Goal: Task Accomplishment & Management: Use online tool/utility

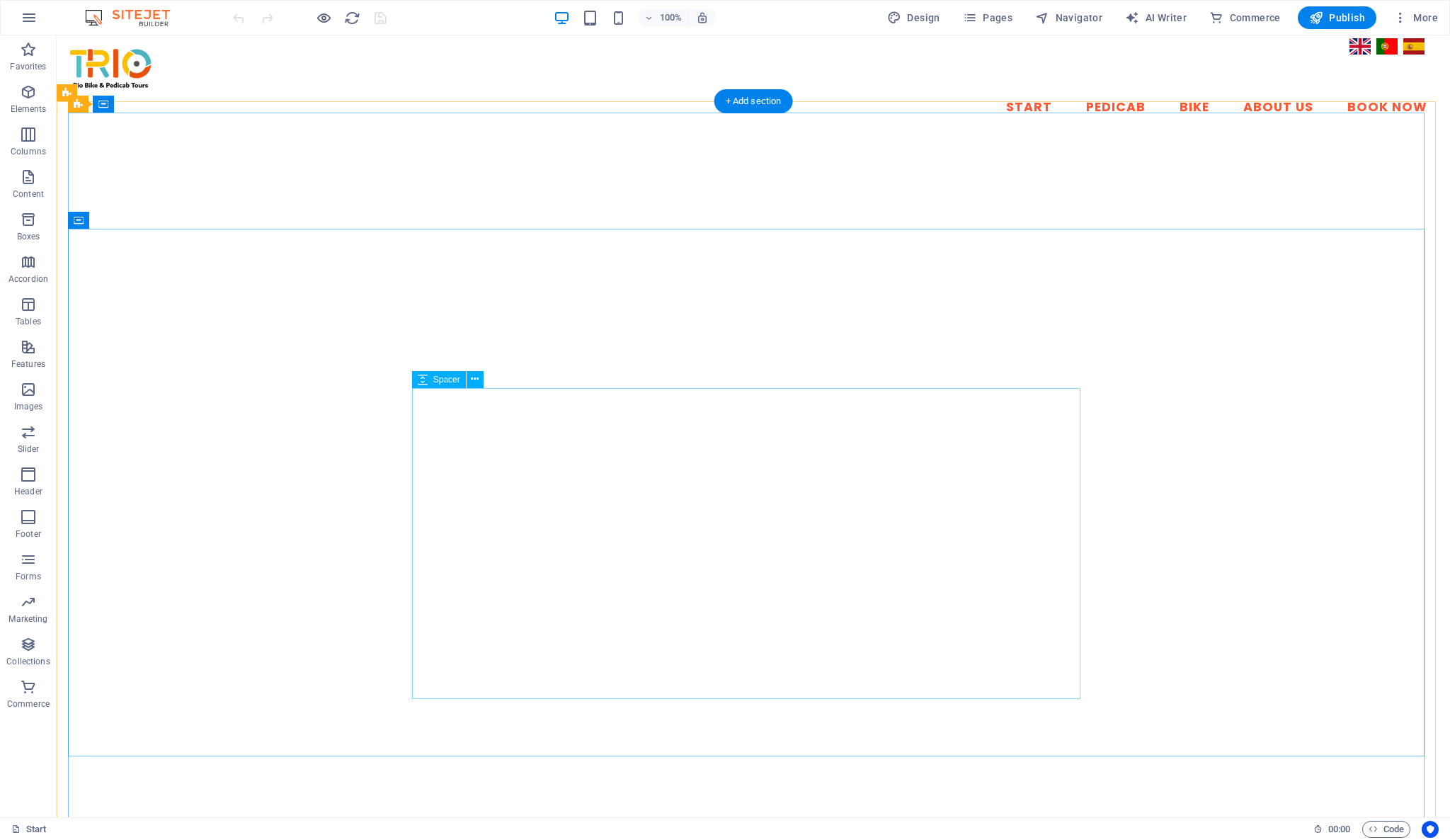
select select "px"
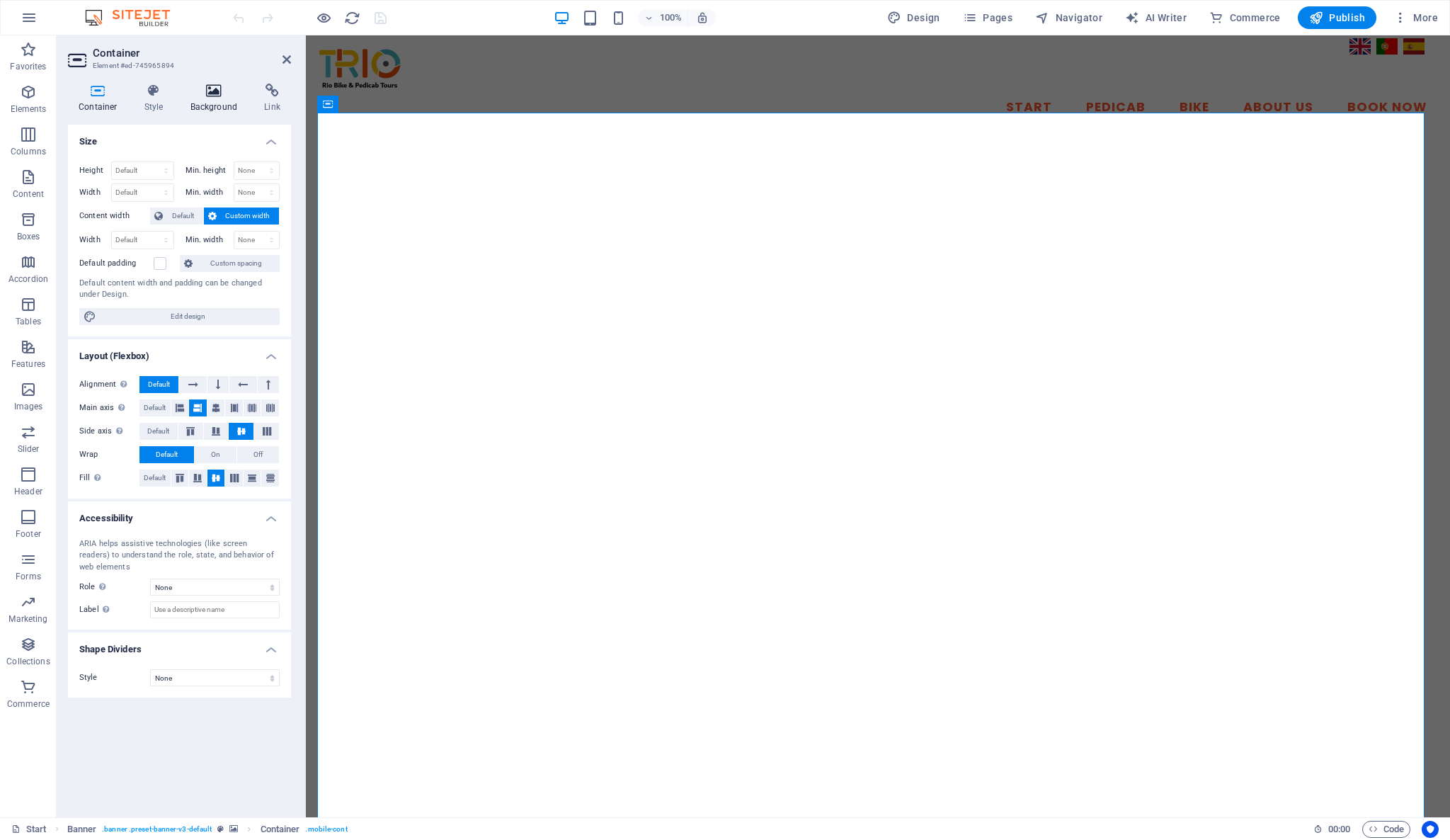
click at [205, 106] on h4 "Background" at bounding box center [216, 98] width 74 height 30
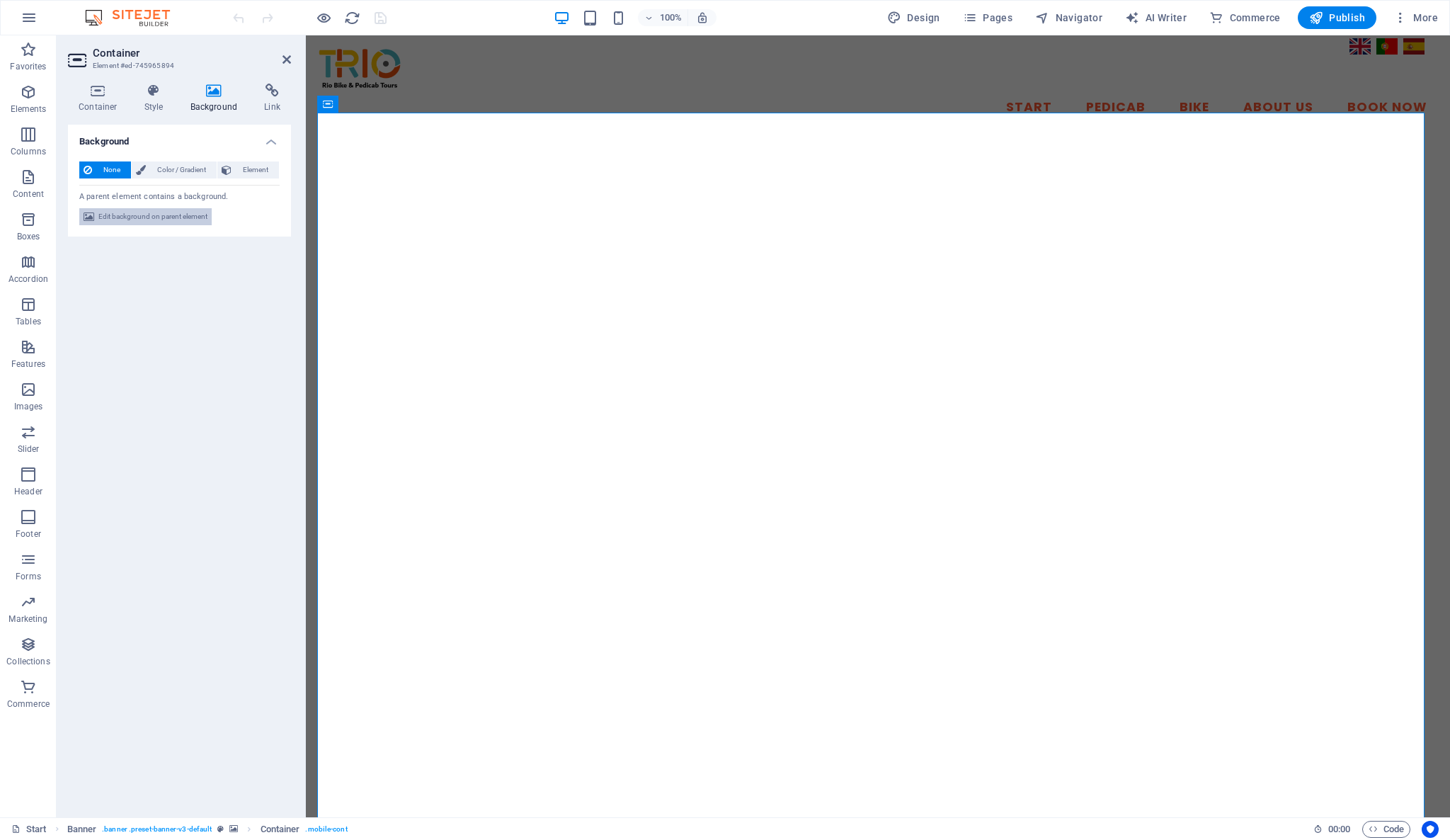
click at [138, 215] on span "Edit background on parent element" at bounding box center [152, 216] width 109 height 17
select select "px"
select select "fade"
select select "s"
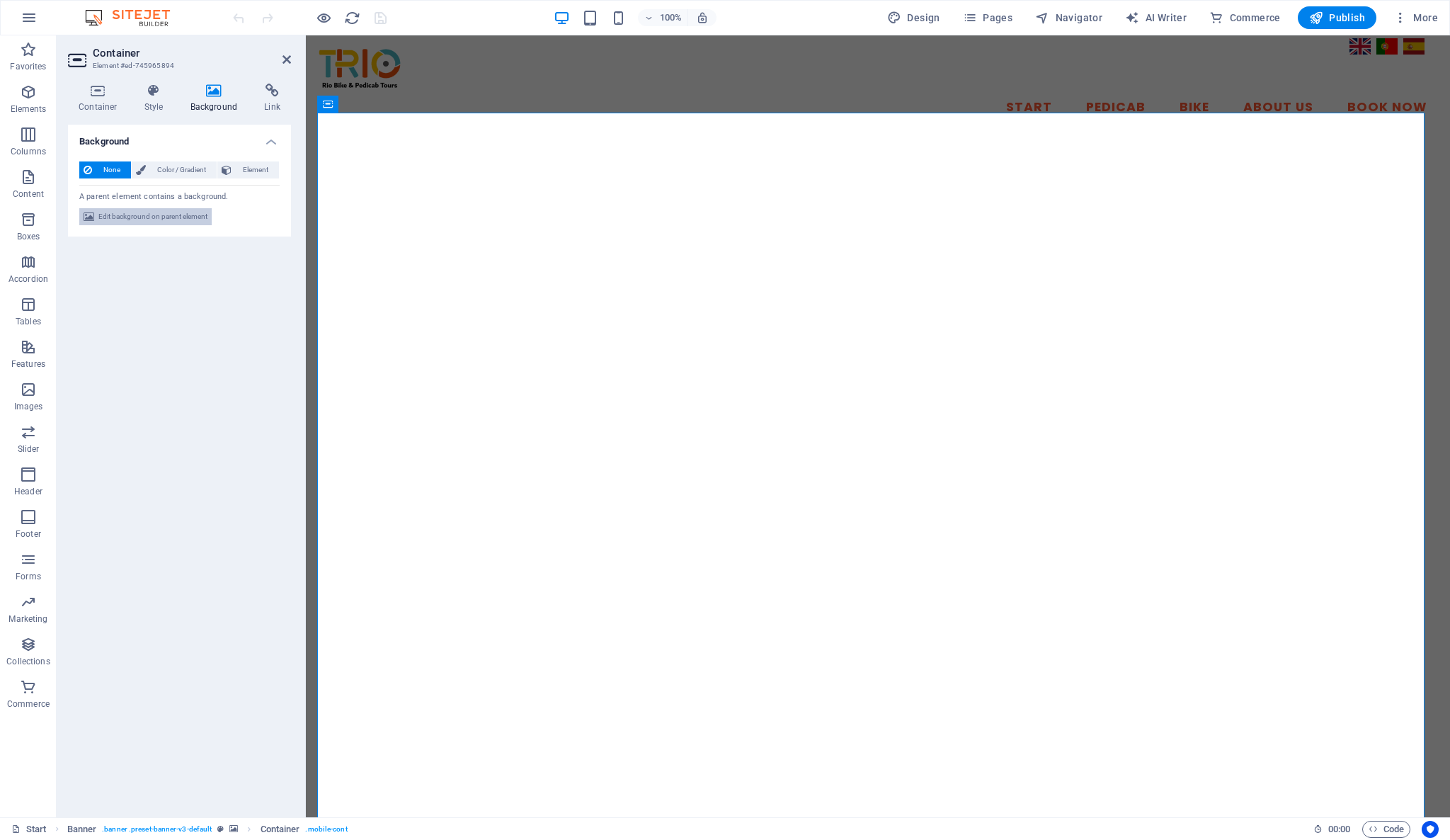
select select "progressive"
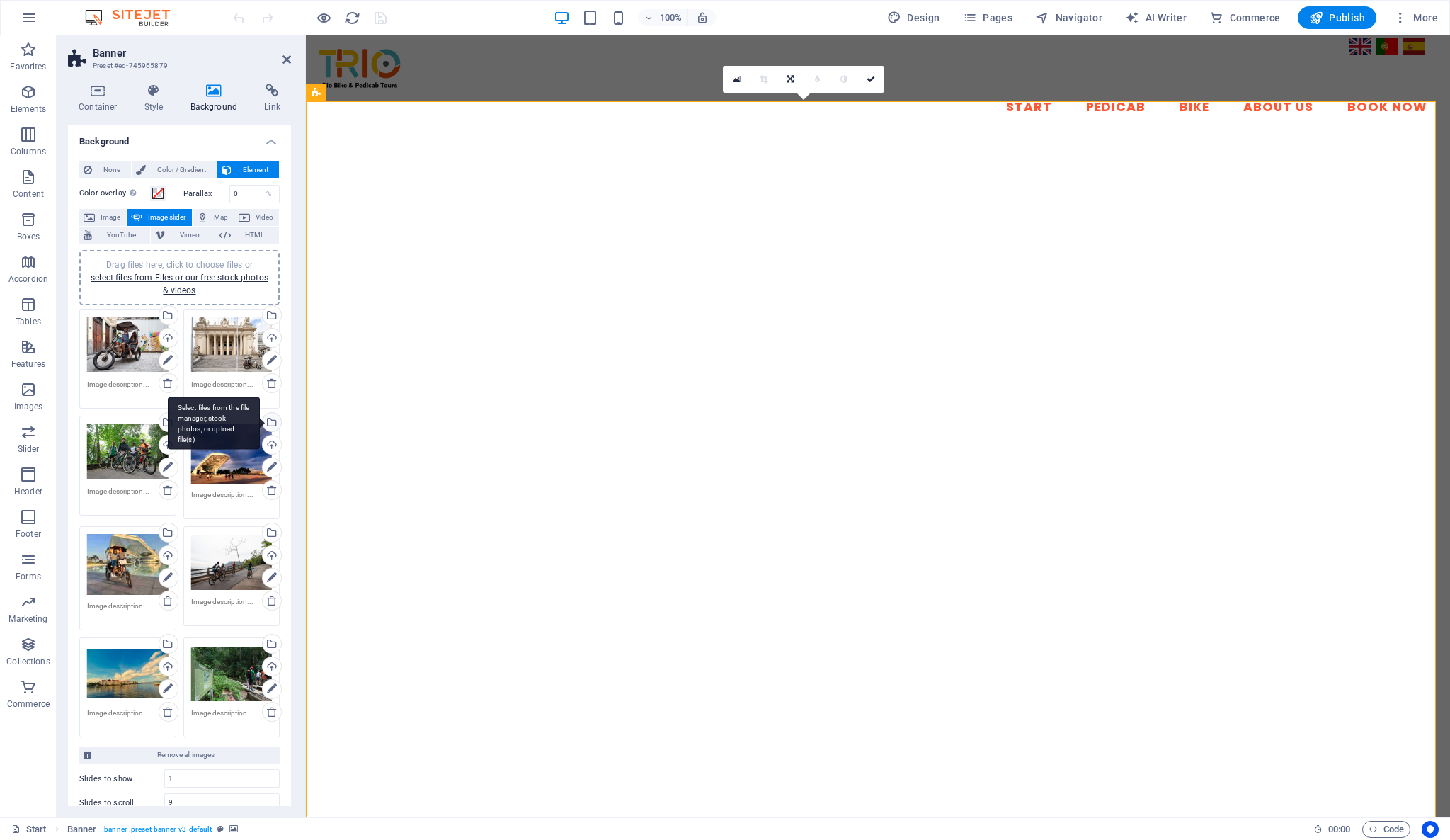
click at [269, 419] on div "Select files from the file manager, stock photos, or upload file(s)" at bounding box center [270, 423] width 21 height 21
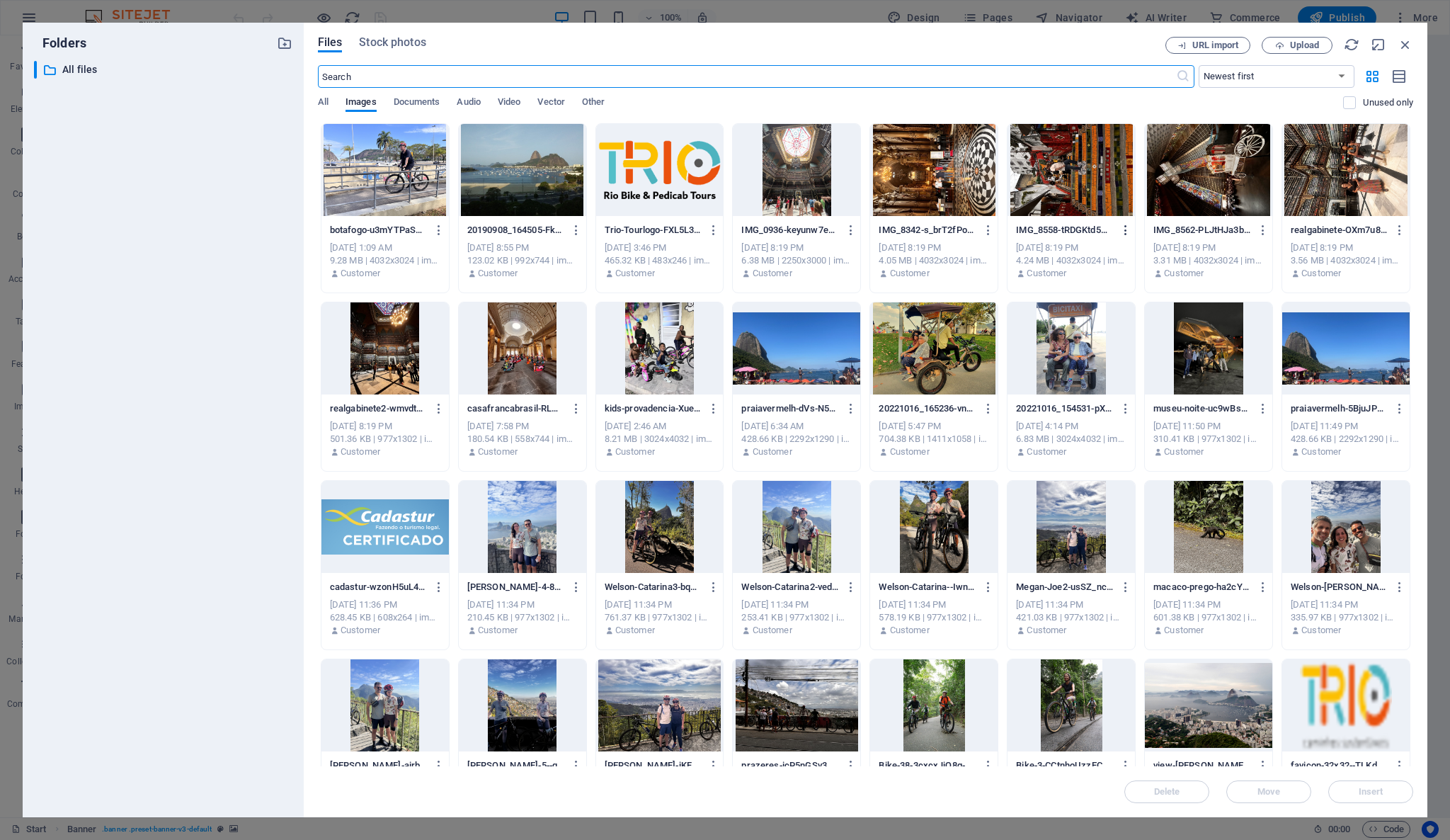
click at [1122, 230] on icon "button" at bounding box center [1127, 230] width 14 height 13
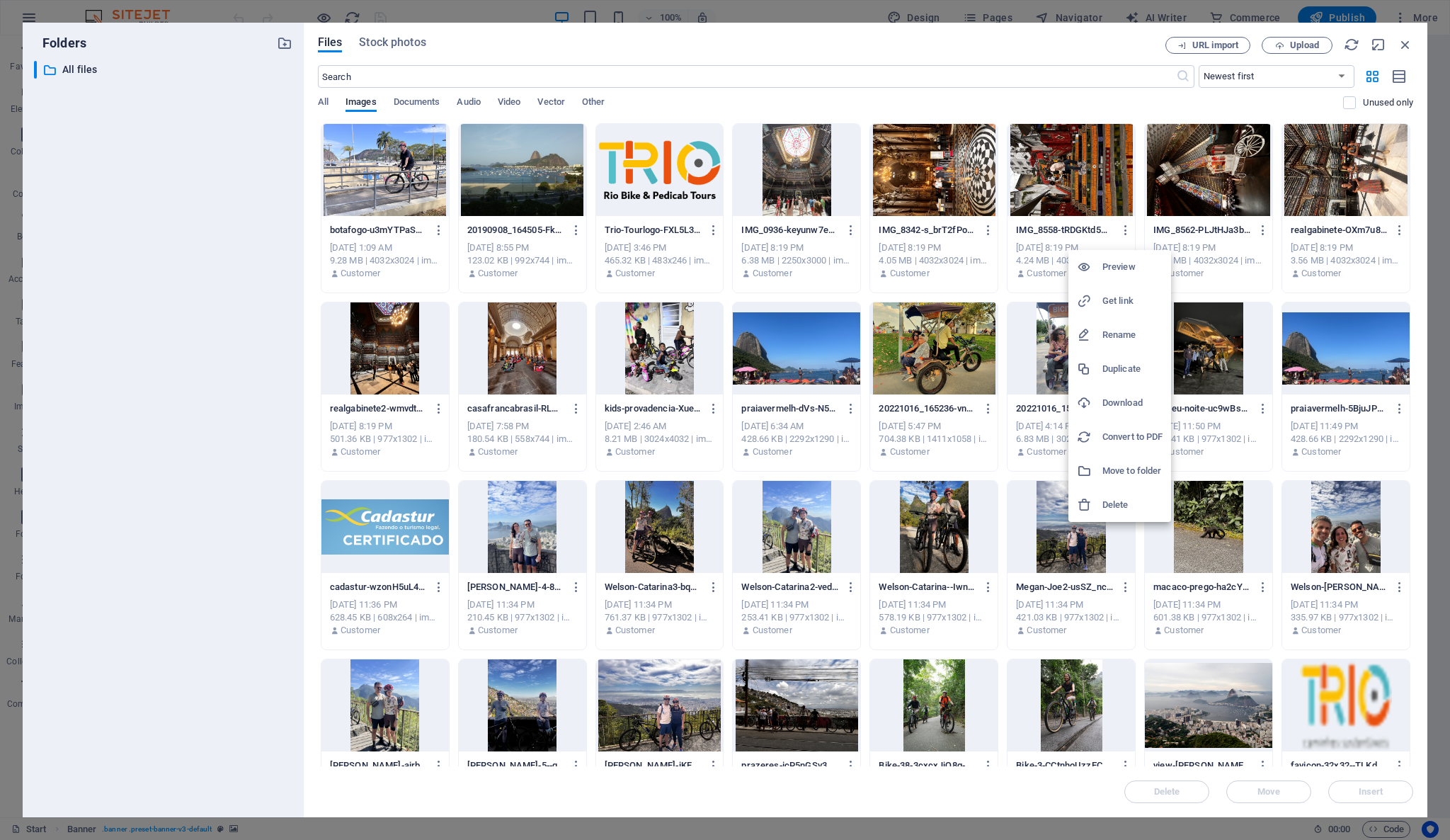
click at [1296, 44] on div at bounding box center [725, 420] width 1450 height 840
click at [1297, 44] on span "Upload" at bounding box center [1305, 45] width 29 height 9
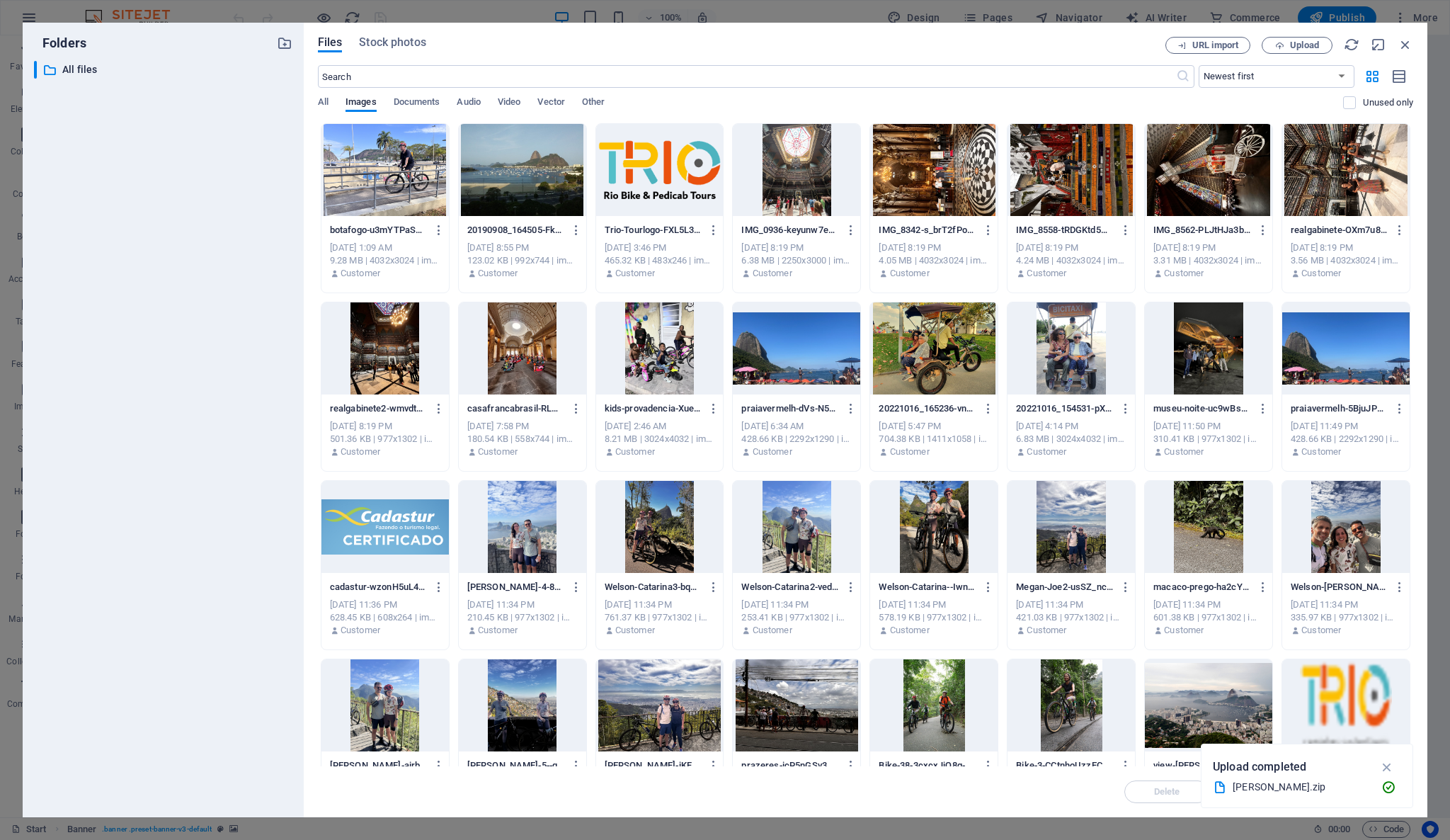
click at [1076, 182] on div at bounding box center [1071, 170] width 127 height 92
click at [1124, 224] on icon "button" at bounding box center [1127, 230] width 14 height 13
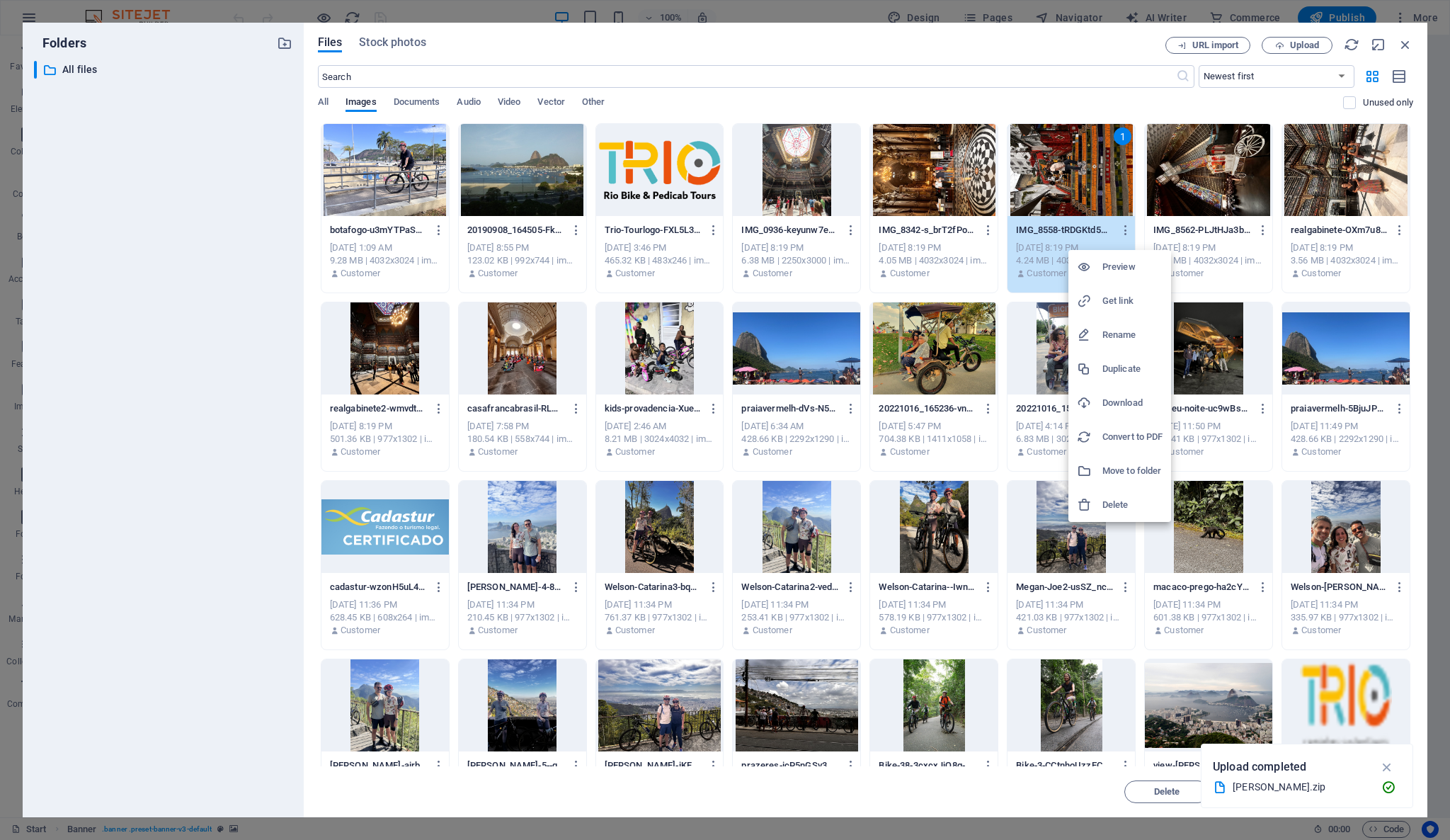
click at [1132, 503] on h6 "Delete" at bounding box center [1133, 505] width 60 height 17
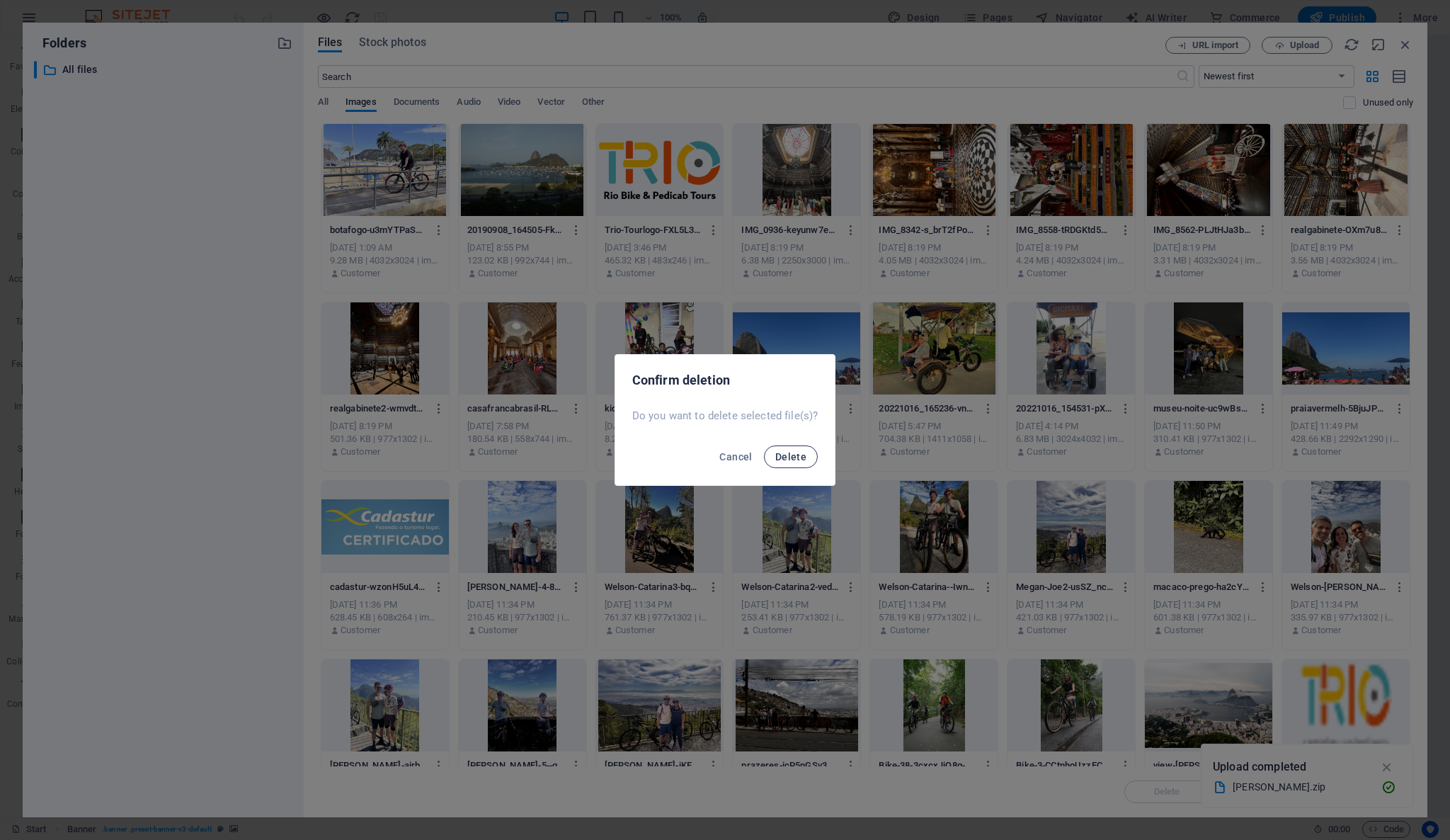
click at [799, 458] on span "Delete" at bounding box center [790, 456] width 31 height 11
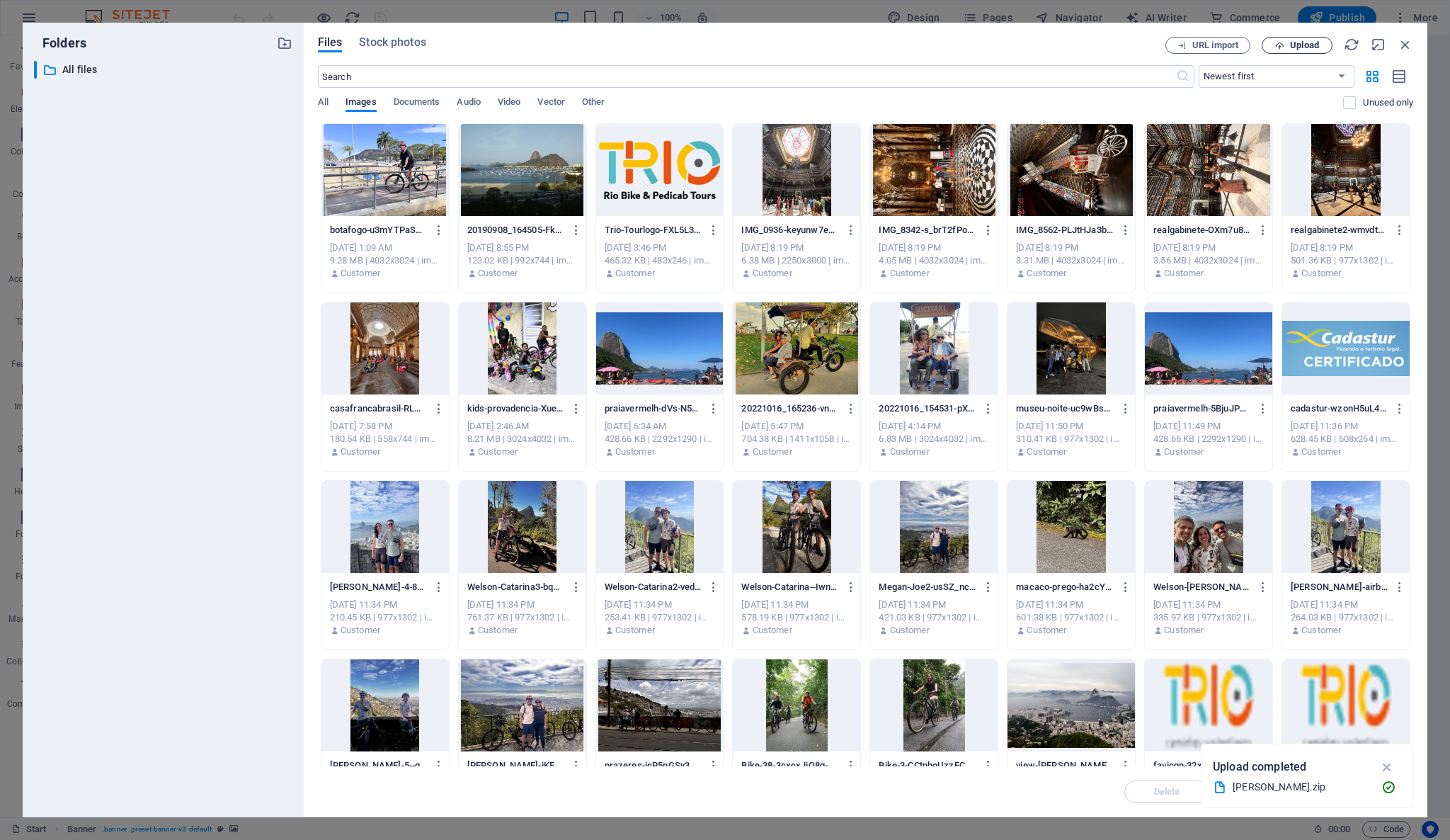
click at [1297, 44] on span "Upload" at bounding box center [1305, 45] width 29 height 9
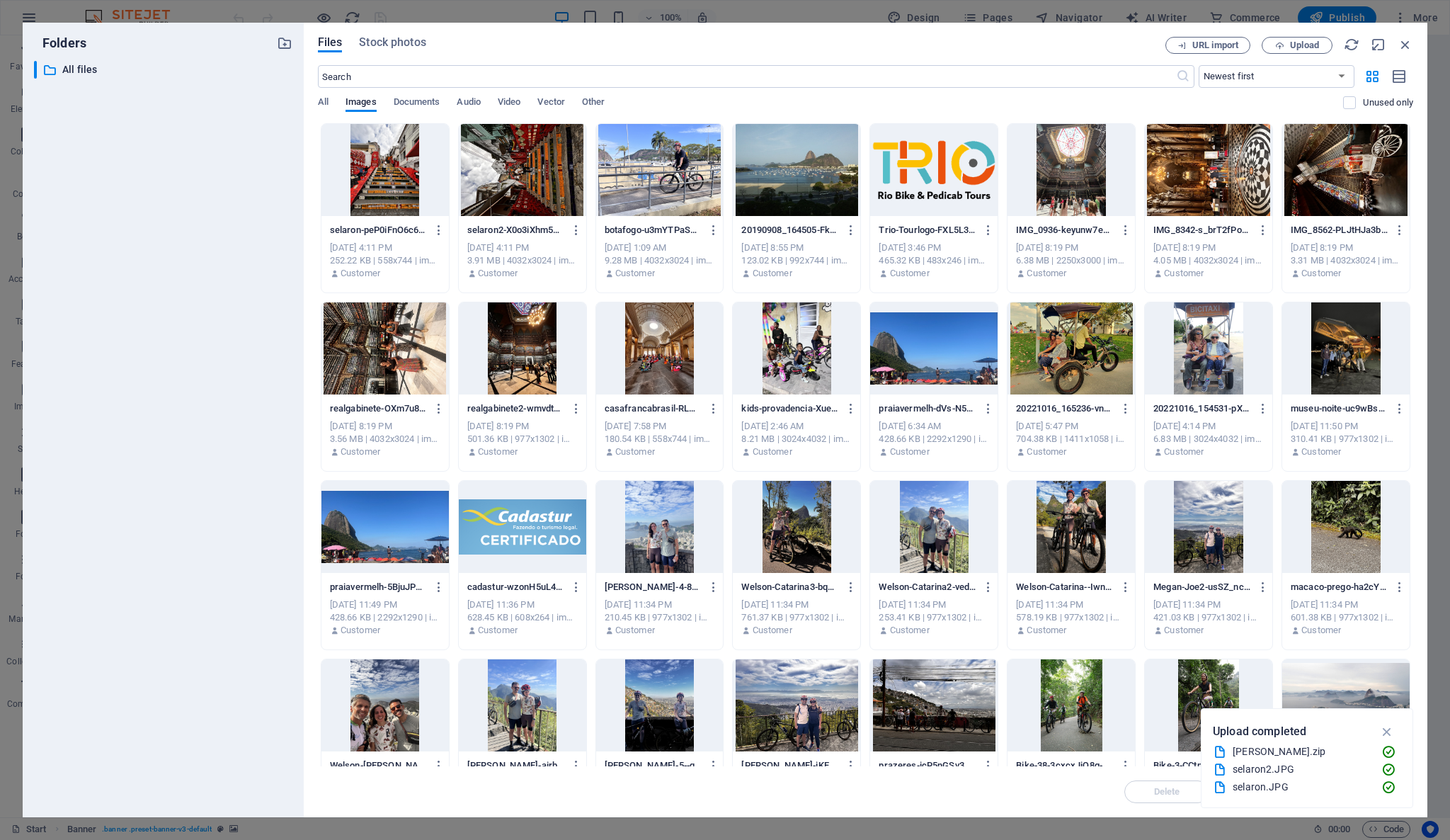
click at [378, 148] on div at bounding box center [385, 170] width 127 height 92
click at [400, 174] on div "1" at bounding box center [385, 170] width 127 height 92
click at [400, 174] on div at bounding box center [385, 170] width 127 height 92
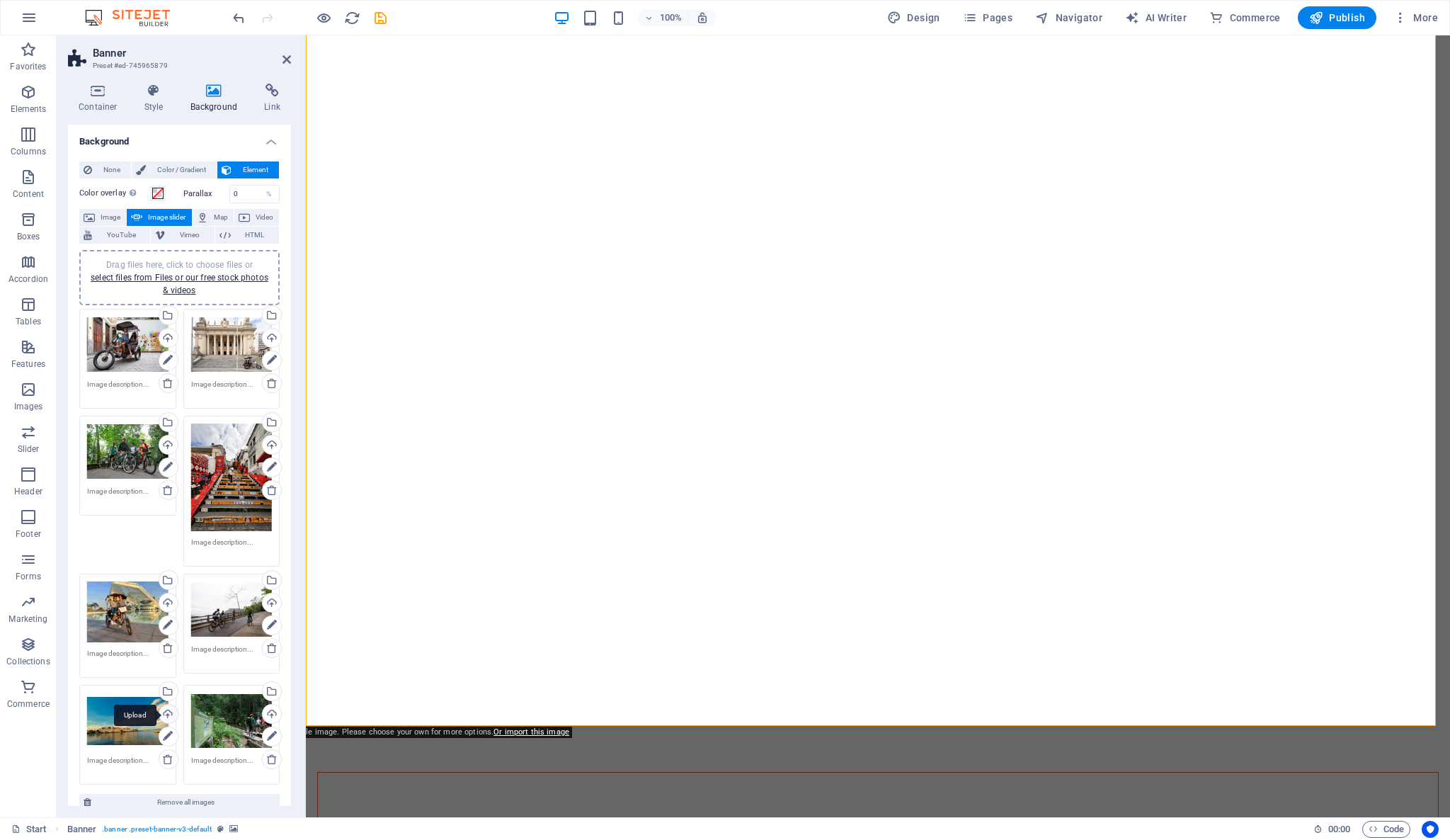
scroll to position [157, 0]
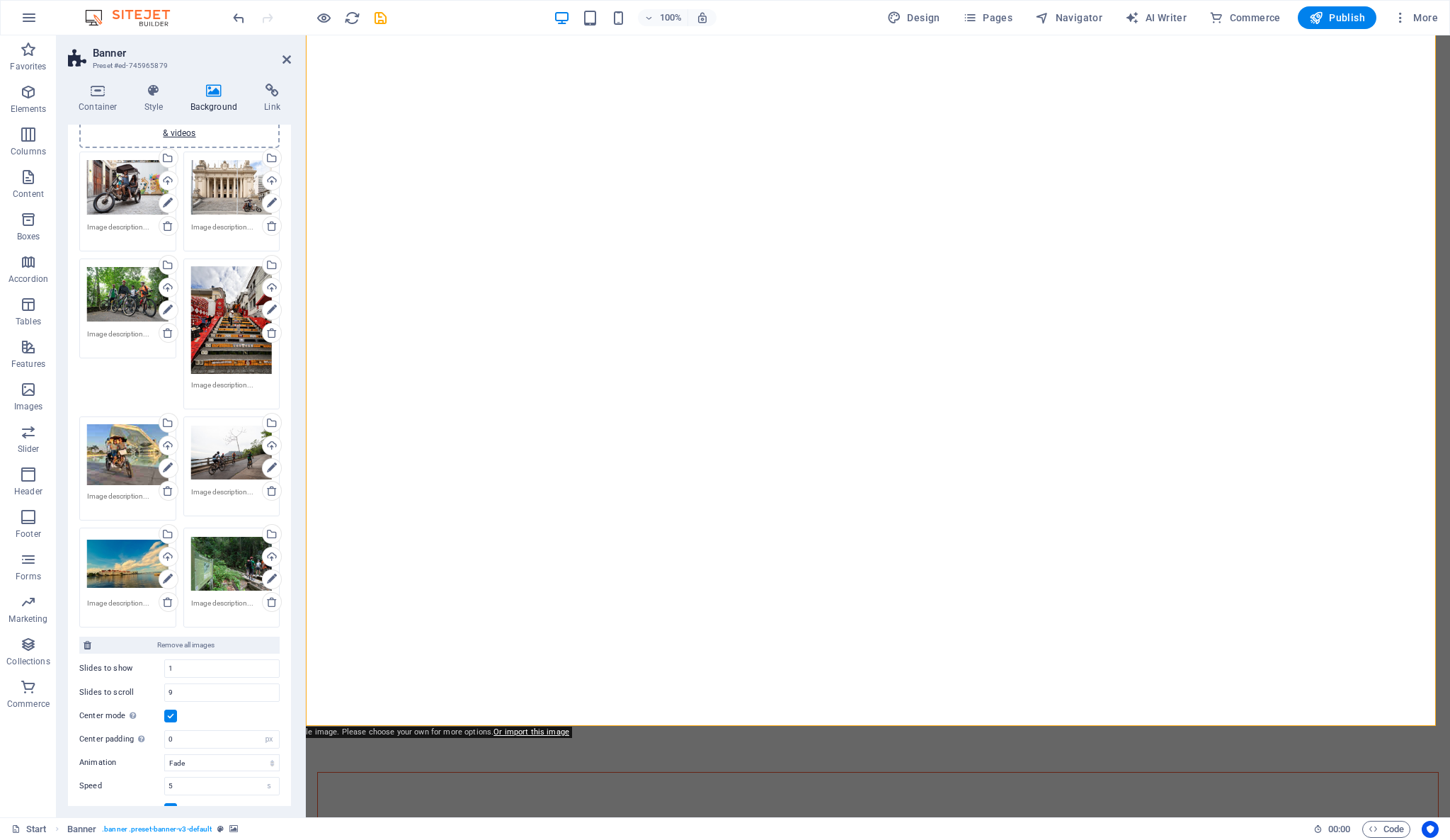
click at [124, 380] on div "Drag files here, click to choose files or select files from Files or our free s…" at bounding box center [180, 389] width 208 height 482
click at [380, 23] on icon "save" at bounding box center [380, 18] width 16 height 16
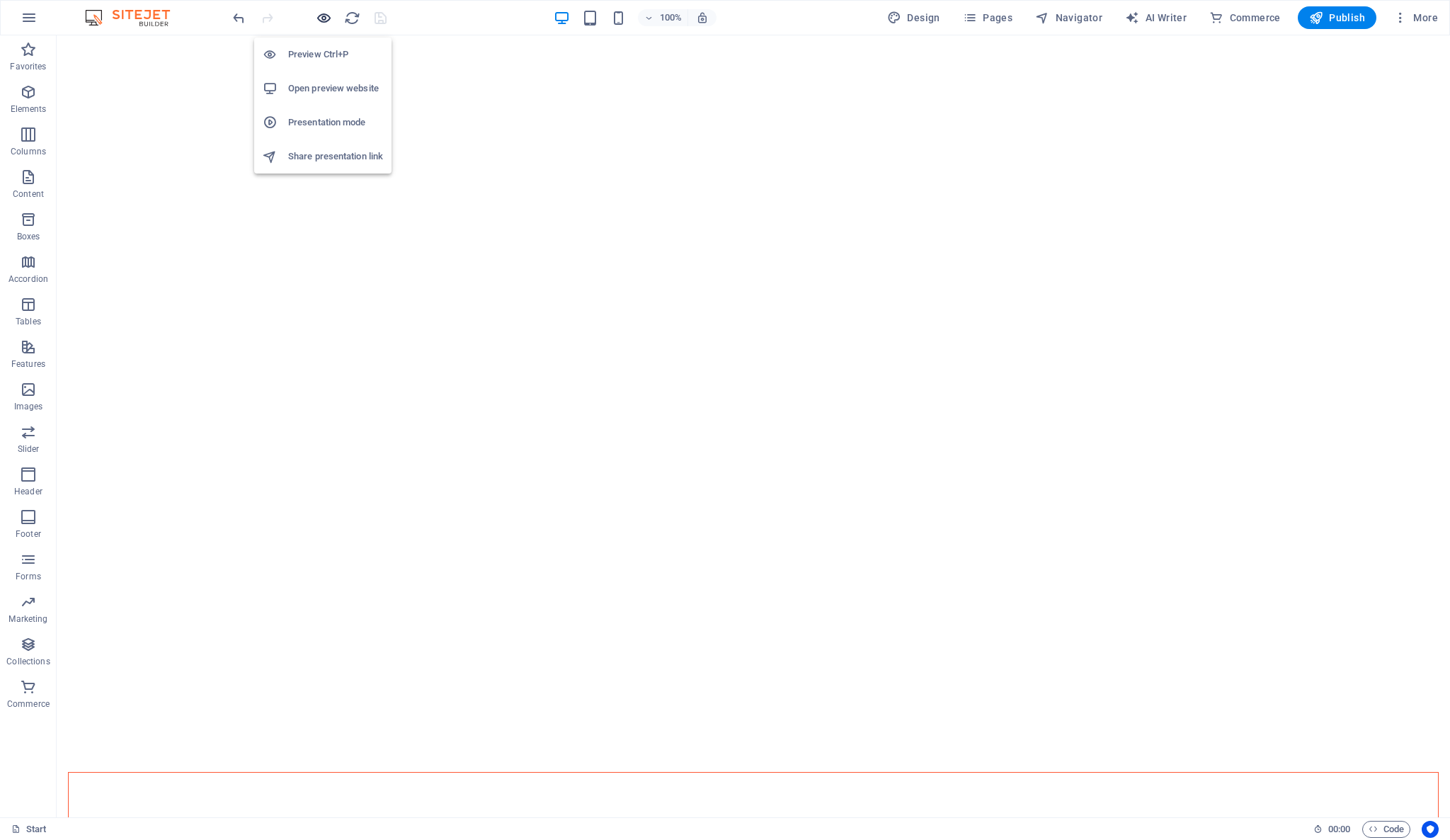
click at [325, 16] on icon "button" at bounding box center [323, 18] width 16 height 16
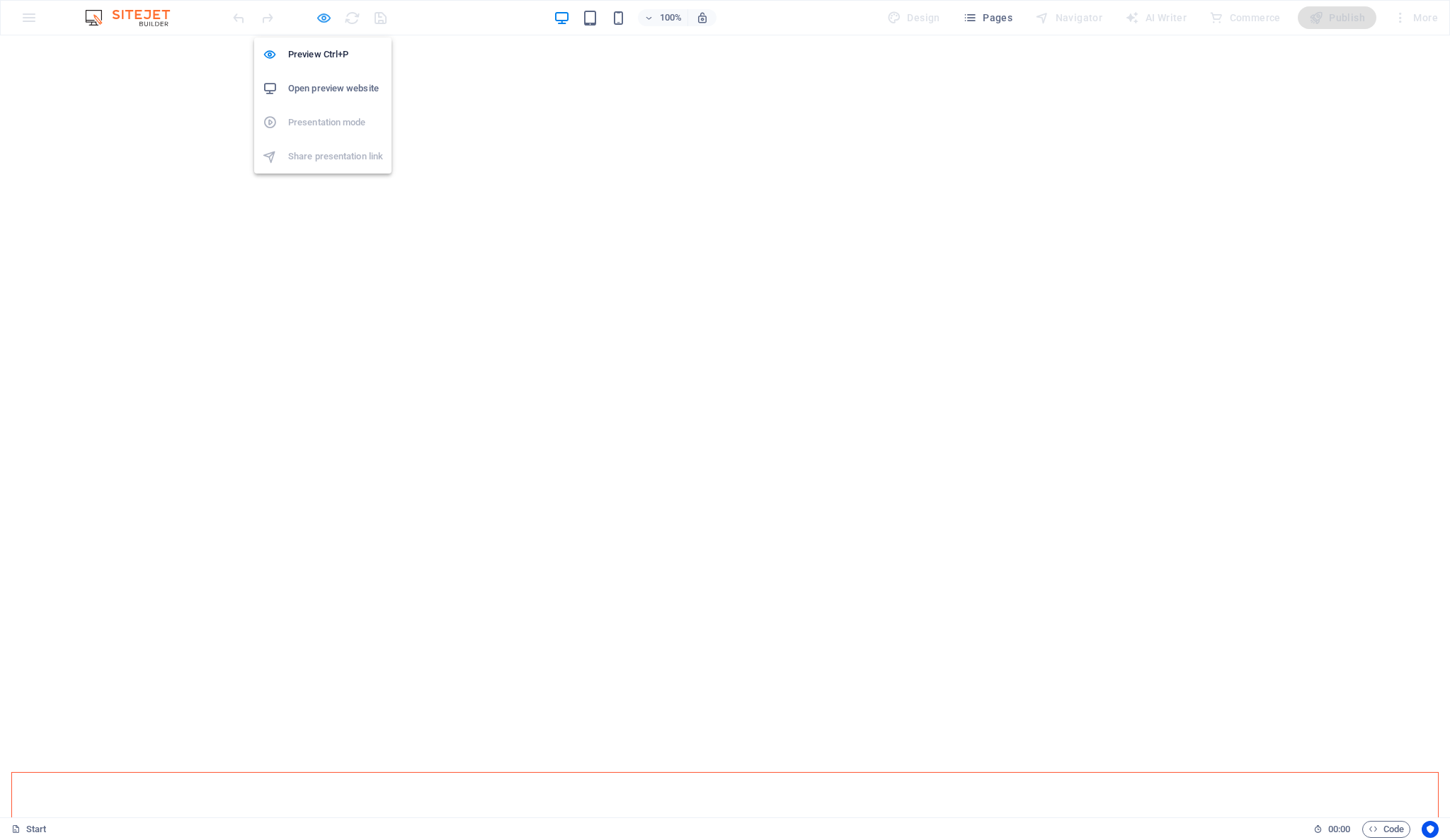
click at [325, 16] on icon "button" at bounding box center [323, 18] width 16 height 16
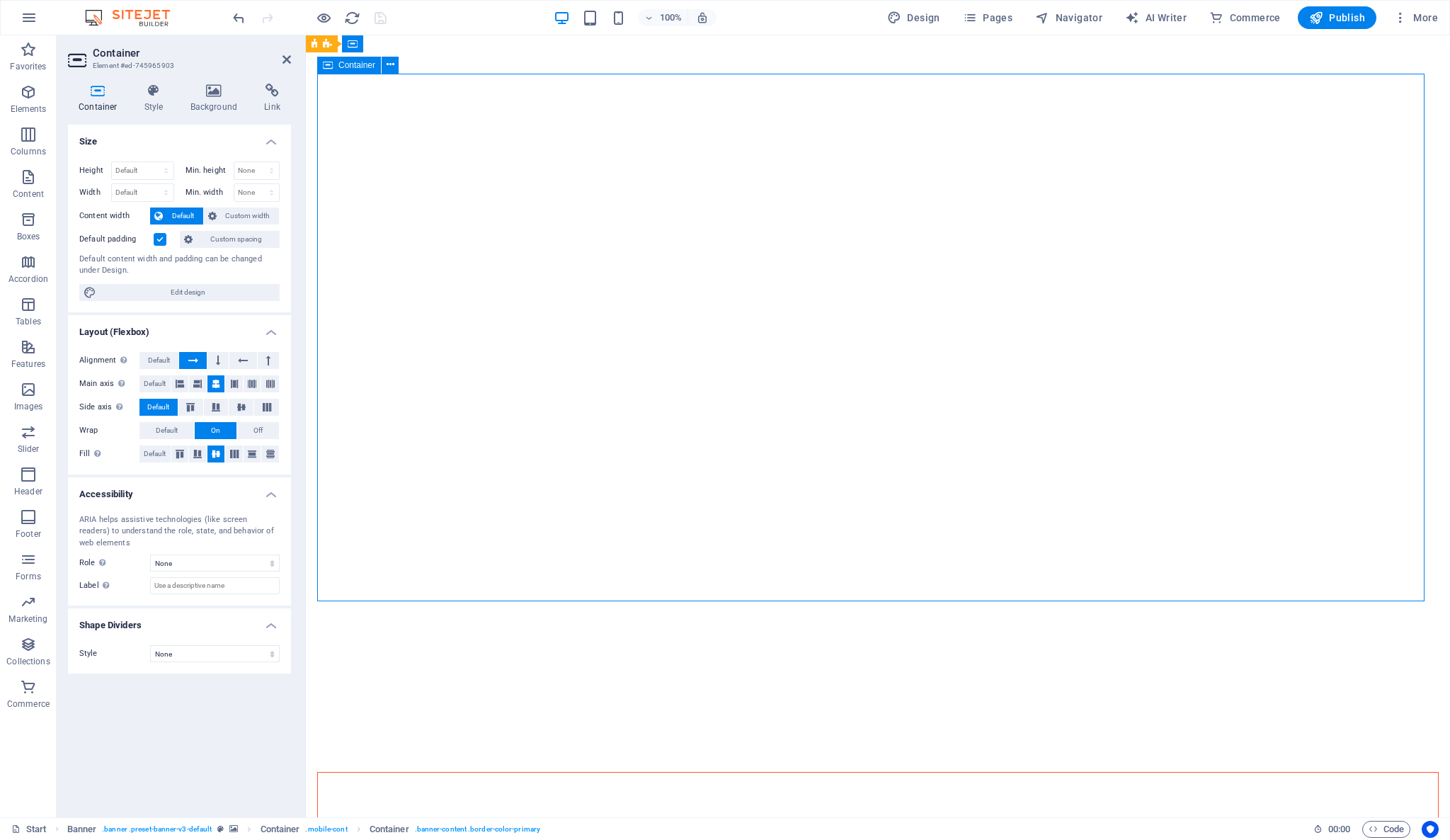
click at [206, 109] on h4 "Background" at bounding box center [216, 98] width 74 height 30
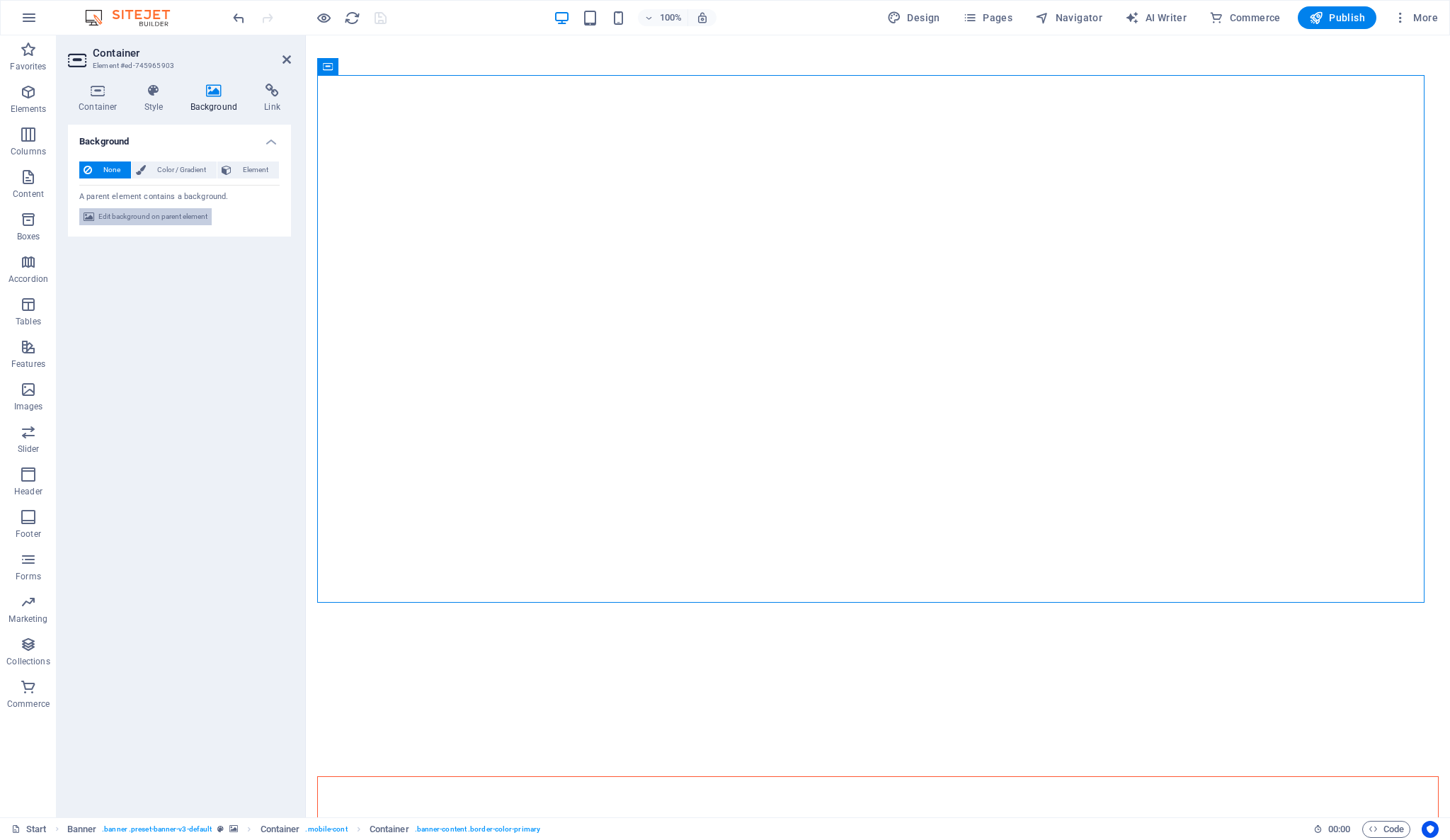
click at [182, 222] on span "Edit background on parent element" at bounding box center [152, 216] width 109 height 17
select select "px"
select select "fade"
select select "s"
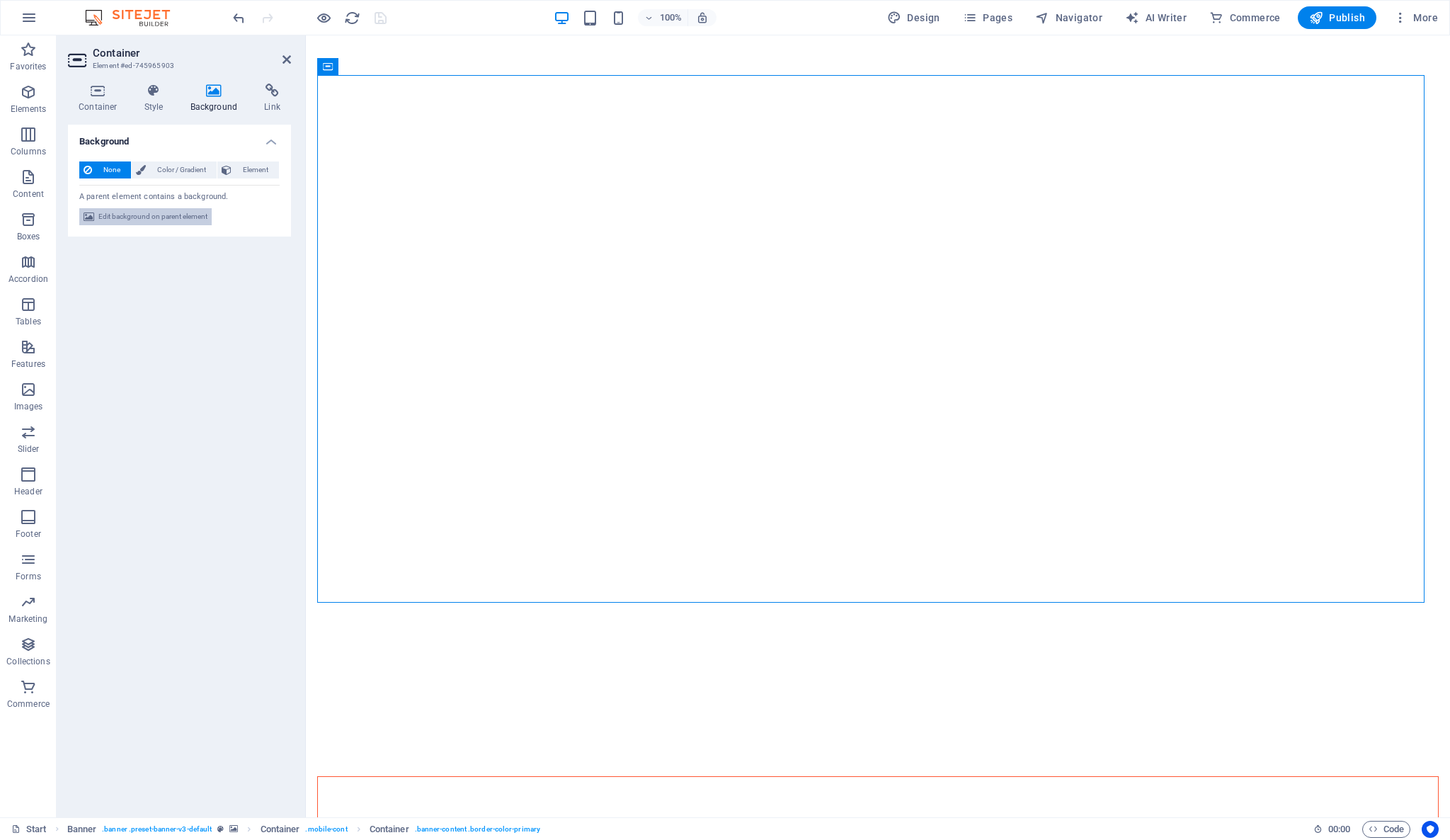
select select "progressive"
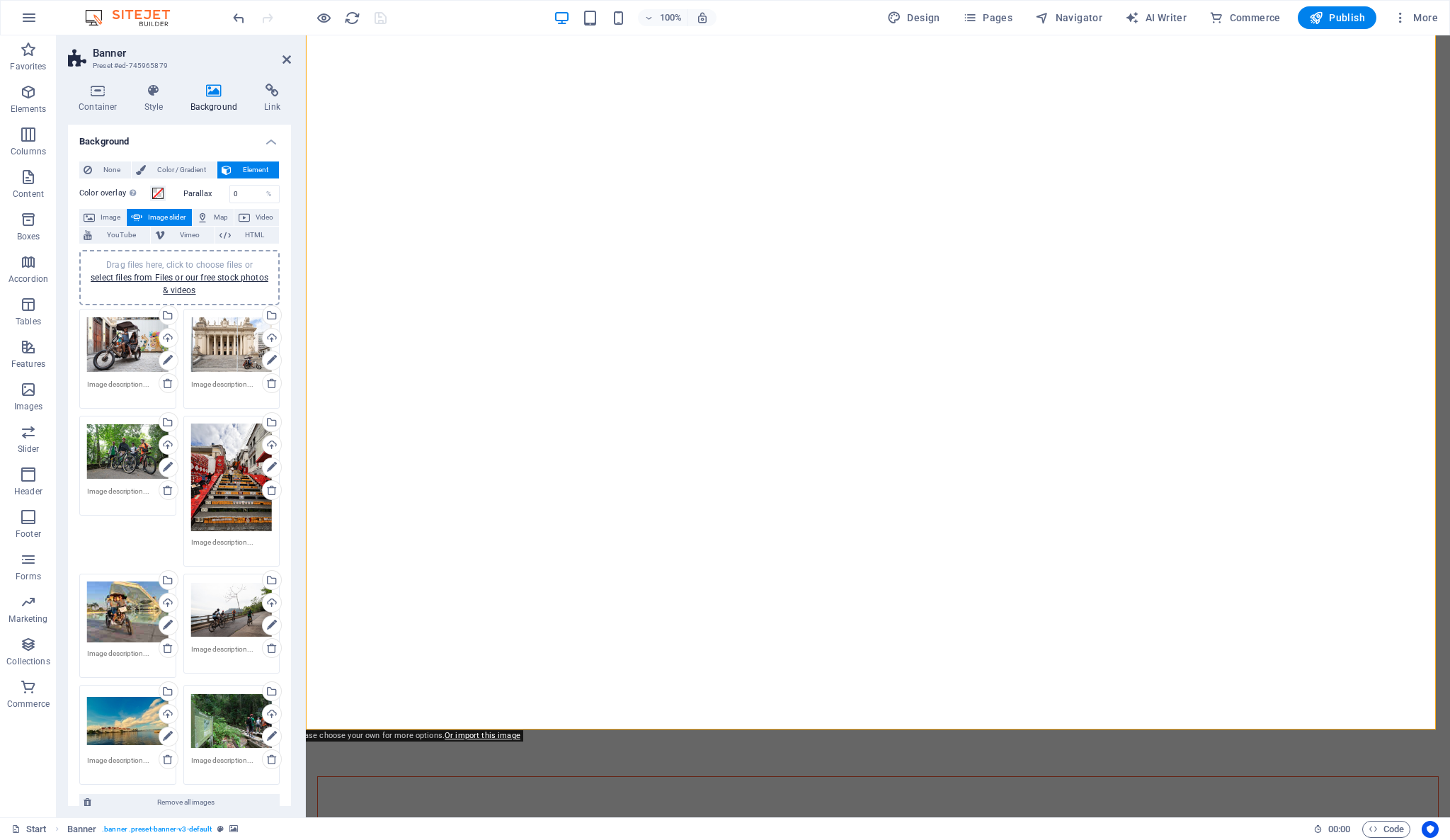
click at [244, 486] on div "Drag files here, click to choose files or select files from Files or our free s…" at bounding box center [231, 477] width 81 height 108
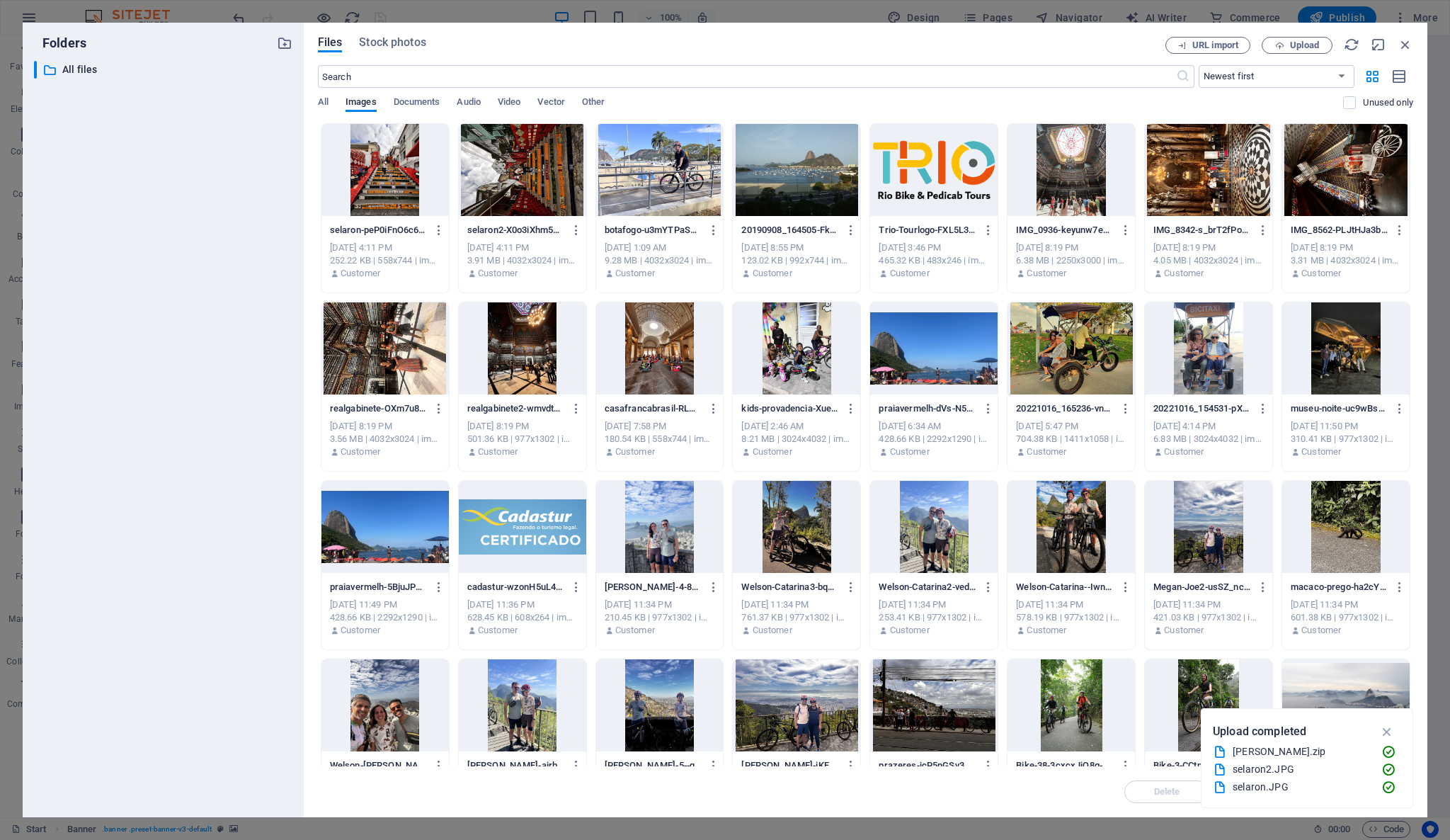
click at [398, 186] on div at bounding box center [385, 170] width 127 height 92
click at [1387, 733] on icon "button" at bounding box center [1387, 731] width 16 height 15
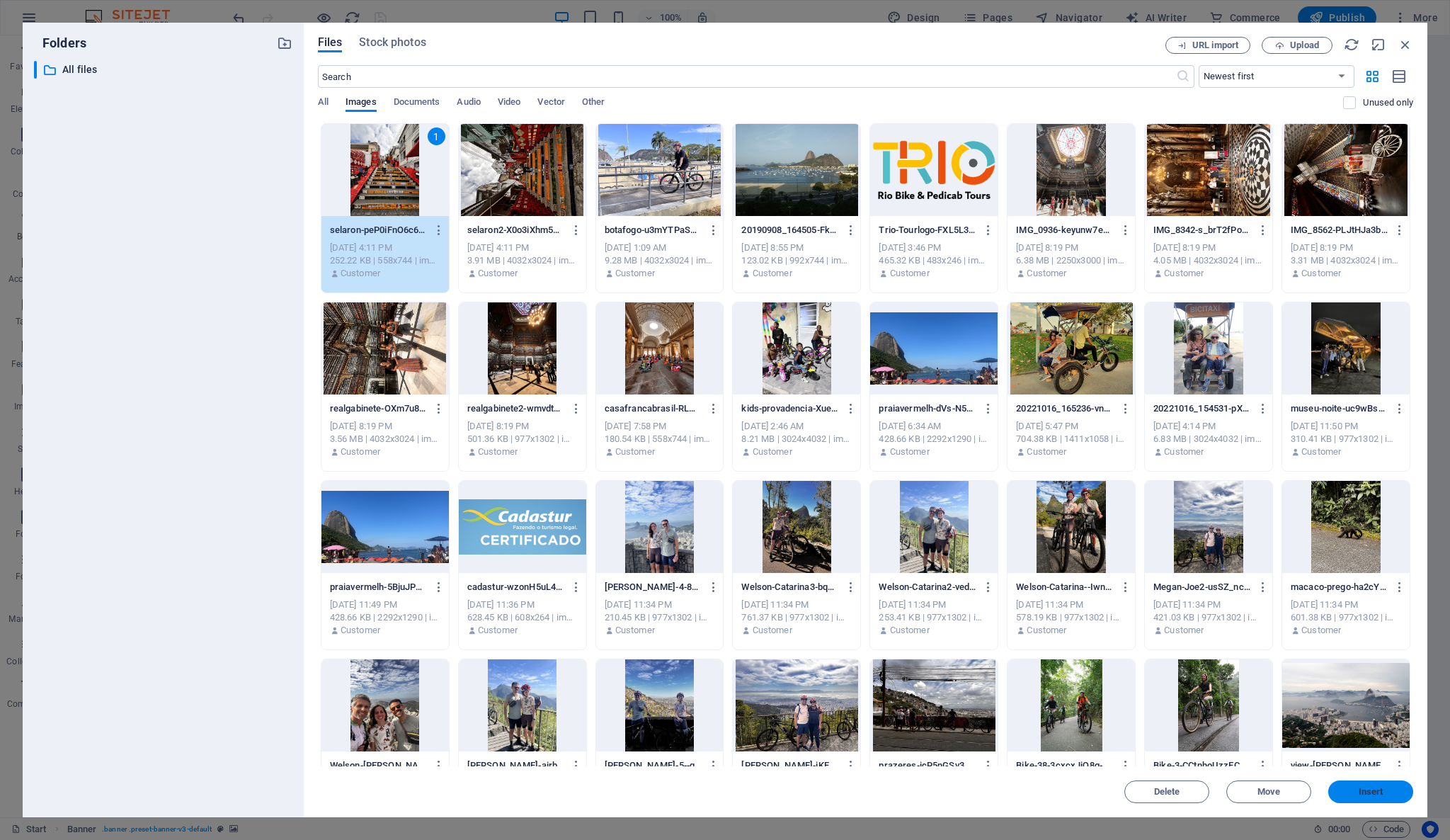
click at [1400, 791] on span "Insert" at bounding box center [1370, 791] width 74 height 9
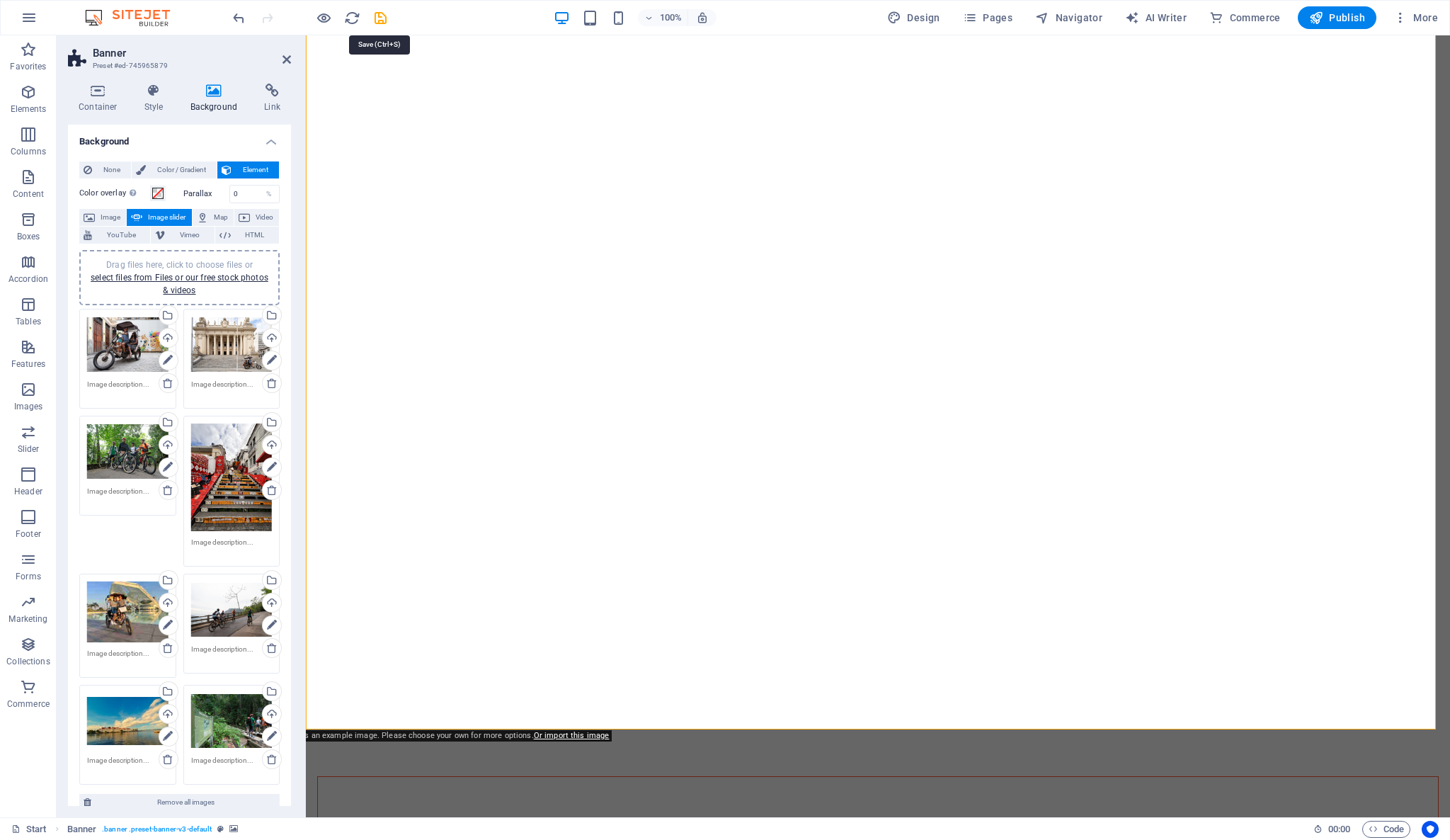
click at [379, 19] on icon "save" at bounding box center [380, 18] width 16 height 16
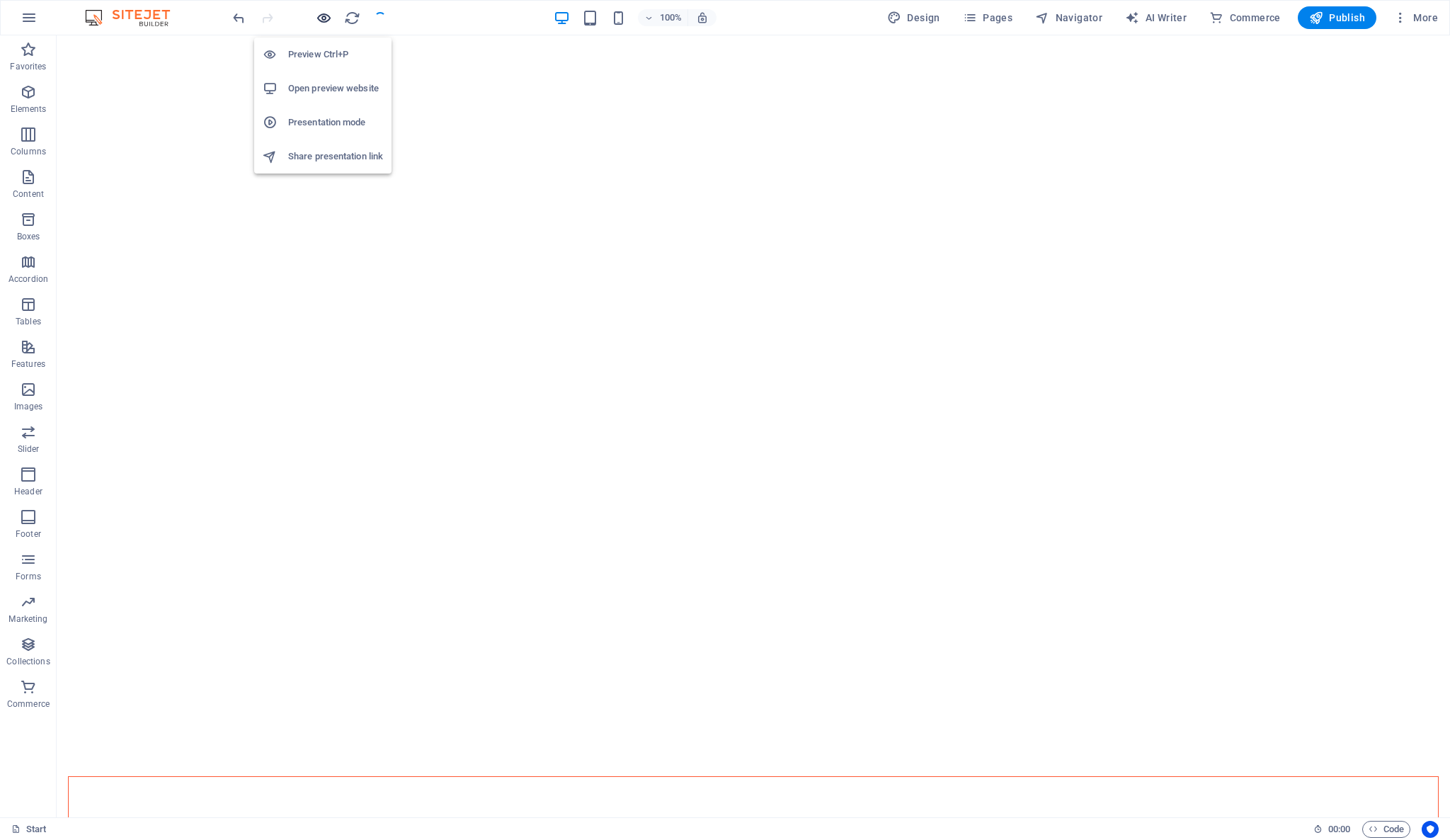
click at [328, 18] on icon "button" at bounding box center [323, 18] width 16 height 16
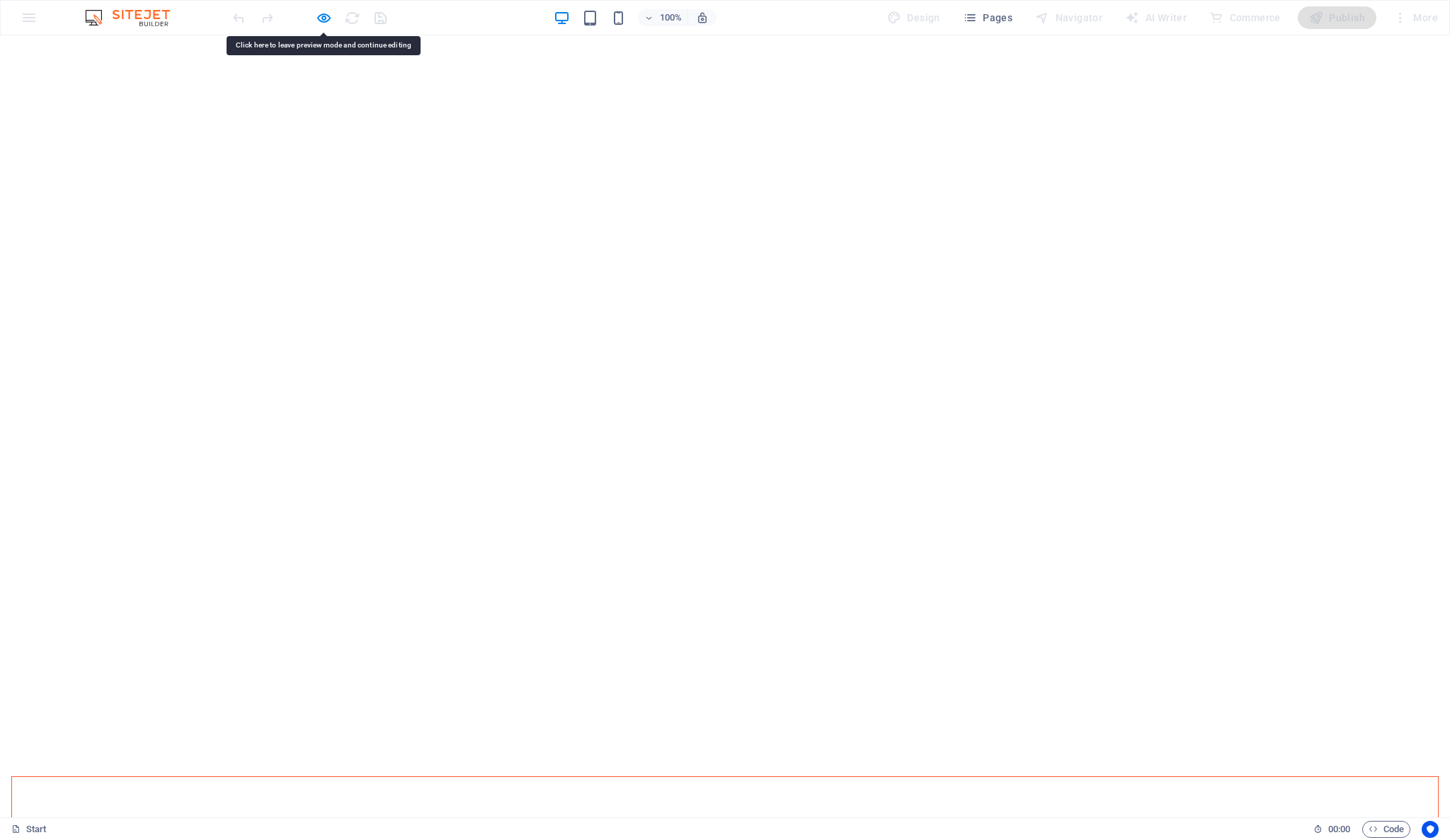
click at [328, 10] on icon "button" at bounding box center [323, 18] width 16 height 16
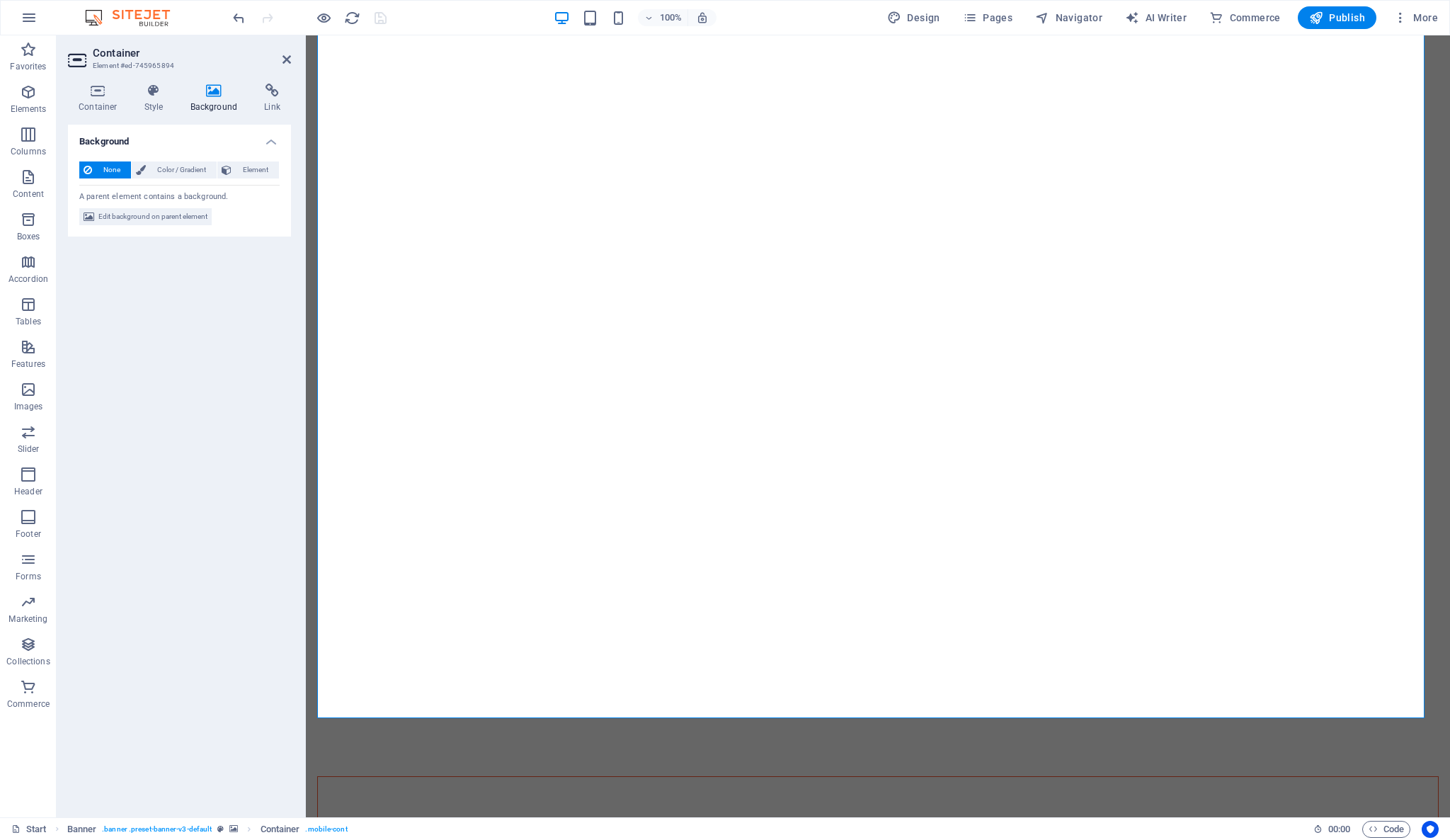
click at [218, 98] on h4 "Background" at bounding box center [216, 98] width 74 height 30
click at [198, 216] on span "Edit background on parent element" at bounding box center [152, 216] width 109 height 17
select select "px"
select select "fade"
select select "s"
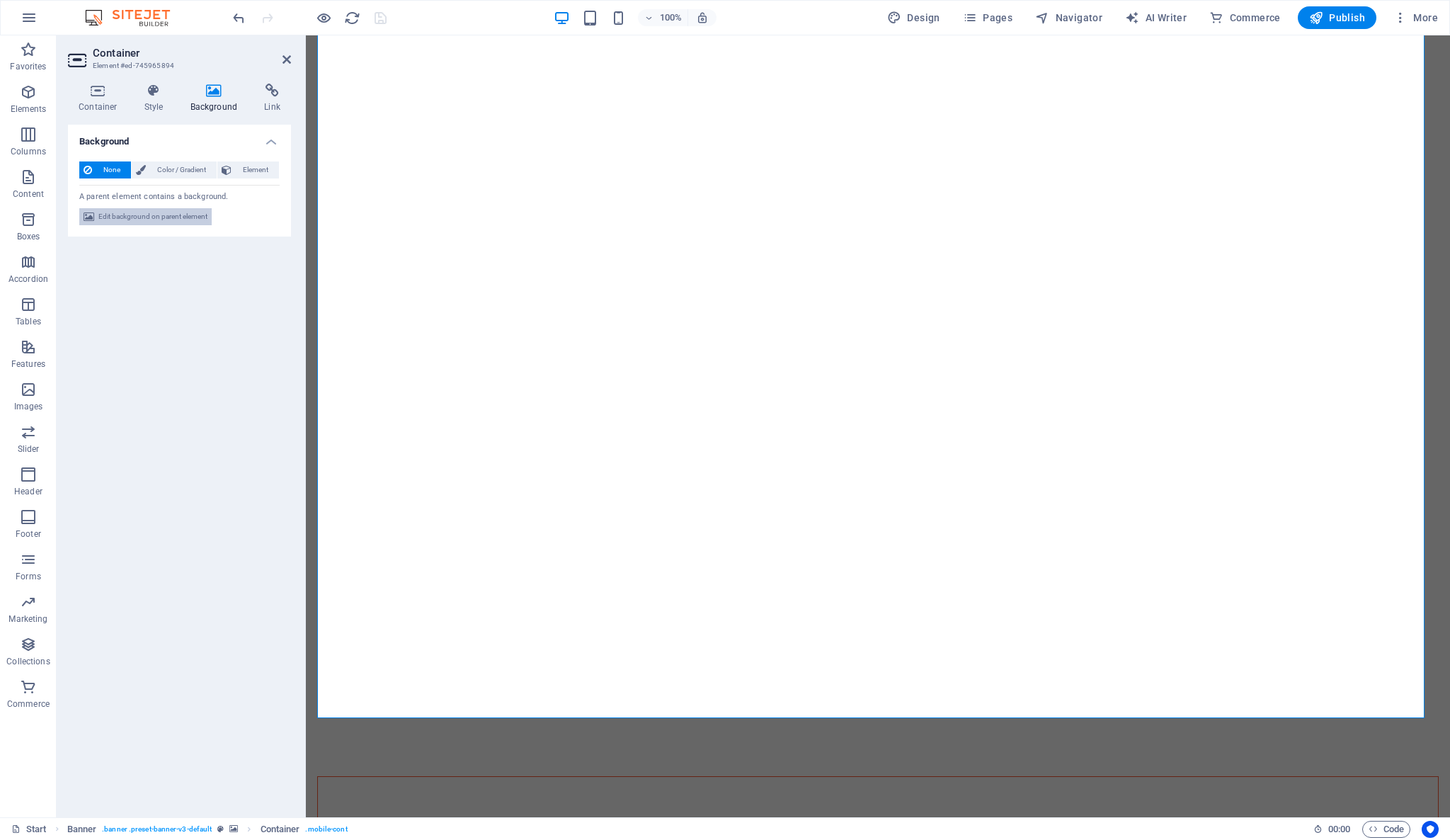
select select "s"
select select "progressive"
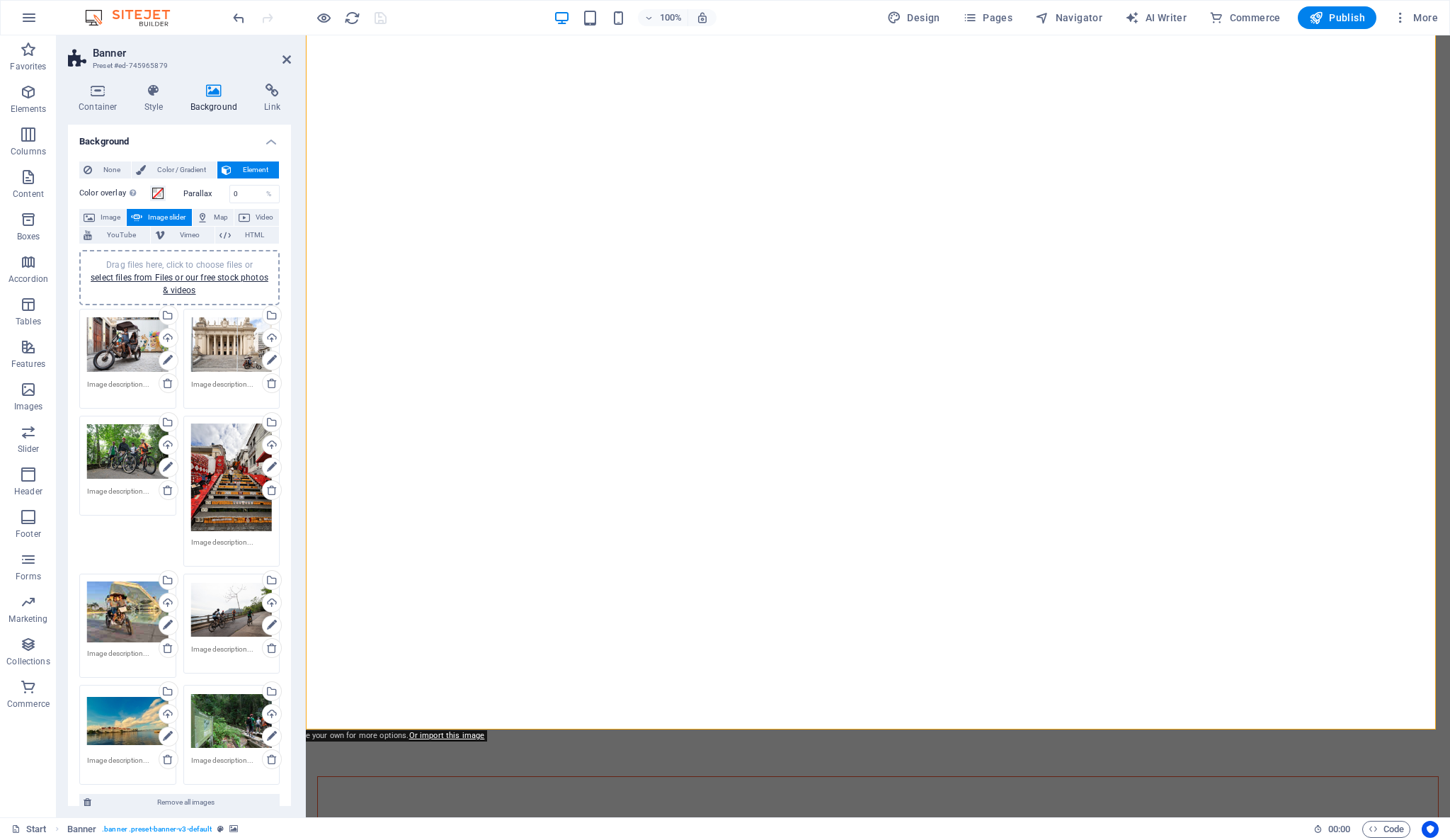
click at [242, 473] on div "Drag files here, click to choose files or select files from Files or our free s…" at bounding box center [231, 477] width 81 height 108
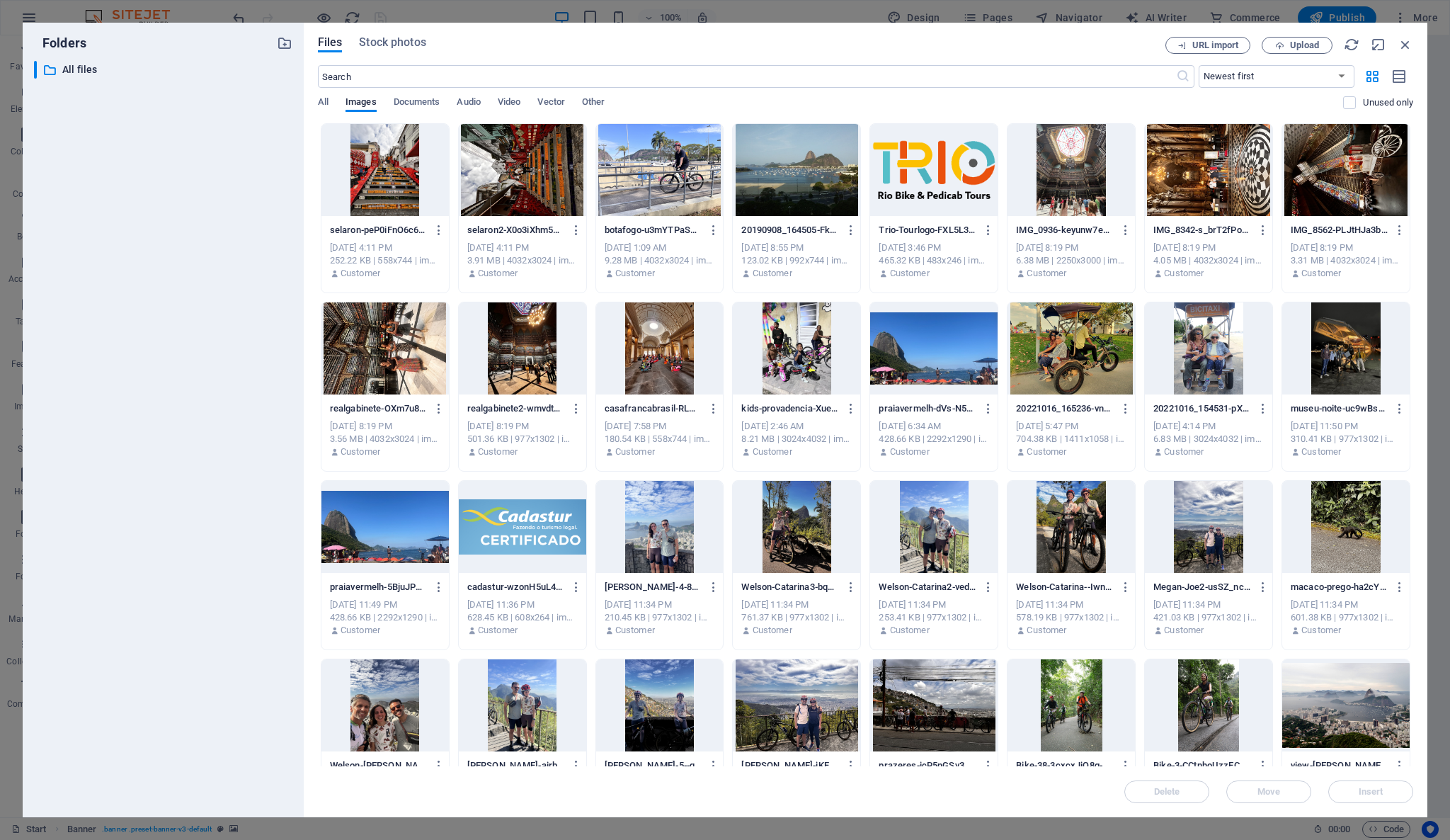
click at [391, 181] on div at bounding box center [385, 170] width 127 height 92
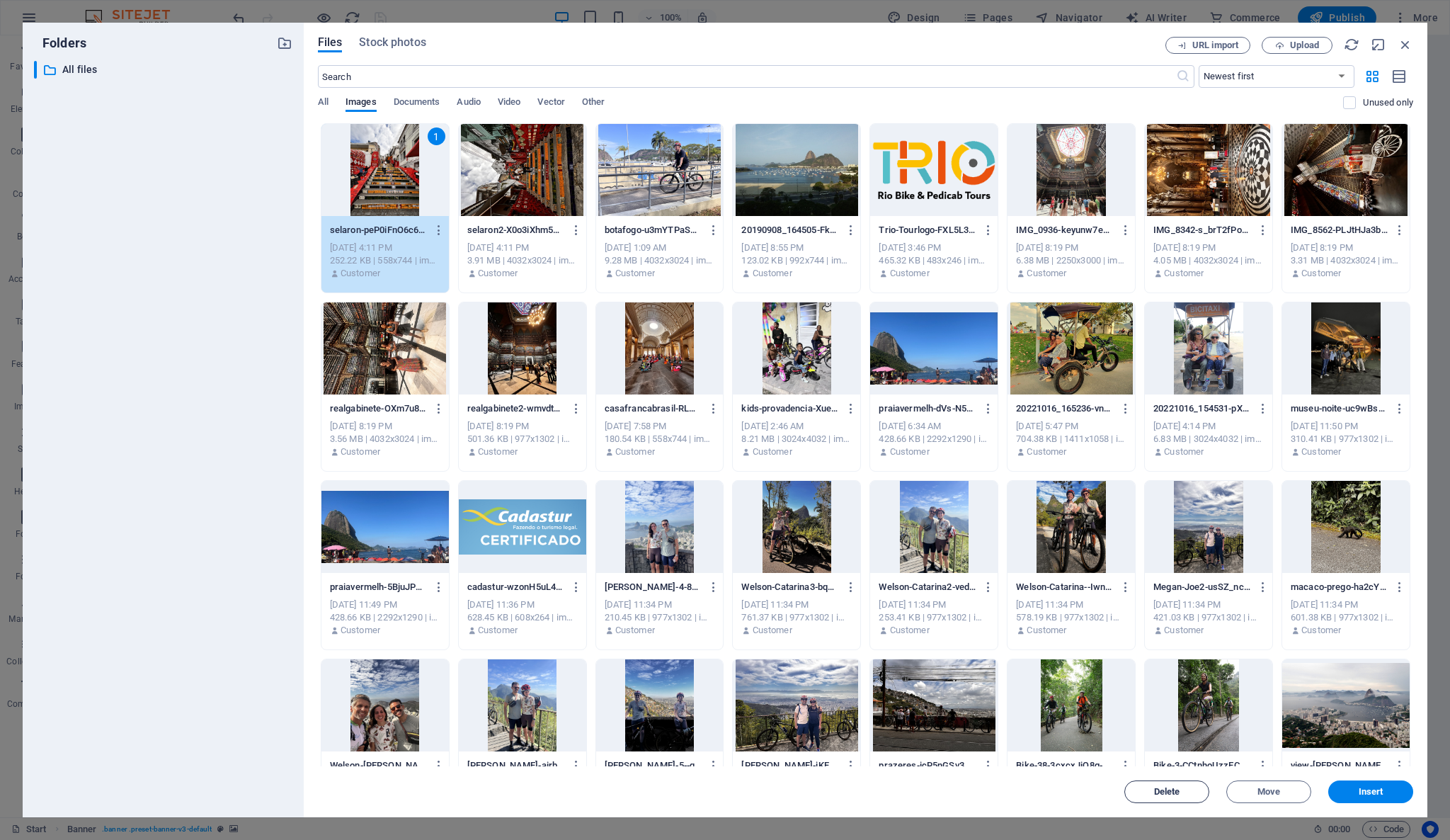
click at [1187, 786] on button "Delete" at bounding box center [1166, 791] width 85 height 22
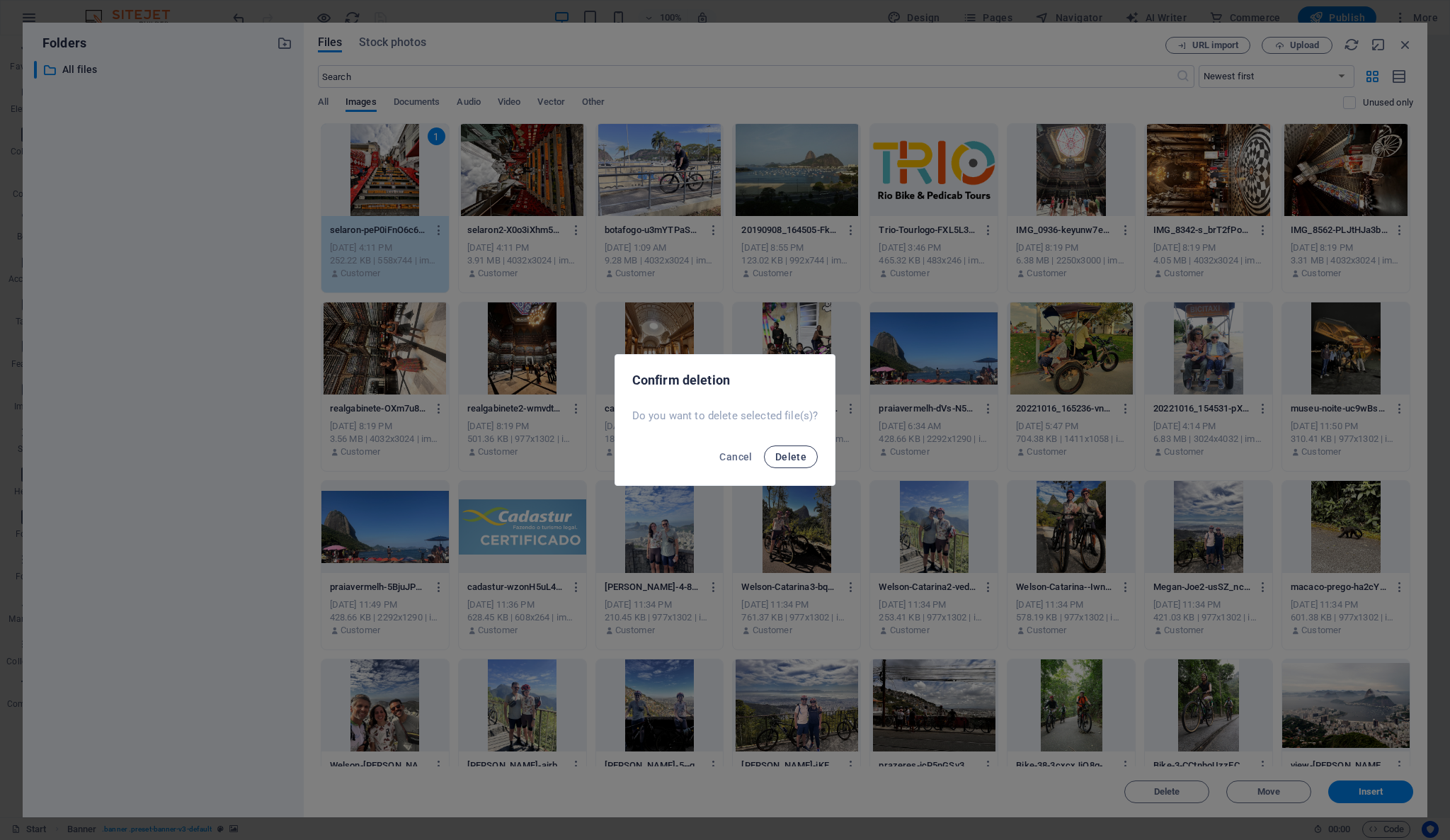
click at [783, 455] on span "Delete" at bounding box center [790, 456] width 31 height 11
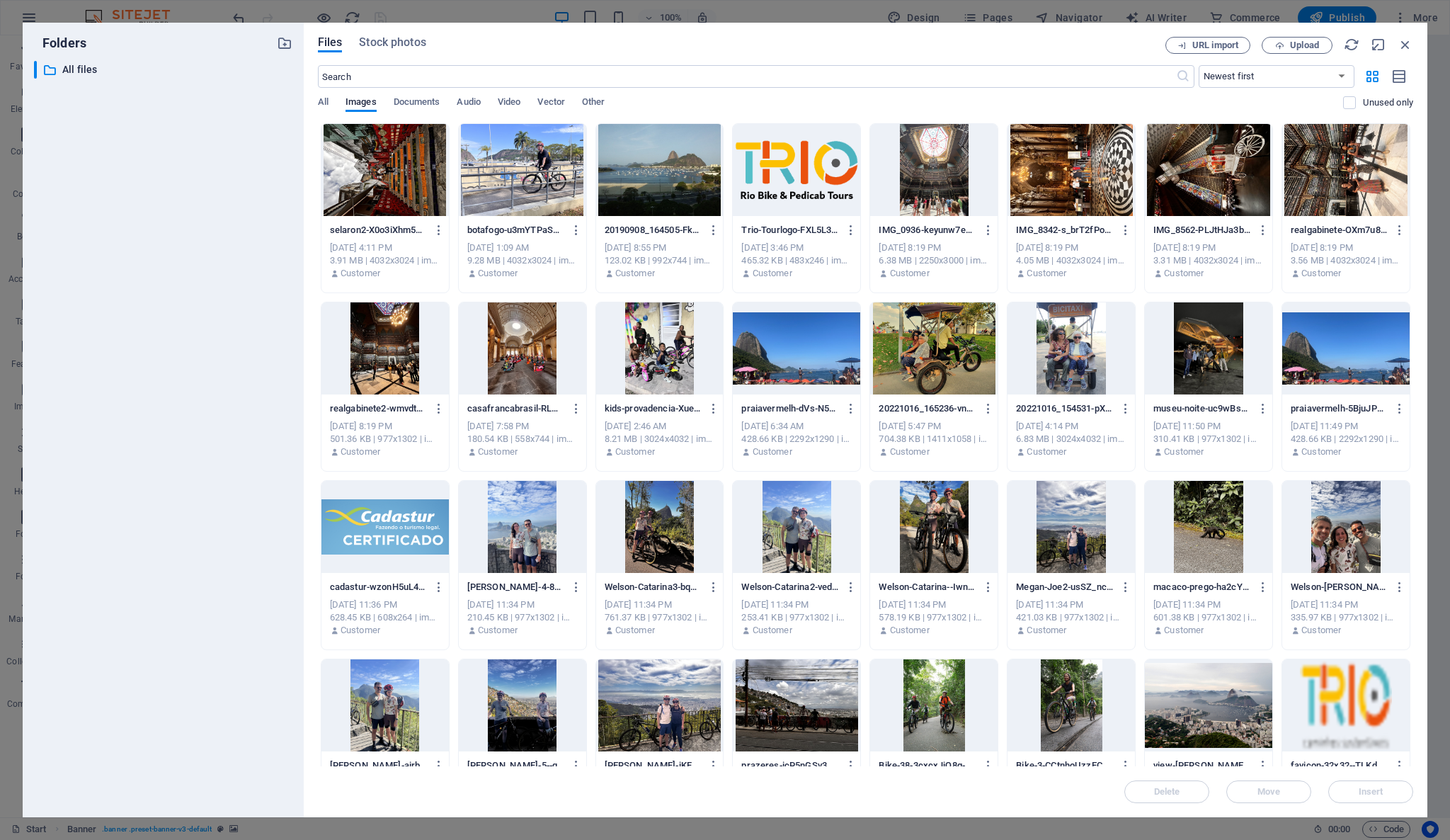
click at [400, 187] on div at bounding box center [385, 170] width 127 height 92
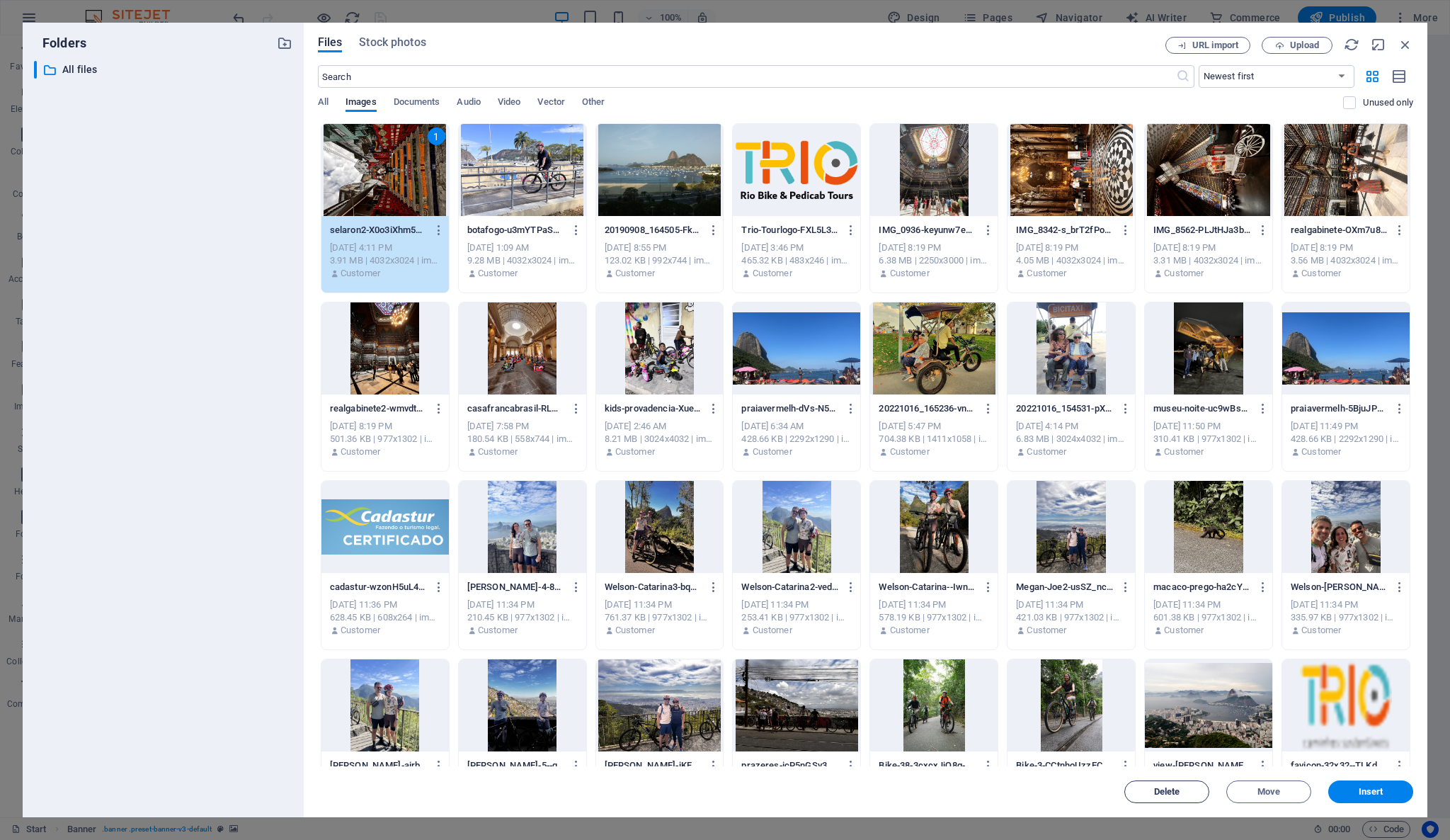
click at [1186, 790] on span "Delete" at bounding box center [1167, 791] width 72 height 9
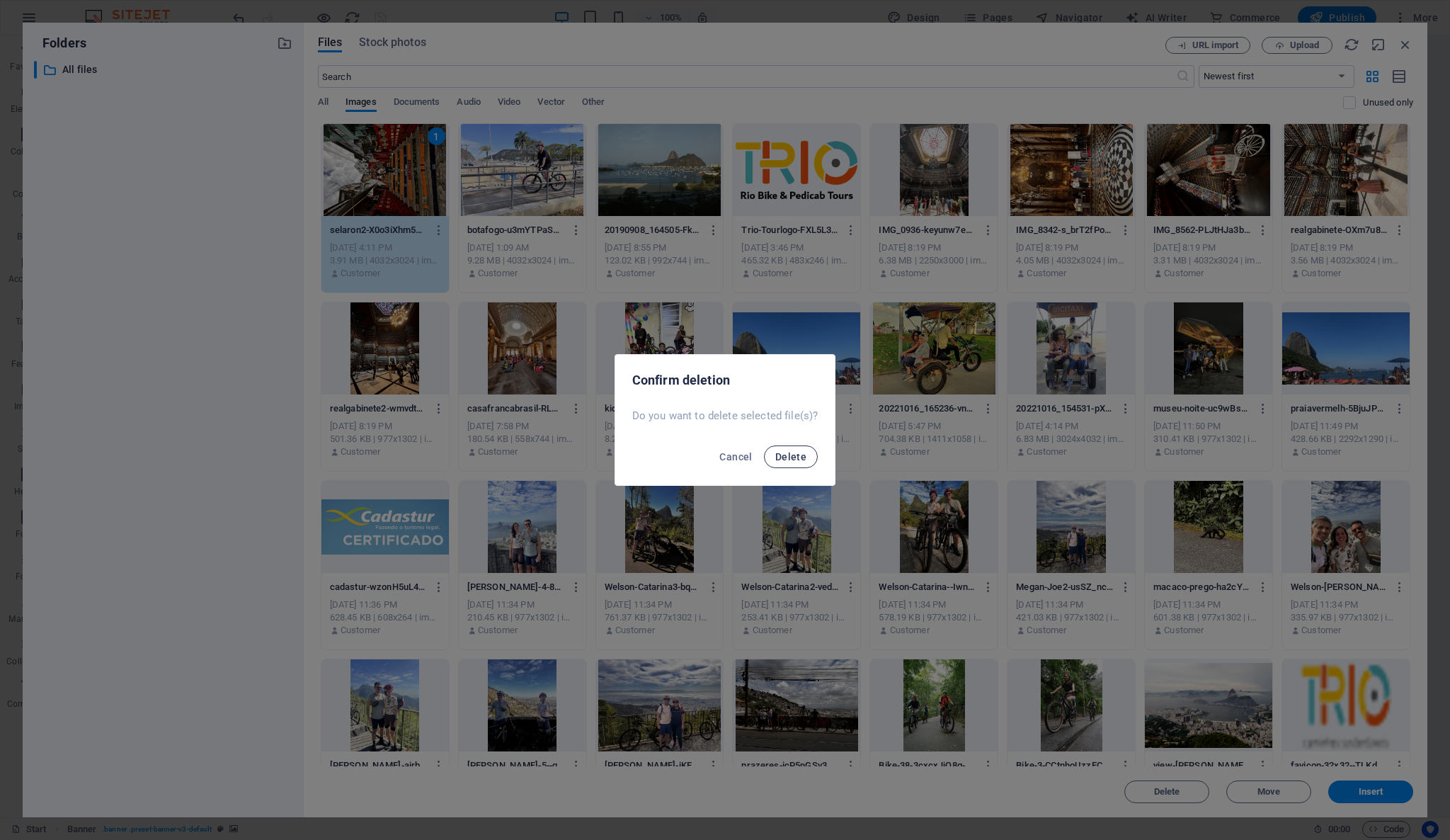
click at [791, 456] on span "Delete" at bounding box center [790, 456] width 31 height 11
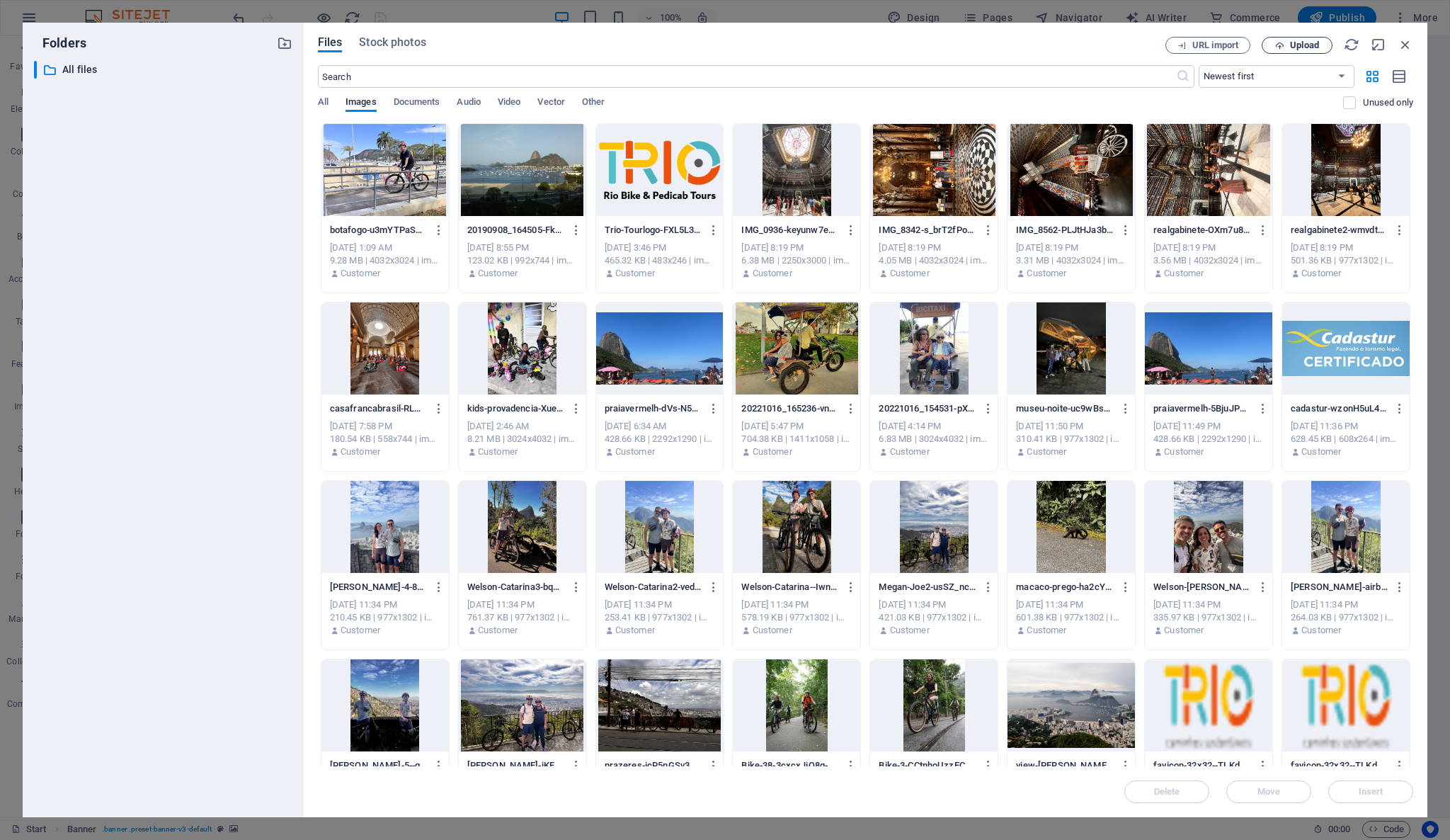
click at [1308, 44] on span "Upload" at bounding box center [1305, 45] width 29 height 9
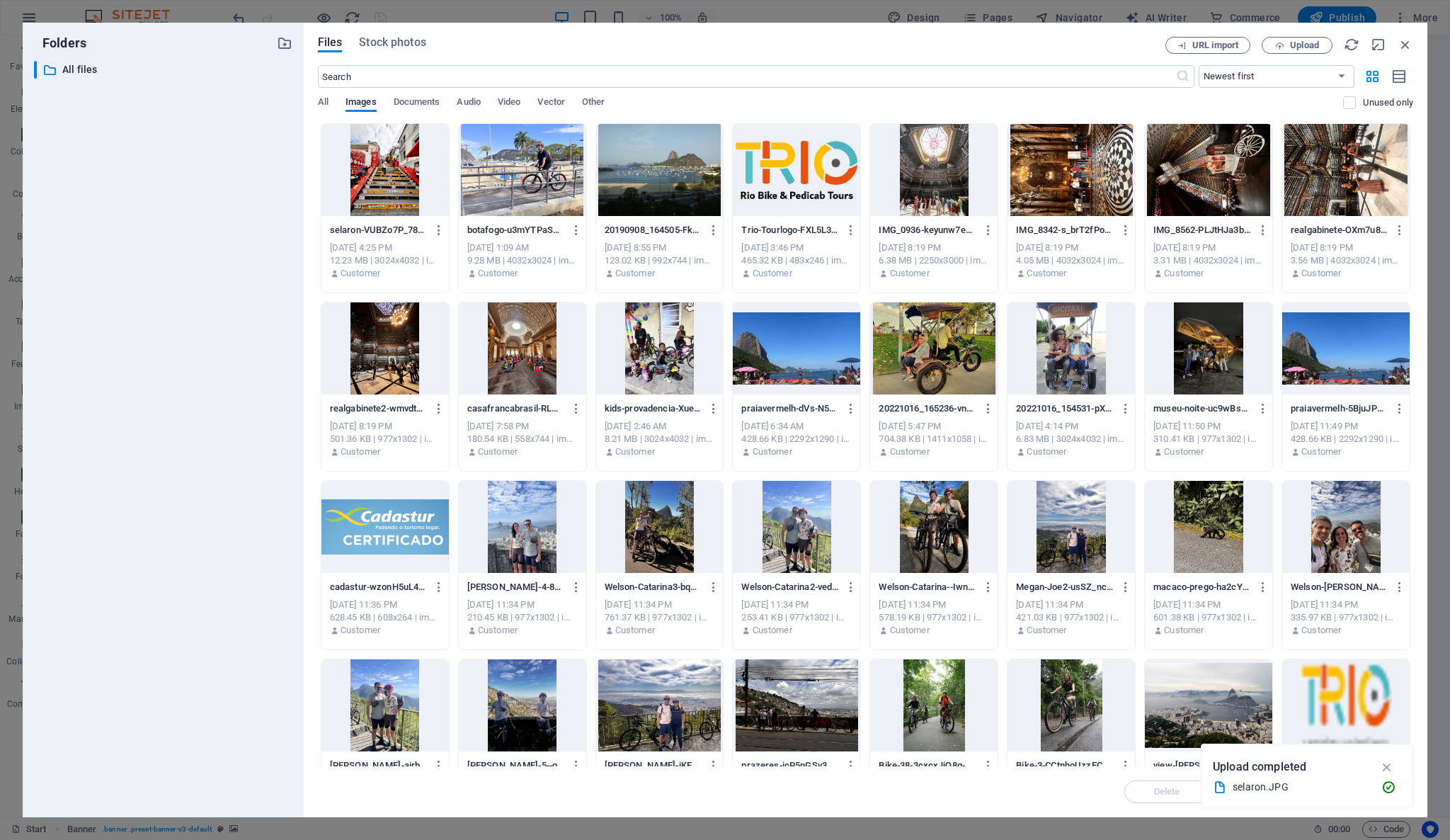
click at [384, 192] on div at bounding box center [385, 170] width 127 height 92
click at [1391, 764] on icon "button" at bounding box center [1387, 766] width 16 height 15
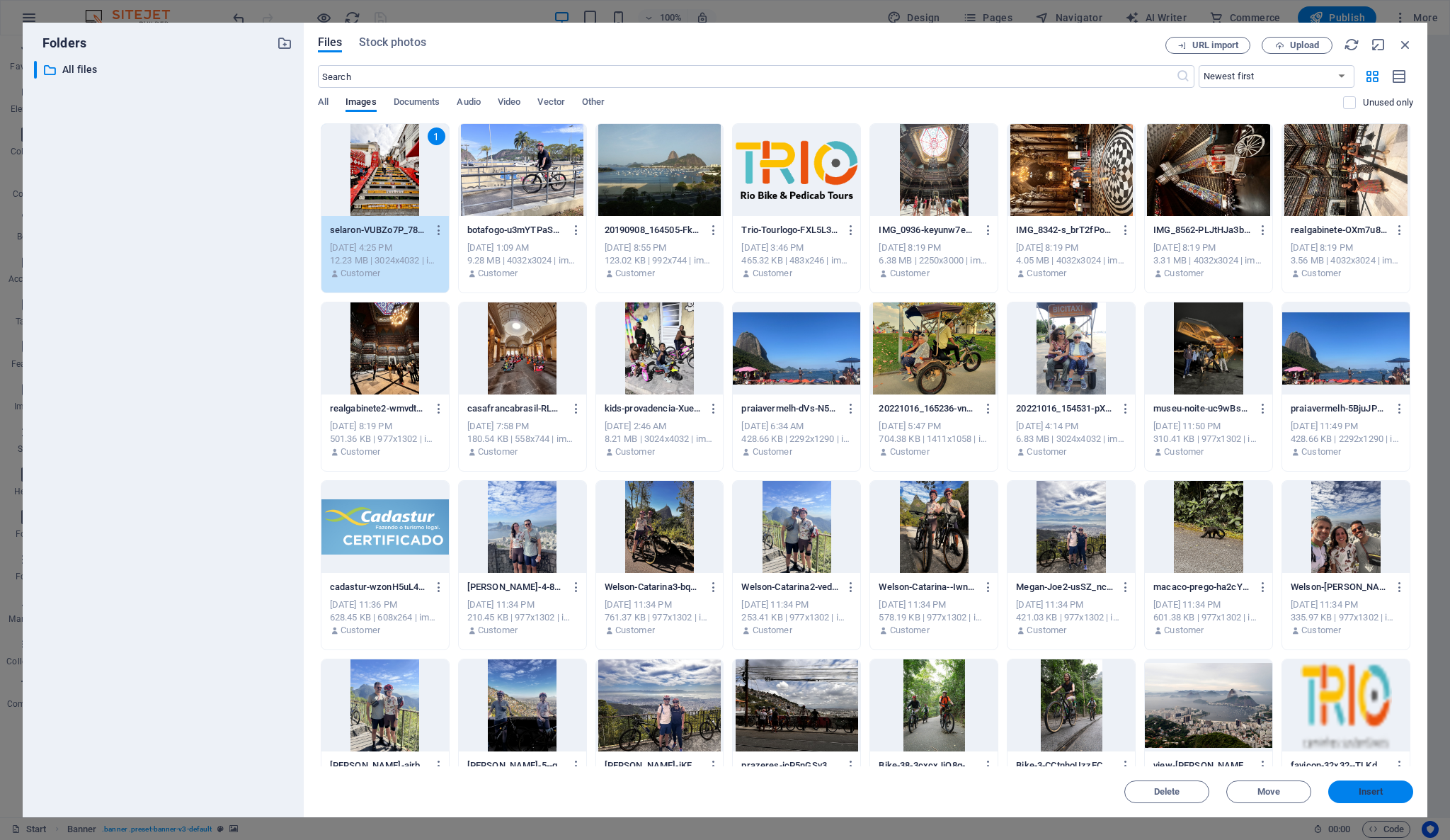
click at [1369, 787] on span "Insert" at bounding box center [1370, 791] width 25 height 9
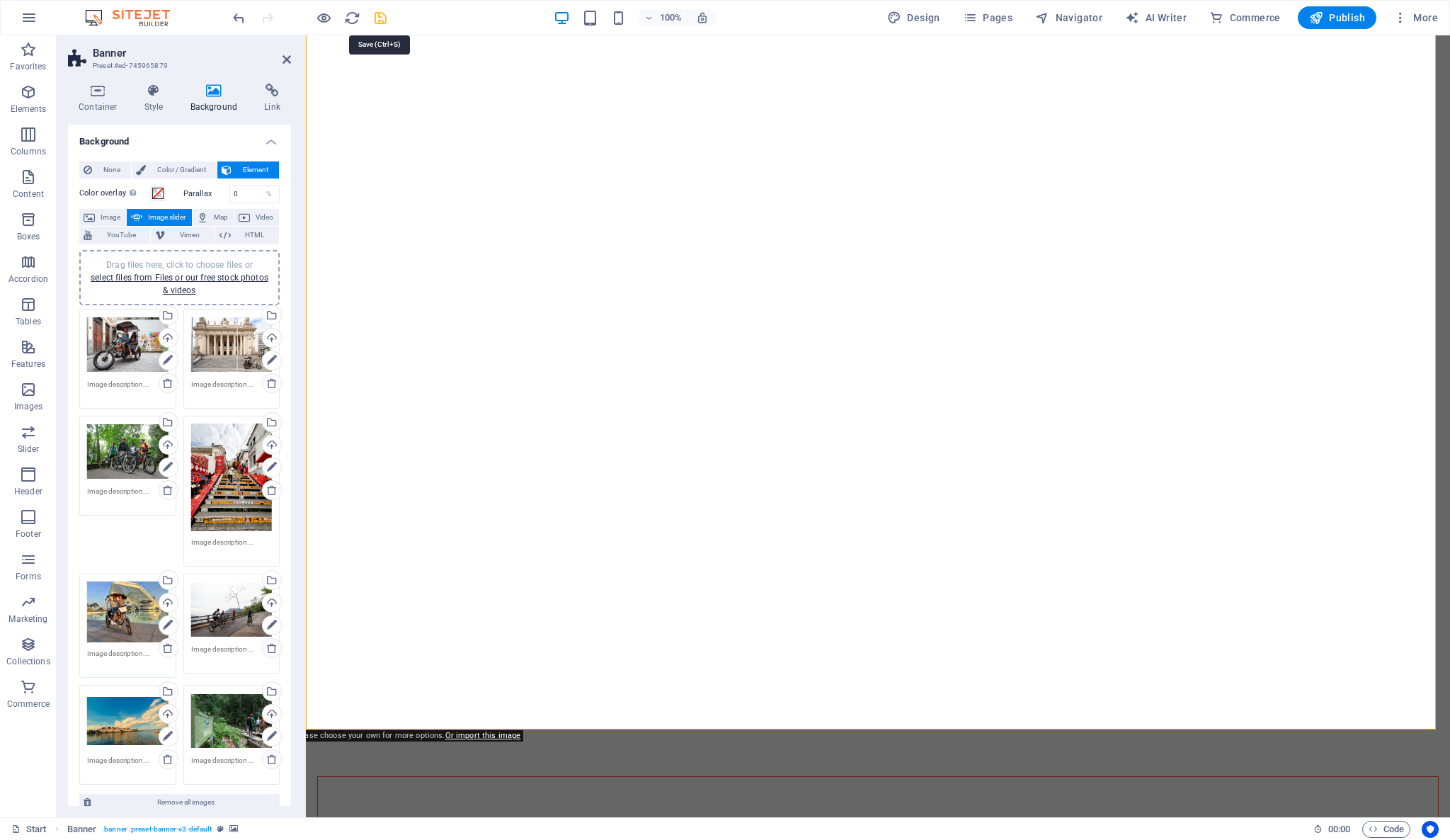
click at [382, 21] on icon "save" at bounding box center [380, 18] width 16 height 16
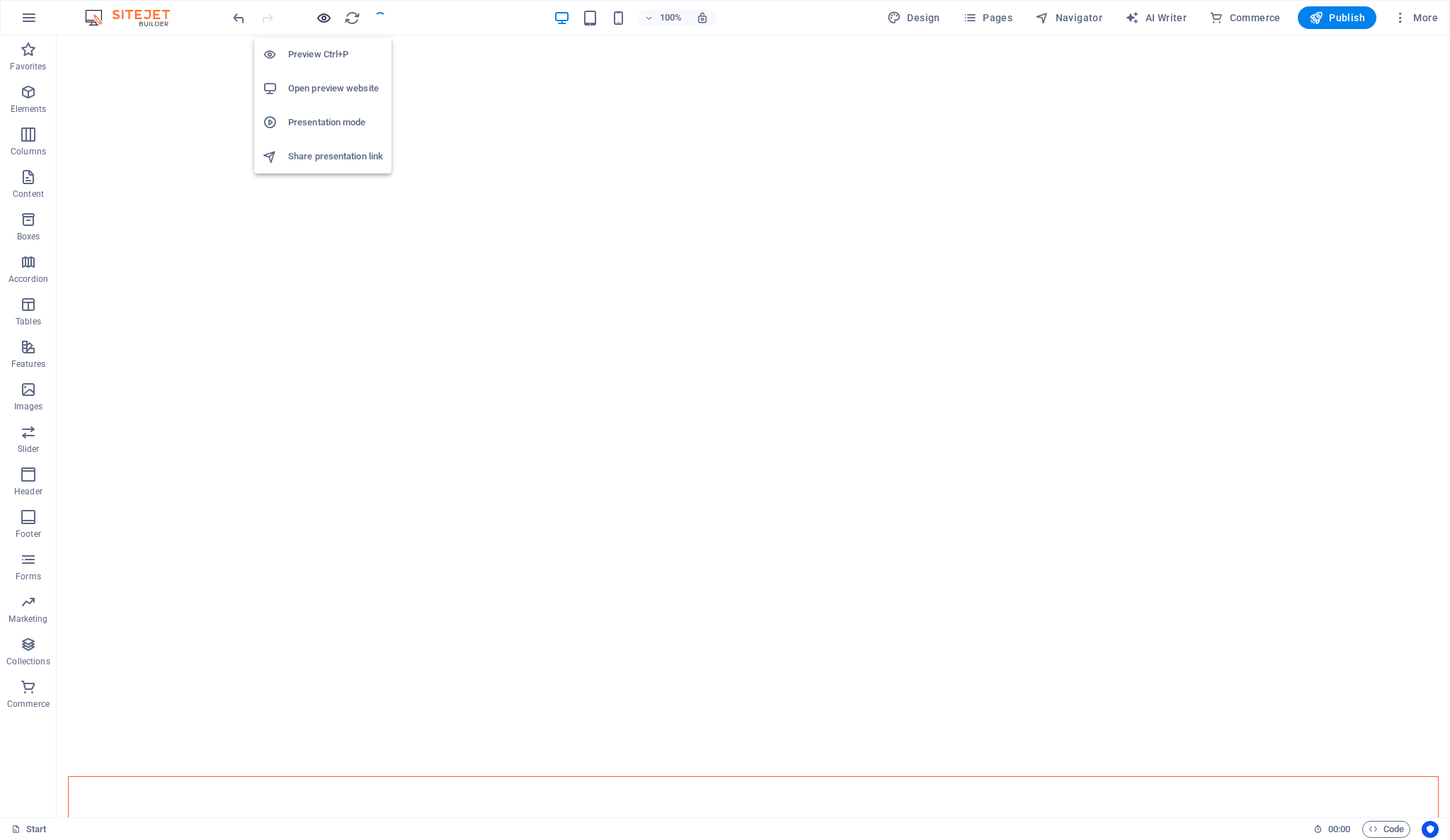
click at [325, 15] on icon "button" at bounding box center [323, 18] width 16 height 16
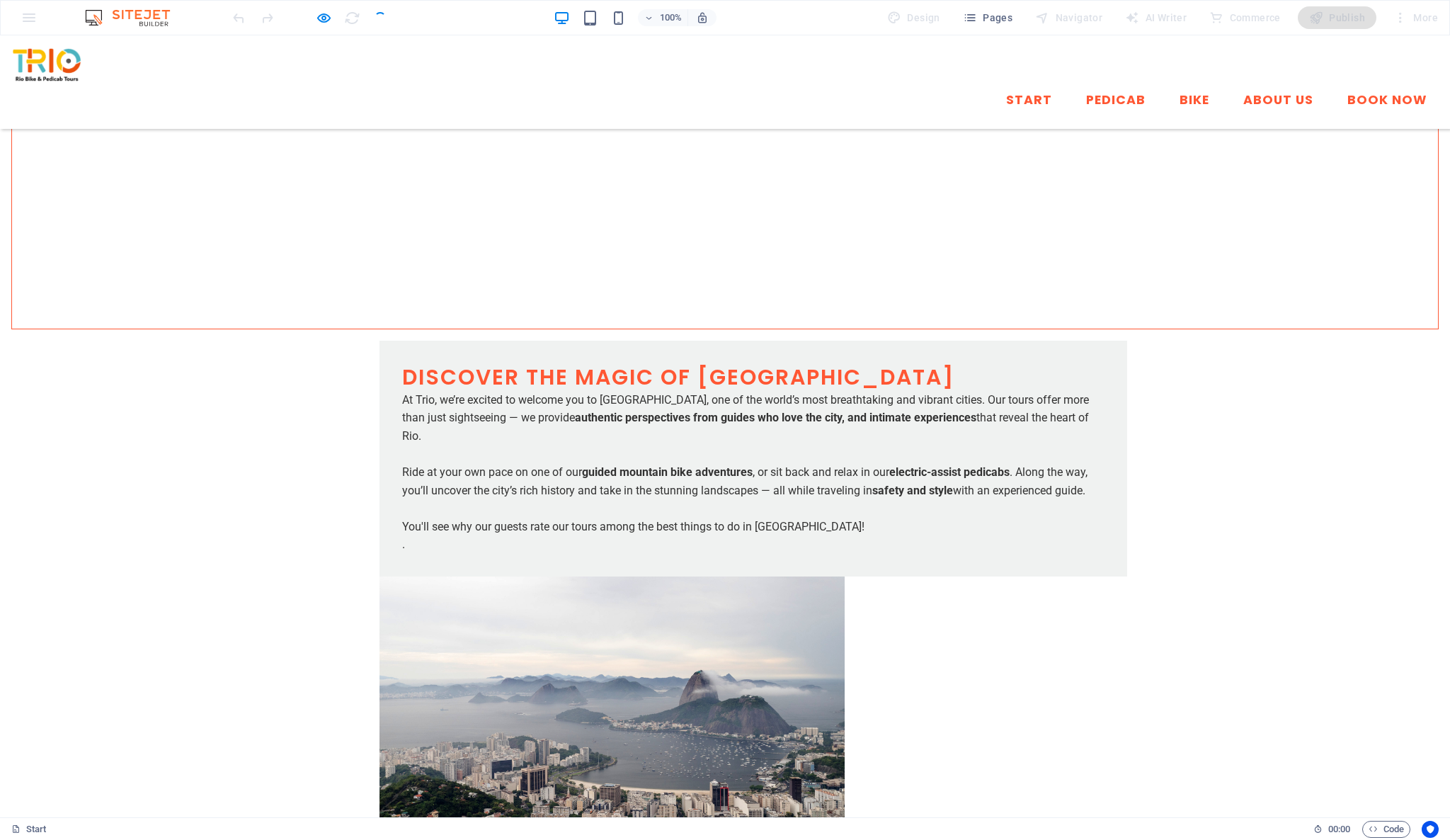
scroll to position [1075, 0]
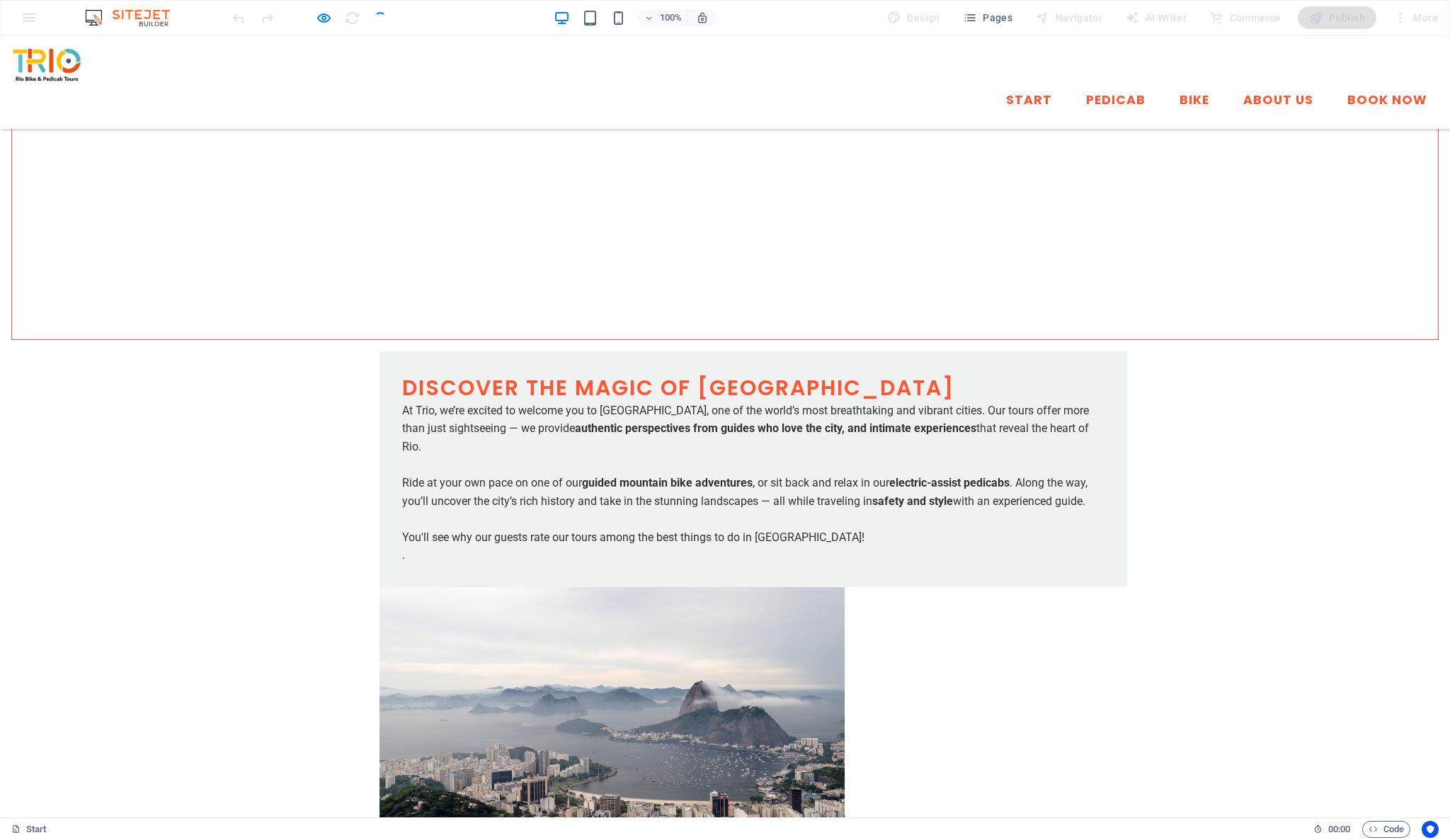
click at [391, 83] on ul "Start Pedicab Bike About Us Book Now" at bounding box center [725, 100] width 1428 height 35
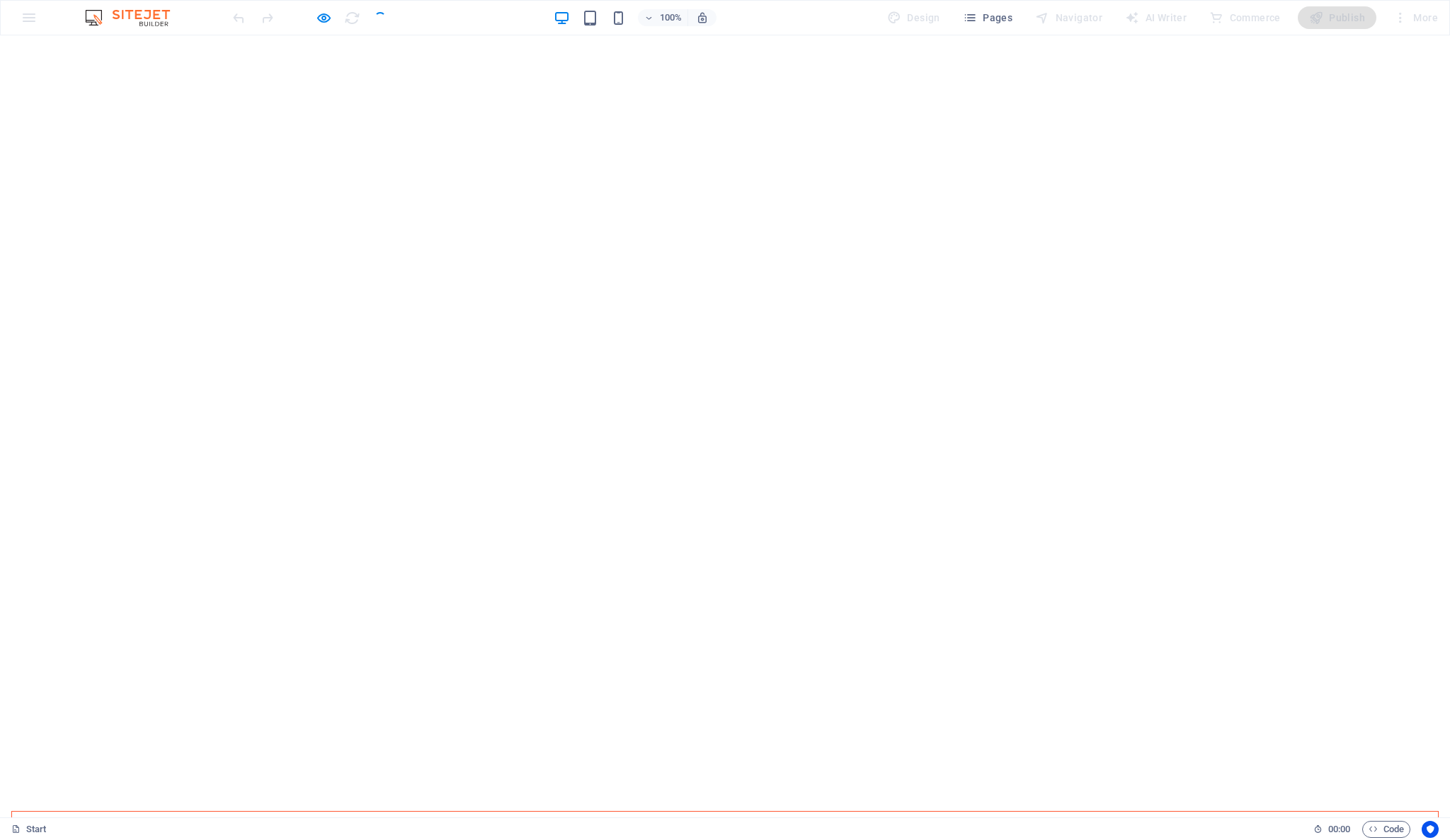
scroll to position [0, 0]
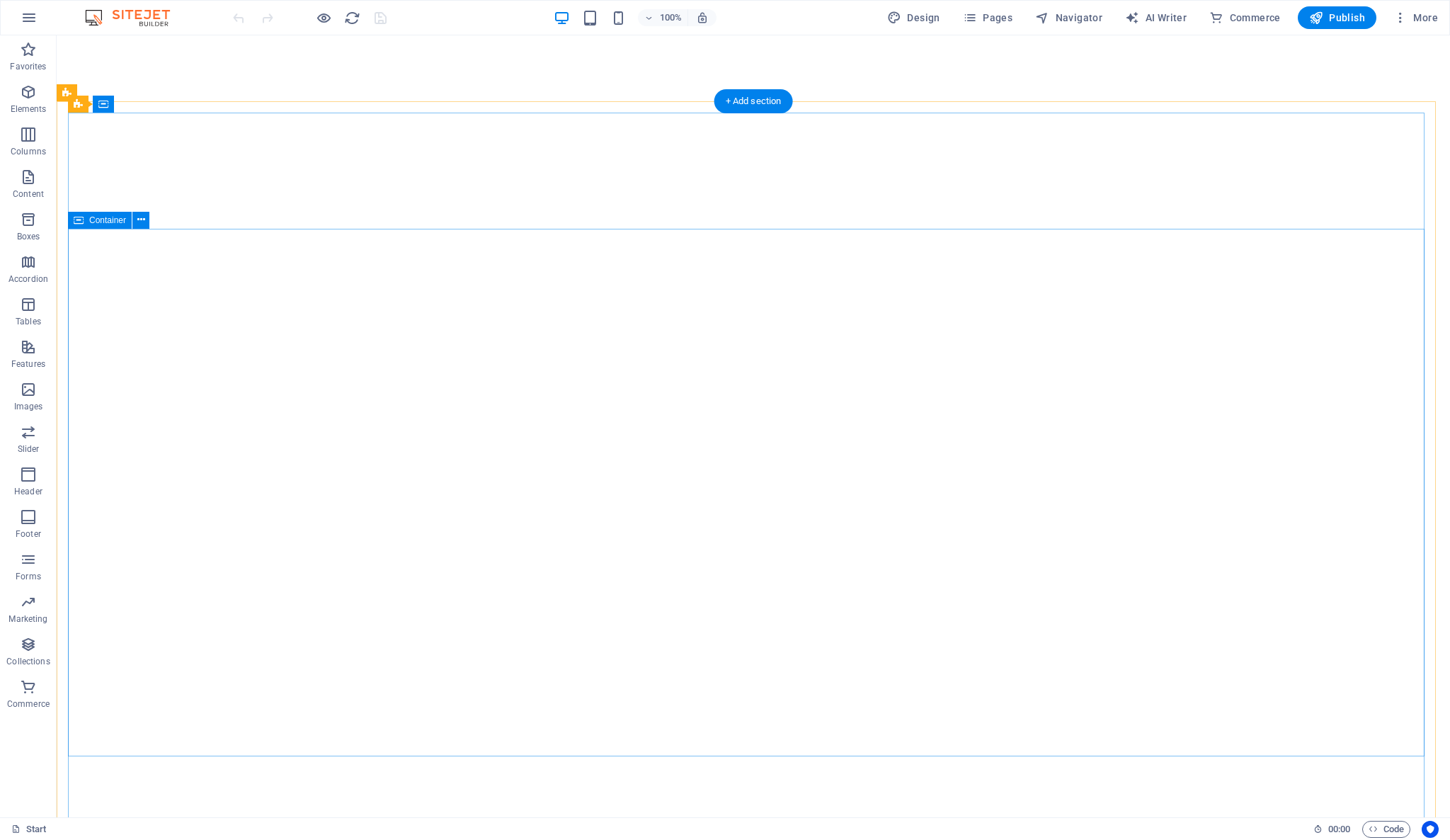
scroll to position [157, 0]
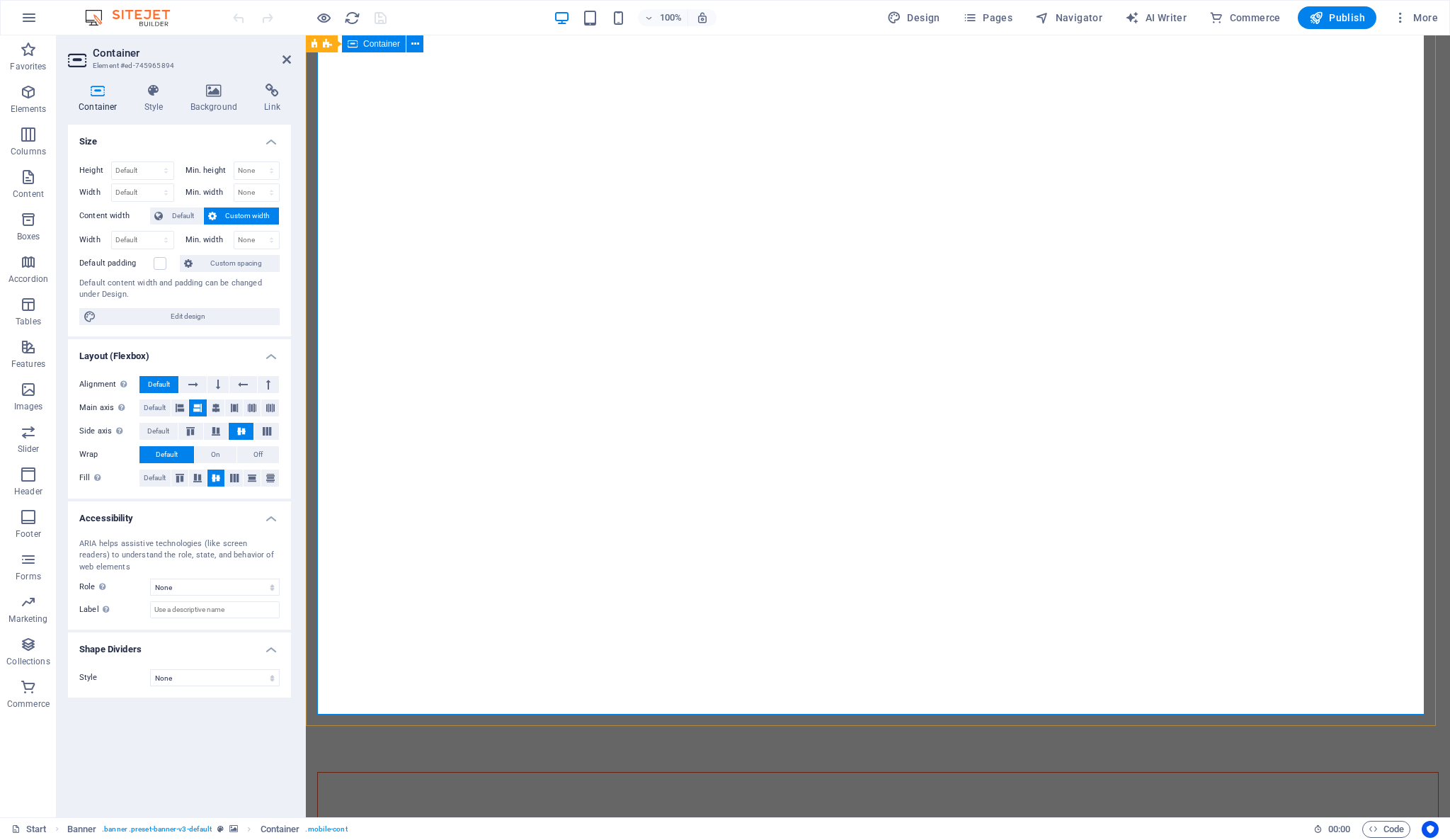
click at [224, 92] on icon at bounding box center [214, 91] width 68 height 15
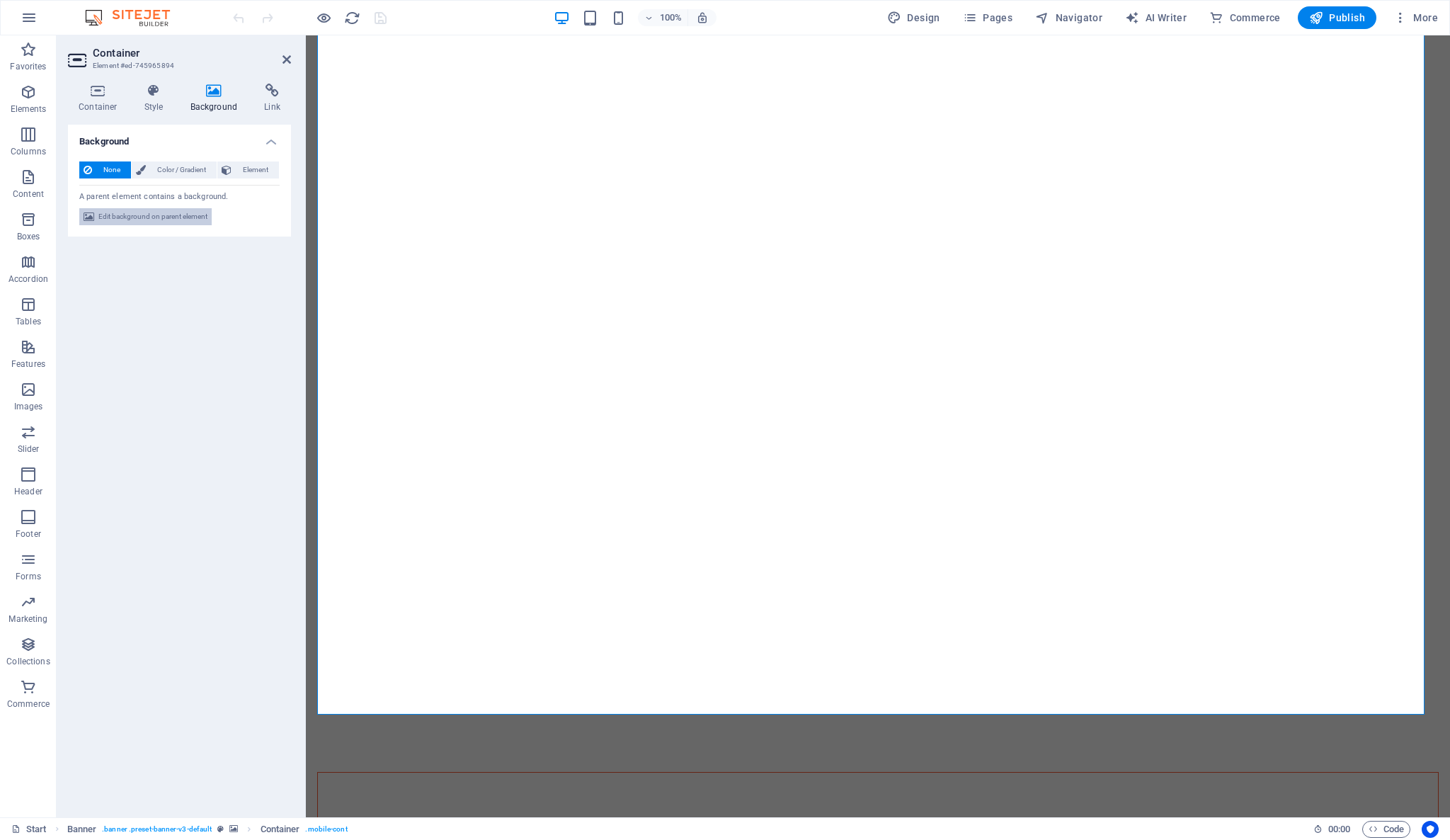
click at [173, 220] on span "Edit background on parent element" at bounding box center [152, 216] width 109 height 17
select select "px"
select select "fade"
select select "s"
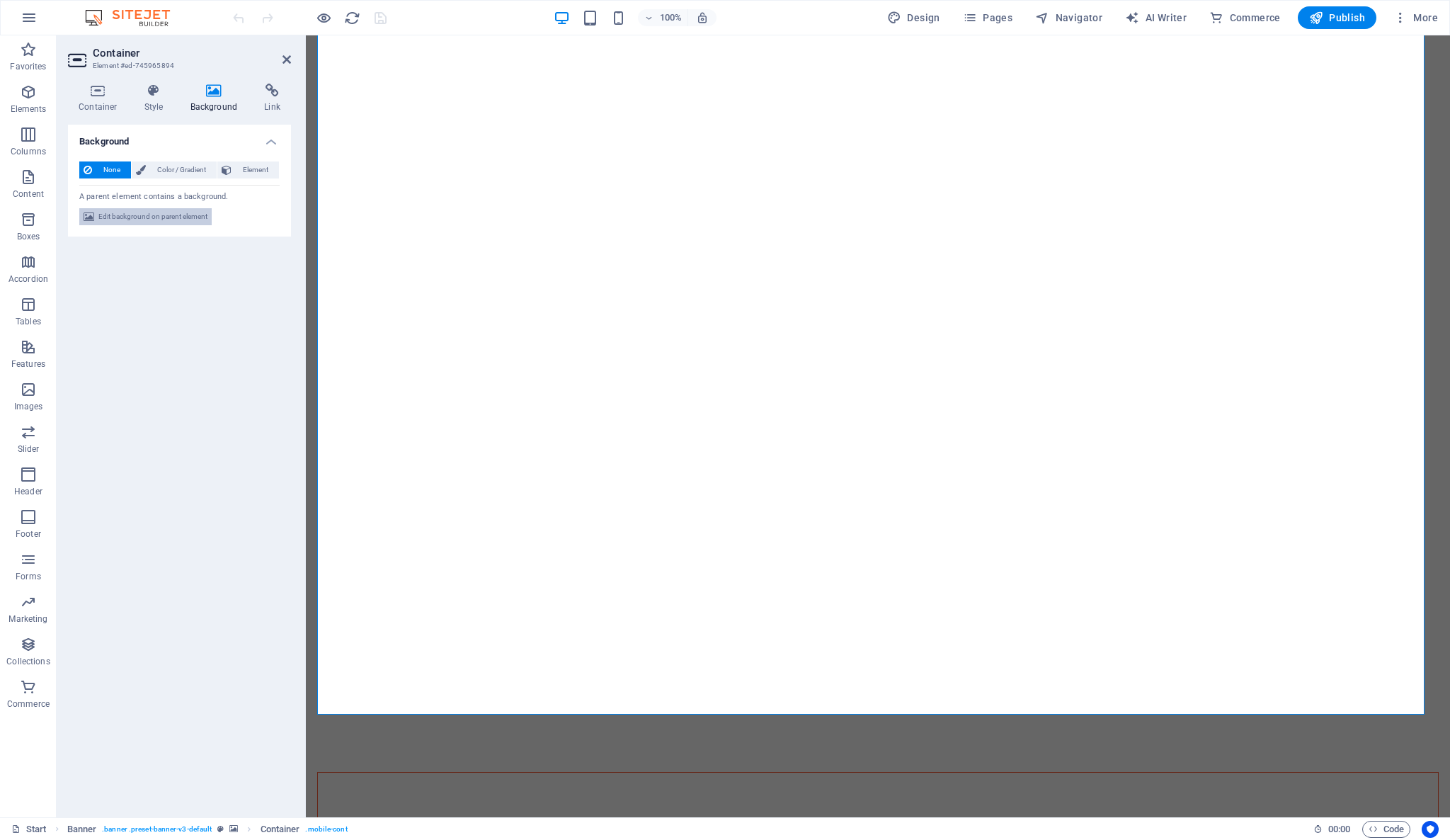
select select "progressive"
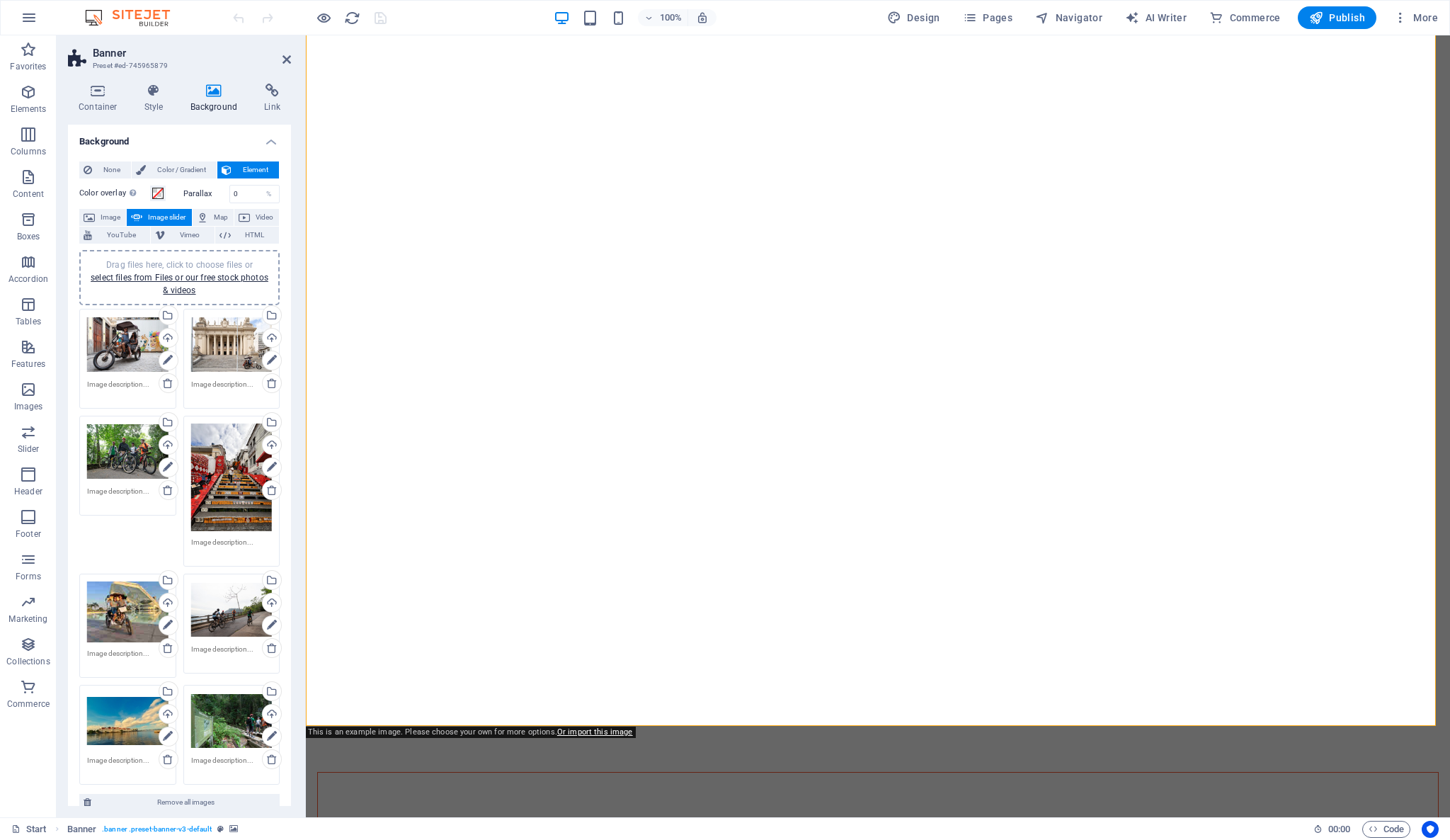
click at [231, 470] on div "Drag files here, click to choose files or select files from Files or our free s…" at bounding box center [231, 477] width 81 height 108
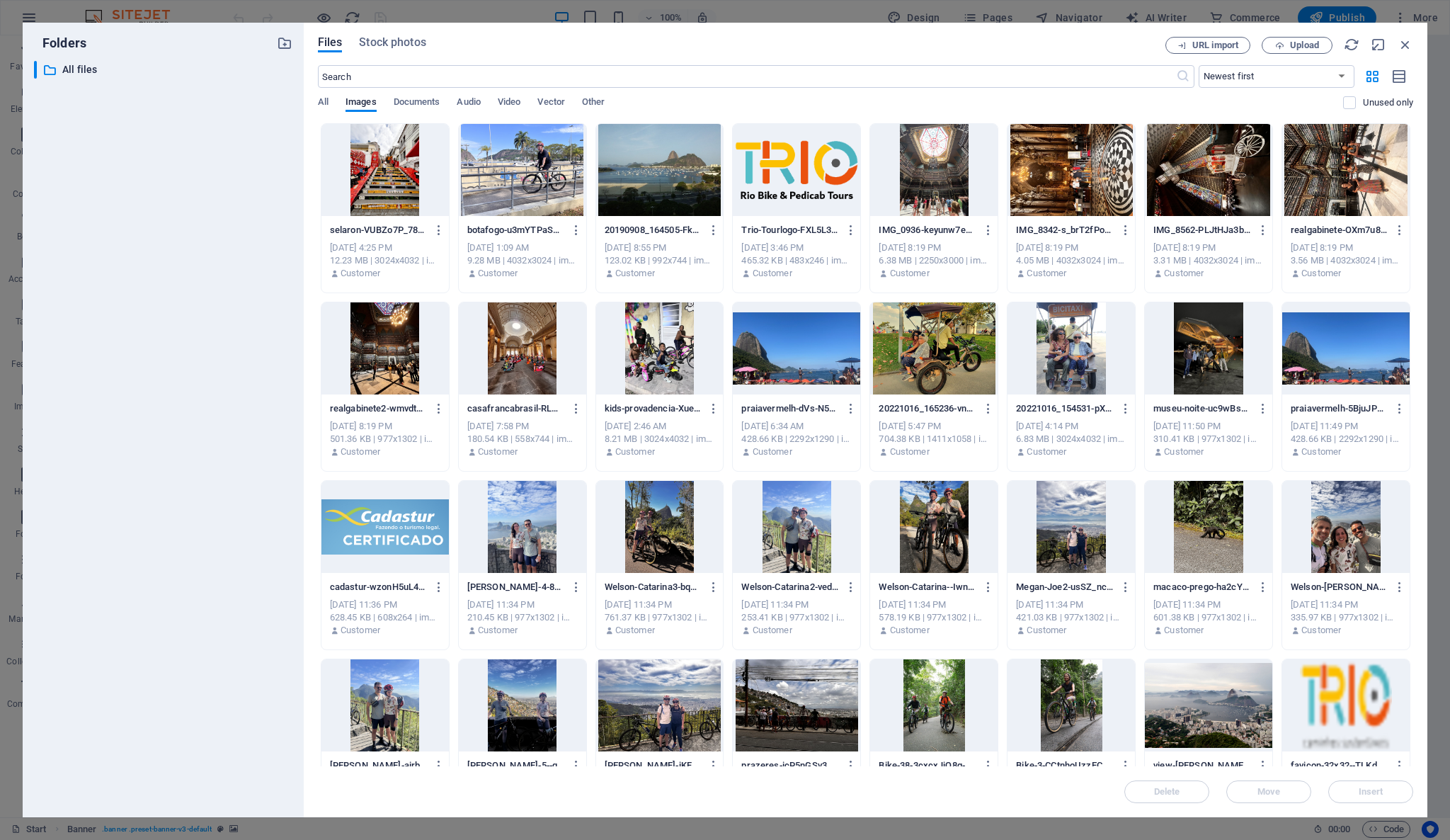
click at [396, 178] on div at bounding box center [385, 170] width 127 height 92
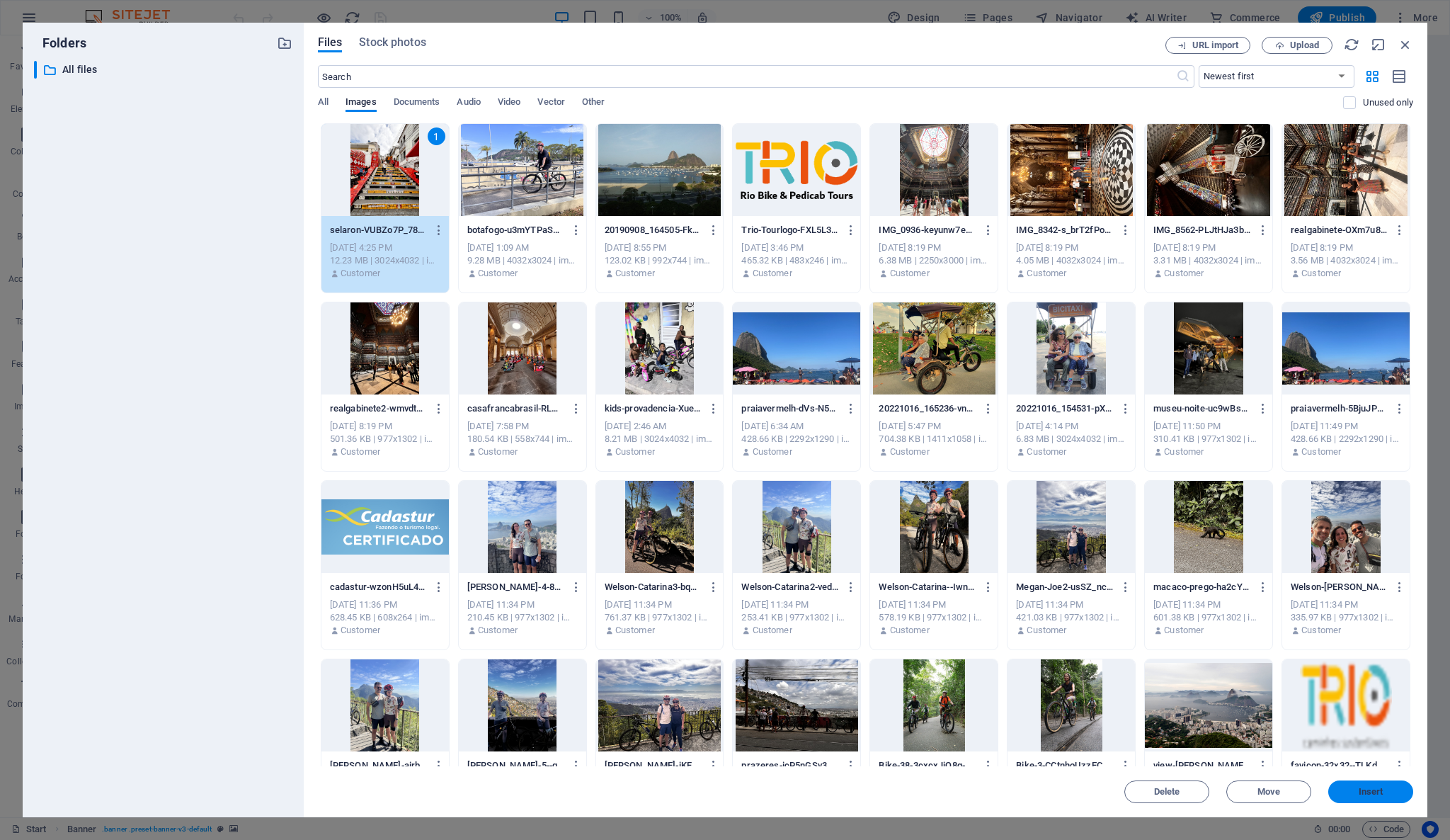
click at [1374, 787] on span "Insert" at bounding box center [1370, 791] width 25 height 9
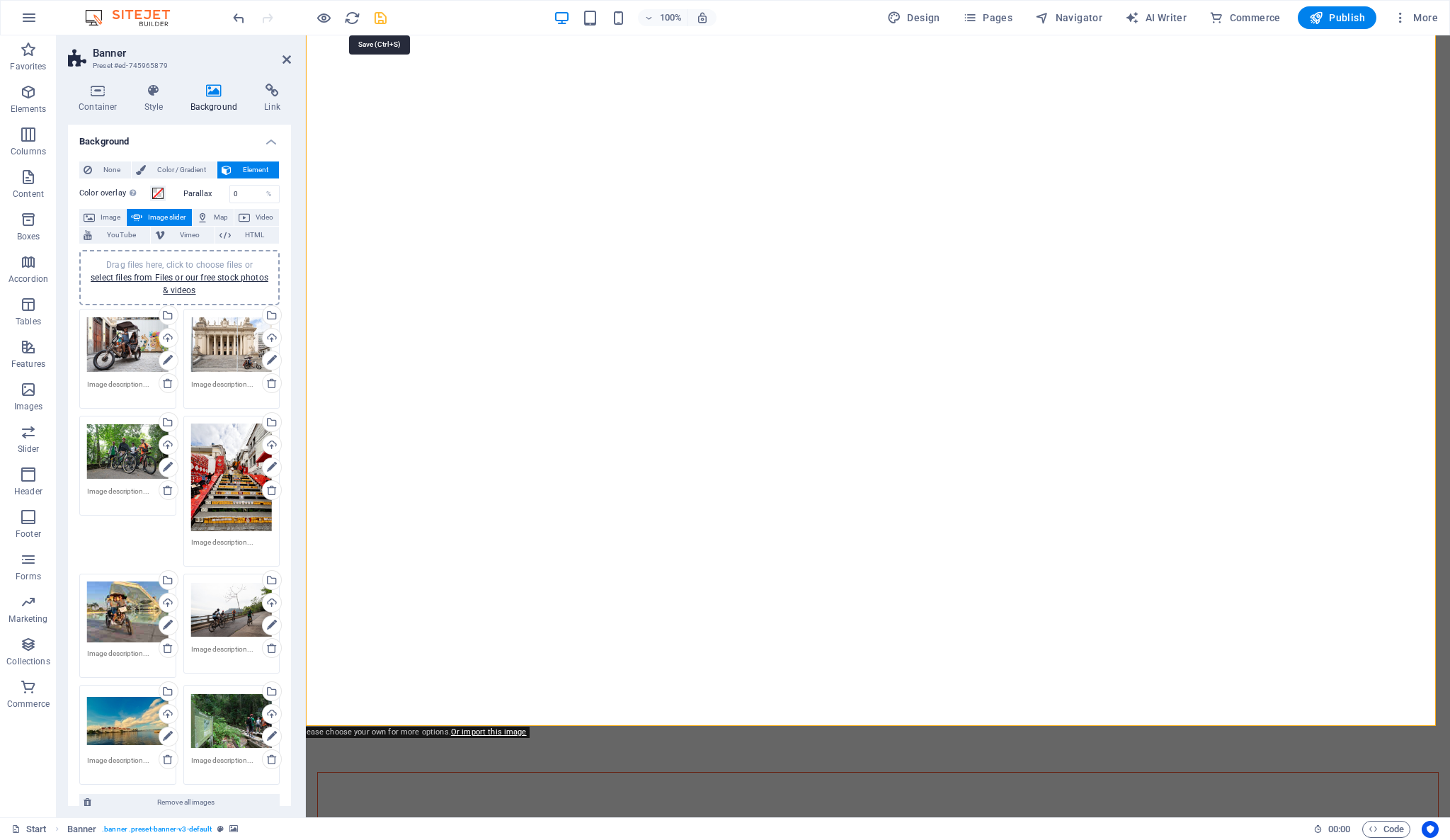
click at [381, 20] on icon "save" at bounding box center [380, 18] width 16 height 16
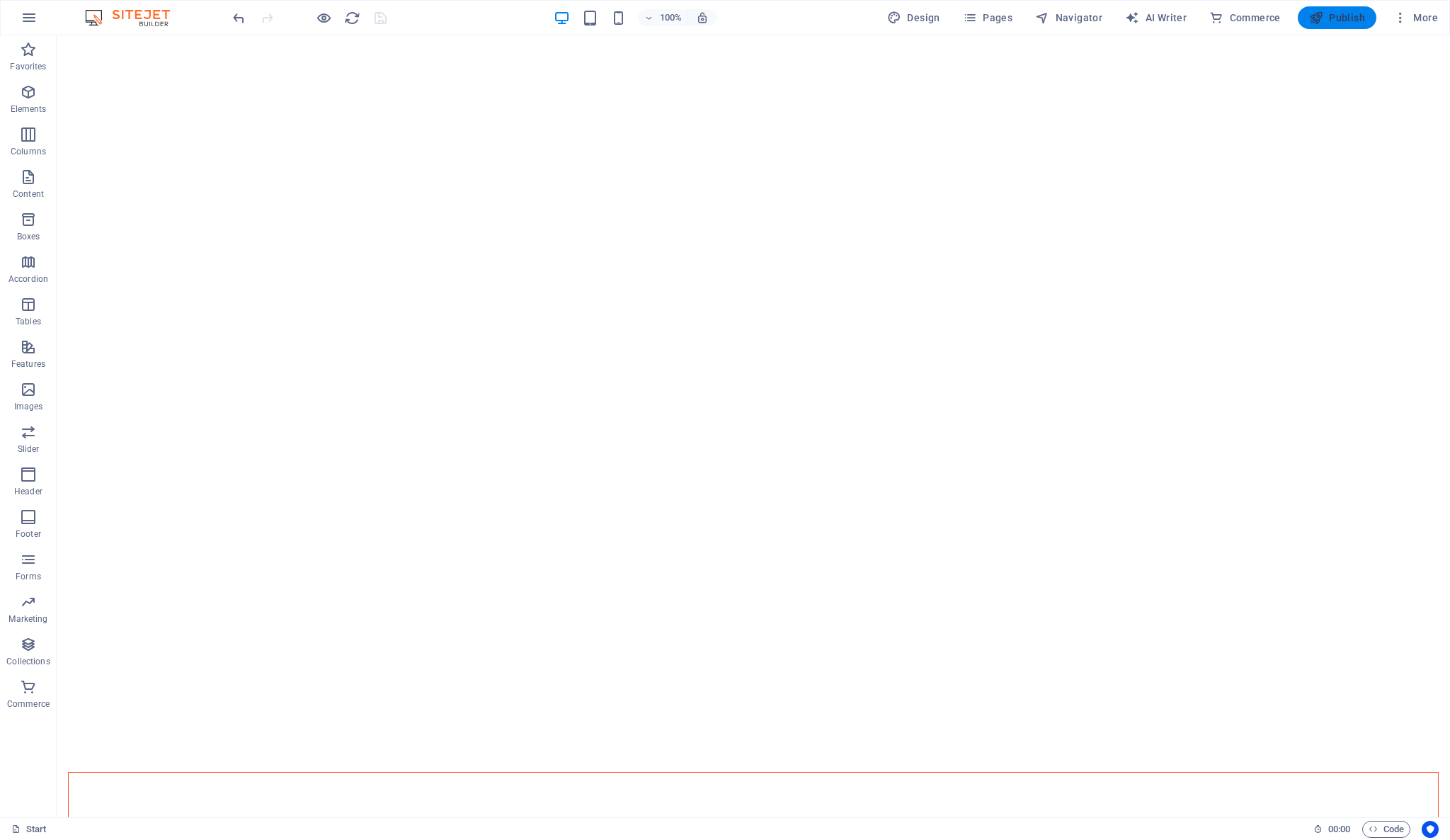
click at [1341, 19] on span "Publish" at bounding box center [1336, 17] width 56 height 15
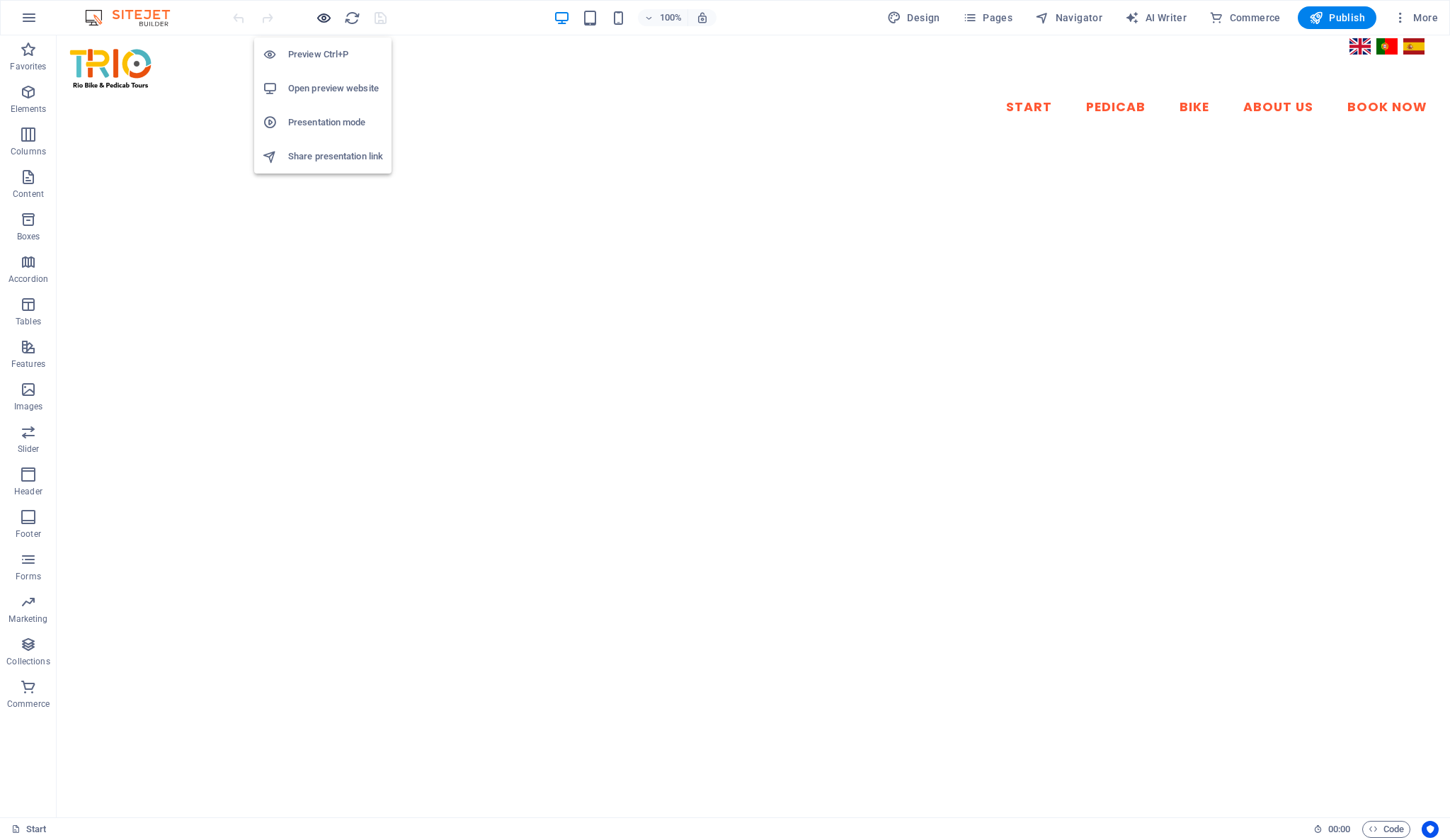
click at [327, 12] on icon "button" at bounding box center [323, 18] width 16 height 16
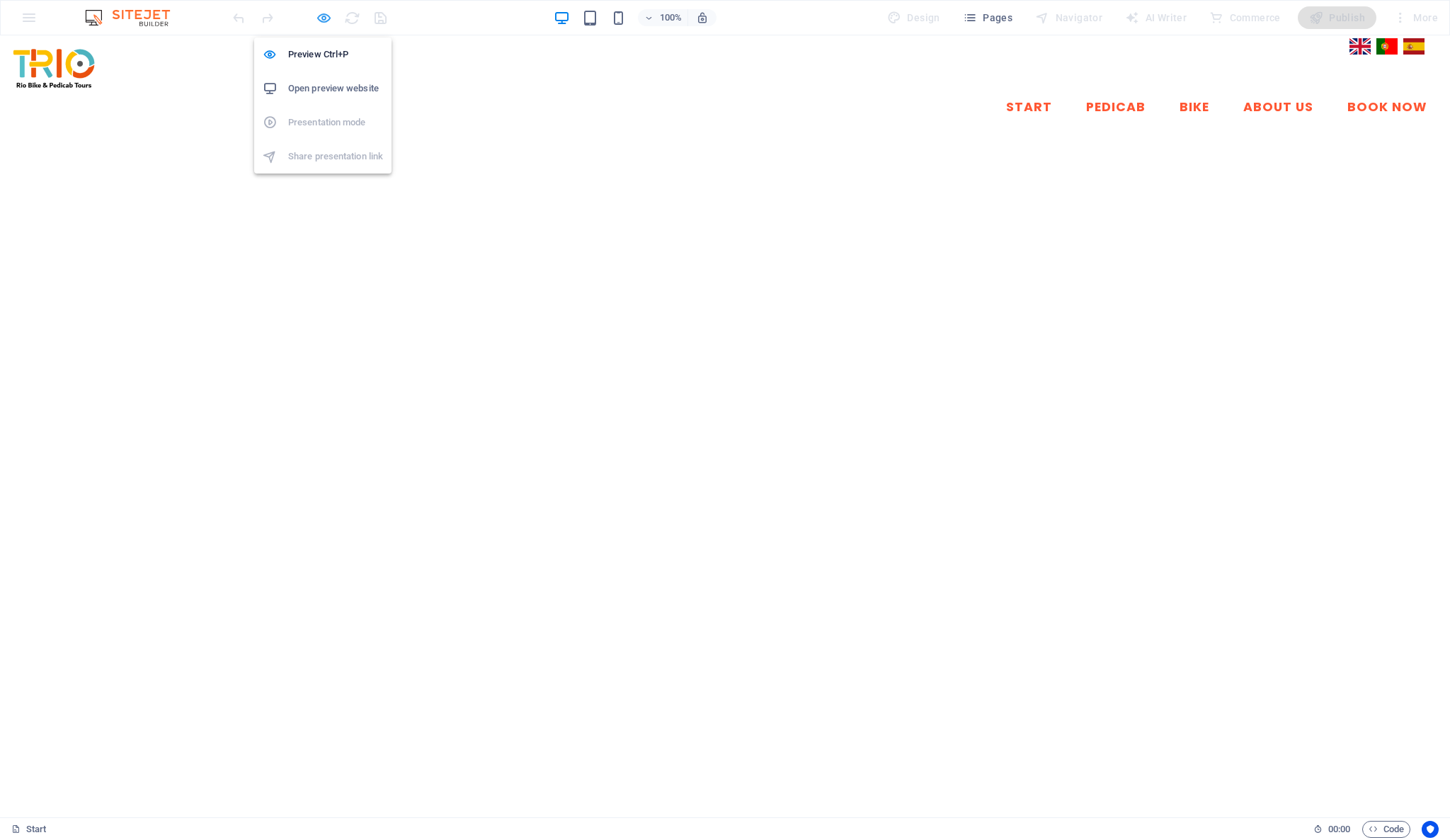
click at [324, 15] on icon "button" at bounding box center [323, 18] width 16 height 16
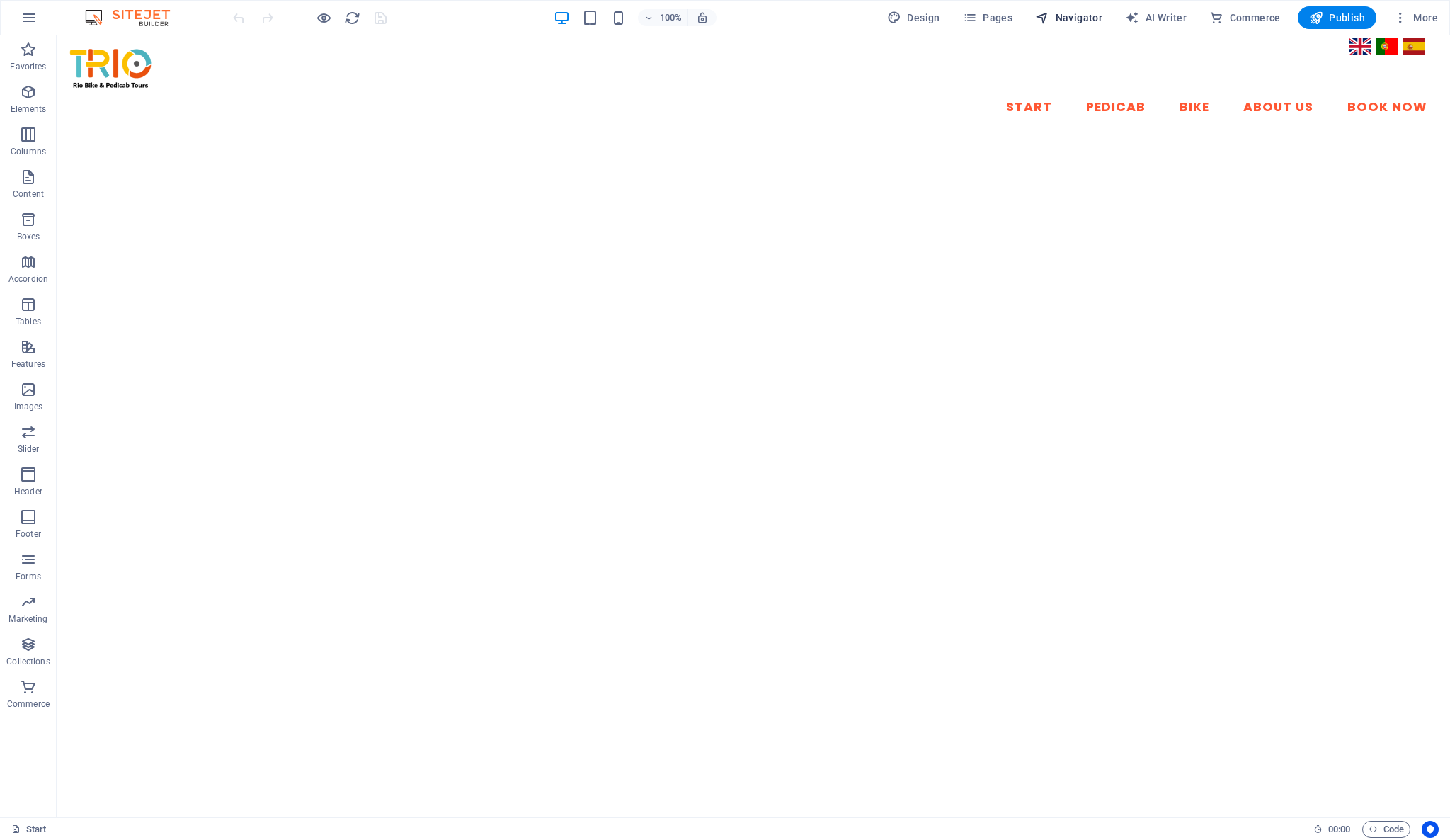
click at [1059, 13] on span "Navigator" at bounding box center [1068, 17] width 68 height 15
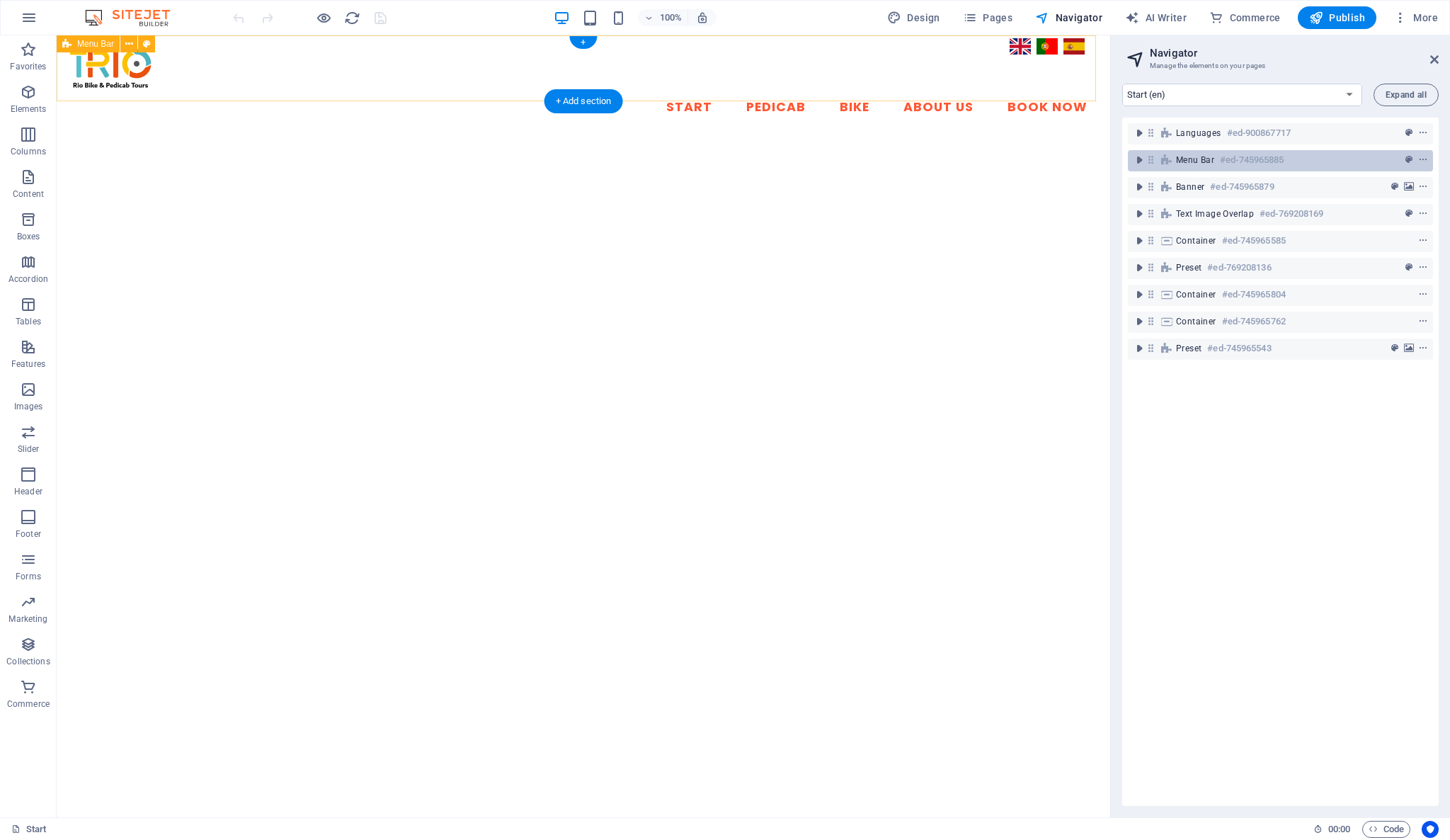
click at [1364, 168] on div at bounding box center [1397, 160] width 67 height 17
click at [1422, 158] on icon "context-menu" at bounding box center [1423, 160] width 10 height 10
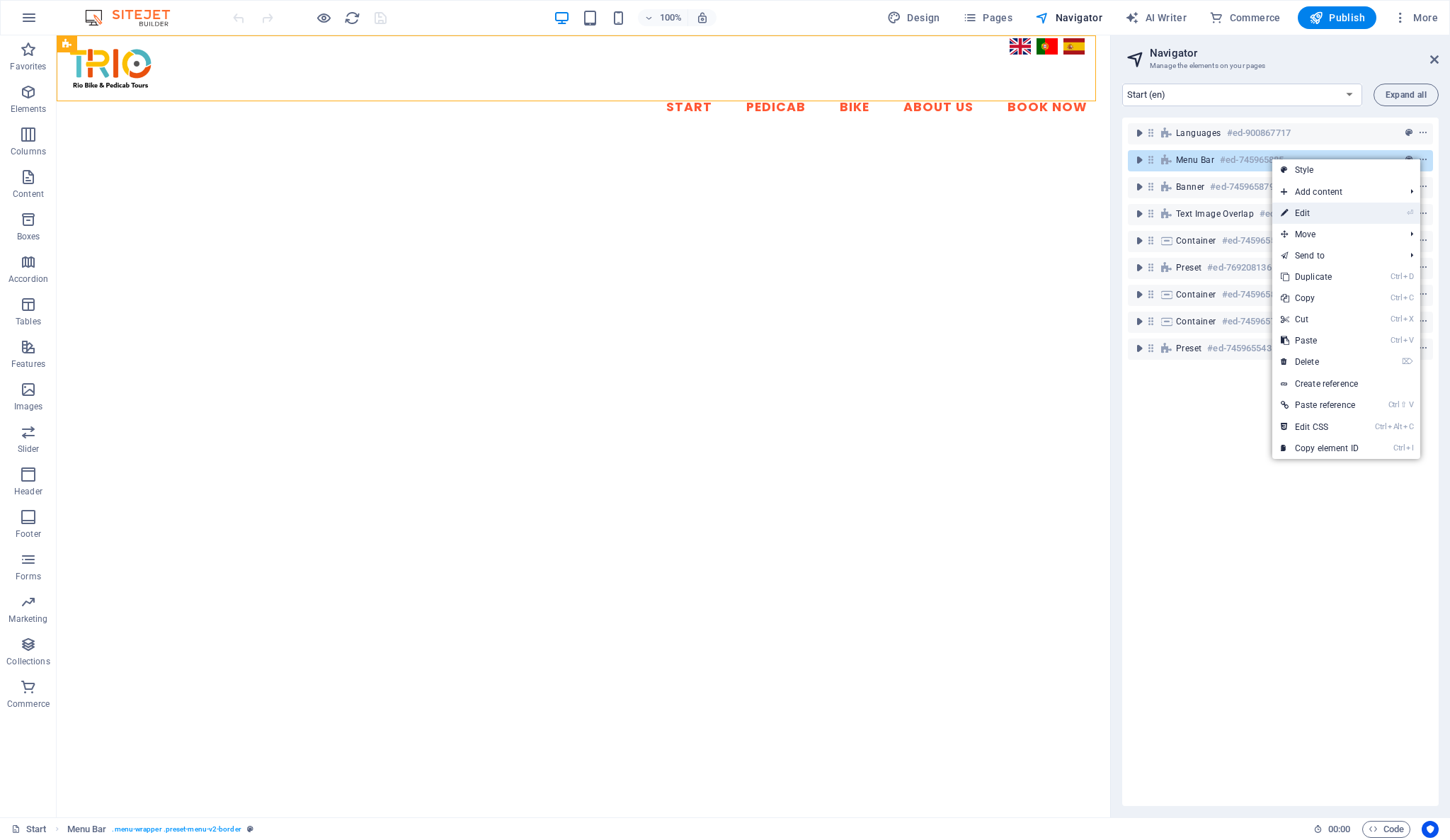
click at [1363, 211] on link "⏎ Edit" at bounding box center [1319, 213] width 95 height 21
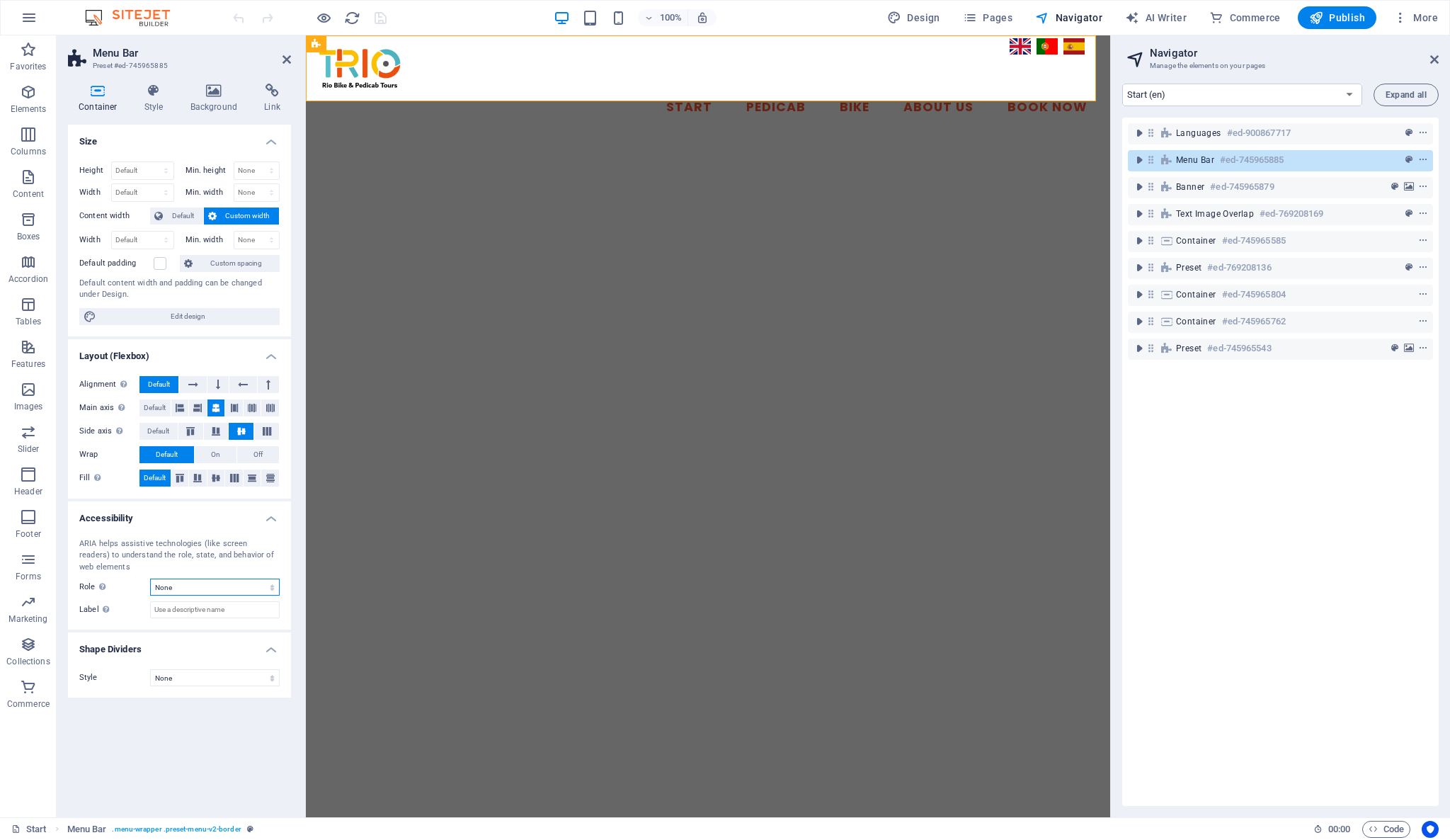
click at [249, 586] on select "None Alert Article Banner Comment Complementary Dialog Footer Header Marquee Pr…" at bounding box center [214, 587] width 129 height 17
click at [228, 754] on div "Size Height Default px rem % vh vw Min. height None px rem % vh vw Width Defaul…" at bounding box center [179, 465] width 223 height 681
click at [154, 99] on h4 "Style" at bounding box center [157, 98] width 46 height 30
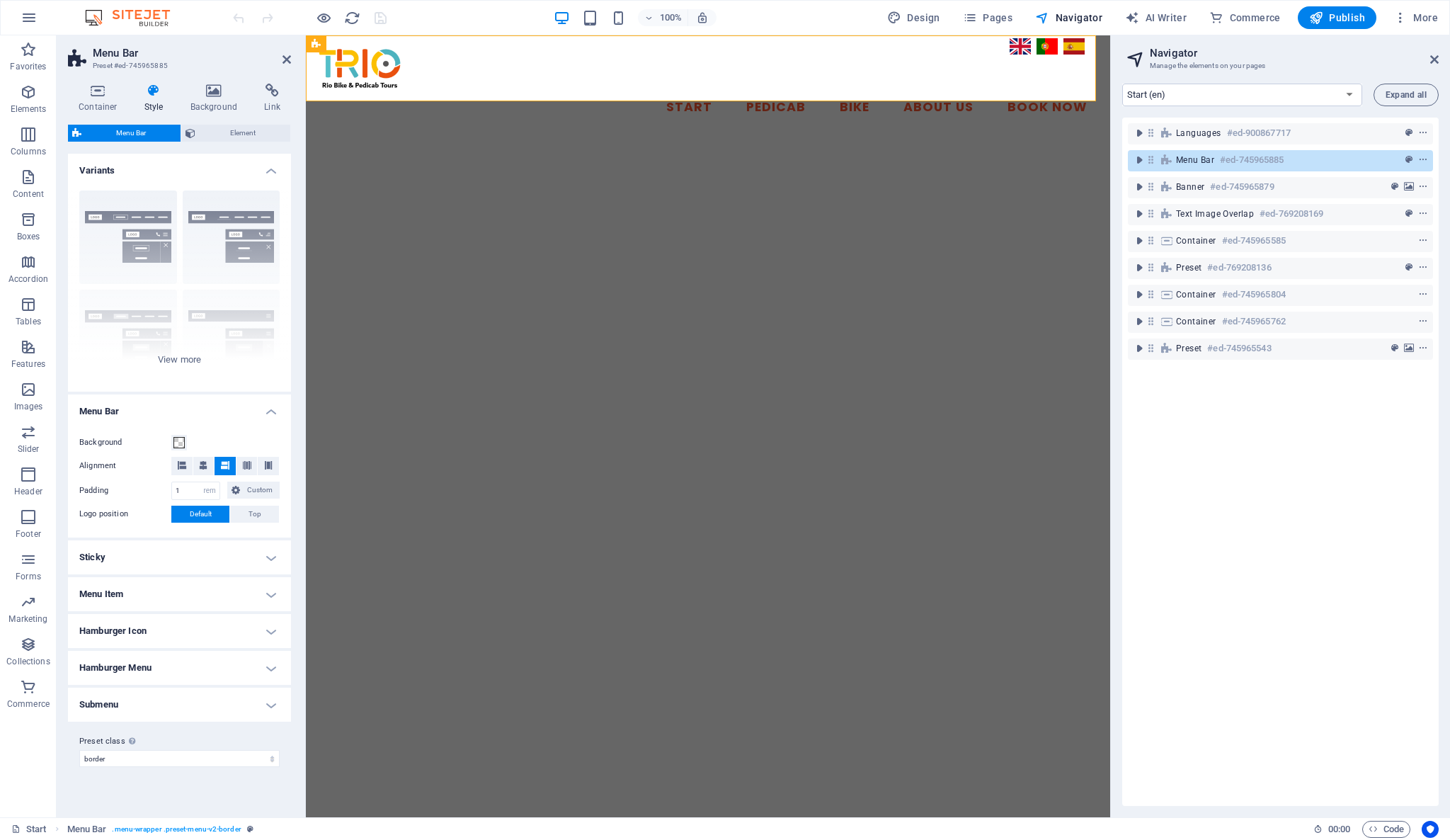
click at [269, 634] on h4 "Hamburger Icon" at bounding box center [179, 631] width 223 height 34
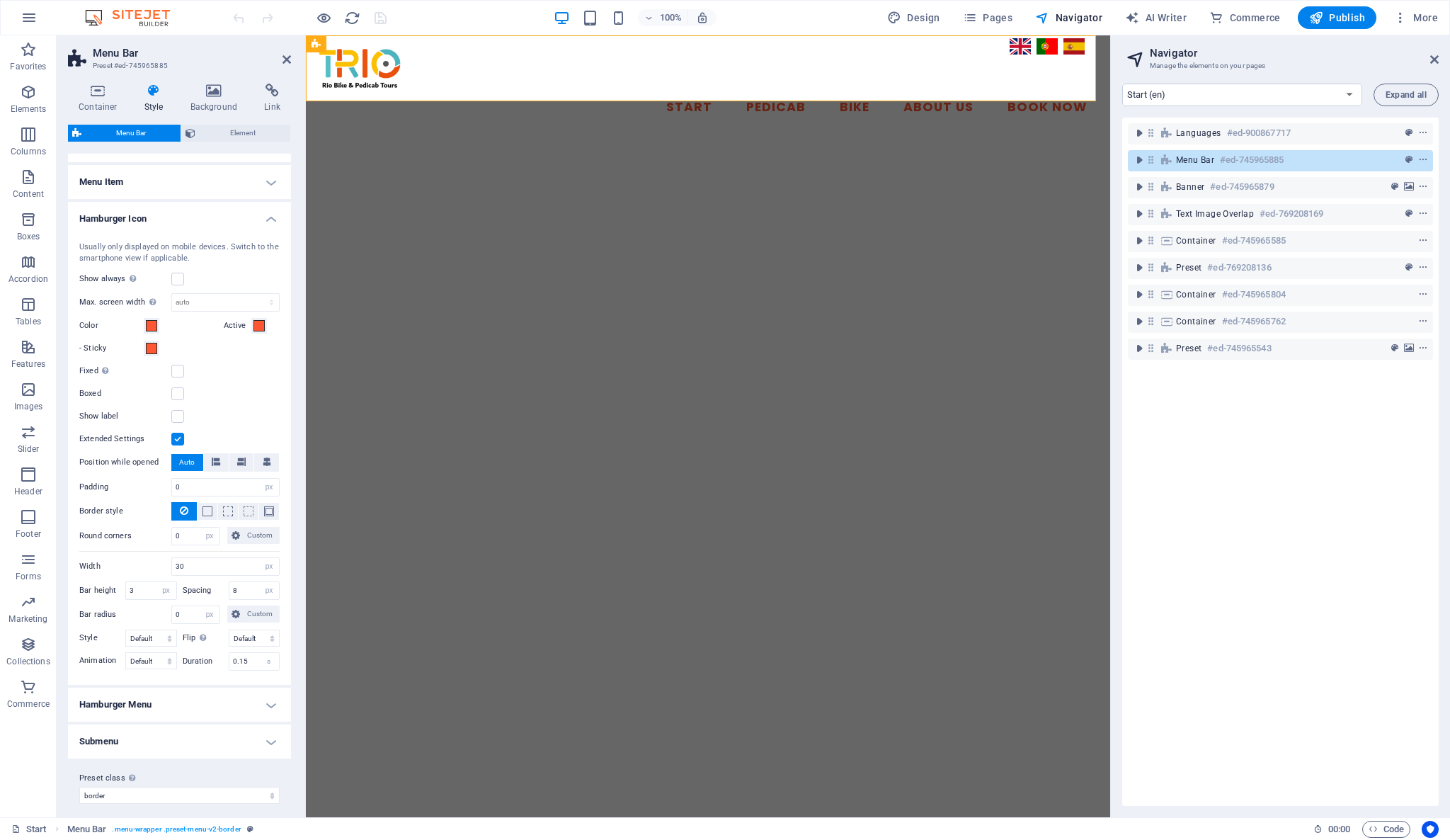
scroll to position [419, 0]
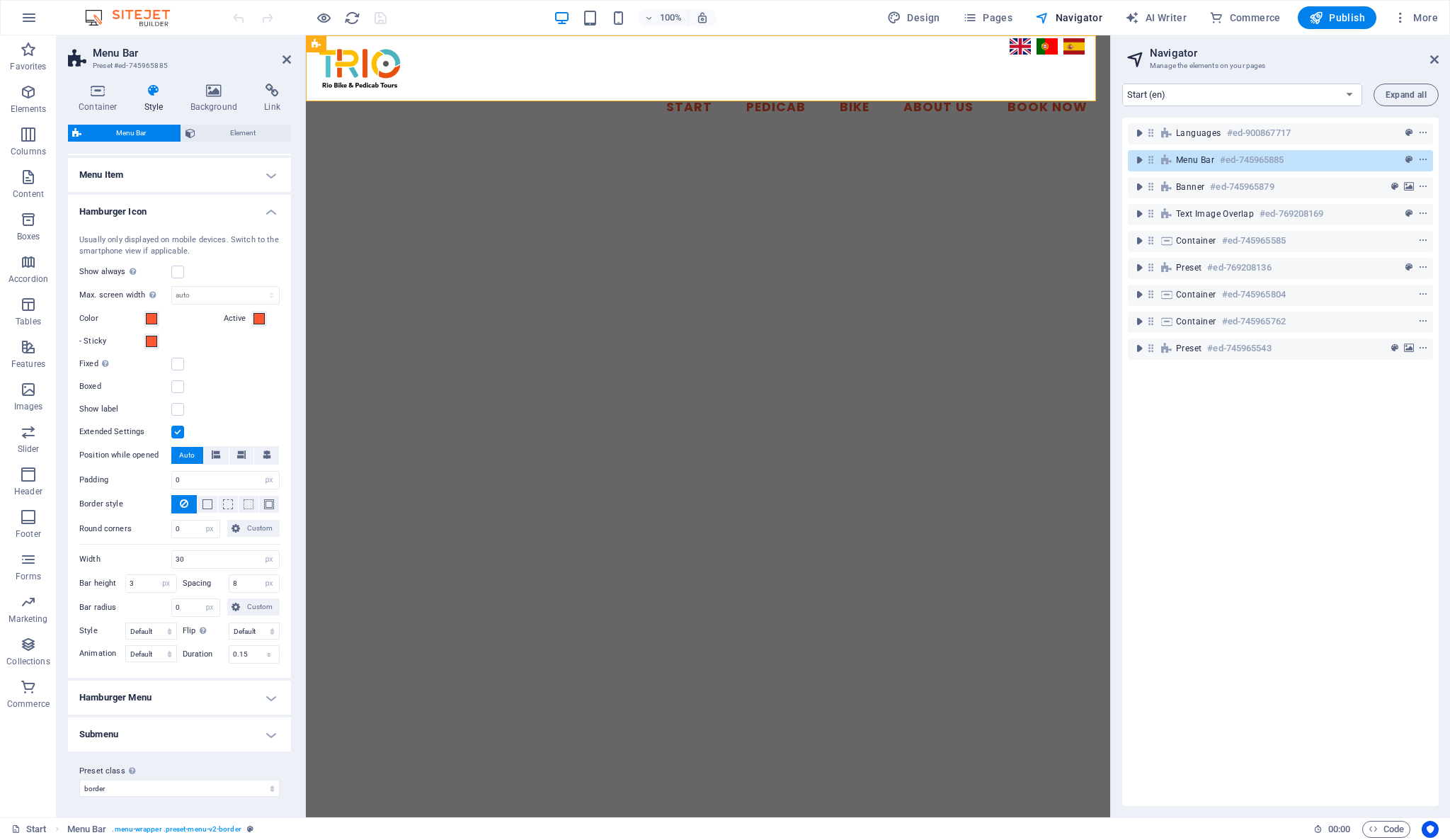
click at [255, 701] on h4 "Hamburger Menu" at bounding box center [179, 697] width 223 height 34
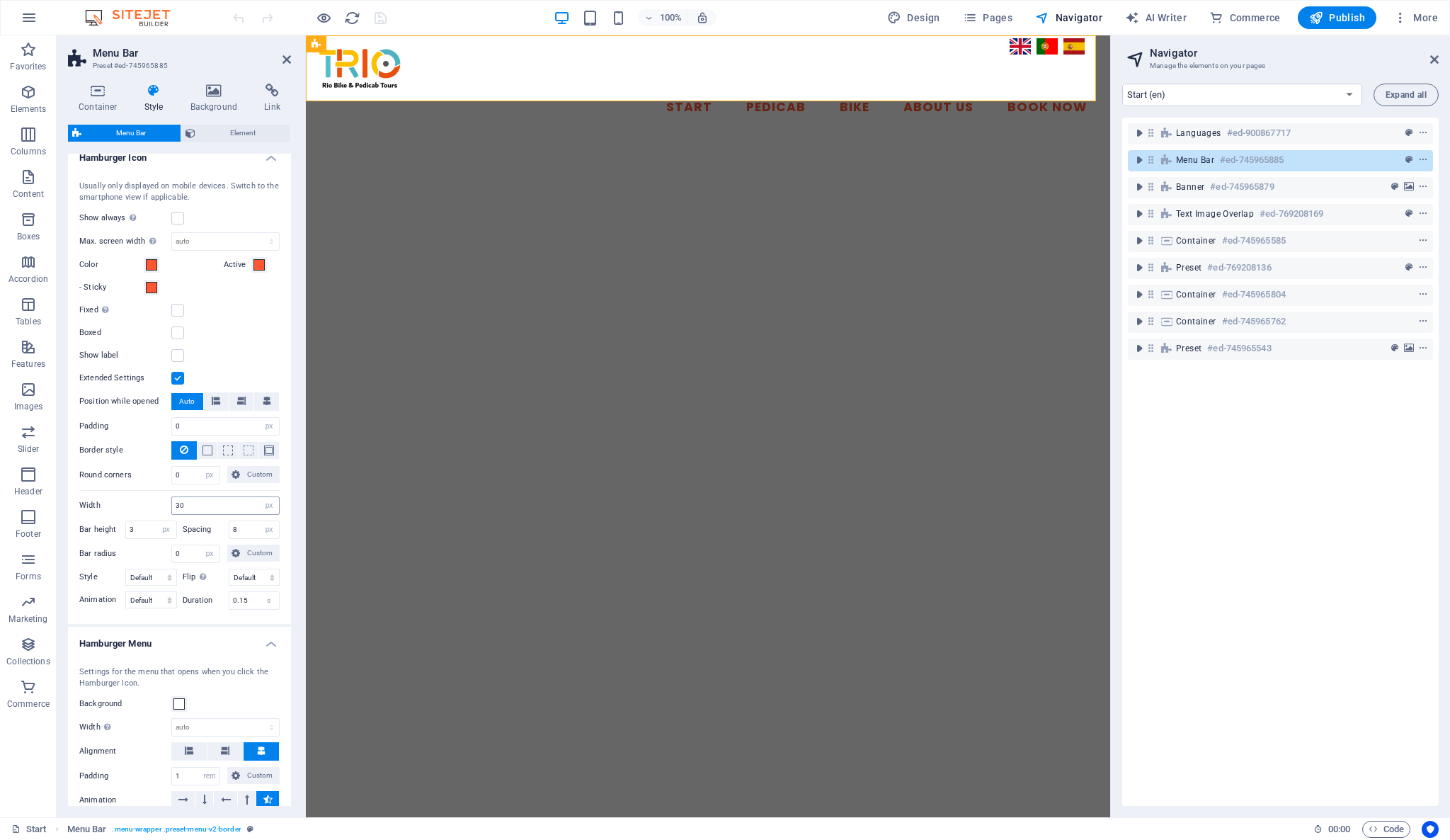
scroll to position [316, 0]
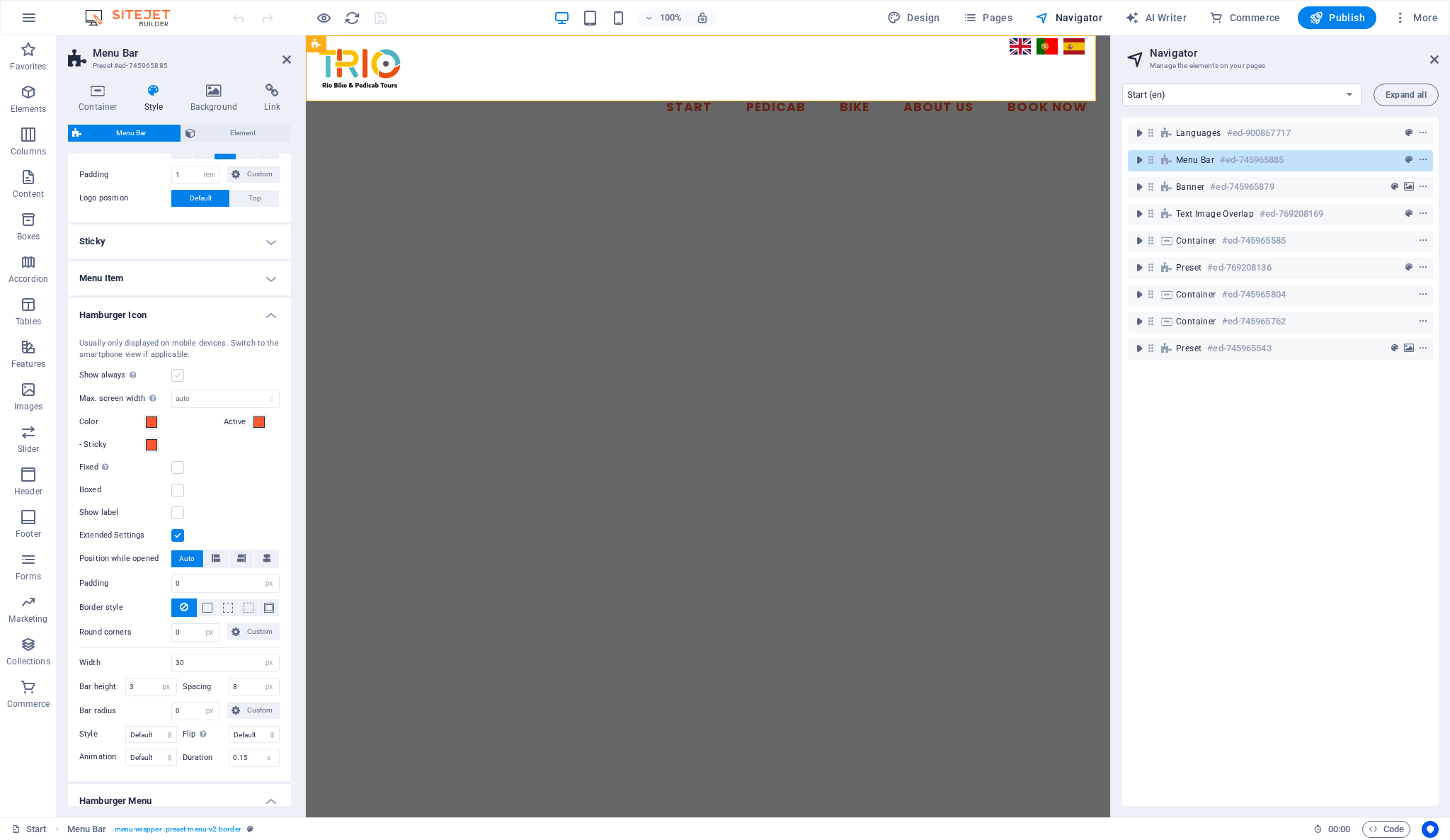
click at [175, 376] on label at bounding box center [177, 375] width 13 height 13
click at [0, 0] on input "Show always Shows the trigger for all viewports." at bounding box center [0, 0] width 0 height 0
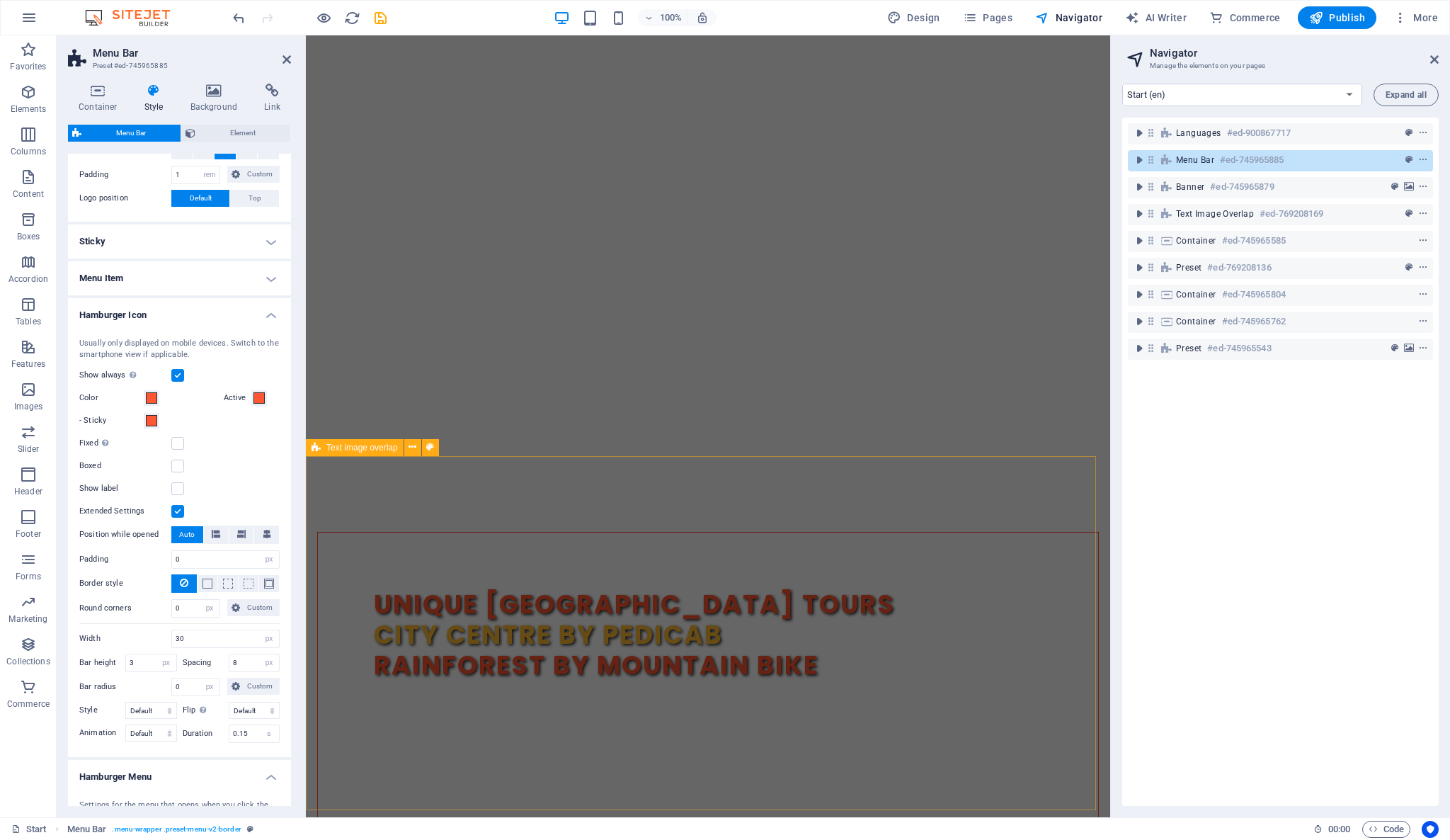
scroll to position [0, 0]
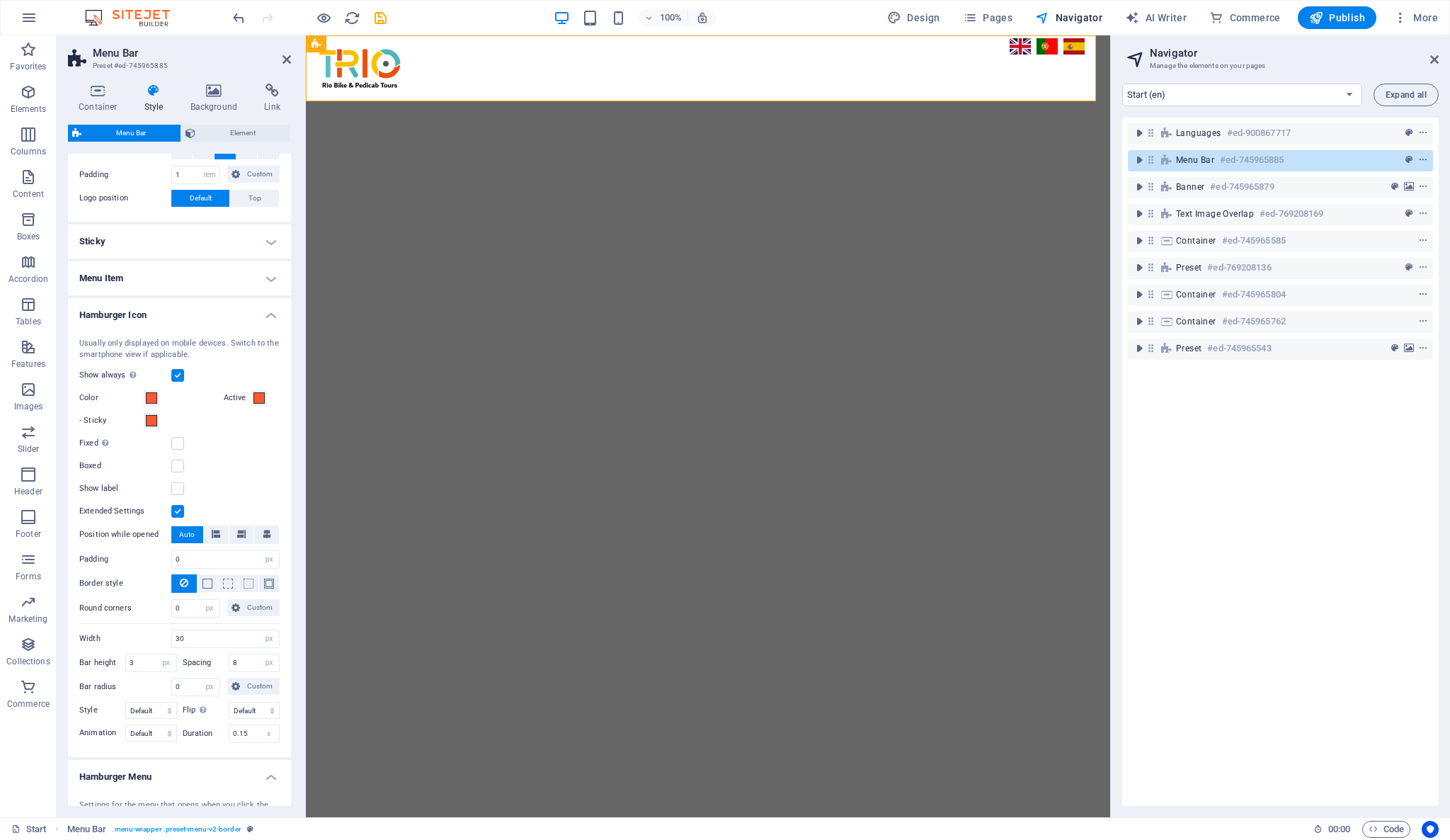
click at [175, 373] on label at bounding box center [177, 375] width 13 height 13
click at [0, 0] on input "Show always Shows the trigger for all viewports." at bounding box center [0, 0] width 0 height 0
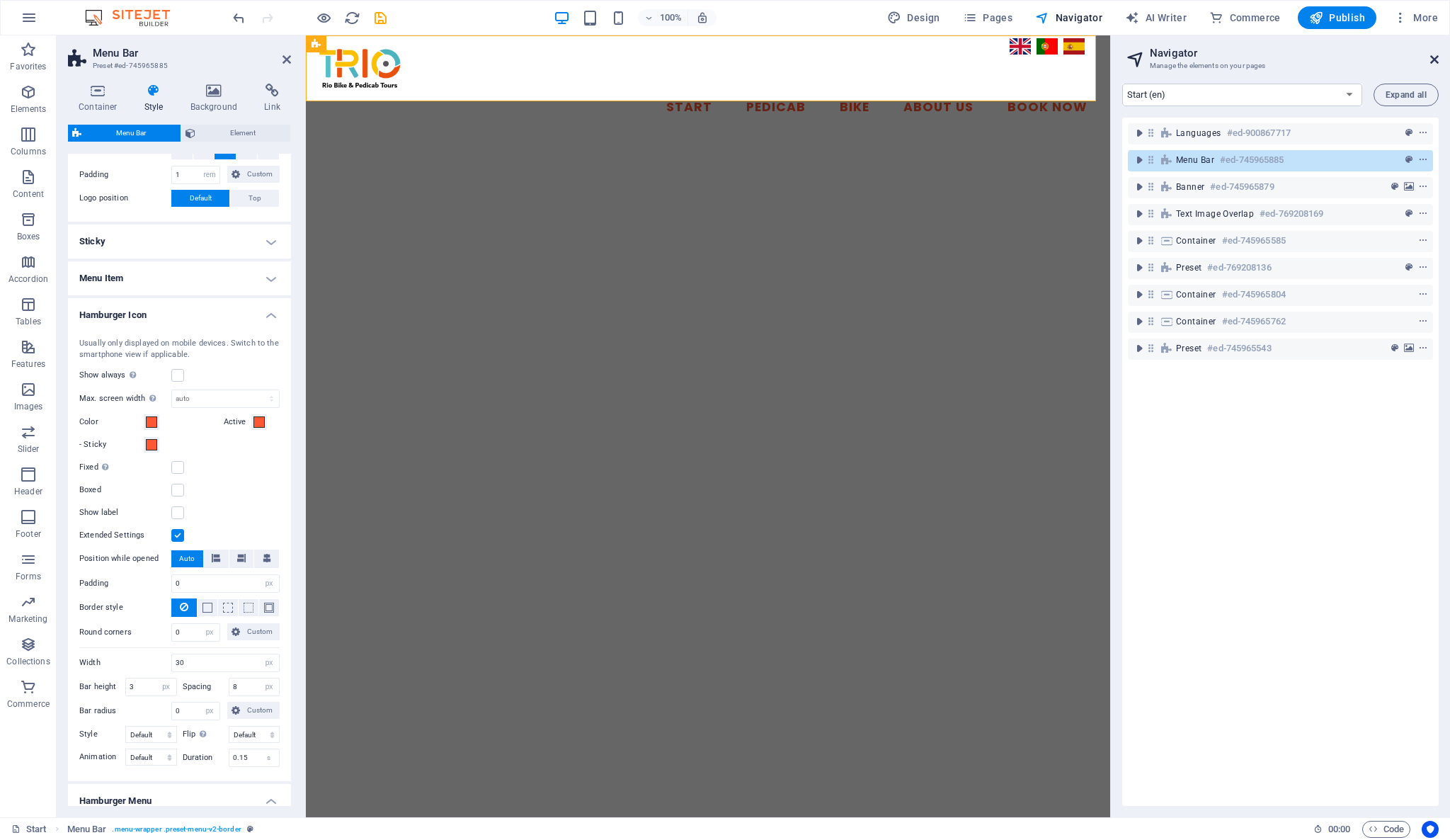
click at [1432, 54] on icon at bounding box center [1435, 59] width 9 height 11
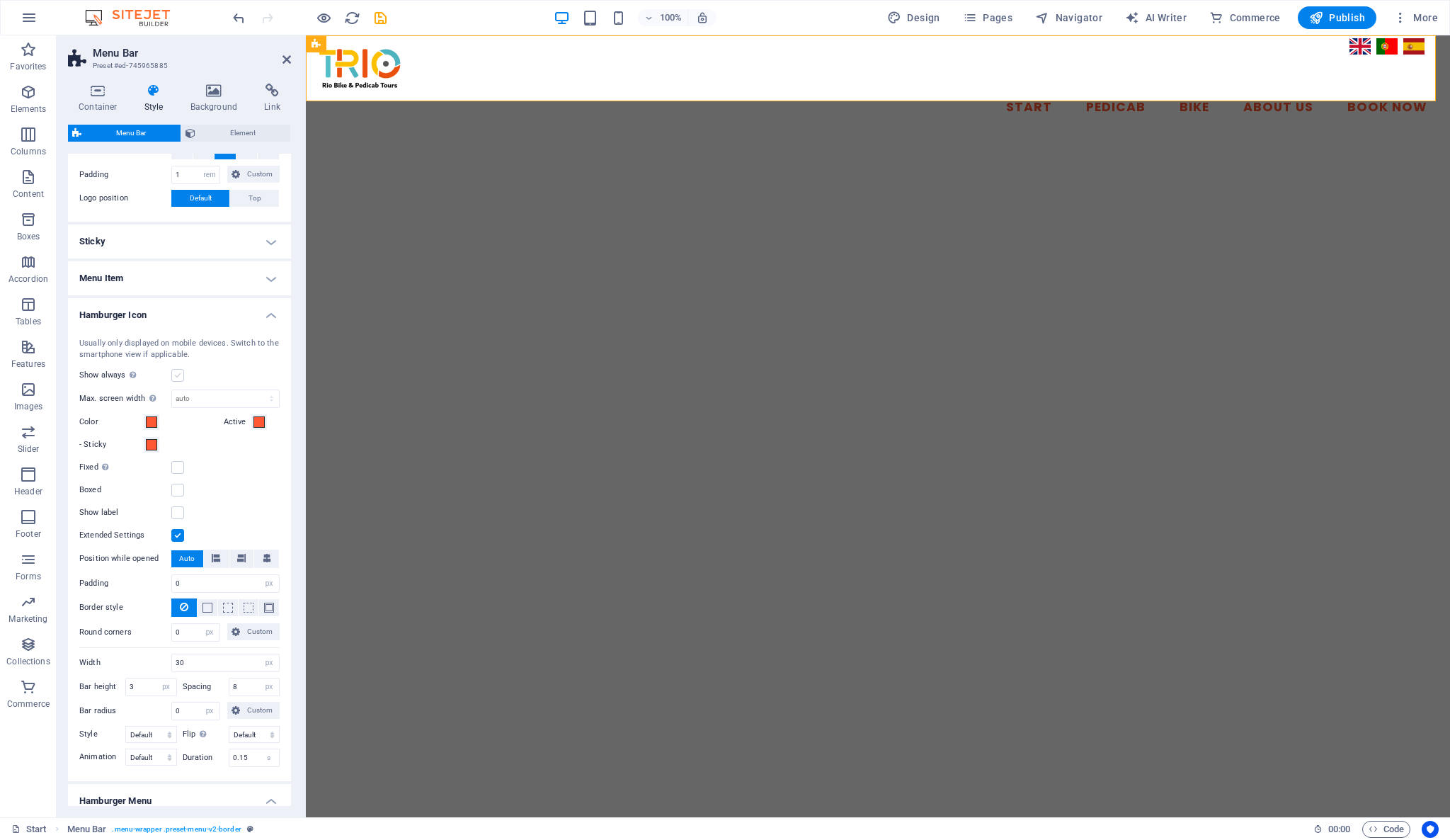
click at [172, 370] on label at bounding box center [177, 375] width 13 height 13
click at [0, 0] on input "Show always Shows the trigger for all viewports." at bounding box center [0, 0] width 0 height 0
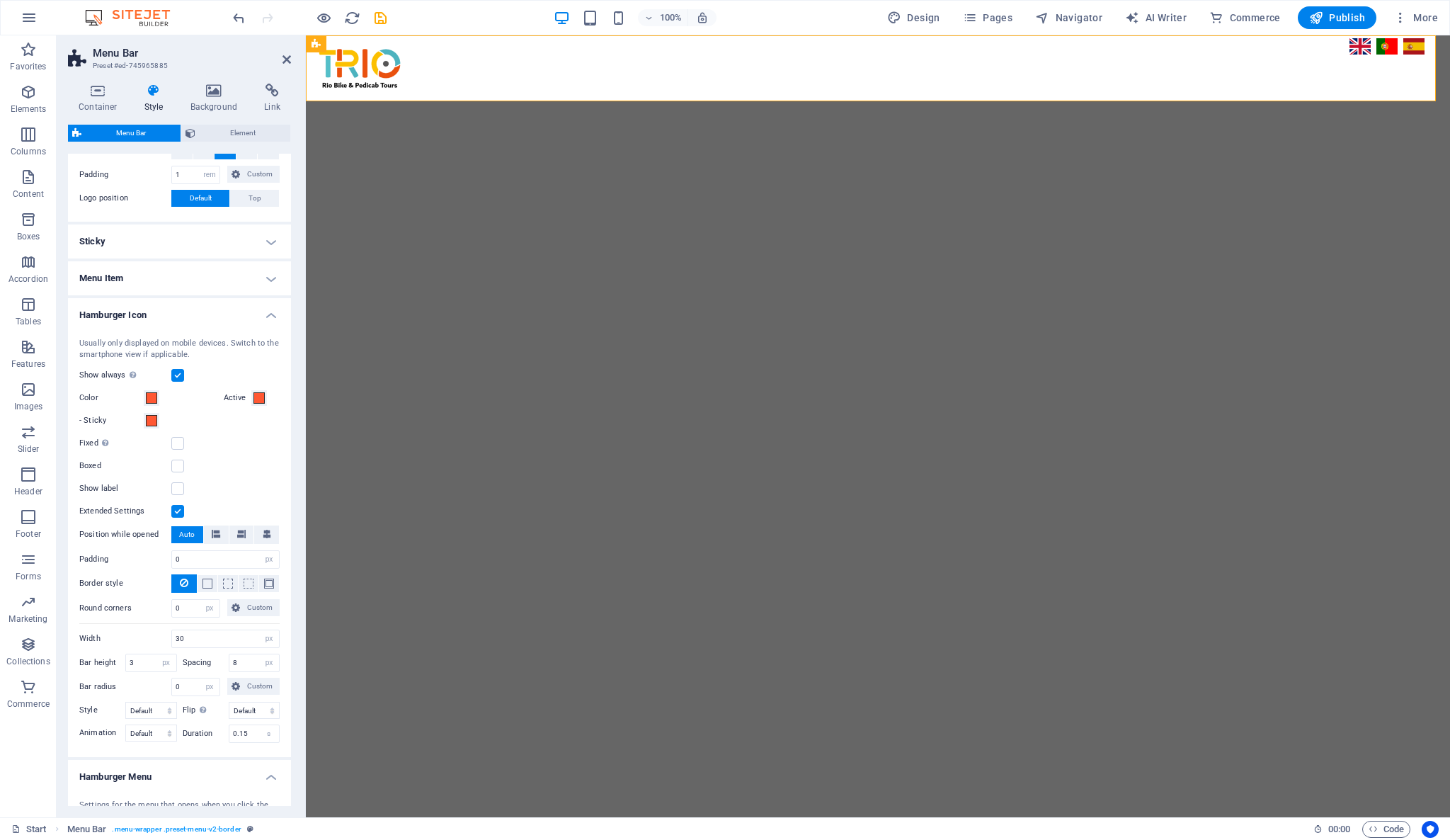
click at [177, 375] on label at bounding box center [177, 375] width 13 height 13
click at [0, 0] on input "Show always Shows the trigger for all viewports." at bounding box center [0, 0] width 0 height 0
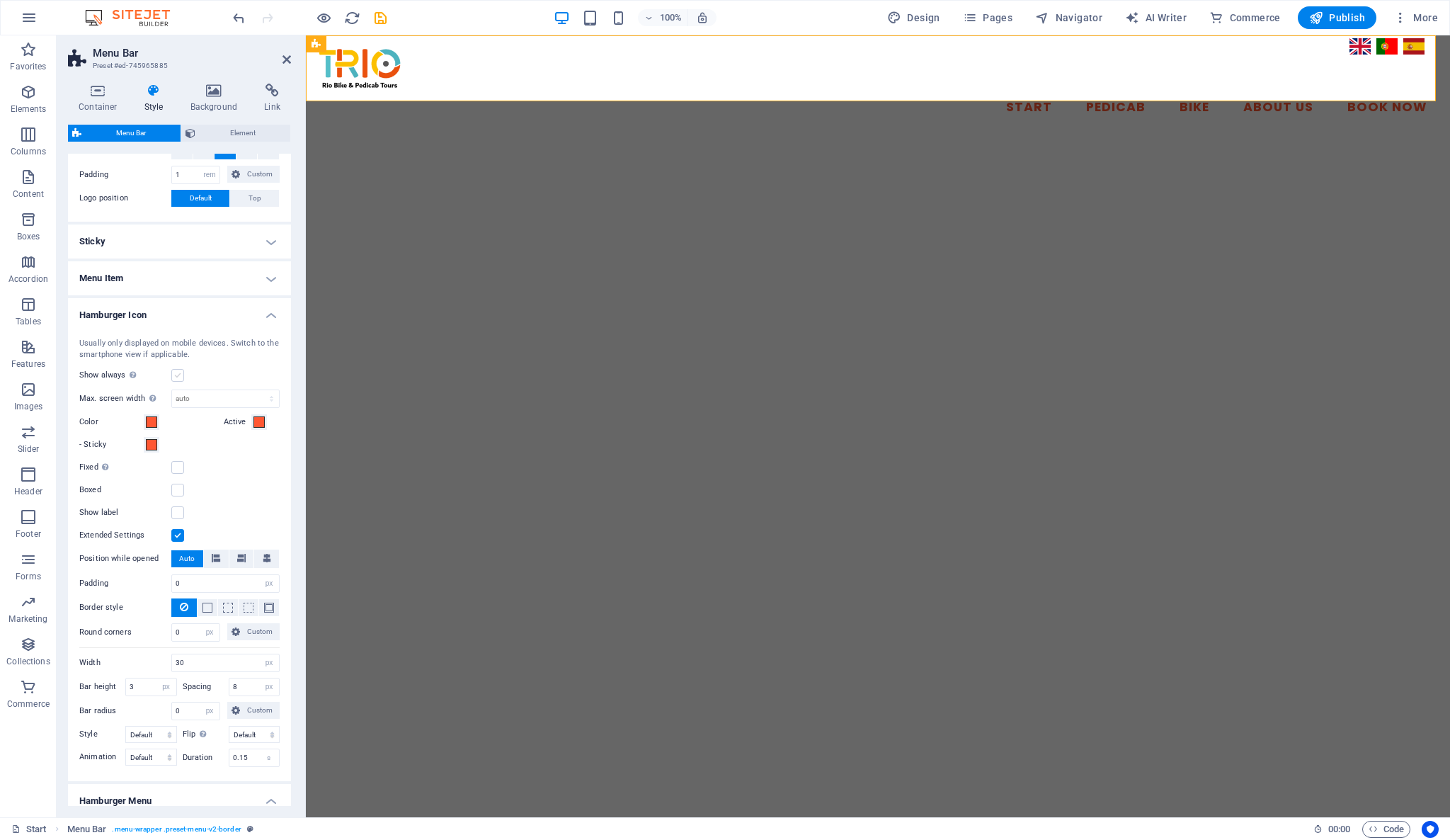
click at [177, 378] on label at bounding box center [177, 375] width 13 height 13
click at [0, 0] on input "Show always Shows the trigger for all viewports." at bounding box center [0, 0] width 0 height 0
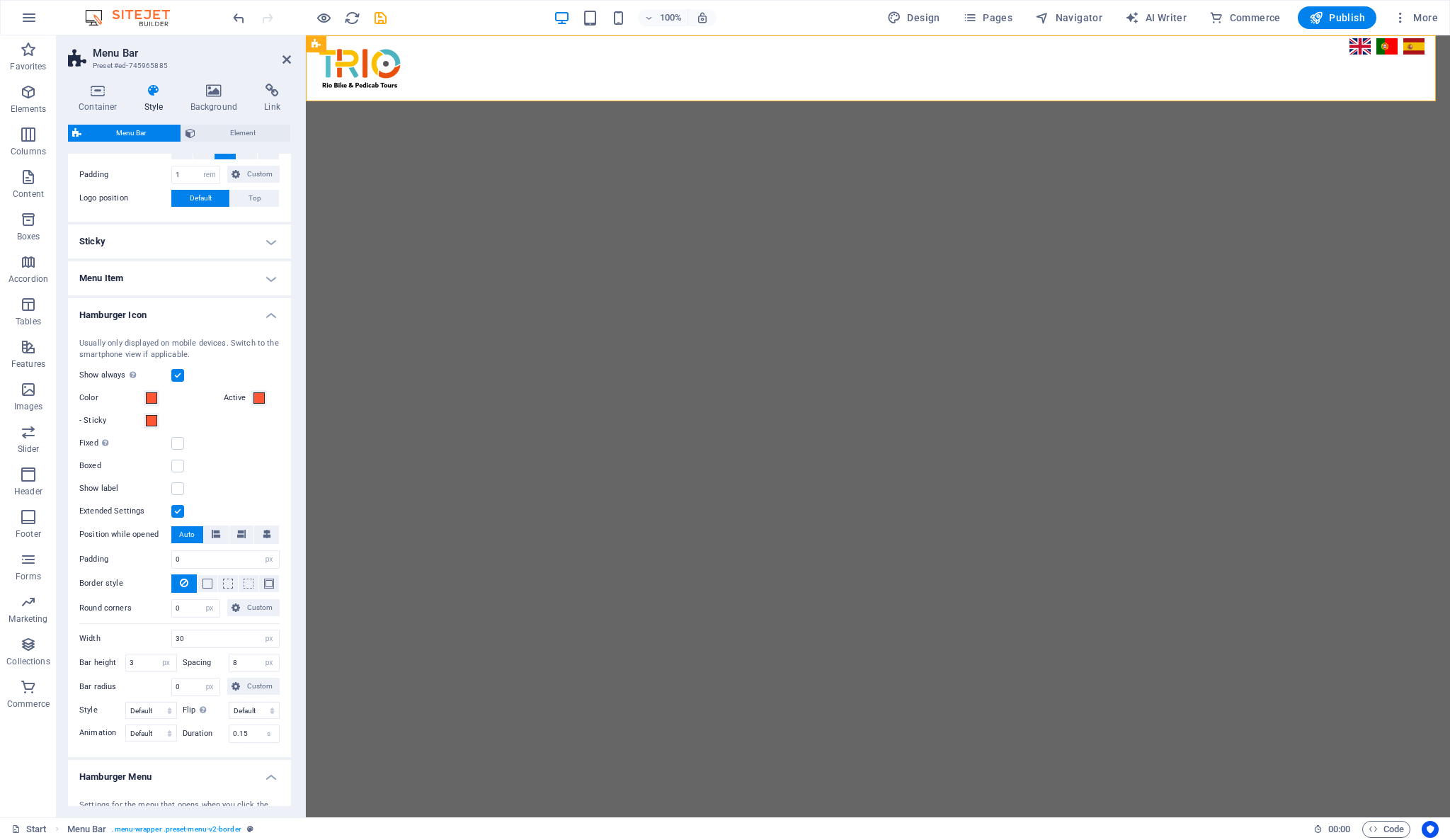
click at [179, 370] on label at bounding box center [177, 375] width 13 height 13
click at [0, 0] on input "Show always Shows the trigger for all viewports." at bounding box center [0, 0] width 0 height 0
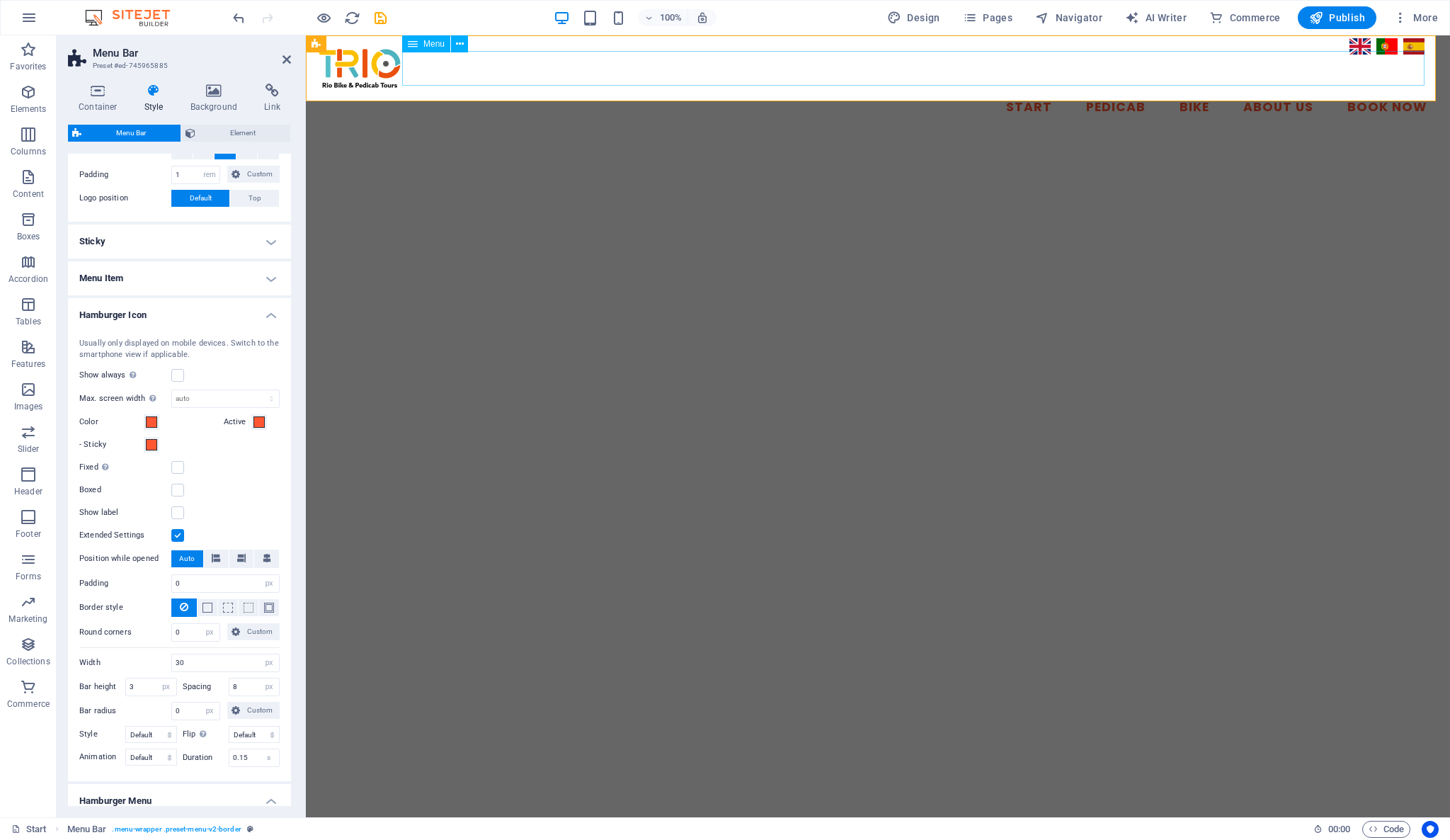
click at [1073, 90] on nav "Start Pedicab Bike About Us Book Now" at bounding box center [878, 107] width 1122 height 35
drag, startPoint x: 1079, startPoint y: 63, endPoint x: 1328, endPoint y: 63, distance: 249.0
click at [1328, 90] on nav "Start Pedicab Bike About Us Book Now" at bounding box center [878, 107] width 1122 height 35
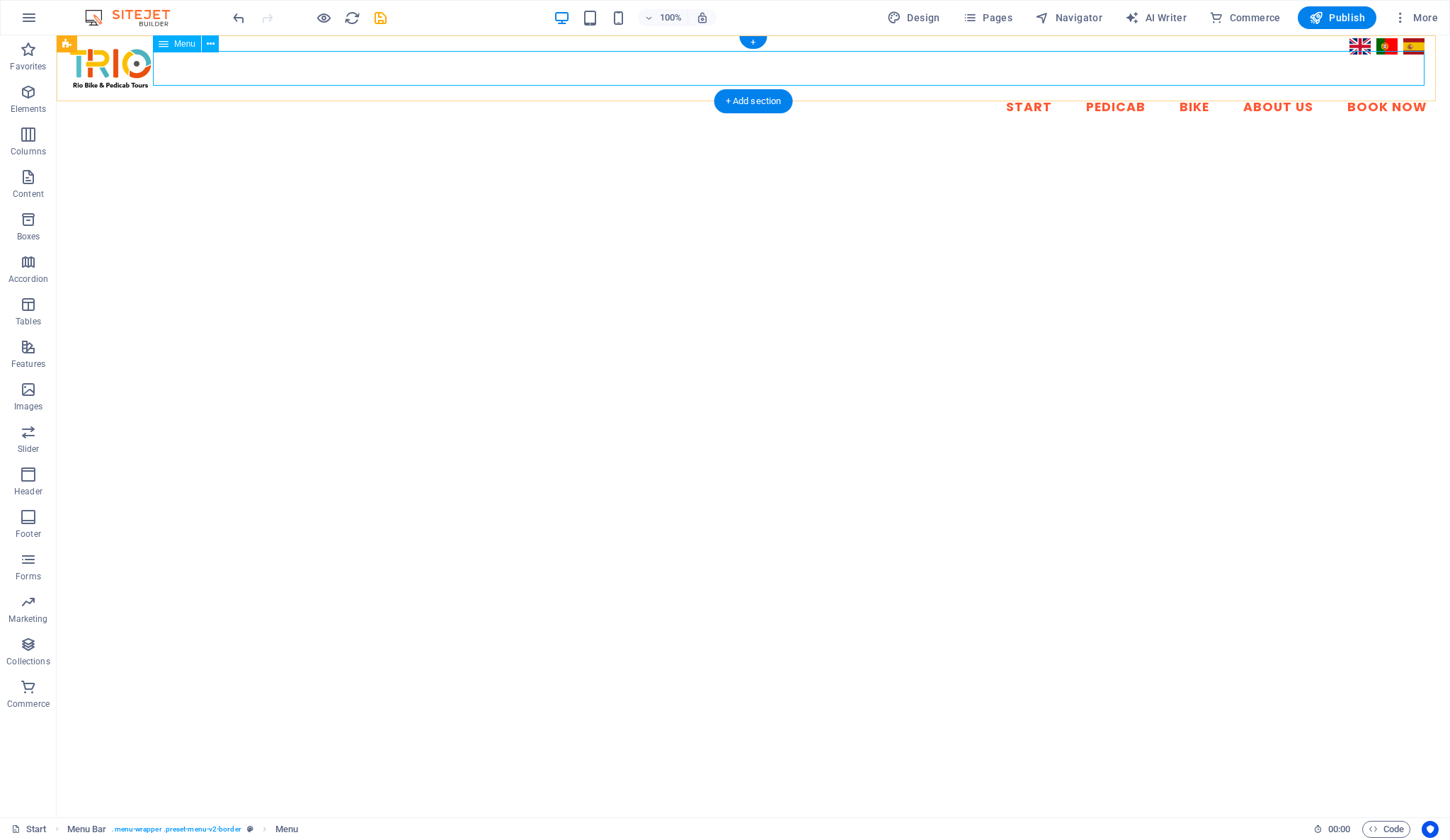
click at [1414, 90] on nav "Start Pedicab Bike About Us Book Now" at bounding box center [753, 107] width 1370 height 35
click at [211, 43] on icon at bounding box center [210, 44] width 8 height 15
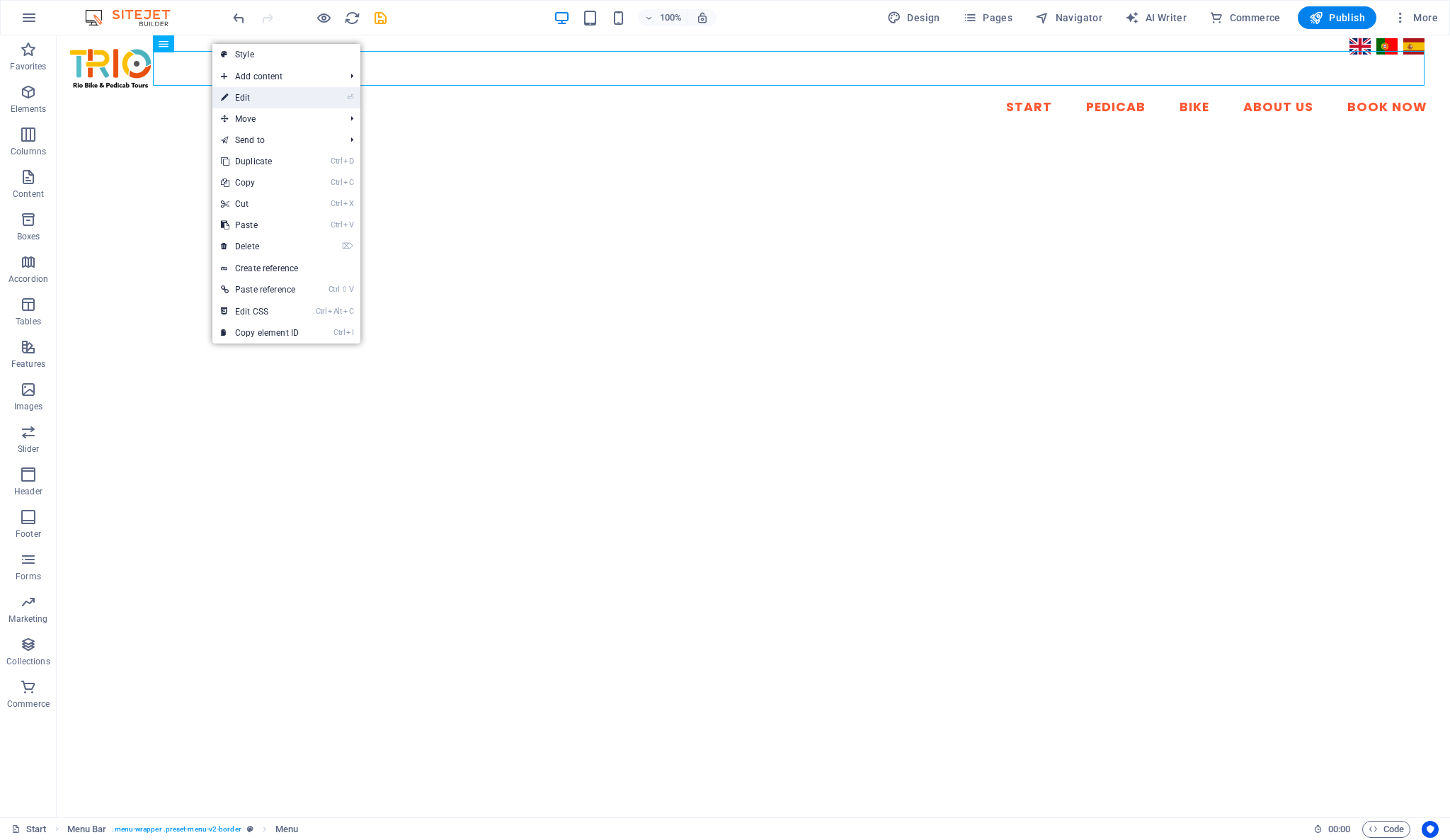
click at [278, 93] on link "⏎ Edit" at bounding box center [259, 98] width 95 height 21
select select
select select "1"
select select
select select "2"
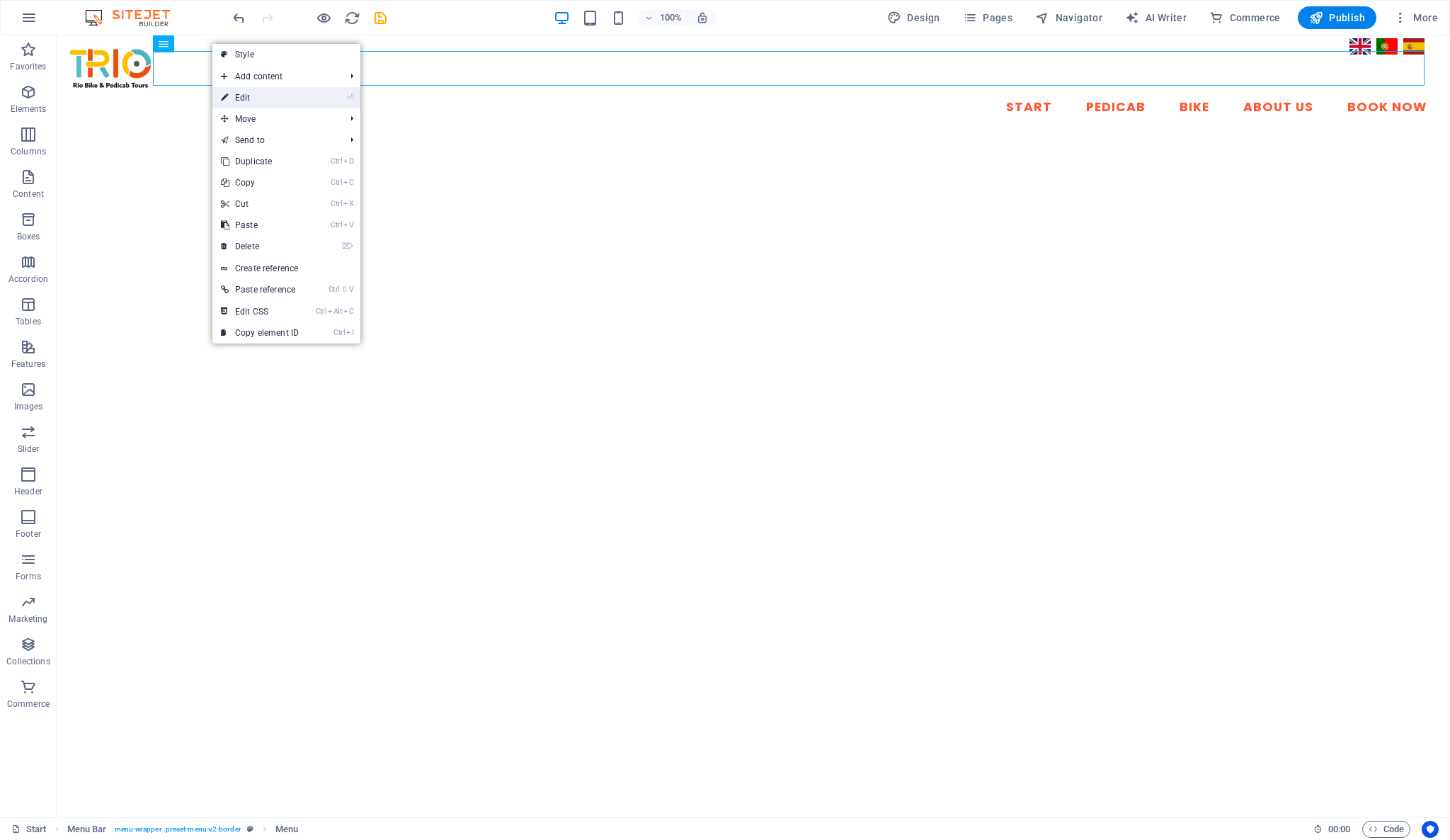
select select
select select "3"
select select
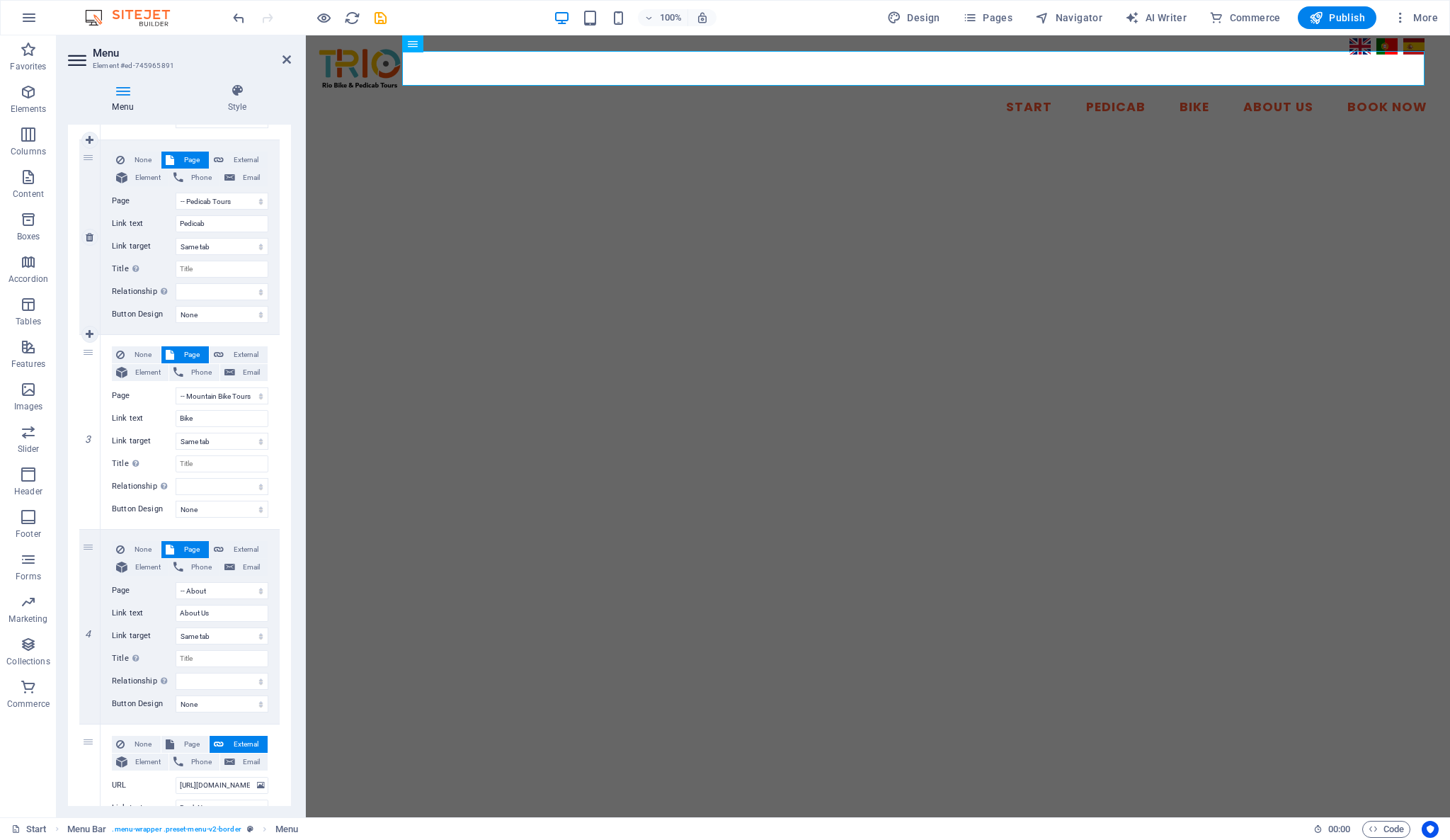
scroll to position [465, 0]
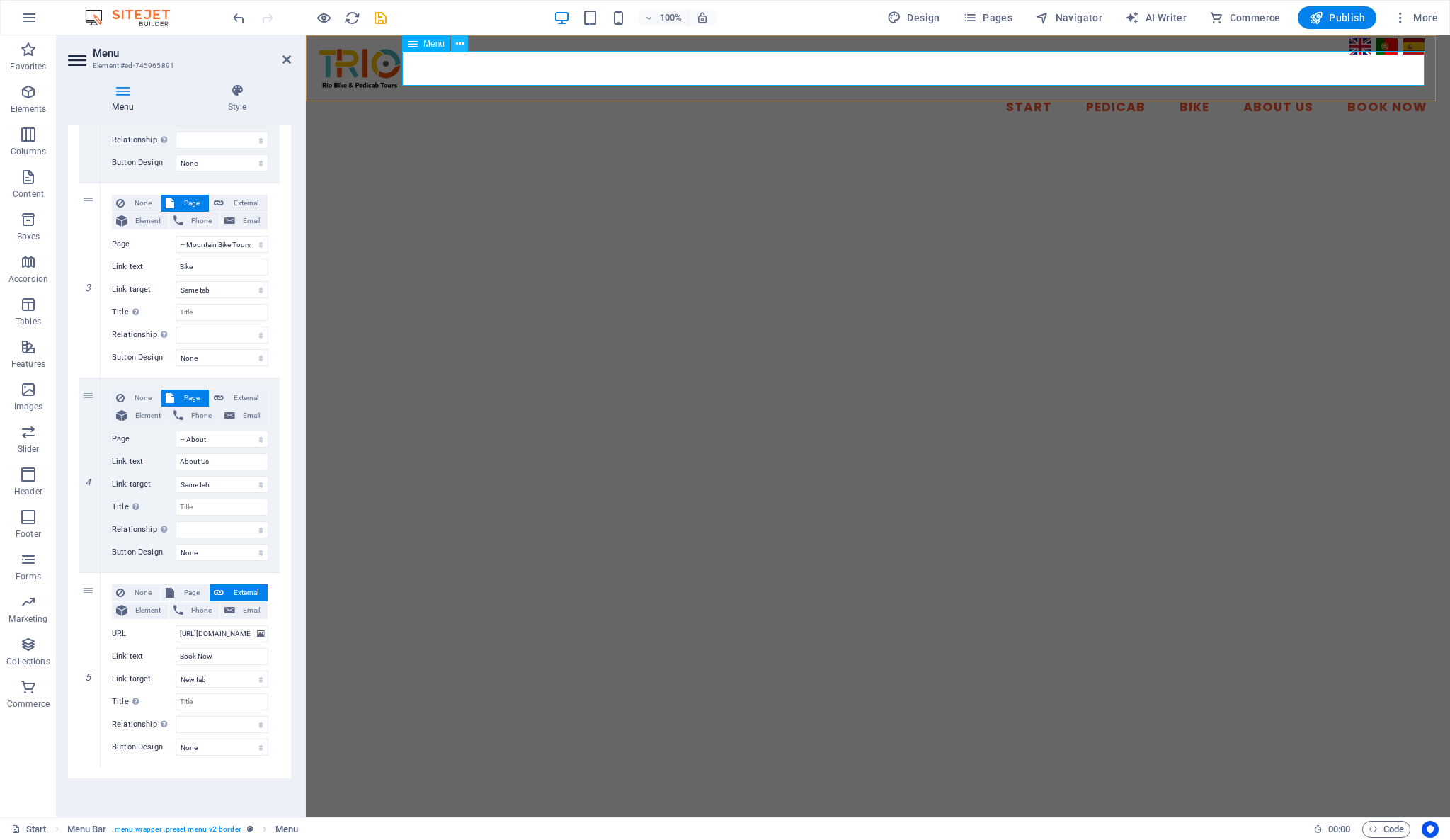
click at [459, 43] on icon at bounding box center [459, 44] width 8 height 15
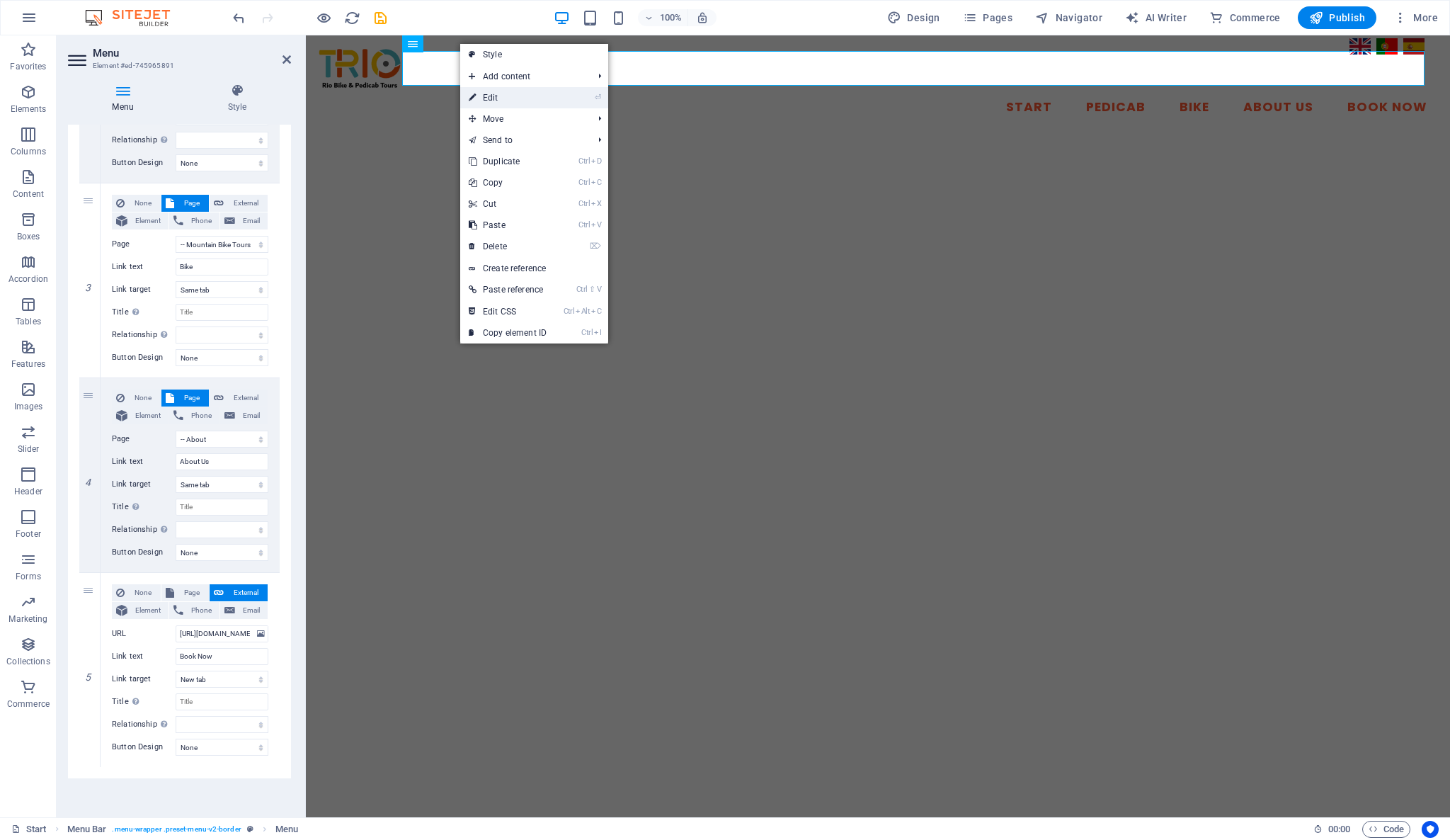
click at [508, 101] on link "⏎ Edit" at bounding box center [507, 98] width 95 height 21
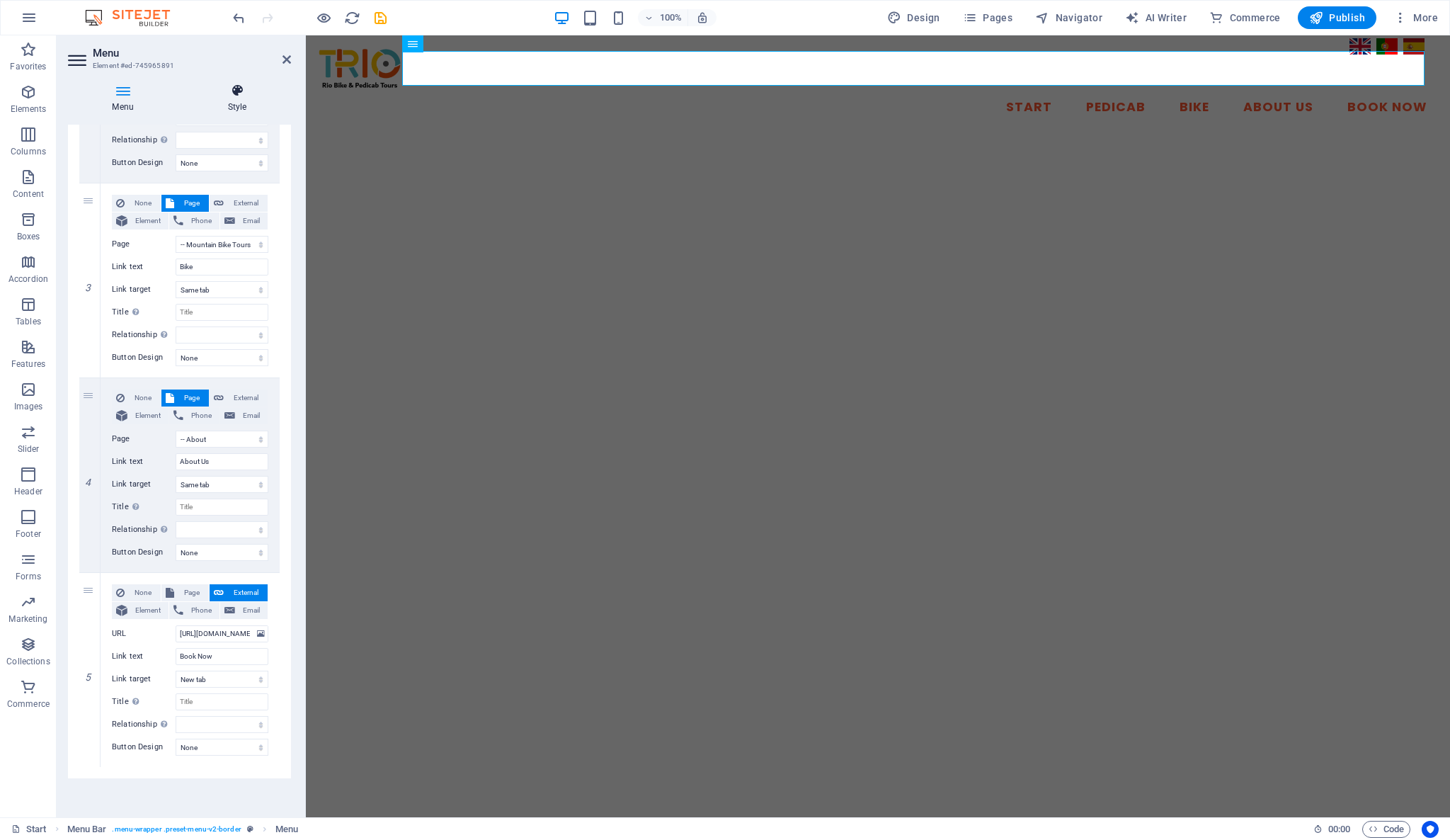
click at [232, 93] on icon at bounding box center [237, 91] width 108 height 15
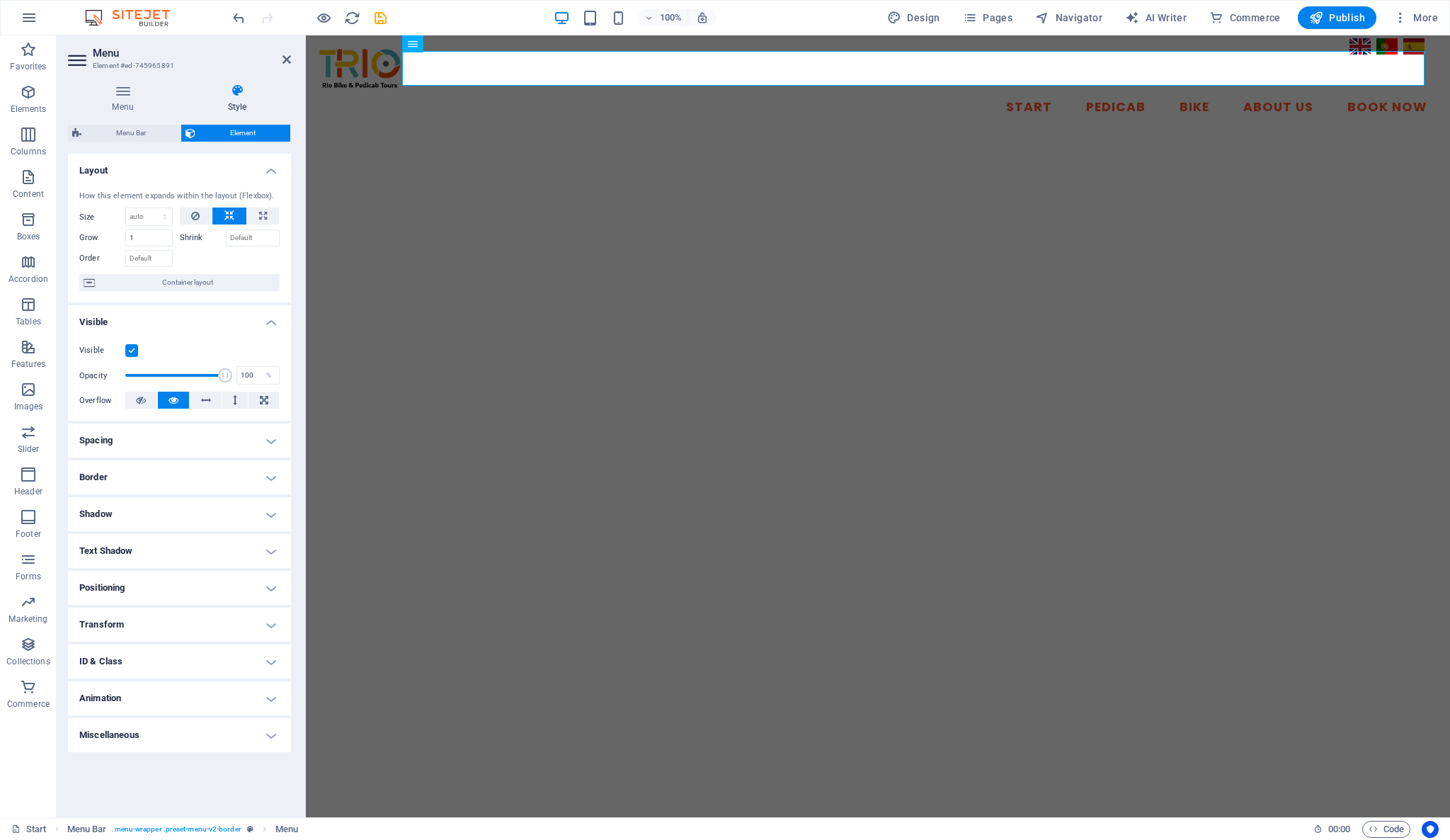
click at [153, 584] on h4 "Positioning" at bounding box center [179, 588] width 223 height 34
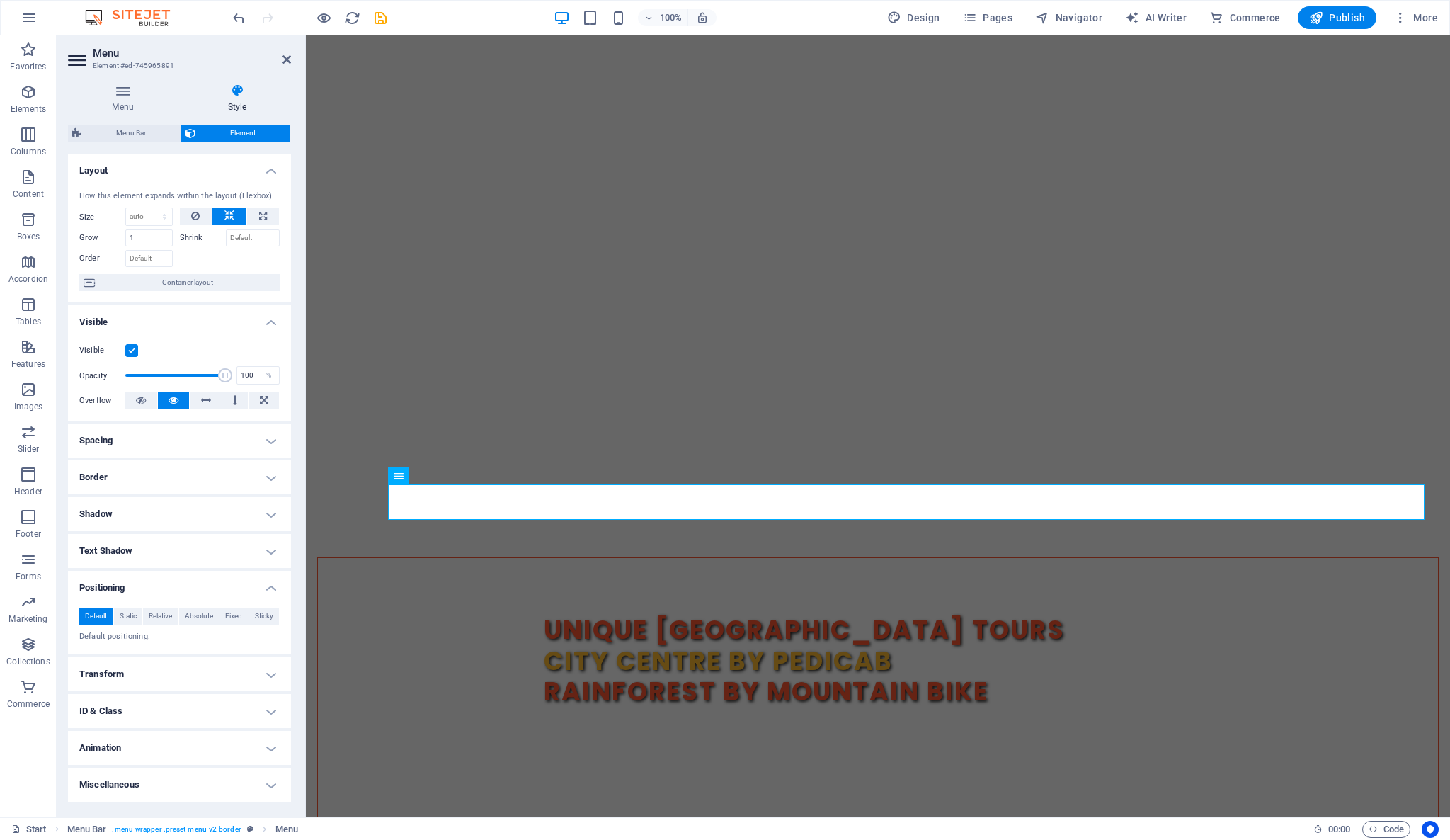
scroll to position [0, 0]
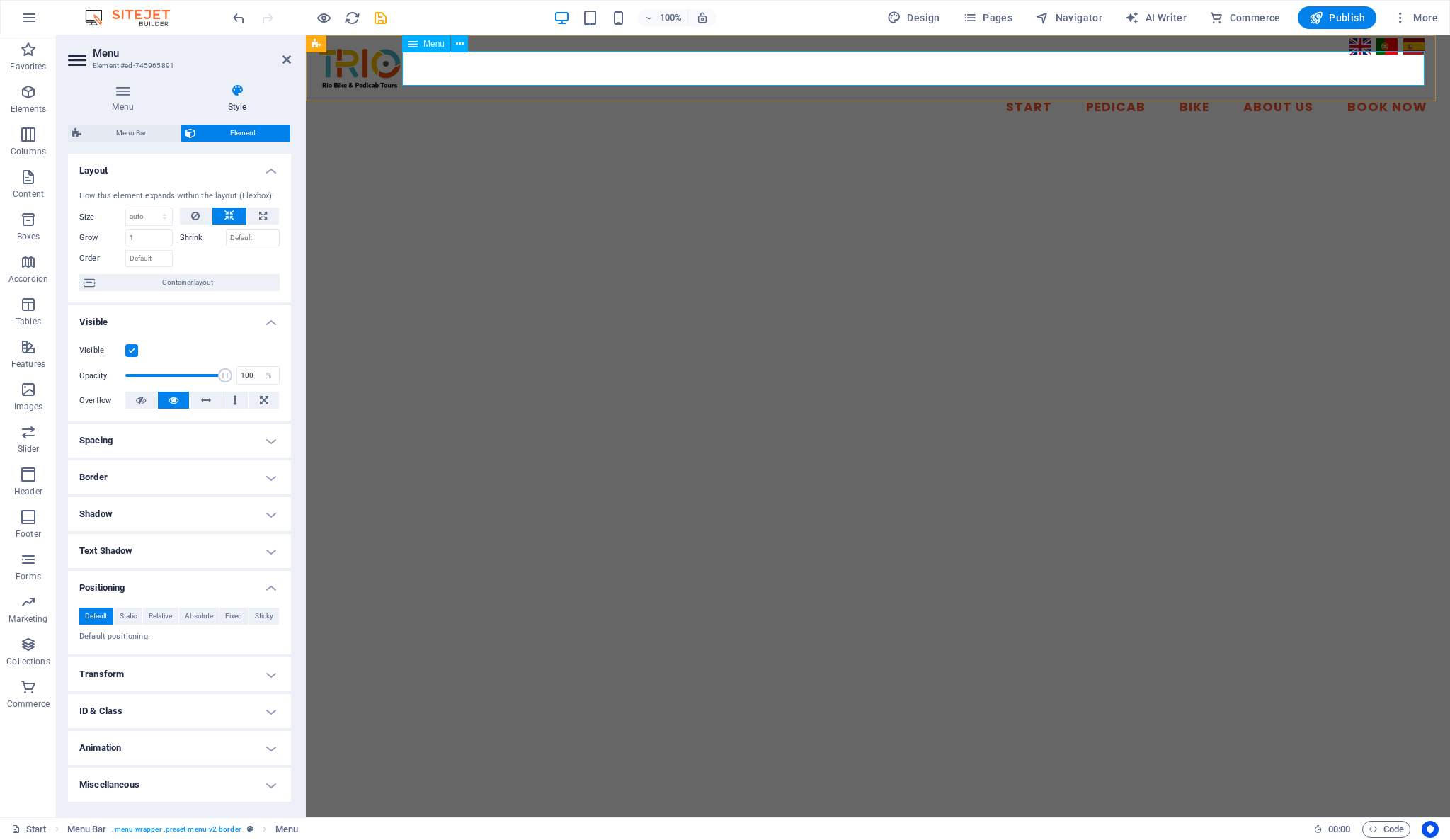
click at [957, 90] on nav "Start Pedicab Bike About Us Book Now" at bounding box center [878, 107] width 1122 height 35
click at [456, 39] on icon at bounding box center [459, 44] width 8 height 15
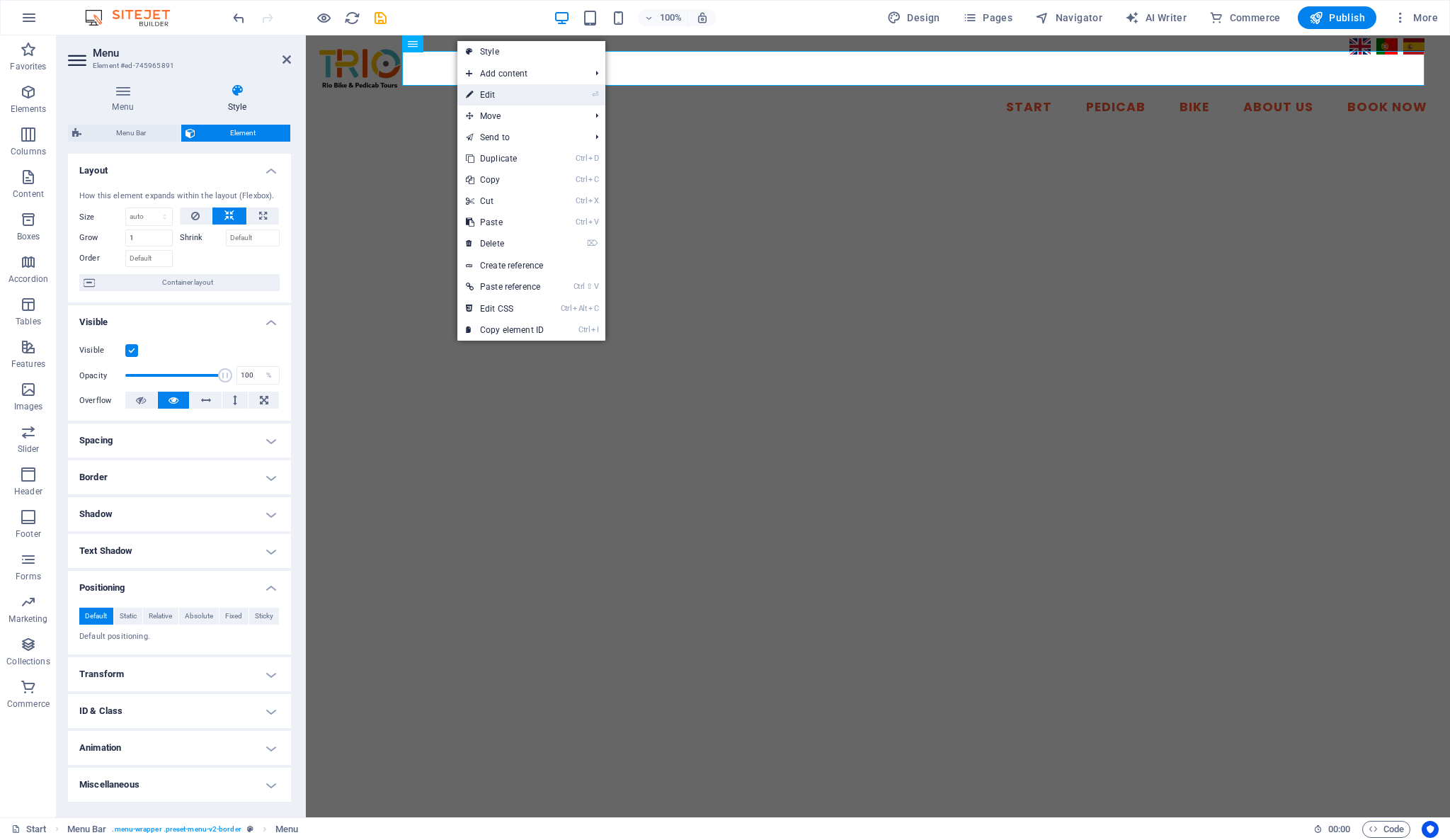
click at [487, 98] on link "⏎ Edit" at bounding box center [505, 94] width 95 height 21
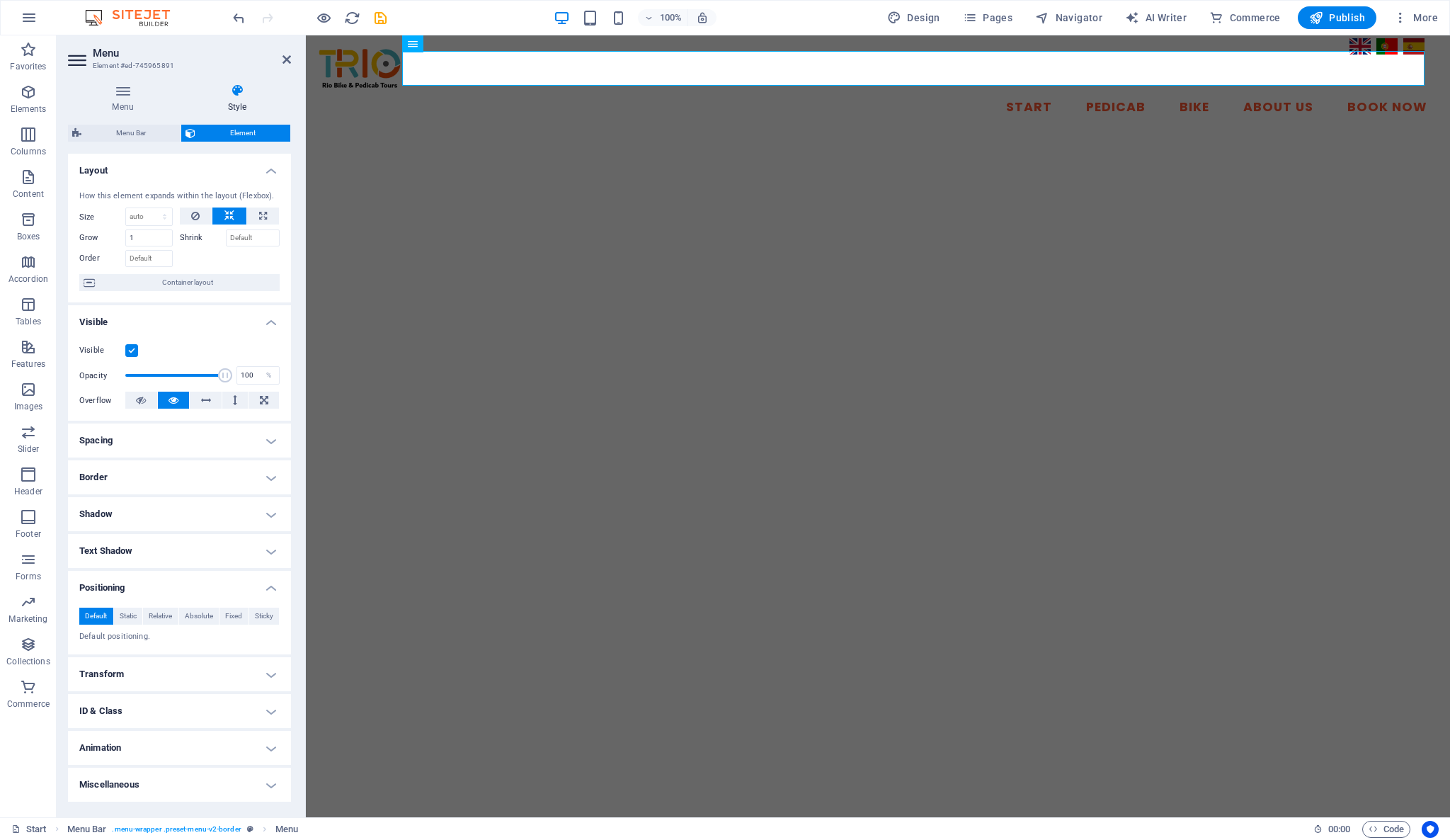
click at [130, 709] on h4 "ID & Class" at bounding box center [179, 711] width 223 height 34
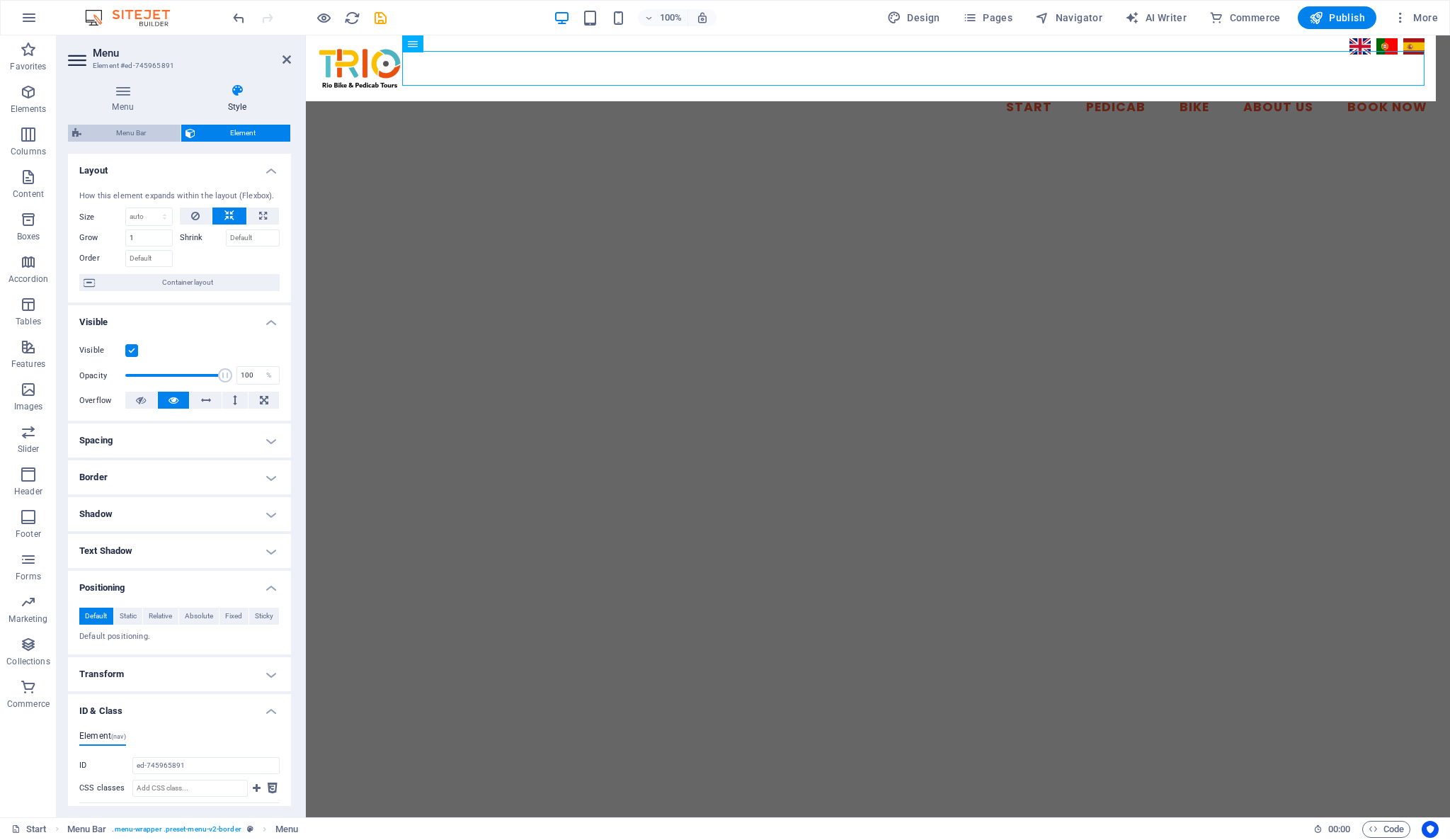
click at [147, 136] on span "Menu Bar" at bounding box center [131, 133] width 91 height 17
select select "rem"
select select "px"
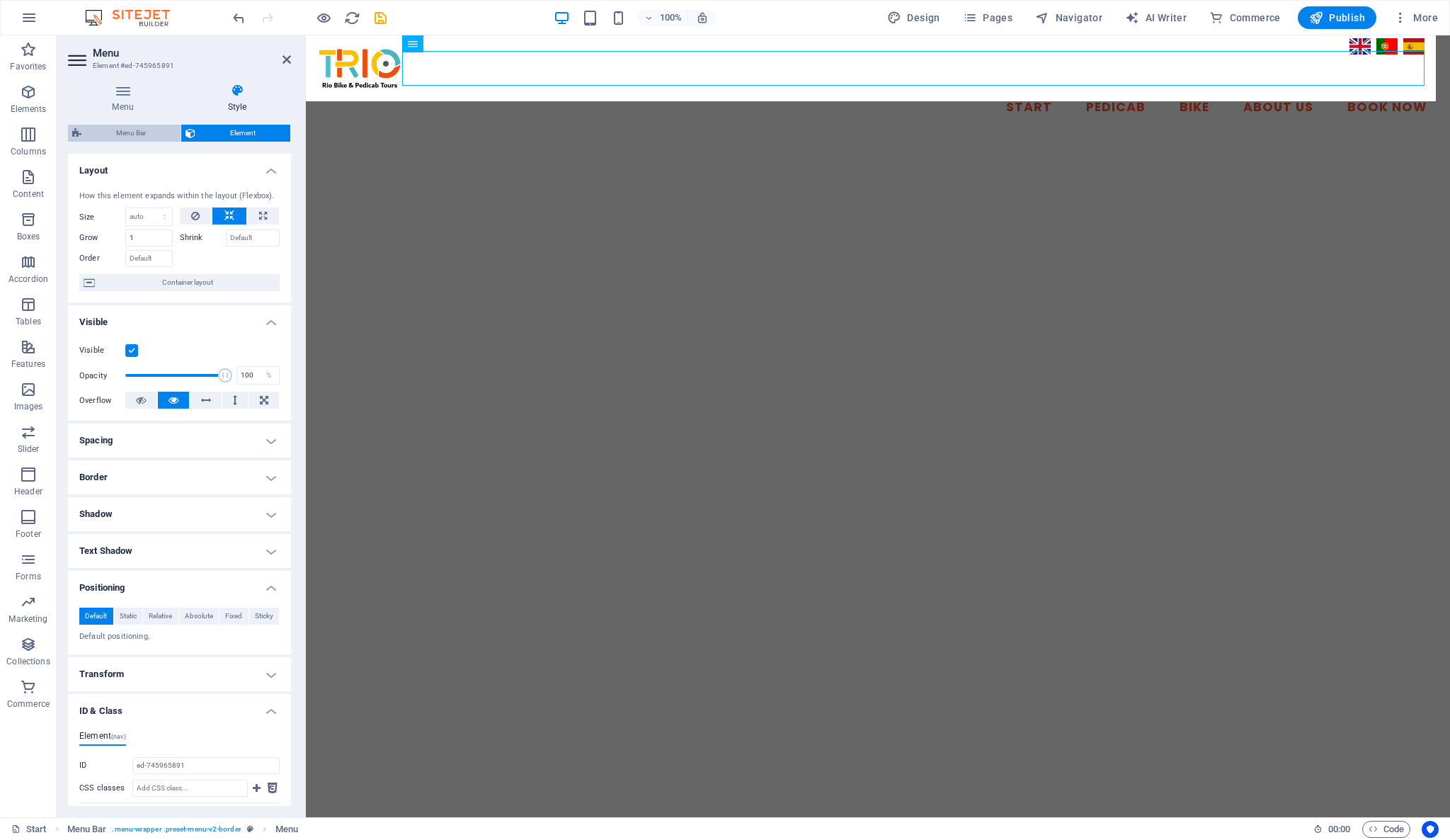
select select "px"
select select "rem"
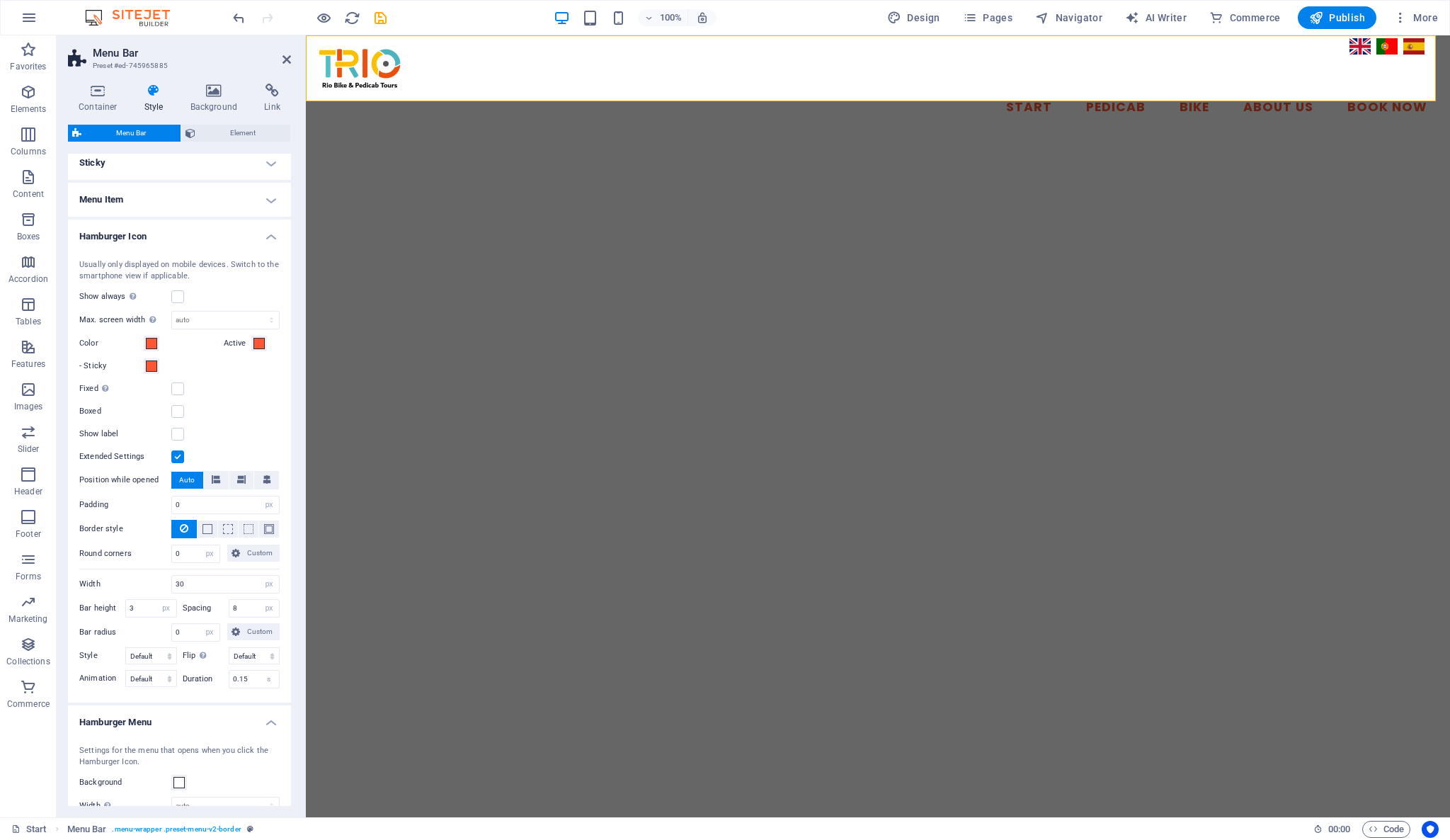
scroll to position [630, 0]
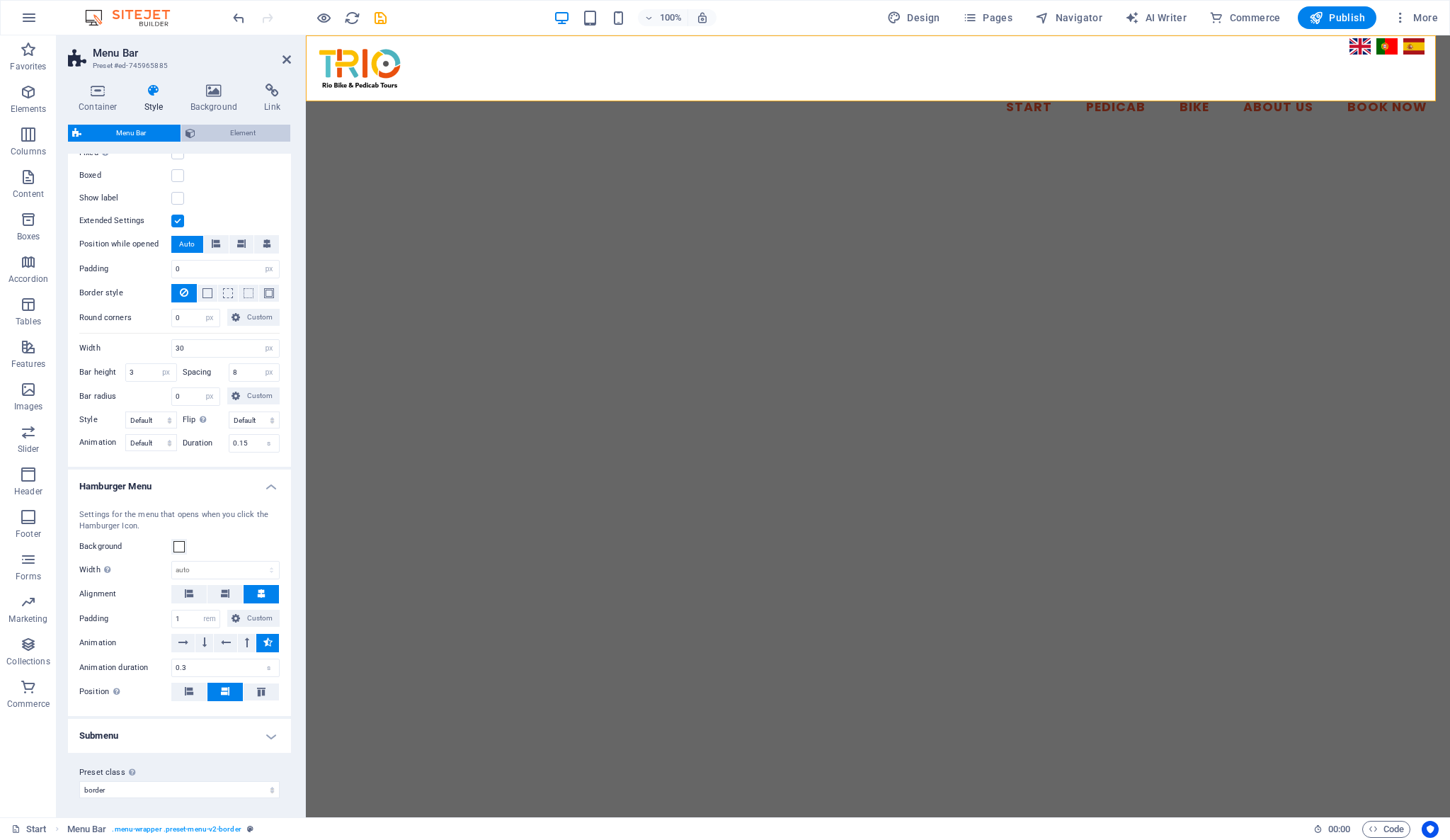
click at [240, 133] on span "Element" at bounding box center [242, 133] width 86 height 17
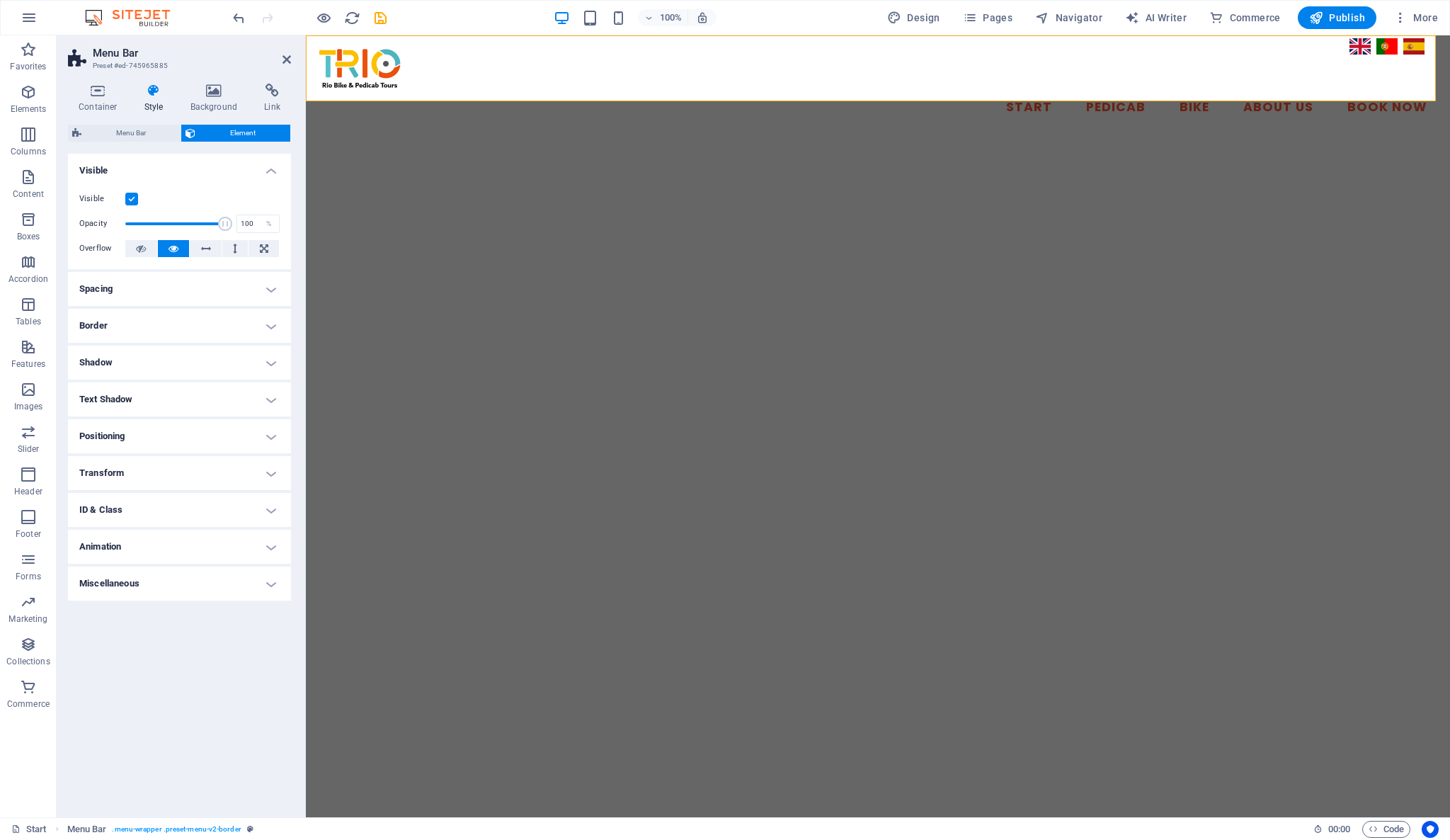
click at [143, 511] on h4 "ID & Class" at bounding box center [179, 510] width 223 height 34
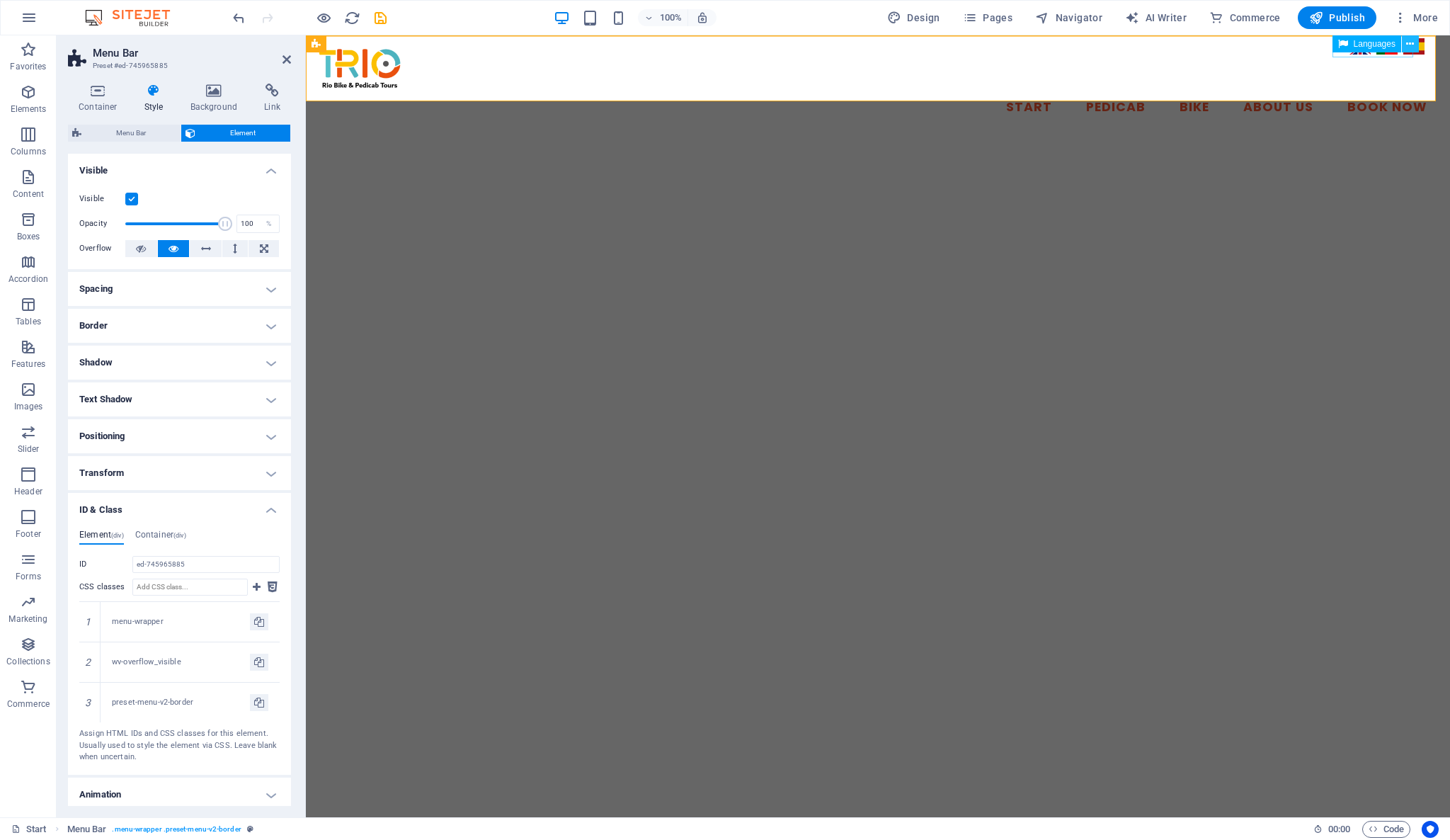
click at [1412, 44] on icon at bounding box center [1410, 44] width 8 height 15
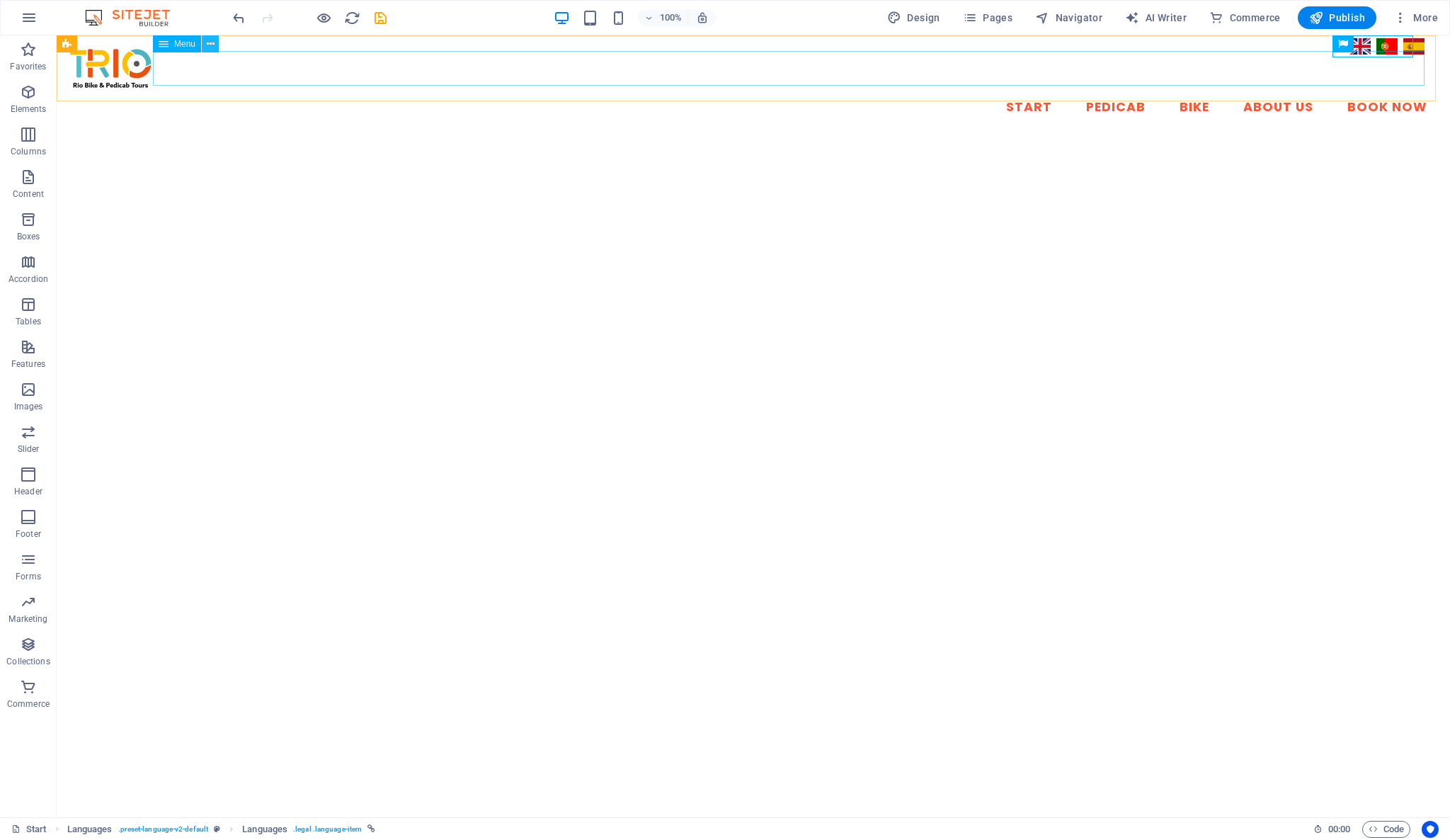
click at [208, 47] on icon at bounding box center [210, 44] width 8 height 15
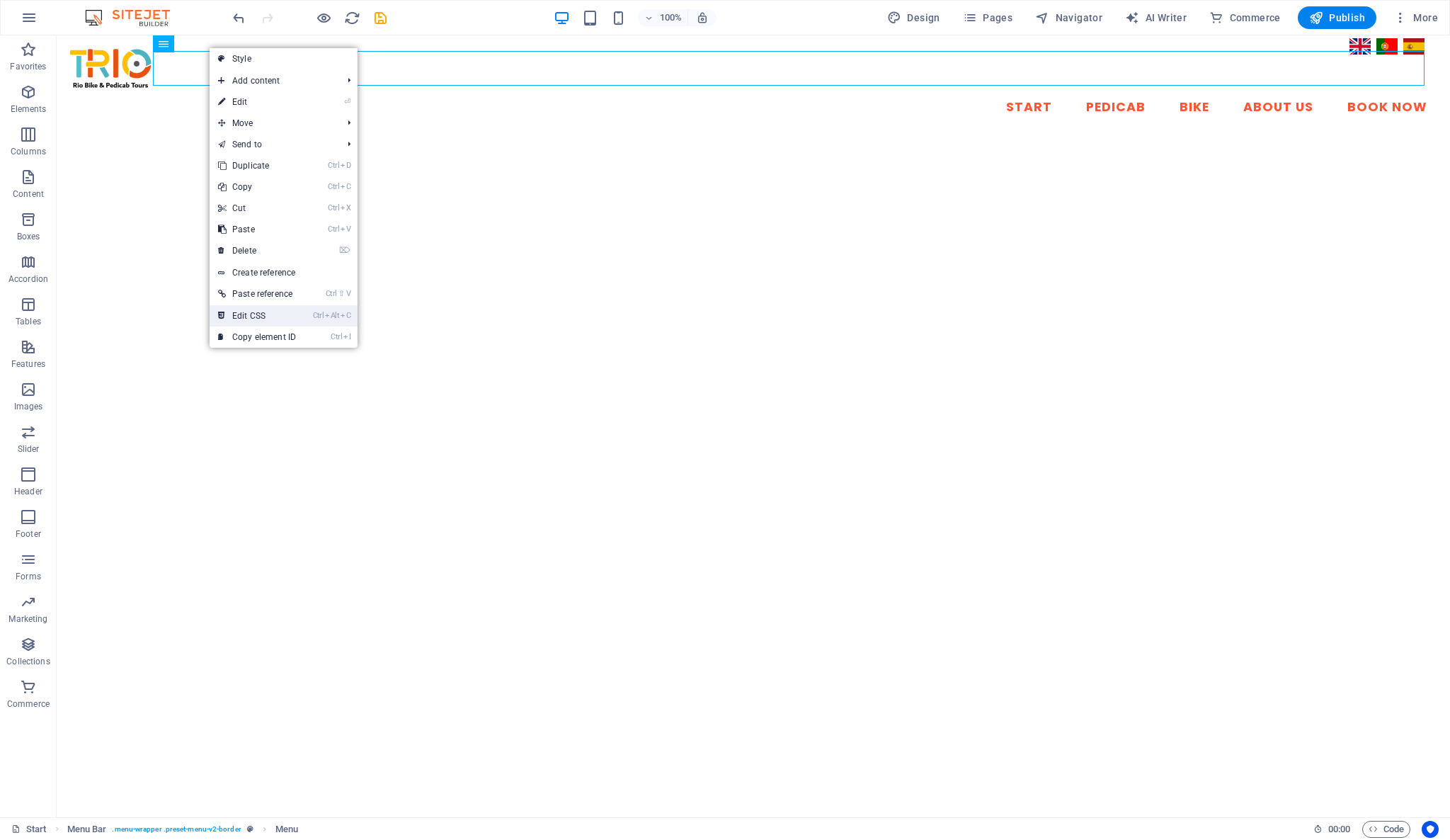
click at [250, 316] on link "Ctrl Alt C Edit CSS" at bounding box center [257, 316] width 95 height 21
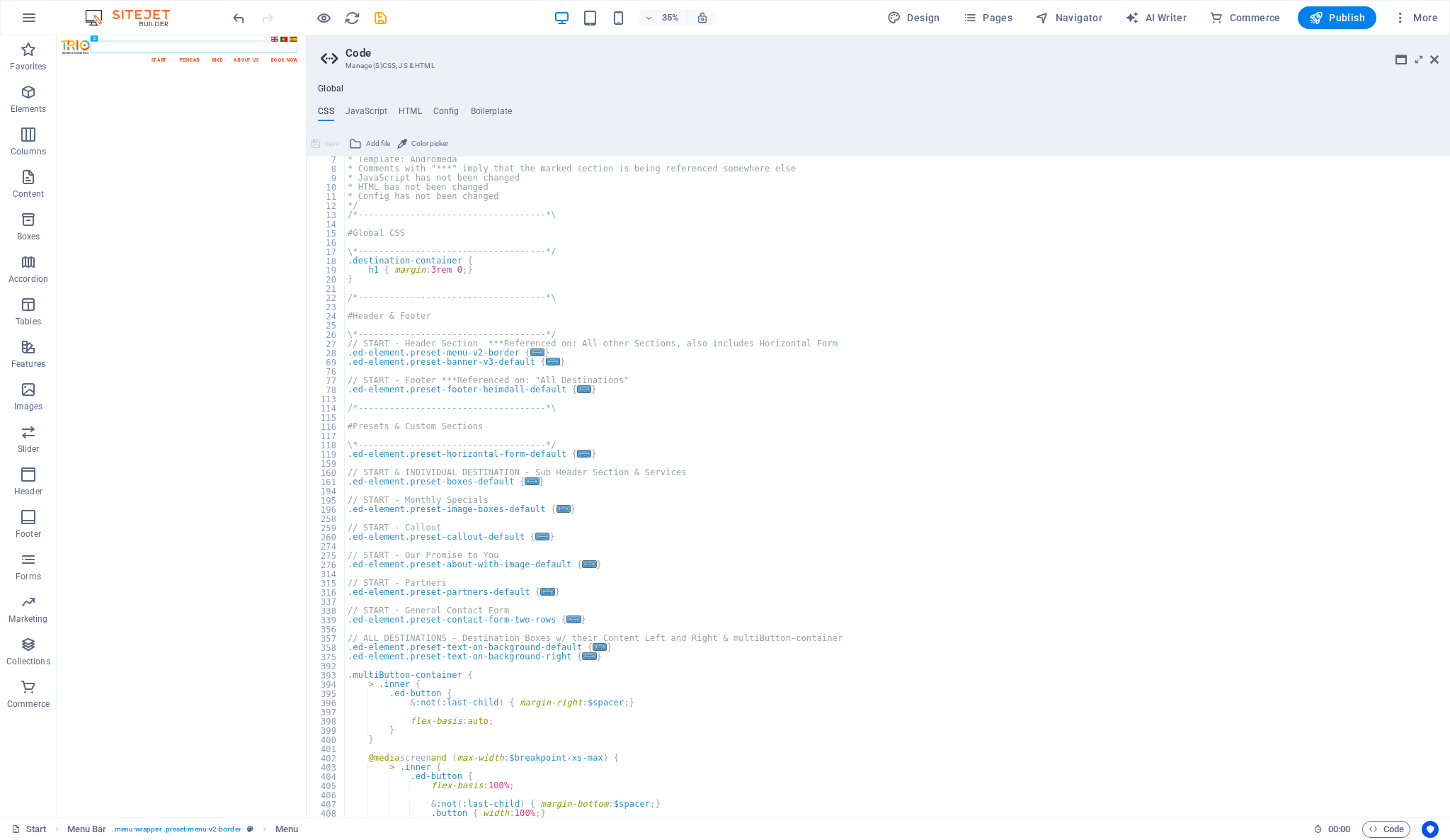
scroll to position [0, 0]
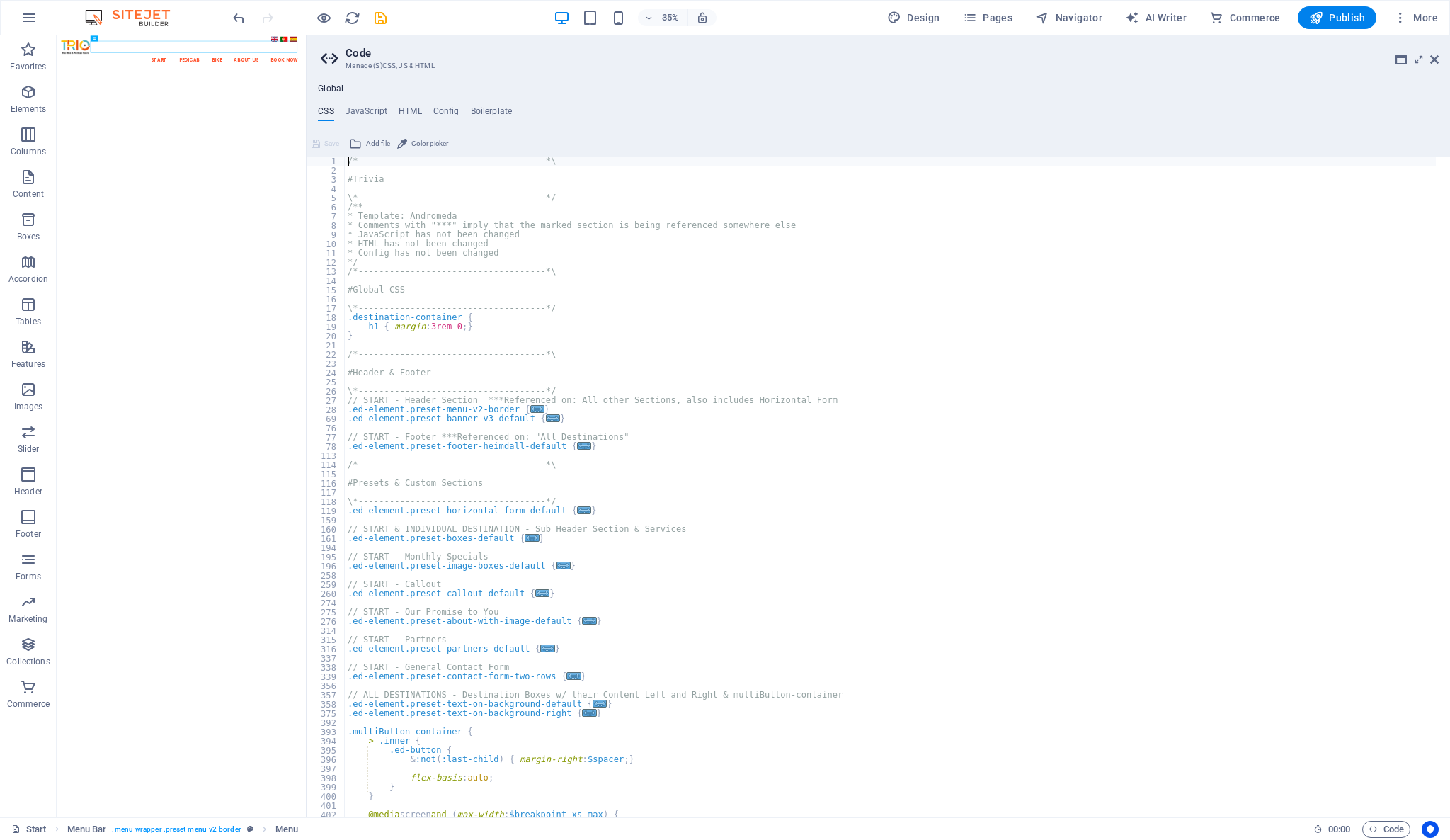
type textarea "); }"
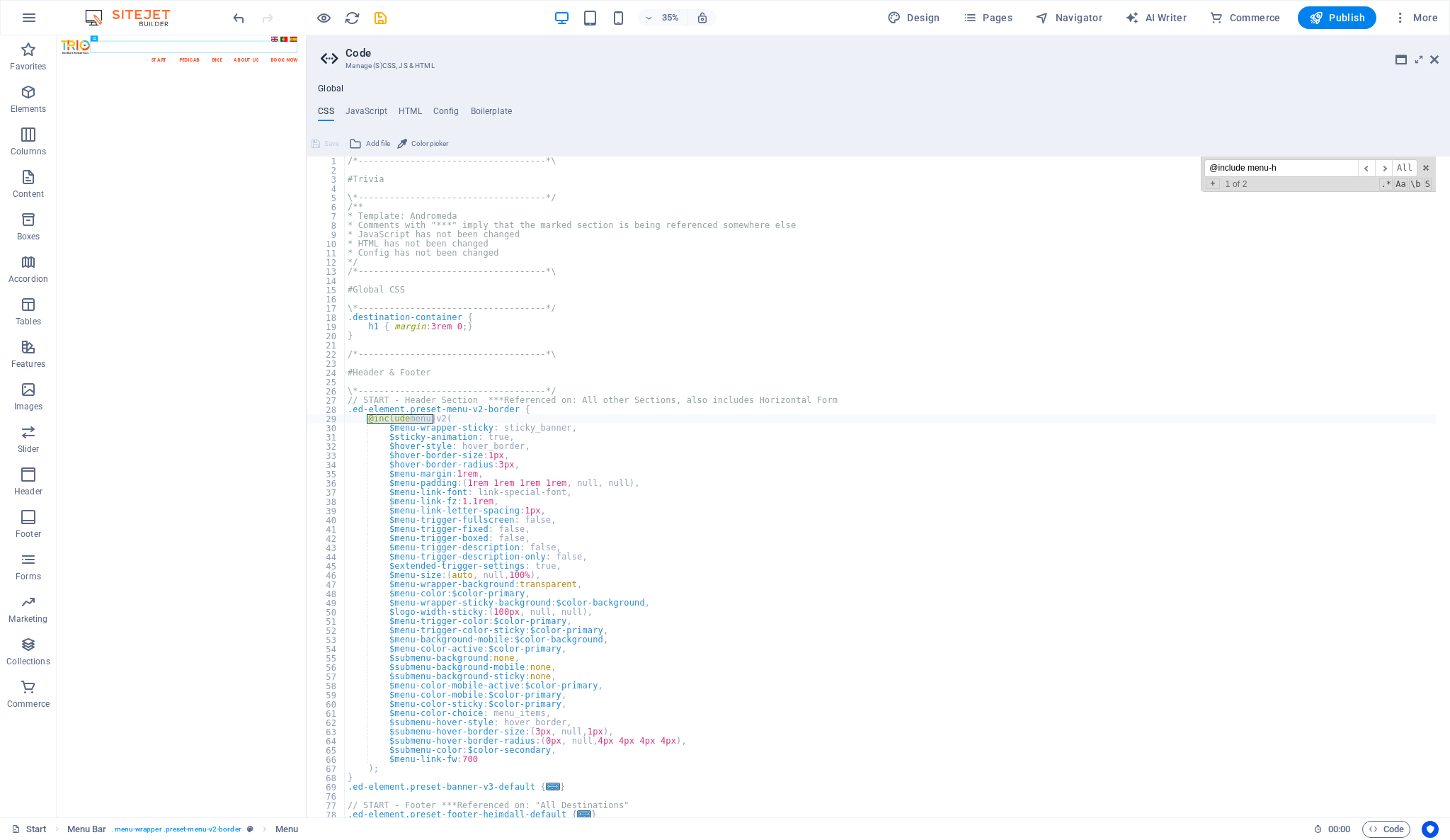
scroll to position [737, 0]
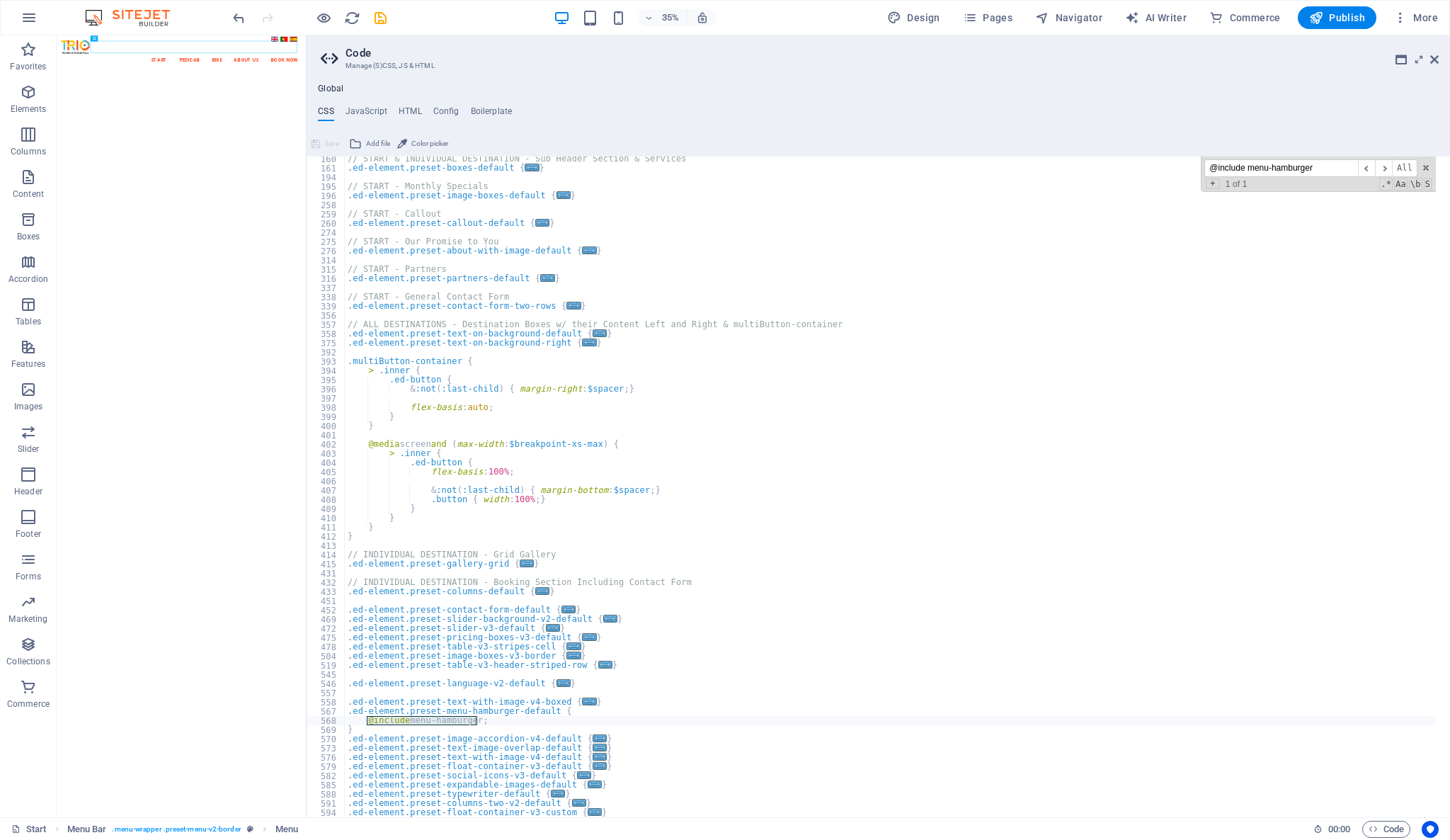
type input "@include menu-hamburger"
type textarea "}"
click at [487, 728] on div "// START & INDIVIDUAL DESTINATION - Sub Header Section & Services .ed-element.p…" at bounding box center [891, 494] width 1092 height 679
paste textarea "z-index: 10000;"
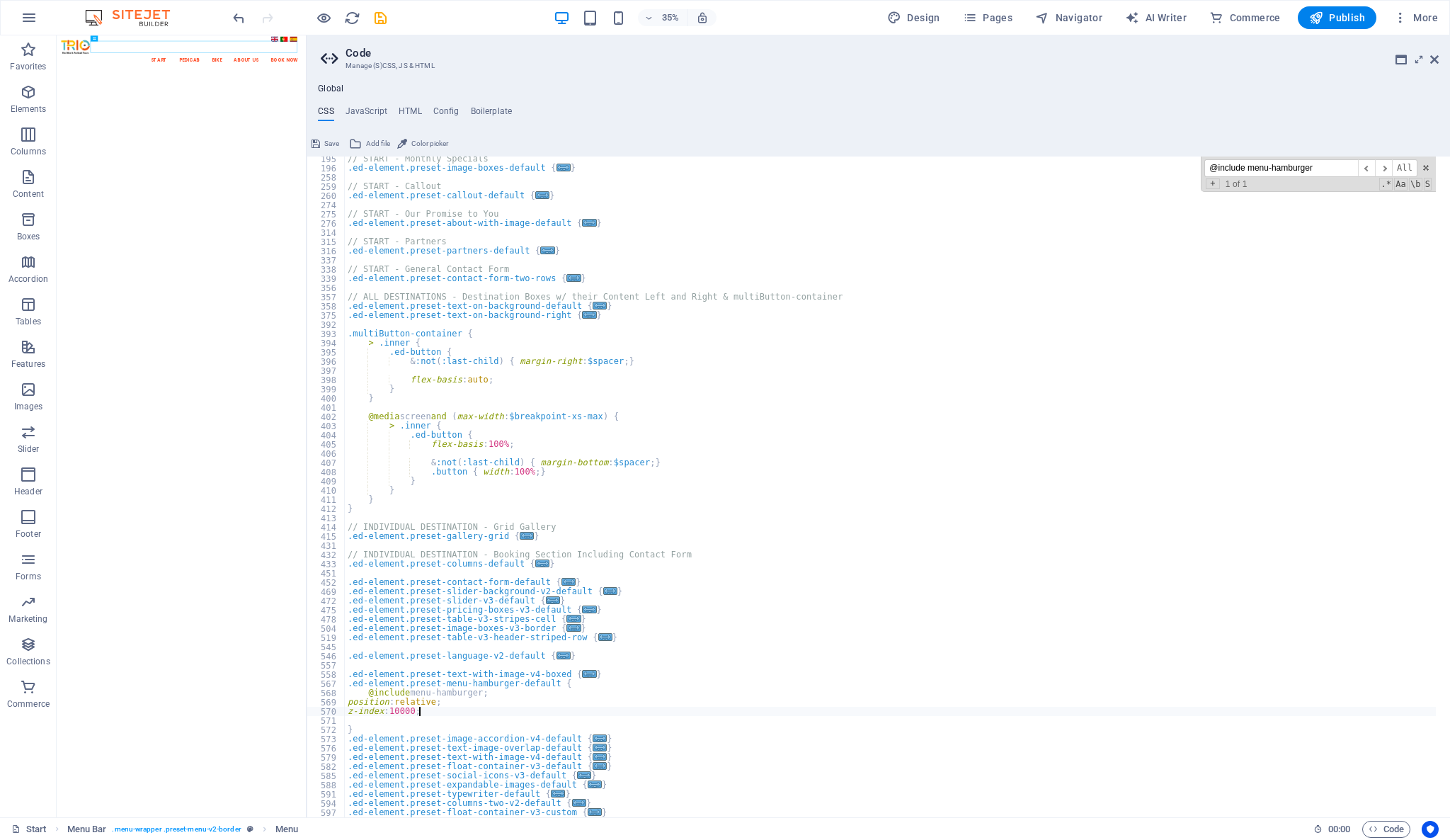
scroll to position [766, 0]
click at [819, 760] on div "// START - Monthly Specials .ed-element.preset-image-boxes-default { ... } // S…" at bounding box center [891, 494] width 1092 height 679
type textarea "}"
click at [385, 17] on icon "save" at bounding box center [380, 18] width 16 height 16
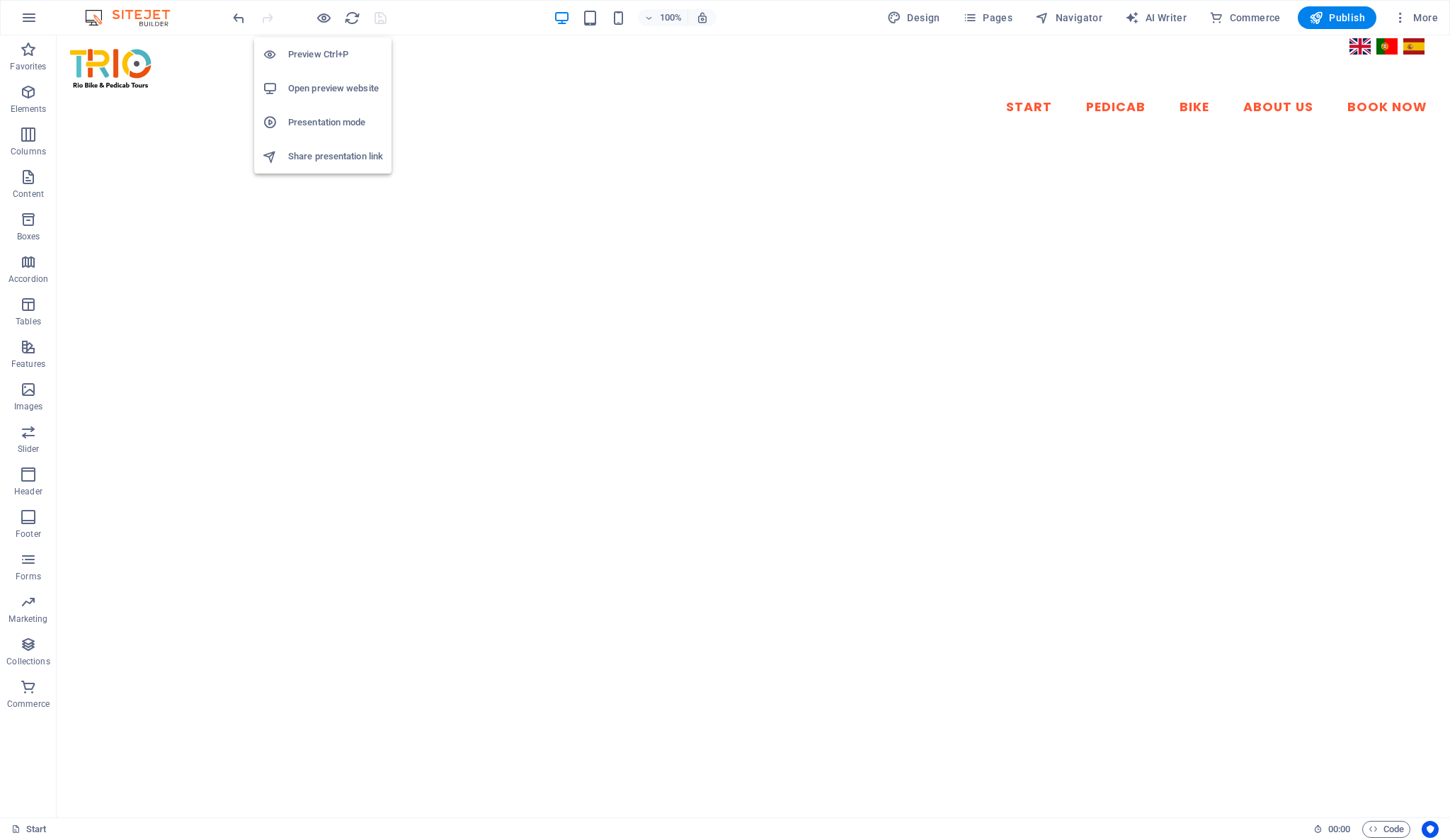
click at [329, 47] on h6 "Preview Ctrl+P" at bounding box center [335, 55] width 95 height 17
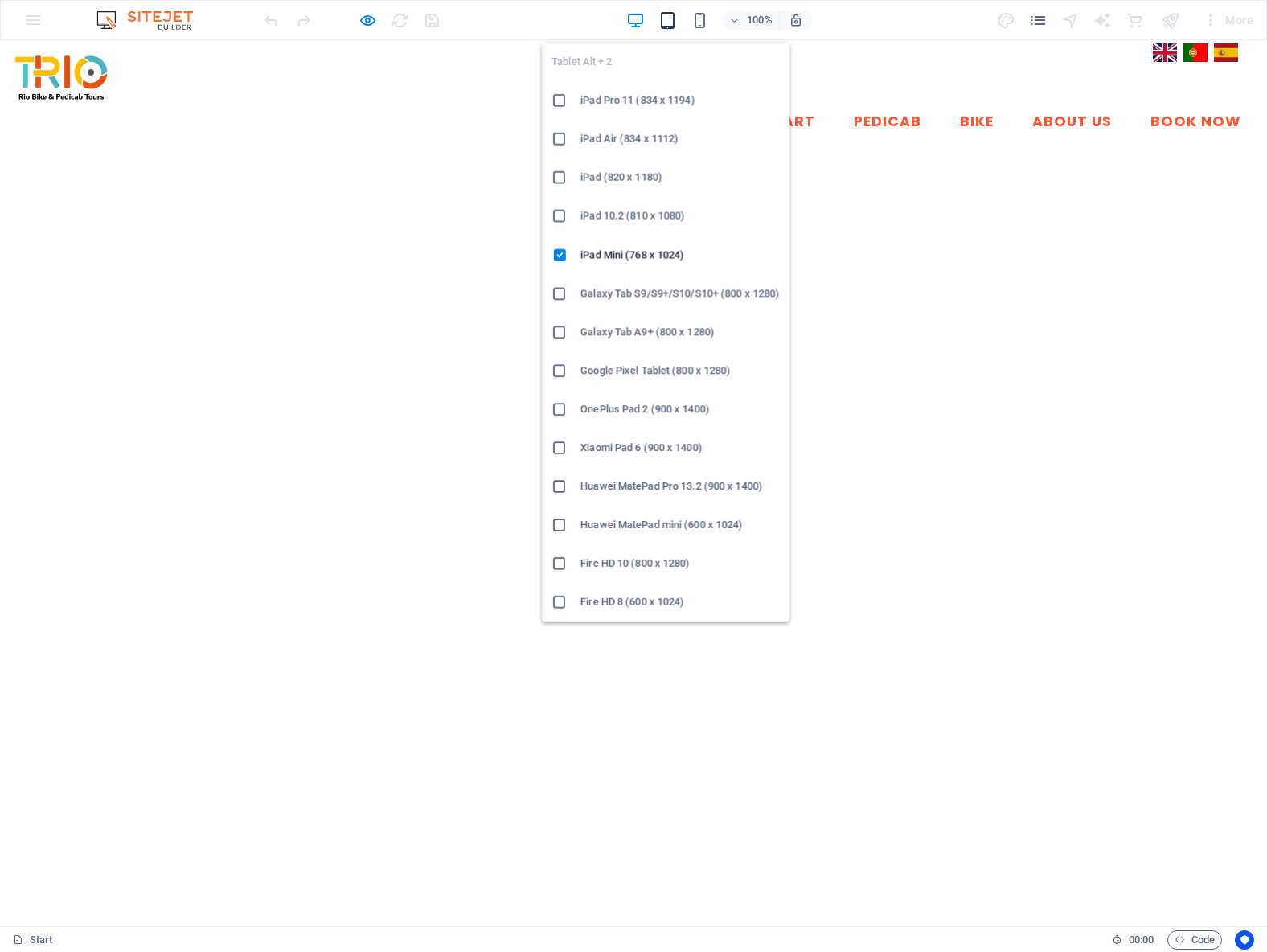
click at [669, 25] on icon "button" at bounding box center [668, 20] width 18 height 18
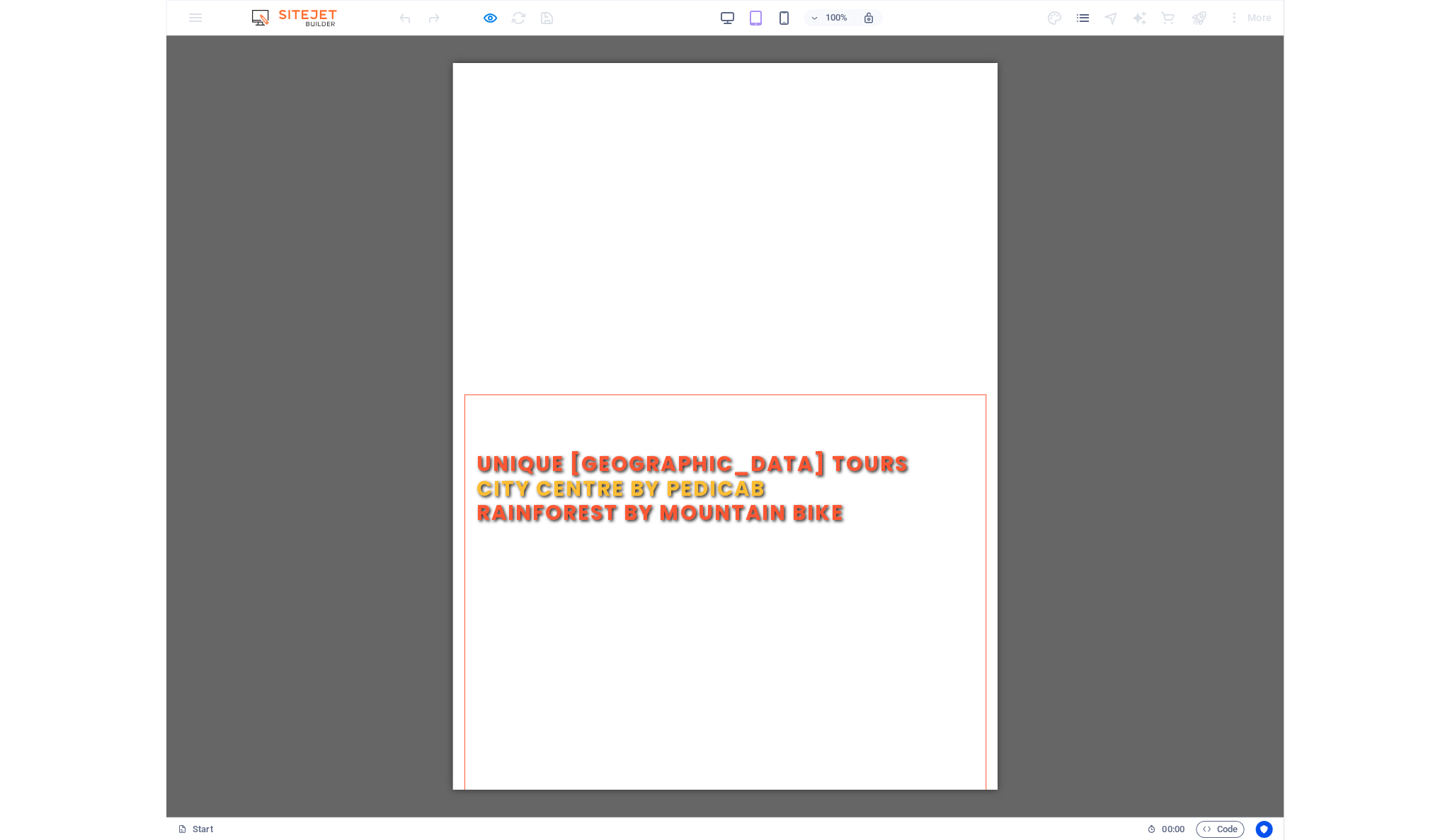
scroll to position [0, 0]
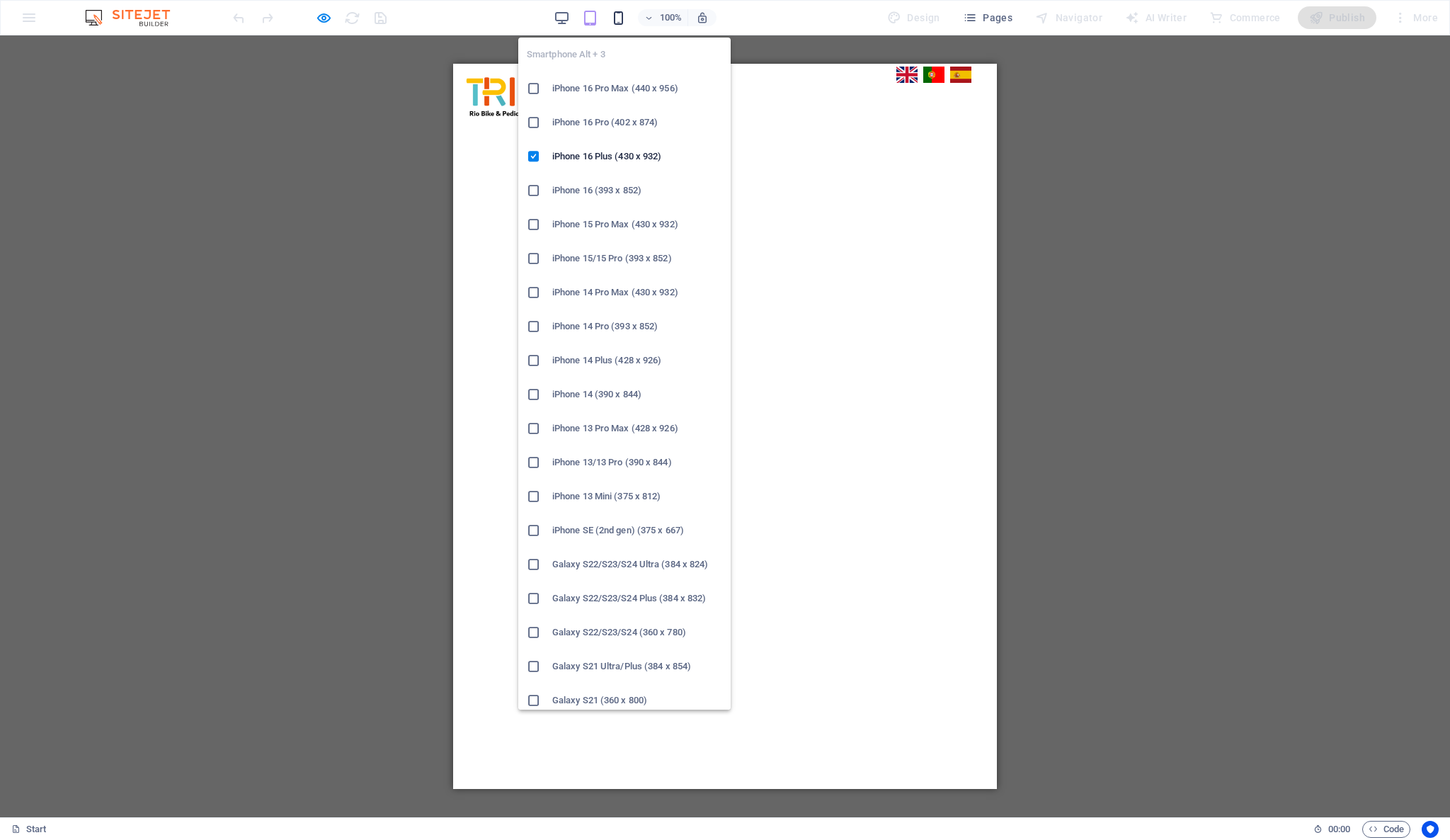
click at [623, 15] on icon "button" at bounding box center [618, 18] width 16 height 16
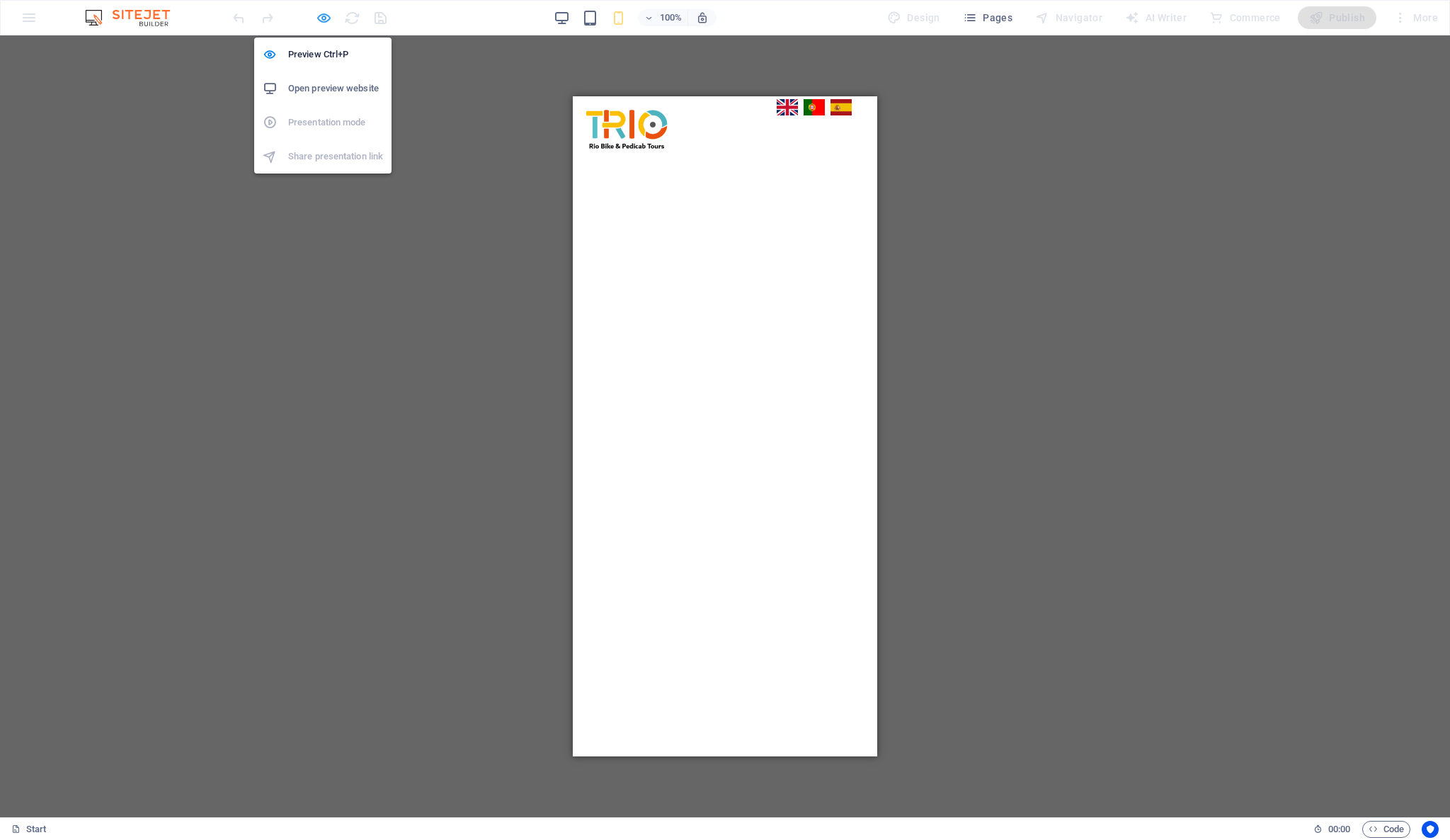
click at [324, 23] on icon "button" at bounding box center [323, 18] width 16 height 16
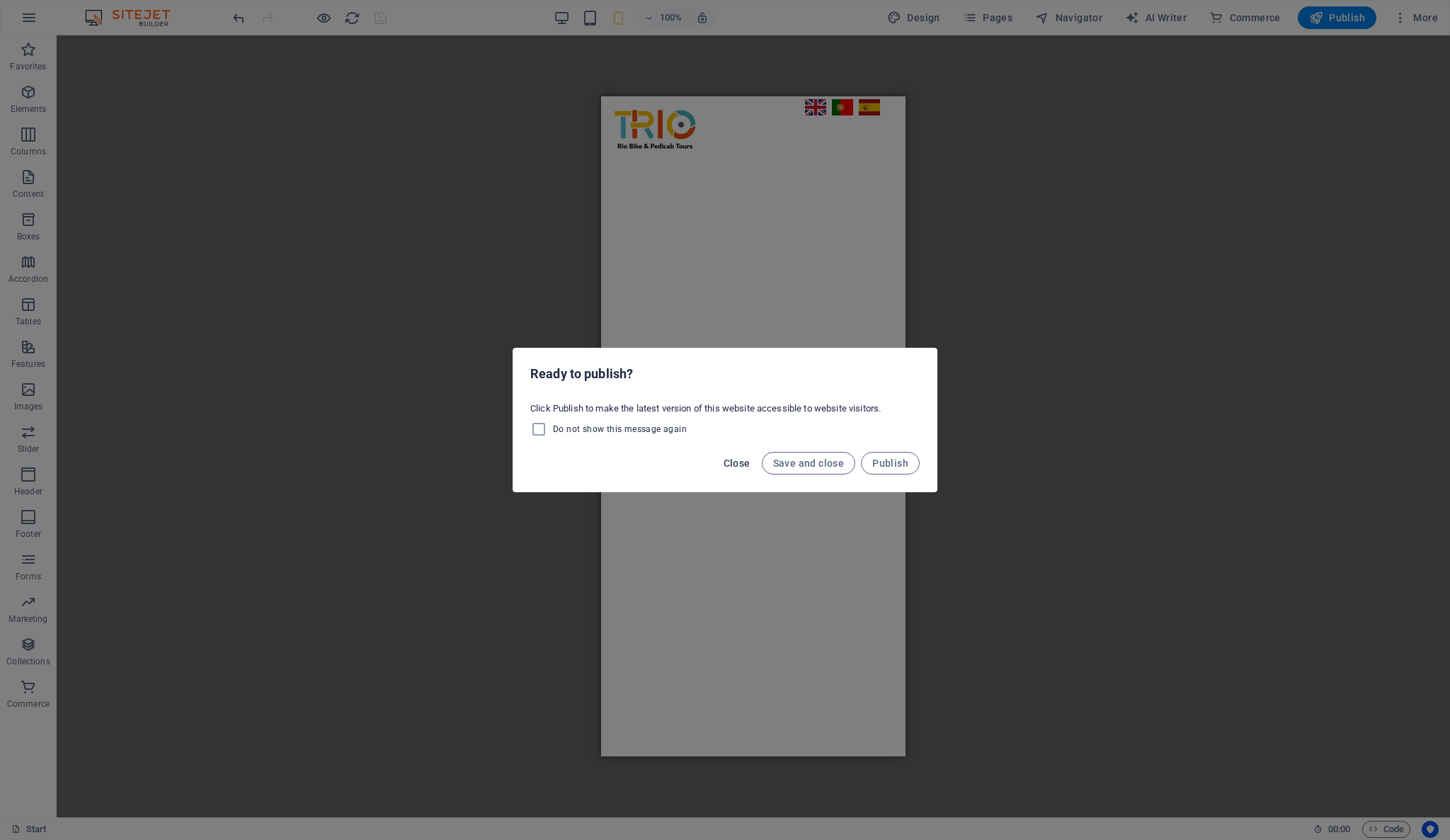
click at [746, 464] on span "Close" at bounding box center [737, 463] width 27 height 11
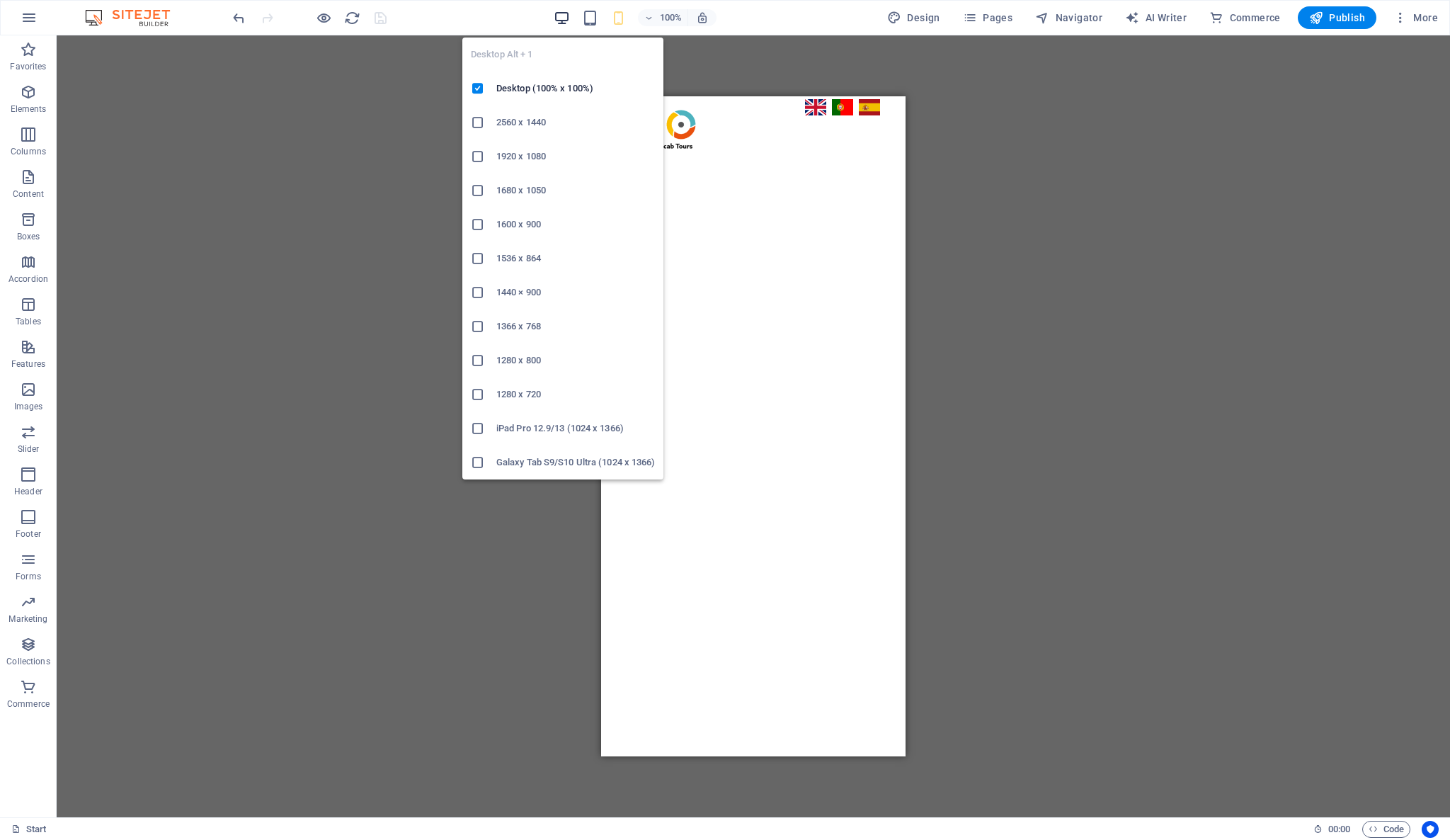
click at [568, 14] on icon "button" at bounding box center [561, 18] width 16 height 16
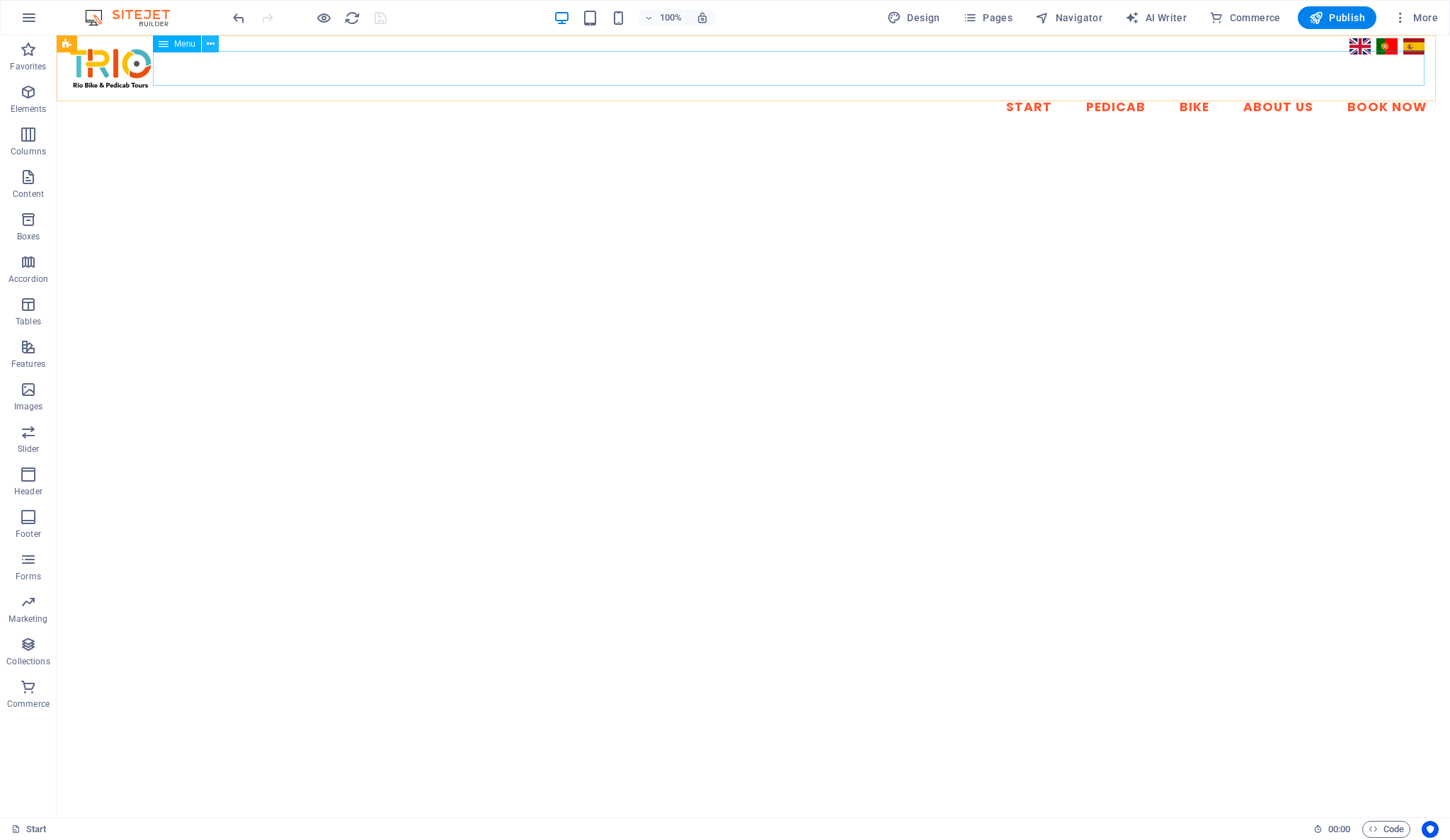
click at [211, 41] on icon at bounding box center [210, 44] width 8 height 15
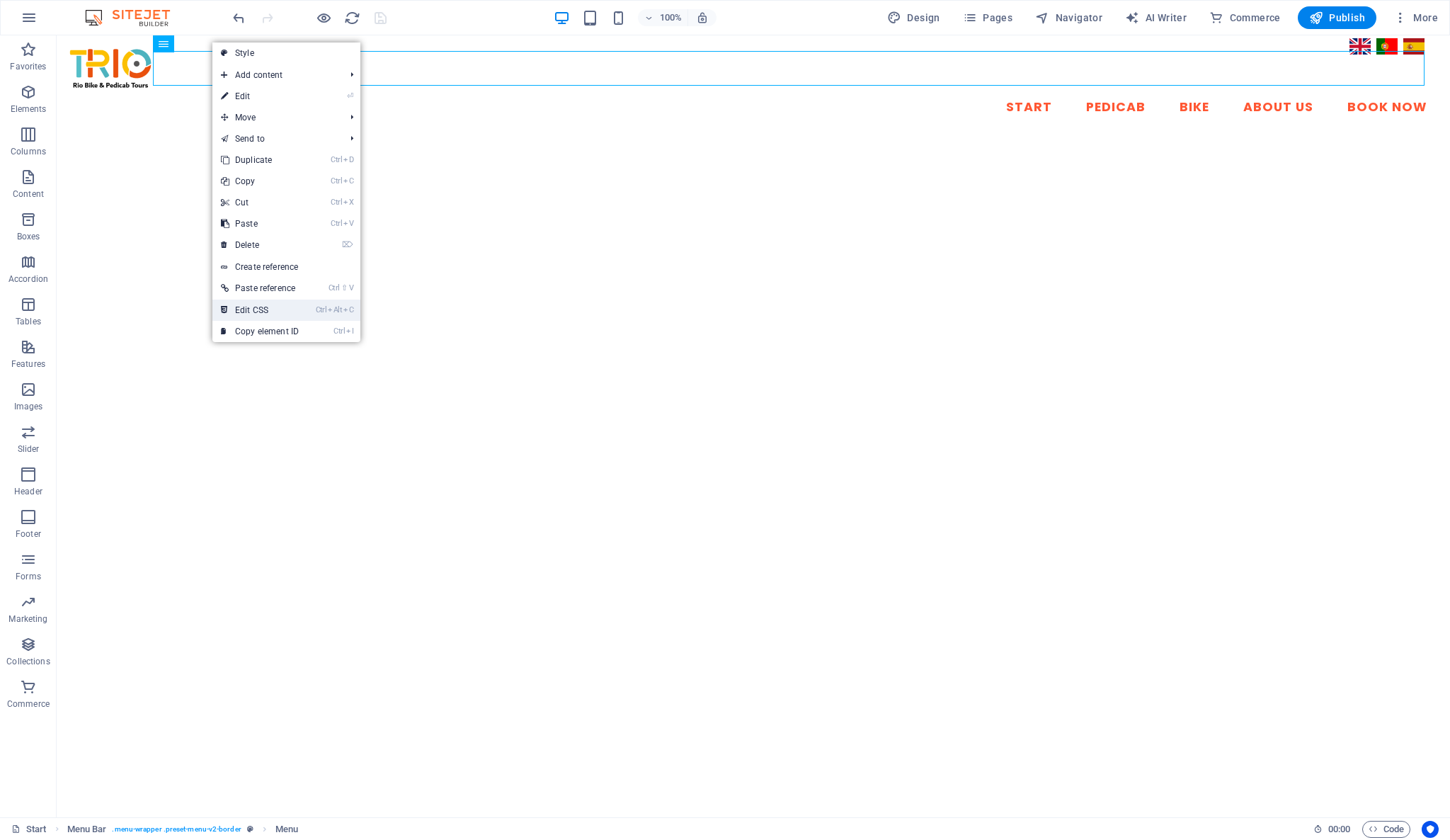
click at [261, 311] on link "Ctrl Alt C Edit CSS" at bounding box center [259, 310] width 95 height 21
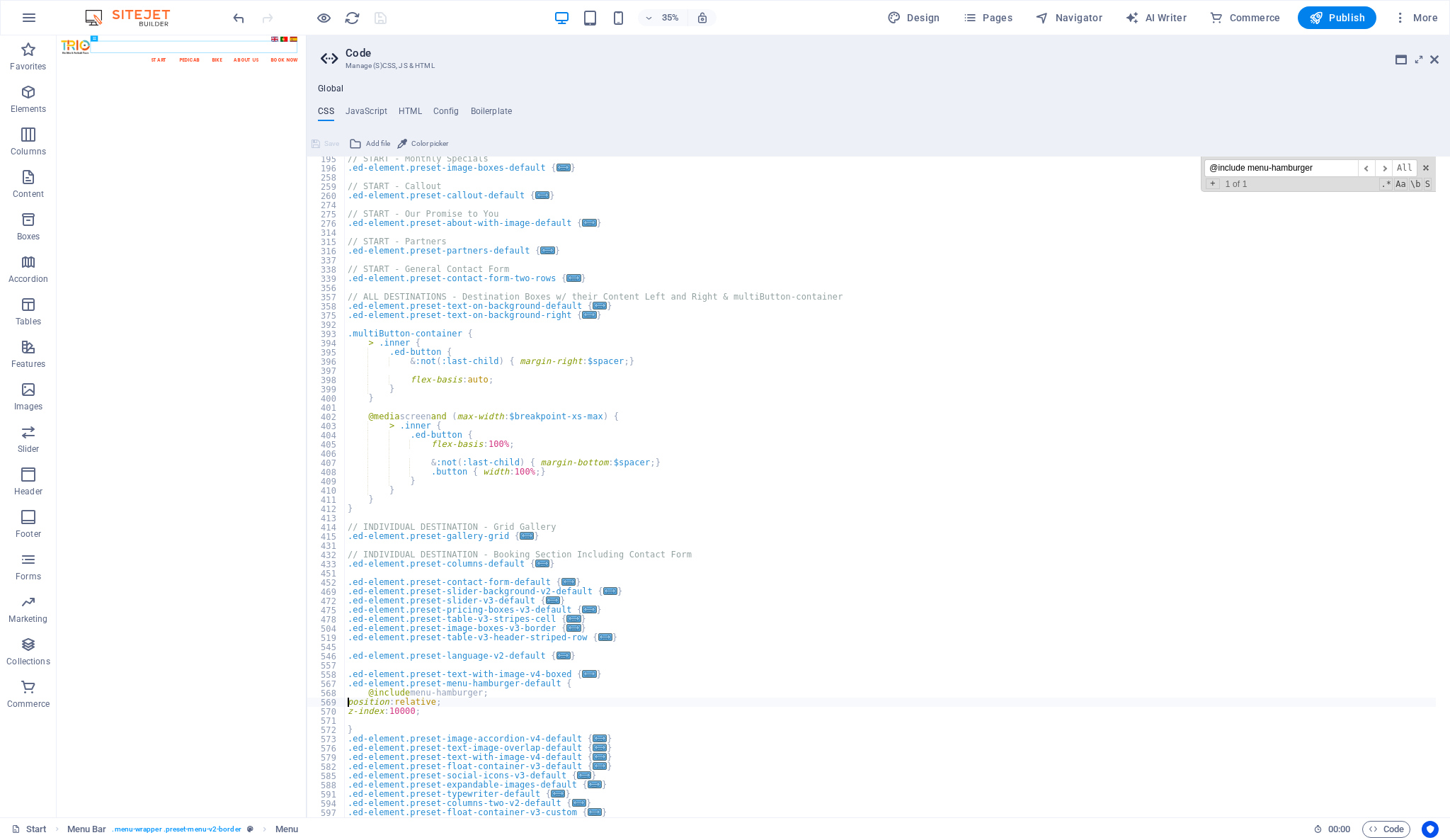
click at [345, 705] on div "// START - Monthly Specials .ed-element.preset-image-boxes-default { ... } // S…" at bounding box center [891, 494] width 1092 height 679
type textarea "position: relative;"
click at [1436, 57] on icon at bounding box center [1435, 59] width 9 height 11
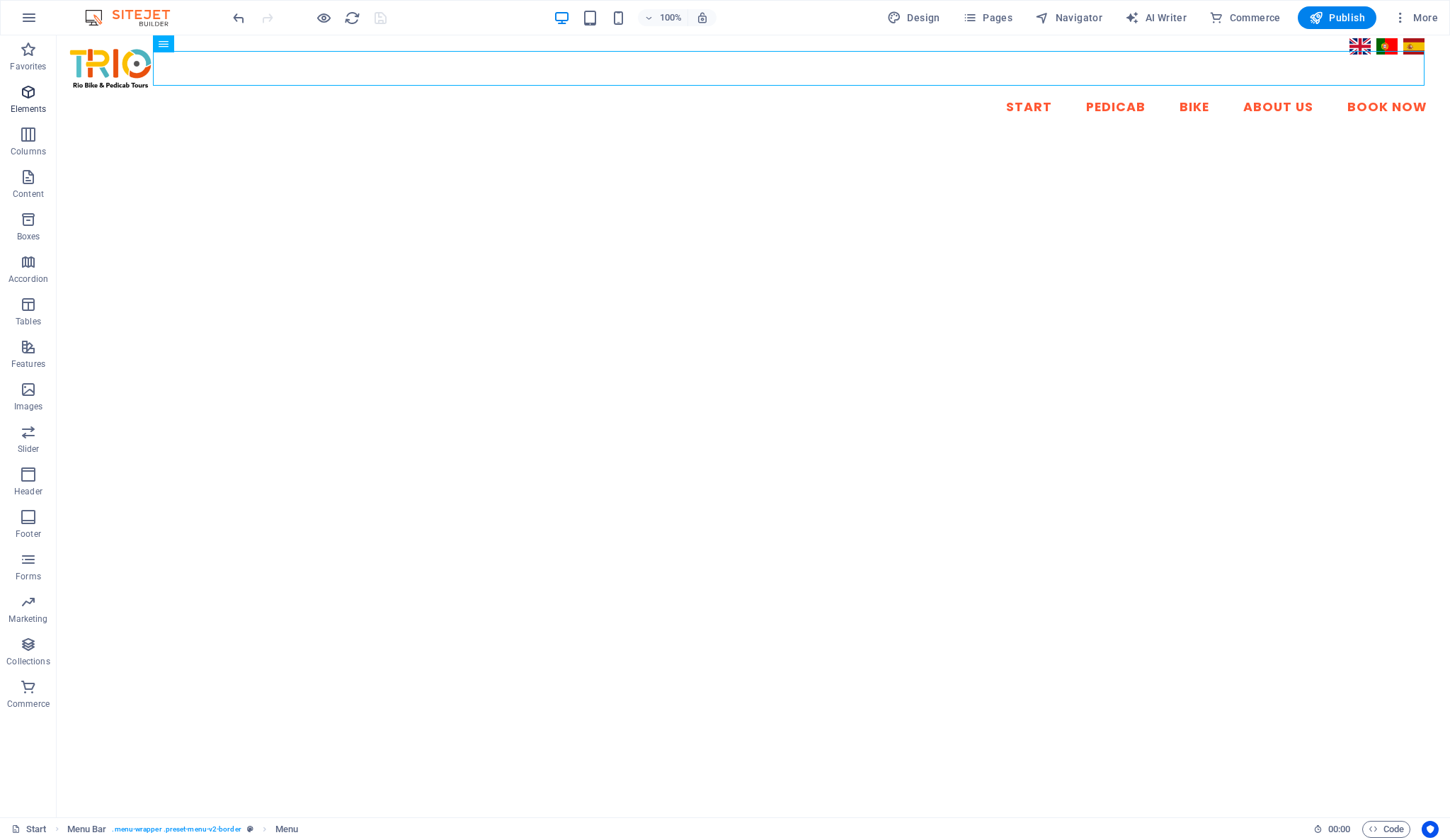
click at [32, 96] on icon "button" at bounding box center [28, 92] width 17 height 17
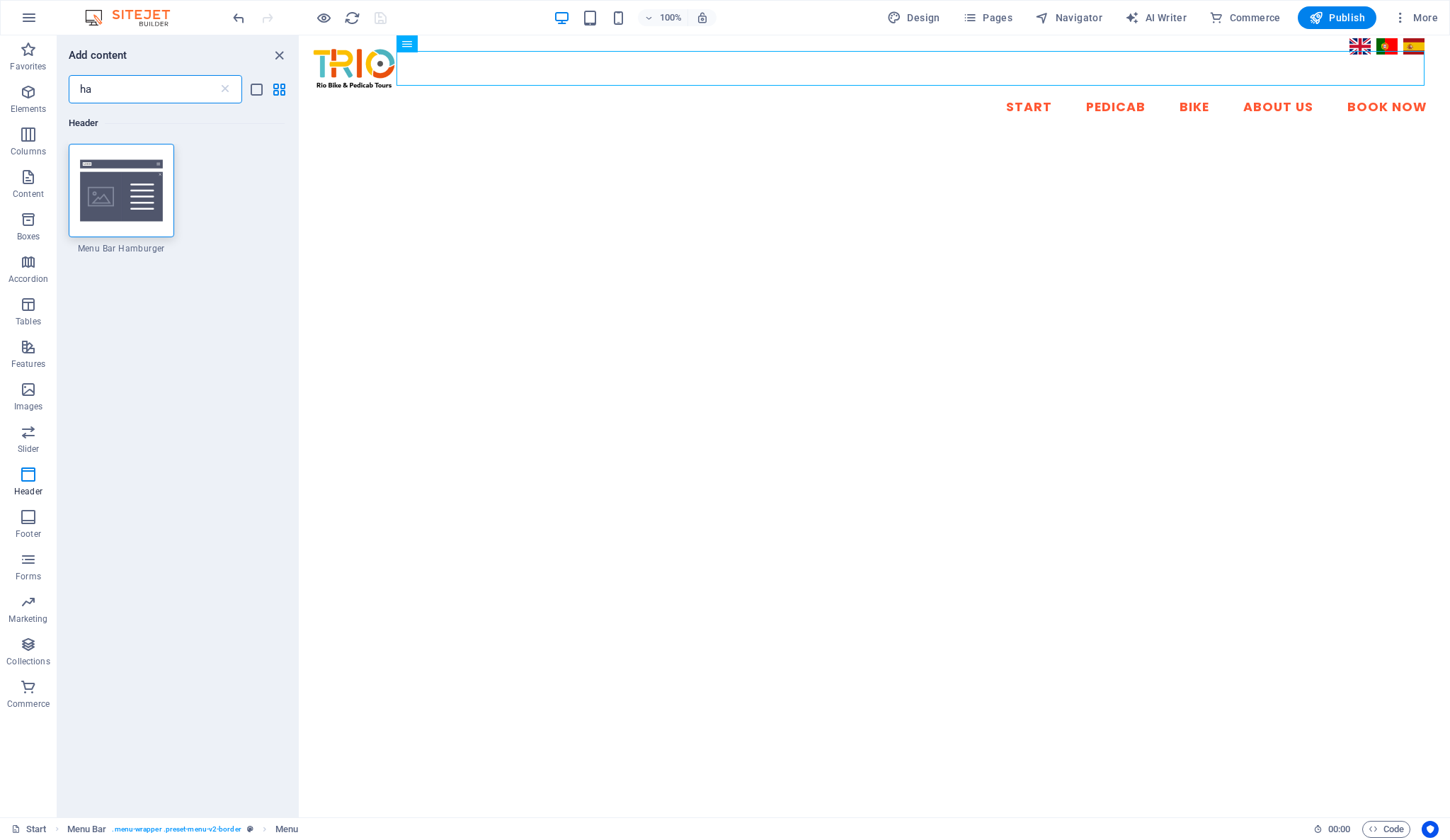
type input "h"
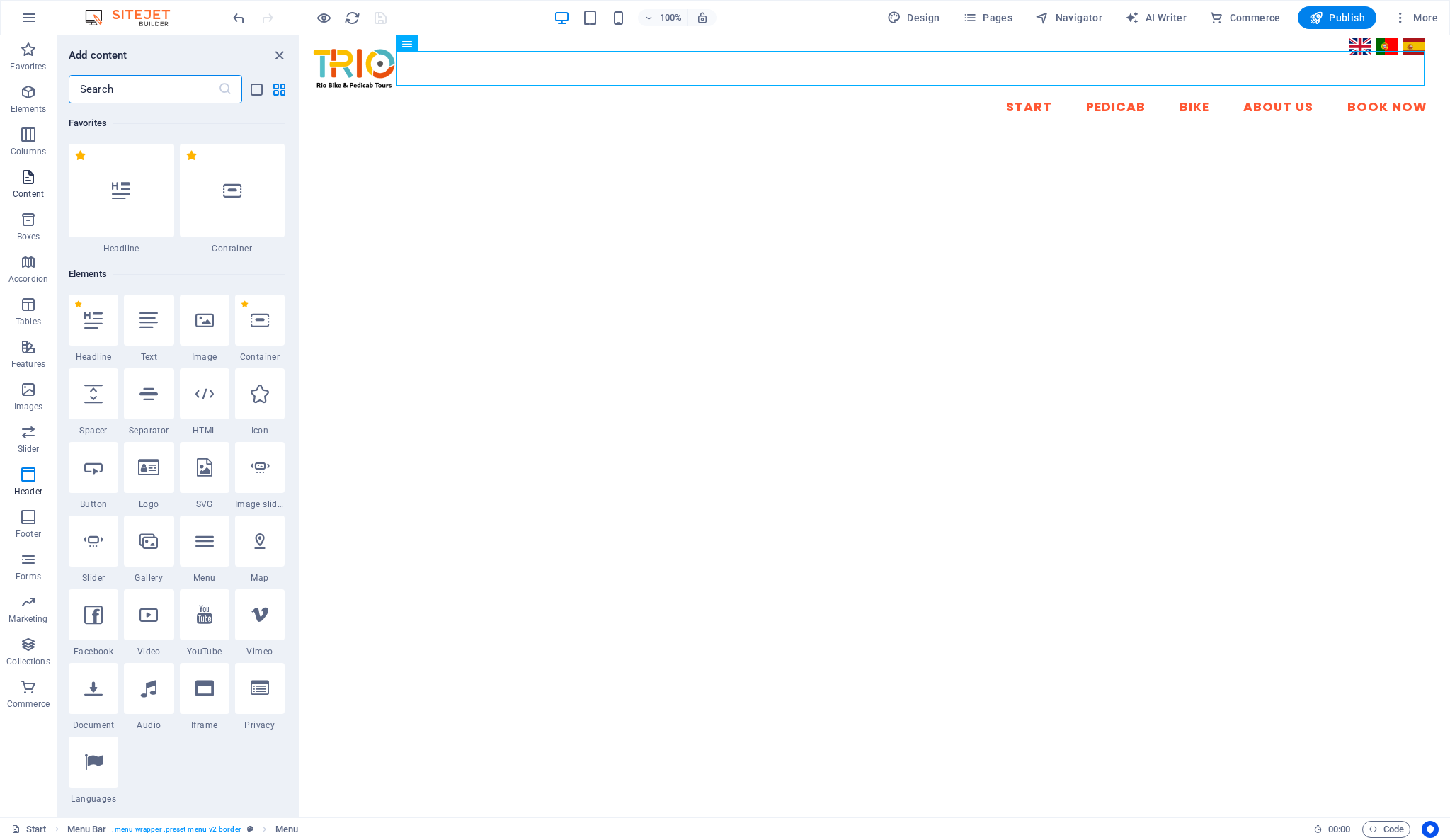
click at [19, 183] on span "Content" at bounding box center [28, 186] width 56 height 34
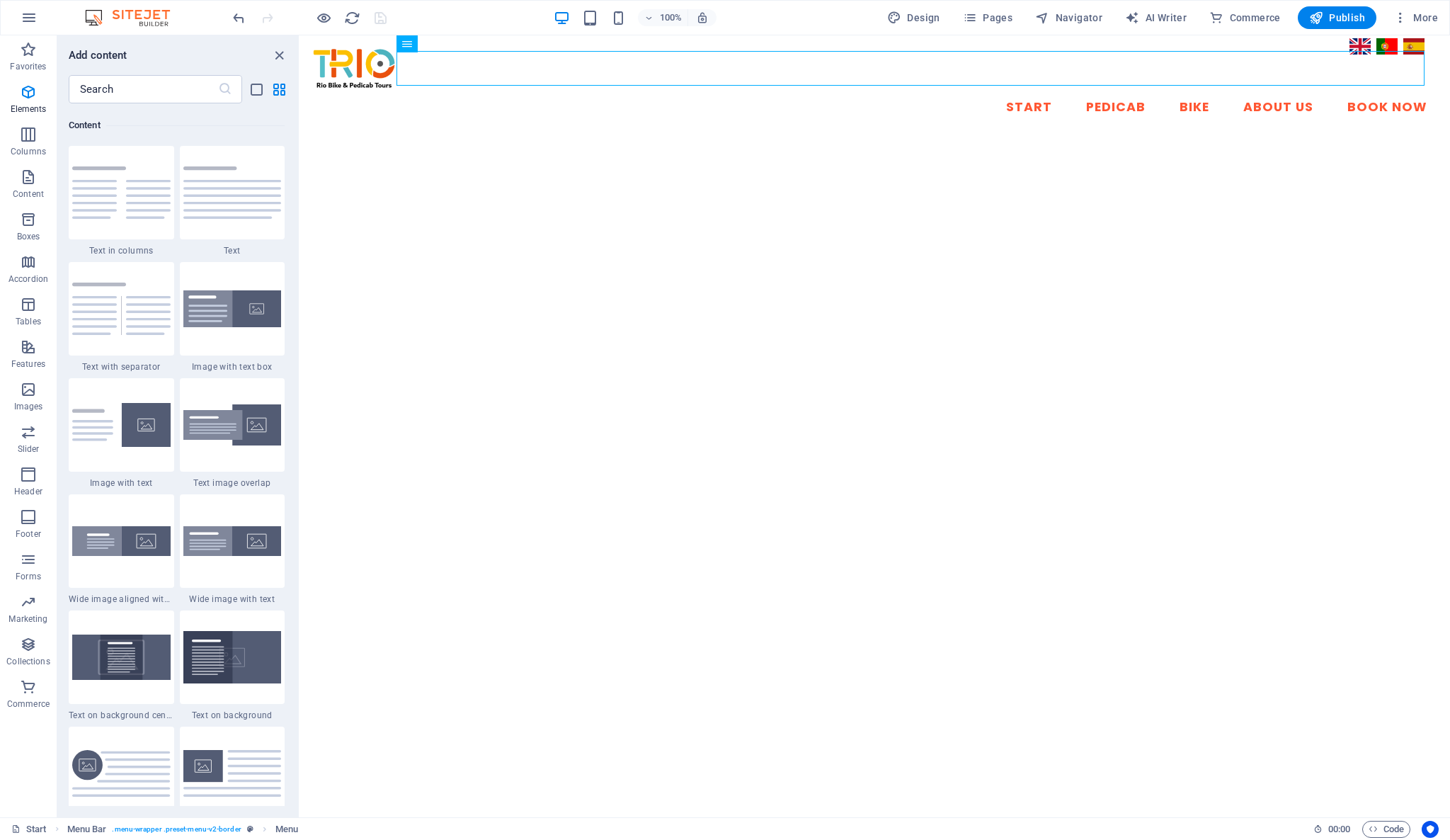
scroll to position [2476, 0]
click at [113, 94] on input "text" at bounding box center [143, 89] width 150 height 28
type input "c"
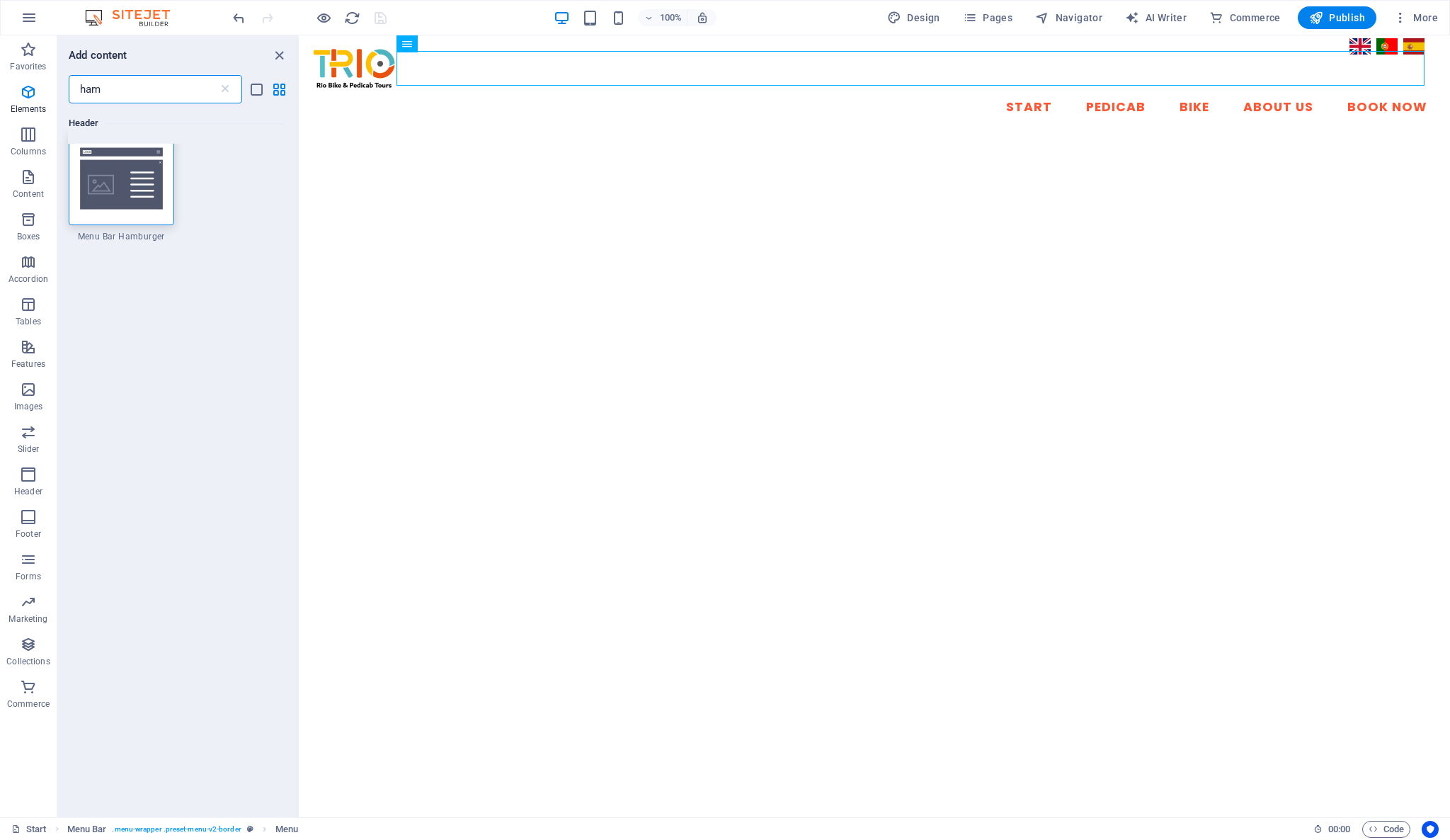
scroll to position [0, 0]
type input "h"
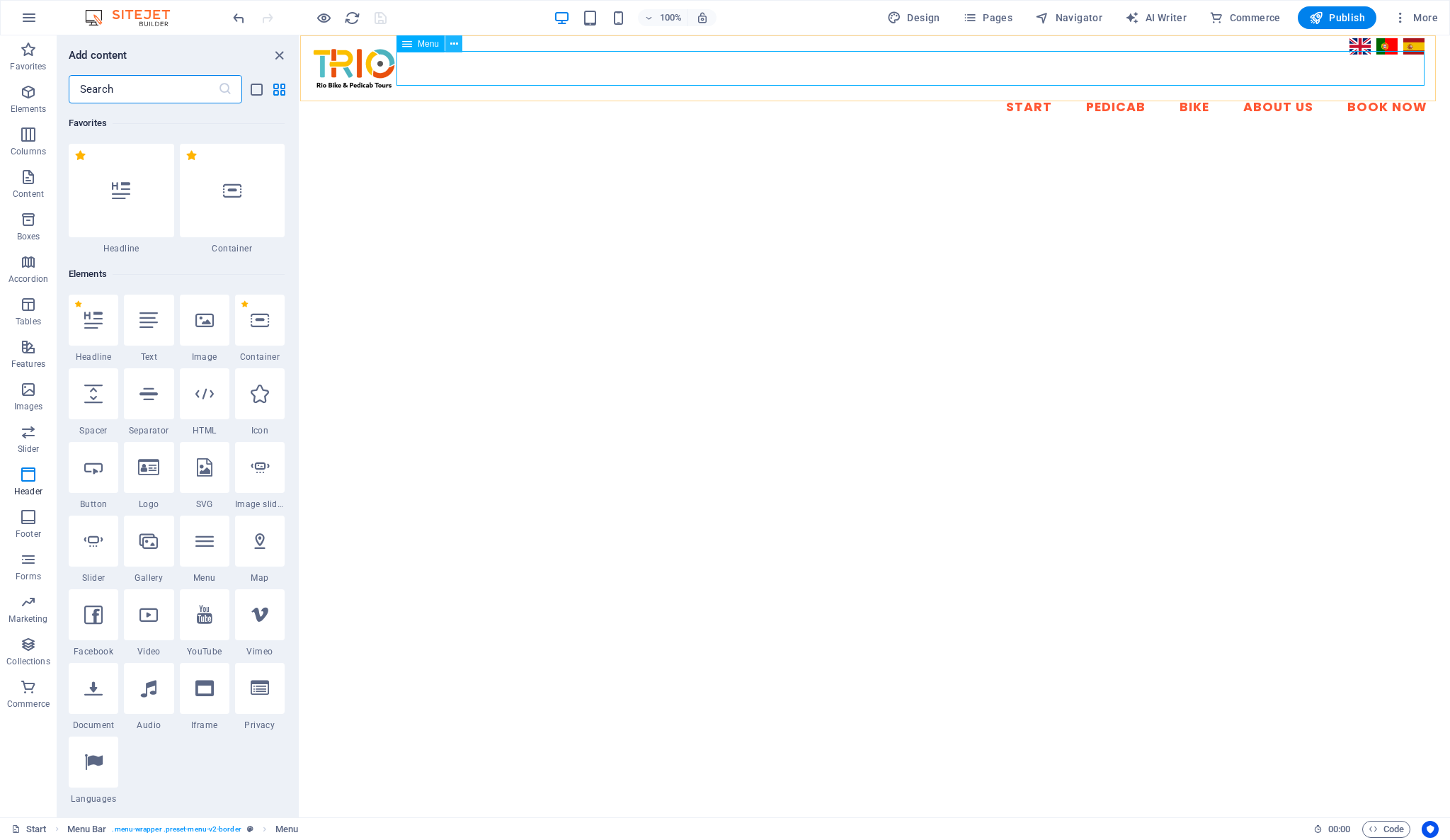
click at [458, 39] on icon at bounding box center [453, 44] width 8 height 15
click at [1083, 13] on span "Navigator" at bounding box center [1068, 17] width 68 height 15
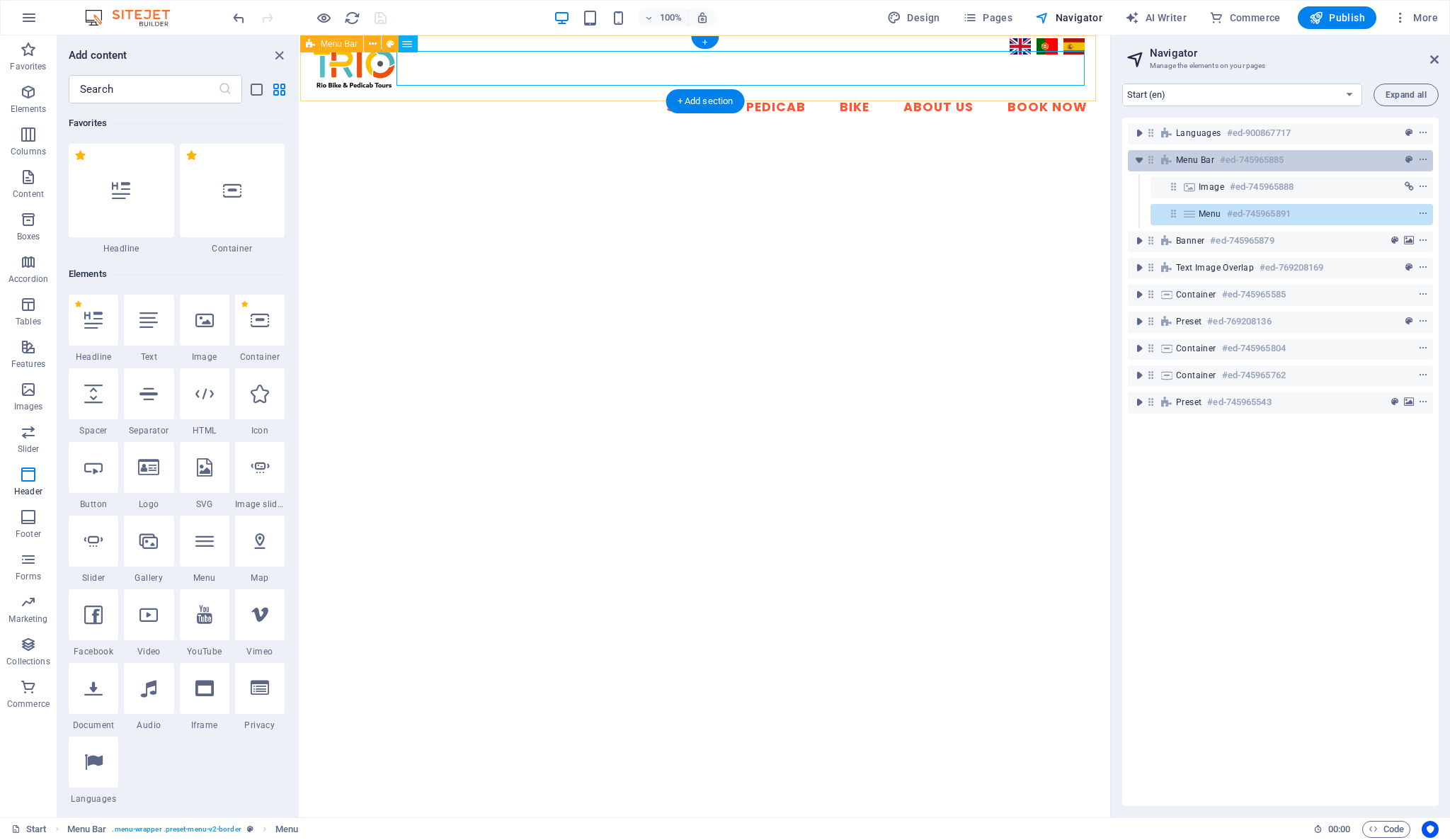
click at [1181, 157] on span "Menu Bar" at bounding box center [1195, 159] width 38 height 11
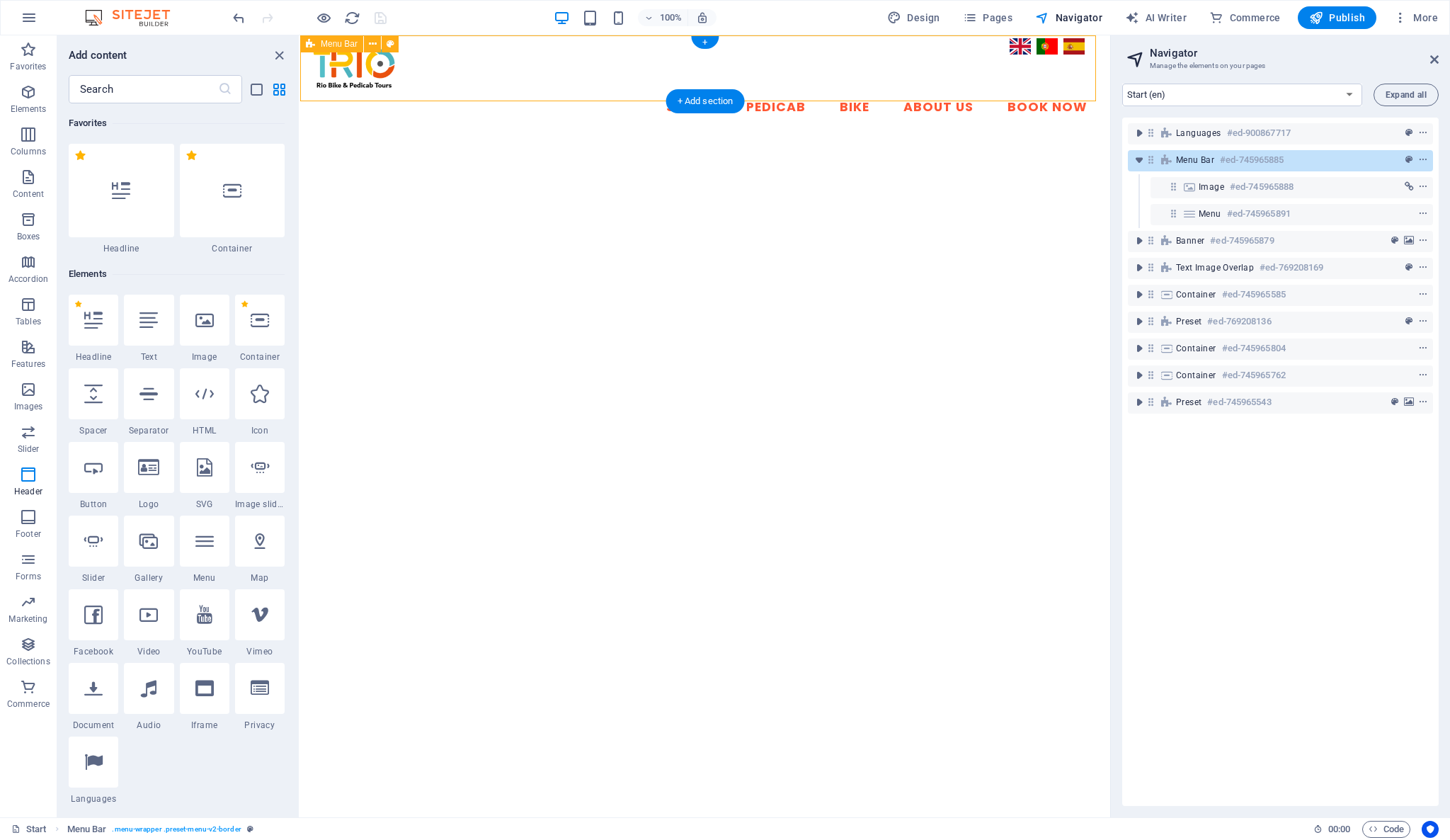
click at [1194, 156] on span "Menu Bar" at bounding box center [1195, 159] width 38 height 11
drag, startPoint x: 1186, startPoint y: 160, endPoint x: 1188, endPoint y: 146, distance: 14.1
click at [1188, 147] on div "Menu Bar #ed-745965885" at bounding box center [1280, 160] width 305 height 27
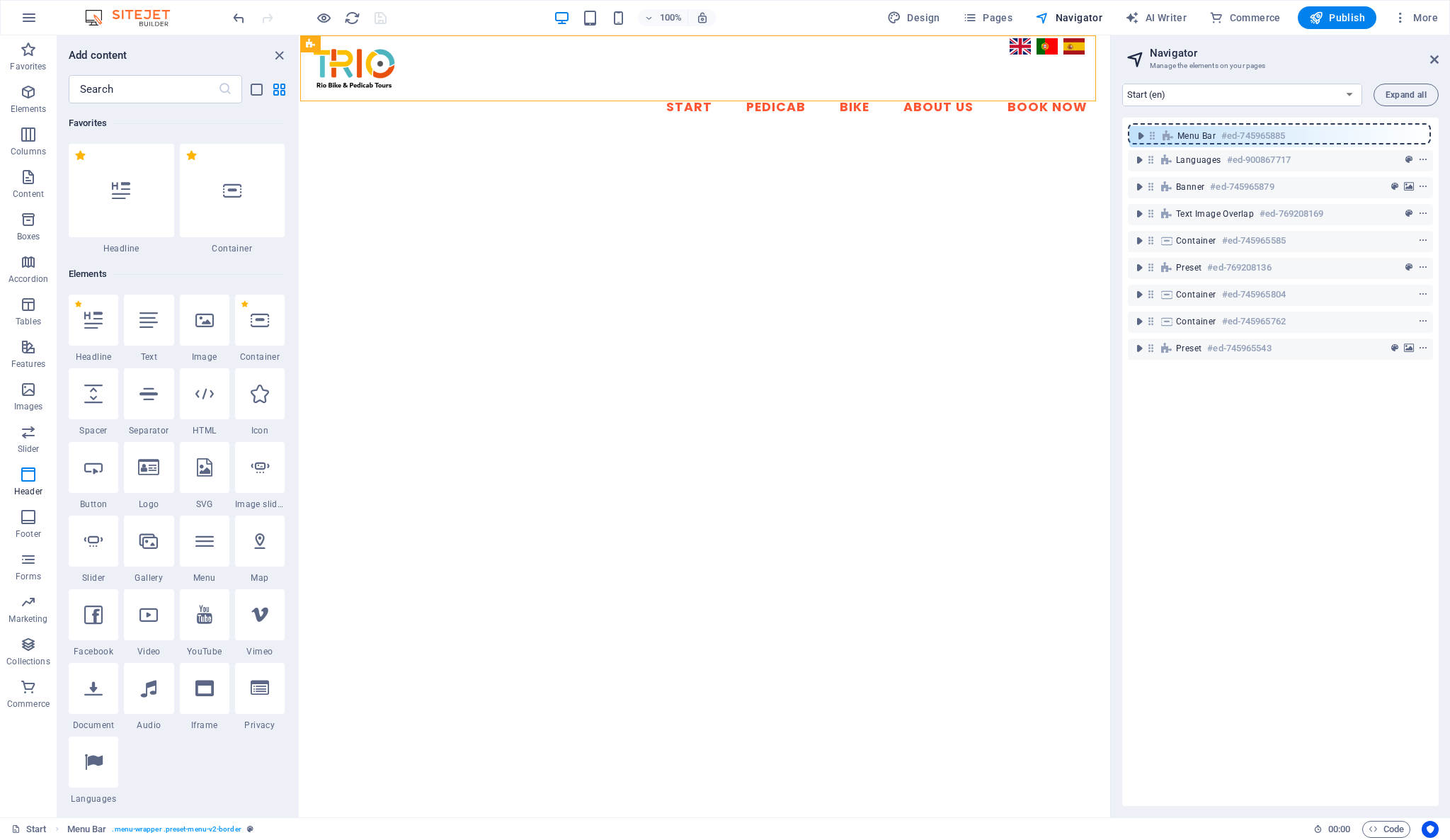
drag, startPoint x: 1152, startPoint y: 159, endPoint x: 1154, endPoint y: 132, distance: 27.1
click at [1154, 132] on div "Languages #ed-900867717 Menu Bar #ed-745965885 Banner #ed-745965879 Text image …" at bounding box center [1281, 461] width 317 height 688
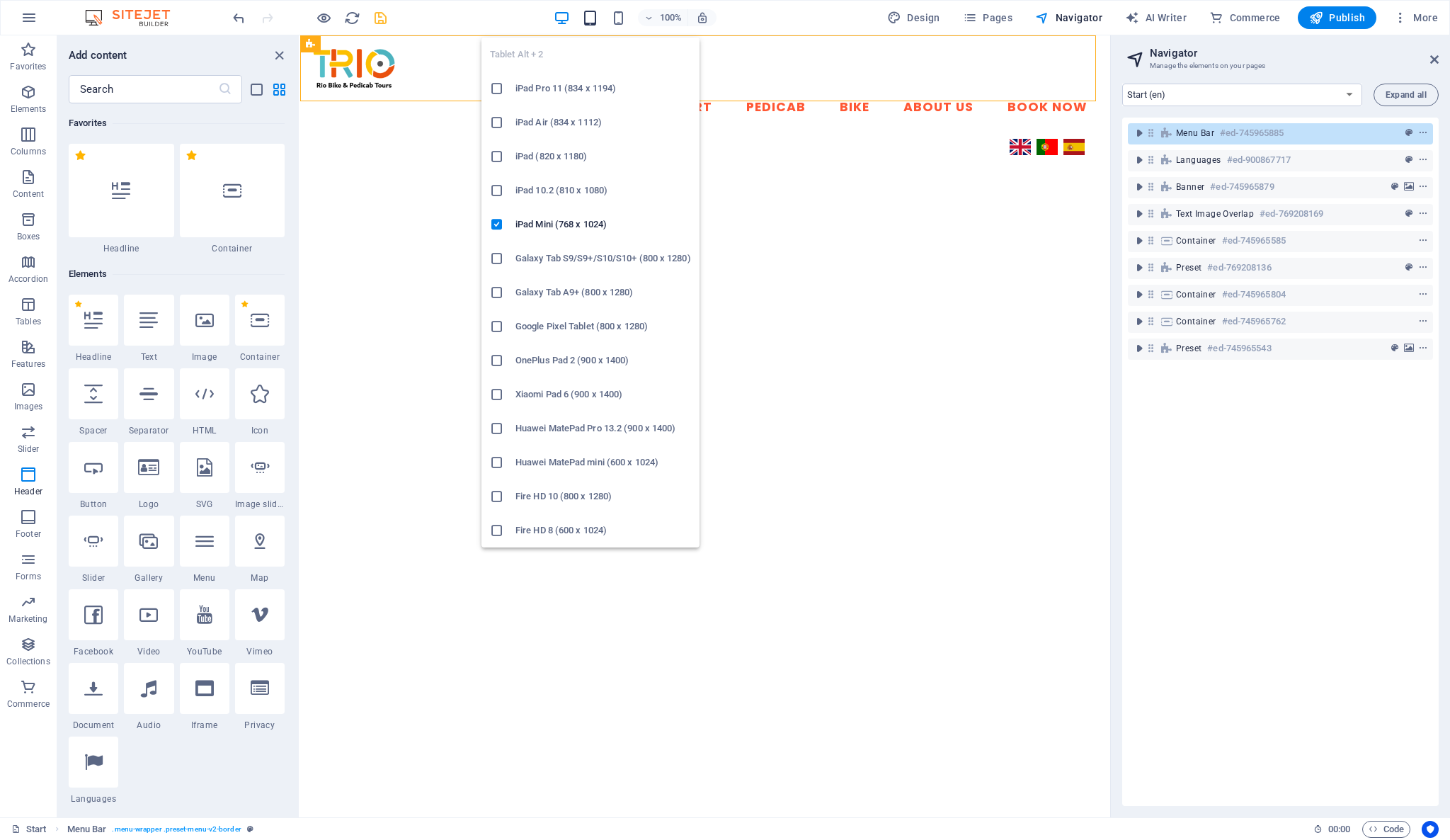
click at [593, 19] on icon "button" at bounding box center [589, 18] width 16 height 16
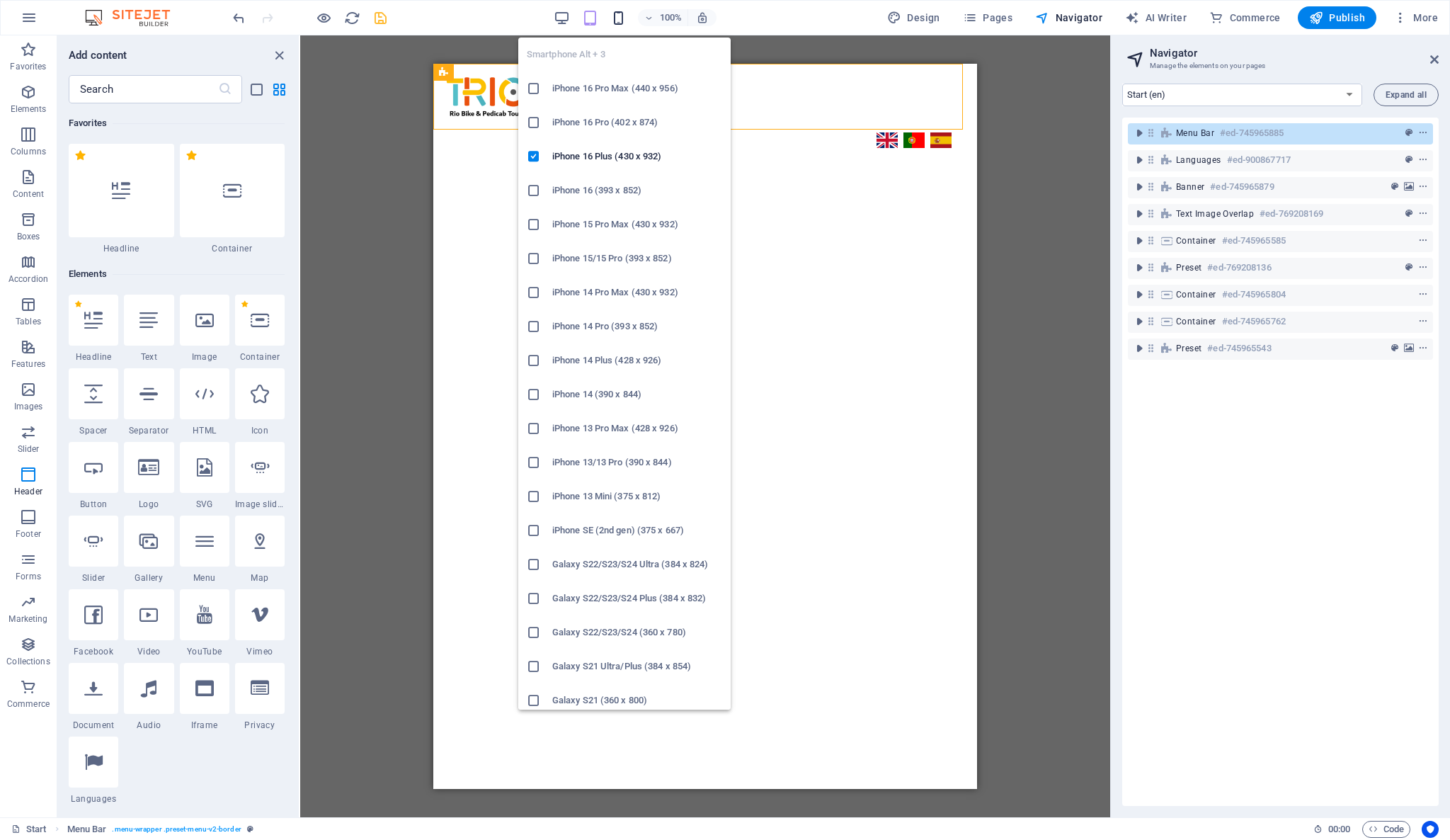
click at [620, 16] on icon "button" at bounding box center [618, 18] width 16 height 16
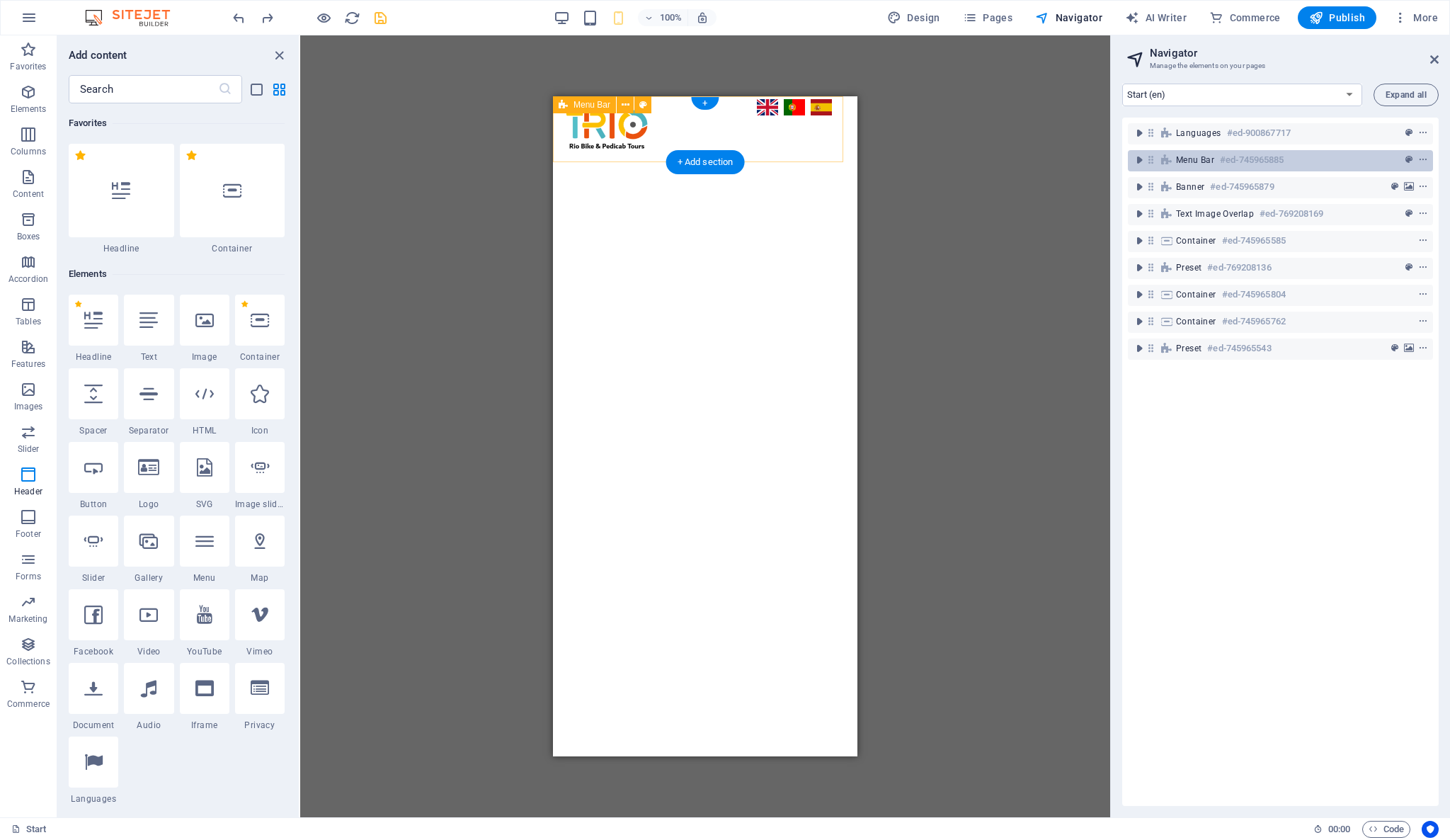
click at [1156, 159] on icon at bounding box center [1151, 160] width 12 height 12
click at [1152, 163] on icon at bounding box center [1151, 160] width 12 height 12
click at [1137, 163] on icon "toggle-expand" at bounding box center [1139, 160] width 15 height 15
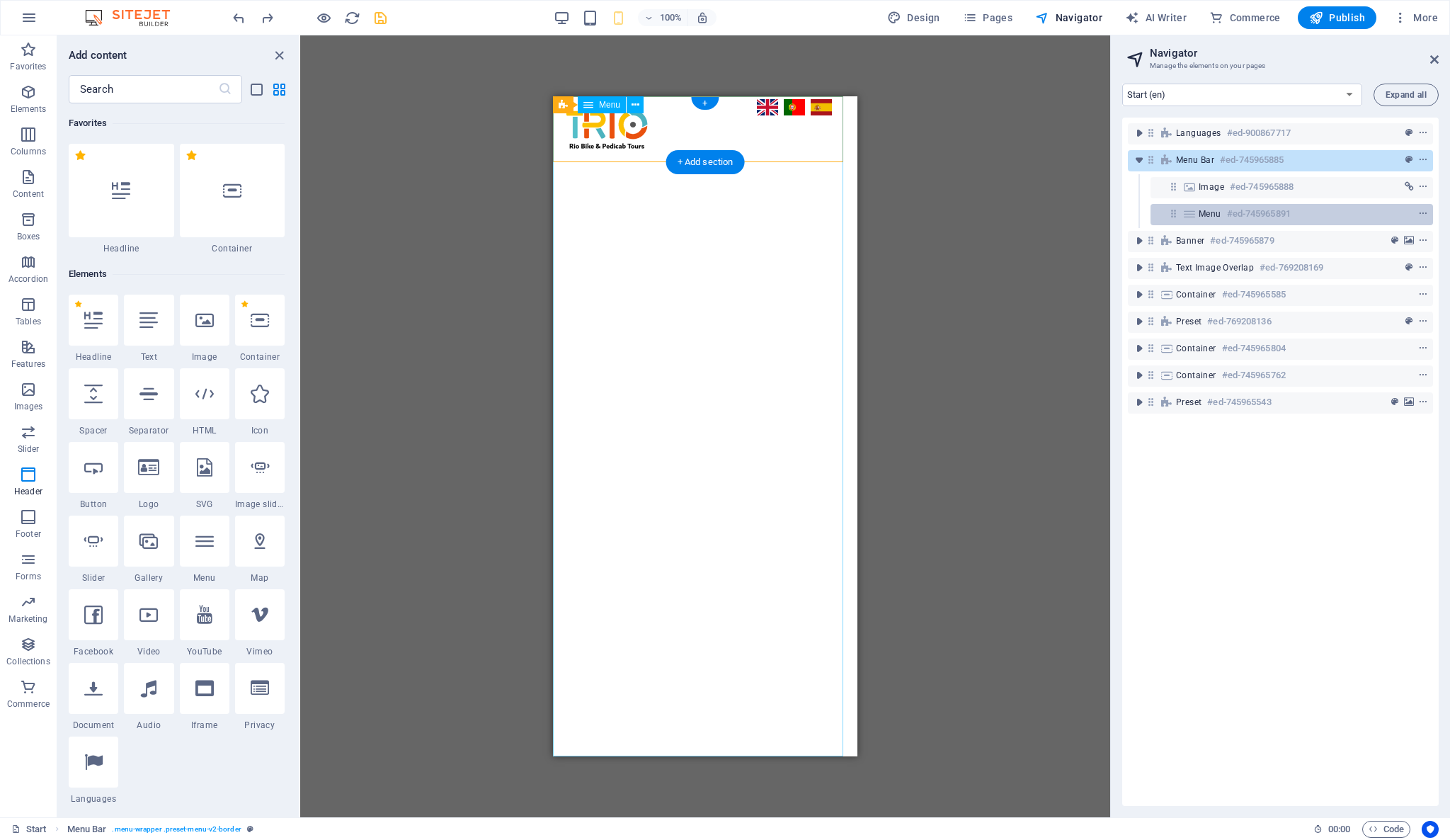
drag, startPoint x: 1189, startPoint y: 214, endPoint x: 1178, endPoint y: 208, distance: 12.5
click at [1178, 208] on div "Menu #ed-745965891" at bounding box center [1292, 214] width 282 height 21
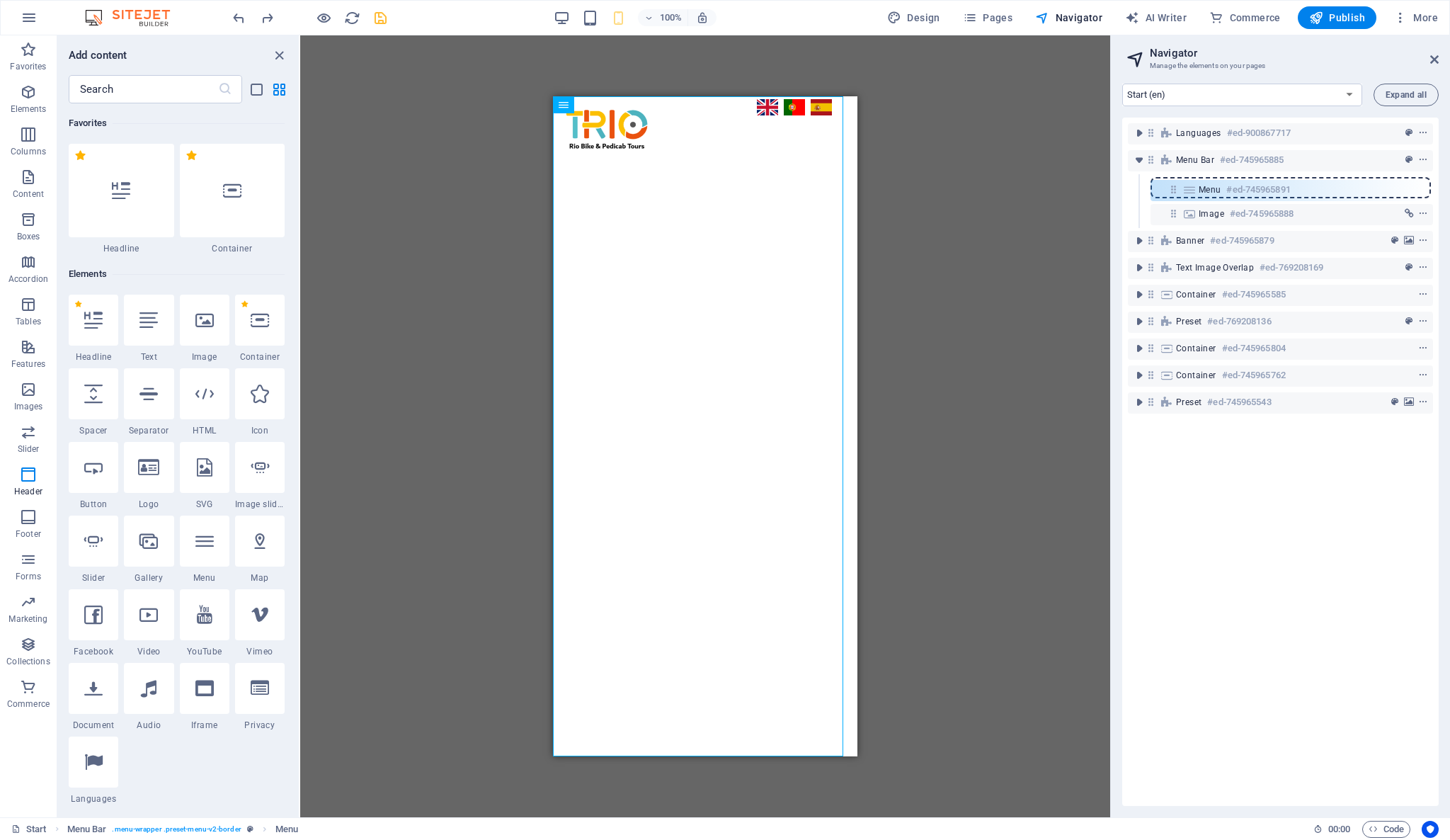
drag, startPoint x: 1173, startPoint y: 214, endPoint x: 1169, endPoint y: 188, distance: 26.3
click at [1169, 188] on div "Languages #ed-900867717 Menu Bar #ed-745965885 Image #ed-745965888 Menu #ed-745…" at bounding box center [1281, 461] width 317 height 688
drag, startPoint x: 1173, startPoint y: 186, endPoint x: 1178, endPoint y: 211, distance: 25.5
click at [1178, 211] on div "Languages #ed-900867717 Menu Bar #ed-745965885 Menu #ed-745965891 Image #ed-745…" at bounding box center [1281, 461] width 317 height 688
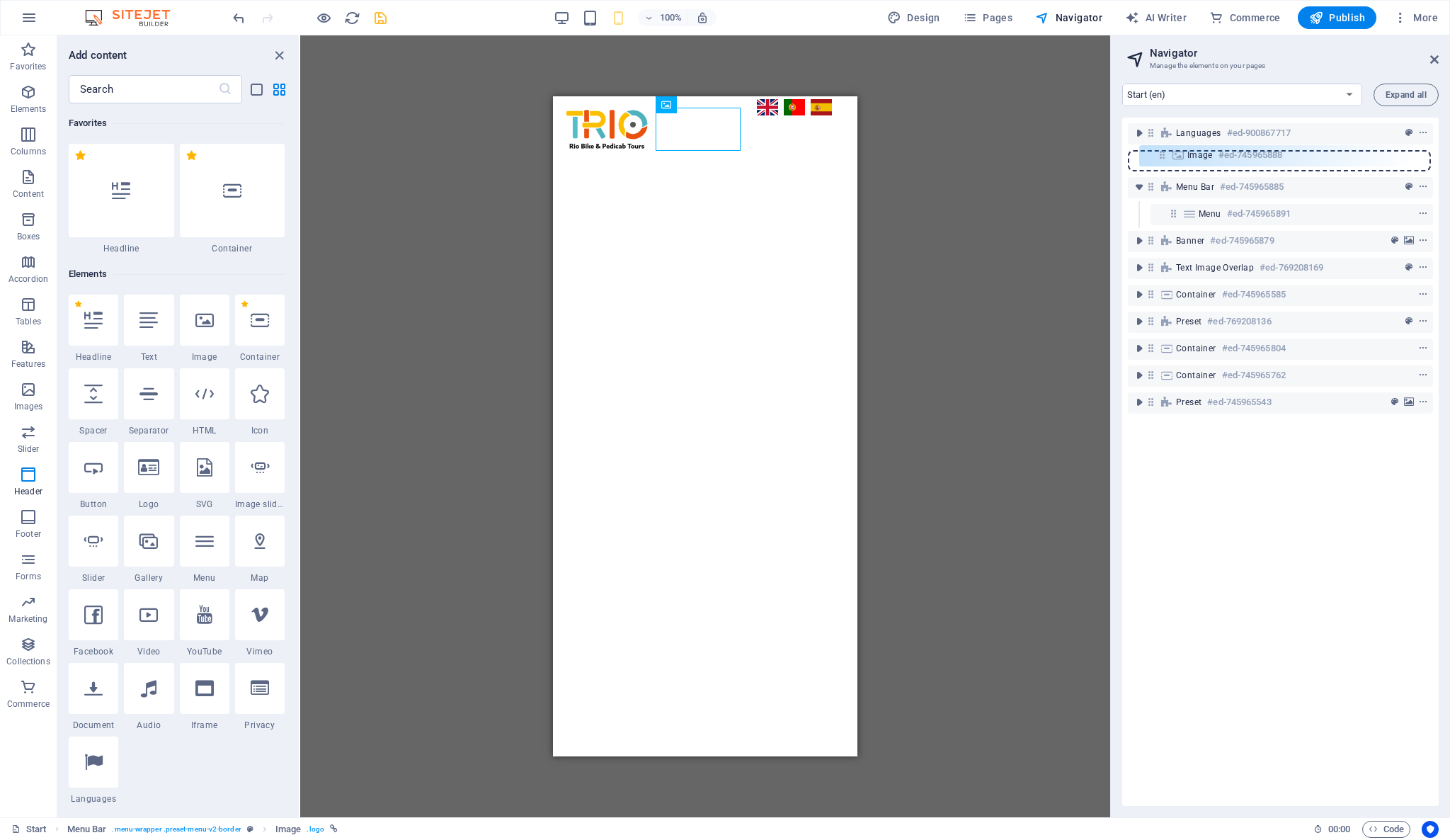
drag, startPoint x: 1173, startPoint y: 191, endPoint x: 1158, endPoint y: 157, distance: 37.2
click at [1158, 157] on div "Languages #ed-900867717 Menu Bar #ed-745965885 Image #ed-745965888 Menu #ed-745…" at bounding box center [1281, 461] width 317 height 688
drag, startPoint x: 1150, startPoint y: 245, endPoint x: 1153, endPoint y: 157, distance: 88.1
click at [1153, 157] on div "Languages #ed-900867717 Menu Bar #ed-745965885 Image #ed-745965888 Menu #ed-745…" at bounding box center [1281, 461] width 317 height 688
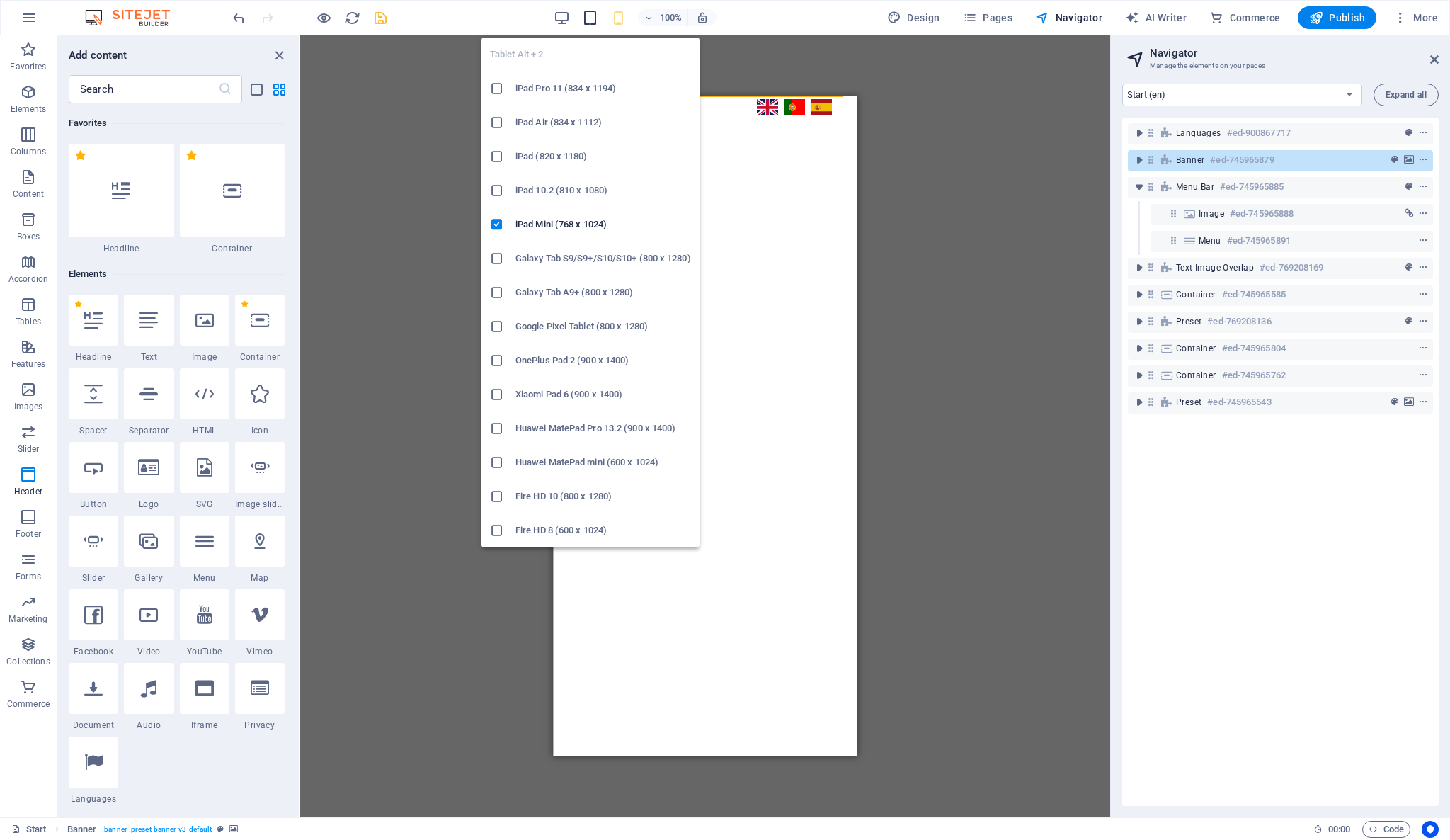
click at [587, 20] on icon "button" at bounding box center [589, 18] width 16 height 16
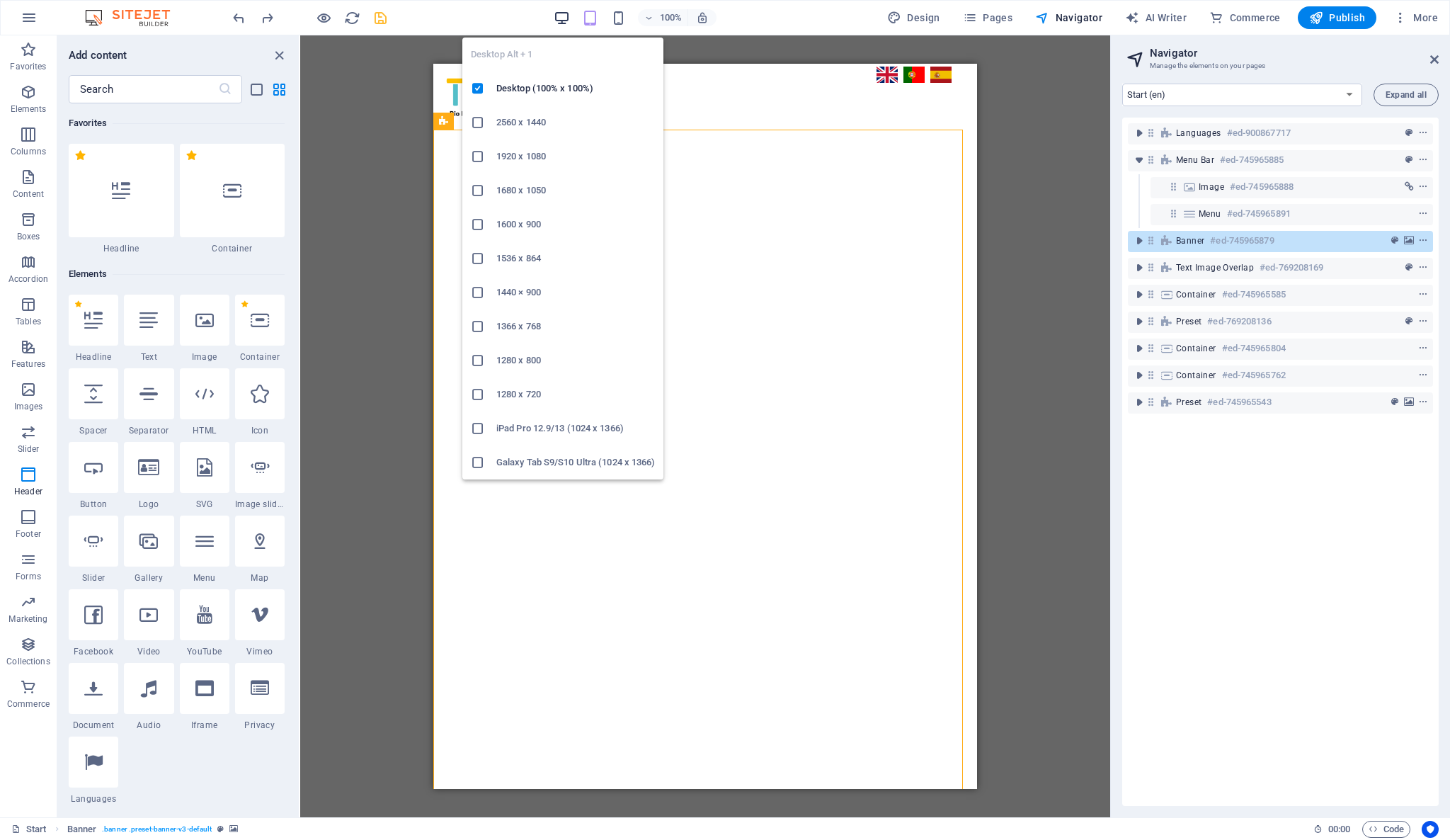
click at [561, 22] on icon "button" at bounding box center [561, 18] width 16 height 16
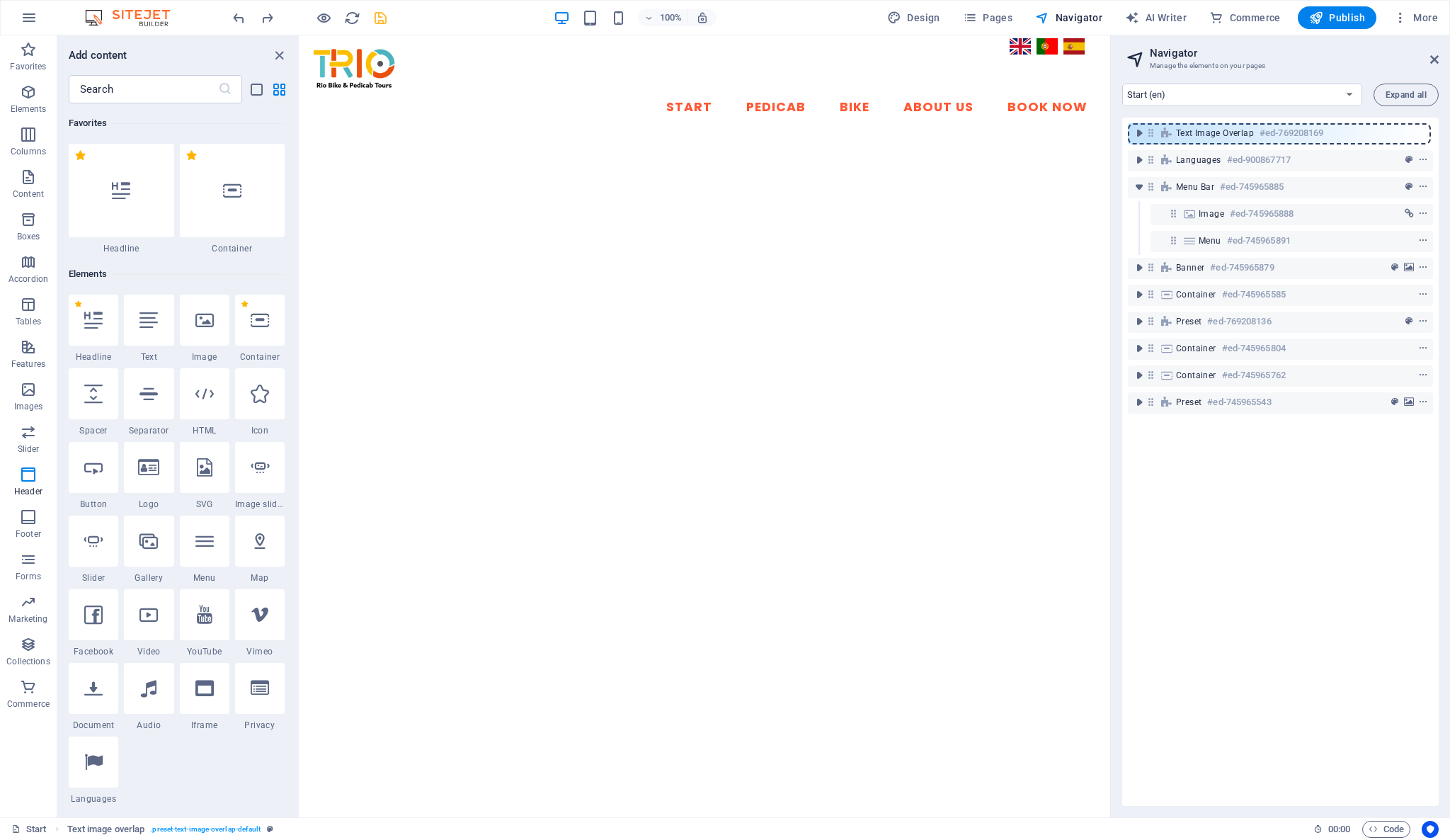
drag, startPoint x: 1151, startPoint y: 271, endPoint x: 1146, endPoint y: 131, distance: 140.1
click at [1234, 468] on div "Languages #ed-900867717 Menu Bar #ed-745965885 Image #ed-745965888 Menu #ed-745…" at bounding box center [1281, 461] width 317 height 688
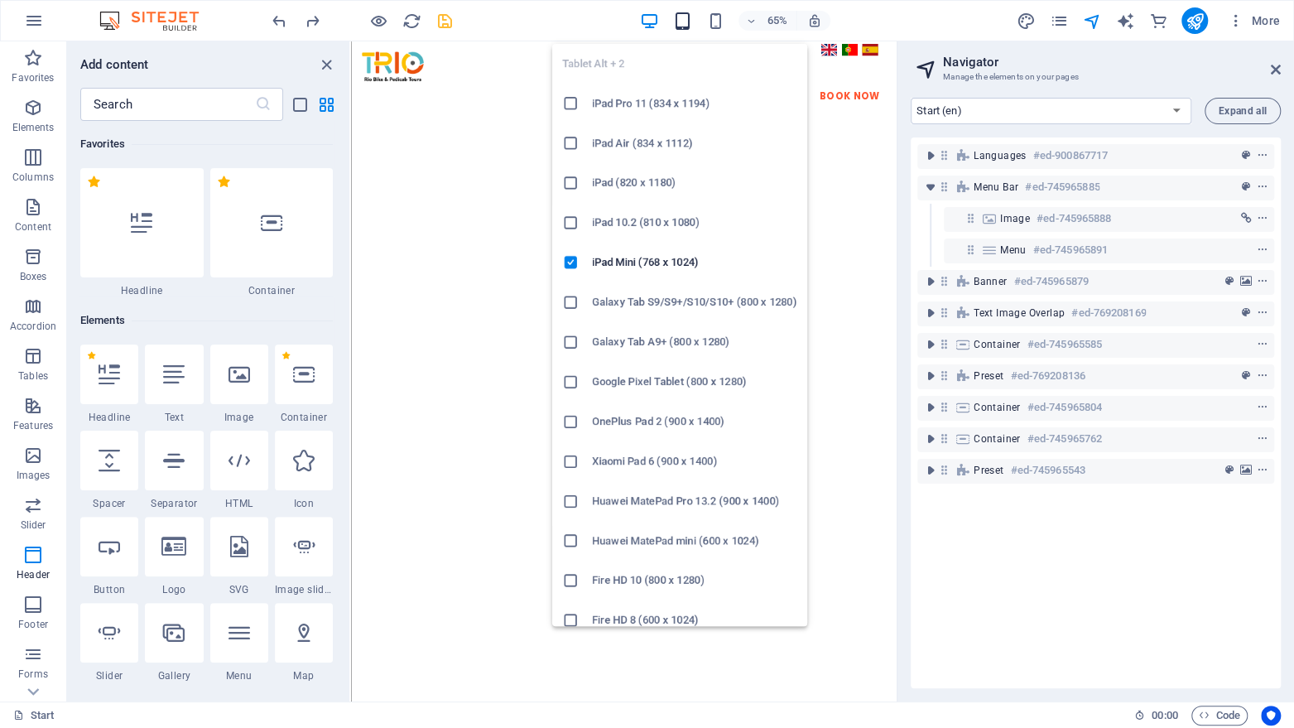
click at [683, 17] on icon "button" at bounding box center [682, 21] width 19 height 19
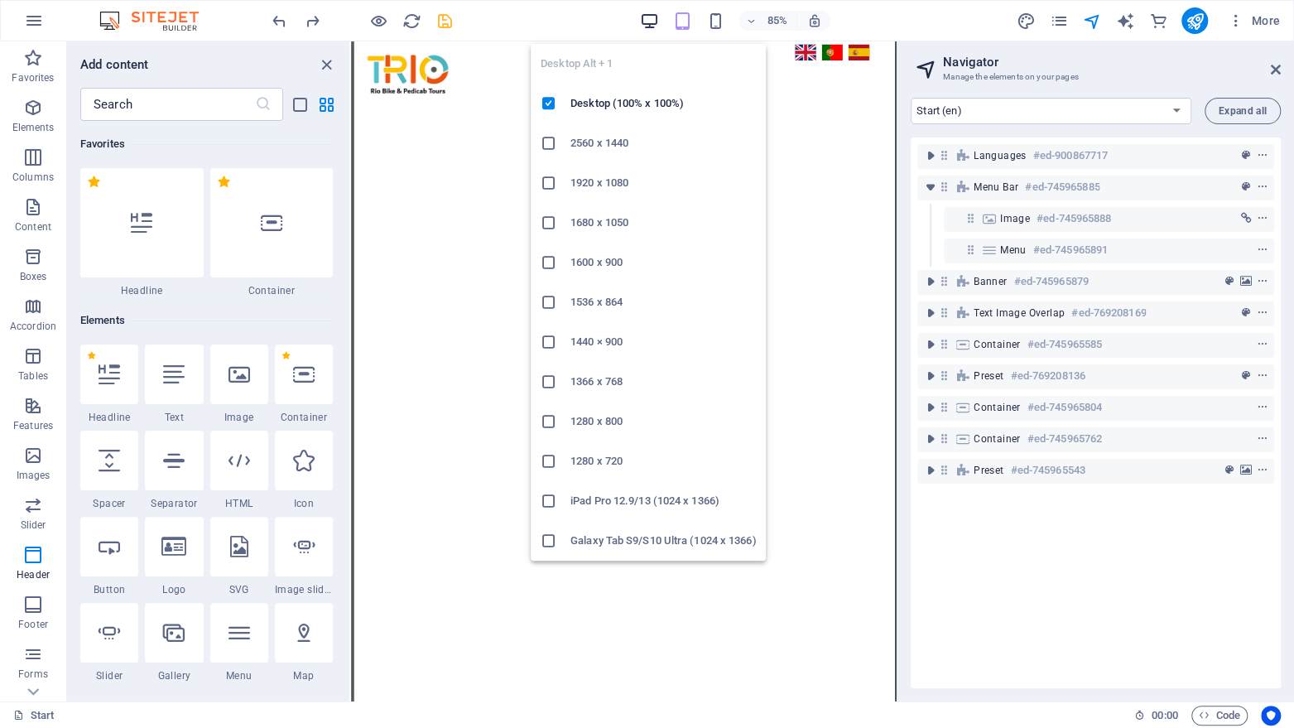
click at [640, 21] on icon "button" at bounding box center [649, 21] width 19 height 19
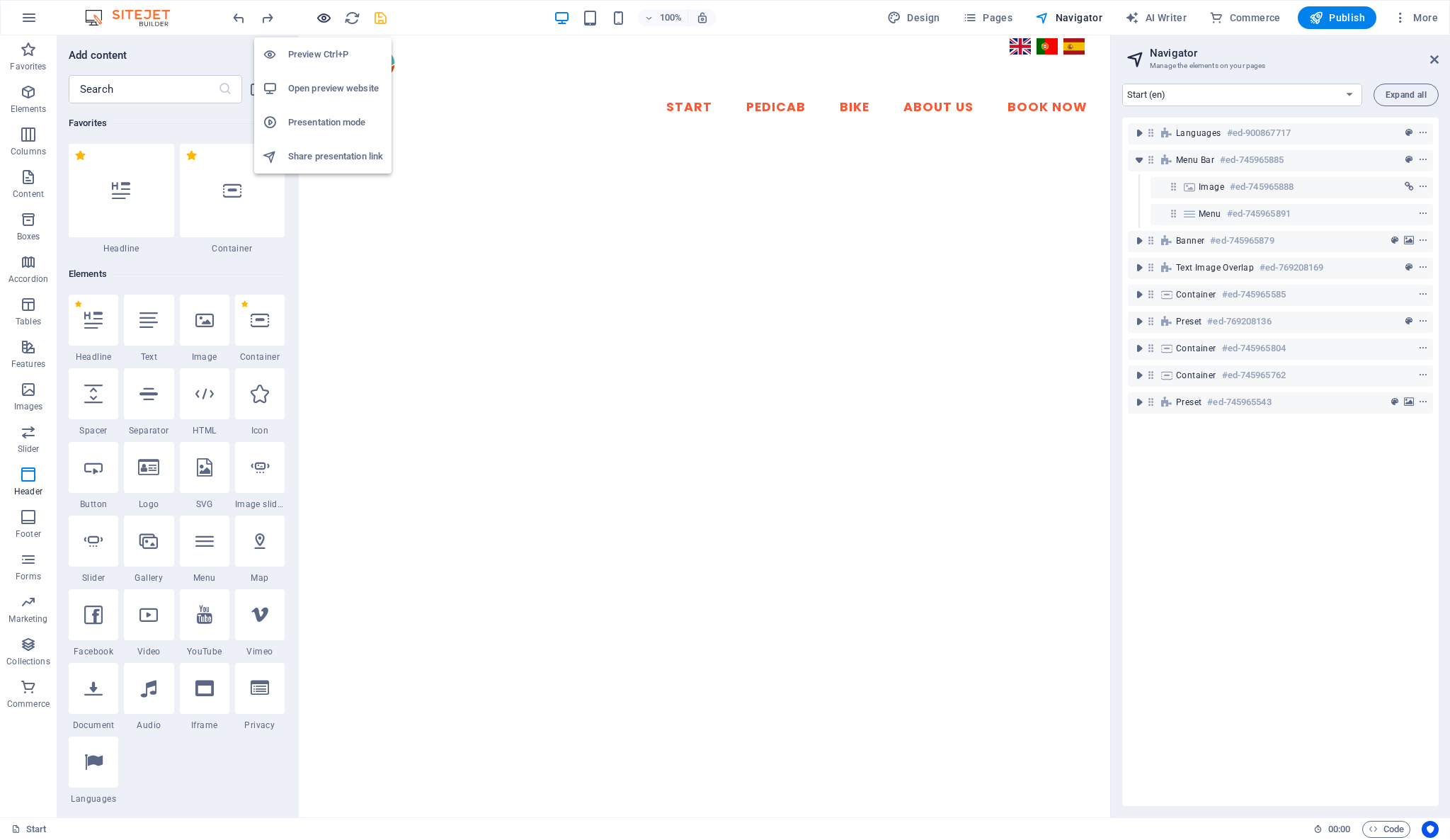
click at [326, 15] on icon "button" at bounding box center [323, 18] width 16 height 16
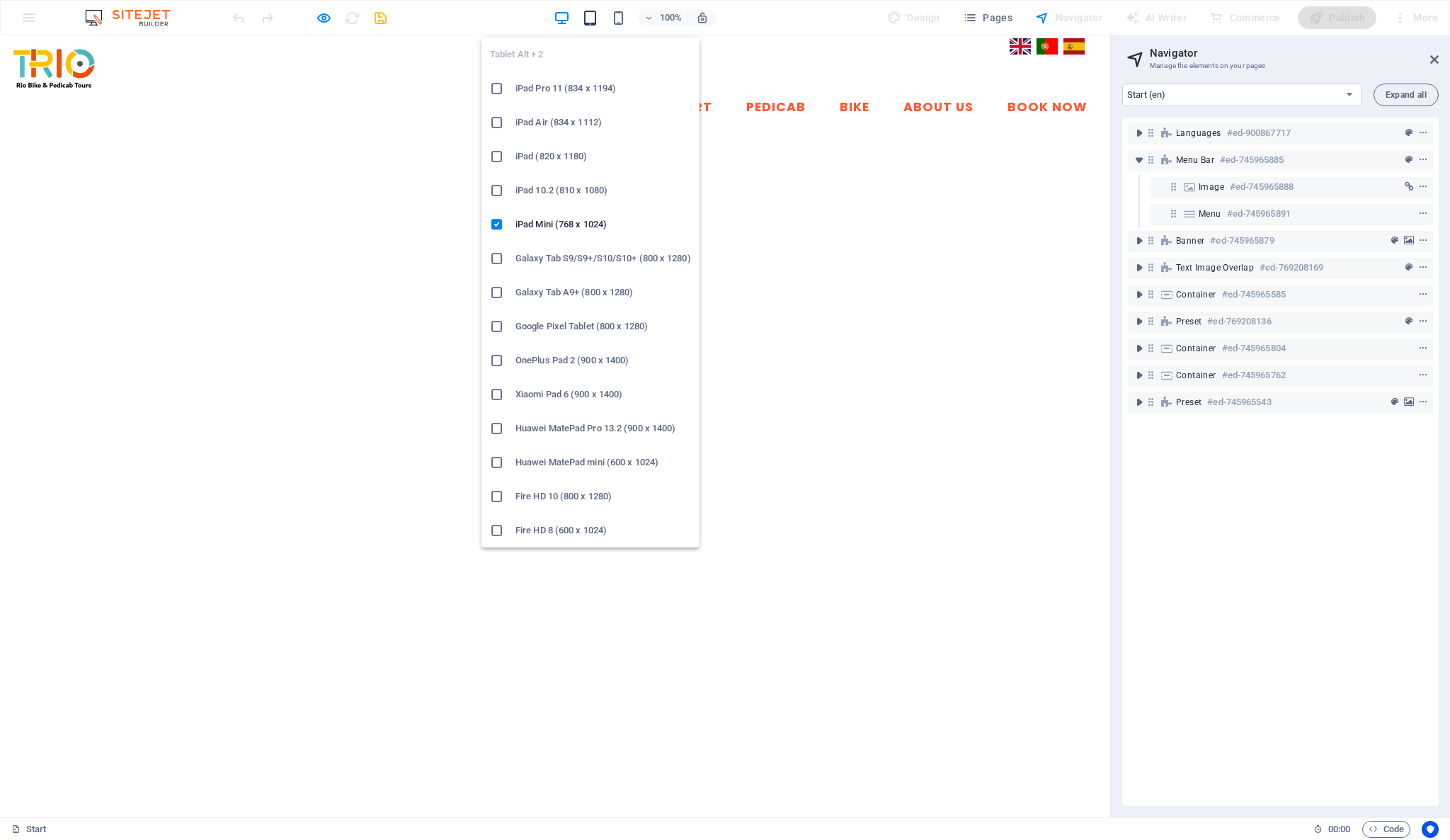
click at [593, 15] on icon "button" at bounding box center [589, 18] width 16 height 16
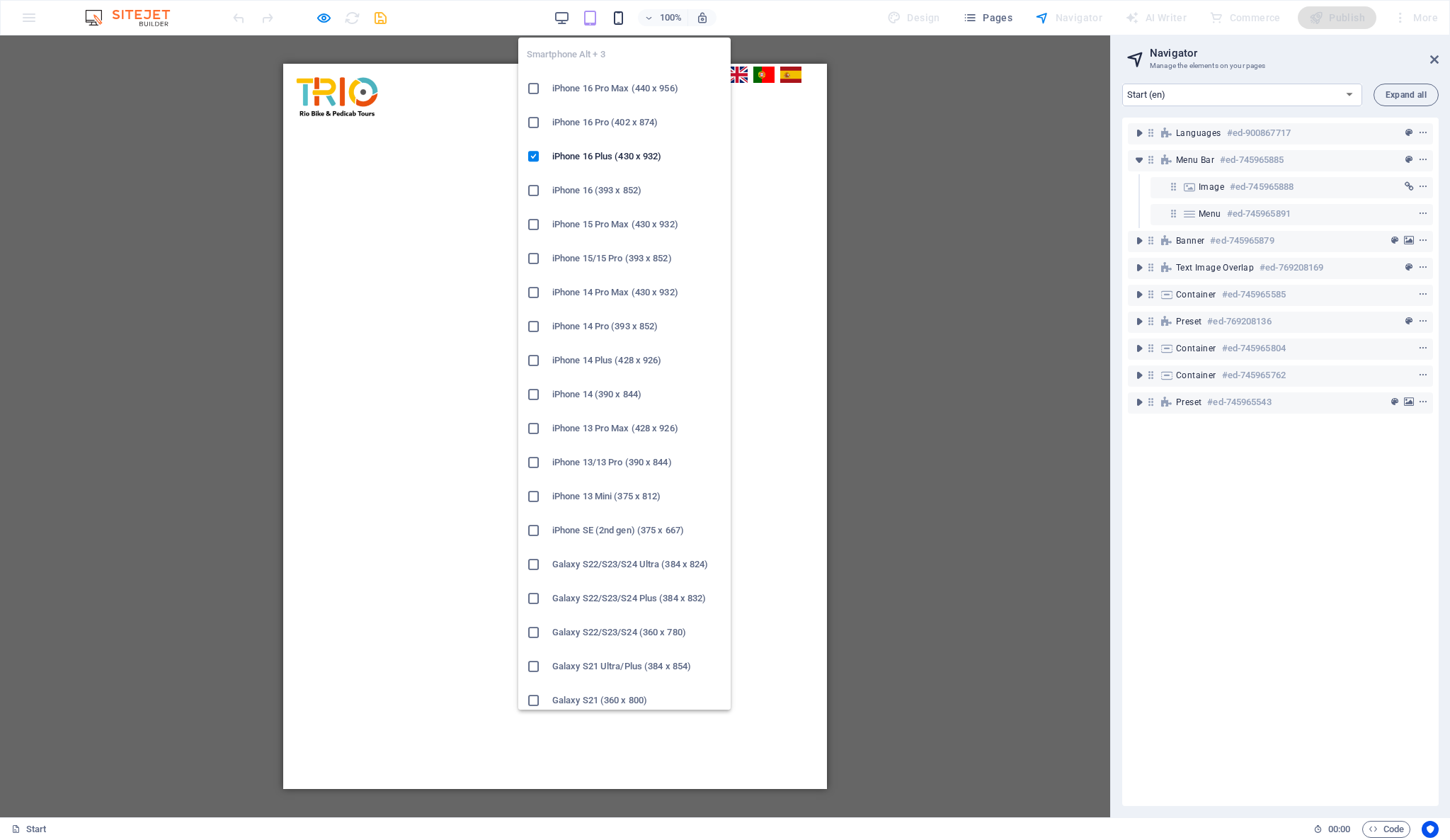
click at [626, 23] on icon "button" at bounding box center [618, 18] width 16 height 16
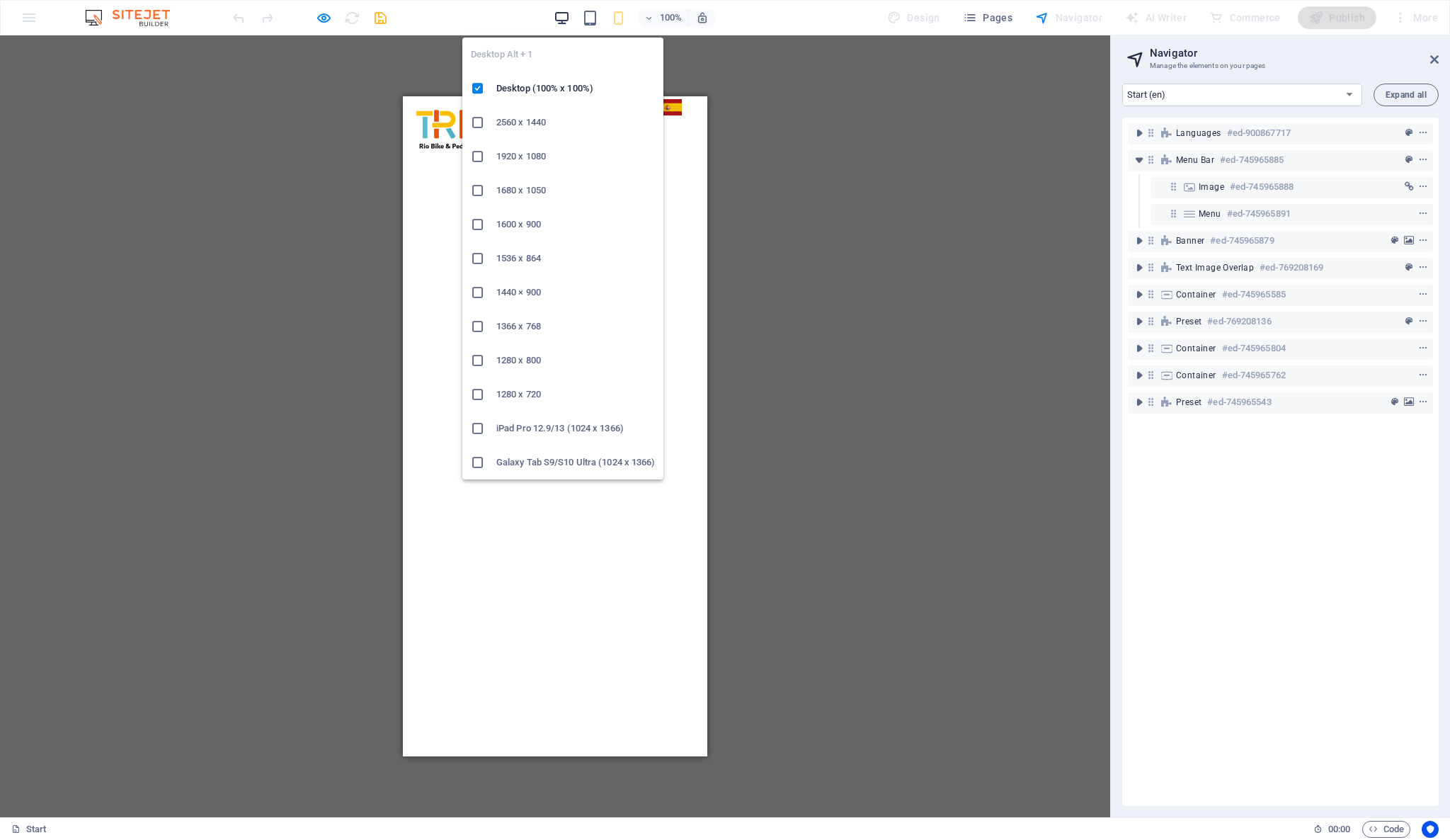
click at [570, 15] on icon "button" at bounding box center [561, 18] width 16 height 16
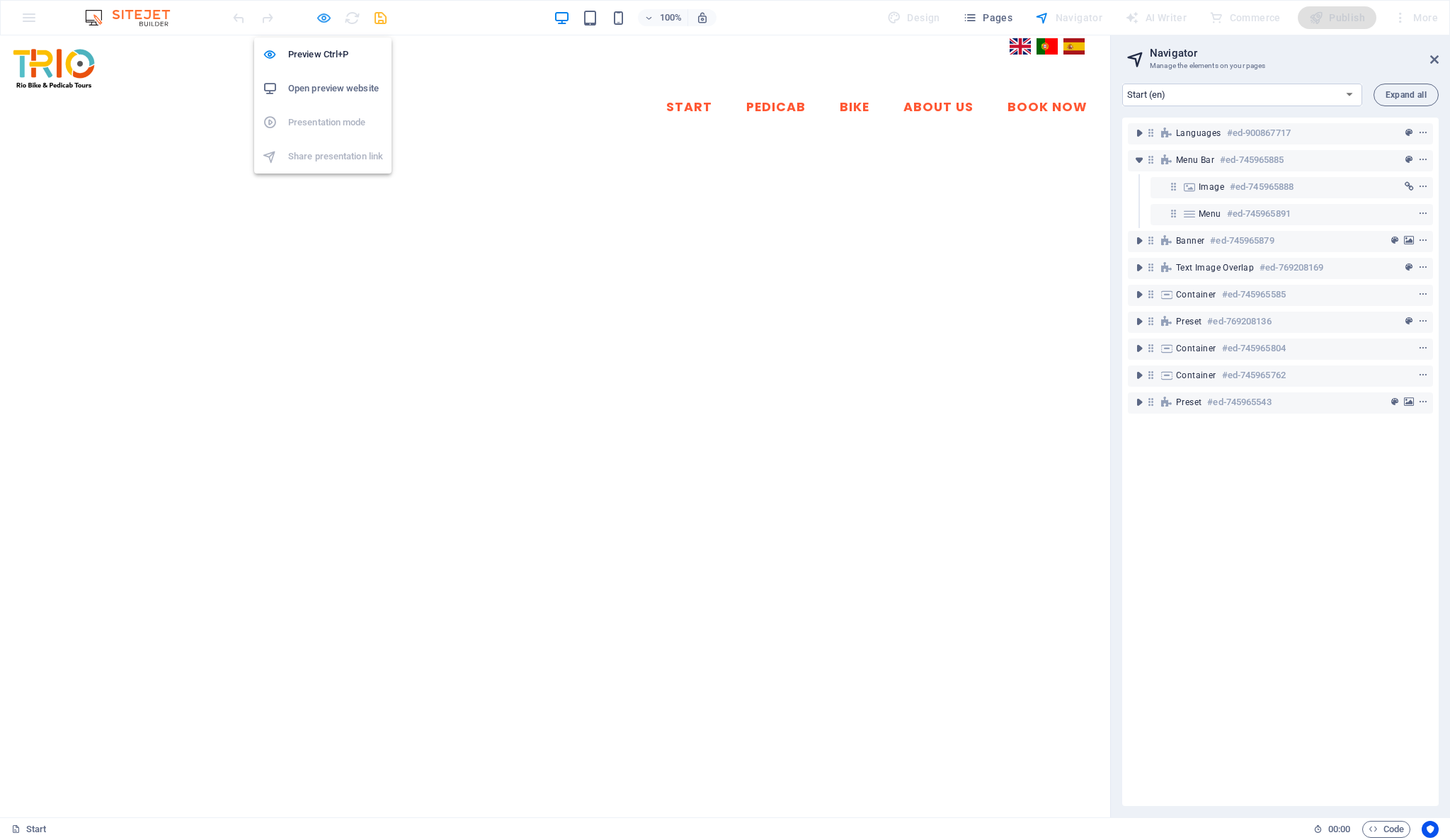
click at [318, 17] on icon "button" at bounding box center [323, 18] width 16 height 16
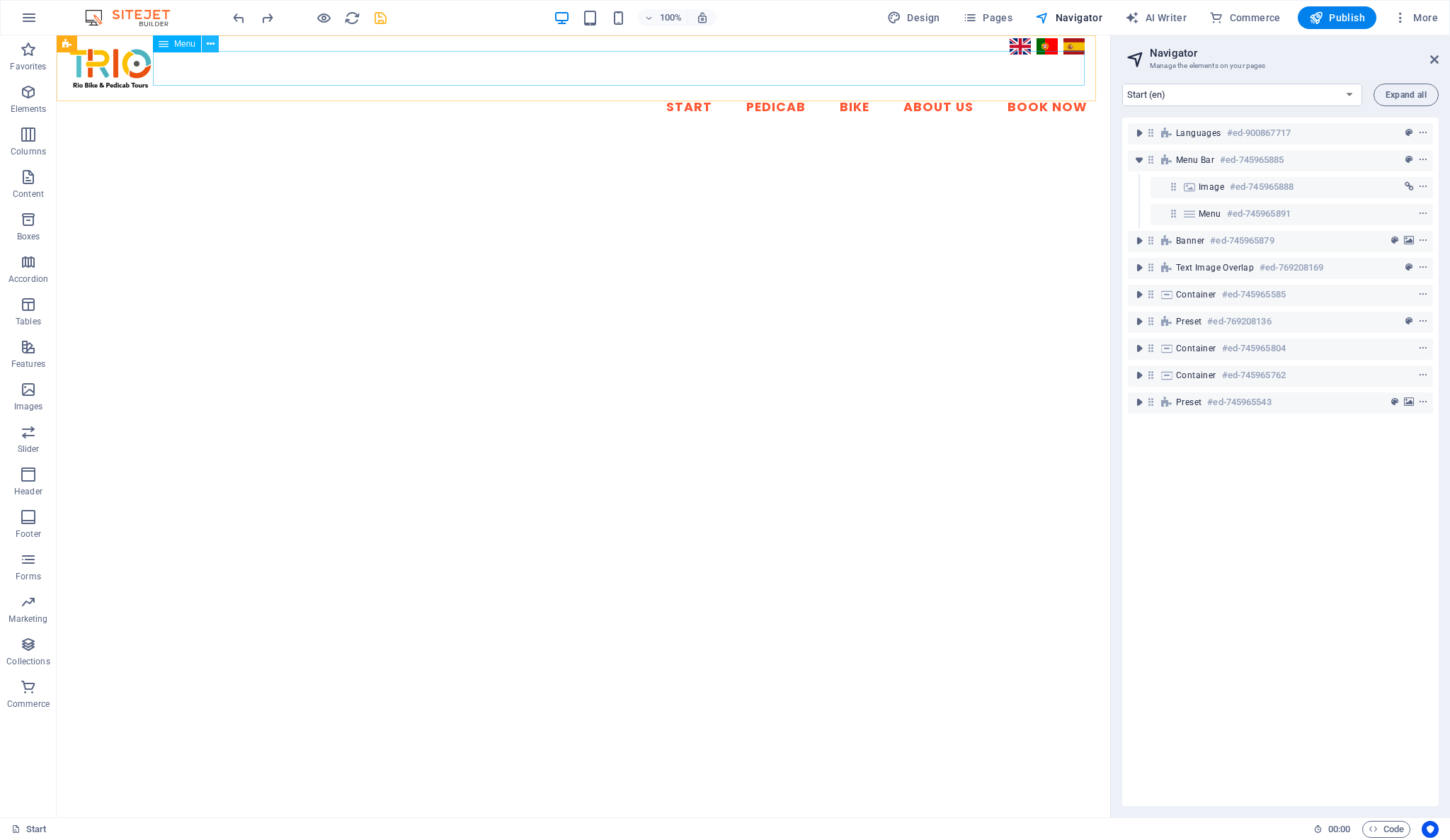
click at [214, 44] on icon at bounding box center [210, 44] width 8 height 15
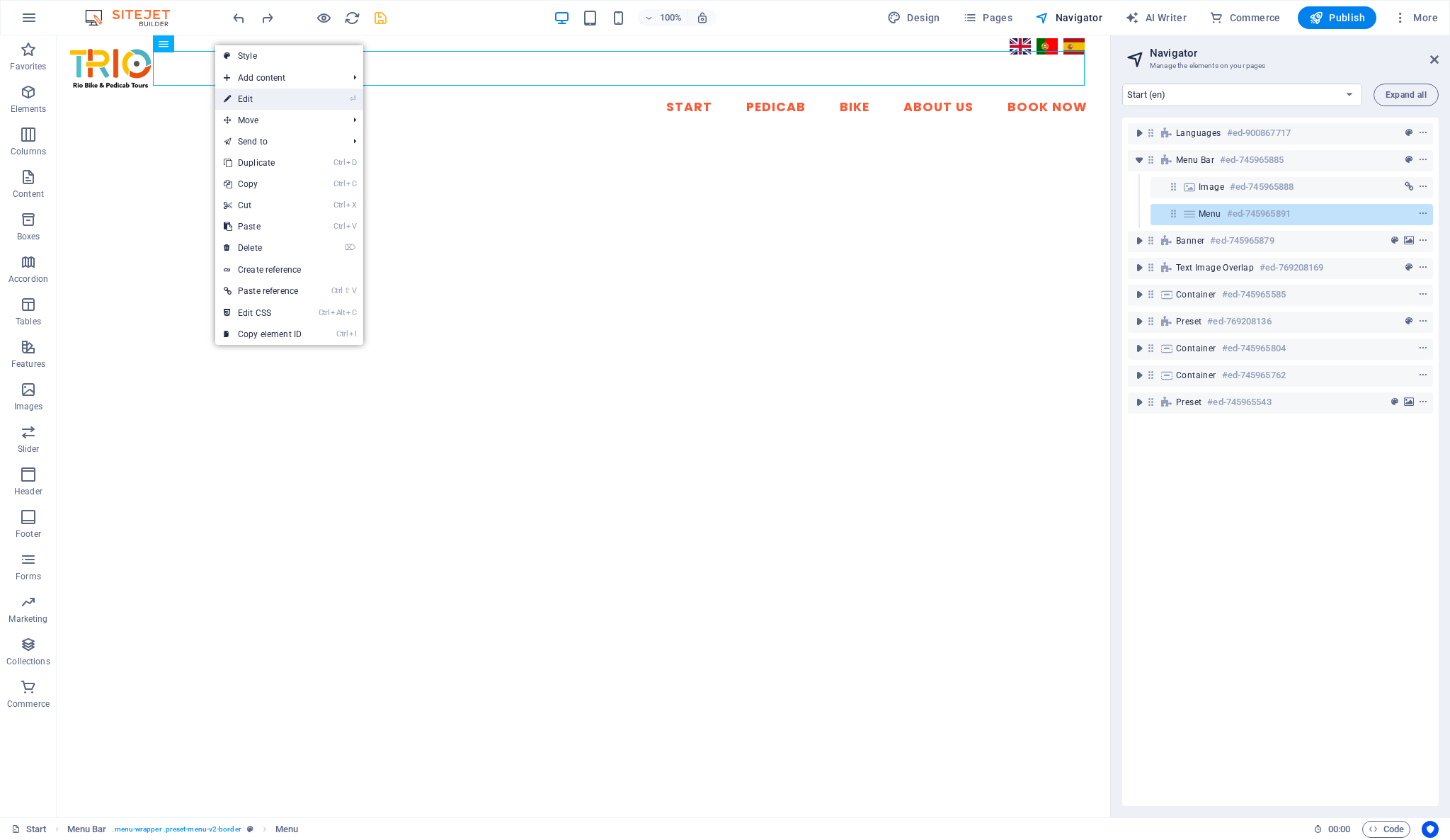
click at [277, 101] on link "⏎ Edit" at bounding box center [263, 98] width 95 height 21
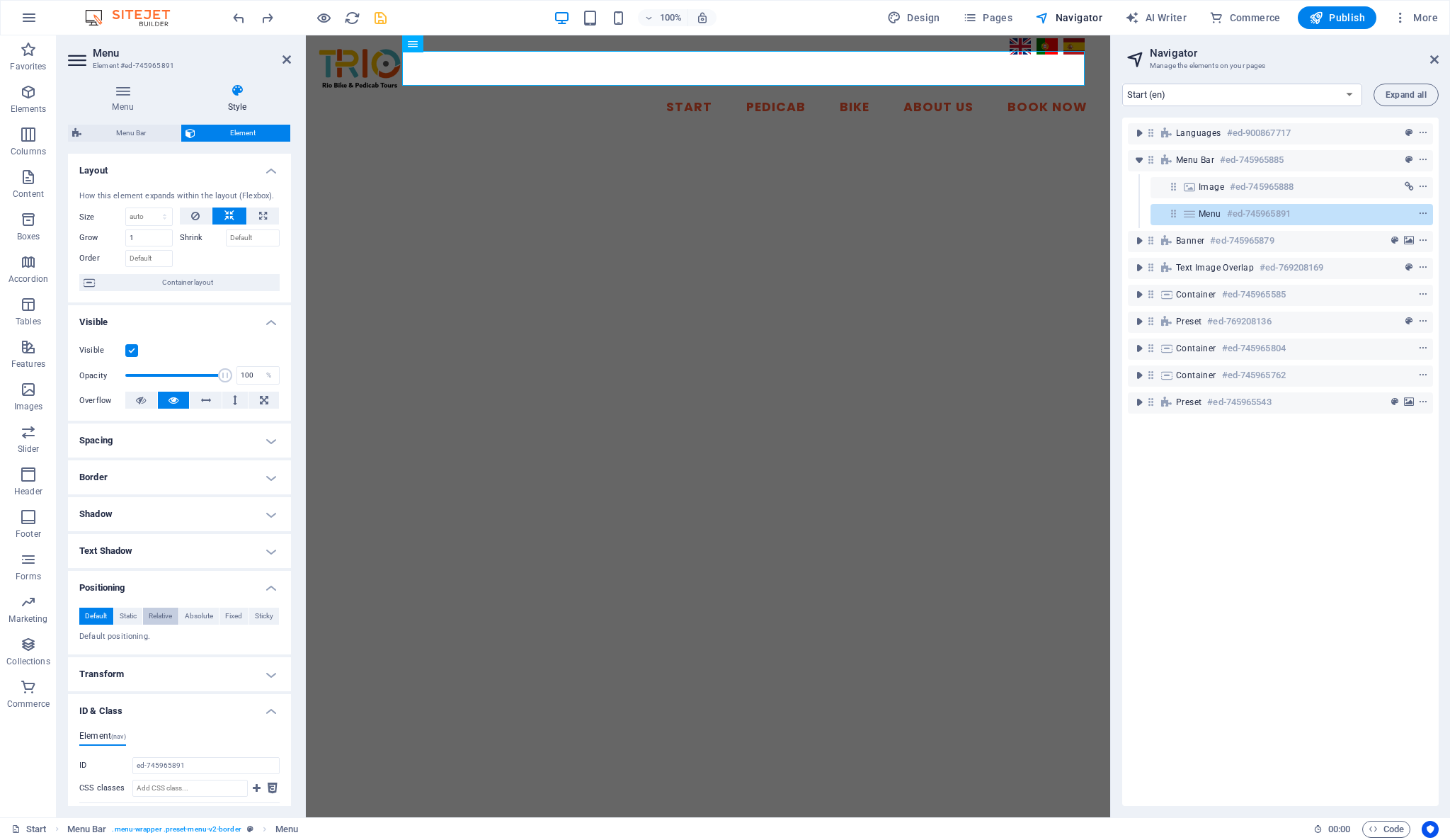
click at [164, 616] on span "Relative" at bounding box center [160, 616] width 23 height 17
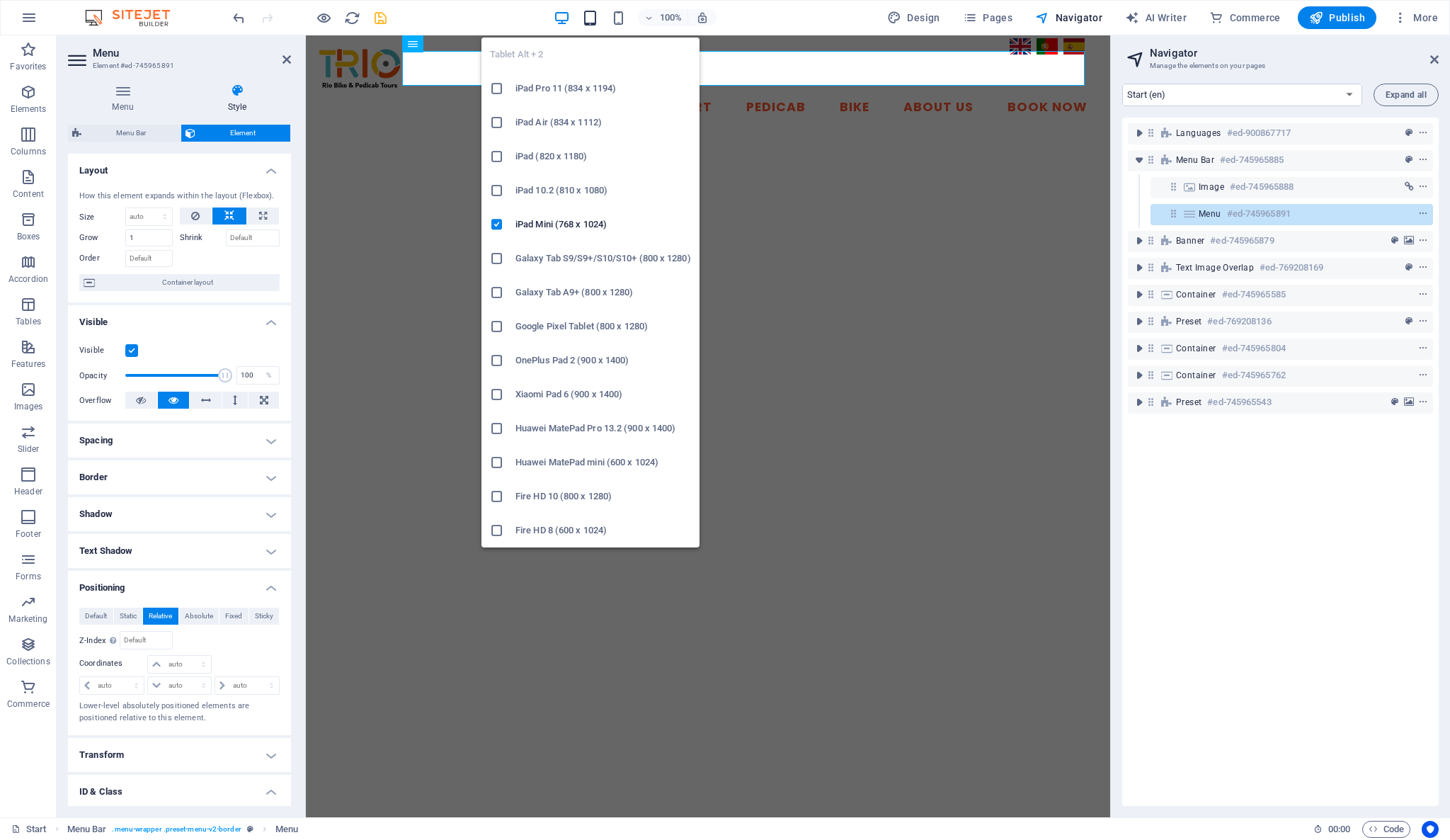
click at [589, 19] on icon "button" at bounding box center [589, 18] width 16 height 16
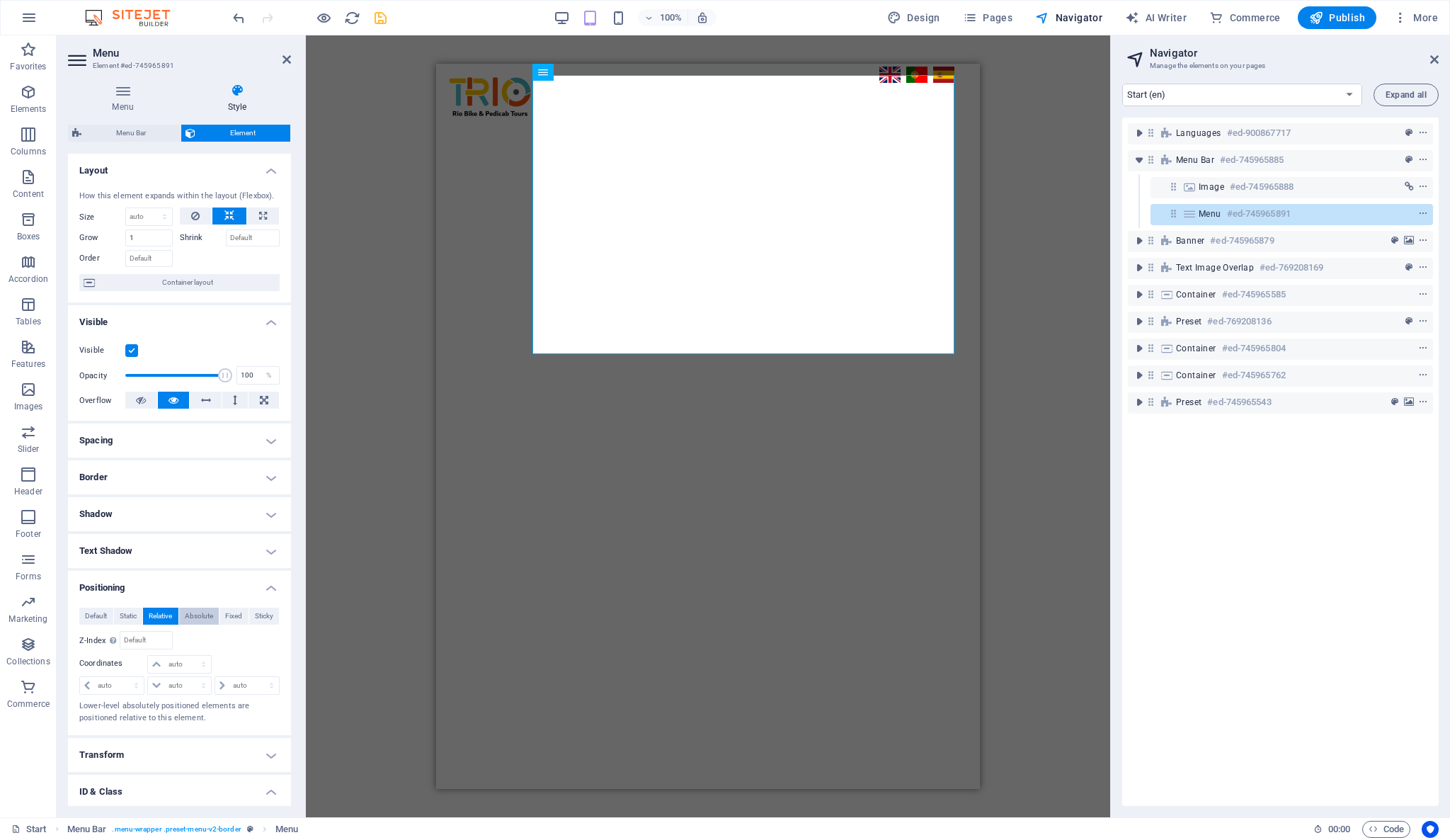
click at [198, 612] on span "Absolute" at bounding box center [198, 616] width 28 height 17
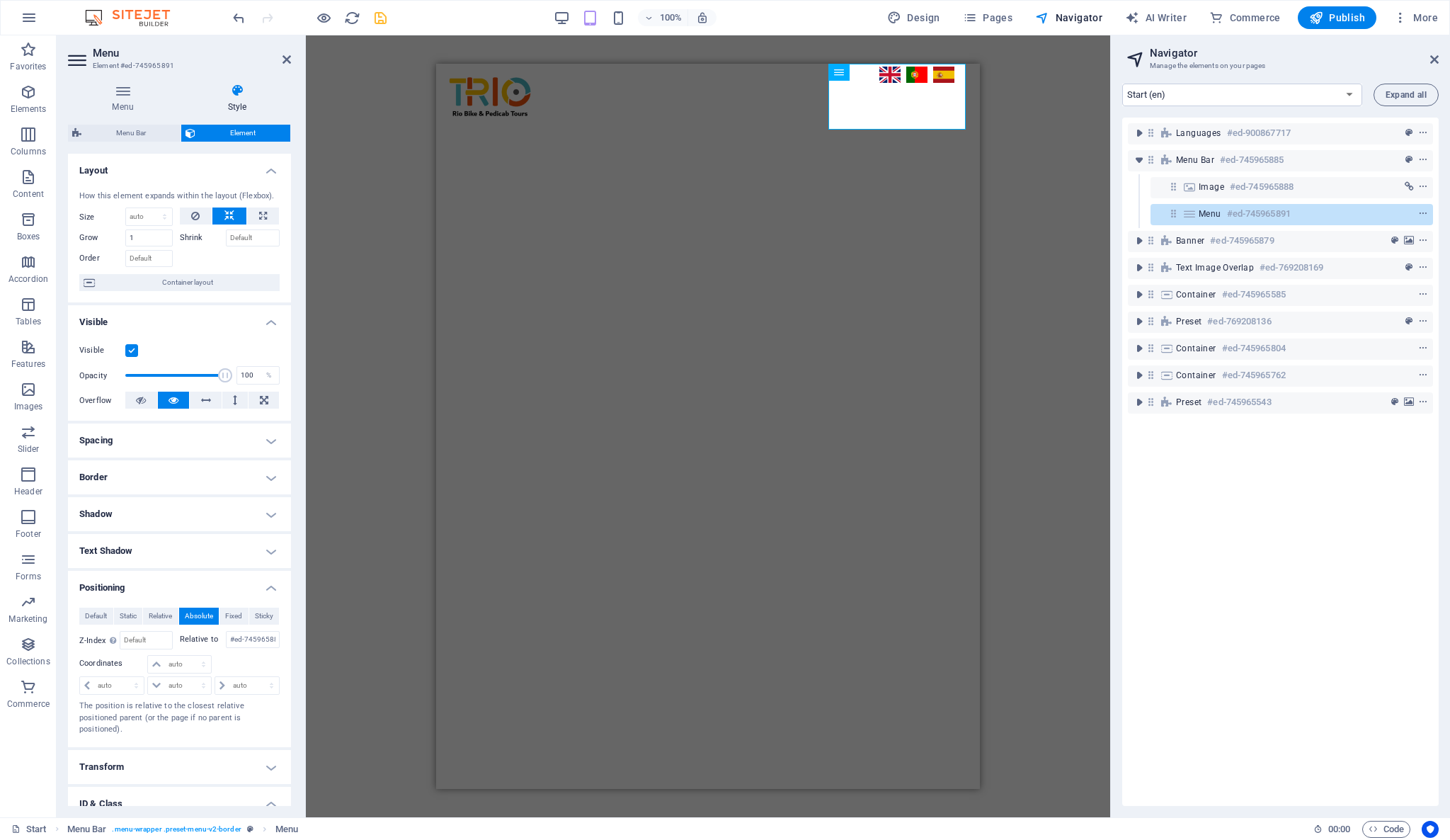
click at [1058, 146] on div "H2 Text image overlap Container Banner Container Banner Container Spacer Menu B…" at bounding box center [708, 426] width 804 height 782
click at [898, 106] on div "Start Pedicab Bike About Us Book Now" at bounding box center [708, 96] width 544 height 66
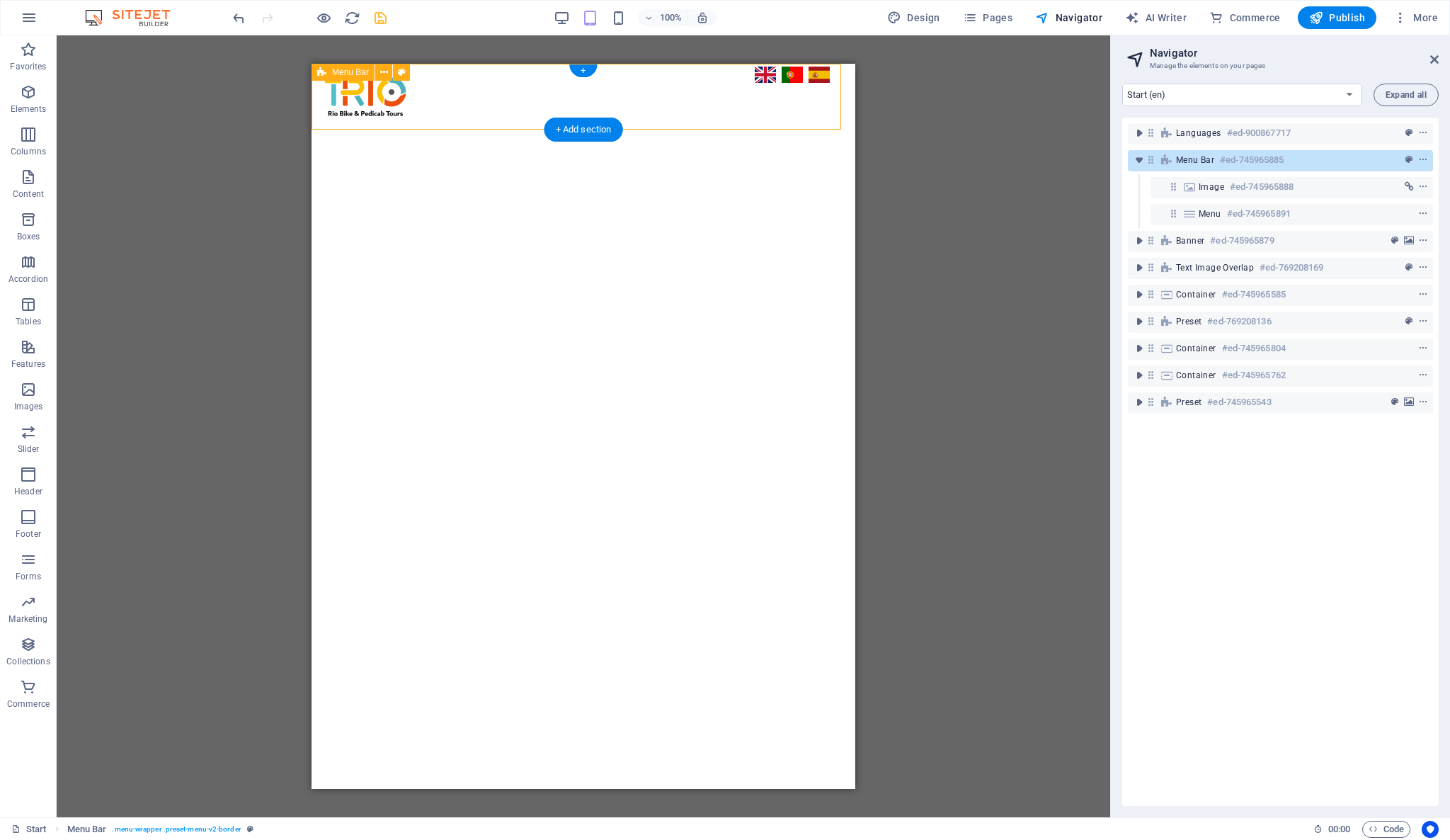
click at [787, 98] on div "Start Pedicab Bike About Us Book Now" at bounding box center [583, 96] width 544 height 66
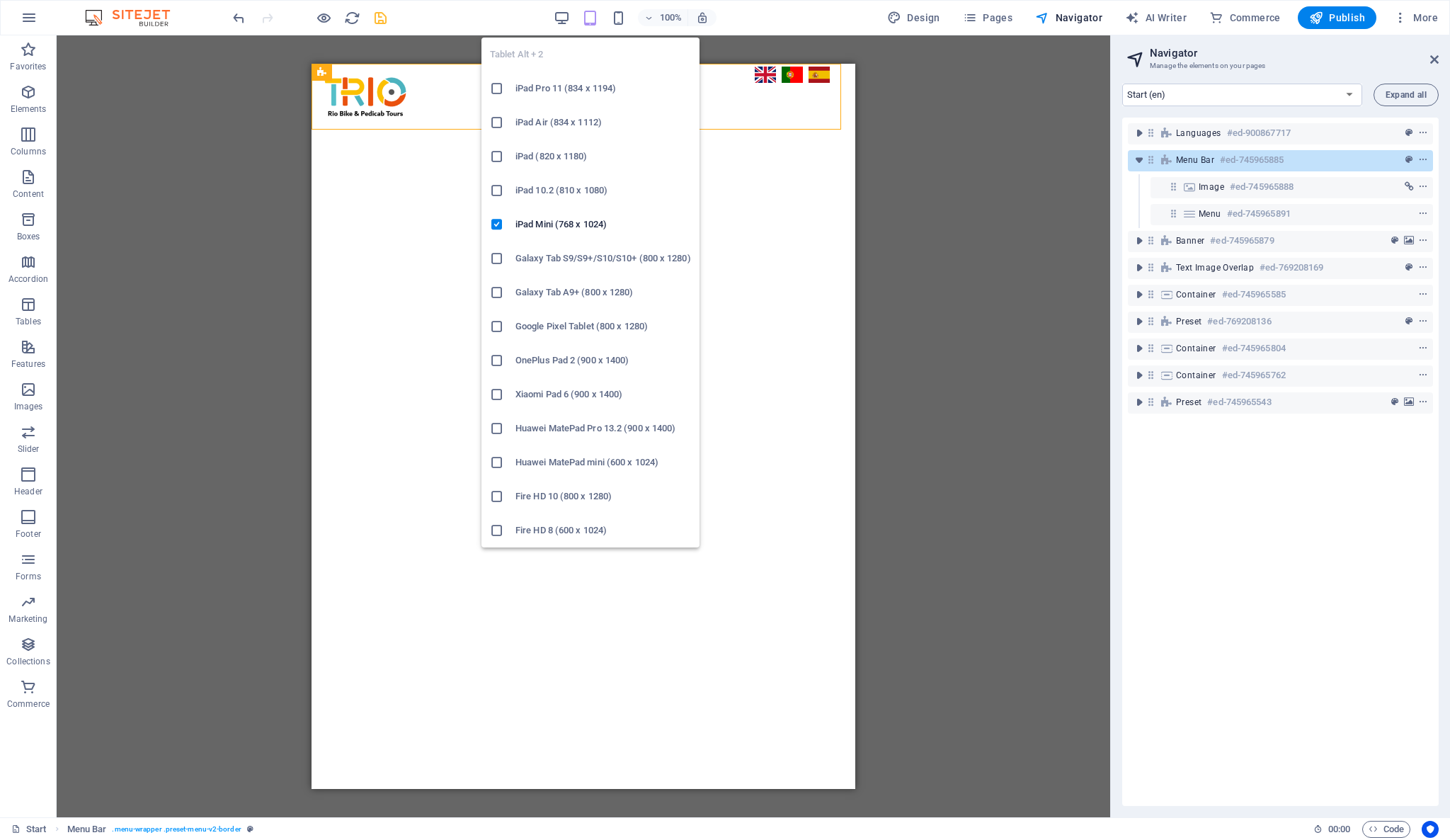
click at [596, 17] on icon "button" at bounding box center [589, 18] width 16 height 16
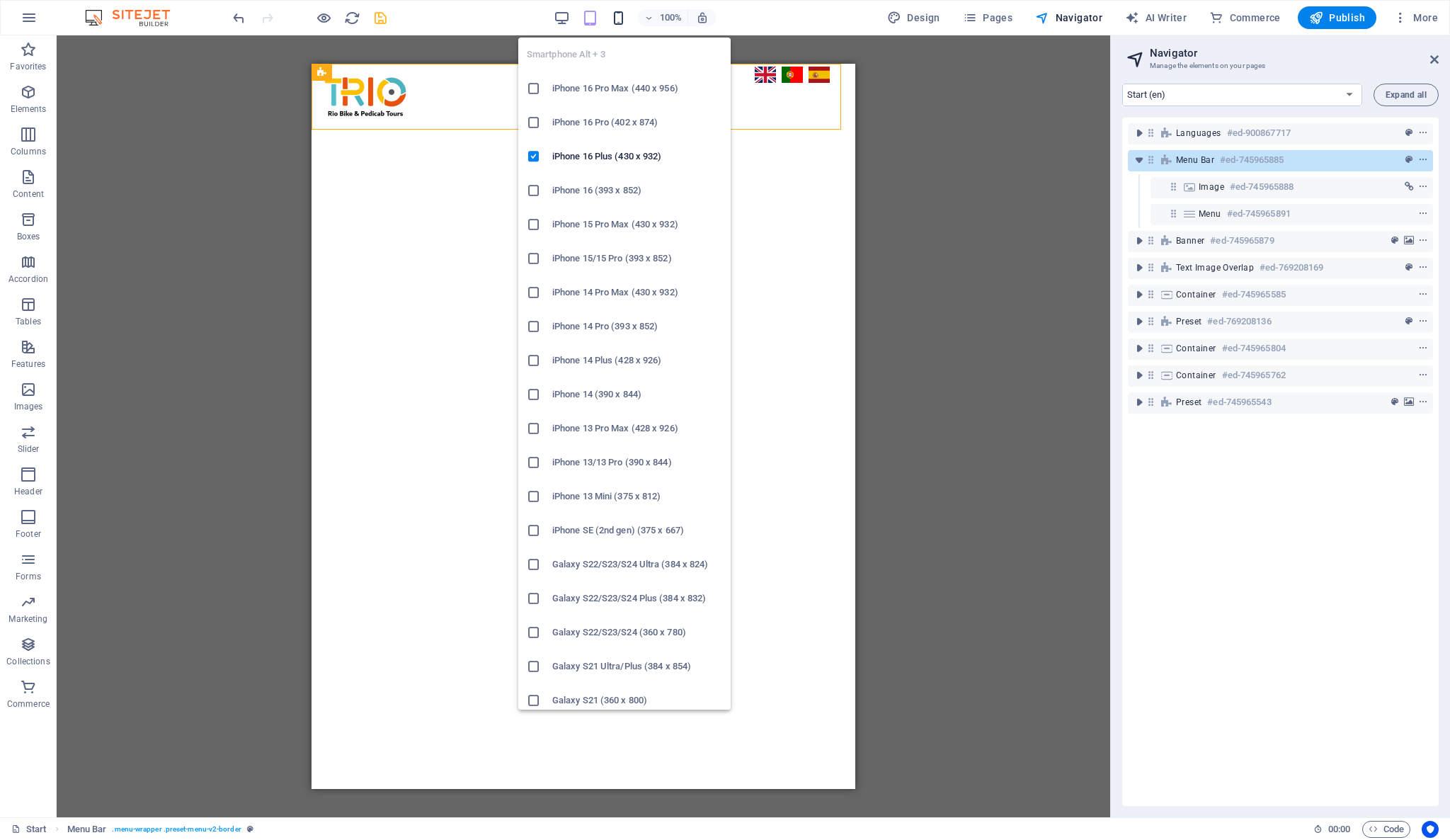
click at [624, 19] on icon "button" at bounding box center [618, 18] width 16 height 16
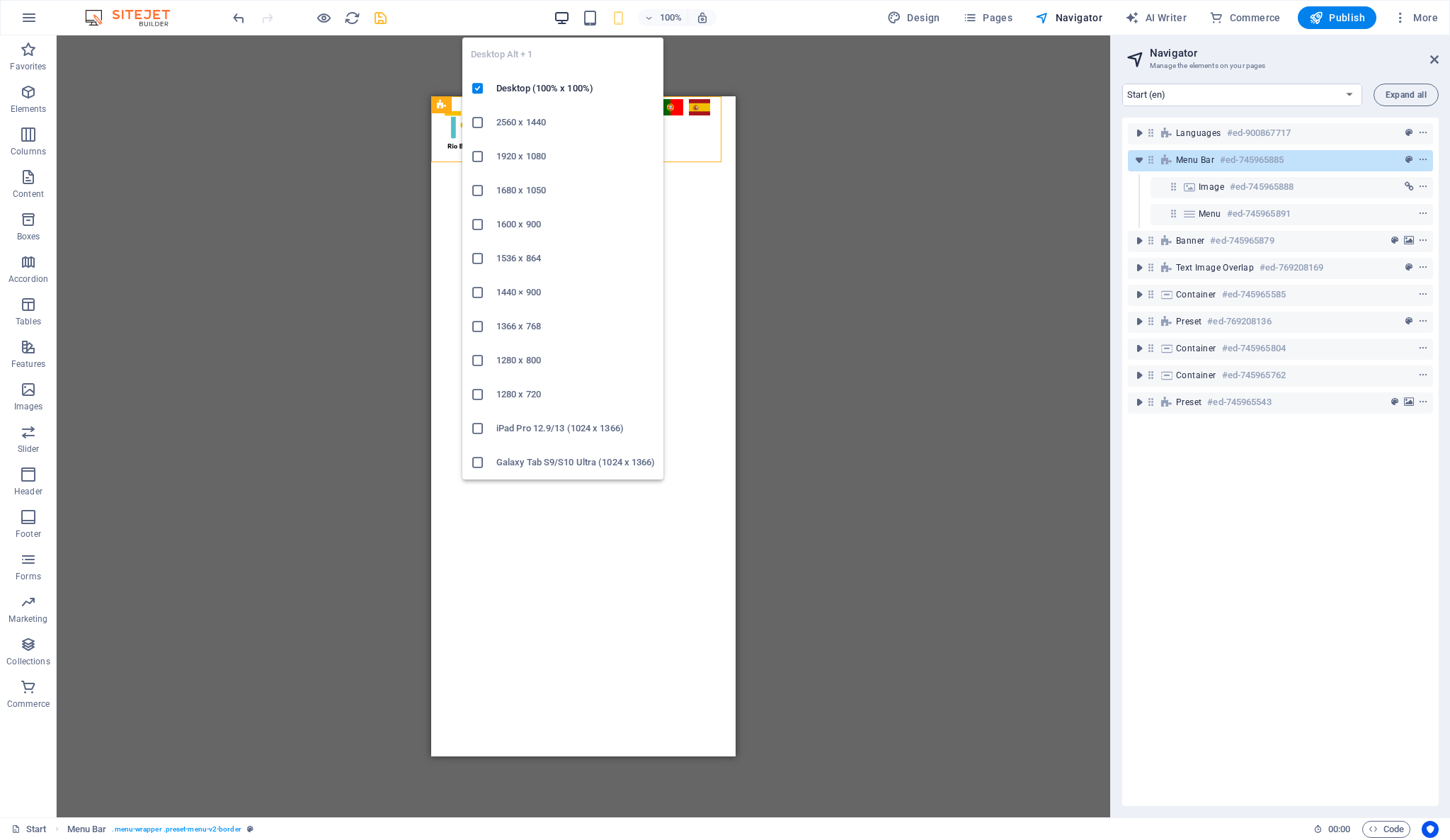
click at [565, 15] on icon "button" at bounding box center [561, 18] width 16 height 16
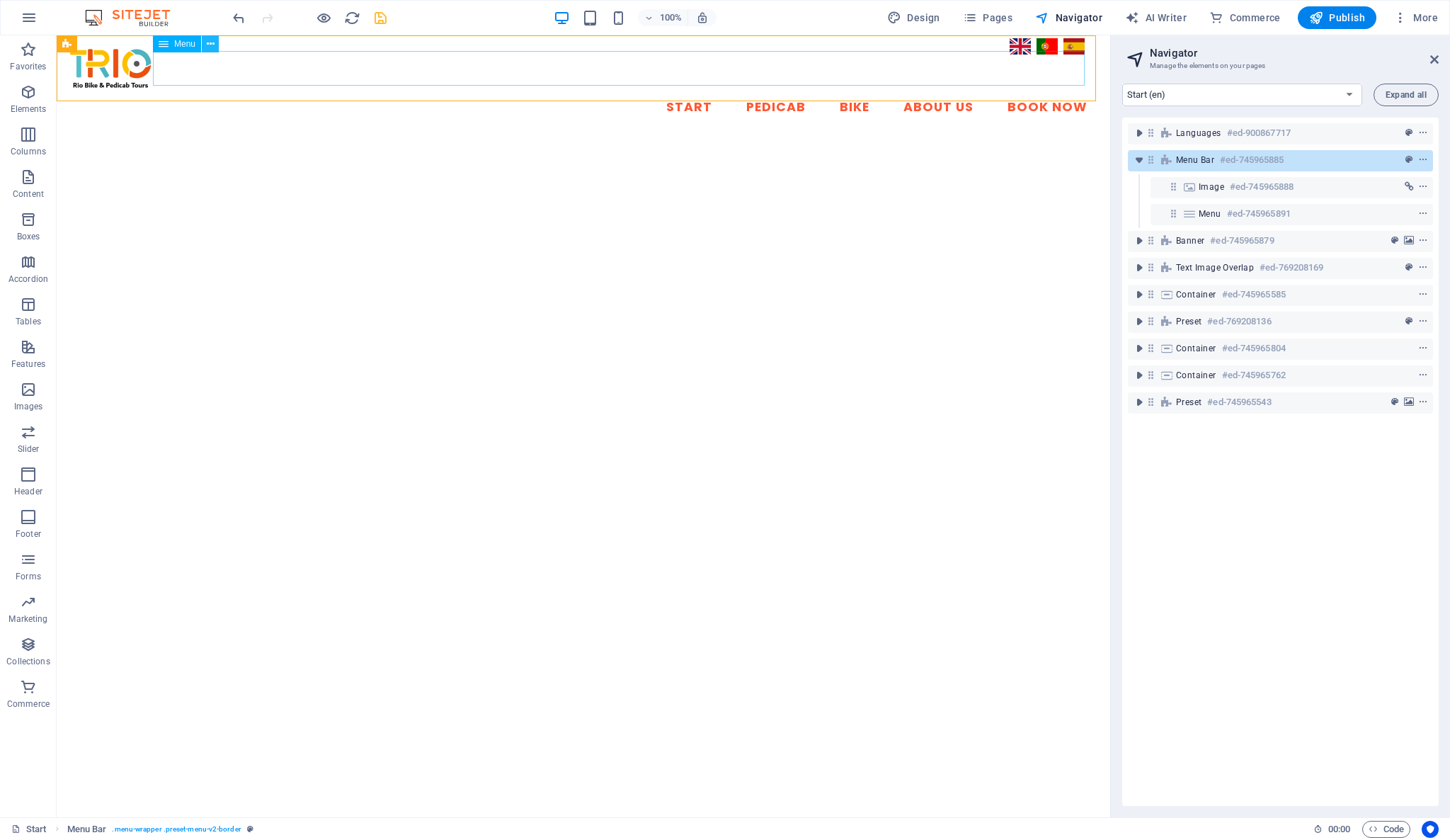
click at [212, 48] on icon at bounding box center [210, 44] width 8 height 15
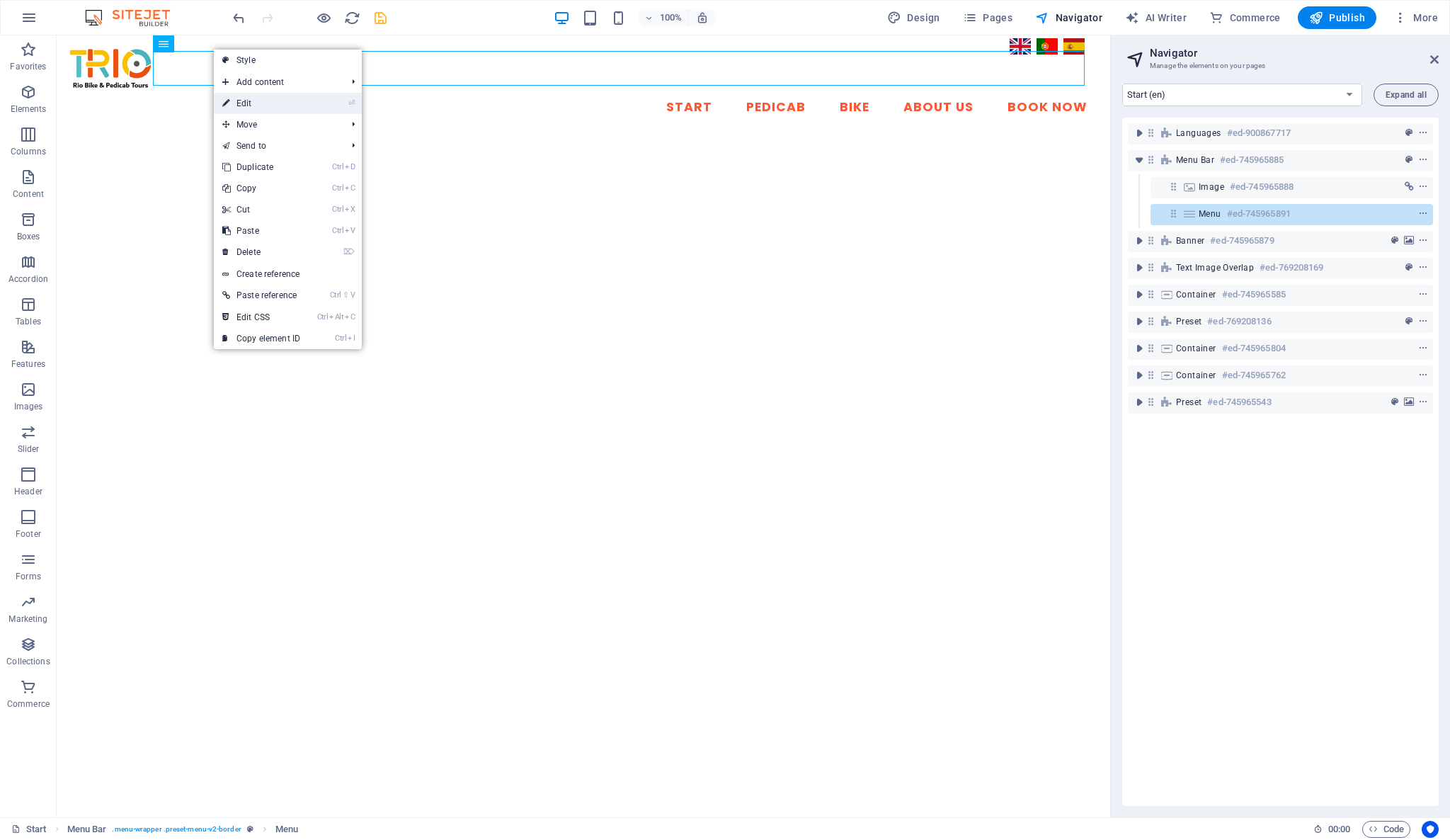
click at [255, 110] on link "⏎ Edit" at bounding box center [261, 103] width 95 height 21
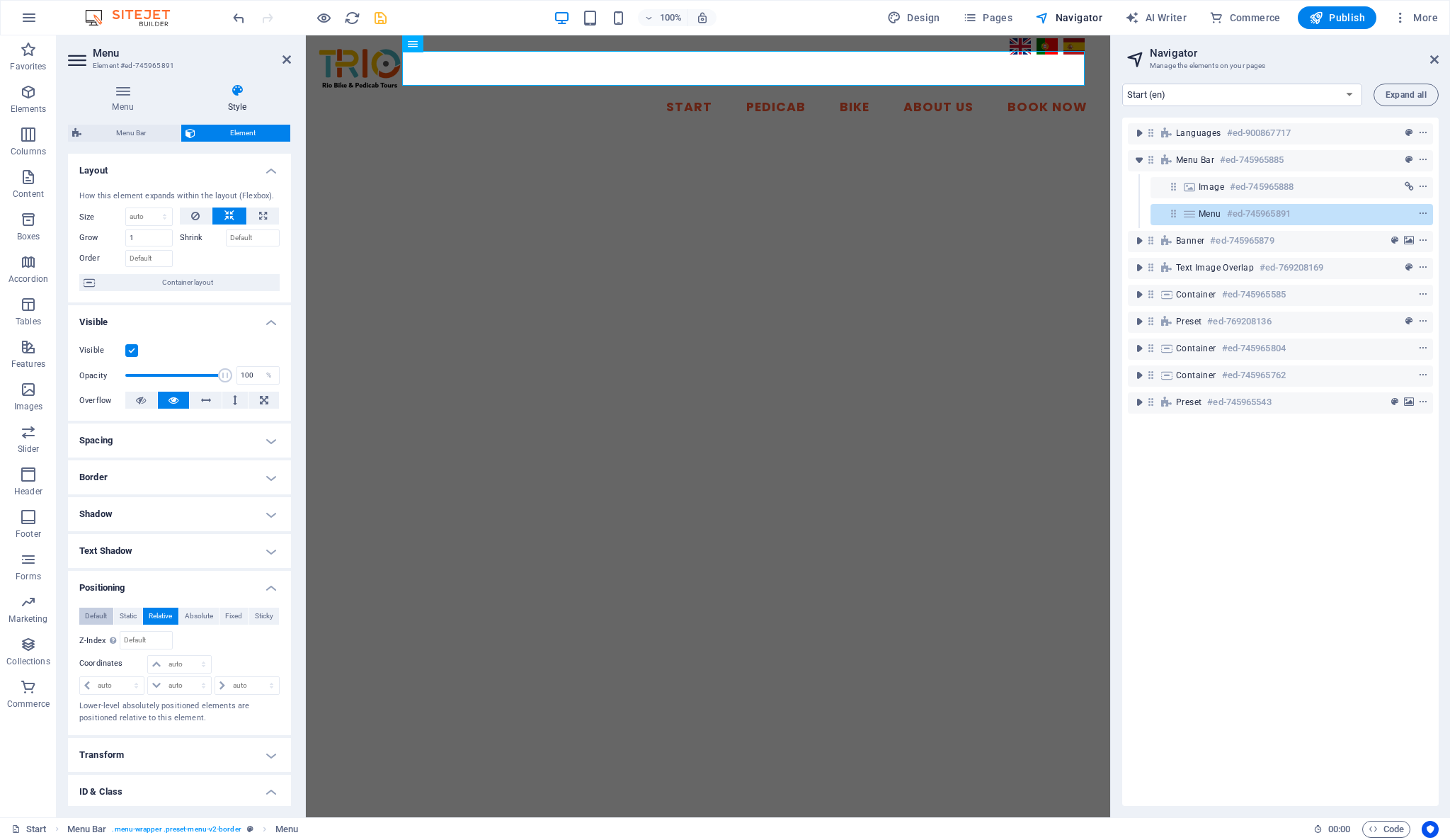
click at [102, 612] on span "Default" at bounding box center [96, 616] width 22 height 17
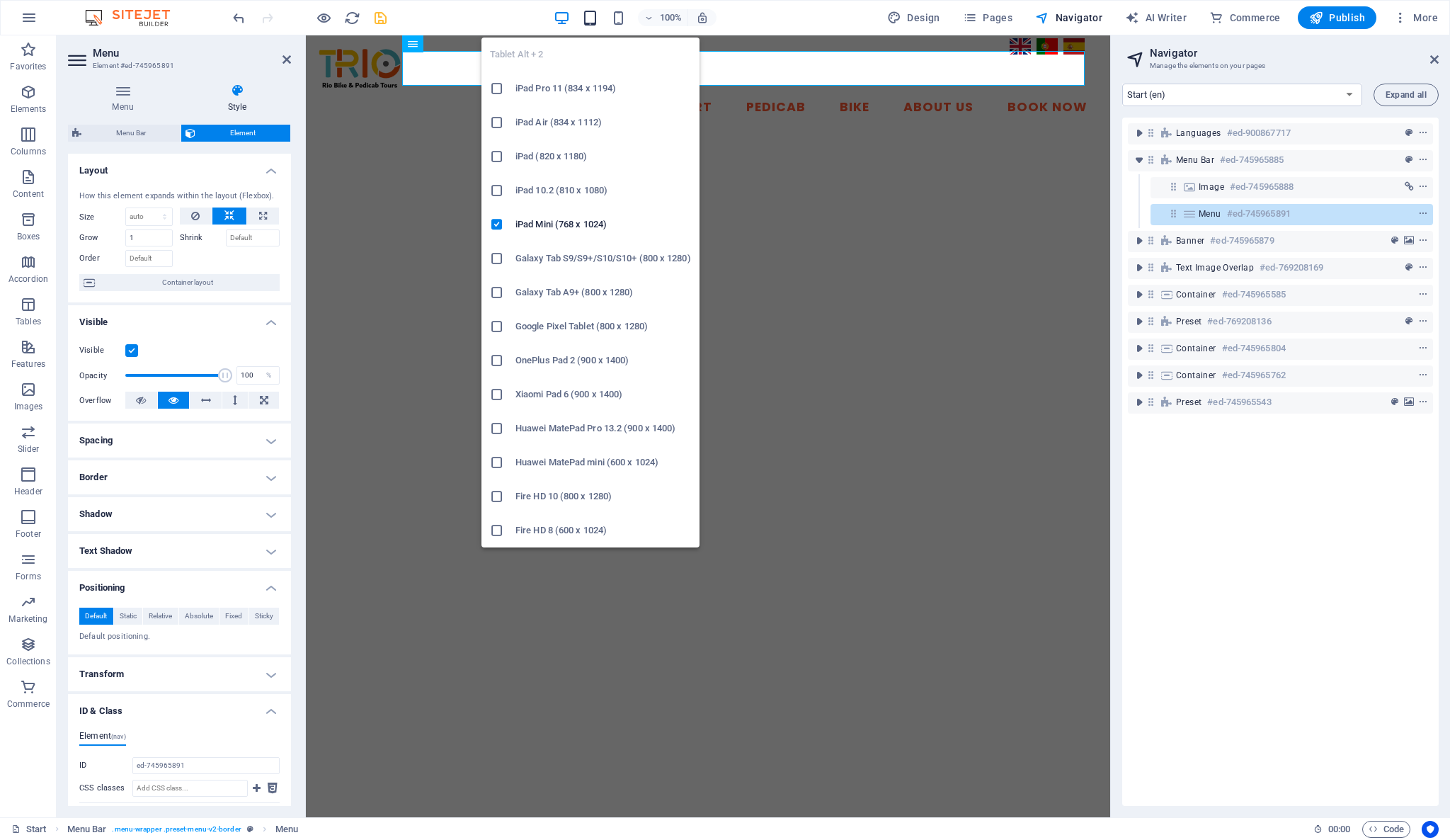
click at [589, 19] on icon "button" at bounding box center [589, 18] width 16 height 16
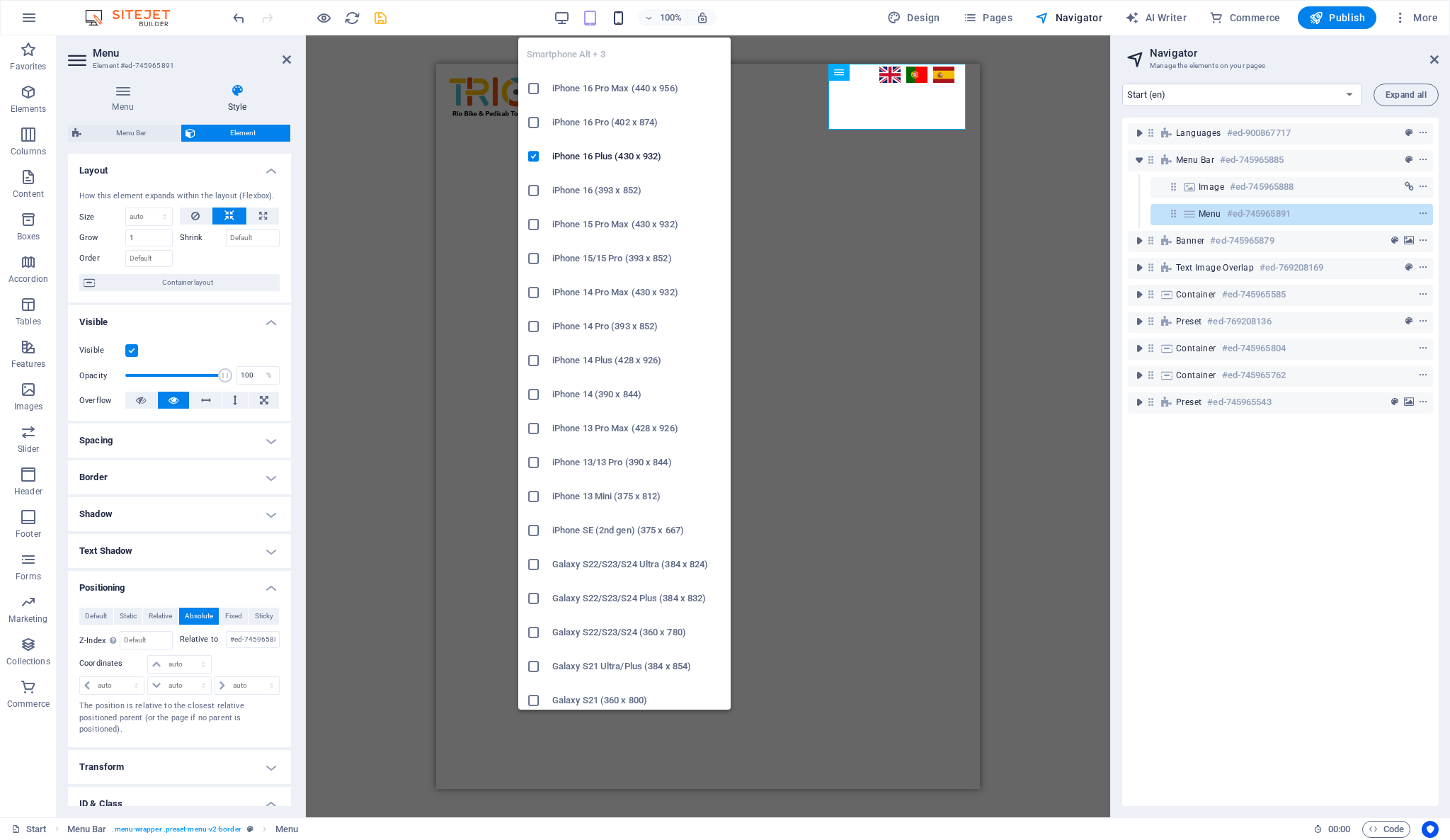
click at [623, 15] on icon "button" at bounding box center [618, 18] width 16 height 16
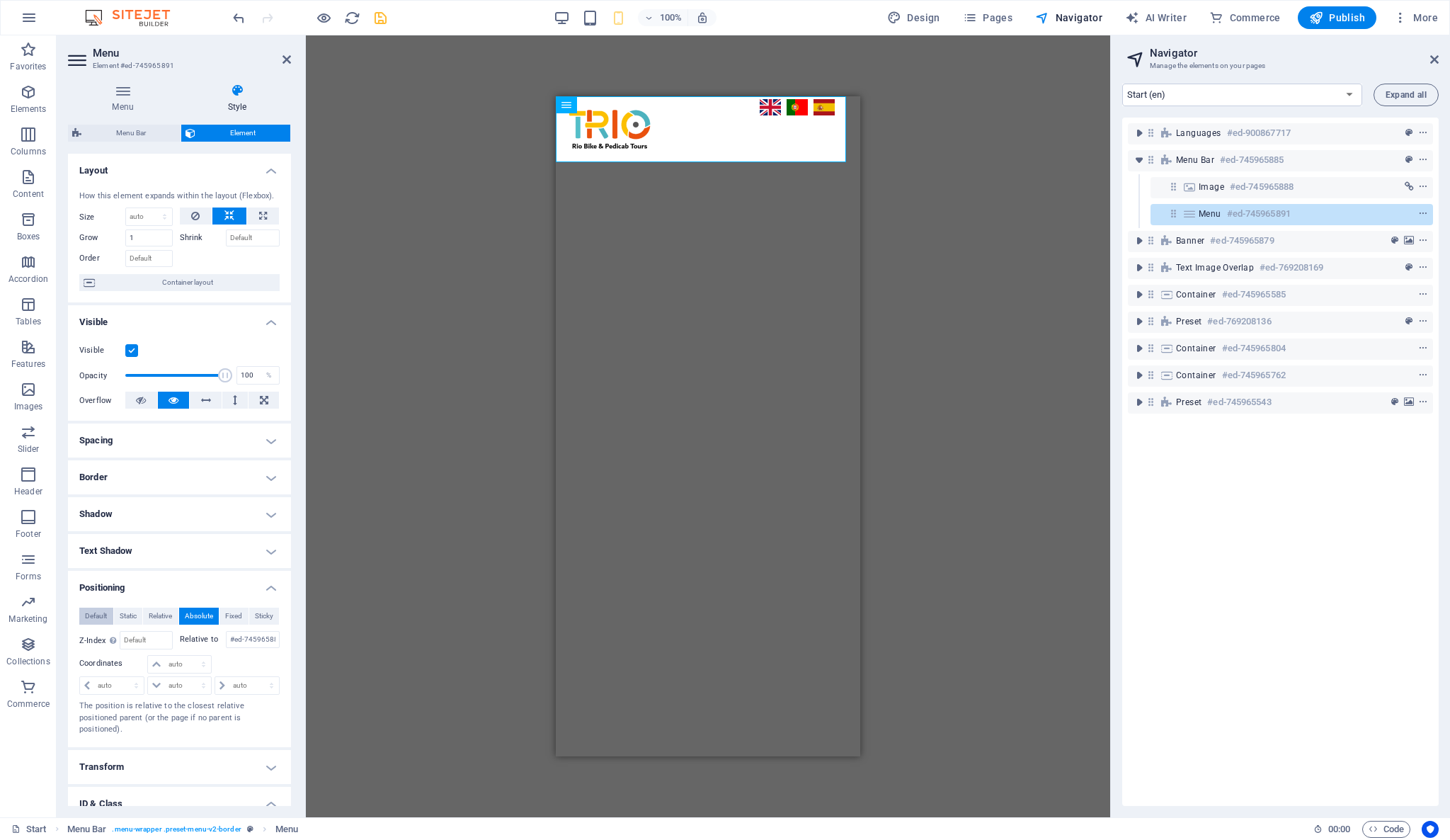
click at [94, 621] on span "Default" at bounding box center [96, 616] width 22 height 17
click at [97, 610] on span "Default" at bounding box center [96, 616] width 22 height 17
click at [160, 612] on span "Relative" at bounding box center [160, 616] width 23 height 17
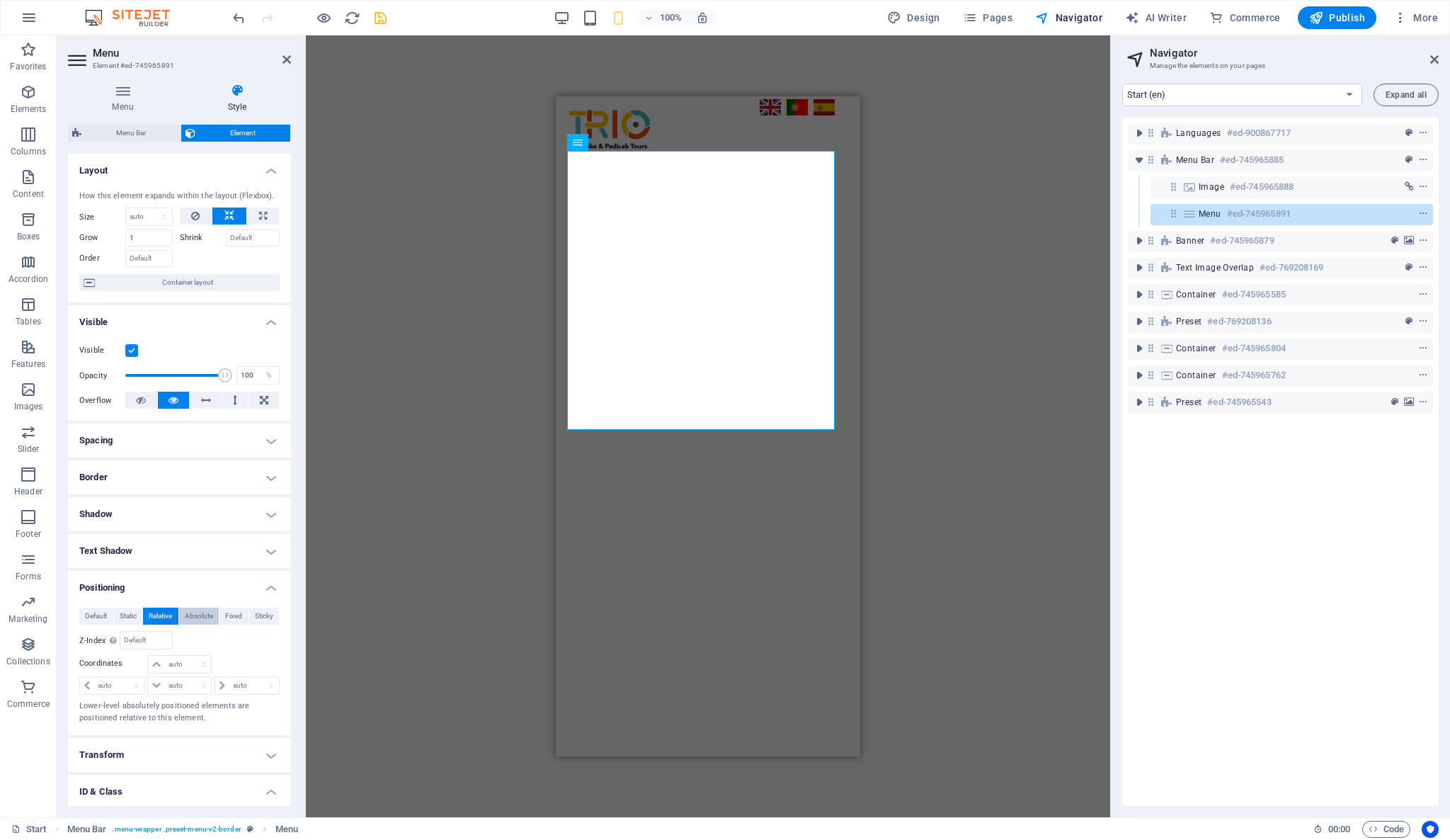
click at [190, 611] on span "Absolute" at bounding box center [198, 616] width 28 height 17
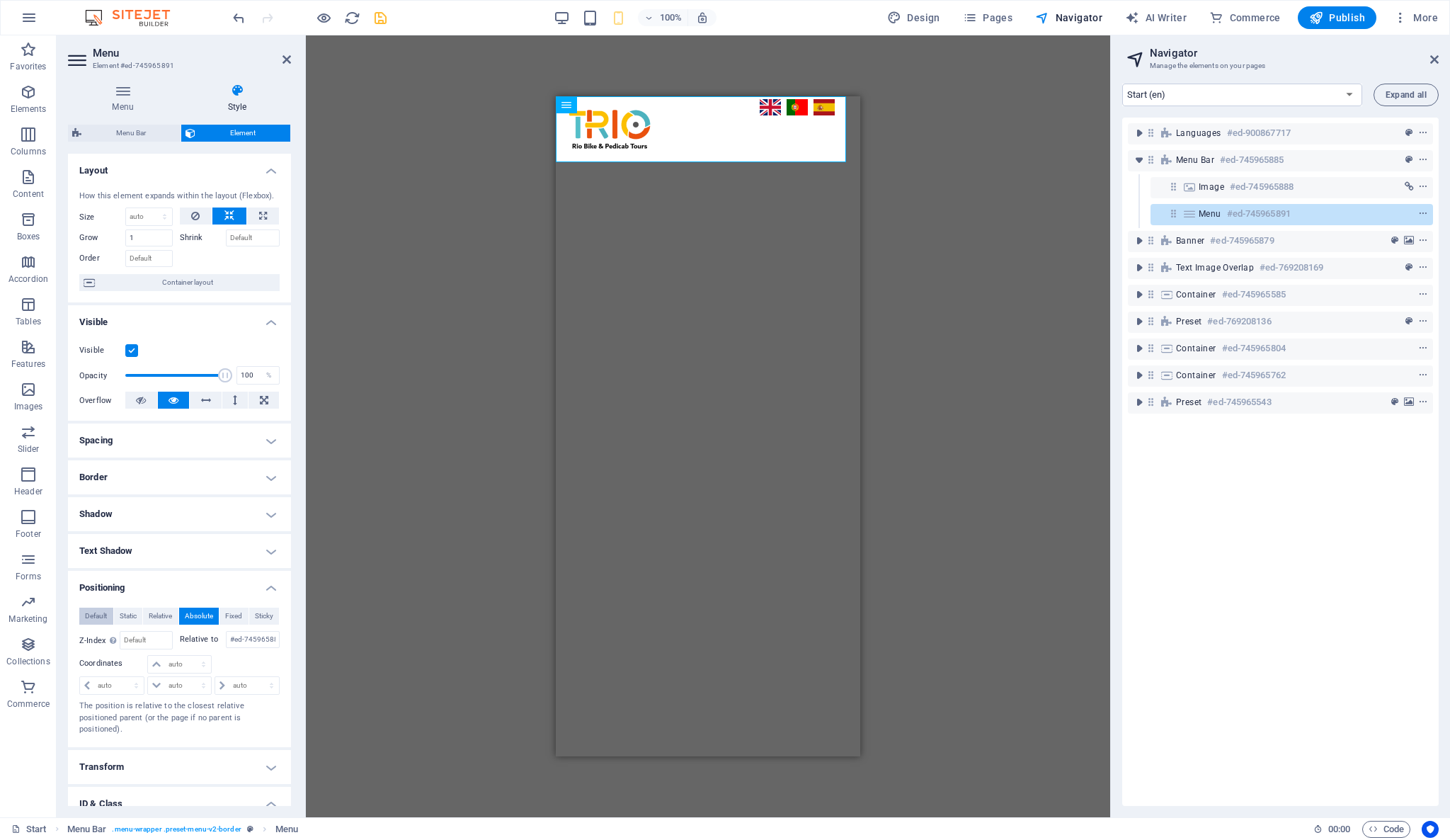
click at [101, 614] on span "Default" at bounding box center [96, 616] width 22 height 17
click at [167, 618] on span "Relative" at bounding box center [160, 616] width 23 height 17
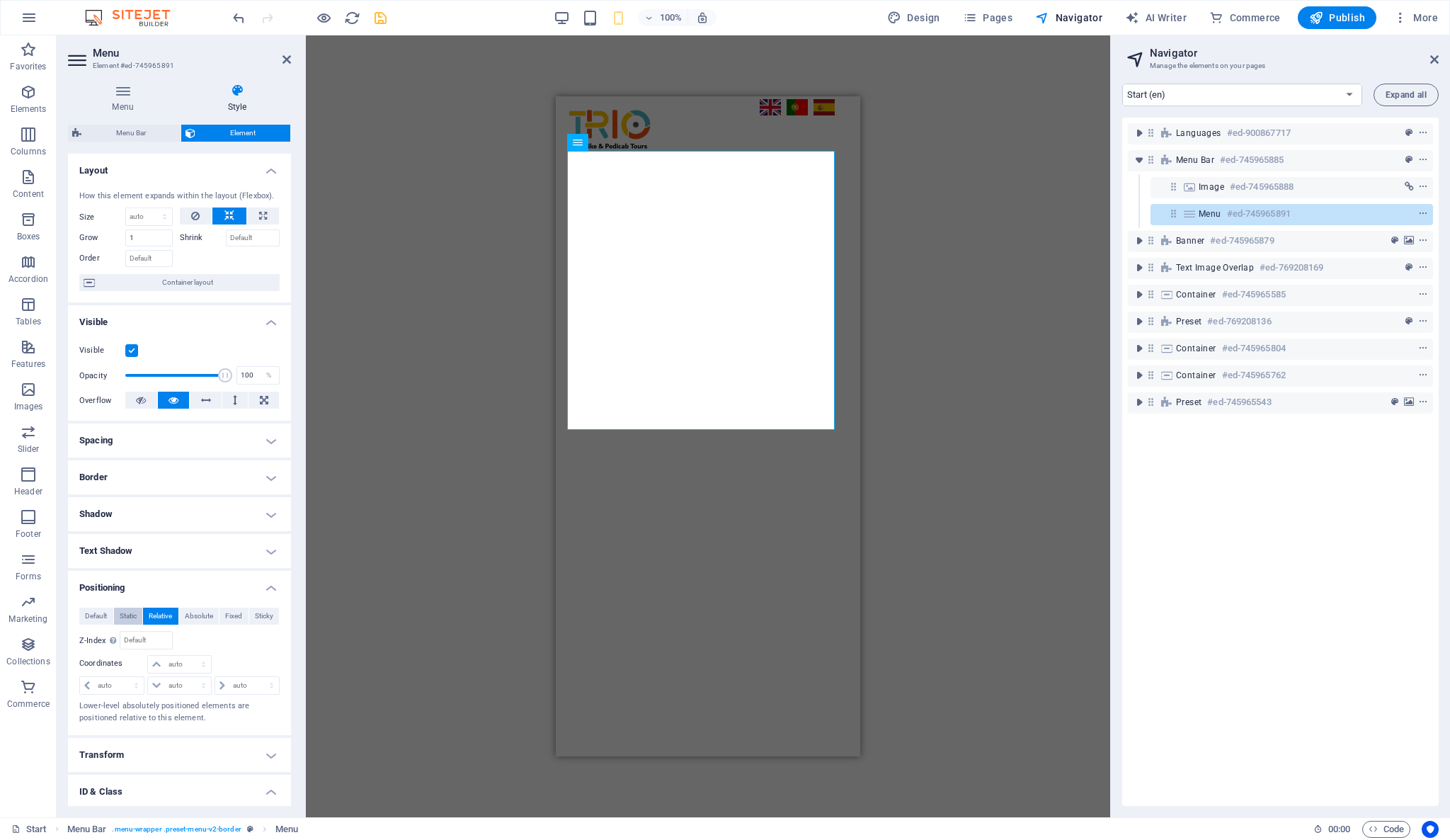
click at [132, 613] on span "Static" at bounding box center [128, 616] width 17 height 17
click at [232, 622] on span "Fixed" at bounding box center [234, 616] width 17 height 17
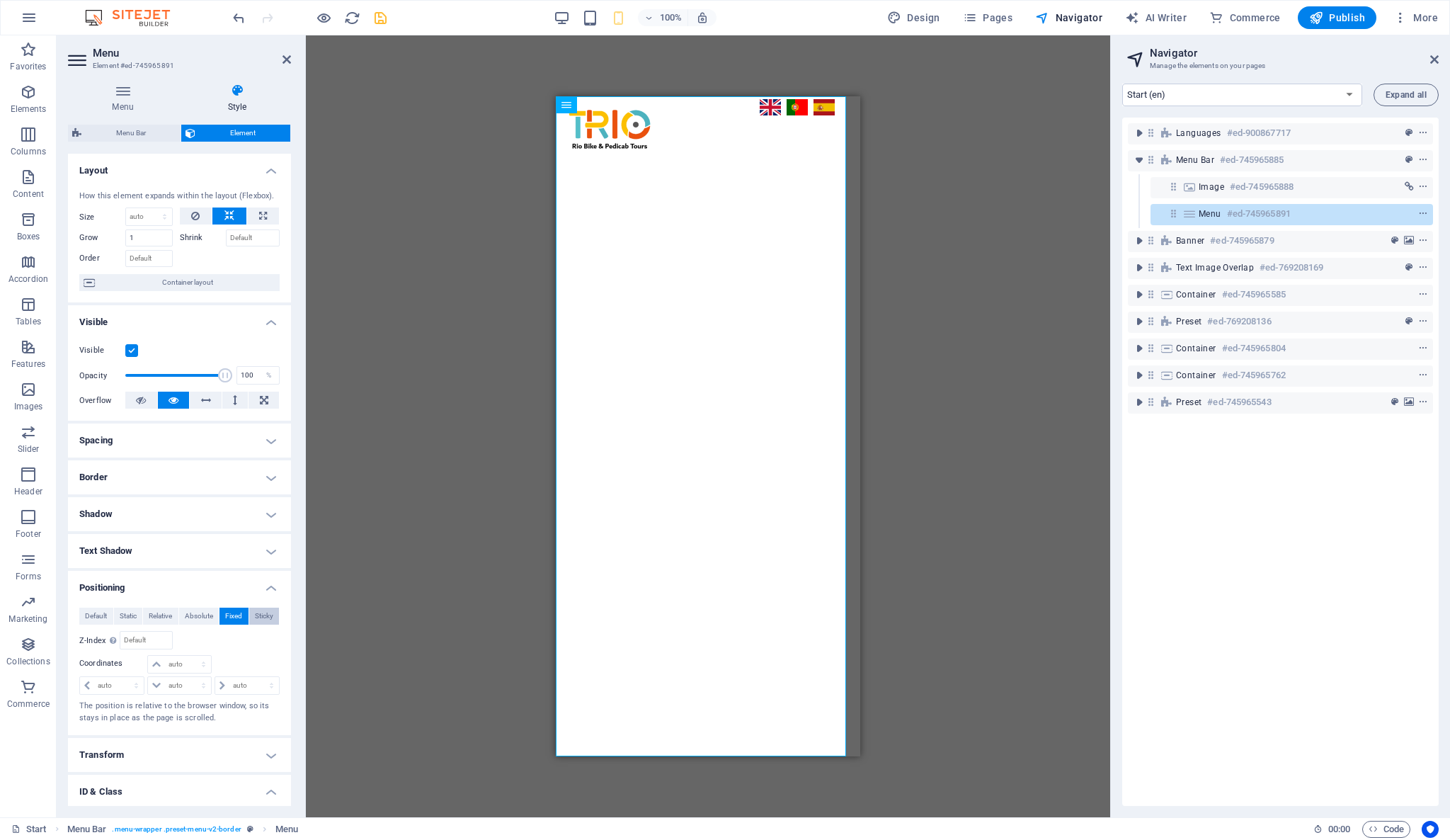
click at [255, 619] on span "Sticky" at bounding box center [264, 616] width 19 height 17
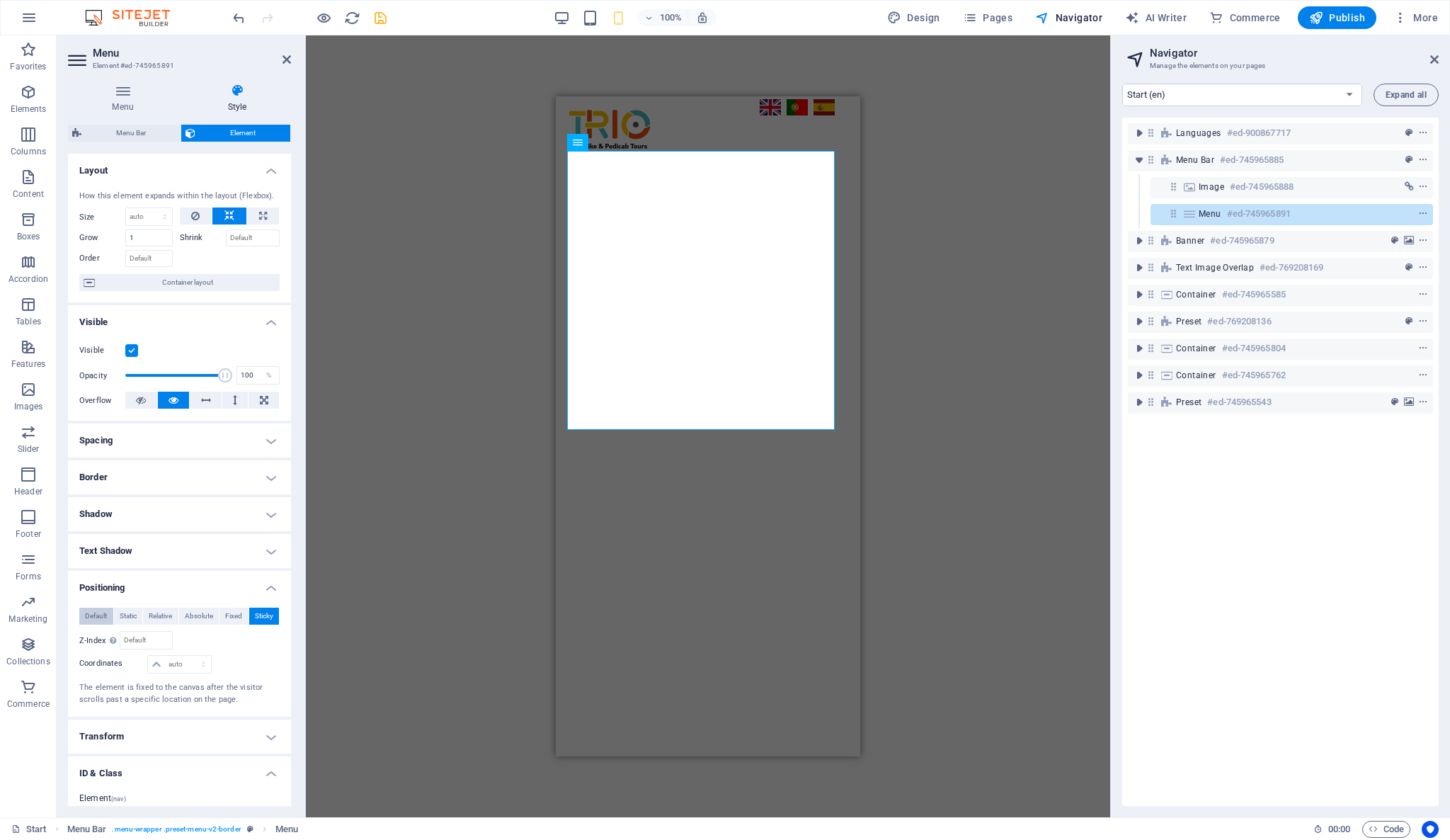
click at [97, 611] on span "Default" at bounding box center [96, 616] width 22 height 17
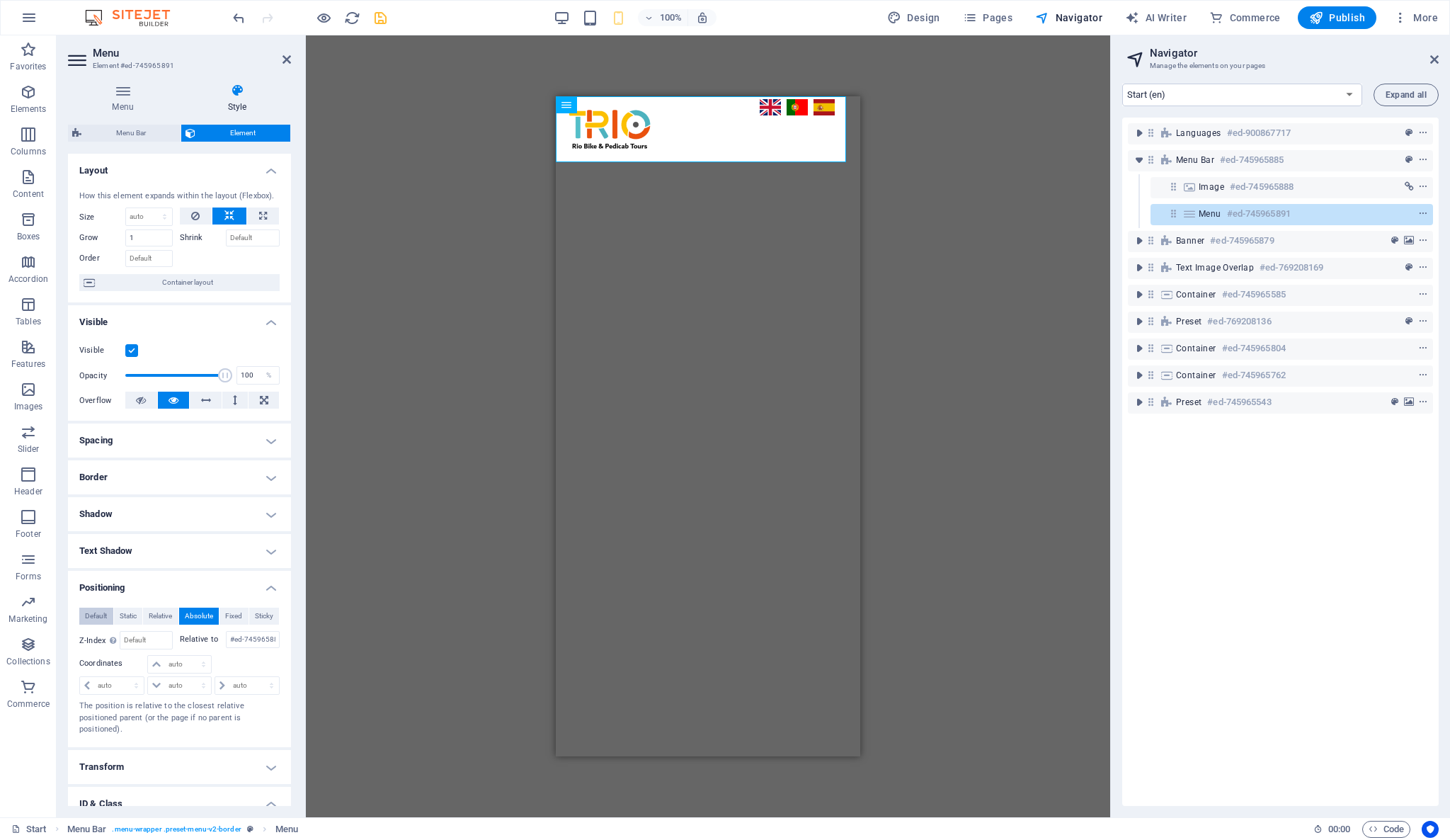
click at [99, 614] on span "Default" at bounding box center [96, 616] width 22 height 17
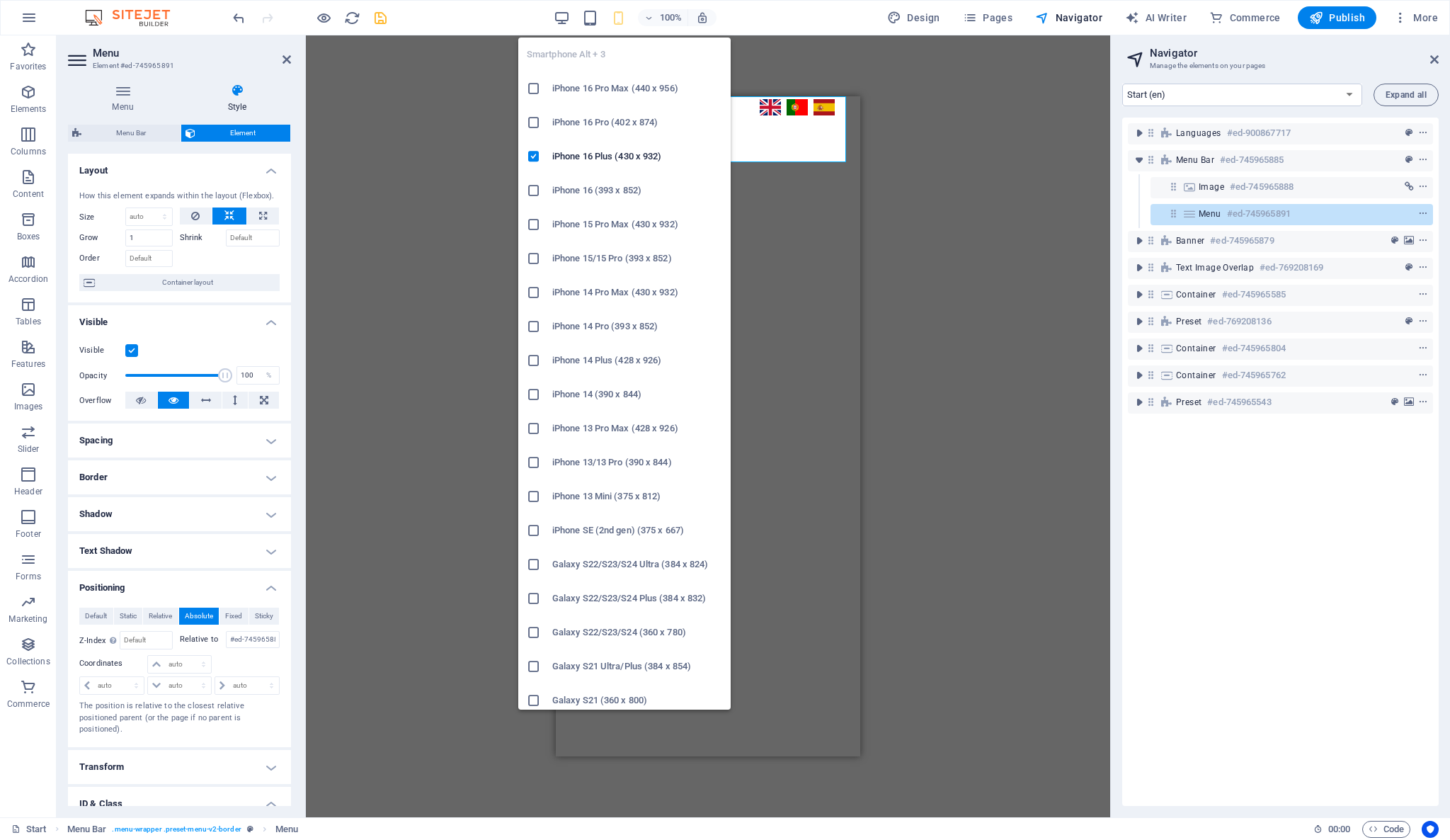
click at [619, 18] on icon "button" at bounding box center [618, 18] width 16 height 16
click at [623, 15] on icon "button" at bounding box center [618, 18] width 16 height 16
click at [615, 20] on icon "button" at bounding box center [618, 18] width 16 height 16
click at [589, 191] on h6 "iPhone 16 (393 x 852)" at bounding box center [637, 191] width 170 height 17
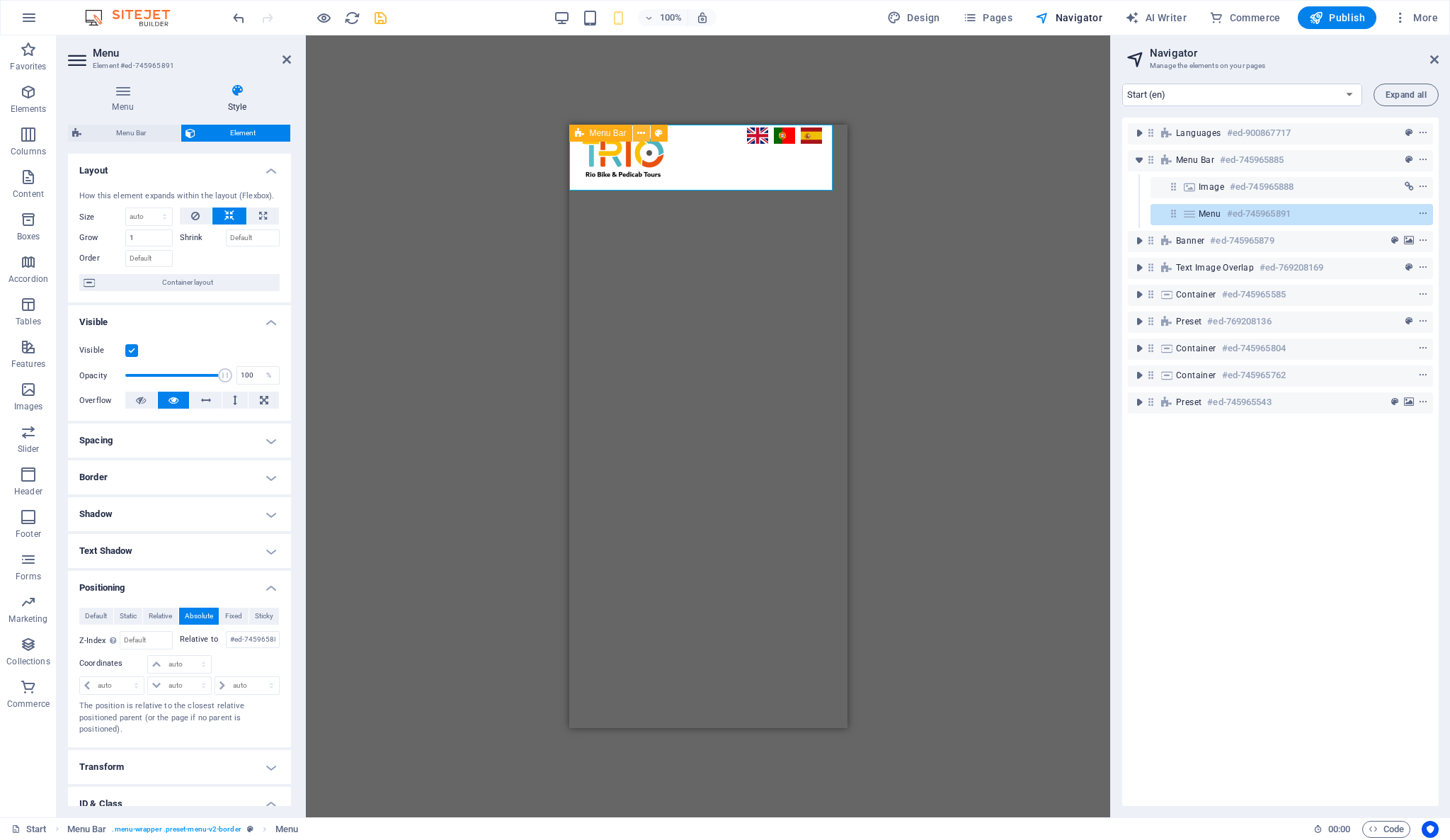
click at [642, 133] on icon at bounding box center [641, 133] width 8 height 15
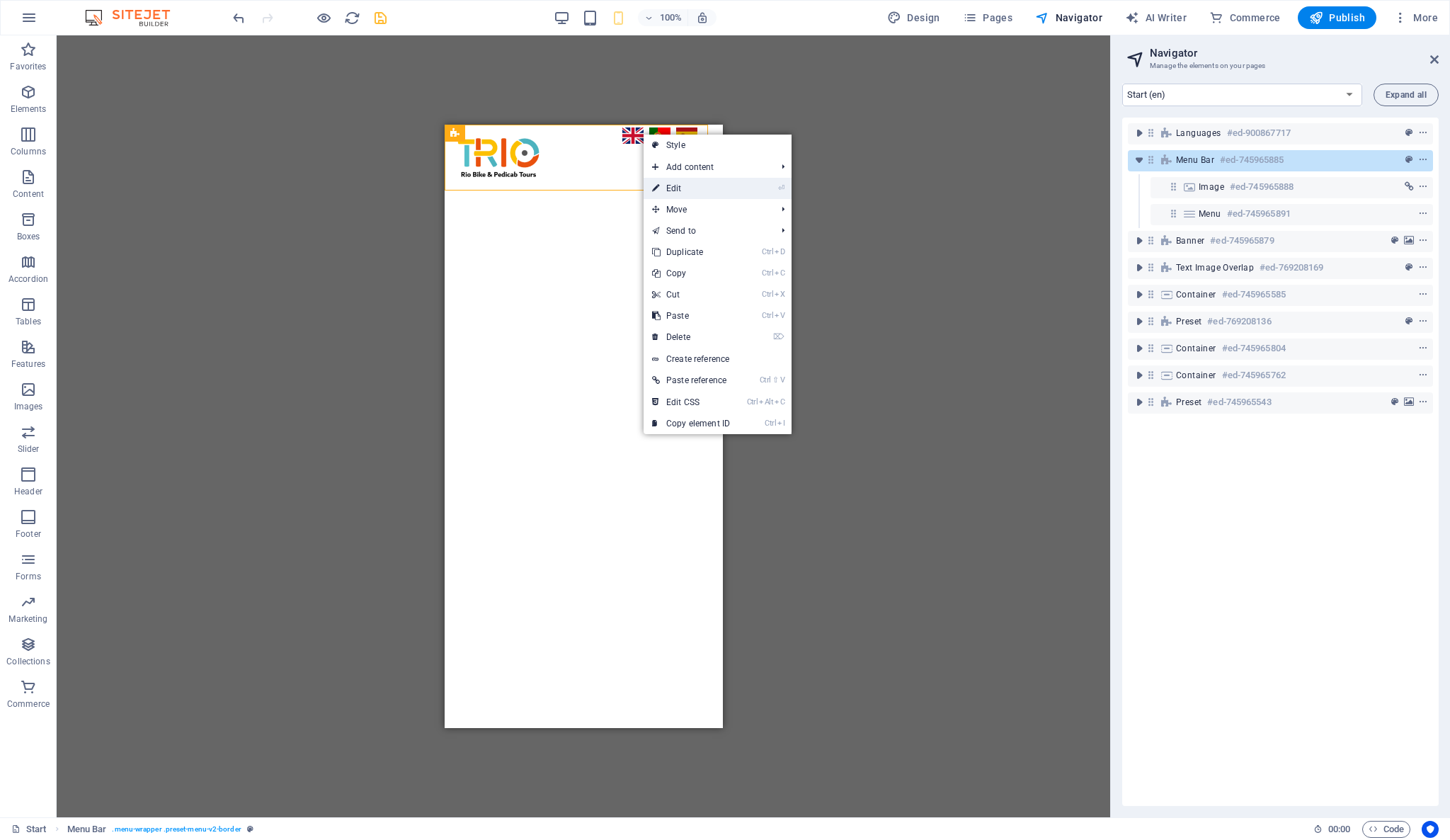
click at [684, 183] on link "⏎ Edit" at bounding box center [690, 188] width 95 height 21
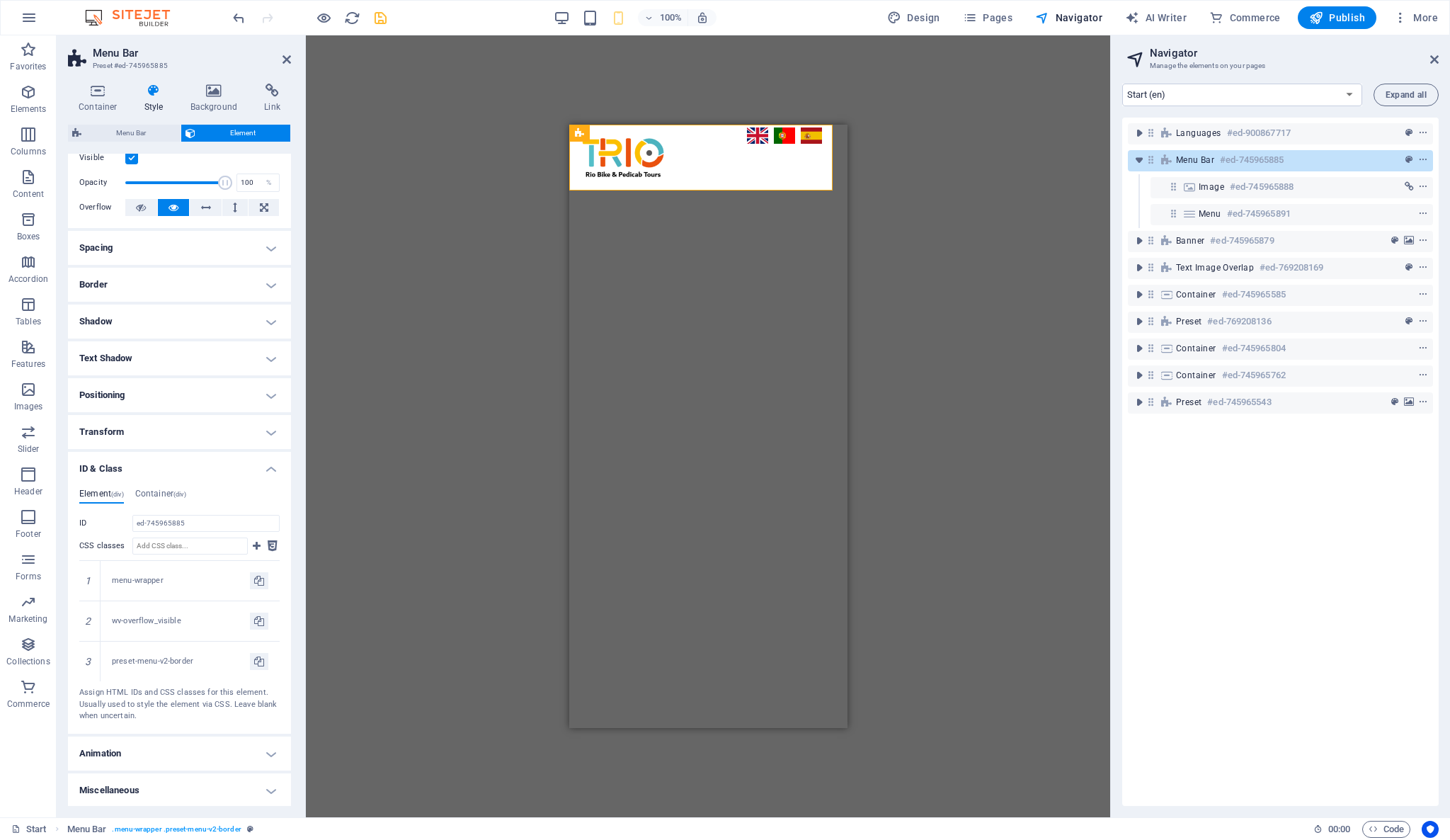
scroll to position [42, 0]
click at [274, 791] on h4 "Miscellaneous" at bounding box center [179, 790] width 223 height 34
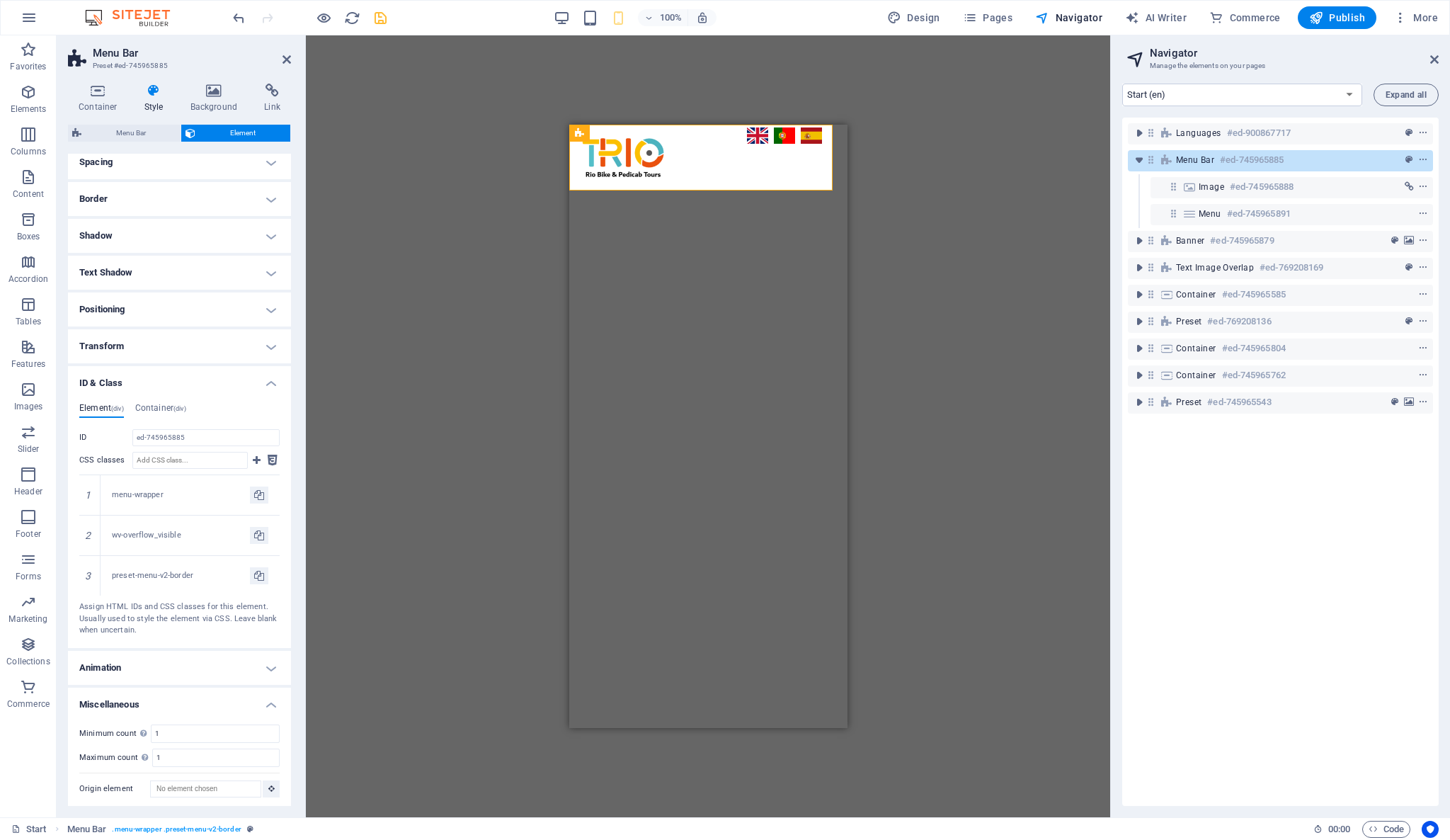
scroll to position [129, 0]
click at [262, 670] on h4 "Animation" at bounding box center [179, 665] width 223 height 34
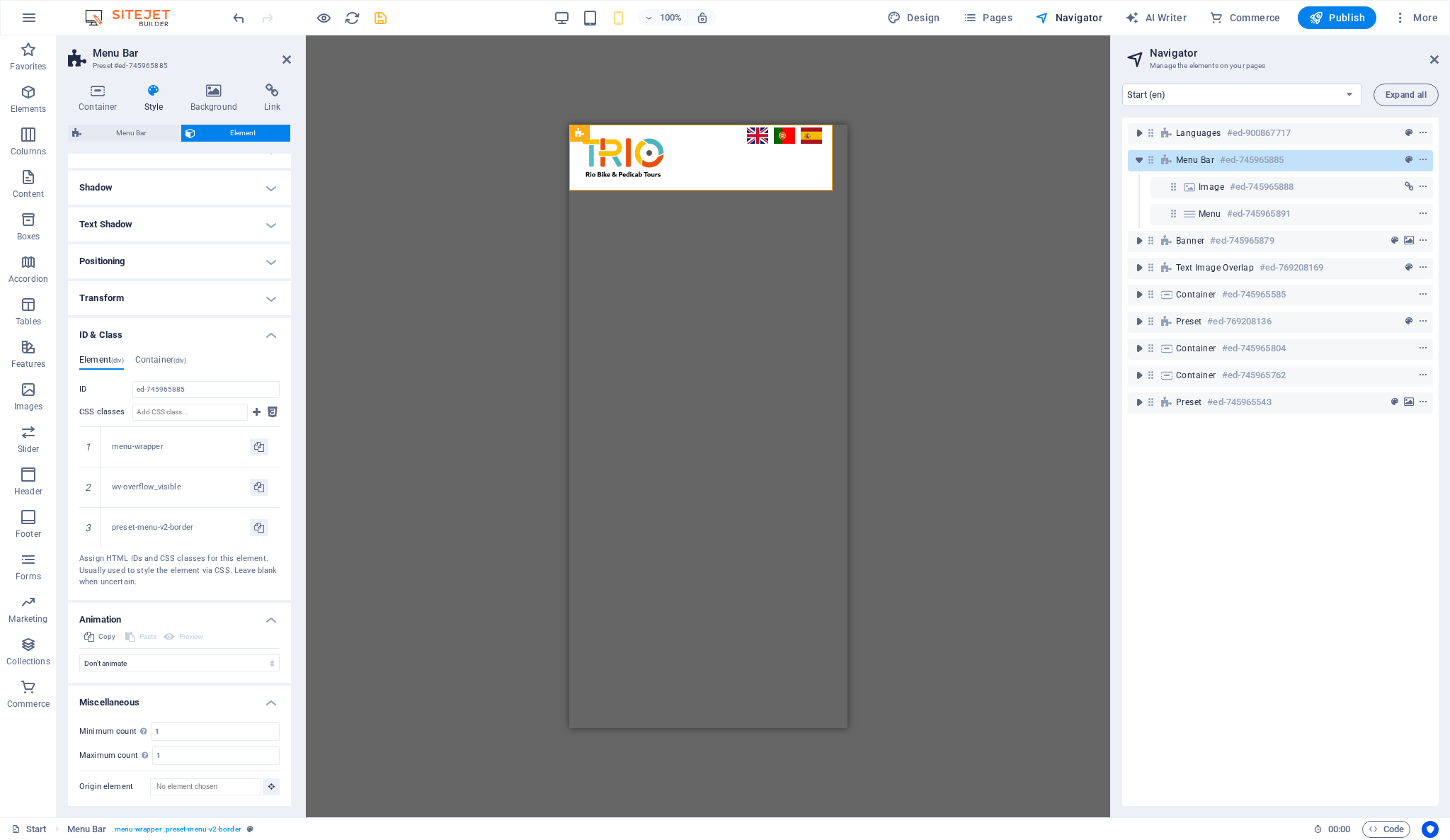
scroll to position [175, 0]
click at [163, 303] on h4 "Transform" at bounding box center [179, 298] width 223 height 34
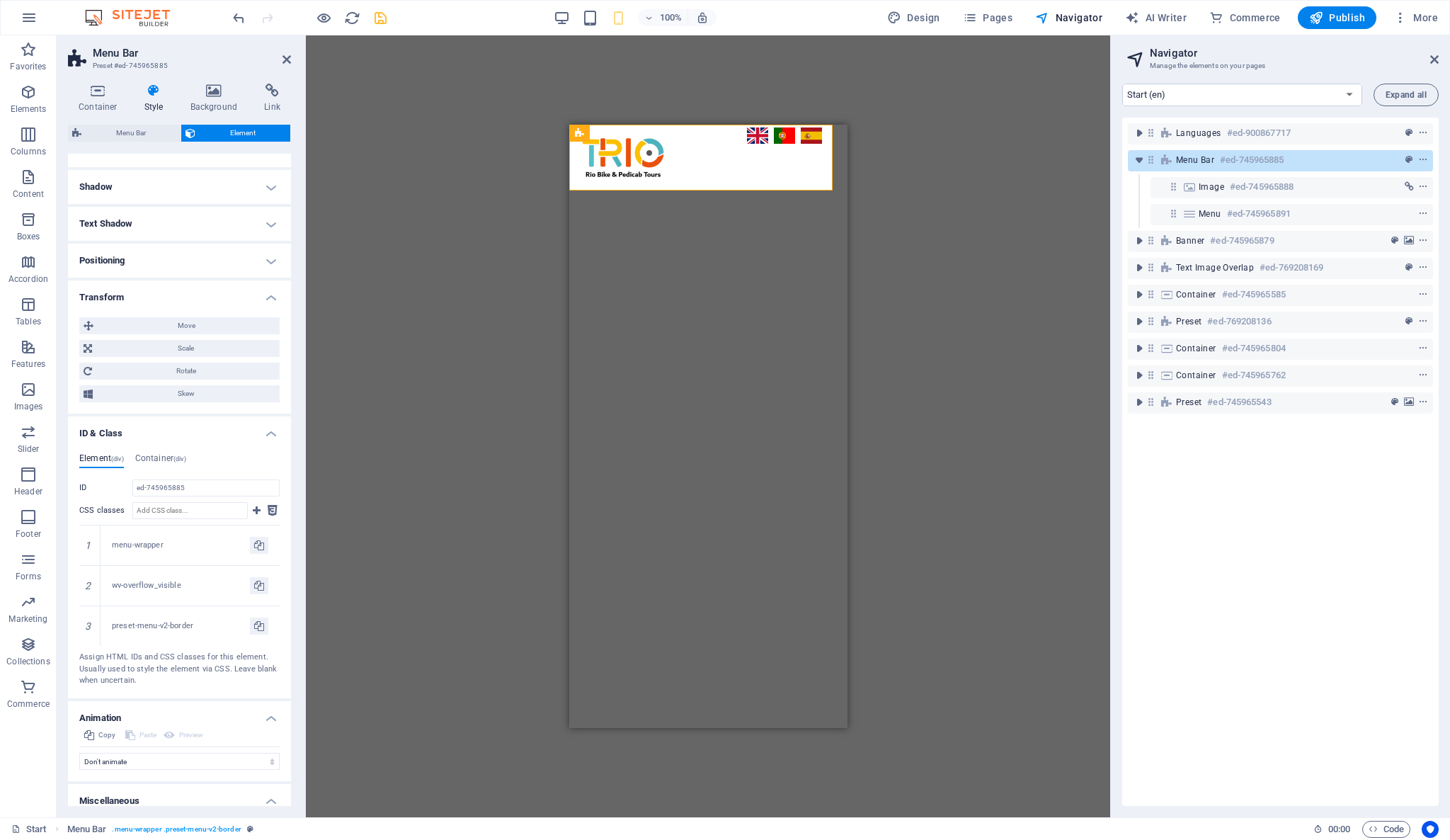
click at [203, 268] on h4 "Positioning" at bounding box center [179, 261] width 223 height 34
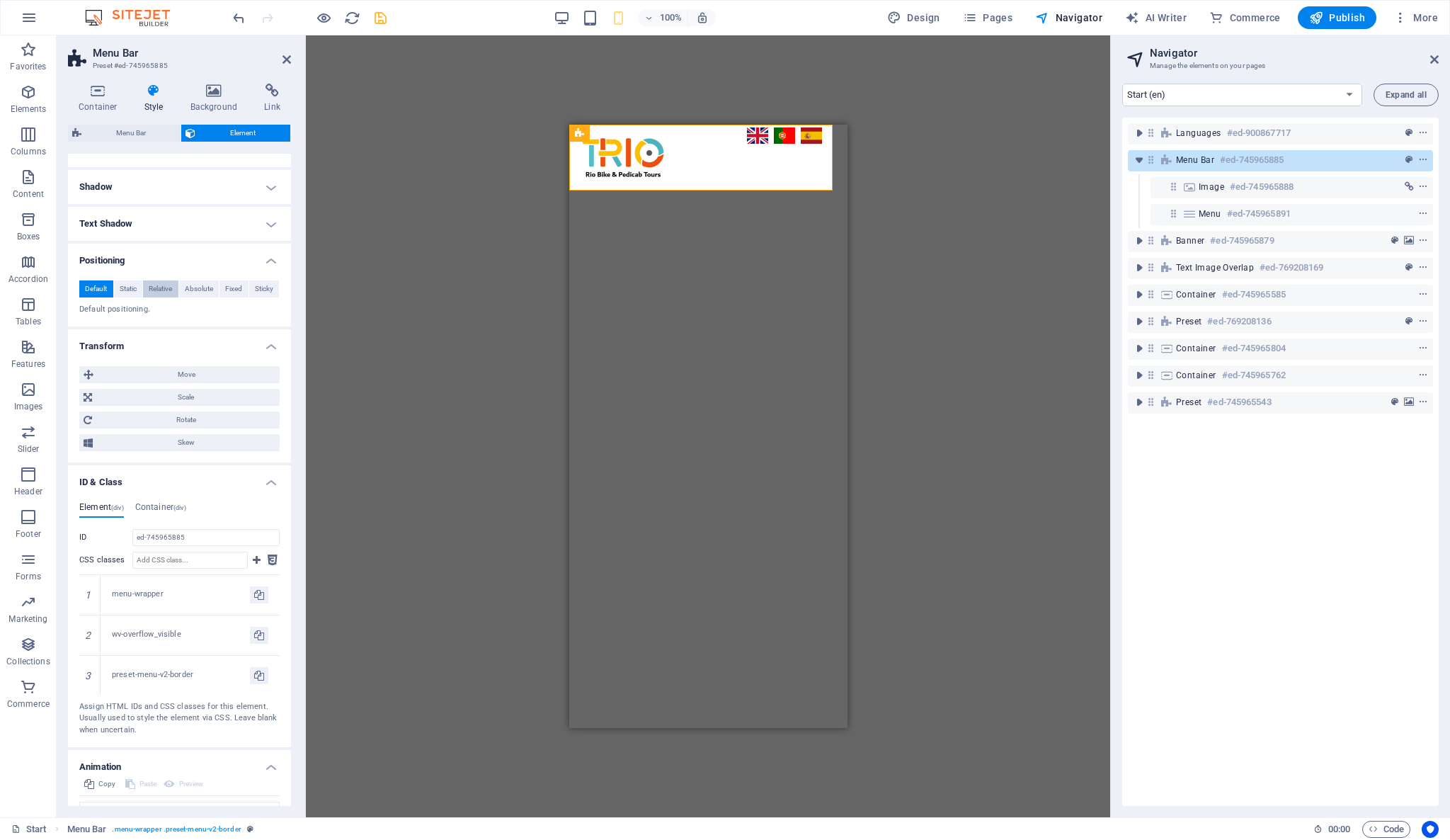
click at [167, 290] on span "Relative" at bounding box center [160, 289] width 23 height 17
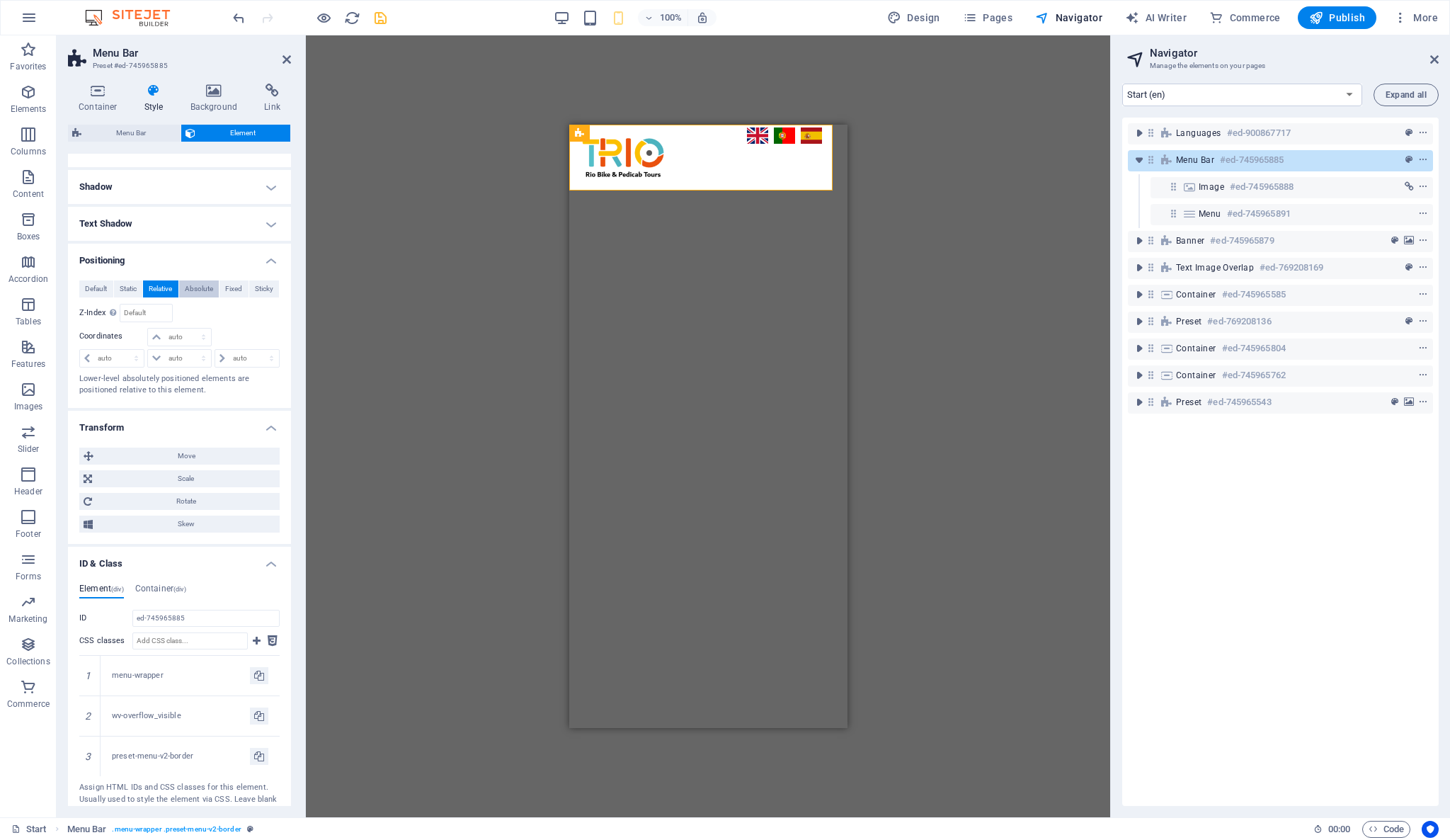
click at [206, 288] on span "Absolute" at bounding box center [198, 289] width 28 height 17
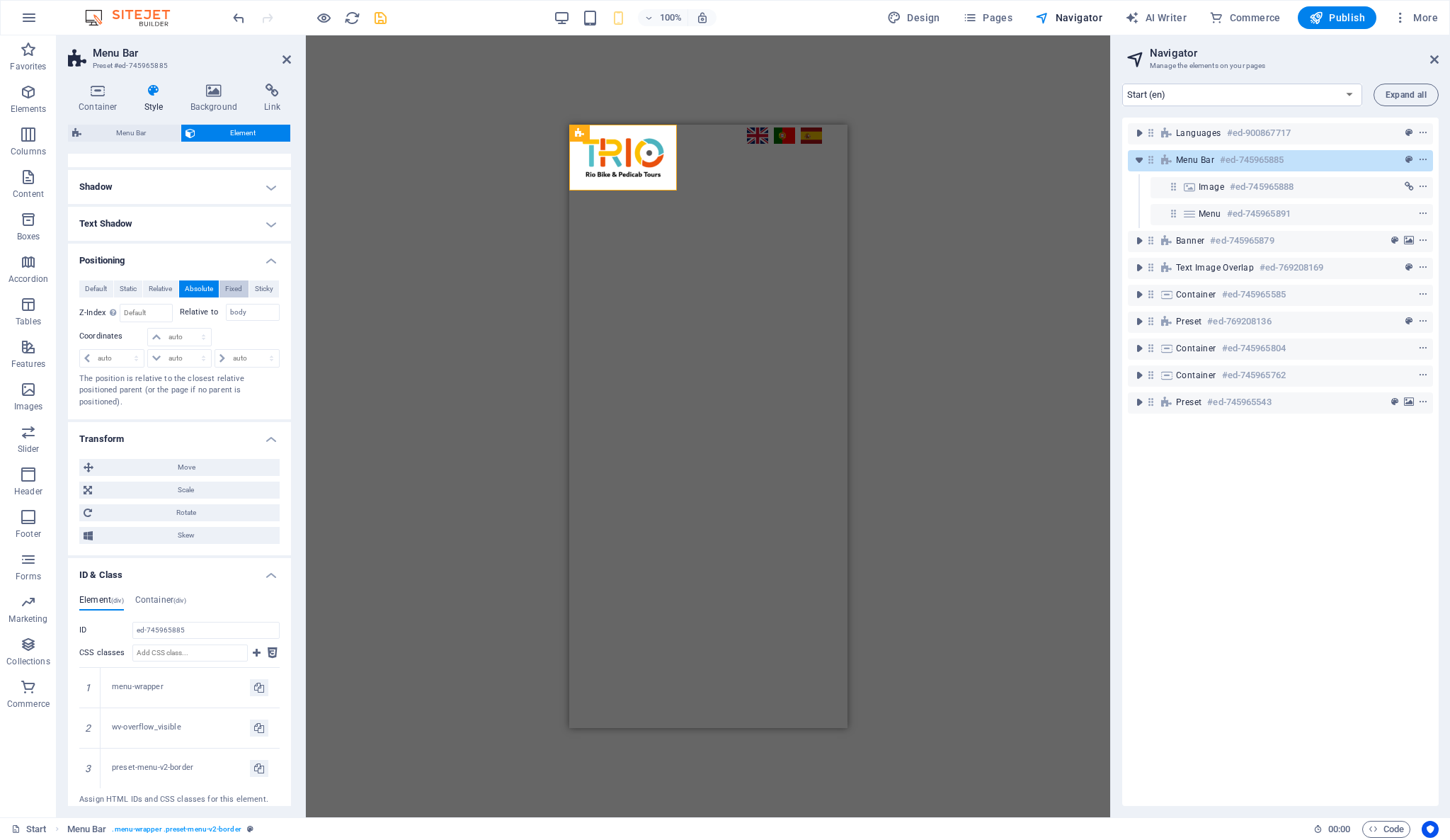
click at [236, 293] on span "Fixed" at bounding box center [234, 289] width 17 height 17
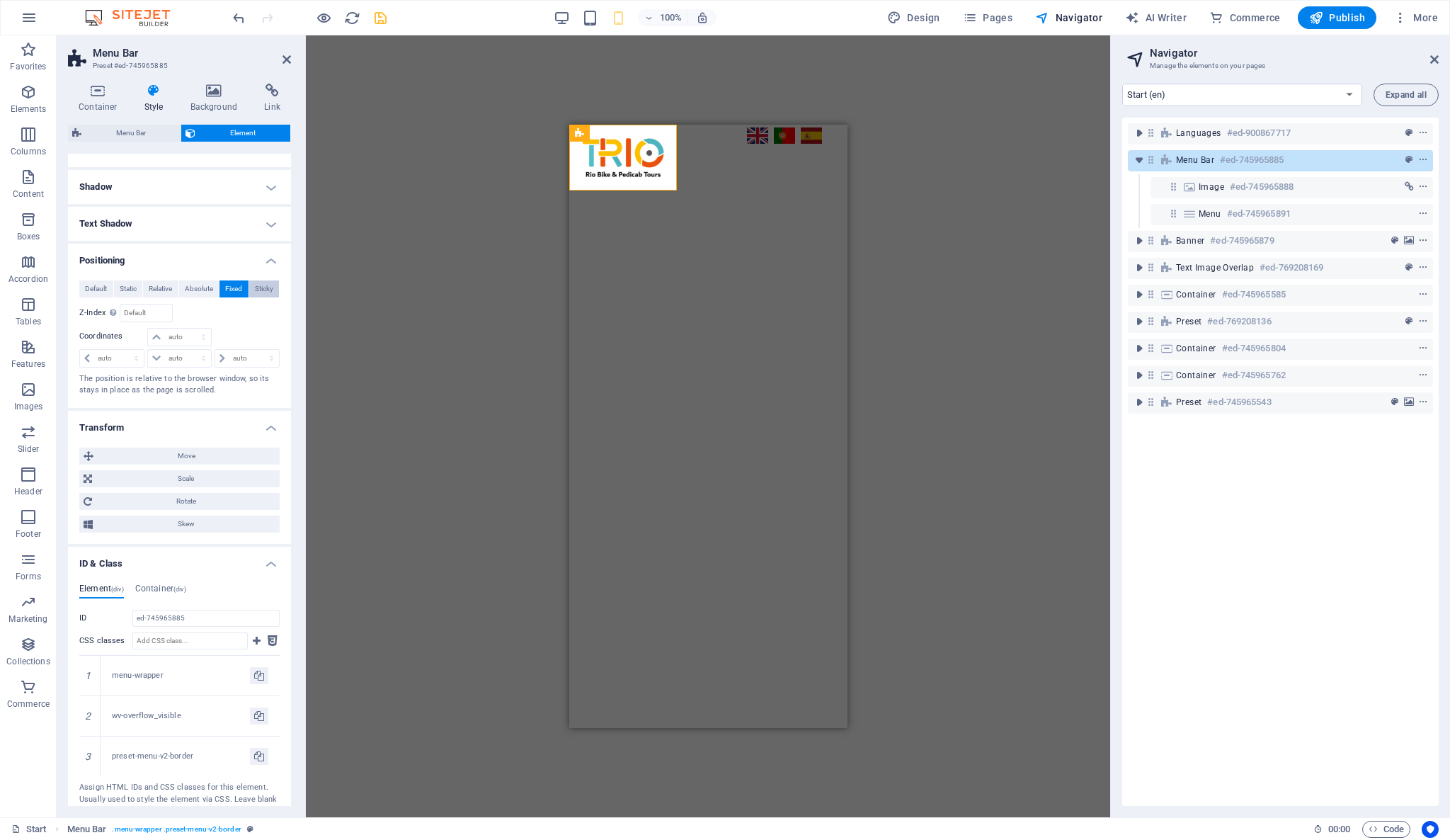
click at [256, 281] on span "Sticky" at bounding box center [264, 289] width 19 height 17
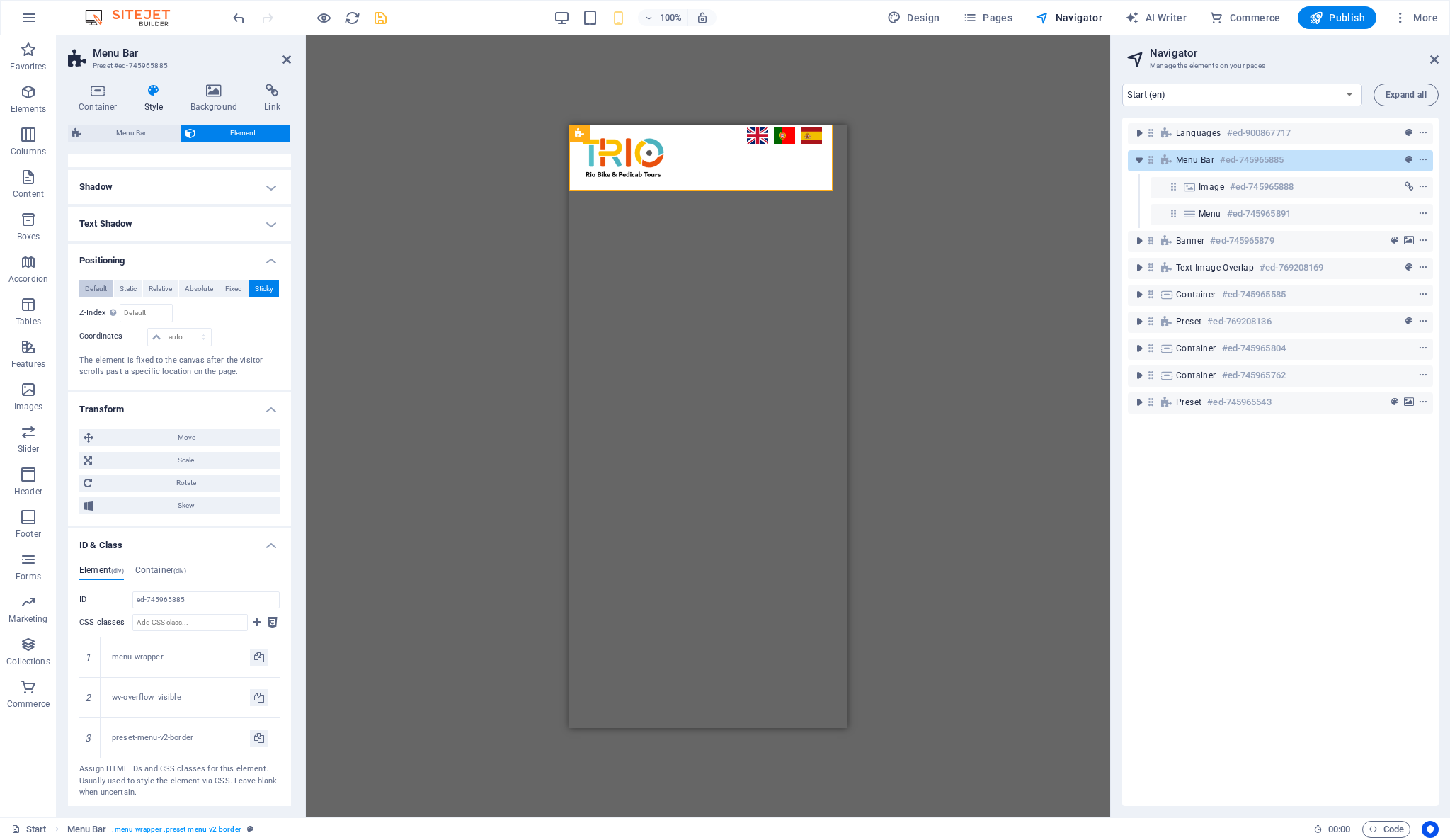
click at [85, 293] on span "Default" at bounding box center [96, 289] width 22 height 17
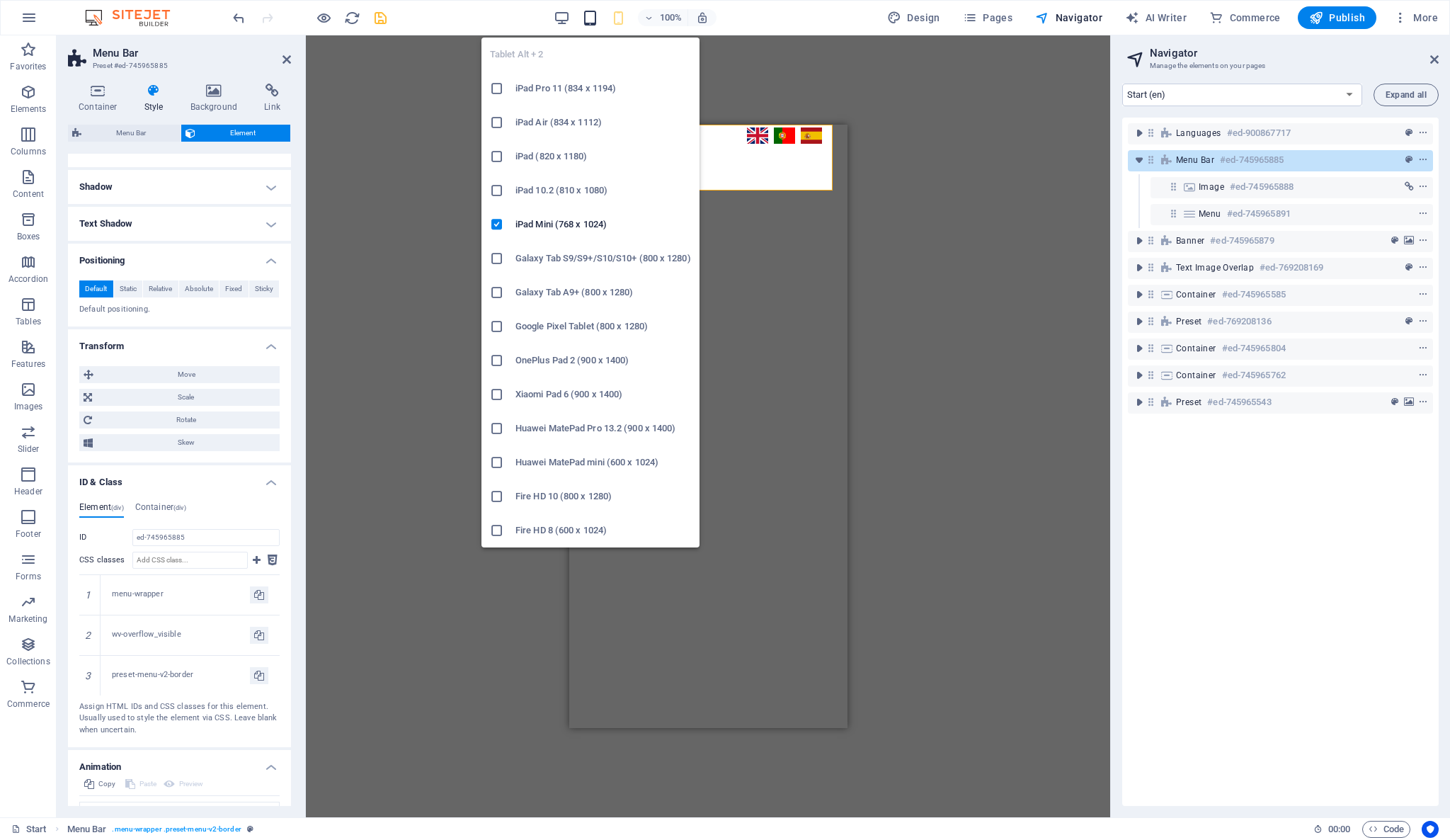
click at [598, 23] on icon "button" at bounding box center [589, 18] width 16 height 16
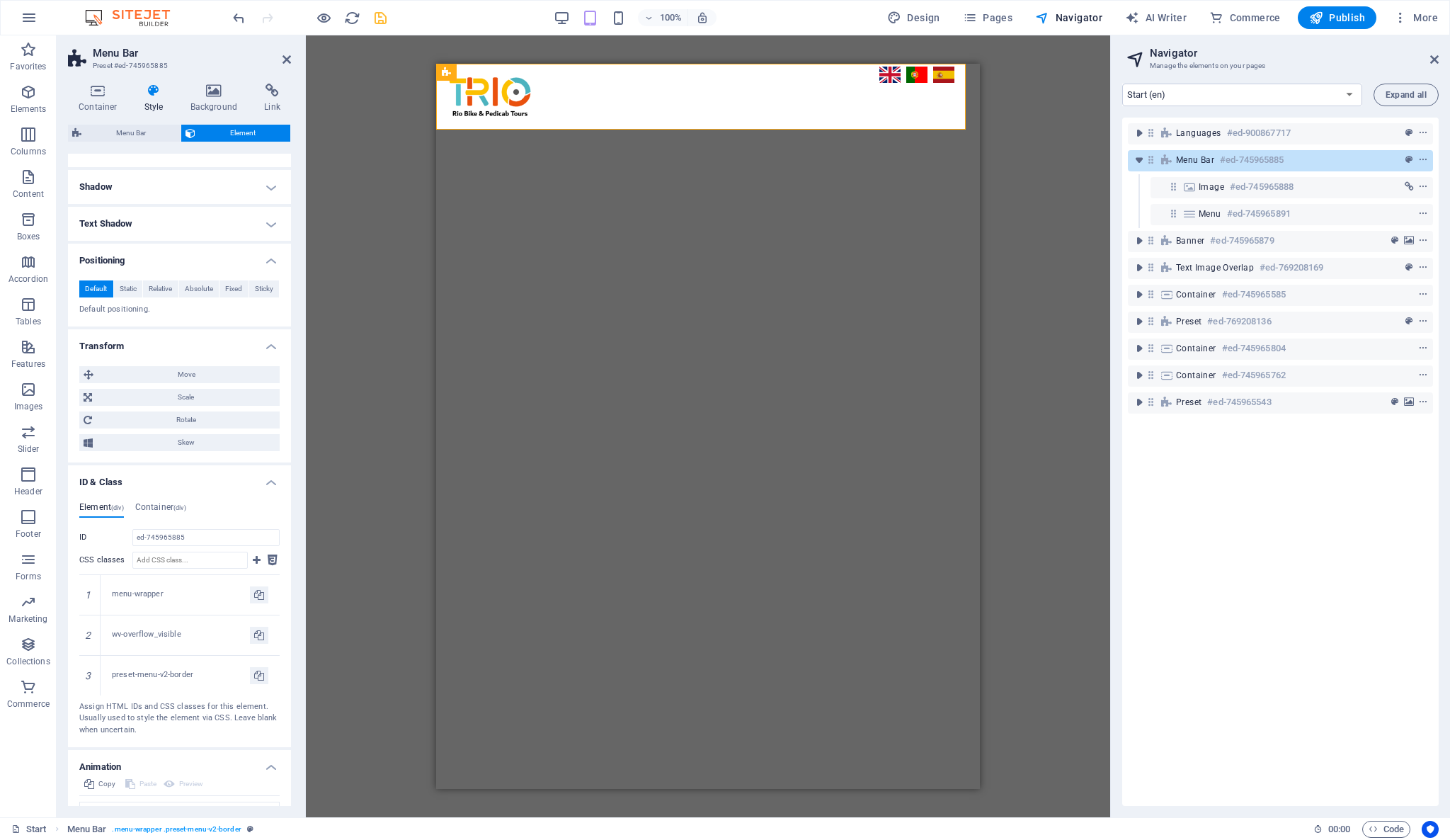
click at [573, 15] on div "100%" at bounding box center [634, 17] width 163 height 22
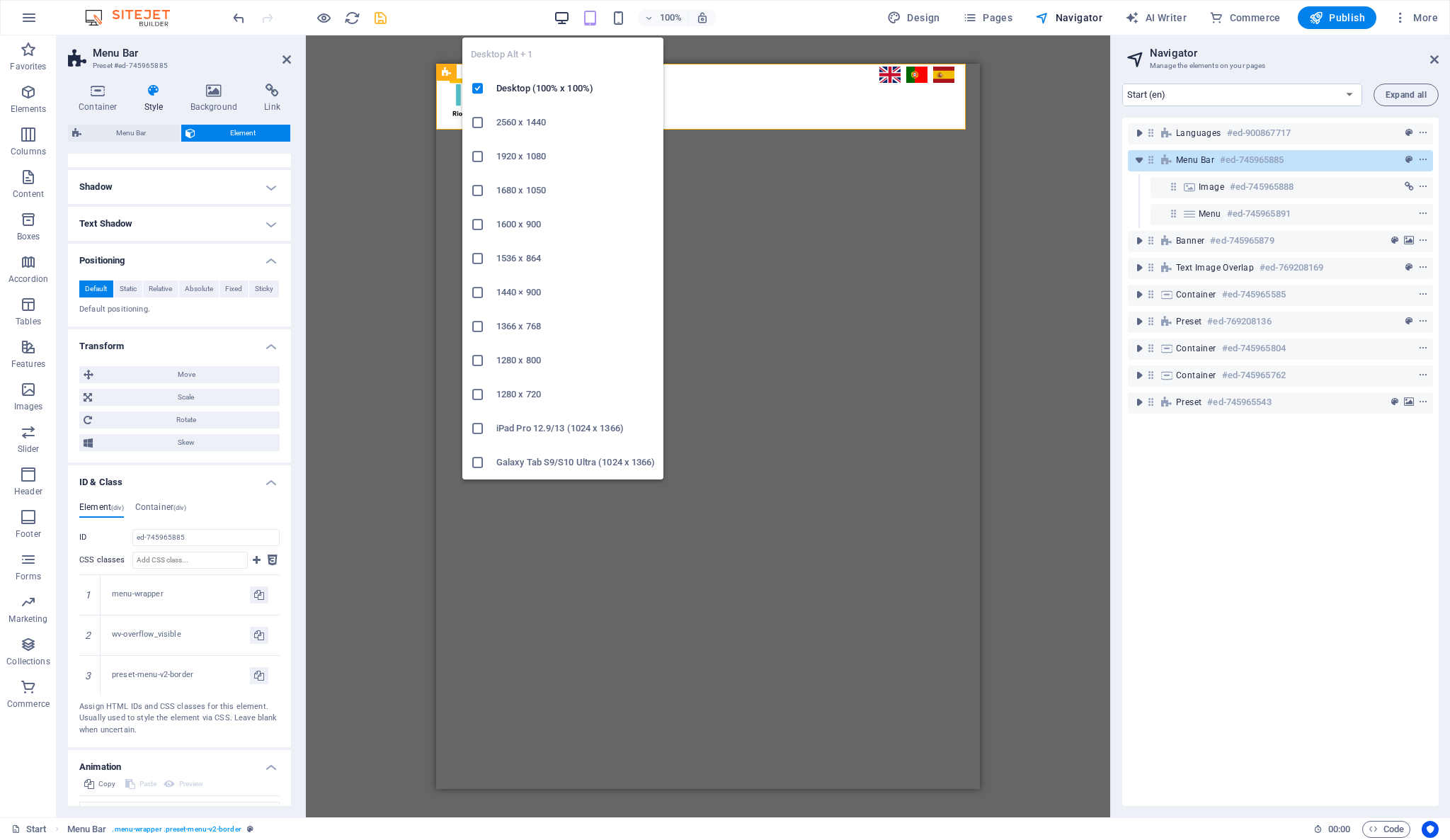
click at [565, 19] on icon "button" at bounding box center [561, 18] width 16 height 16
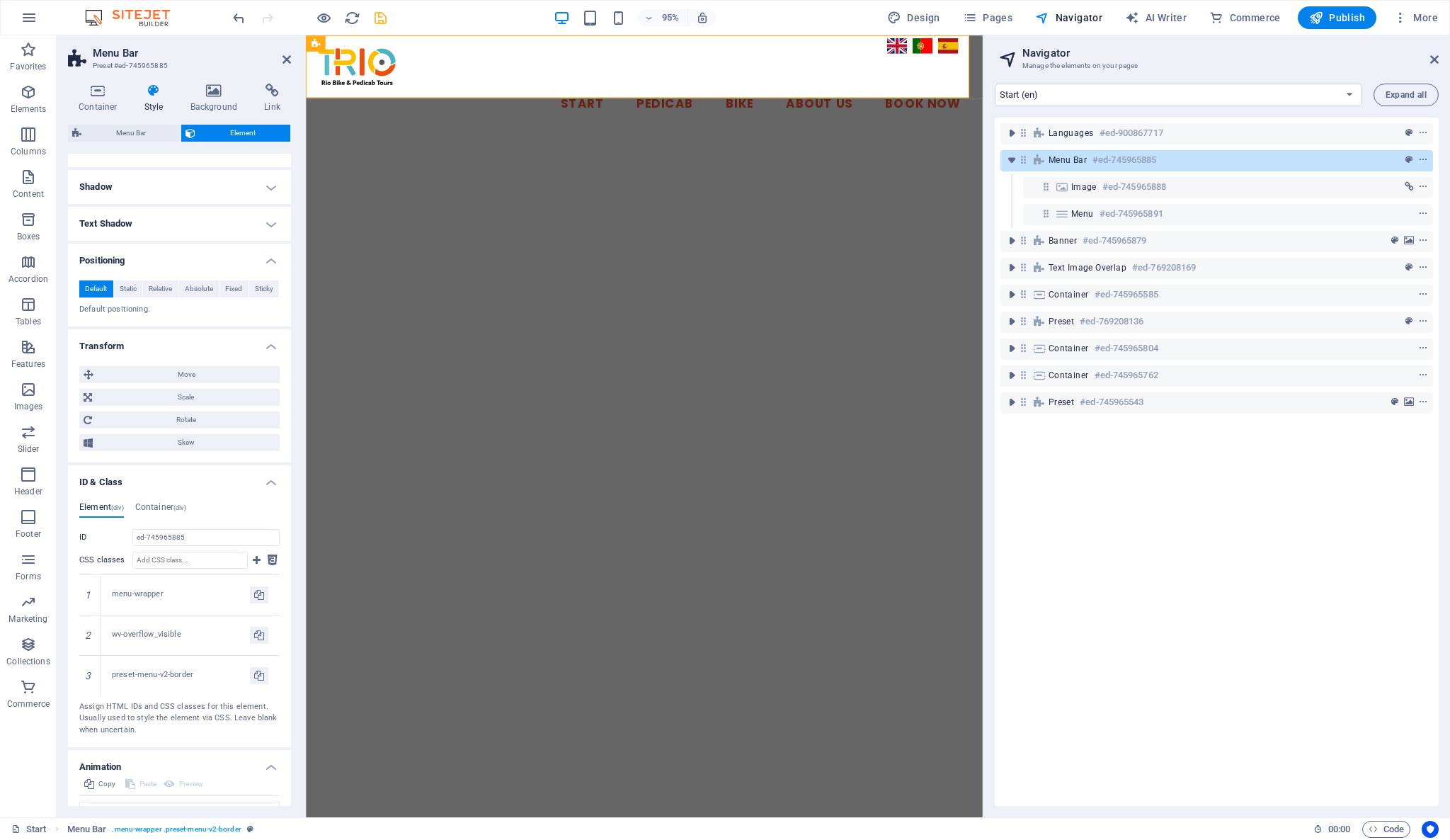
drag, startPoint x: 1113, startPoint y: 80, endPoint x: 982, endPoint y: 123, distance: 137.9
click at [983, 123] on aside "Navigator Manage the elements on your pages Start (en) Privacy (en) test lang (…" at bounding box center [1216, 426] width 467 height 782
click at [163, 504] on h4 "Container (div)" at bounding box center [161, 510] width 51 height 15
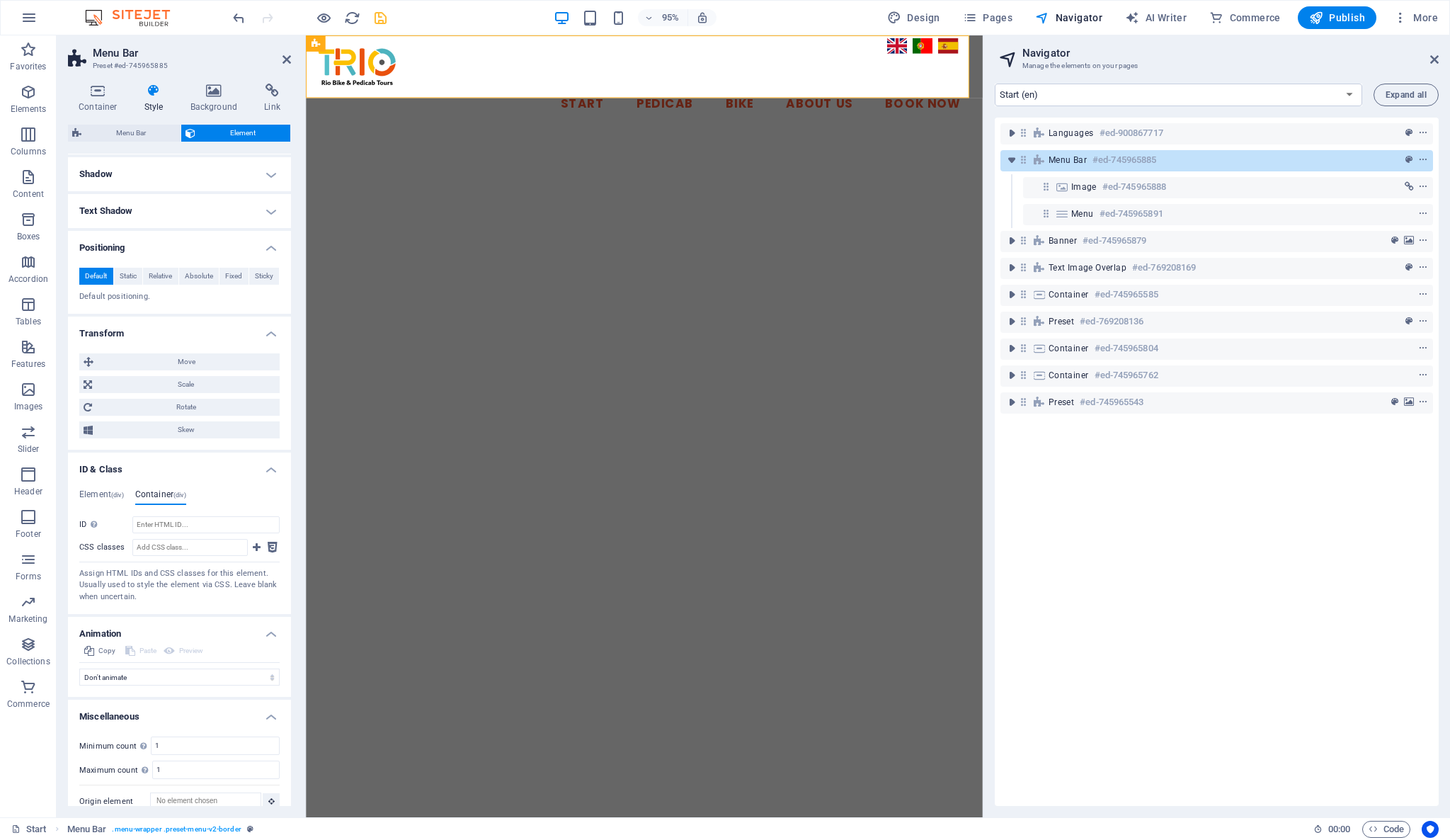
scroll to position [204, 0]
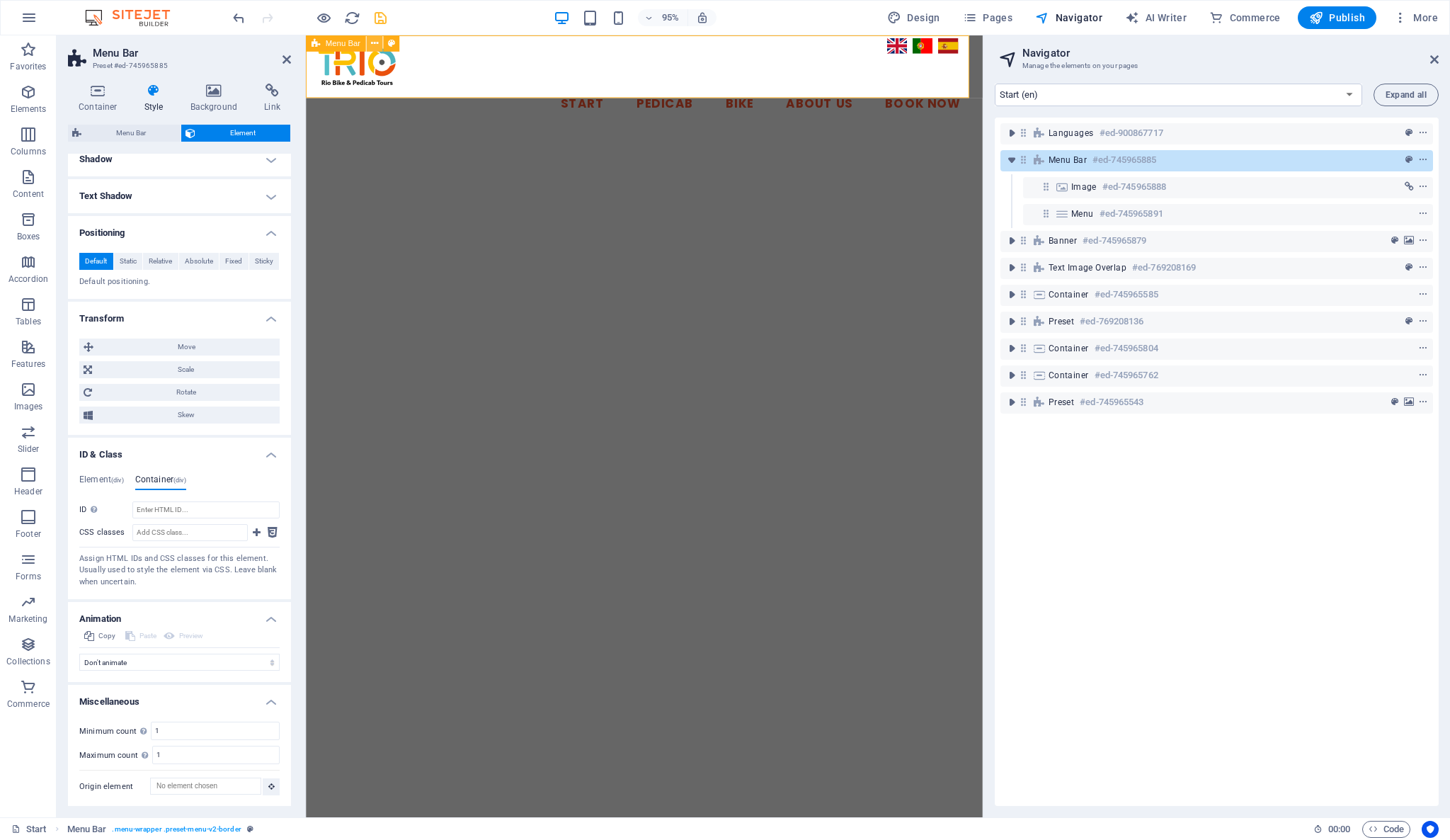
click at [376, 40] on icon at bounding box center [375, 43] width 7 height 15
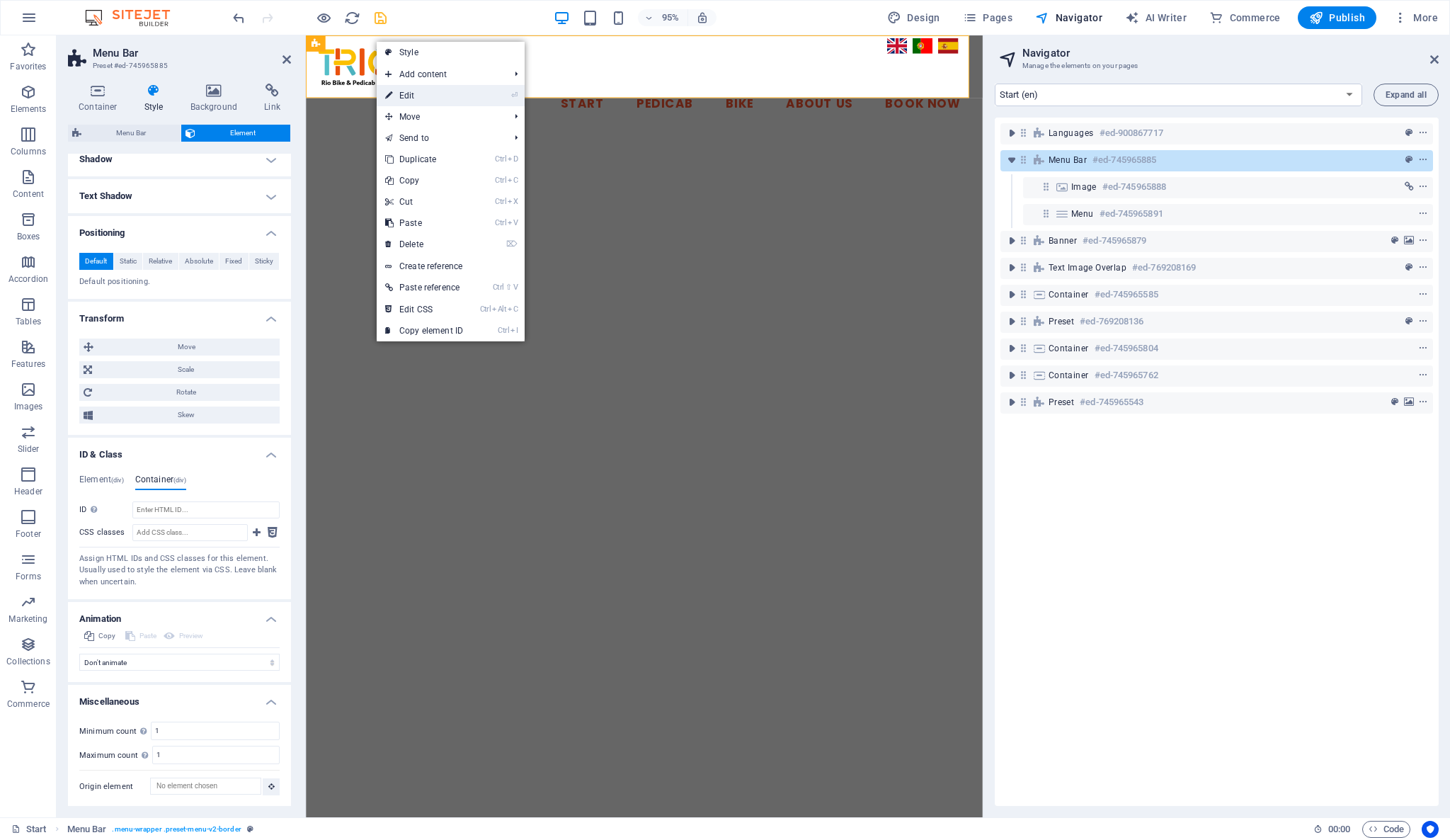
click at [436, 88] on link "⏎ Edit" at bounding box center [423, 95] width 95 height 21
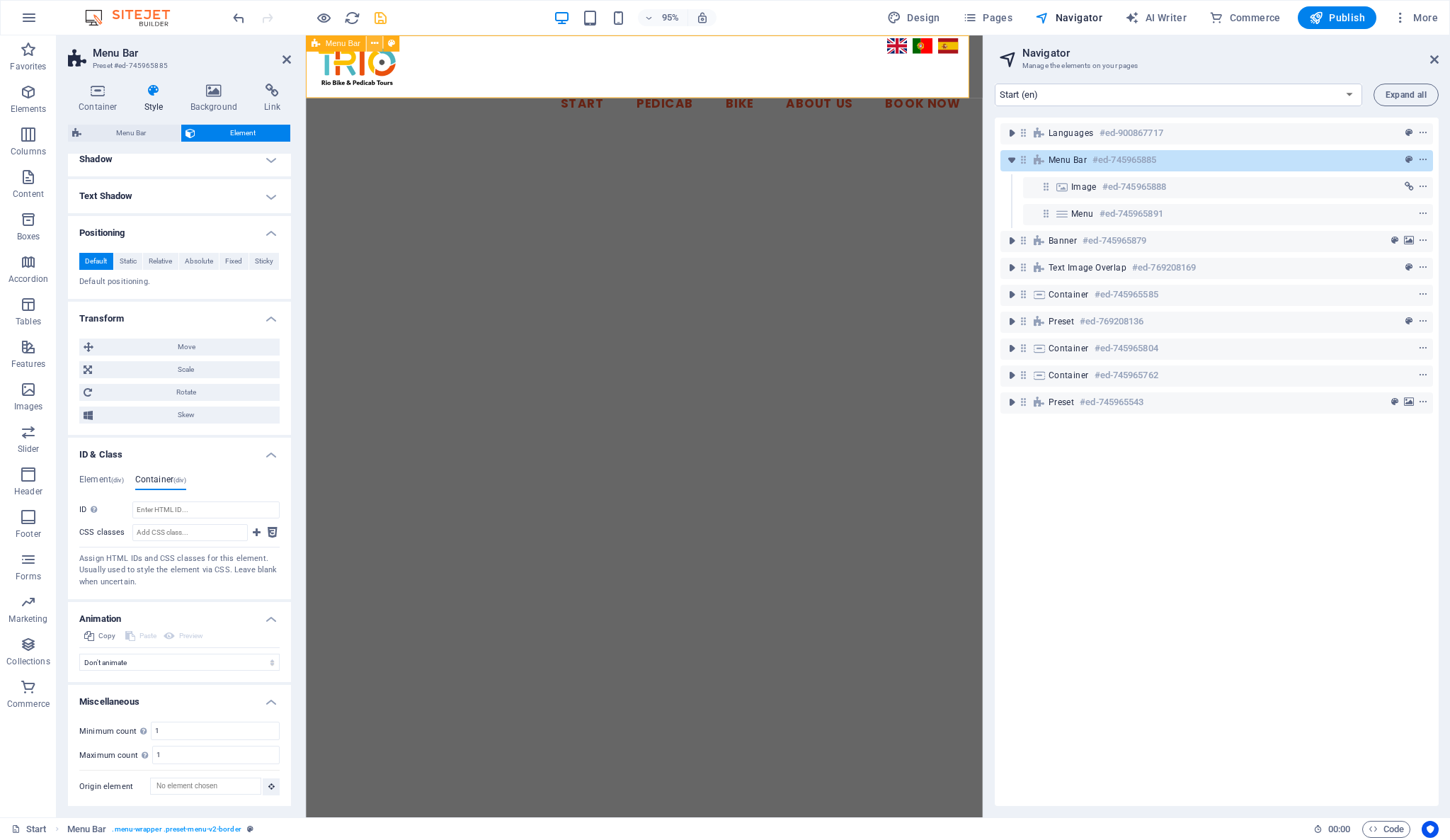
click at [375, 42] on icon at bounding box center [375, 43] width 7 height 15
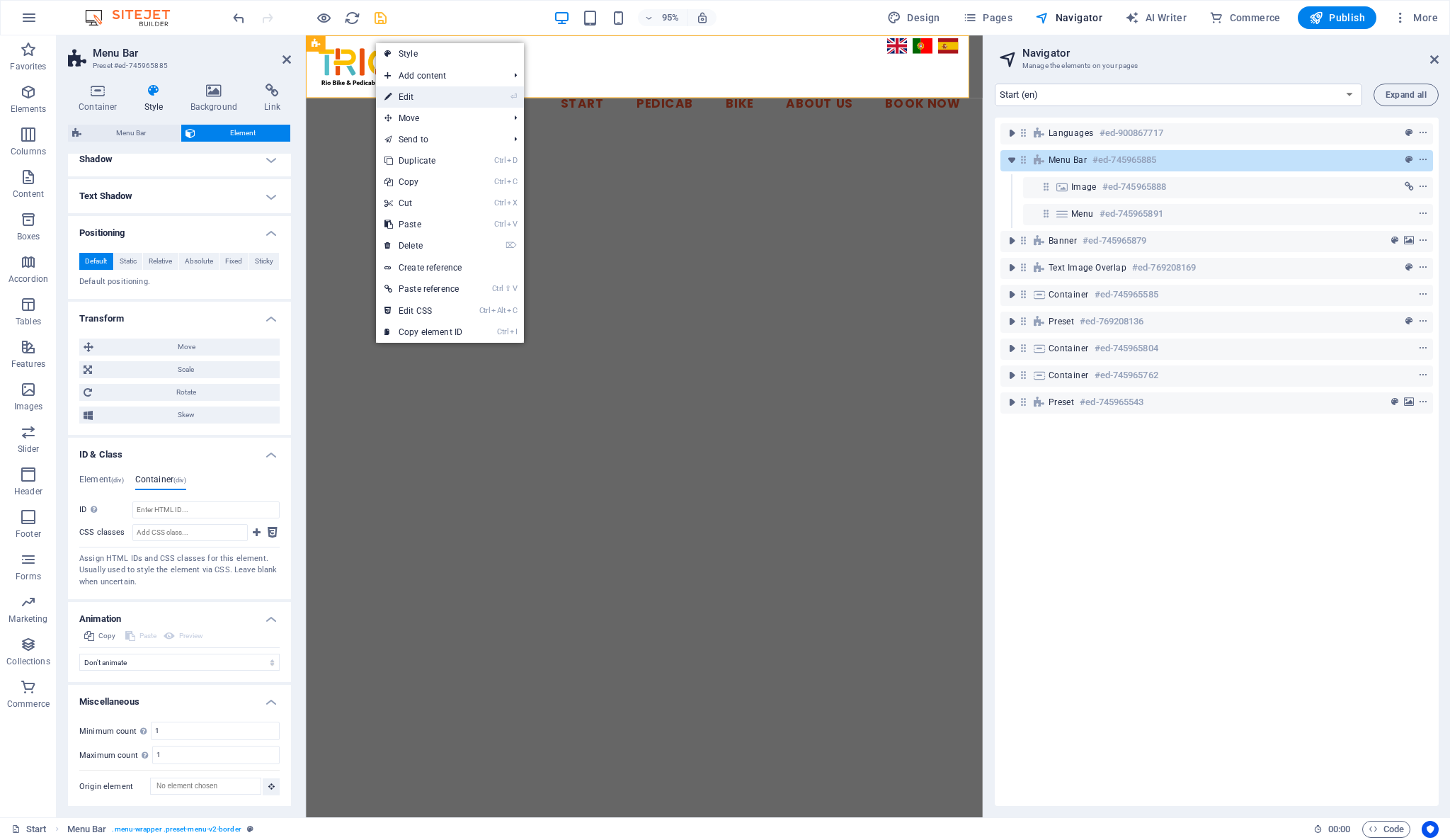
click at [443, 93] on link "⏎ Edit" at bounding box center [423, 97] width 95 height 21
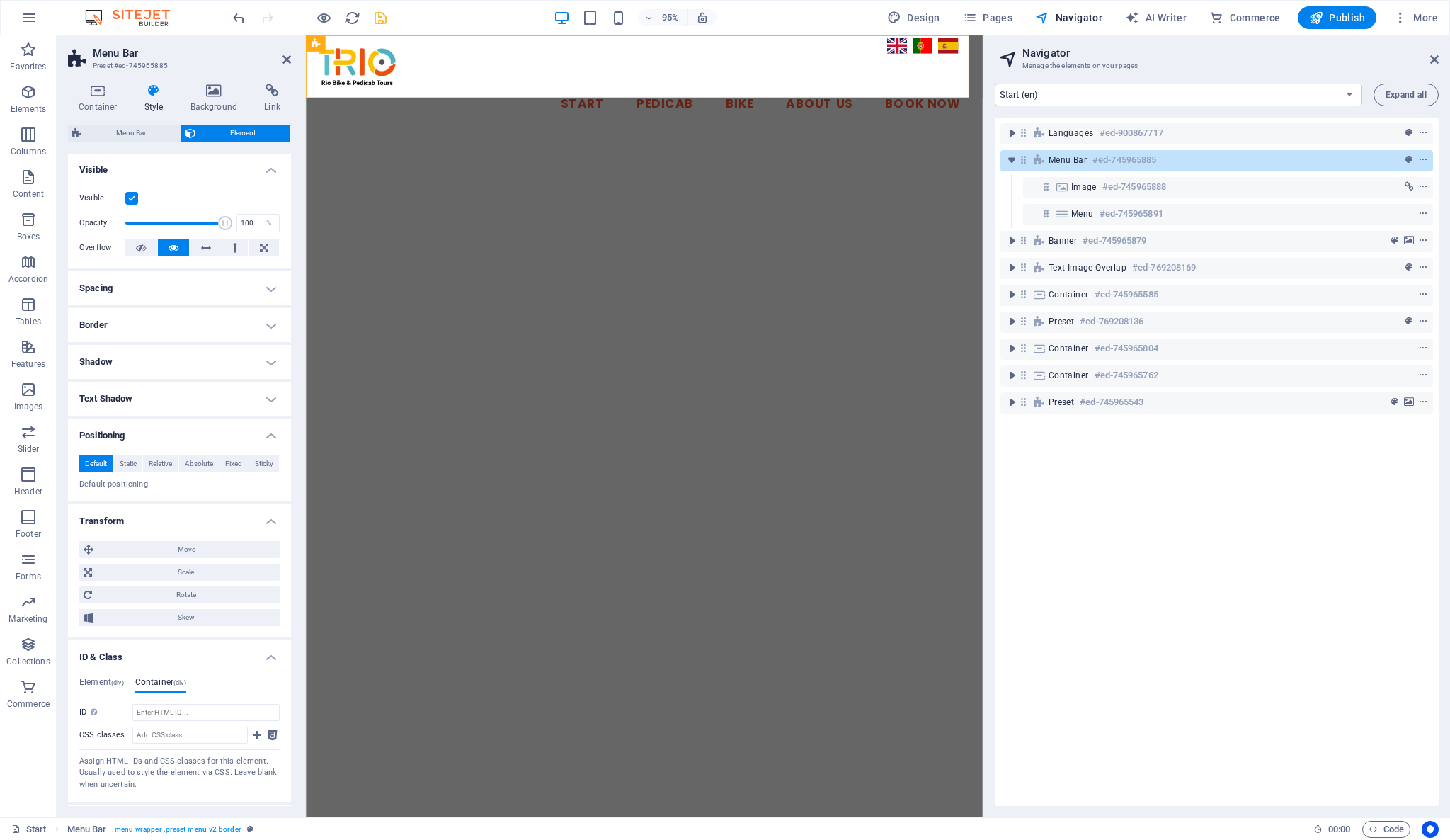
scroll to position [0, 0]
click at [1423, 157] on icon "context-menu" at bounding box center [1423, 160] width 10 height 10
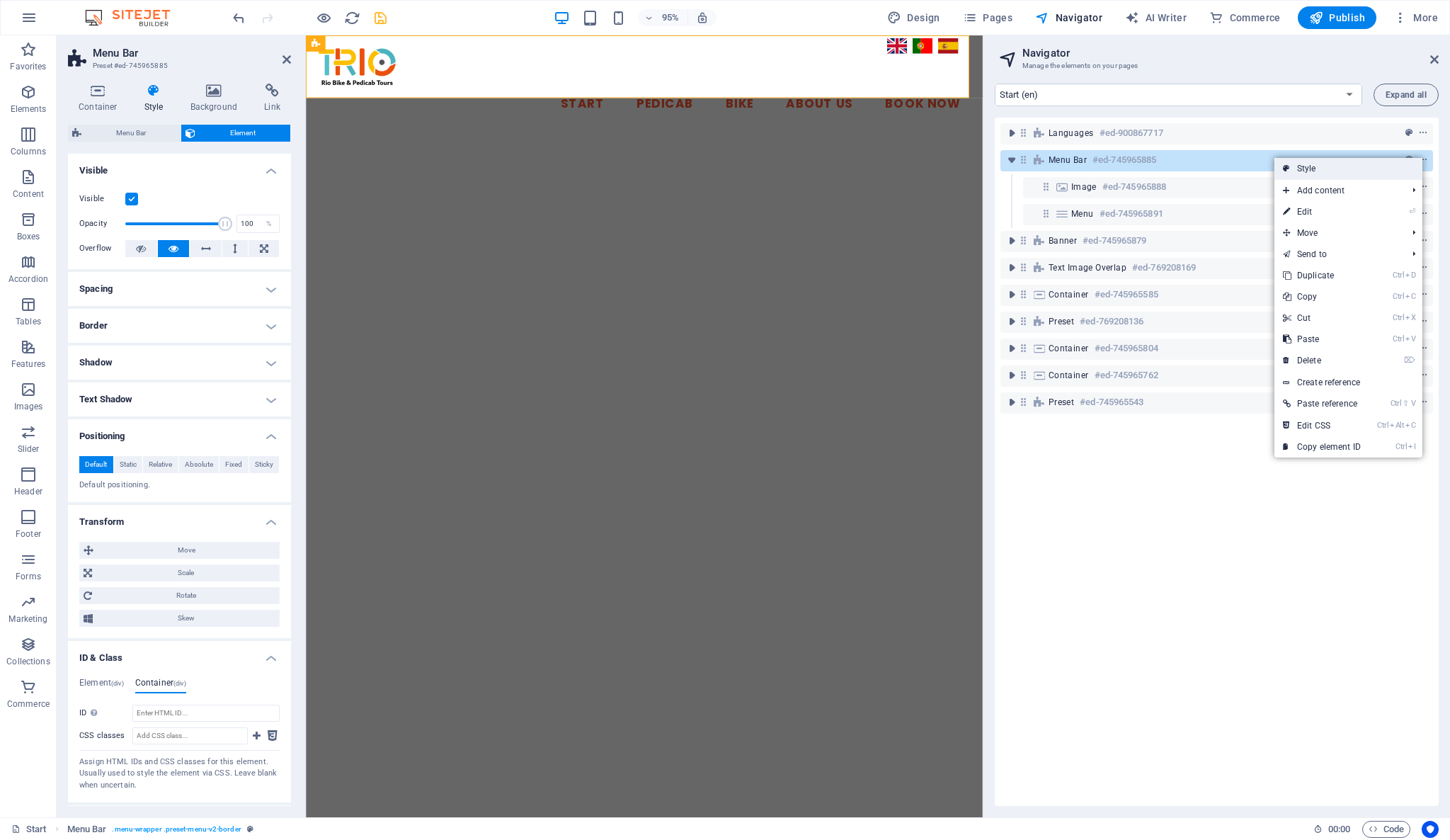
click at [1378, 158] on link "Style" at bounding box center [1348, 169] width 148 height 21
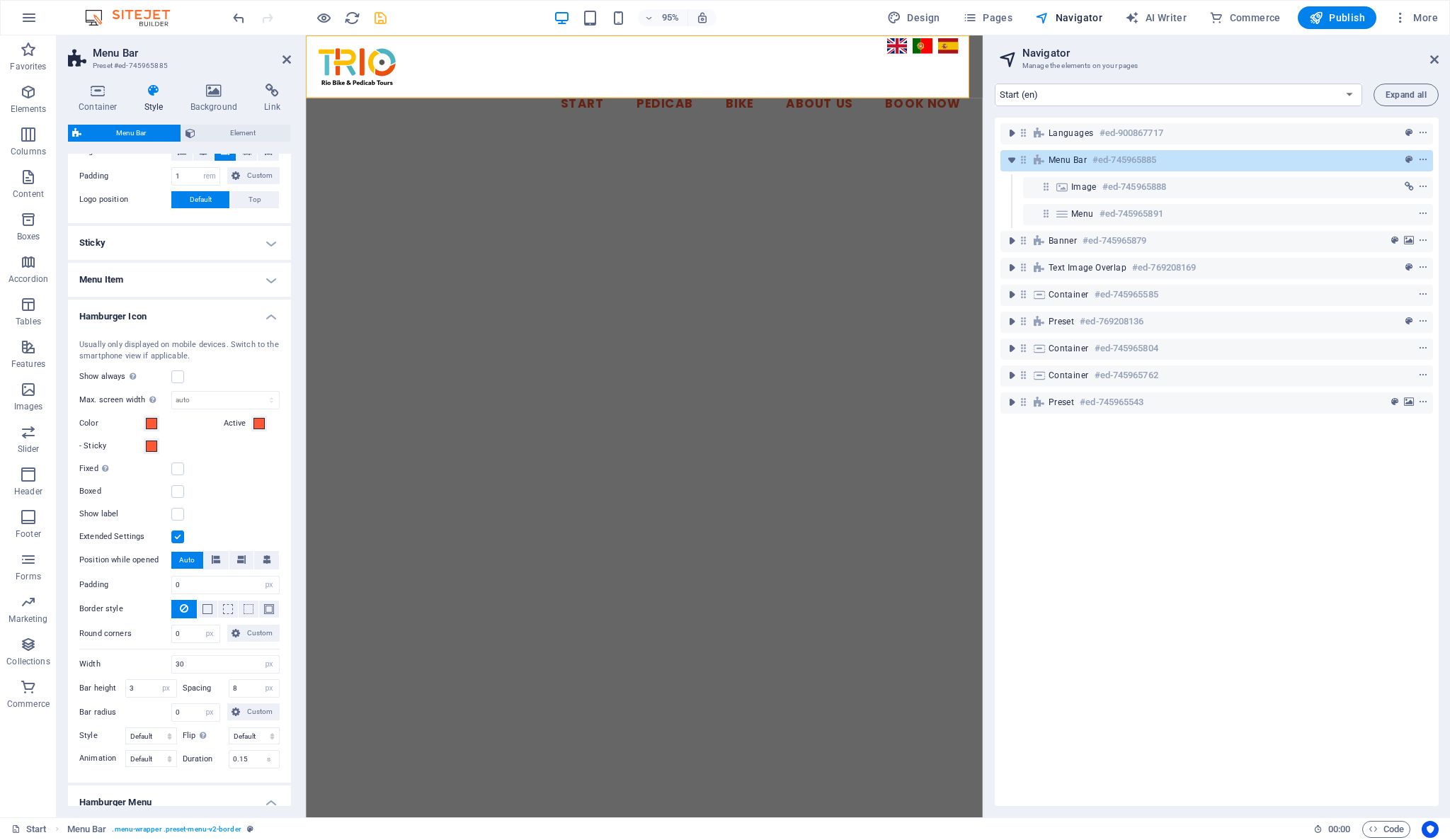
scroll to position [471, 0]
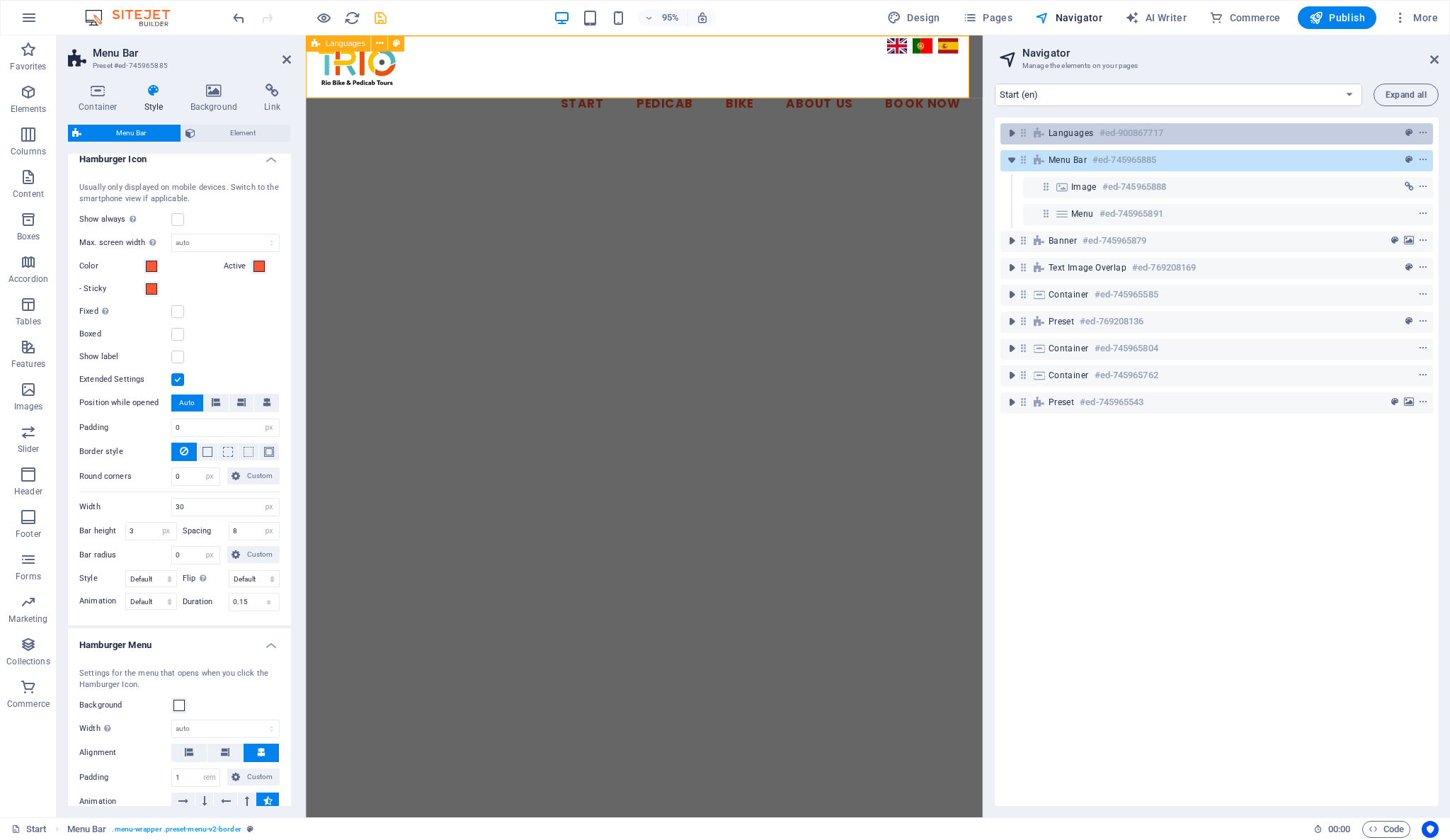
drag, startPoint x: 1305, startPoint y: 138, endPoint x: 1303, endPoint y: 127, distance: 11.2
click at [1303, 127] on div "Languages #ed-900867717" at bounding box center [1205, 133] width 314 height 17
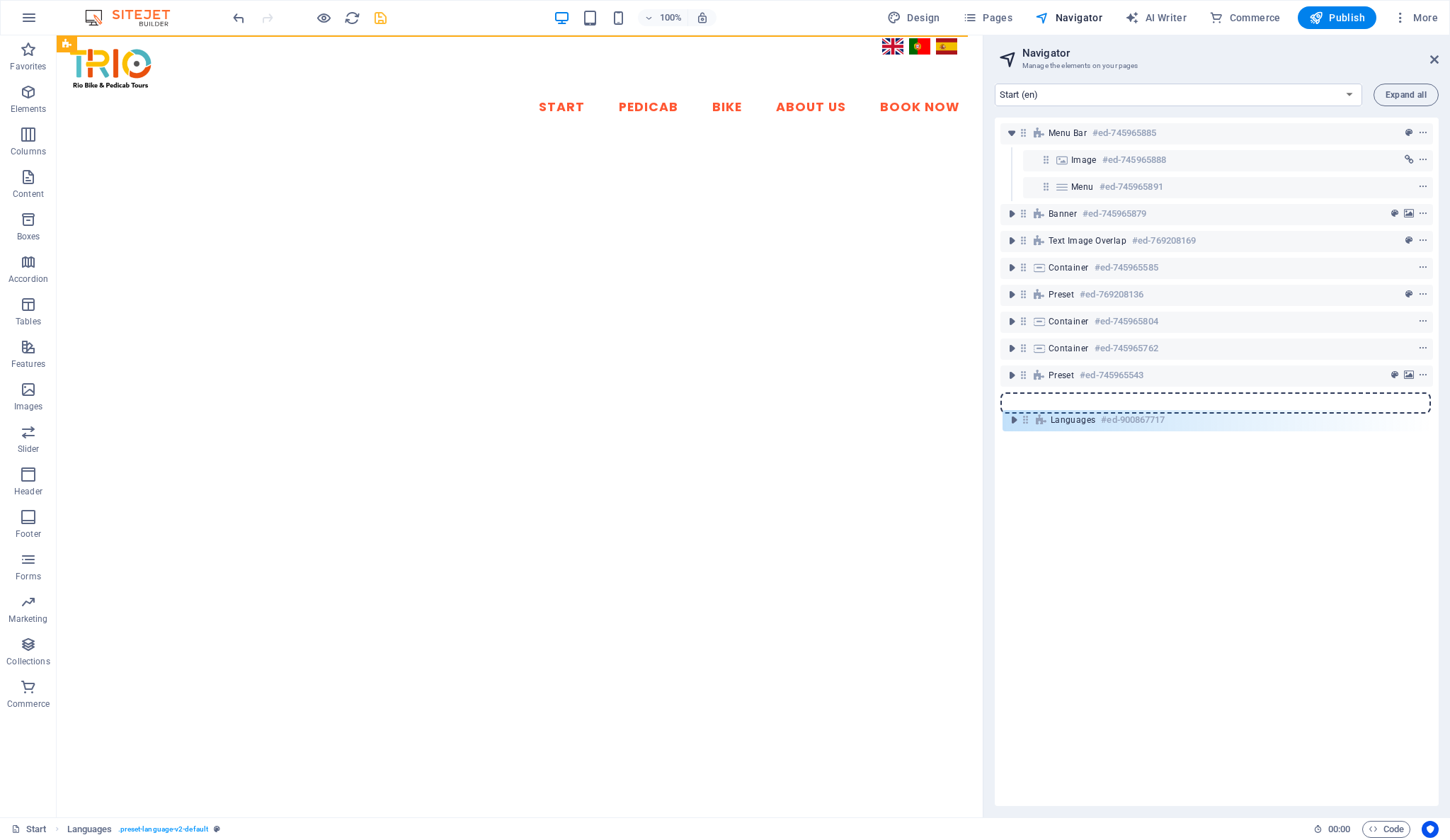
drag, startPoint x: 1021, startPoint y: 133, endPoint x: 1025, endPoint y: 423, distance: 290.0
click at [1025, 423] on div "Languages #ed-900867717 Menu Bar #ed-745965885 Image #ed-745965888 Menu #ed-745…" at bounding box center [1216, 461] width 444 height 688
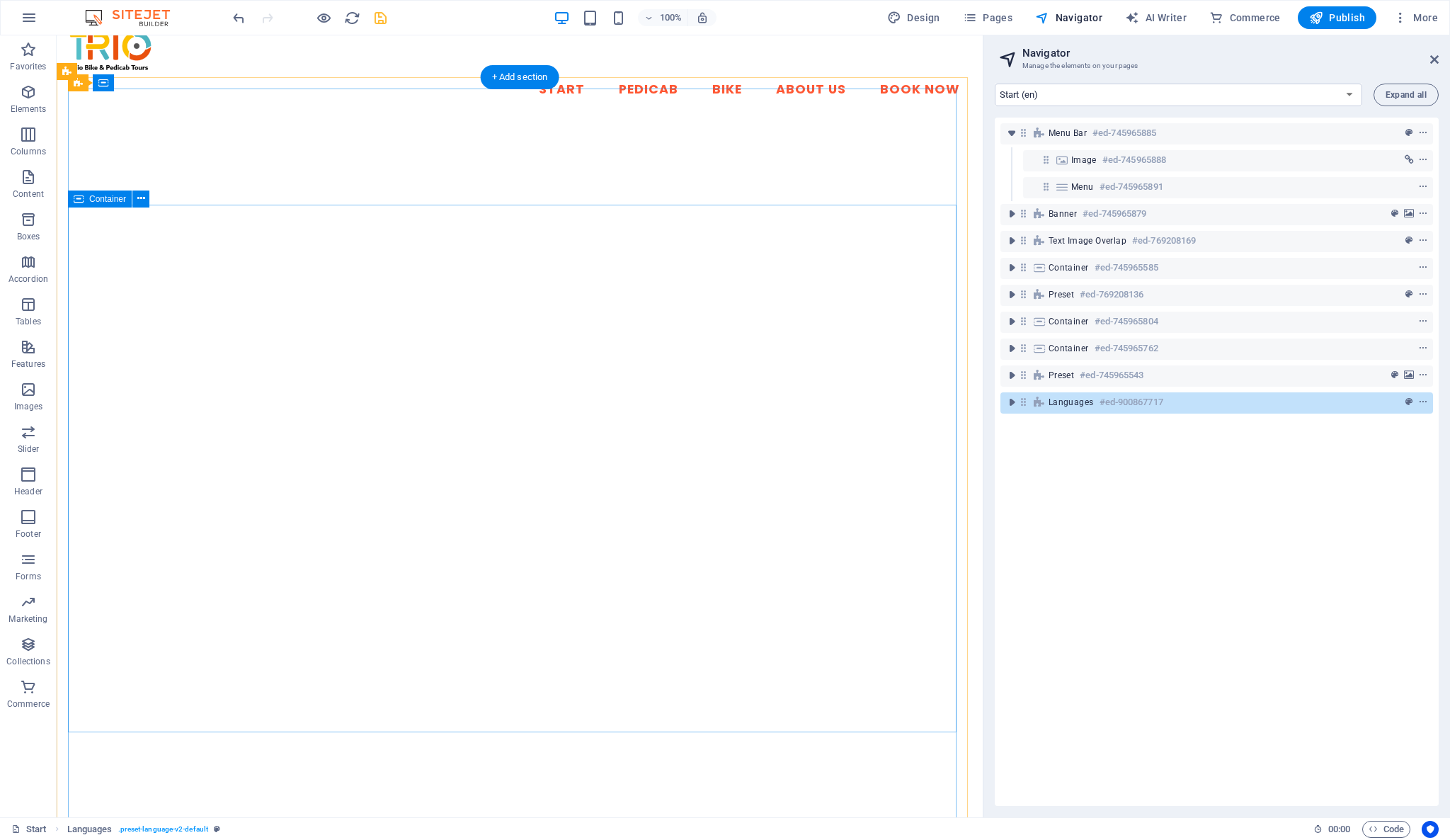
scroll to position [0, 0]
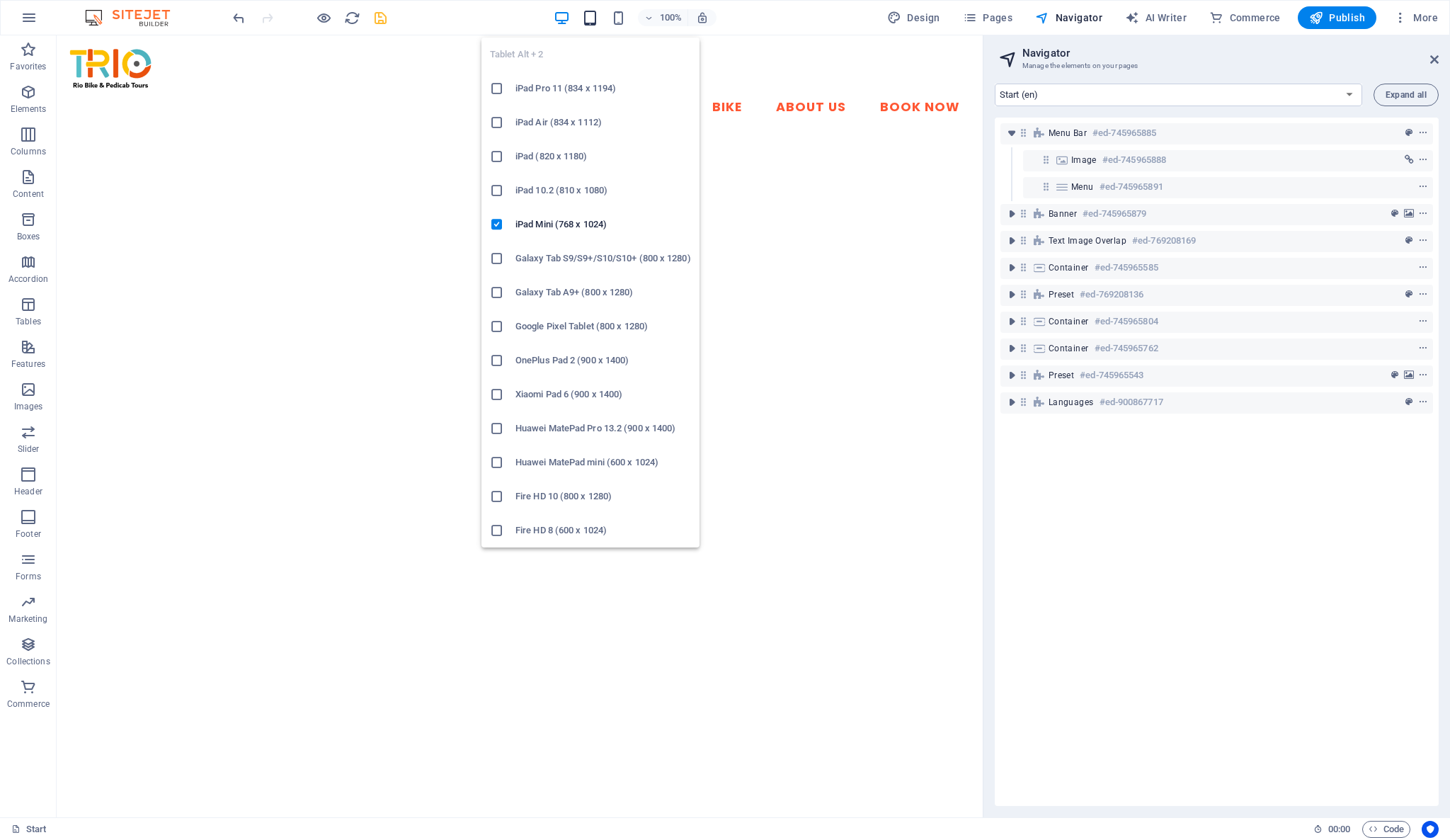
click at [595, 19] on icon "button" at bounding box center [589, 18] width 16 height 16
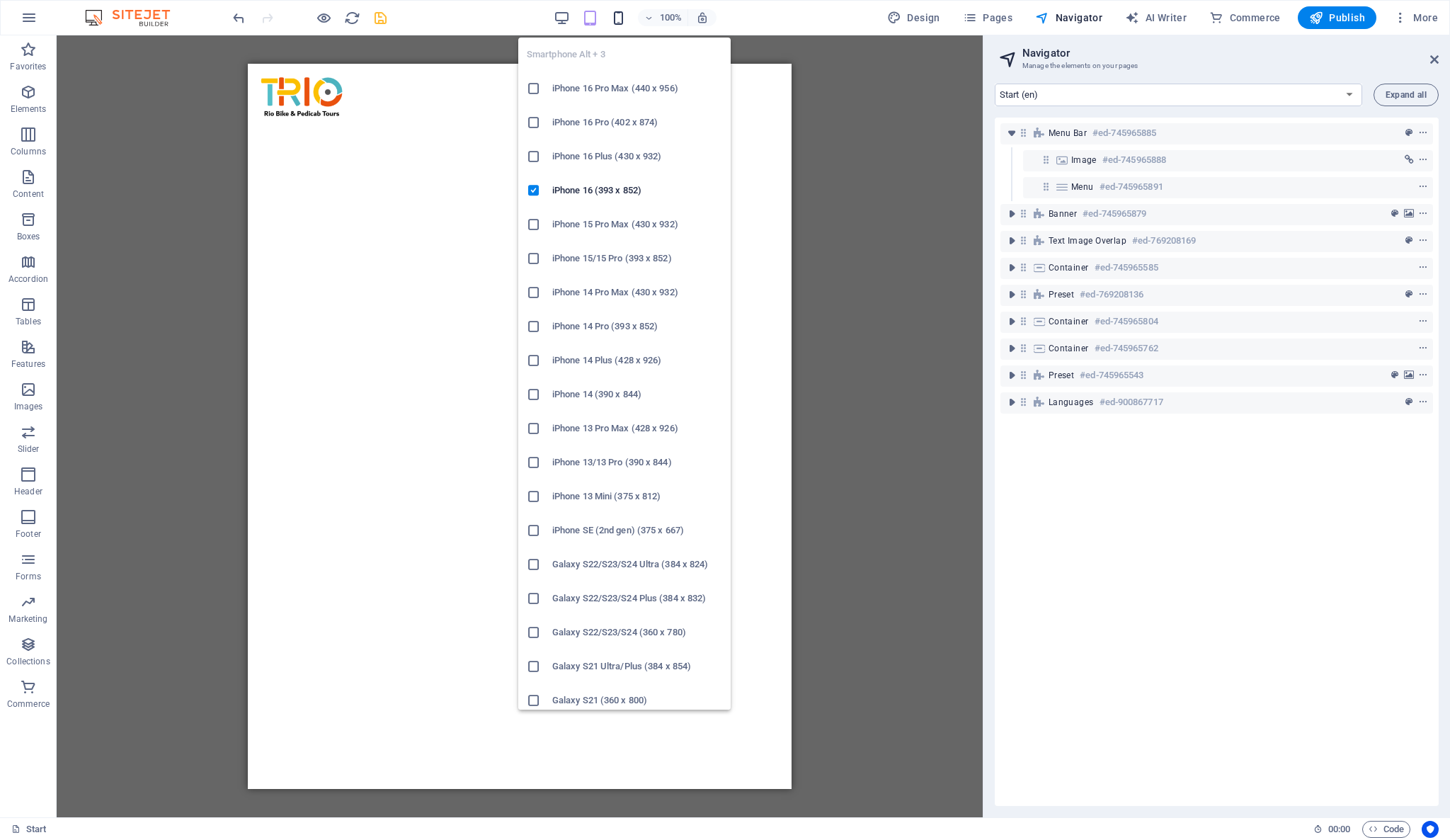
click at [623, 19] on icon "button" at bounding box center [618, 18] width 16 height 16
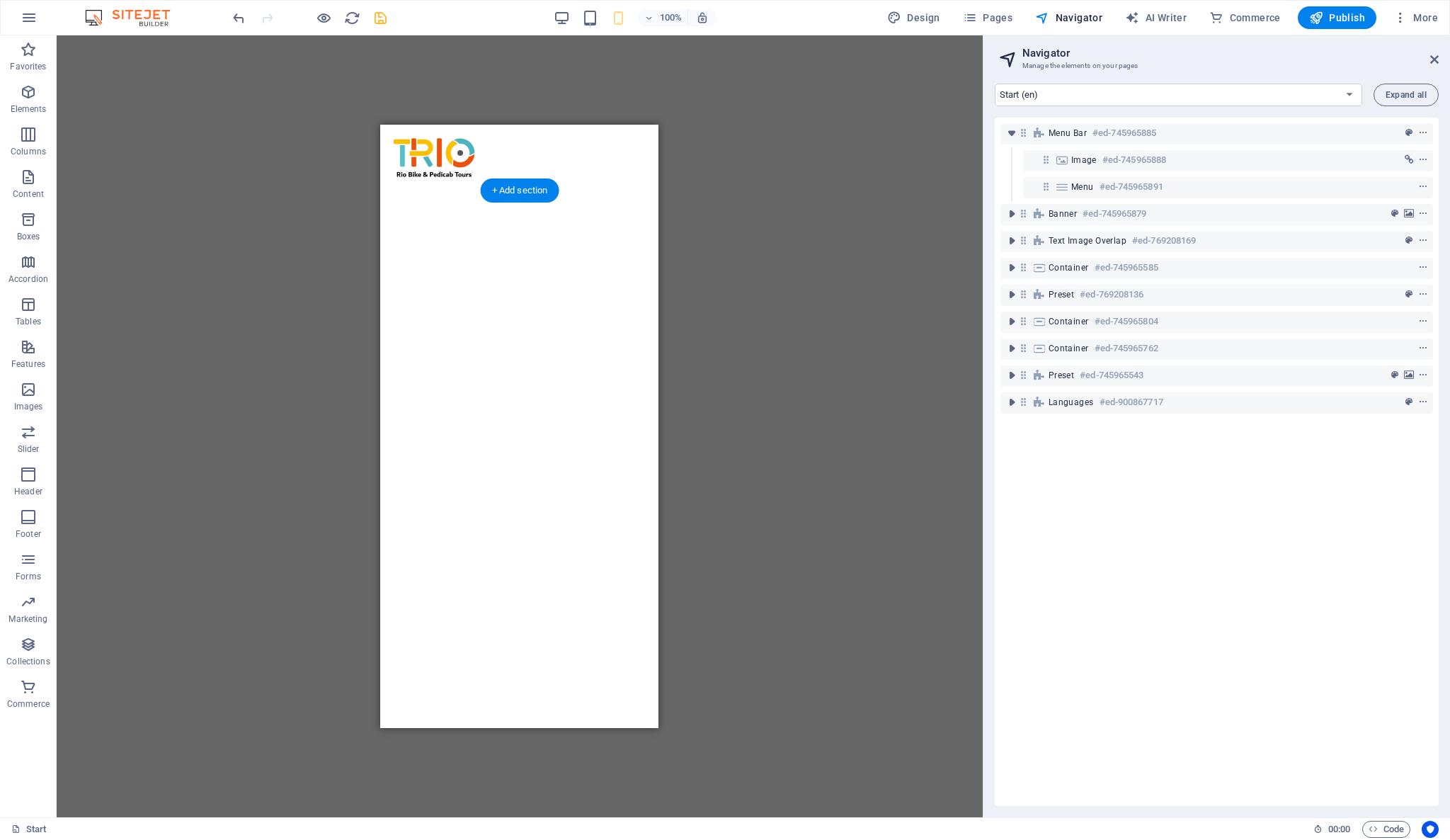
click at [388, 191] on img "1/8" at bounding box center [512, 191] width 264 height 0
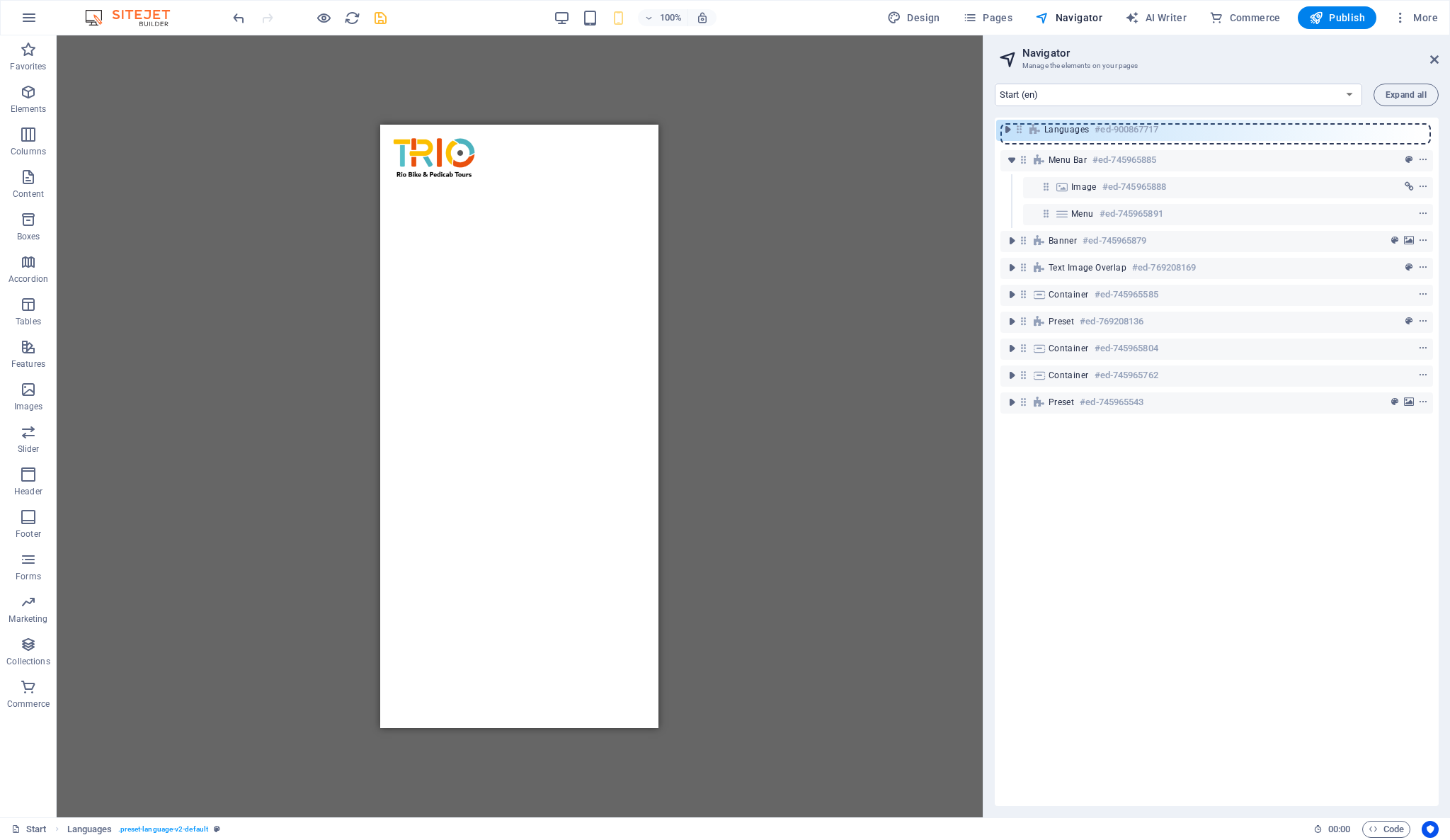
drag, startPoint x: 1025, startPoint y: 405, endPoint x: 1017, endPoint y: 127, distance: 278.1
click at [1017, 127] on div "Menu Bar #ed-745965885 Image #ed-745965888 Menu #ed-745965891 Banner #ed-745965…" at bounding box center [1216, 461] width 444 height 688
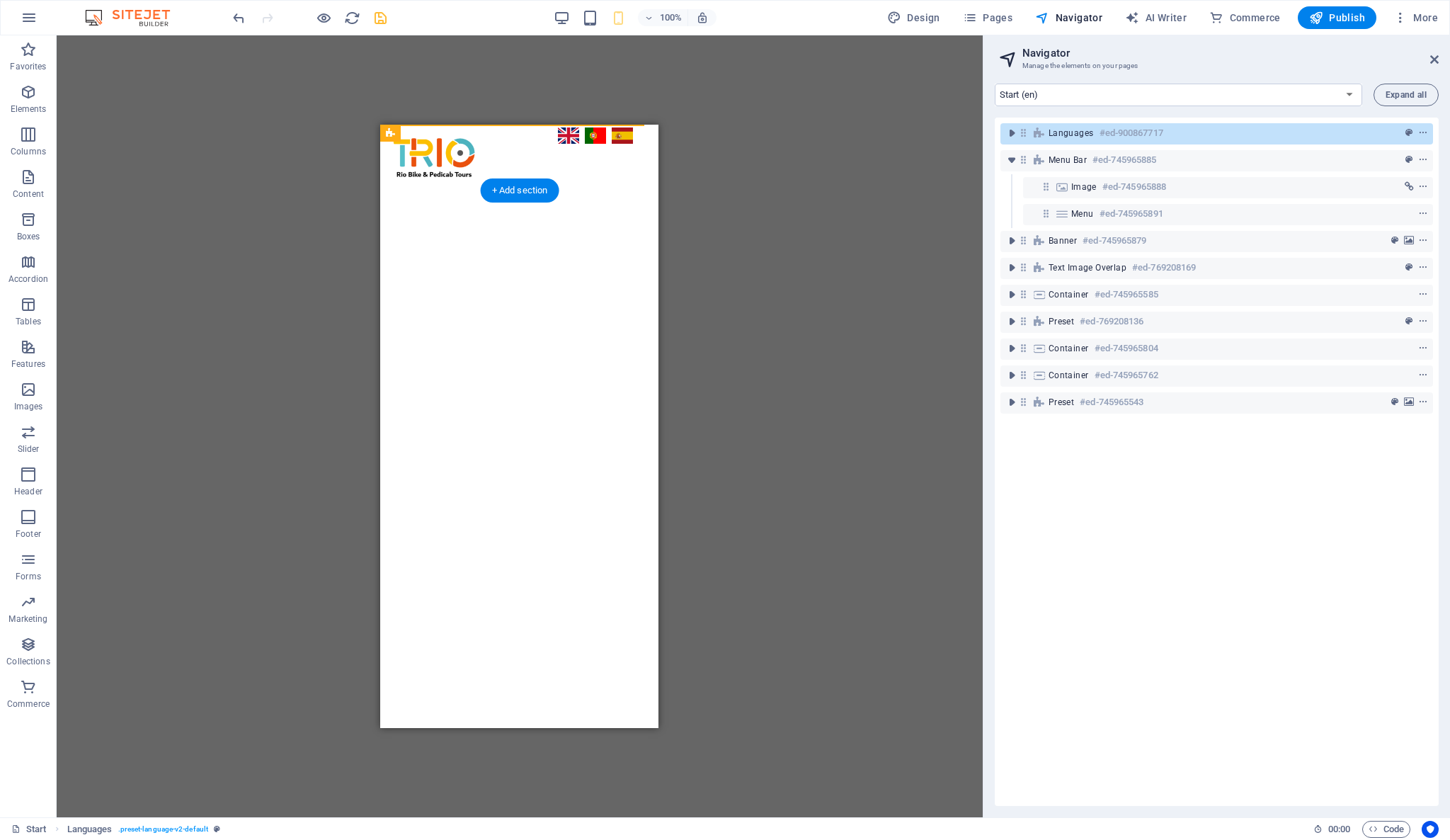
click at [385, 191] on img "1/8" at bounding box center [512, 191] width 264 height 0
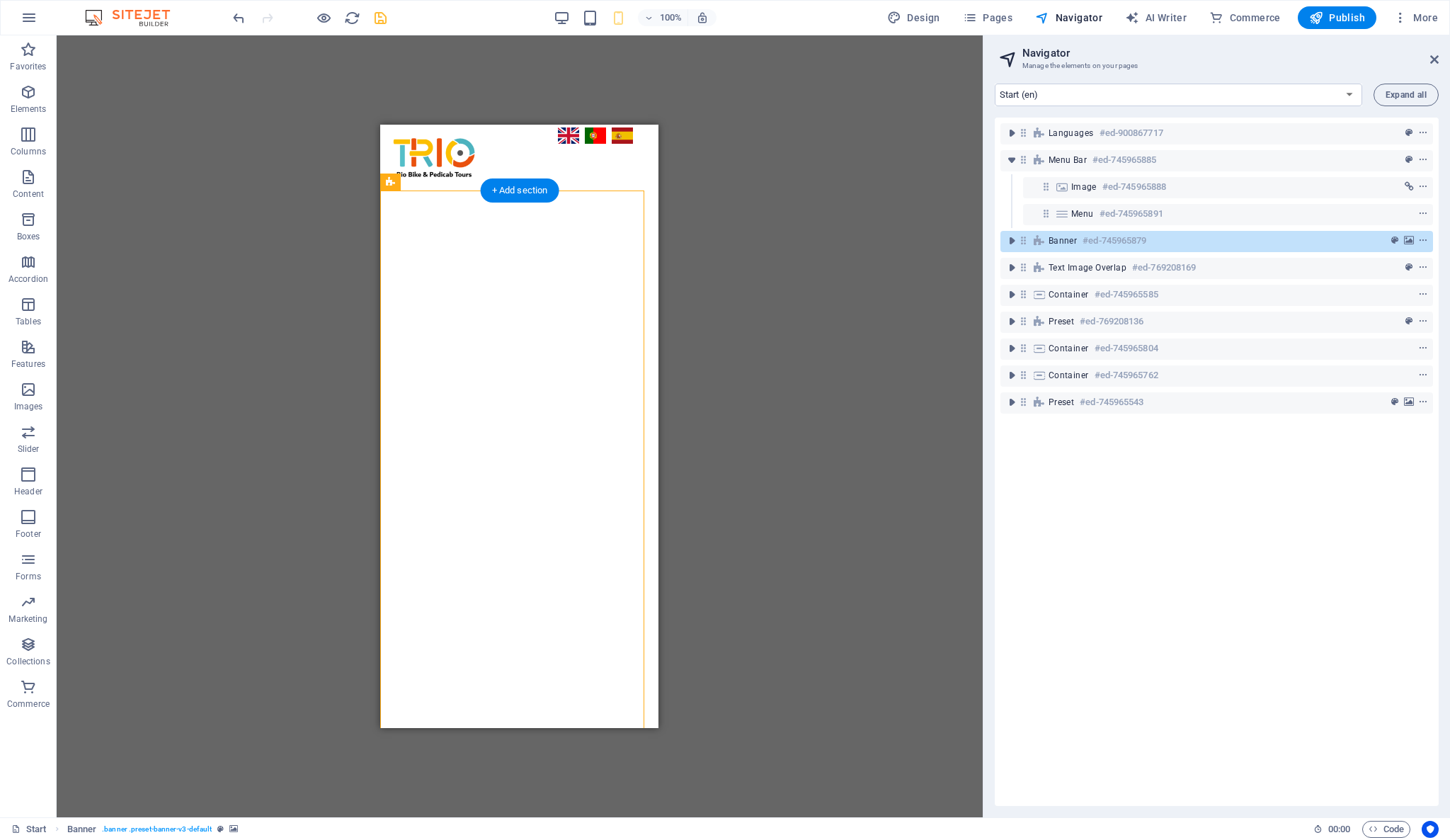
click at [396, 191] on img "1/8" at bounding box center [512, 191] width 264 height 0
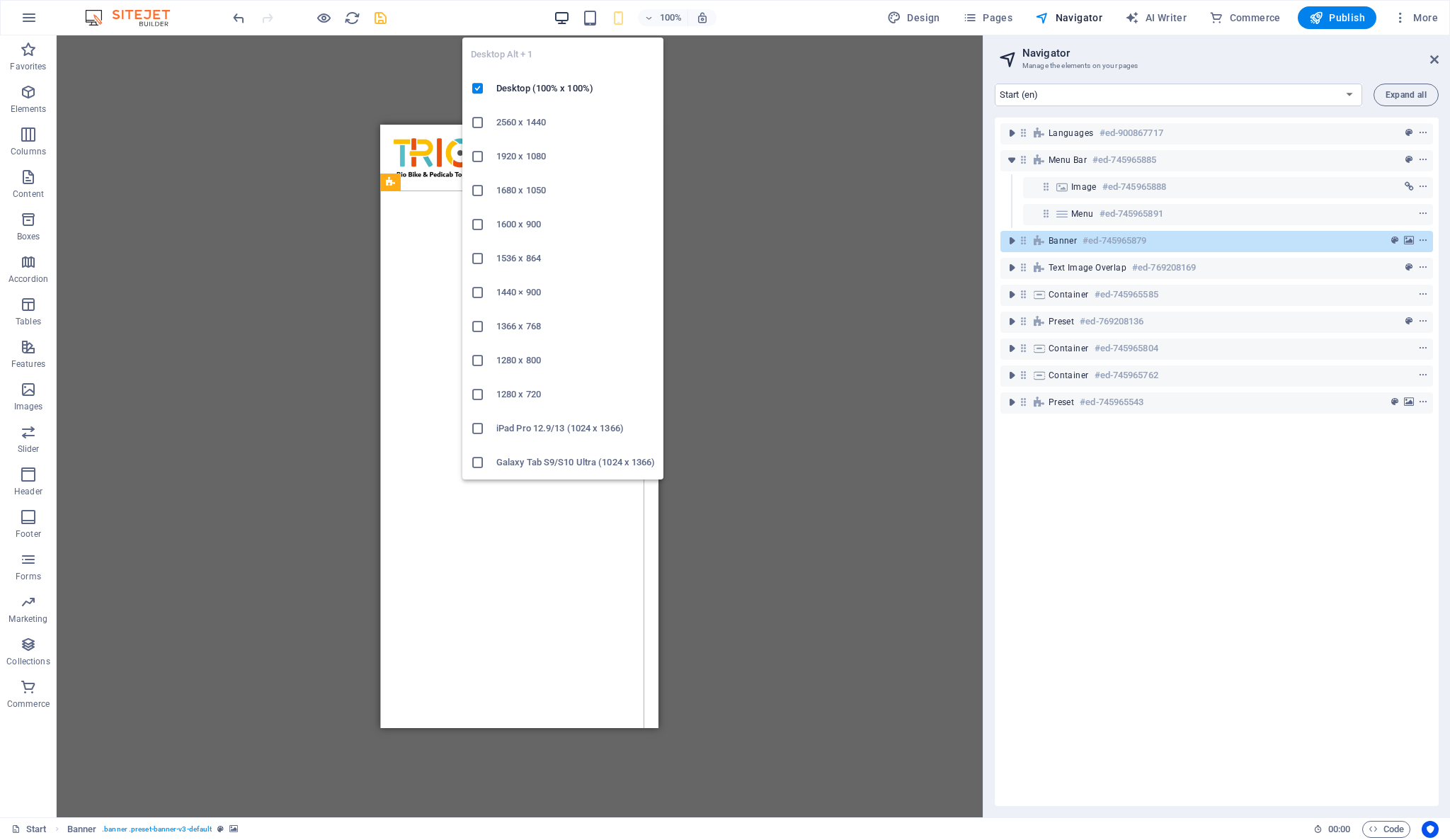
click at [561, 17] on icon "button" at bounding box center [561, 18] width 16 height 16
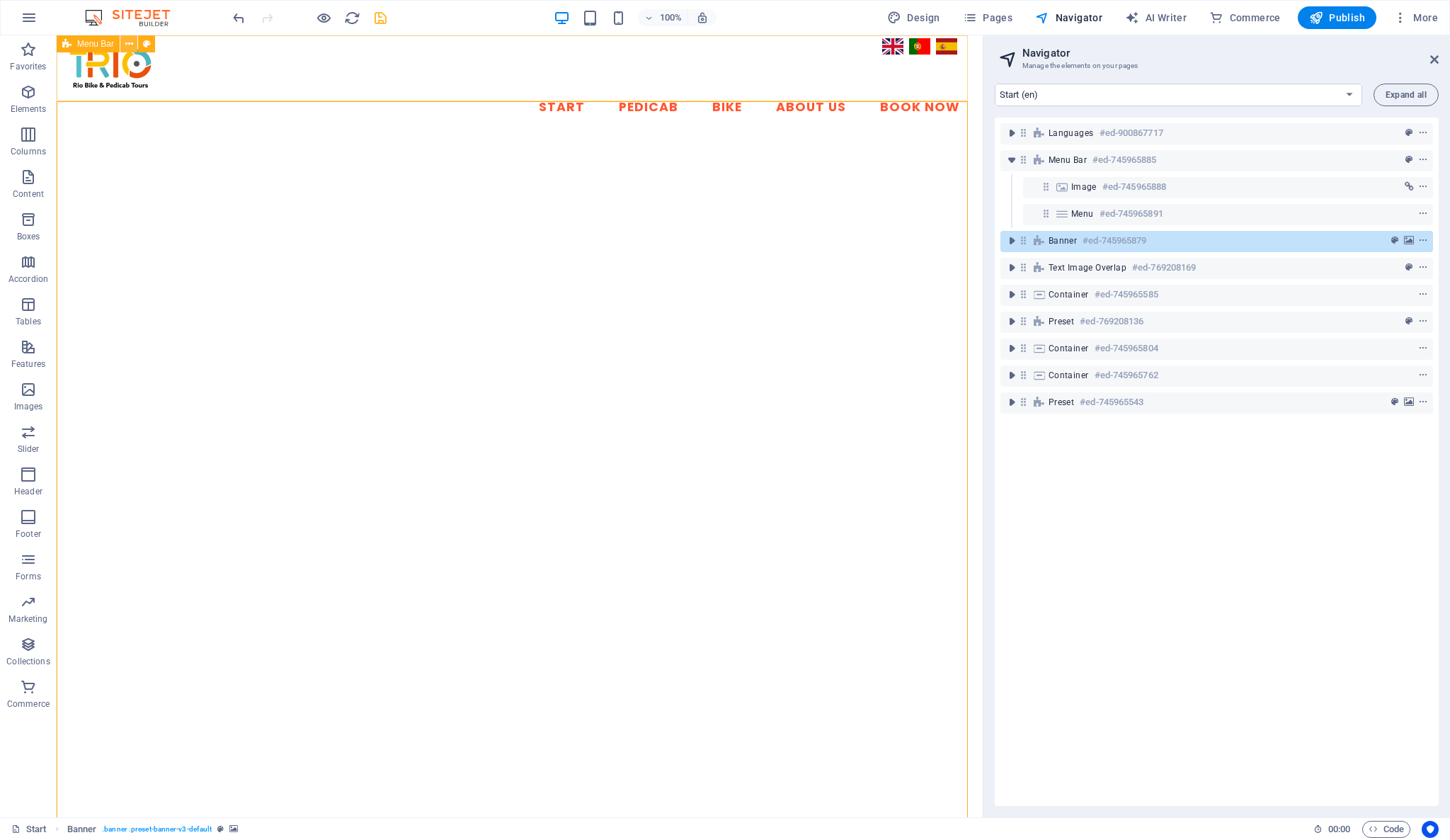
click at [131, 44] on icon at bounding box center [128, 44] width 8 height 15
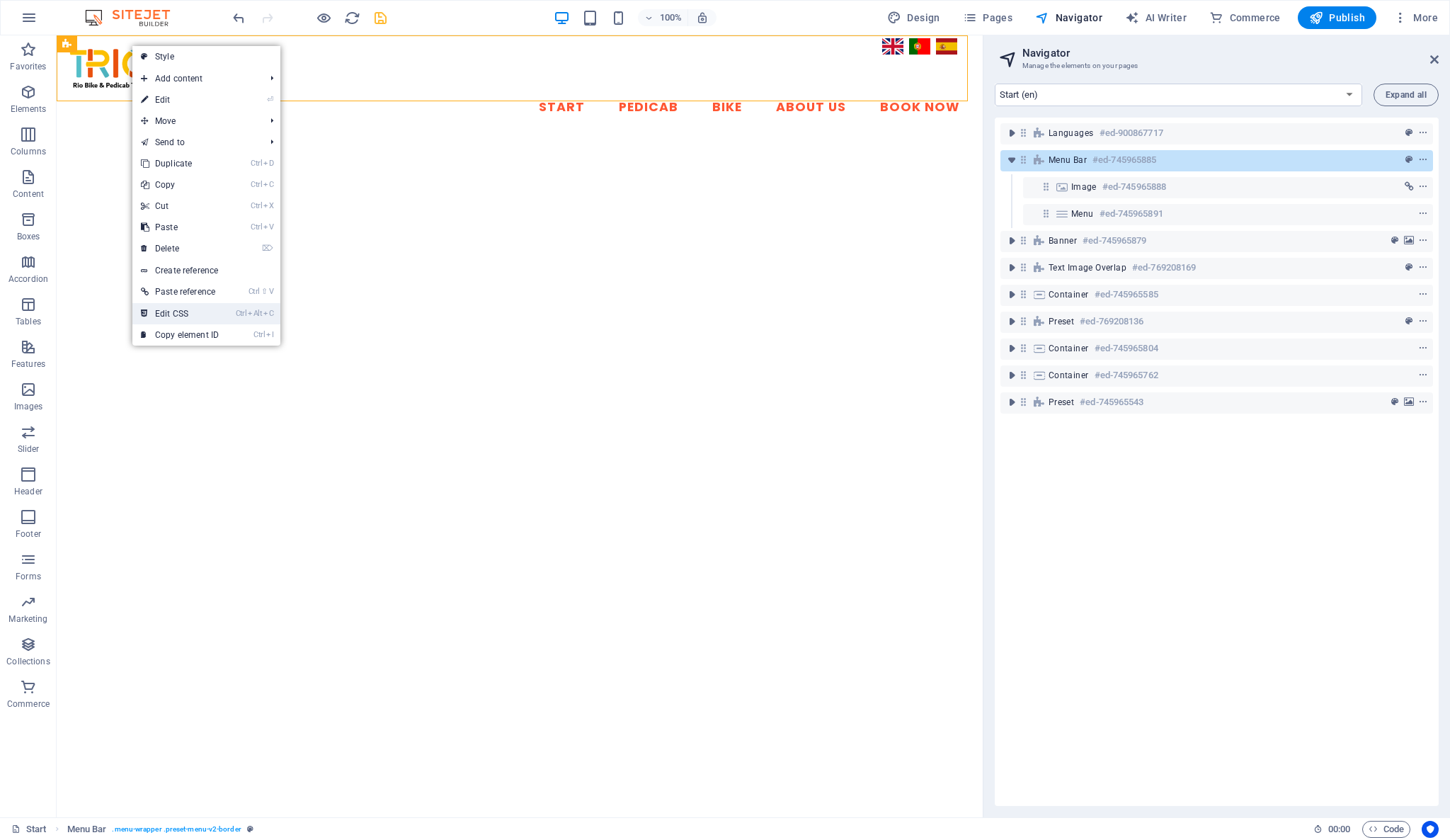
click at [186, 306] on link "Ctrl Alt C Edit CSS" at bounding box center [180, 313] width 95 height 21
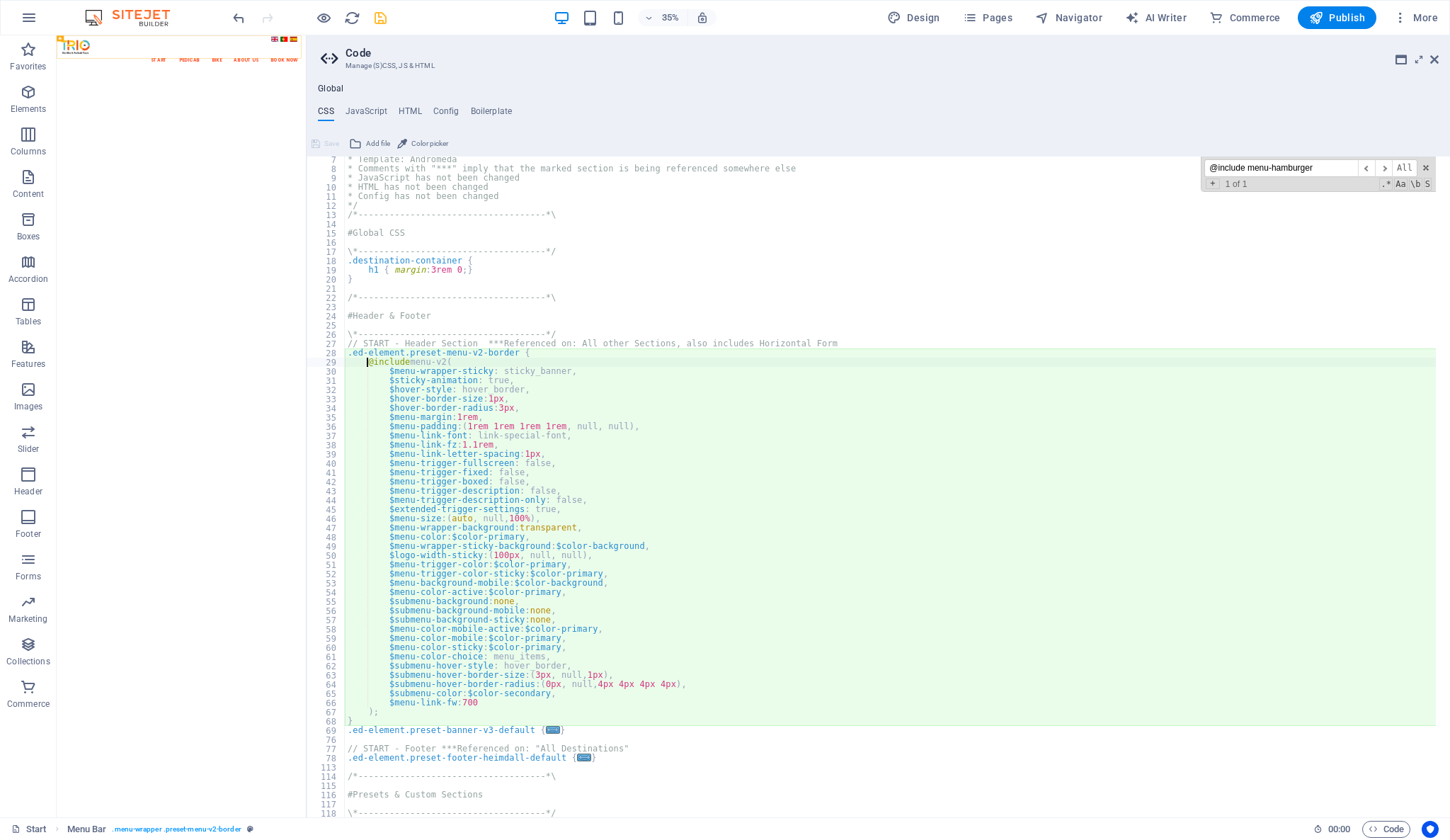
scroll to position [56, 0]
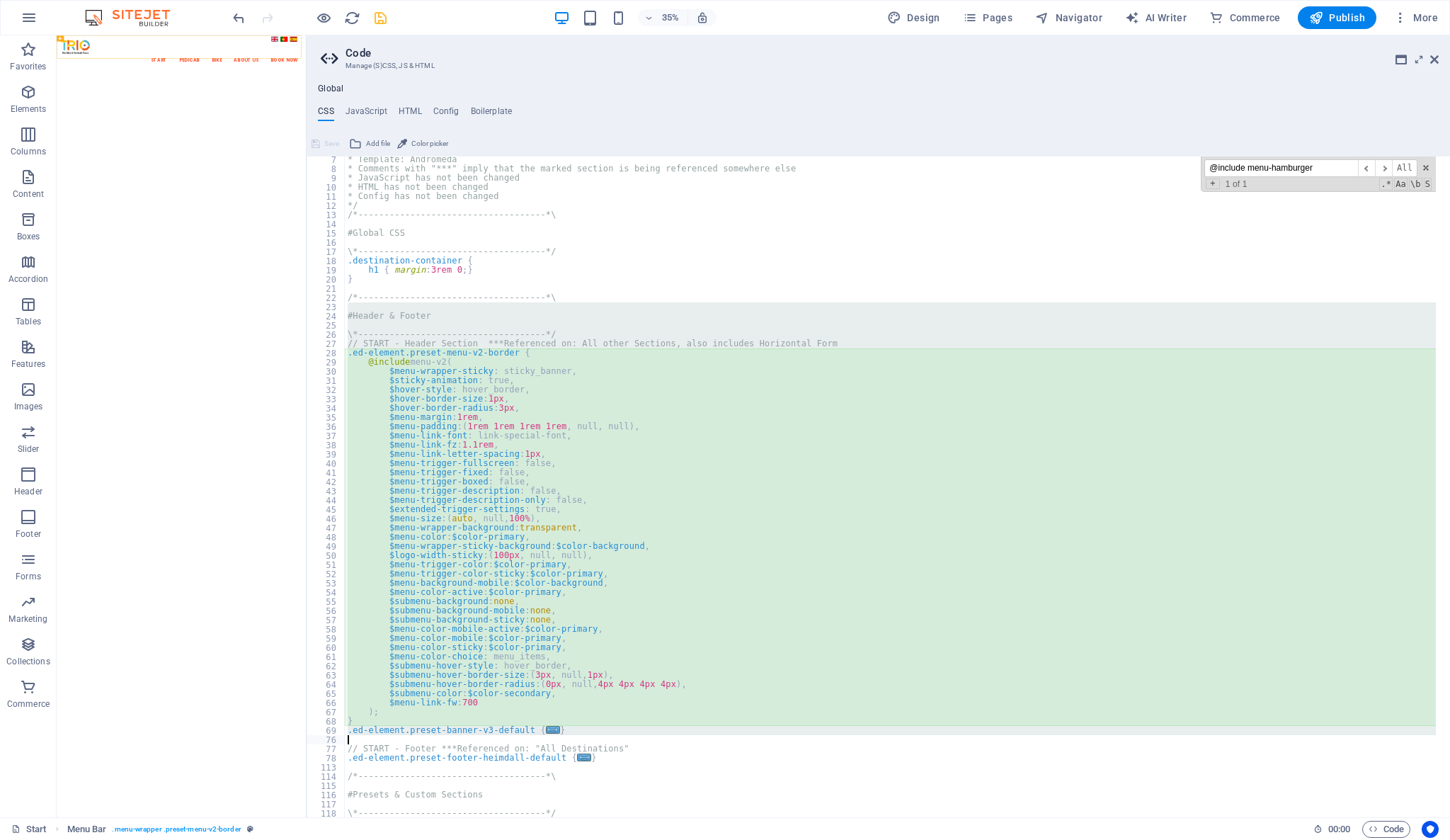
drag, startPoint x: 362, startPoint y: 307, endPoint x: 710, endPoint y: 743, distance: 557.9
click at [710, 743] on div "* Template: Andromeda * Comments with "***" imply that the marked section is be…" at bounding box center [891, 494] width 1092 height 679
type textarea "}"
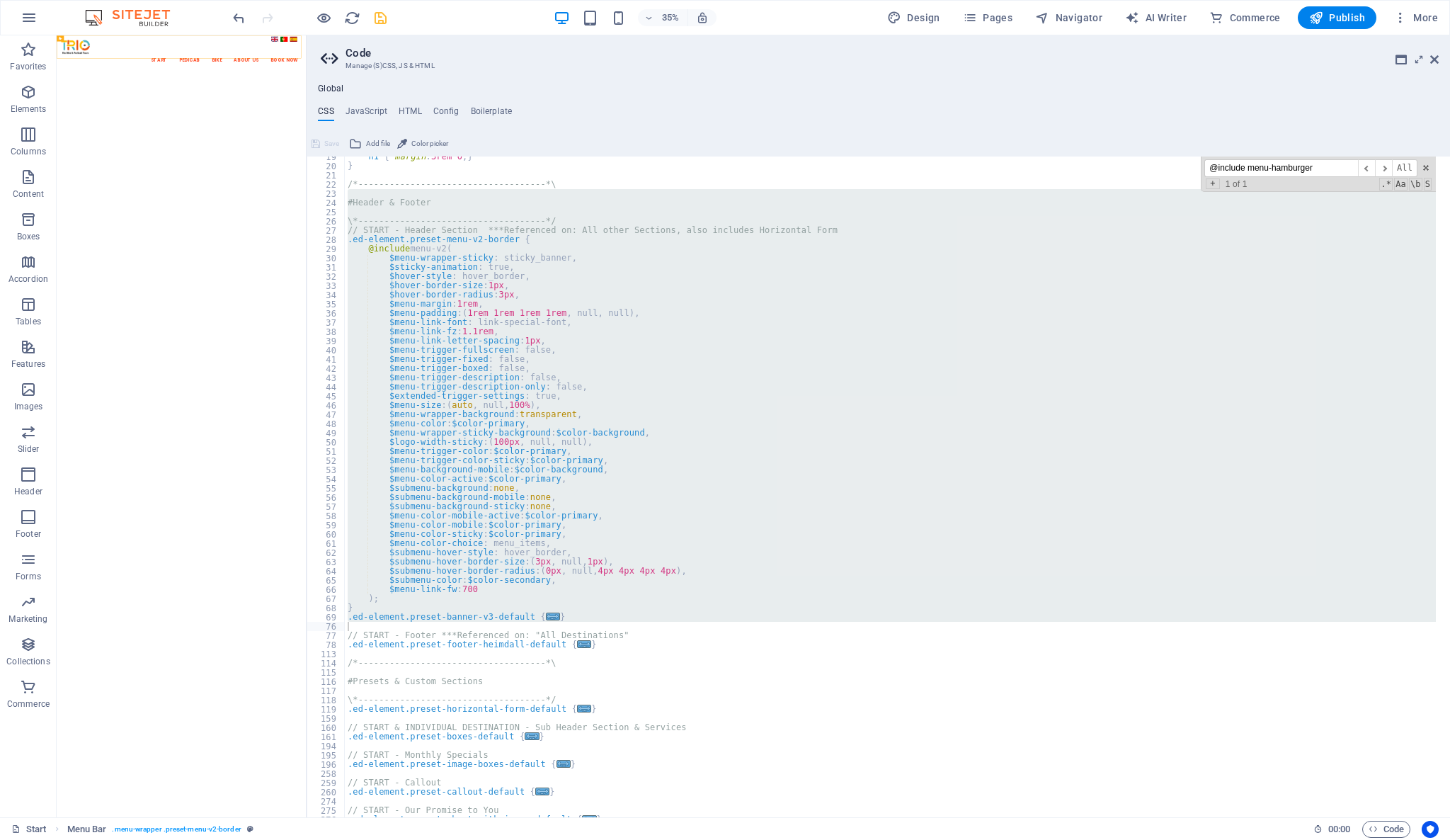
scroll to position [227, 0]
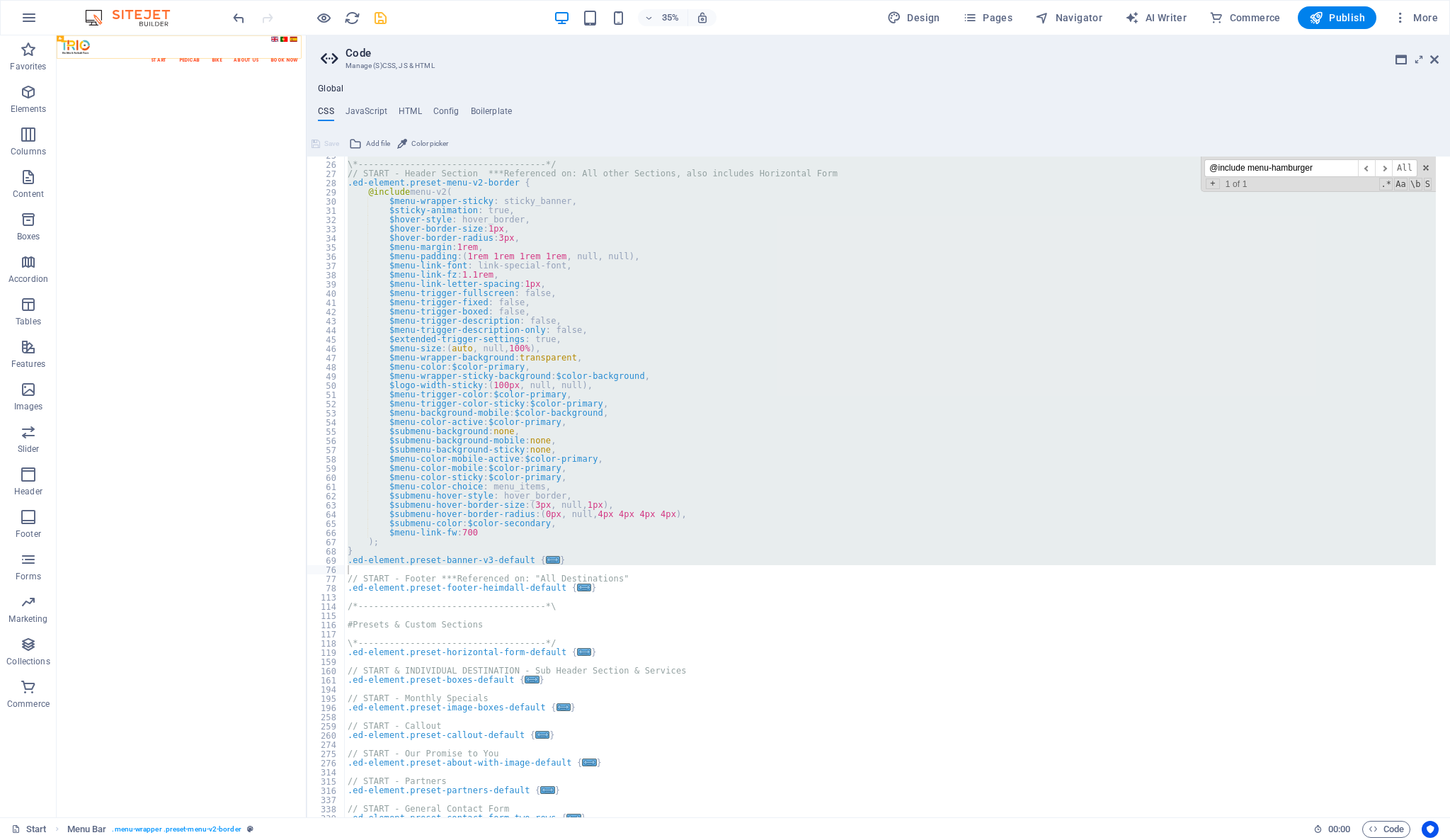
drag, startPoint x: 1326, startPoint y: 167, endPoint x: 1151, endPoint y: 175, distance: 175.2
click at [1171, 173] on div "\*------------------------------------*/ // START - Header Section ***Reference…" at bounding box center [890, 487] width 1091 height 660
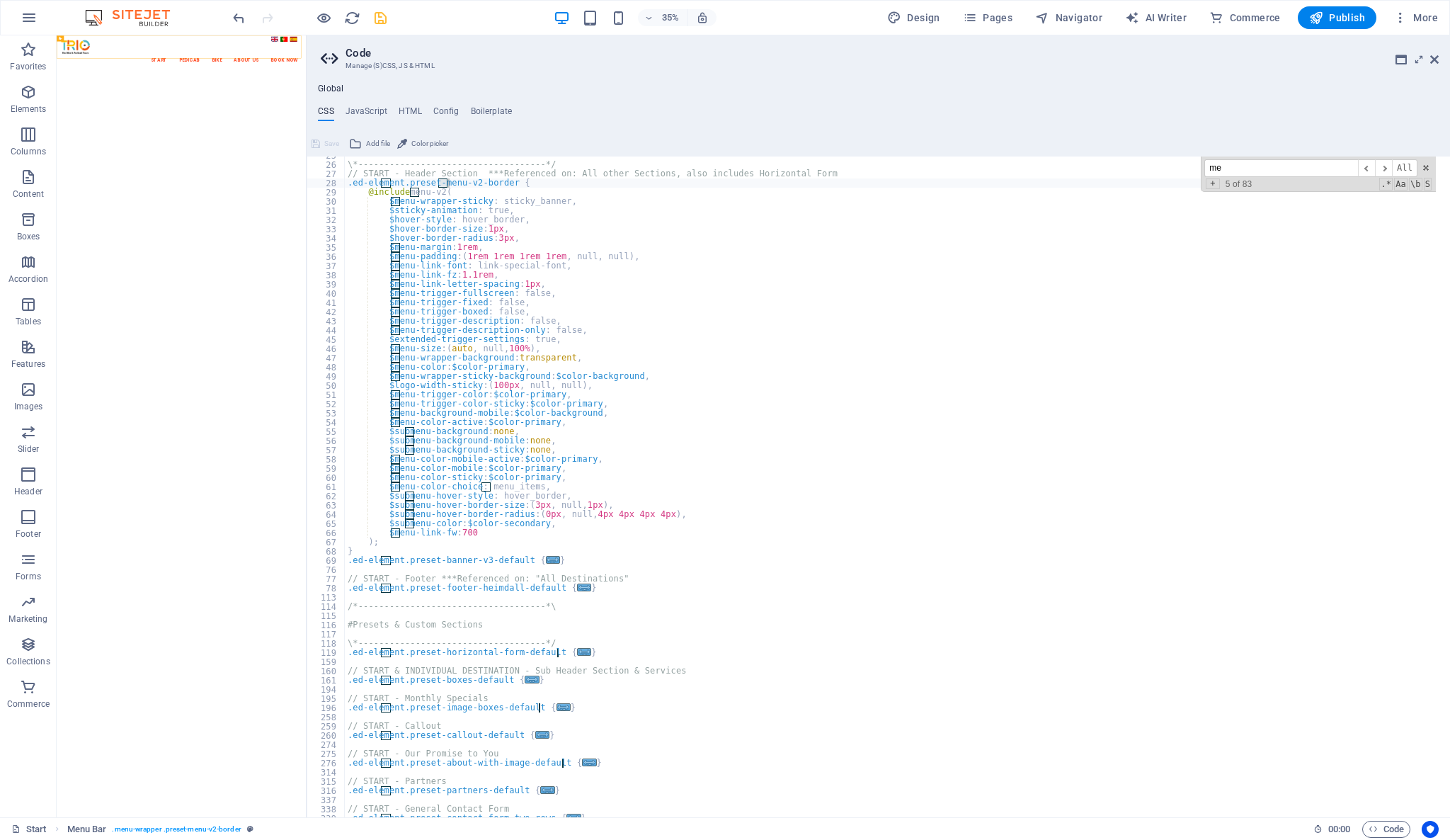
type input "m"
drag, startPoint x: 1277, startPoint y: 163, endPoint x: 1185, endPoint y: 157, distance: 92.2
click at [1182, 156] on div "} 25 26 27 28 29 30 31 32 33 34 35 36 37 38 39 40 41 42 43 44 45 46 47 48 49 50…" at bounding box center [878, 475] width 1144 height 684
drag, startPoint x: 1295, startPoint y: 163, endPoint x: 1184, endPoint y: 148, distance: 112.0
click at [1184, 148] on div "} 25 26 27 28 29 30 31 32 33 34 35 36 37 38 39 40 41 42 43 44 45 46 47 48 49 50…" at bounding box center [878, 475] width 1144 height 684
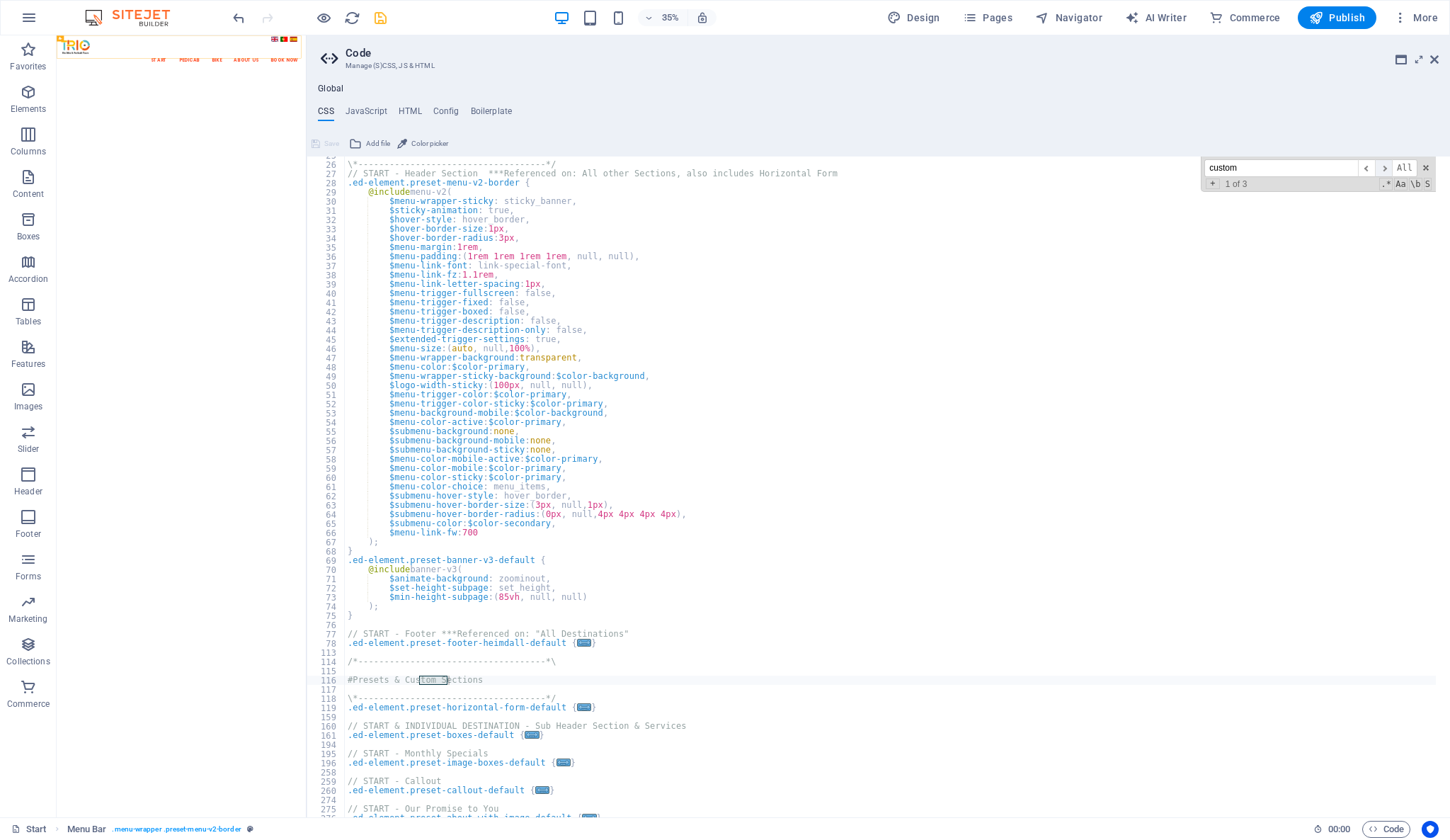
type input "custom"
click at [1387, 167] on span "​" at bounding box center [1383, 168] width 17 height 18
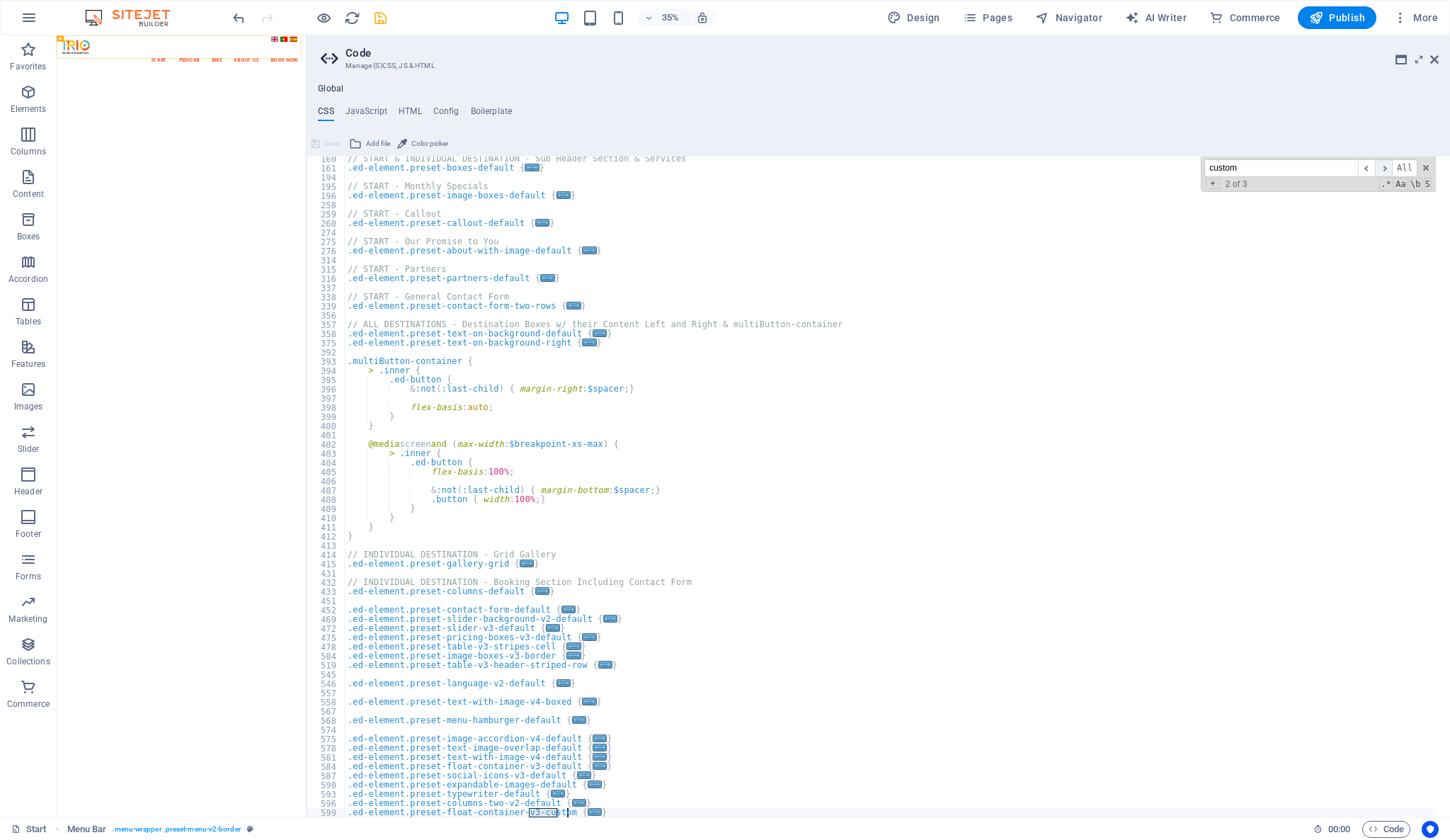
click at [1387, 169] on span "​" at bounding box center [1383, 168] width 17 height 18
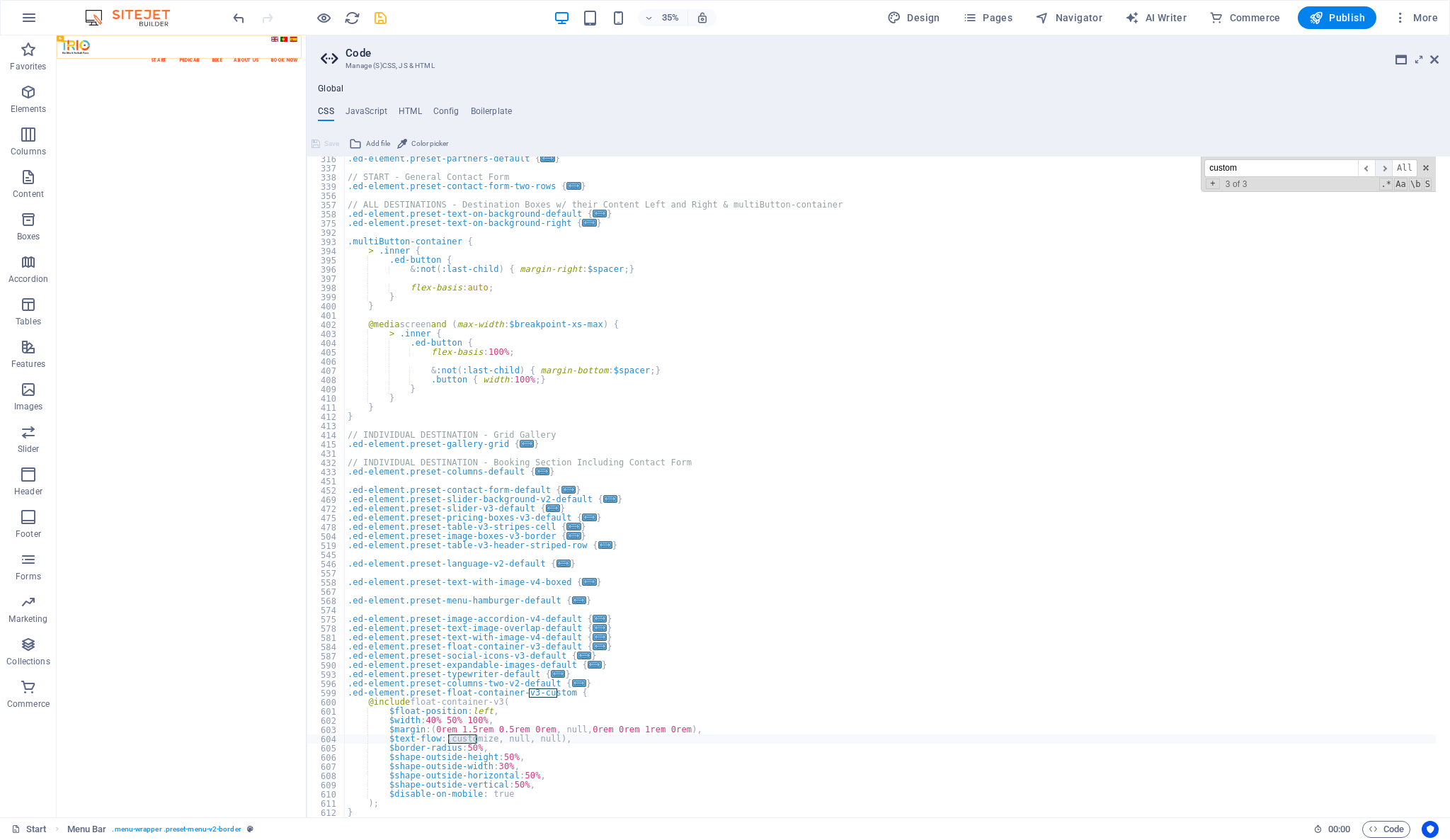
scroll to position [913, 0]
click at [1367, 167] on span "​" at bounding box center [1366, 168] width 17 height 18
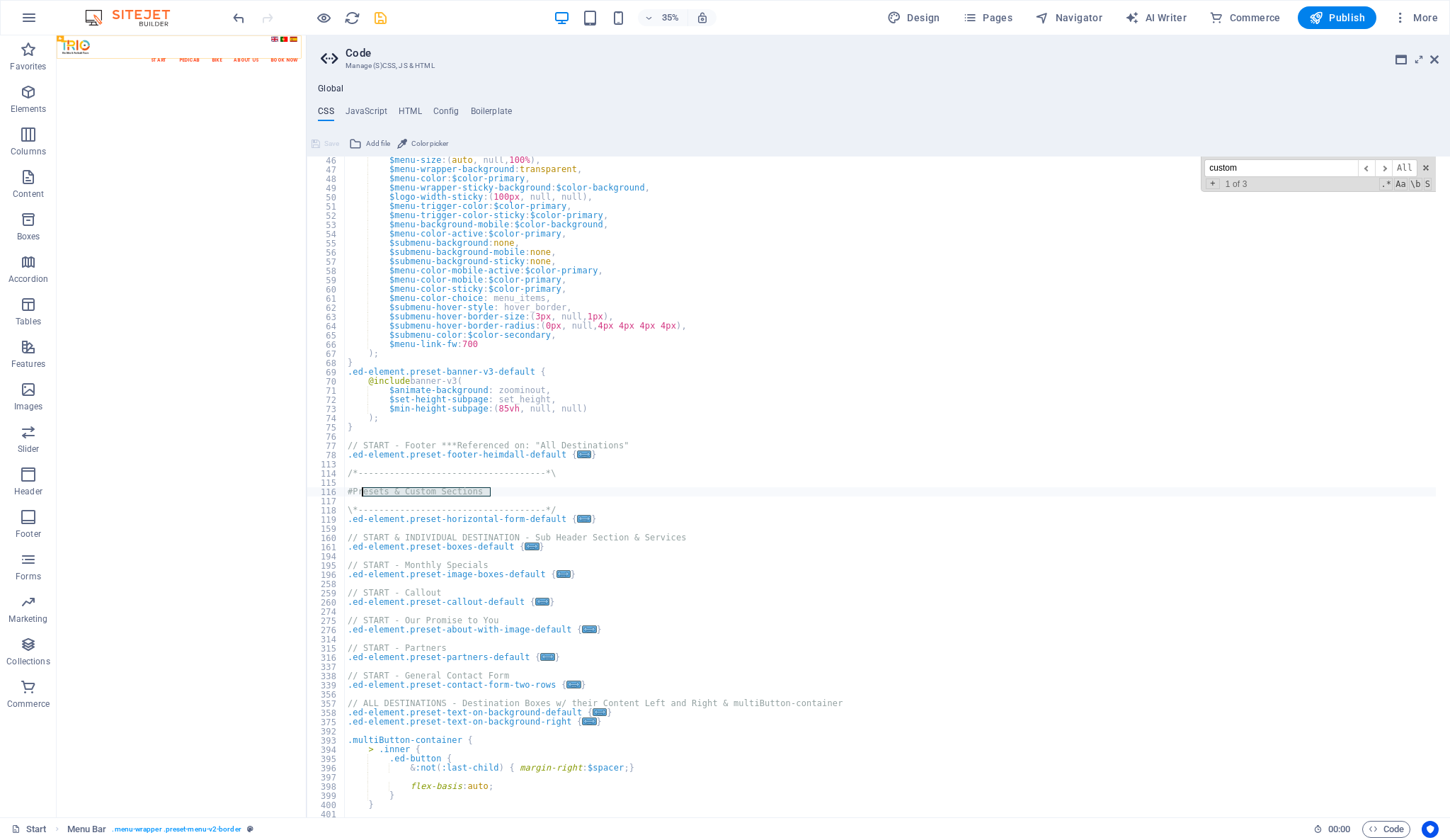
drag, startPoint x: 506, startPoint y: 488, endPoint x: 362, endPoint y: 490, distance: 144.0
click at [362, 490] on div "$menu-size : ( auto , null, 100% ) , $menu-wrapper-background : transparent , $…" at bounding box center [891, 495] width 1092 height 679
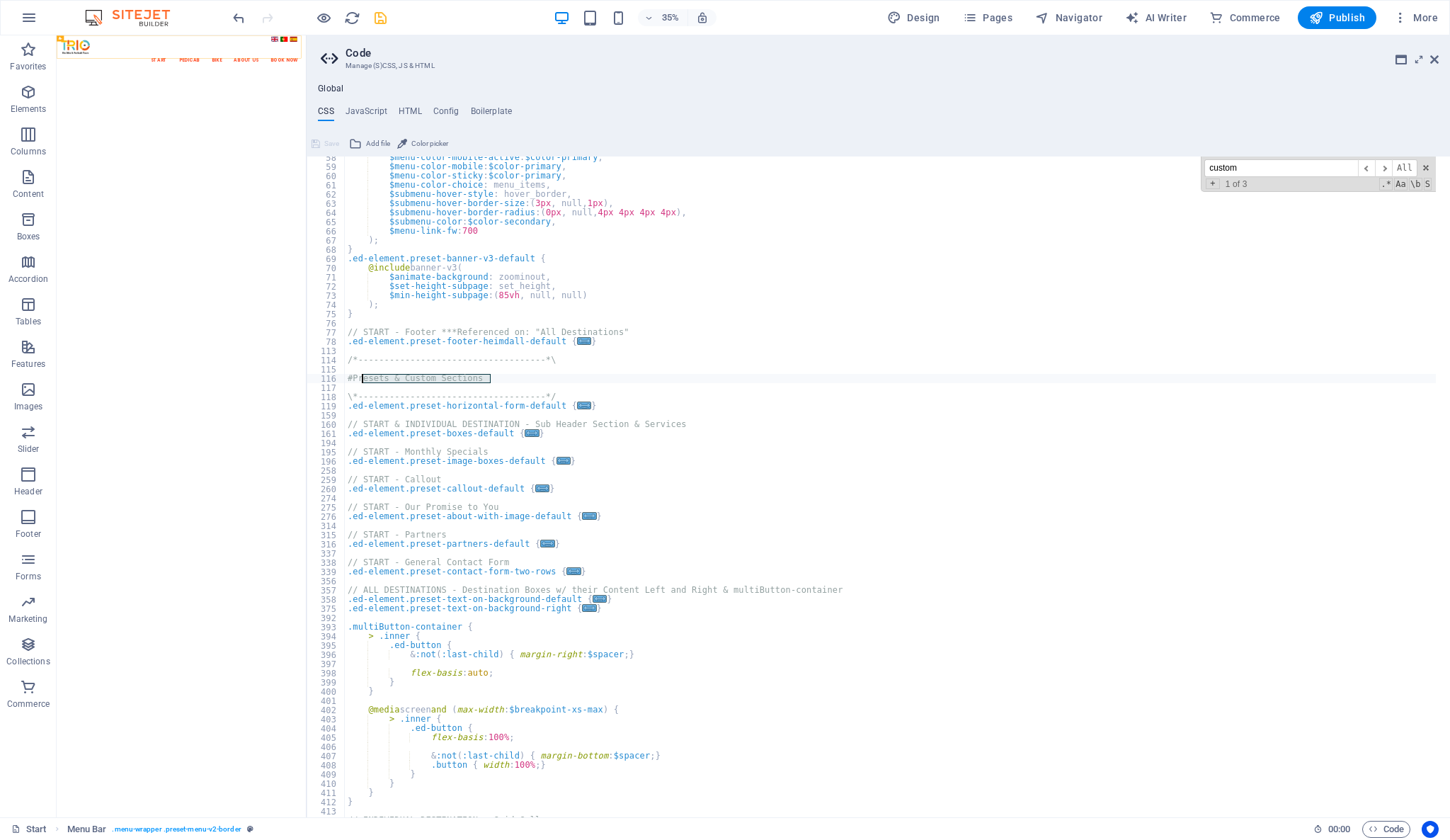
scroll to position [471, 0]
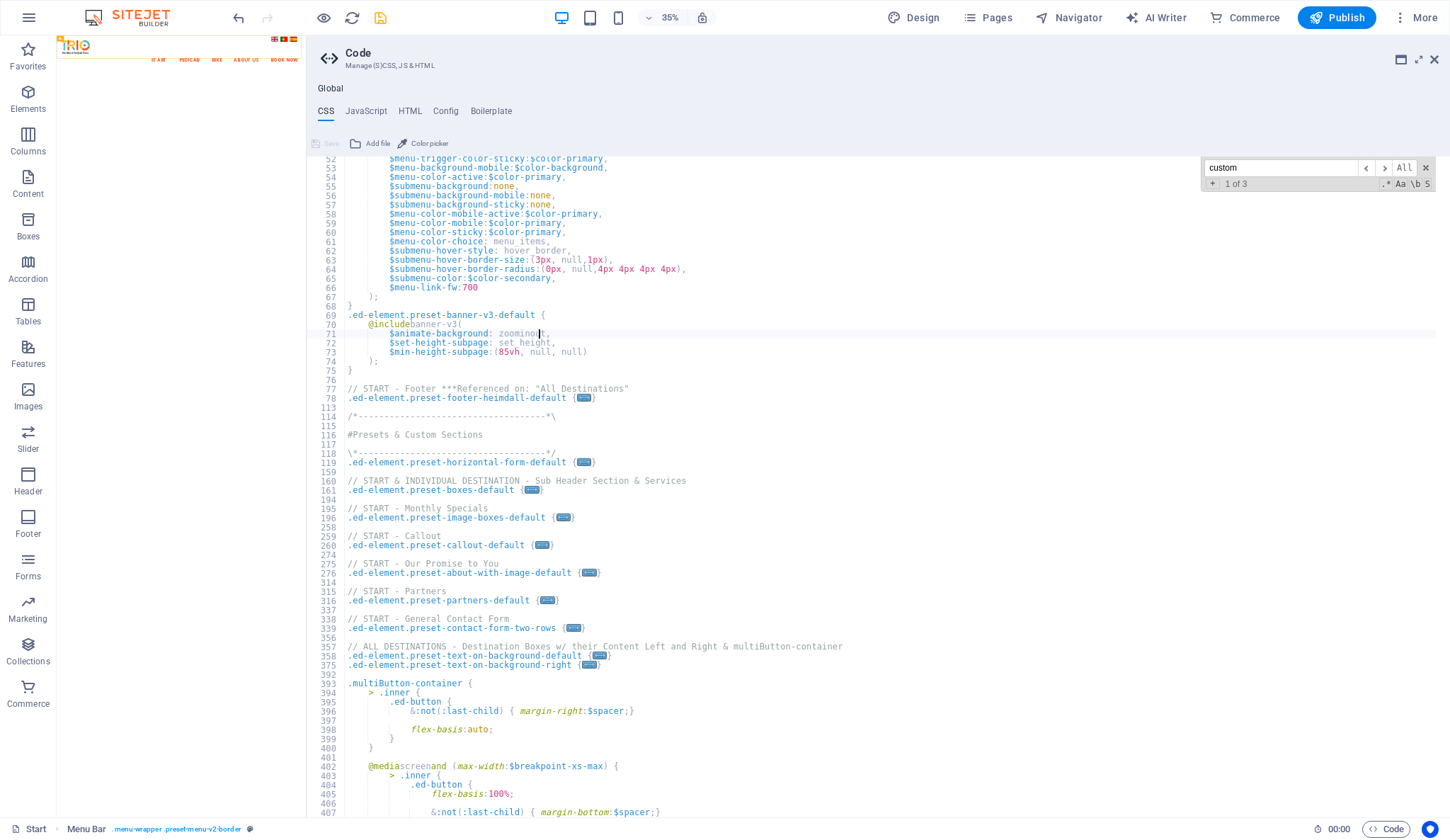
click at [879, 334] on div "$menu-trigger-color-sticky : $color-primary , $menu-background-mobile : $color-…" at bounding box center [891, 494] width 1092 height 679
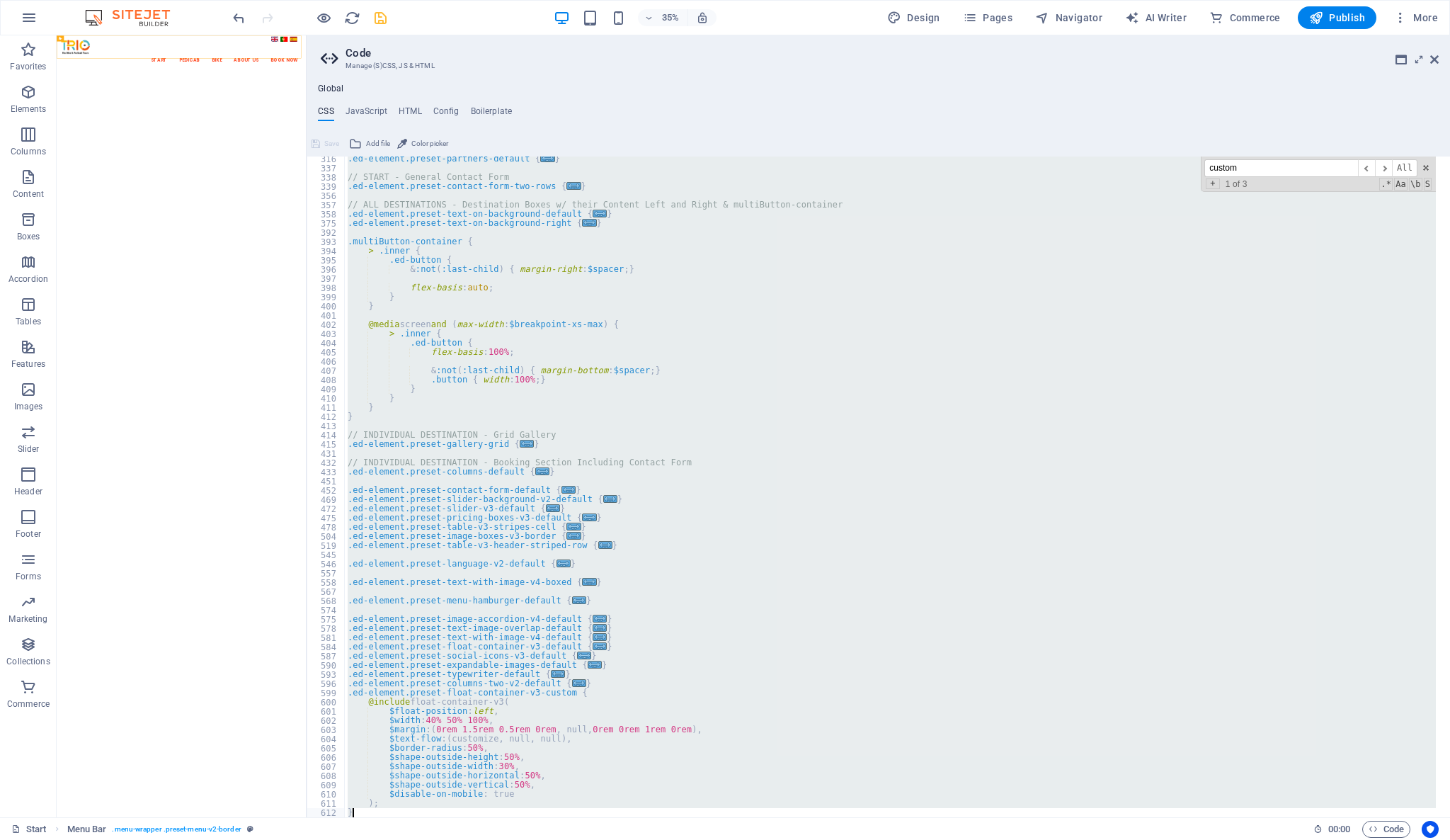
scroll to position [913, 0]
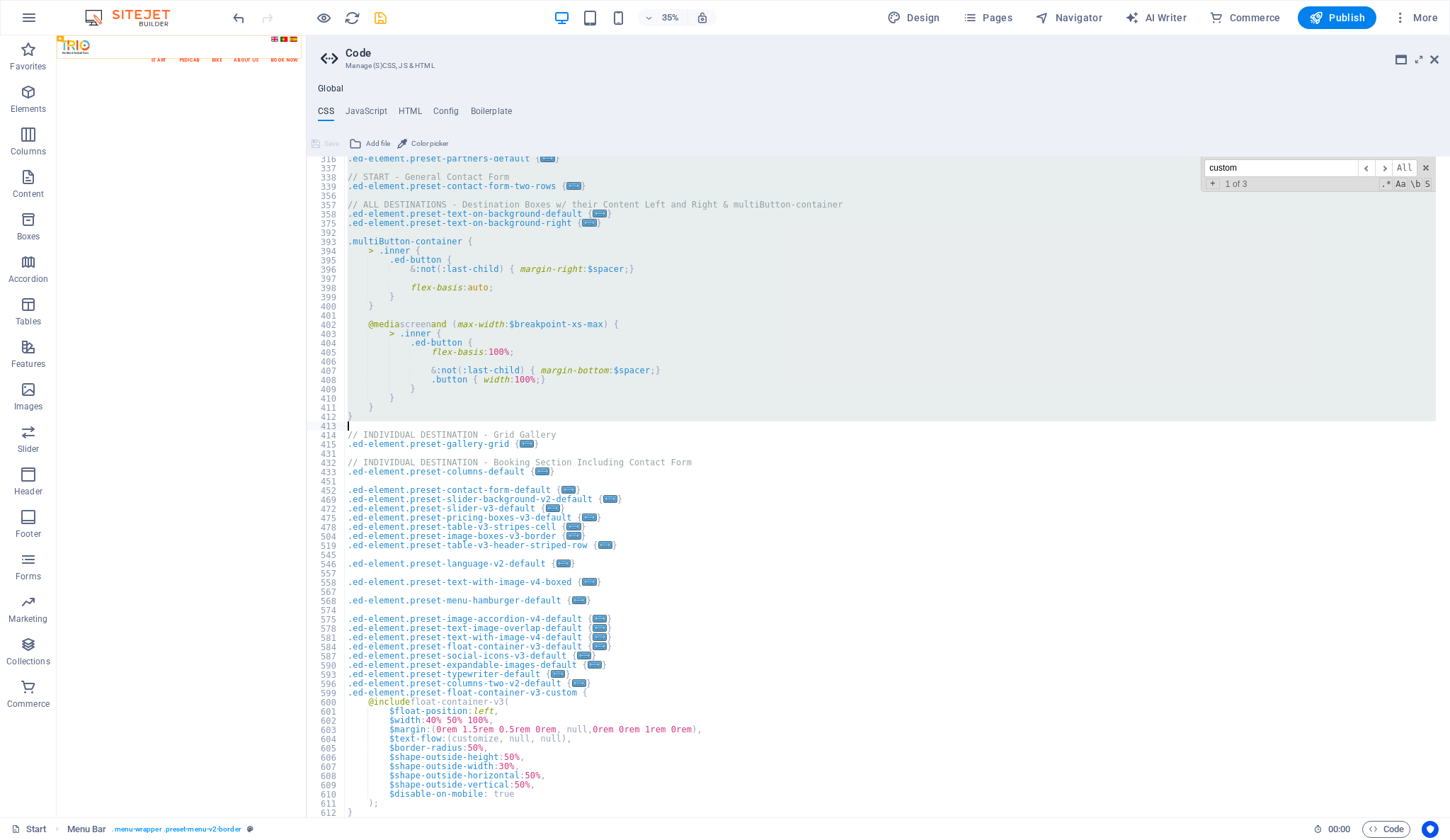
drag, startPoint x: 364, startPoint y: 435, endPoint x: 618, endPoint y: 422, distance: 254.3
click at [618, 422] on div ".ed-element.preset-partners-default { ... } // START - General Contact Form .ed…" at bounding box center [891, 494] width 1092 height 679
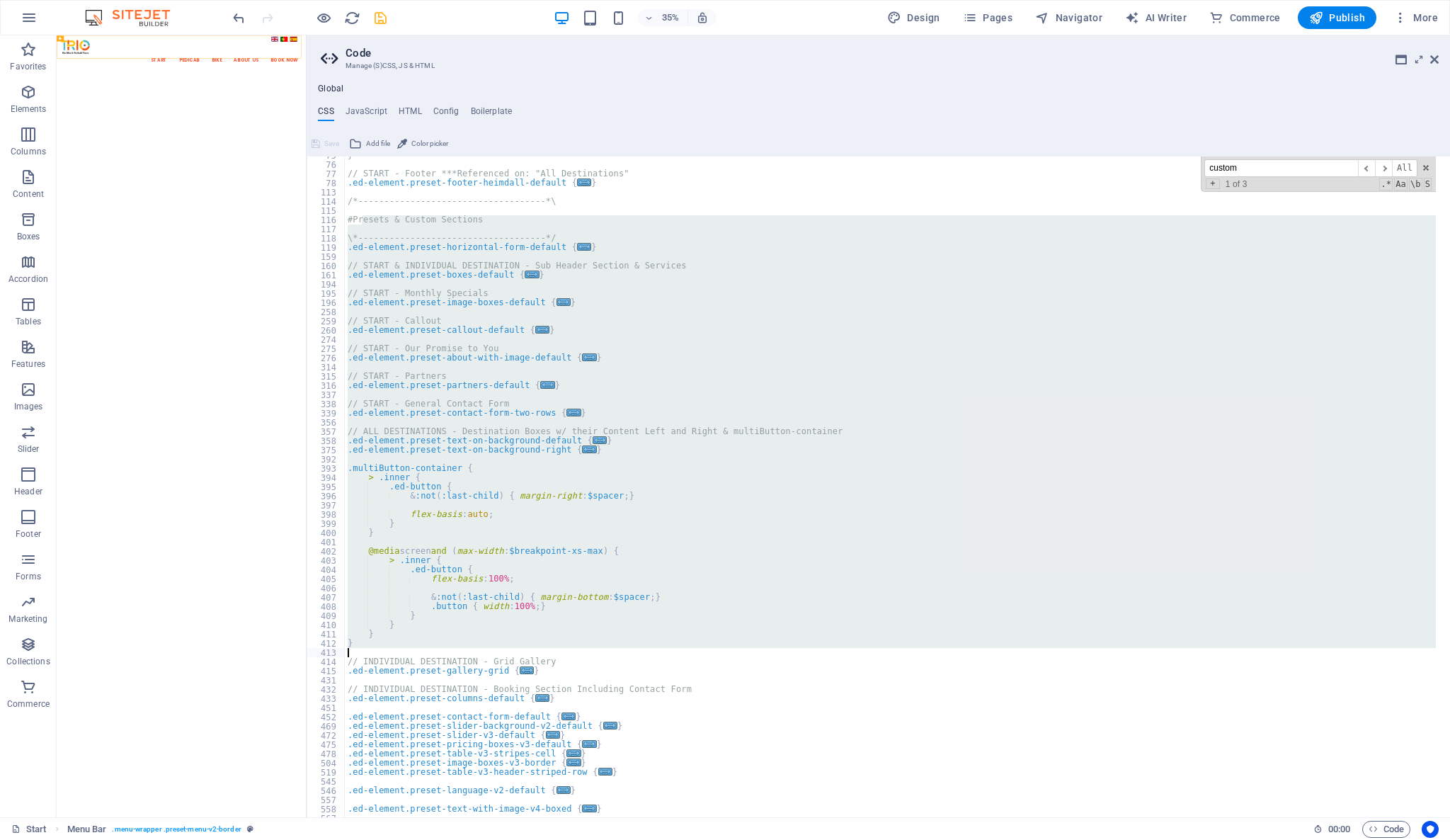
scroll to position [630, 0]
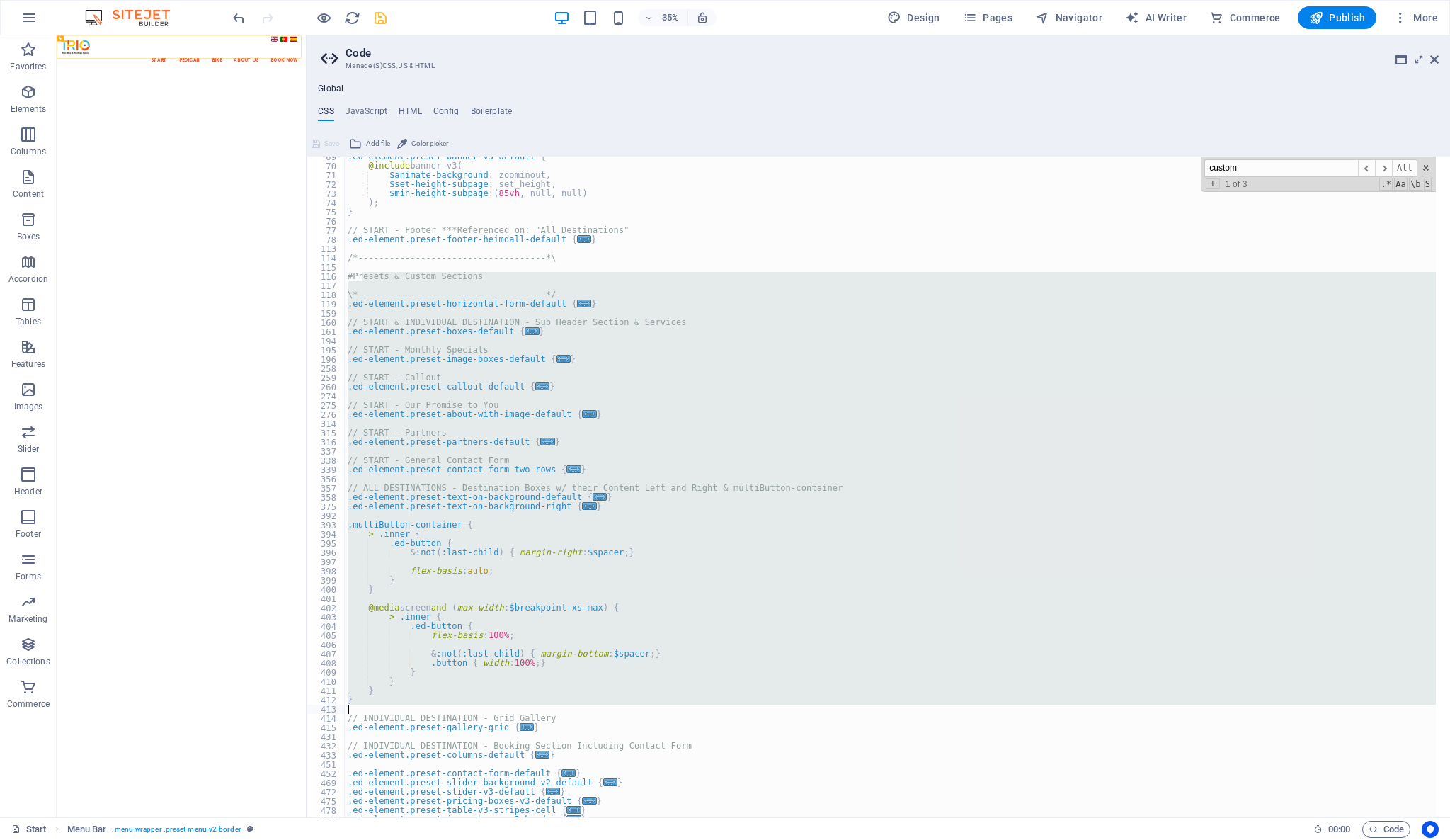
click at [364, 275] on div ".ed-element.preset-banner-v3-default { @include banner-v3 ( $animate-background…" at bounding box center [890, 487] width 1091 height 660
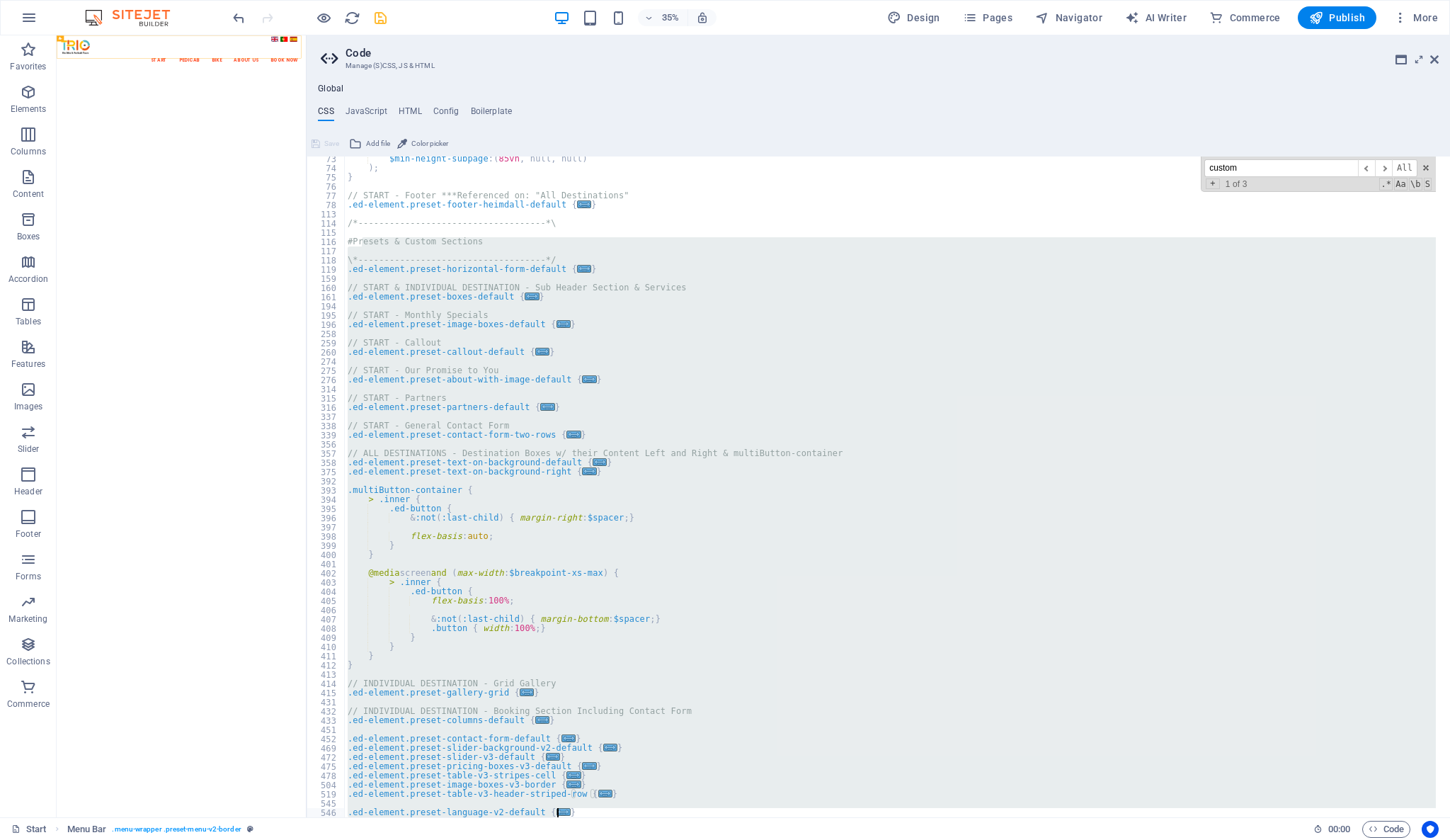
scroll to position [913, 0]
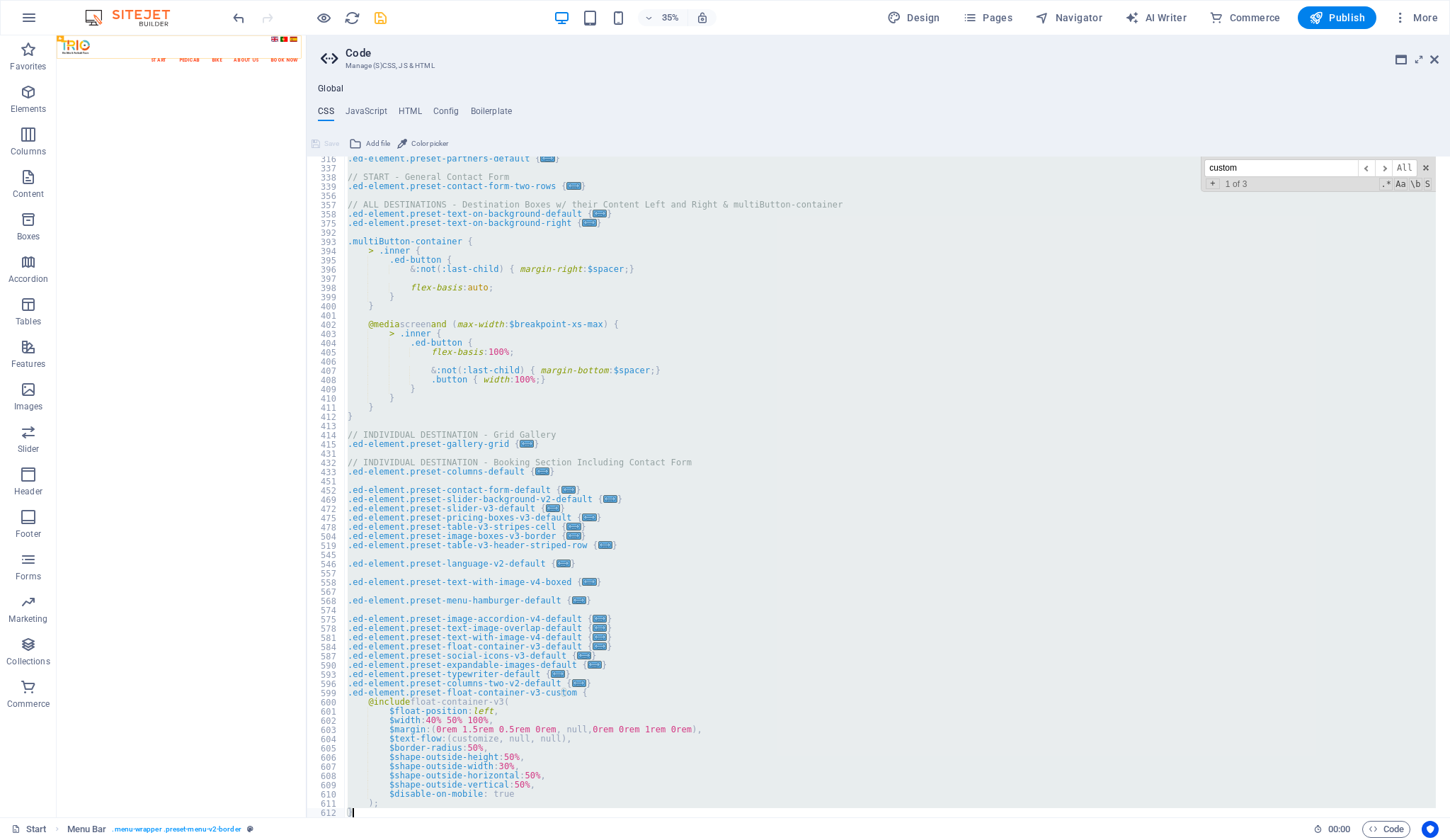
drag, startPoint x: 364, startPoint y: 275, endPoint x: 590, endPoint y: 884, distance: 649.6
click at [590, 839] on html "triobrasil.com Start (en) Favorites Elements Columns Content Boxes Accordion Ta…" at bounding box center [725, 420] width 1450 height 840
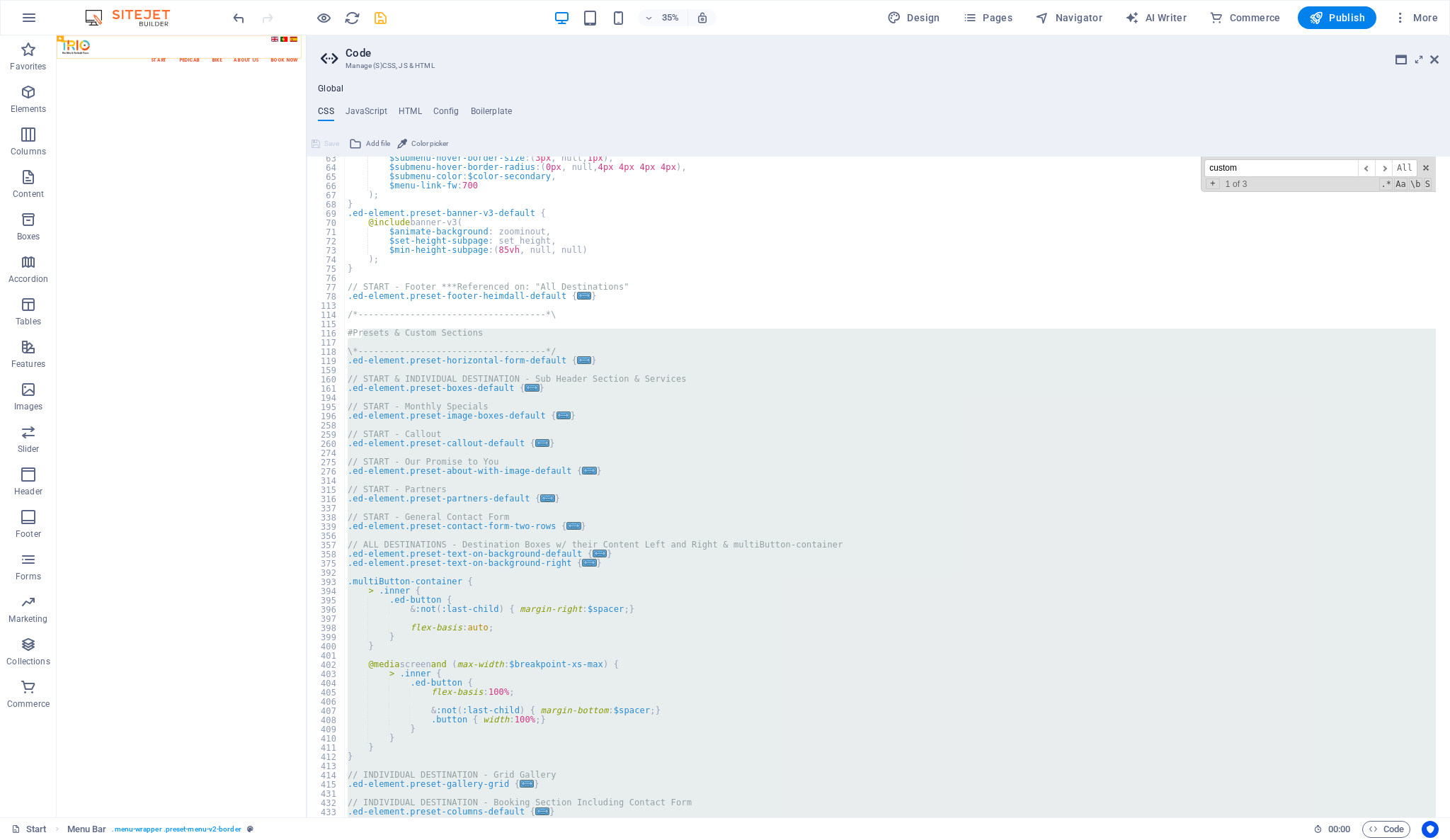
scroll to position [516, 0]
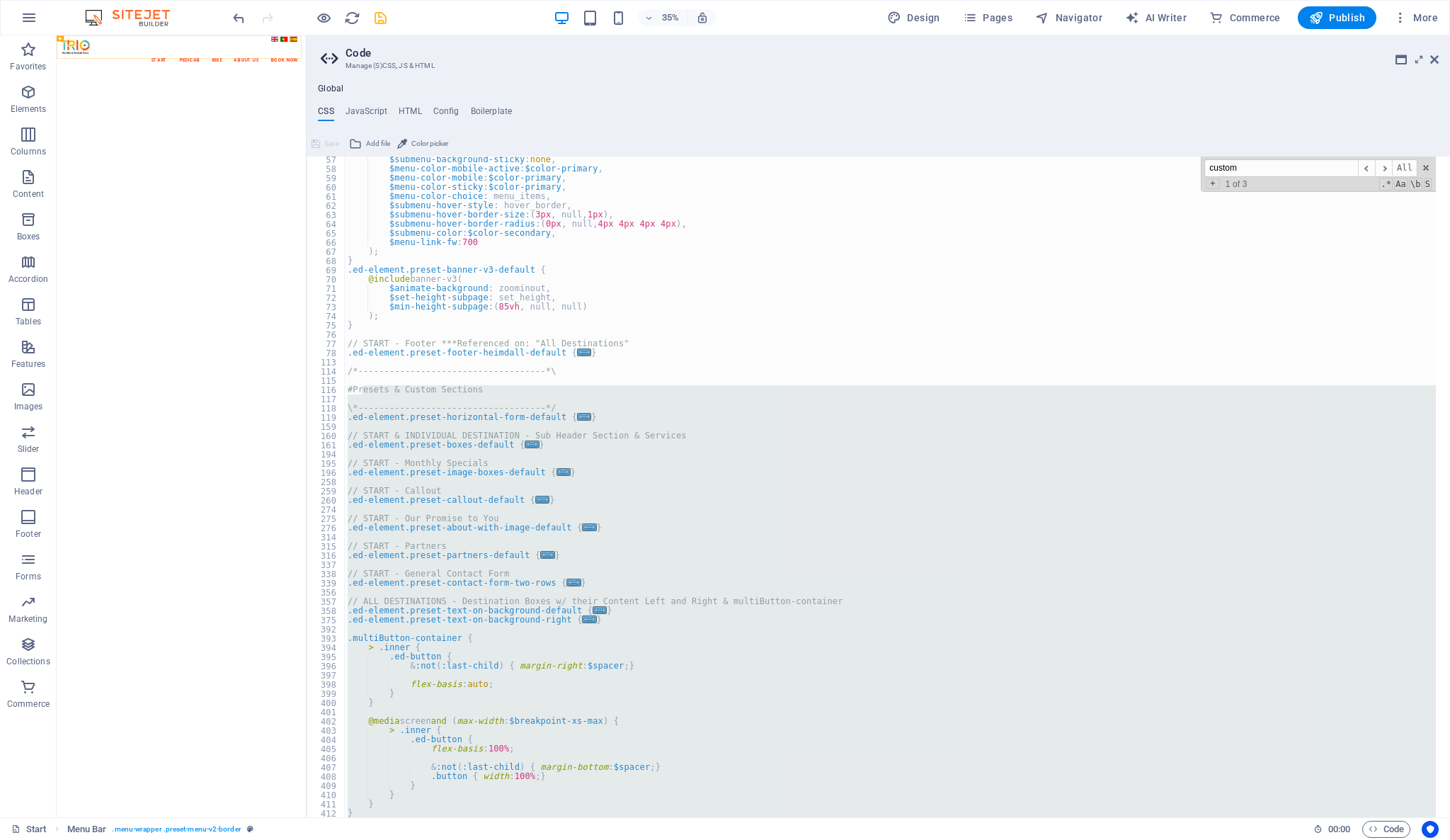
click at [360, 387] on div "$submenu-background-sticky : none , $menu-color-mobile-active : $color-primary …" at bounding box center [890, 487] width 1091 height 660
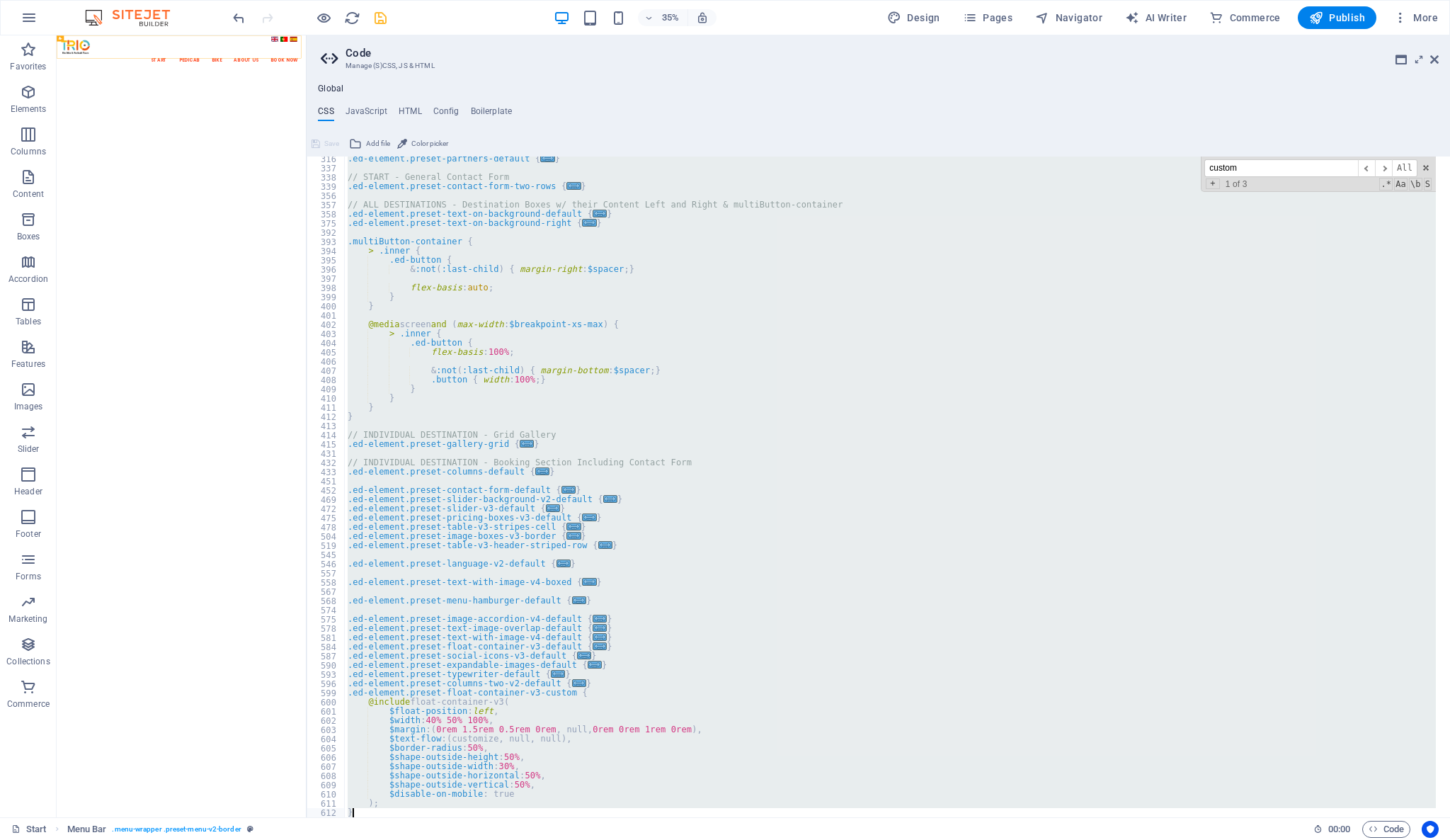
scroll to position [913, 0]
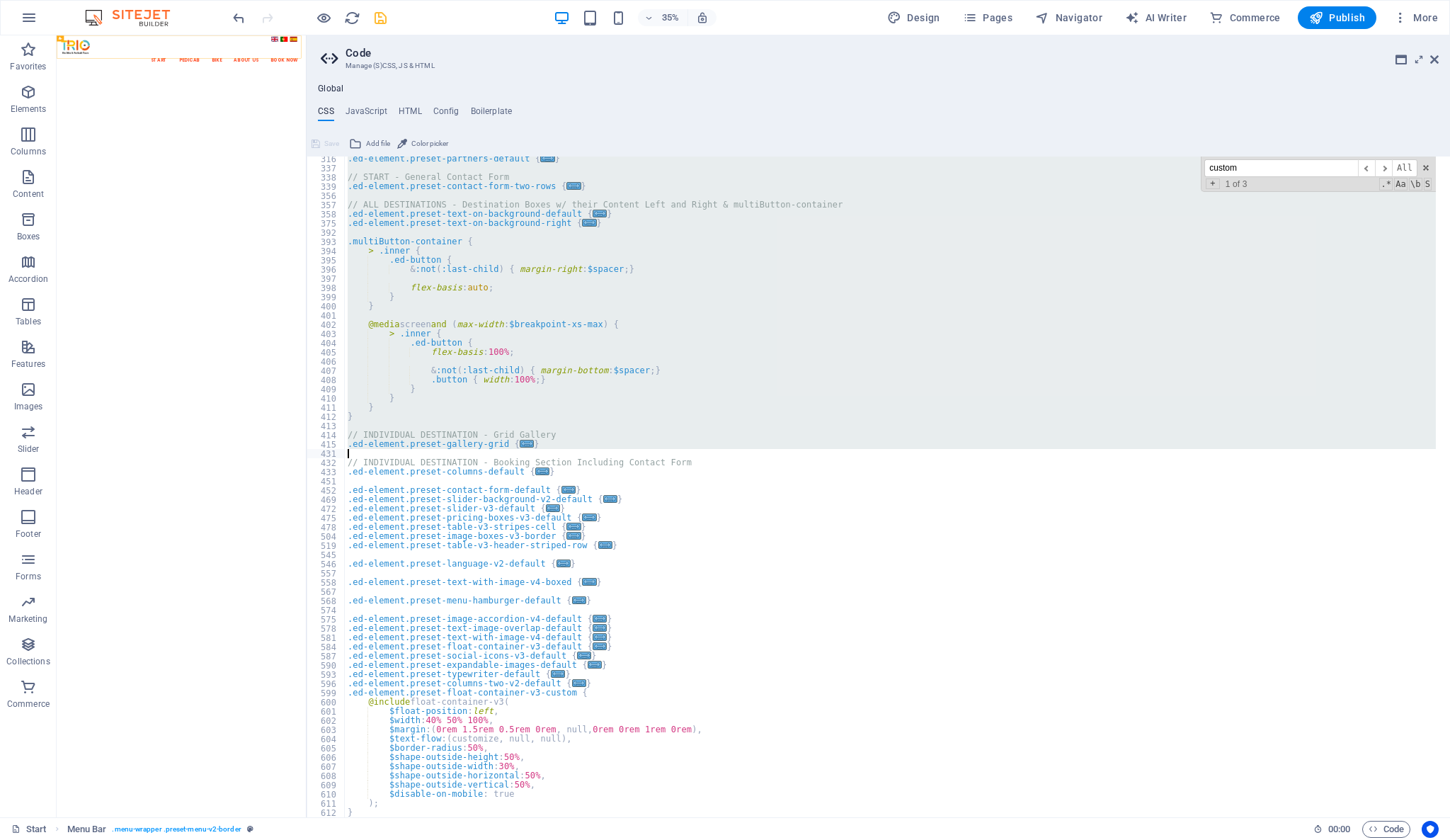
drag, startPoint x: 364, startPoint y: 387, endPoint x: 734, endPoint y: 454, distance: 376.0
click at [734, 454] on div ".ed-element.preset-partners-default { ... } // START - General Contact Form .ed…" at bounding box center [891, 494] width 1092 height 679
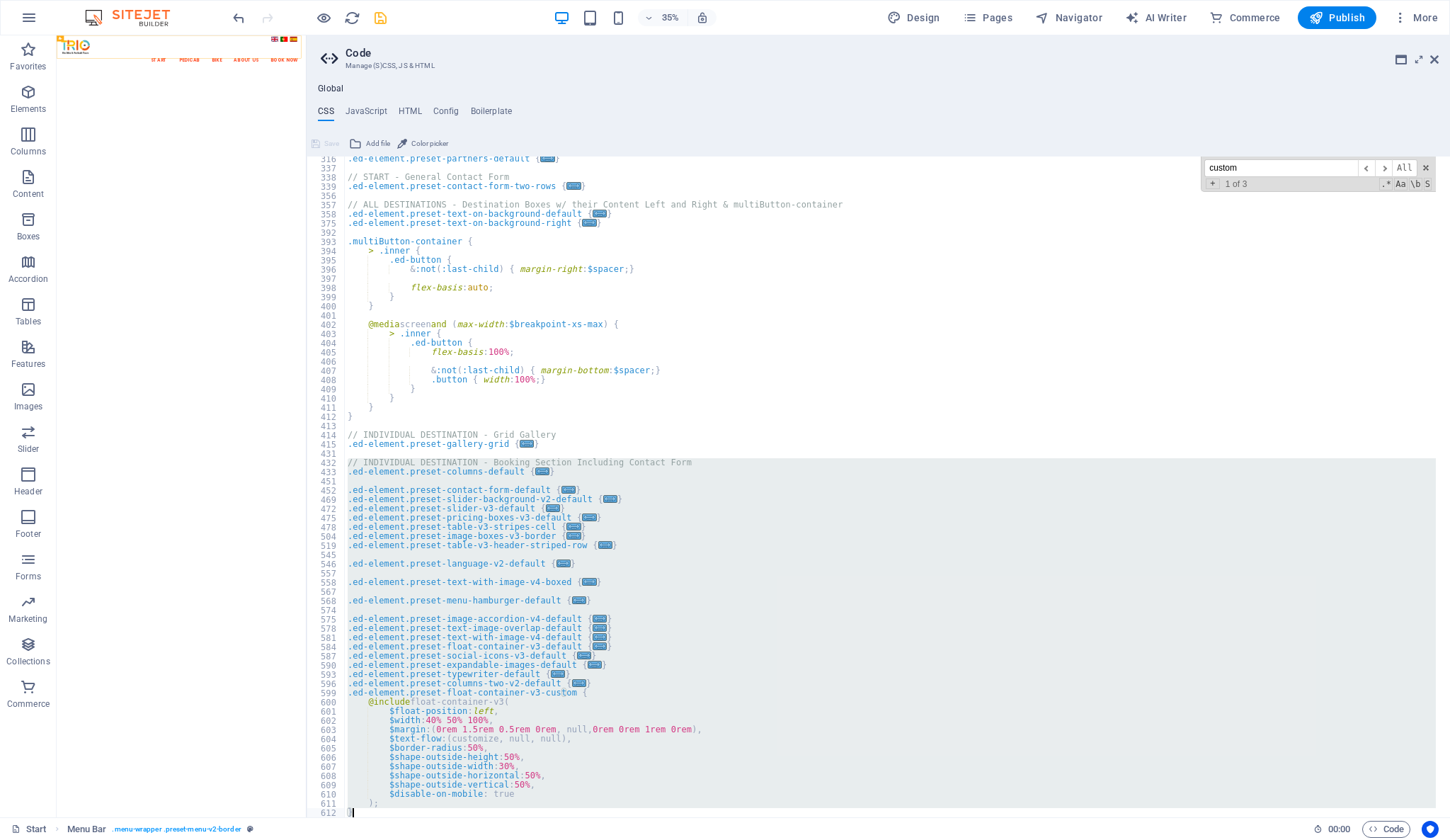
drag, startPoint x: 347, startPoint y: 459, endPoint x: 496, endPoint y: 884, distance: 450.4
click at [496, 839] on html "triobrasil.com Start (en) Favorites Elements Columns Content Boxes Accordion Ta…" at bounding box center [725, 420] width 1450 height 840
type textarea "); }"
drag, startPoint x: 1259, startPoint y: 167, endPoint x: 1198, endPoint y: 169, distance: 61.0
click at [1207, 167] on input "custom" at bounding box center [1281, 168] width 154 height 18
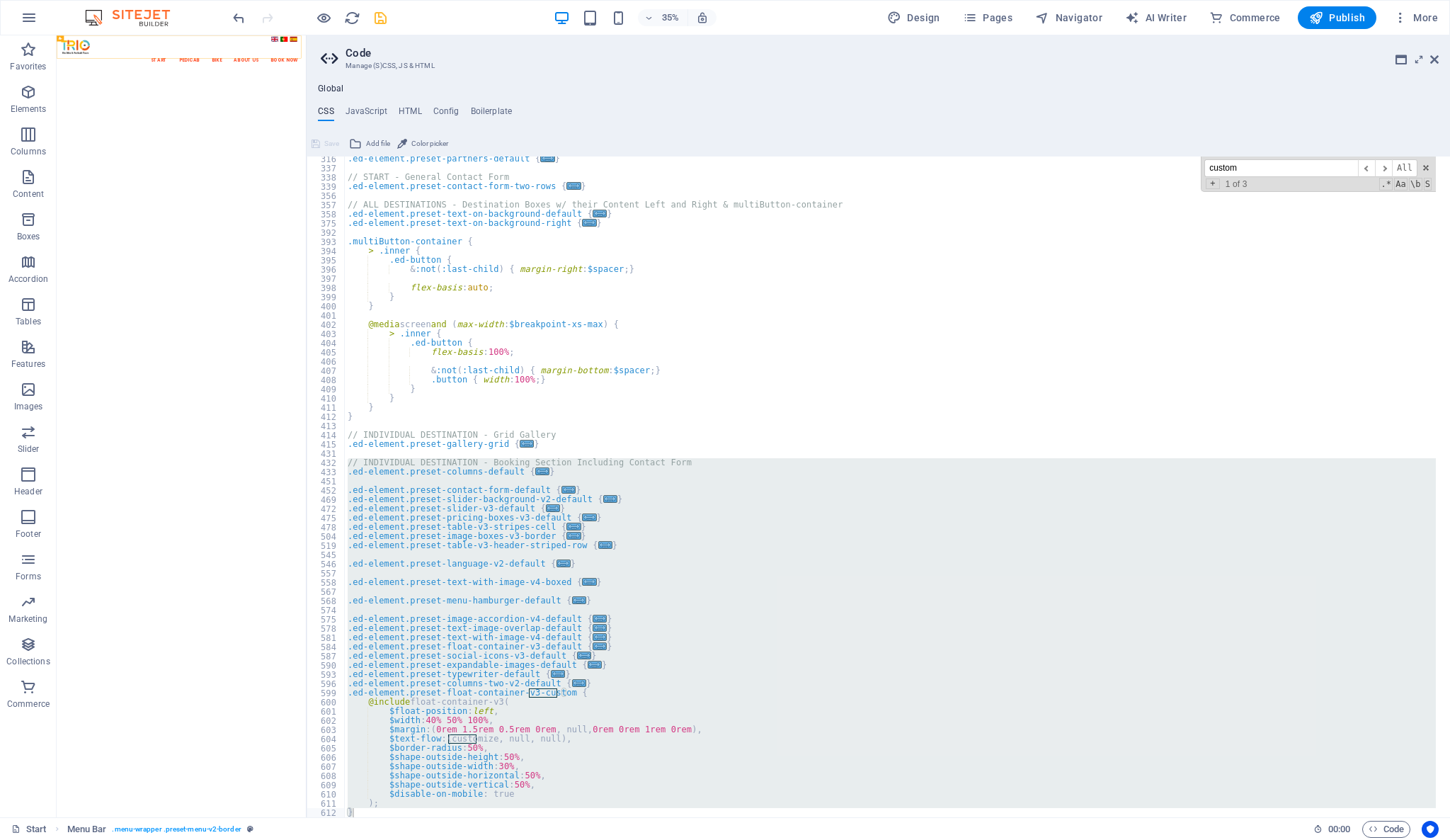
type input "."
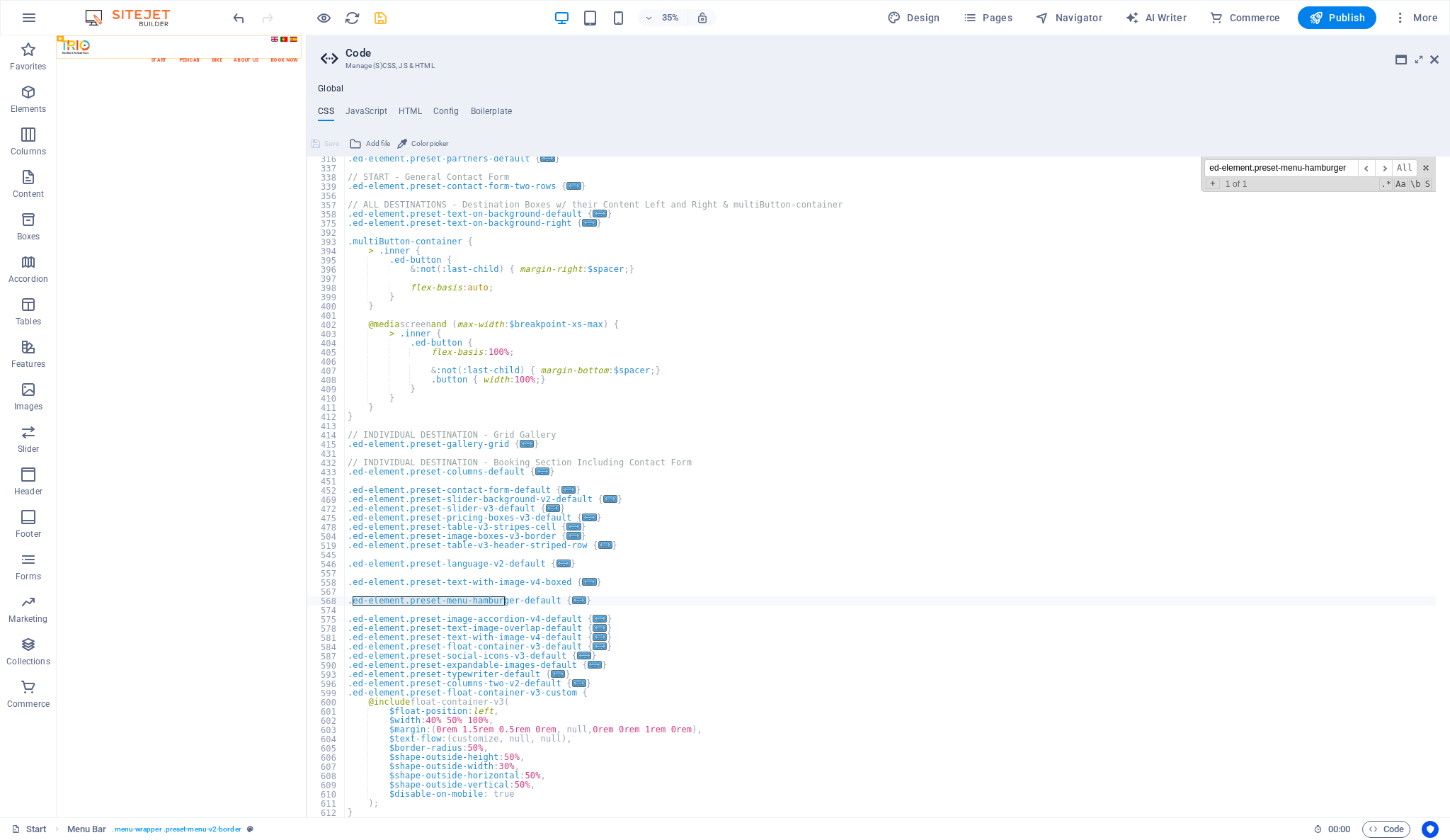
type input "ed-element.preset-menu-hamburger"
type textarea ".ed-element.preset-menu-hamburger-default {"
click at [334, 602] on div "568" at bounding box center [326, 600] width 38 height 9
click at [381, 610] on div ".ed-element.preset-partners-default { ... } // START - General Contact Form .ed…" at bounding box center [891, 494] width 1092 height 679
click at [419, 600] on div ".ed-element.preset-partners-default { ... } // START - General Contact Form .ed…" at bounding box center [891, 494] width 1092 height 679
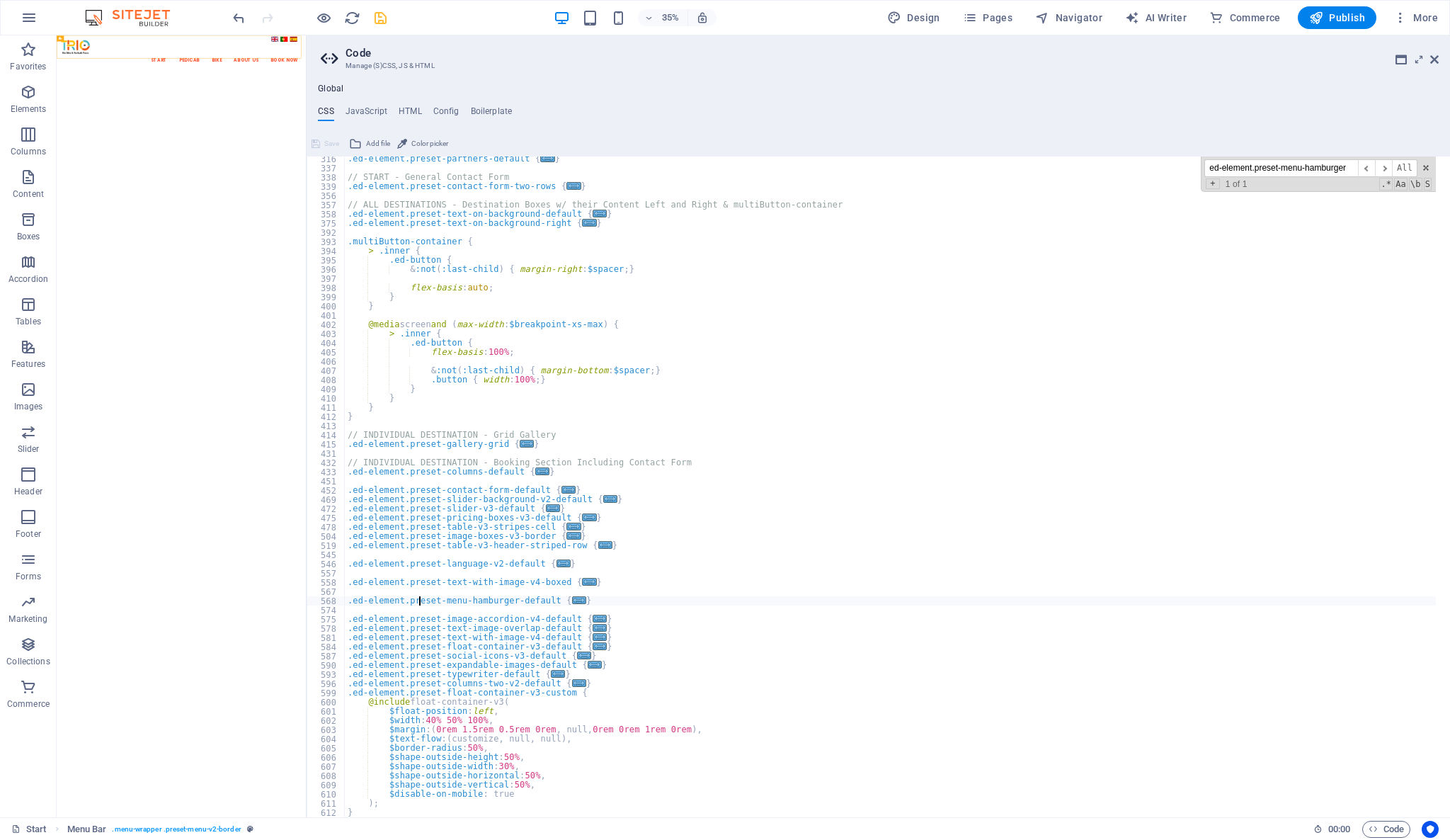
click at [419, 600] on div ".ed-element.preset-partners-default { ... } // START - General Contact Form .ed…" at bounding box center [891, 494] width 1092 height 679
click at [476, 602] on div ".ed-element.preset-partners-default { ... } // START - General Contact Form .ed…" at bounding box center [890, 487] width 1091 height 660
click at [334, 610] on div "574" at bounding box center [326, 610] width 38 height 9
click at [364, 602] on div ".ed-element.preset-partners-default { ... } // START - General Contact Form .ed…" at bounding box center [891, 494] width 1092 height 679
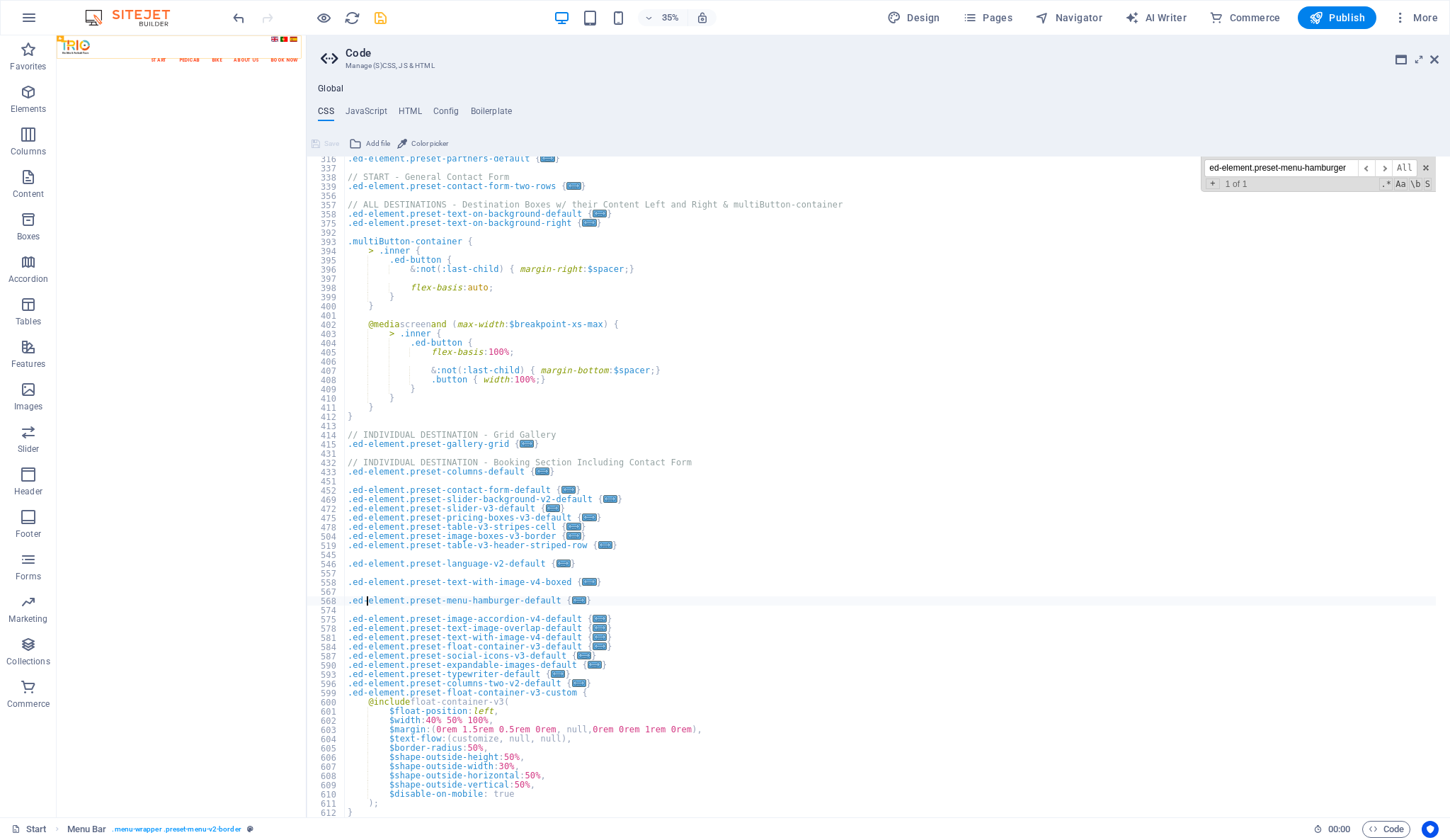
click at [364, 602] on div ".ed-element.preset-partners-default { ... } // START - General Contact Form .ed…" at bounding box center [891, 494] width 1092 height 679
click at [589, 598] on div ".ed-element.preset-partners-default { ... } // START - General Contact Form .ed…" at bounding box center [891, 494] width 1092 height 679
type textarea "}"
click at [329, 612] on div "574" at bounding box center [326, 610] width 38 height 9
click at [327, 603] on div "568" at bounding box center [326, 600] width 38 height 9
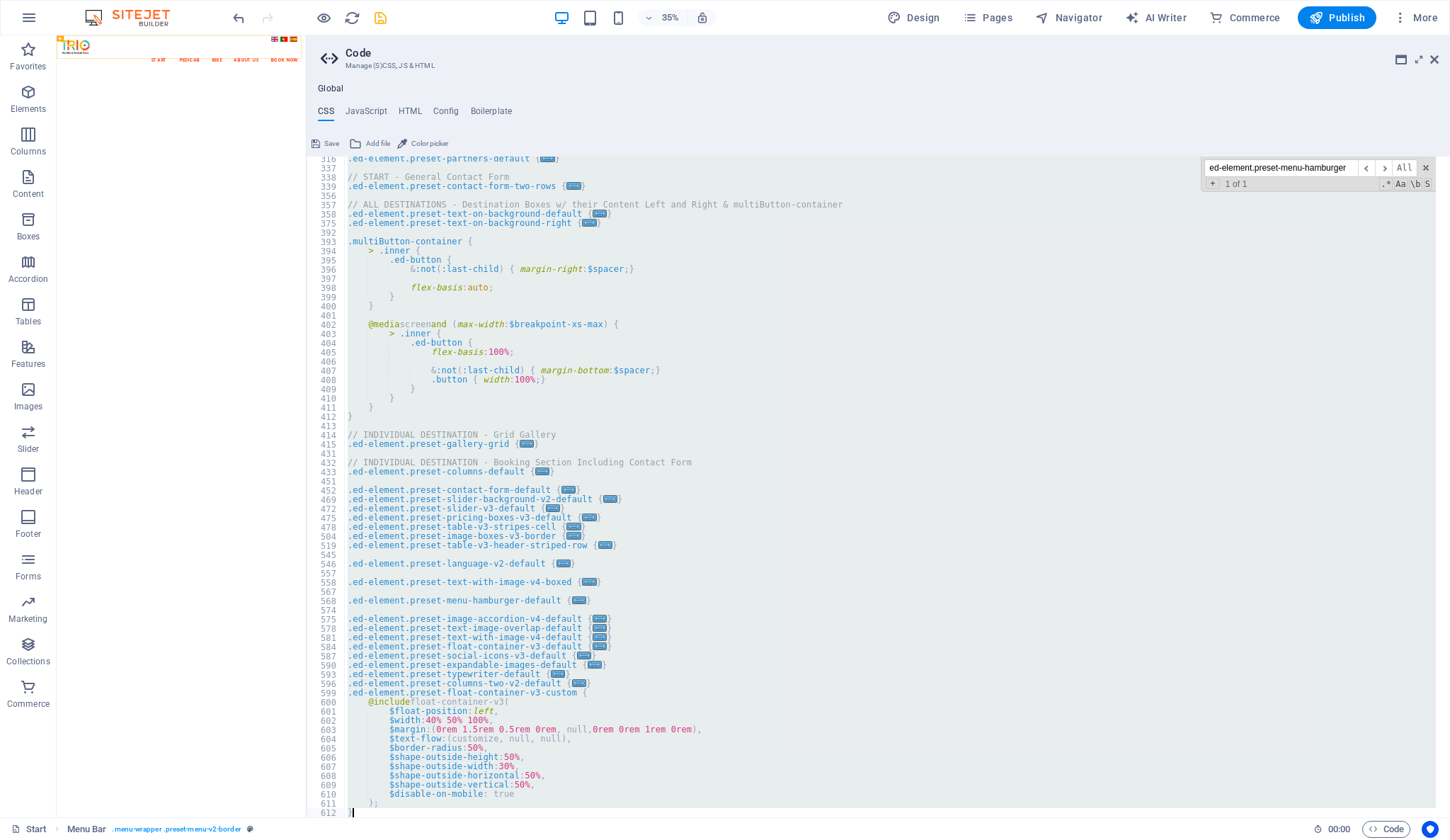
click at [327, 603] on div "568" at bounding box center [326, 600] width 38 height 9
click at [325, 603] on div "568" at bounding box center [326, 600] width 38 height 9
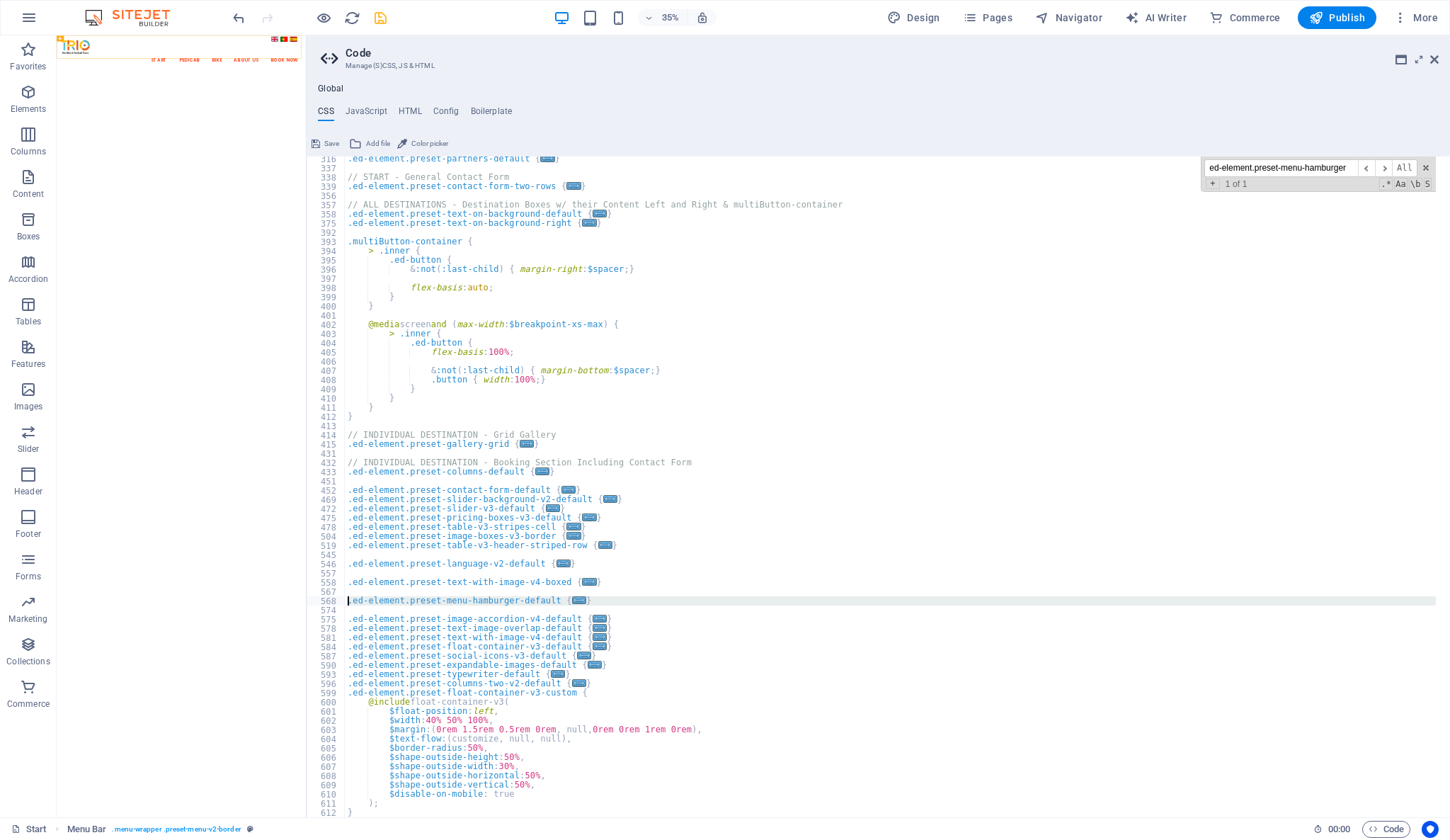
click at [325, 603] on div "568" at bounding box center [326, 600] width 38 height 9
type textarea ".ed-element.preset-menu-hamburger-default { @include menu-hamburger;"
click at [1329, 167] on input "ed-element.preset-menu-hamburger" at bounding box center [1281, 168] width 154 height 18
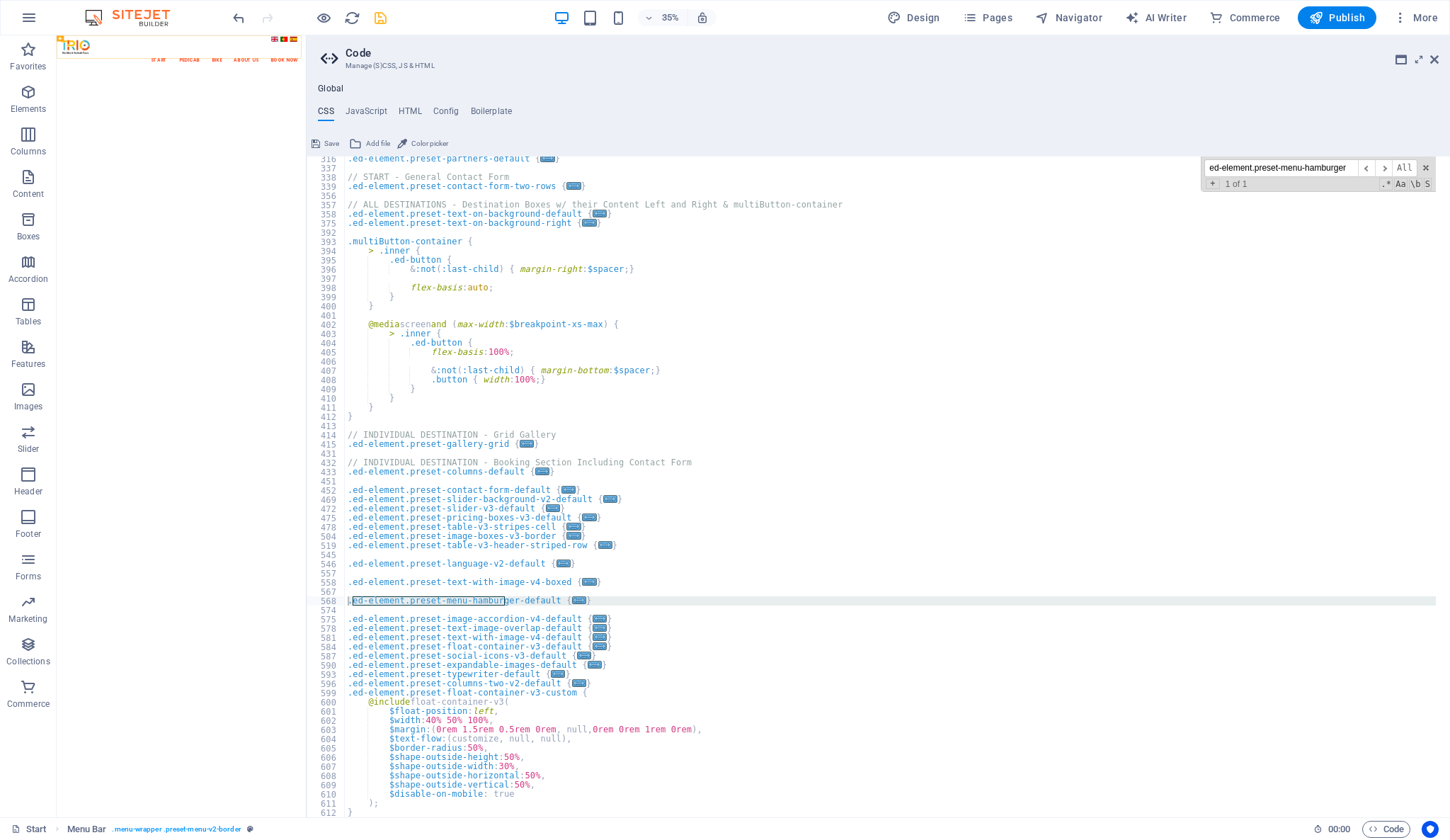
paste input ".ed-element.preset-menu-hamburger-default { @include menu-hamburger; position: …"
type input ".ed-element.preset-menu-hamburger-default"
click at [331, 611] on div "574" at bounding box center [326, 610] width 38 height 9
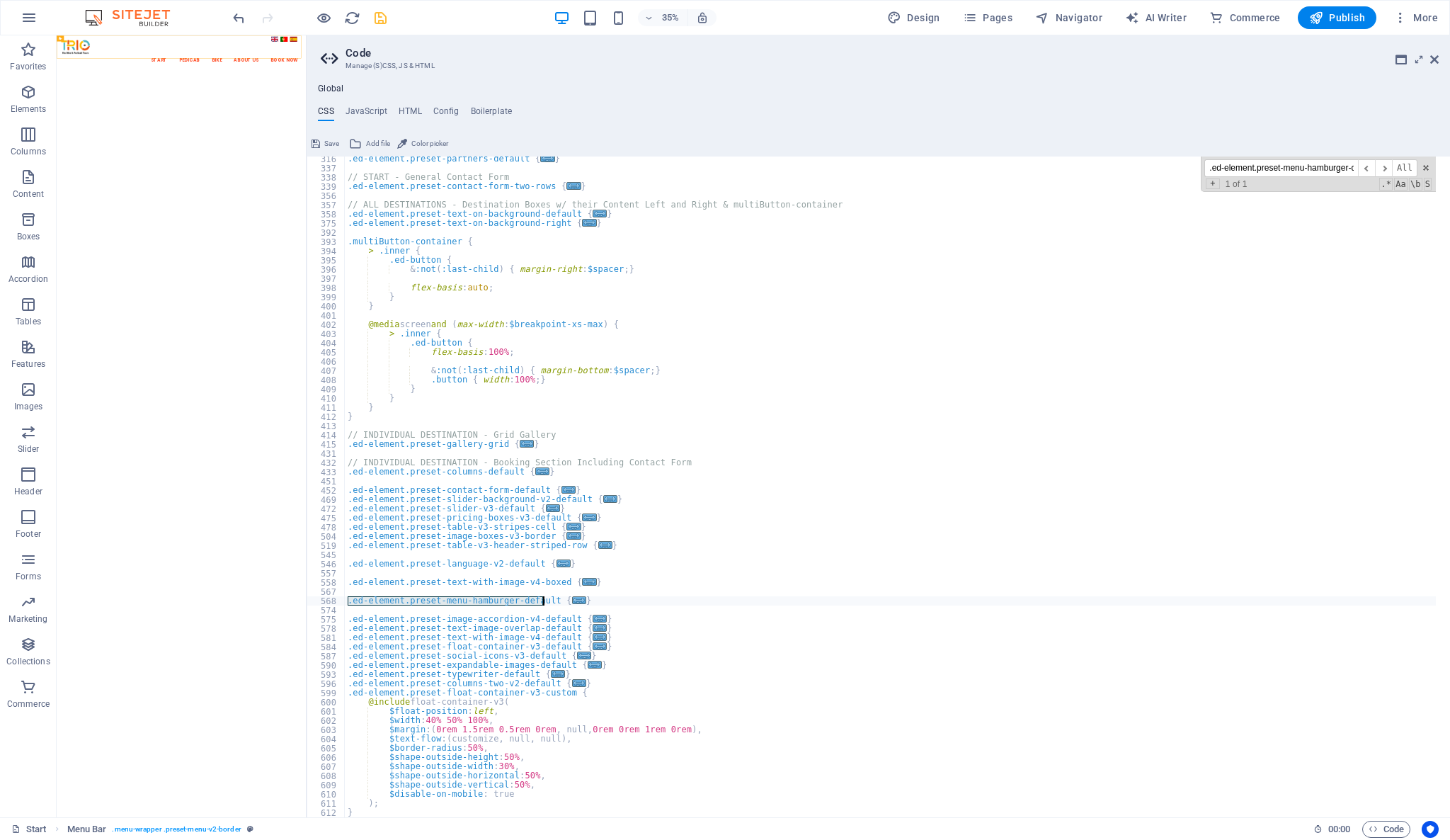
click at [323, 111] on h4 "CSS" at bounding box center [326, 114] width 15 height 15
click at [323, 108] on h4 "CSS" at bounding box center [326, 114] width 15 height 15
click at [340, 603] on span at bounding box center [340, 600] width 8 height 9
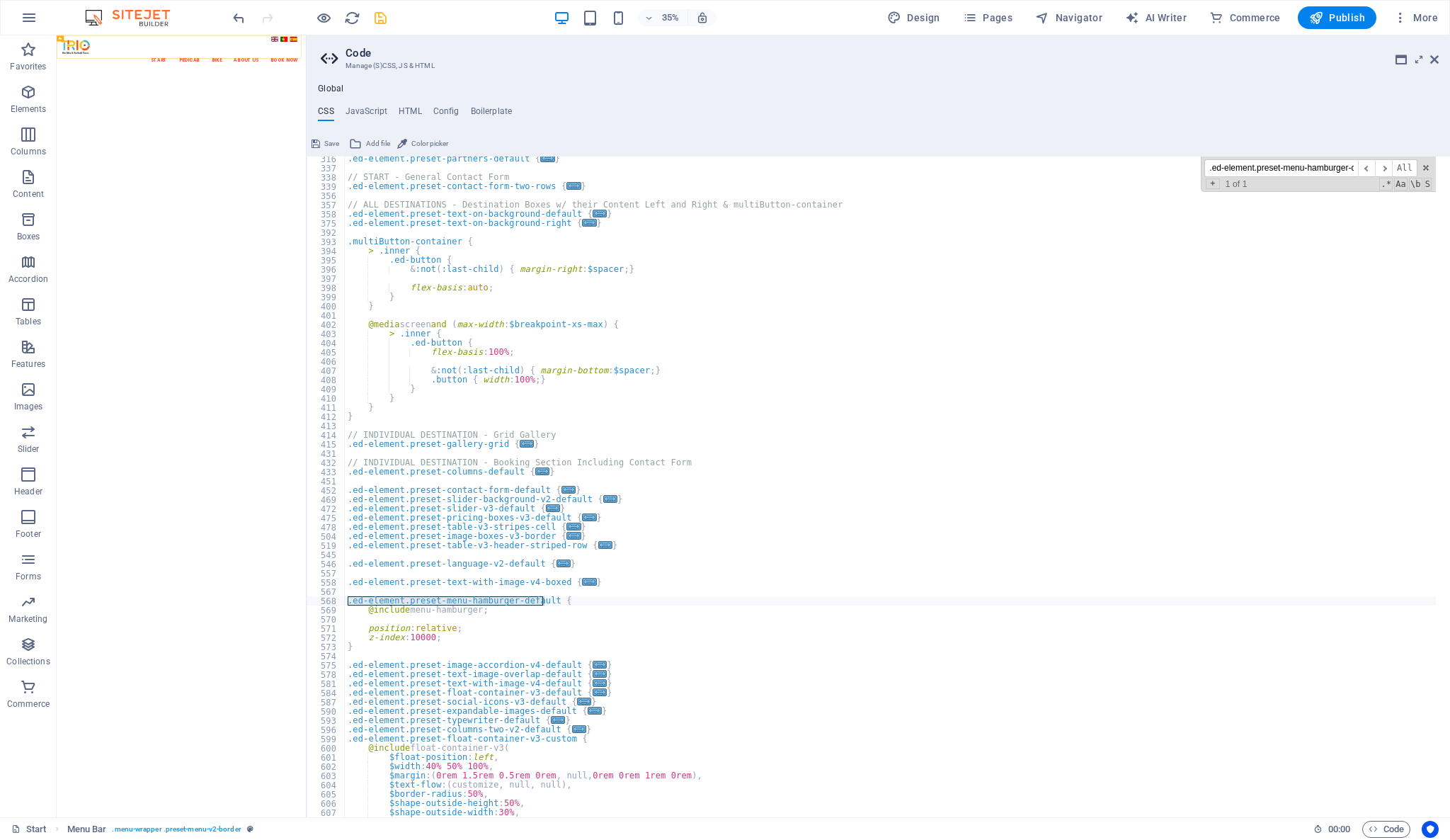
click at [352, 596] on div ".ed-element.preset-partners-default { ... } // START - General Contact Form .ed…" at bounding box center [890, 487] width 1091 height 660
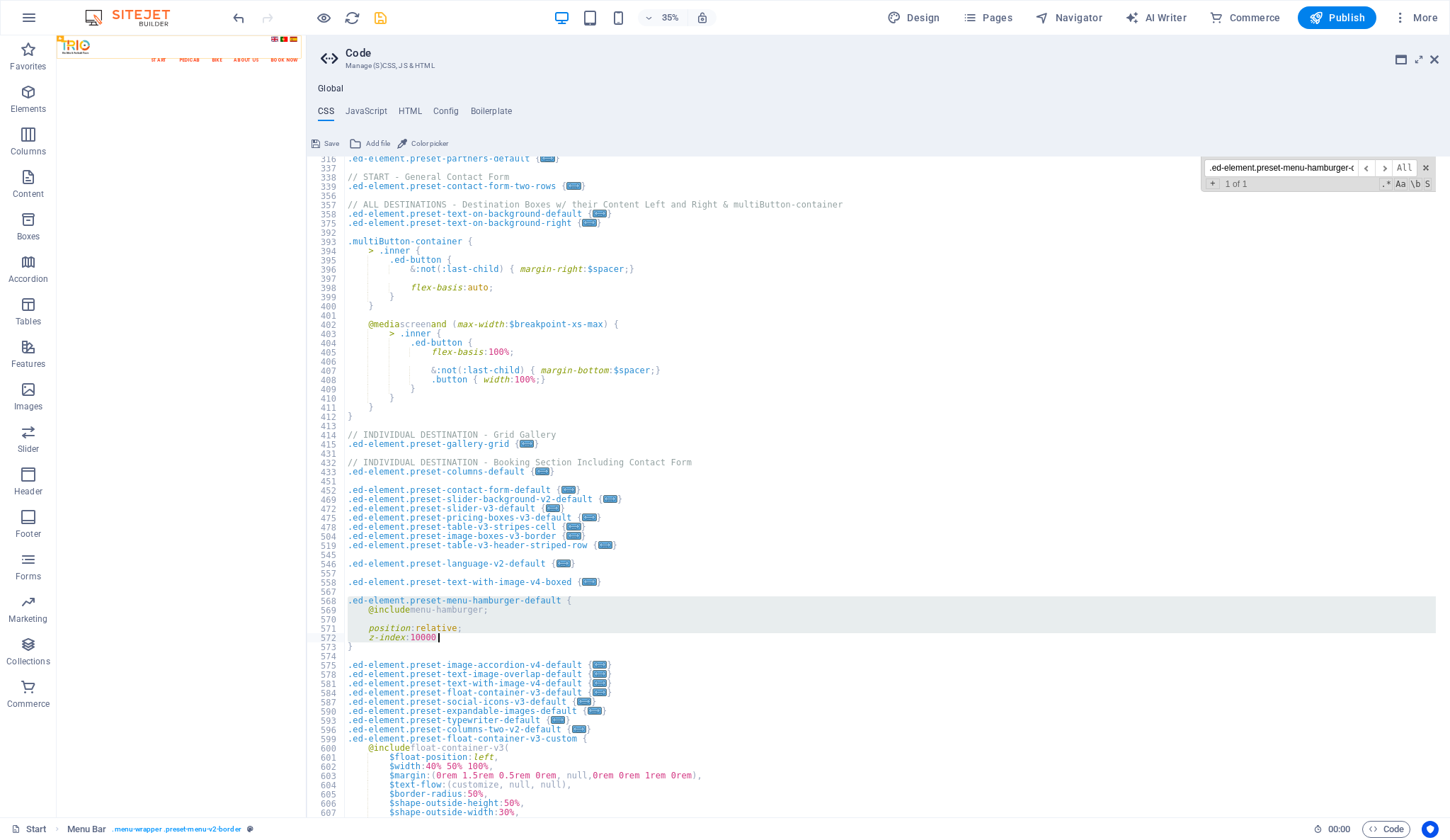
drag, startPoint x: 349, startPoint y: 603, endPoint x: 446, endPoint y: 638, distance: 103.1
click at [446, 638] on div ".ed-element.preset-partners-default { ... } // START - General Contact Form .ed…" at bounding box center [891, 494] width 1092 height 679
type textarea "position: relative; z-index: 10000;"
paste textarea
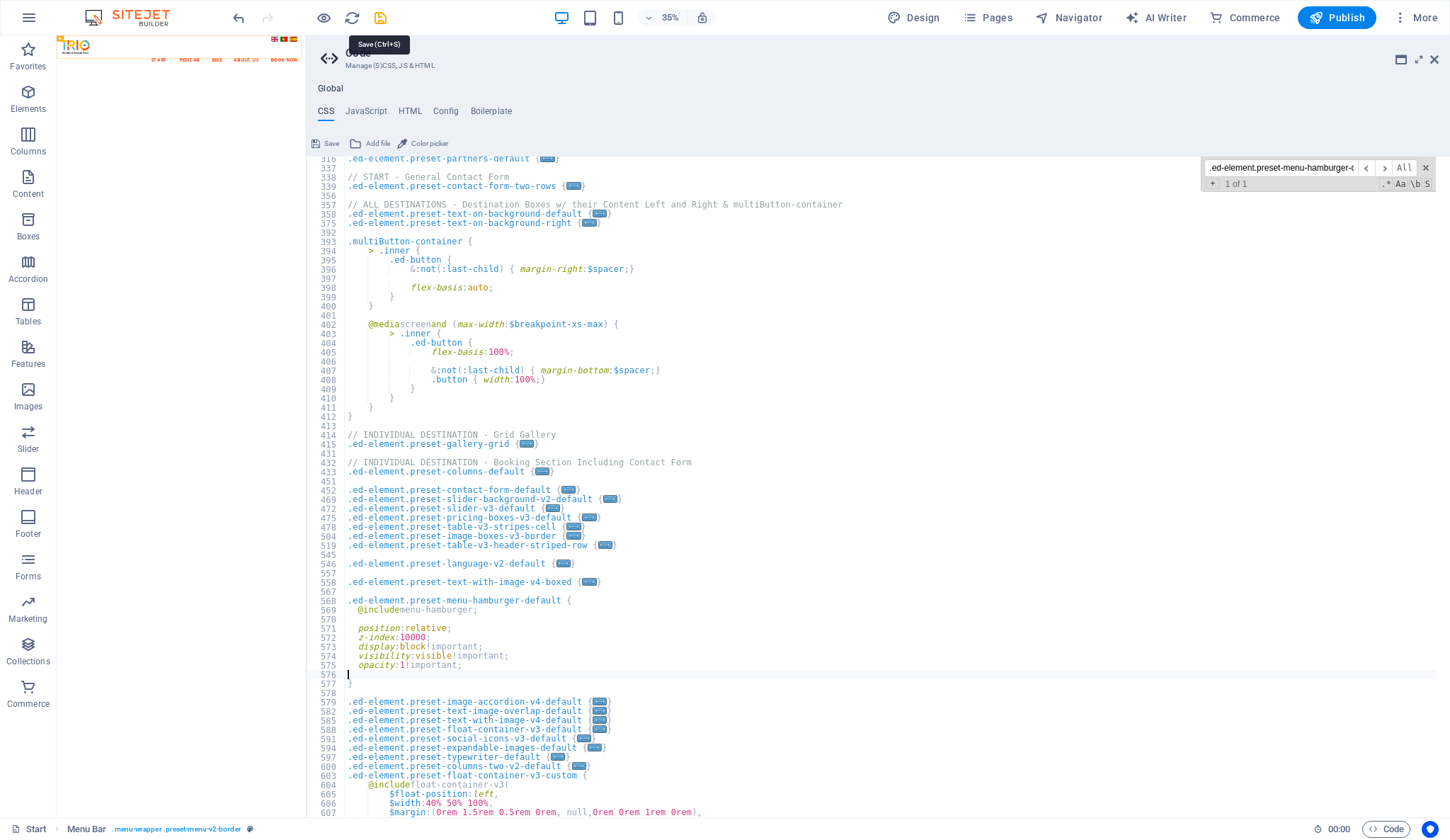
click at [383, 15] on icon "save" at bounding box center [380, 18] width 16 height 16
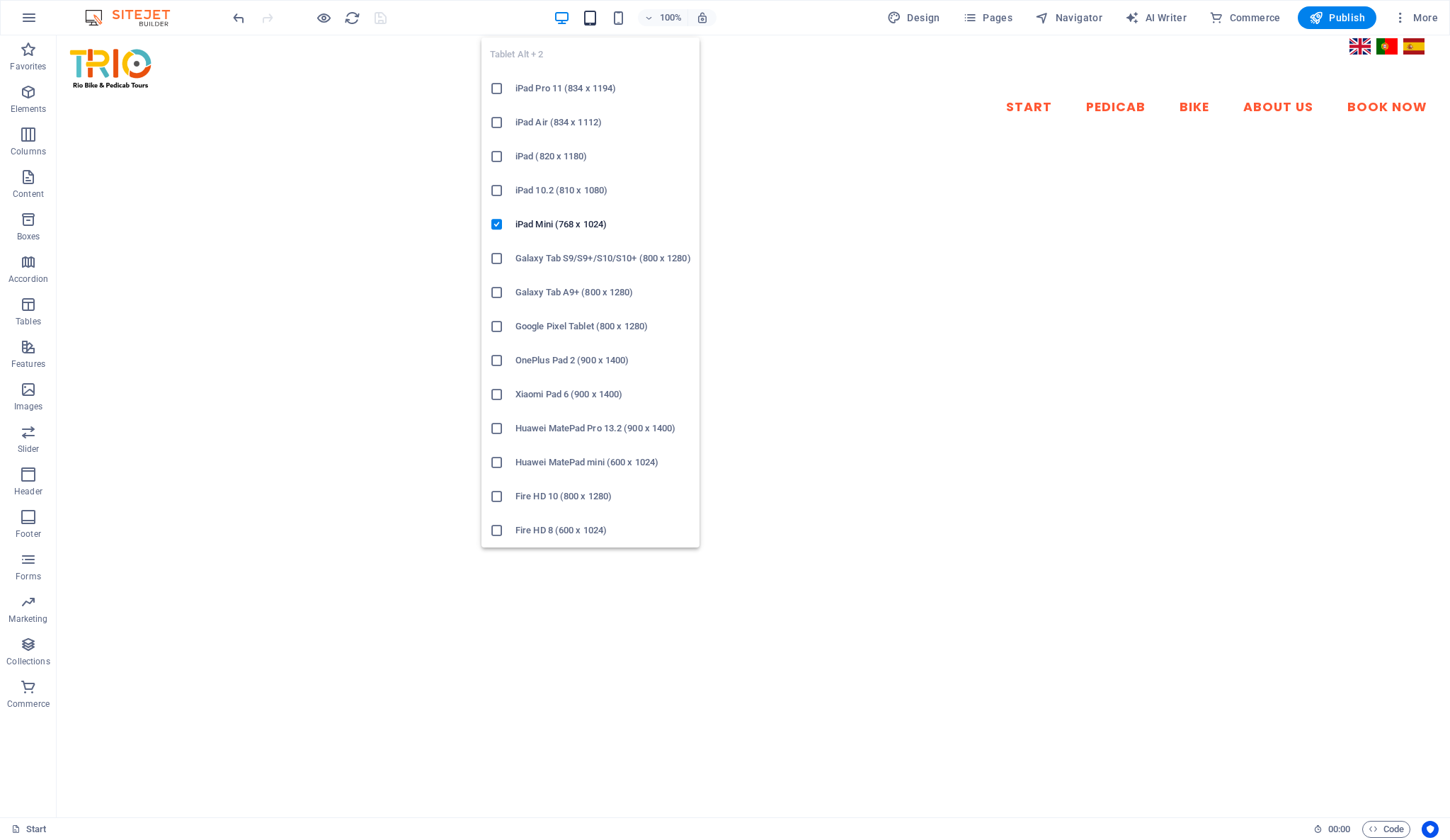
click at [591, 22] on icon "button" at bounding box center [589, 18] width 16 height 16
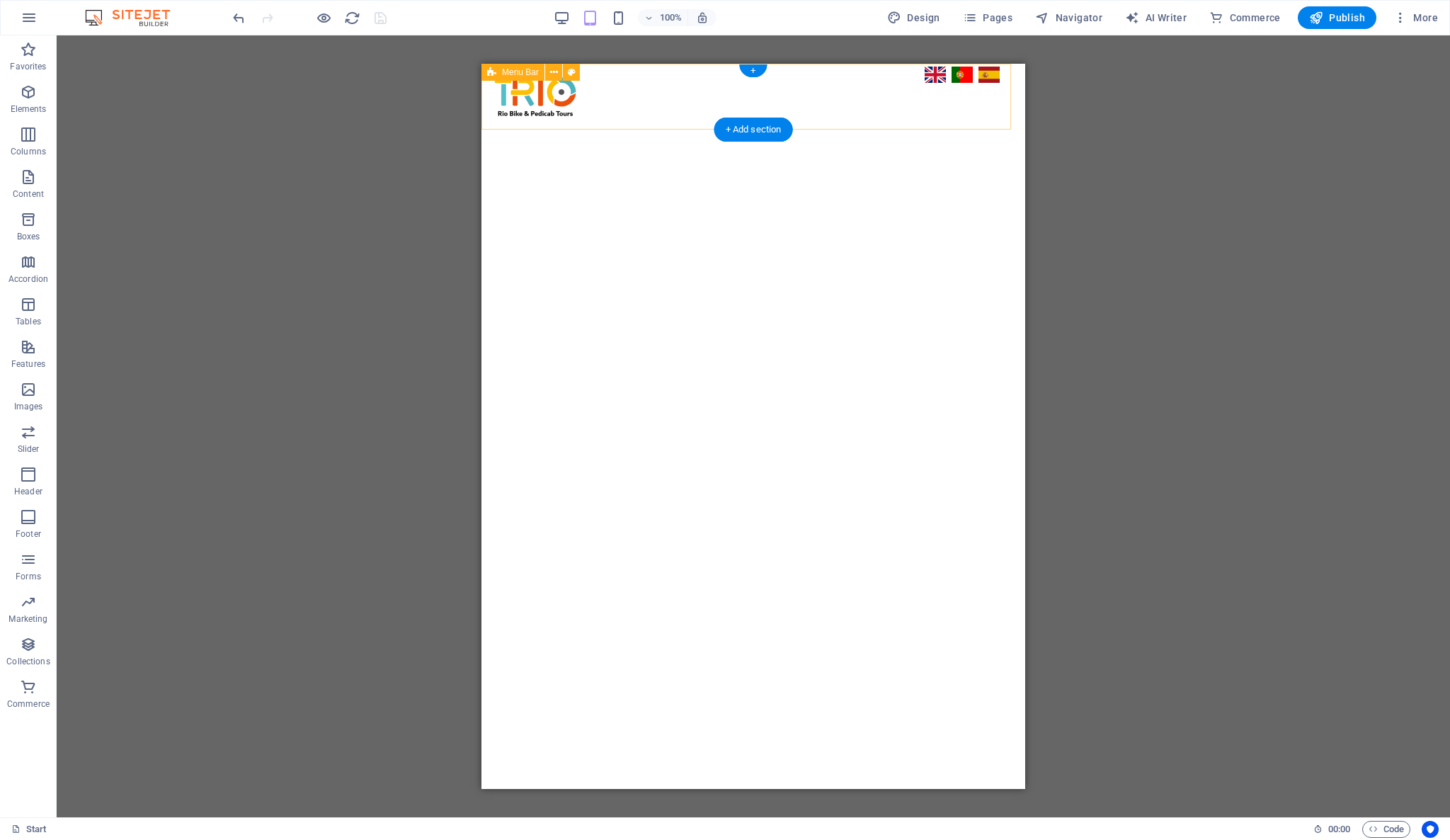
click at [974, 106] on div "Start Pedicab Bike About Us Book Now" at bounding box center [754, 96] width 544 height 66
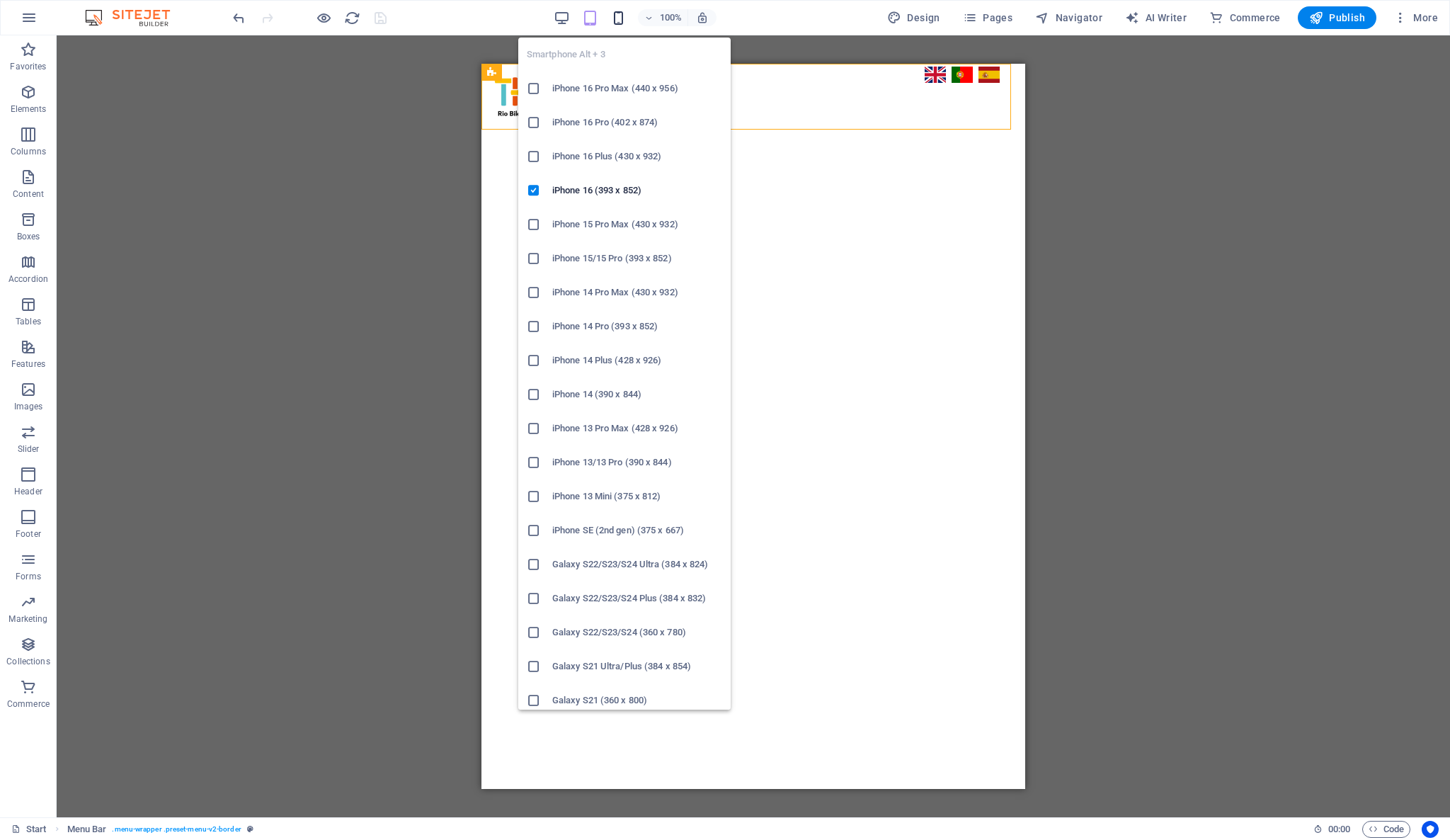
click at [621, 20] on icon "button" at bounding box center [618, 18] width 16 height 16
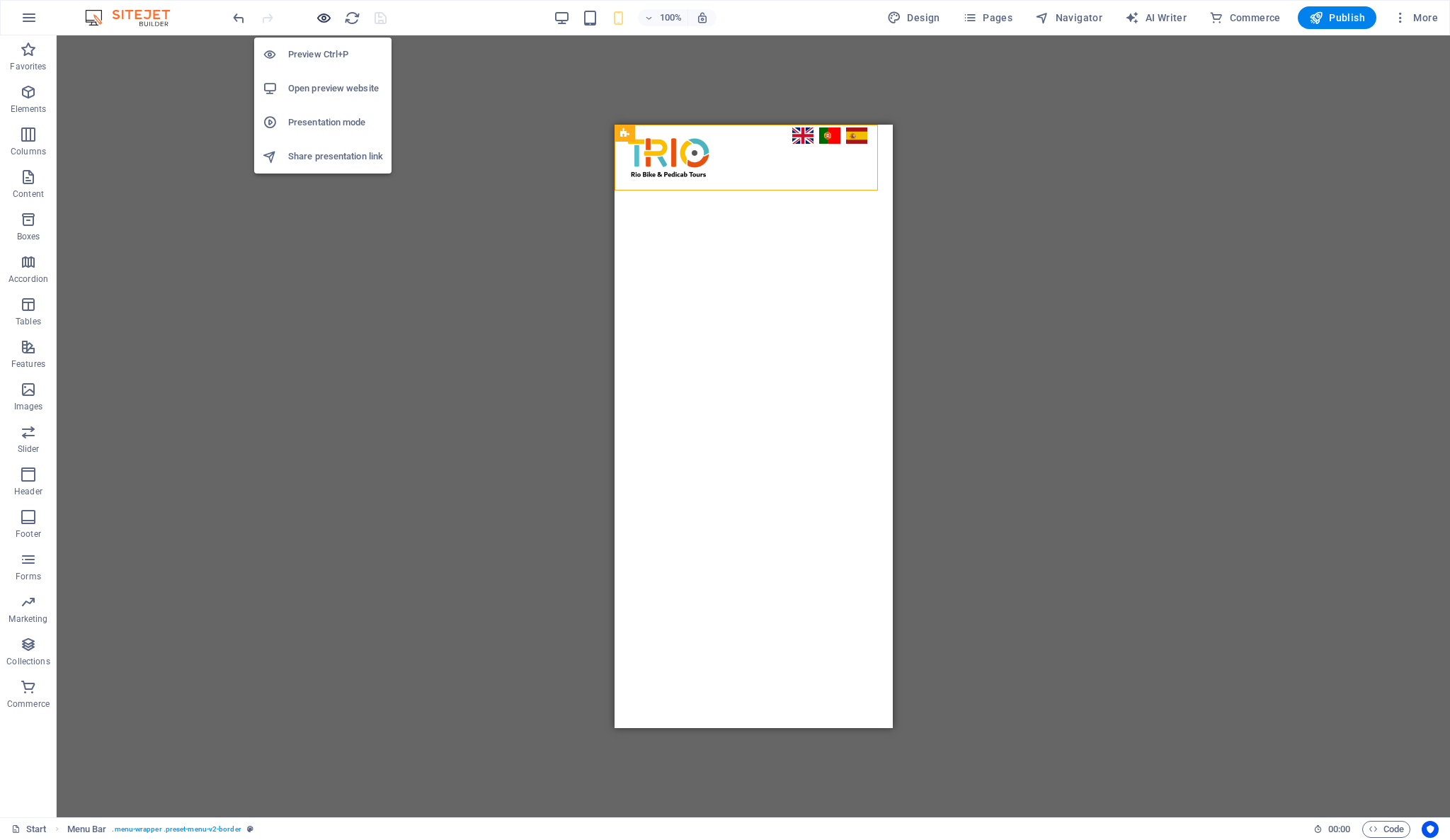
click at [326, 19] on icon "button" at bounding box center [323, 18] width 16 height 16
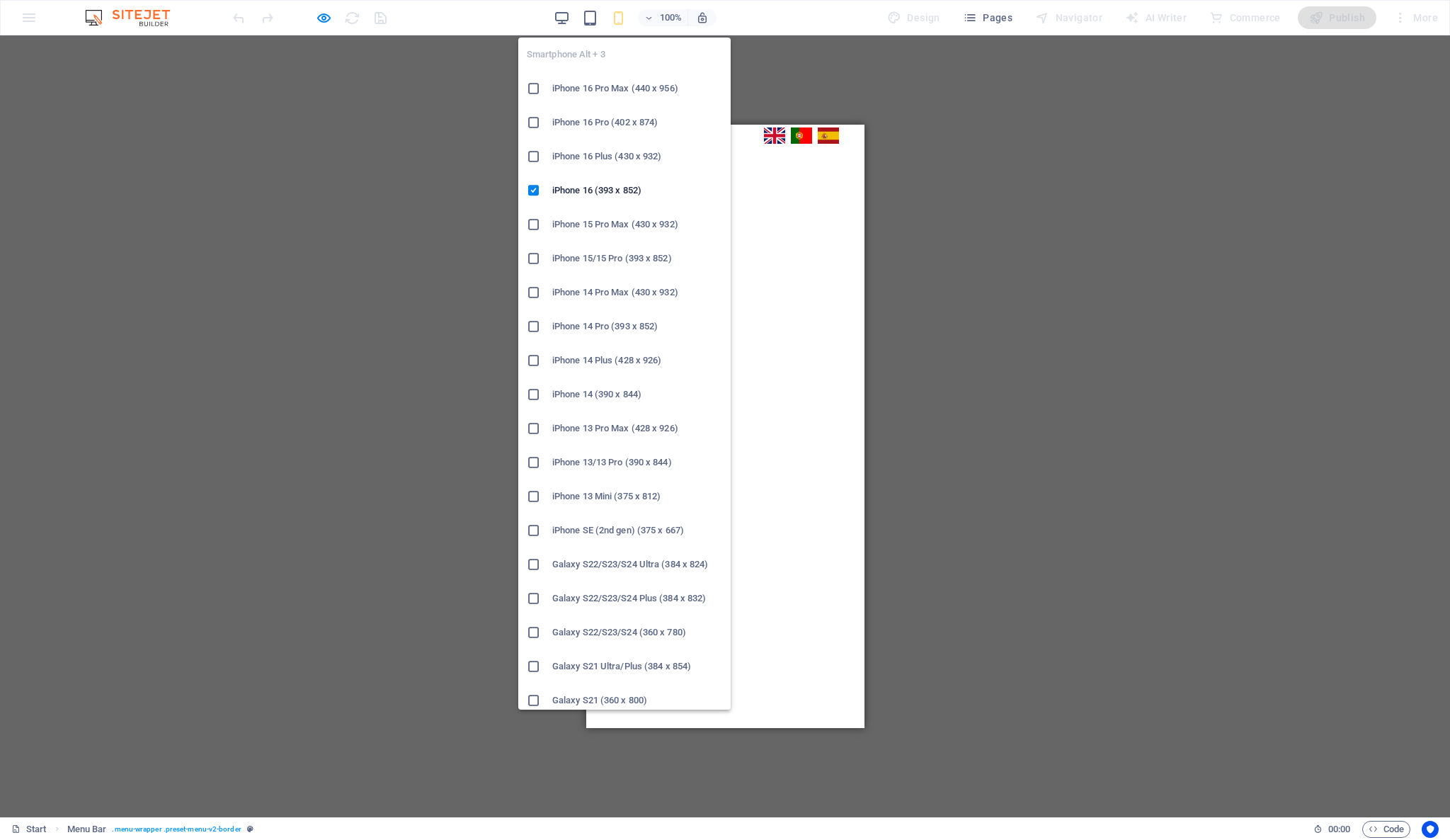
click at [620, 17] on icon "button" at bounding box center [618, 18] width 16 height 16
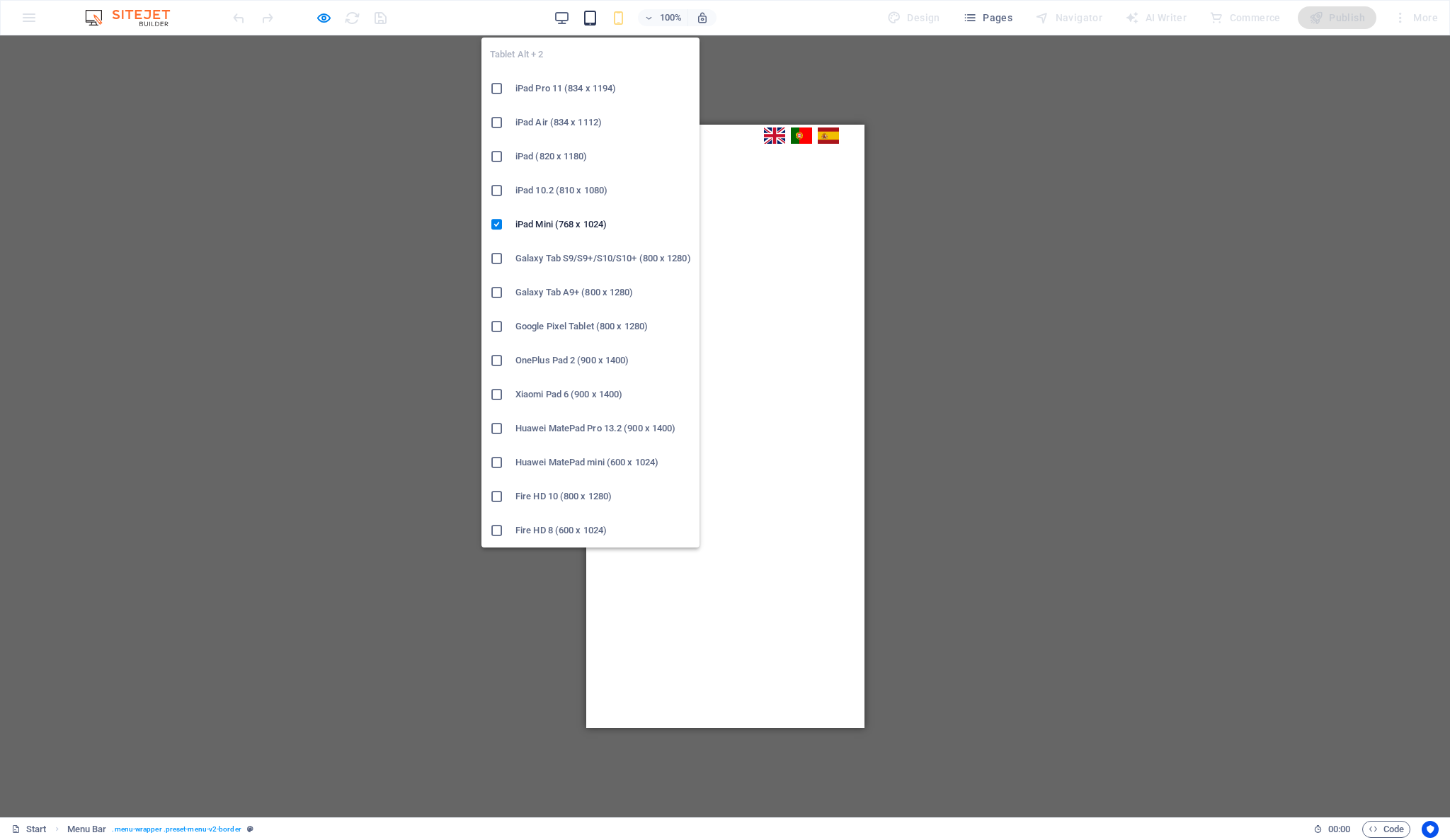
click at [598, 19] on icon "button" at bounding box center [589, 18] width 16 height 16
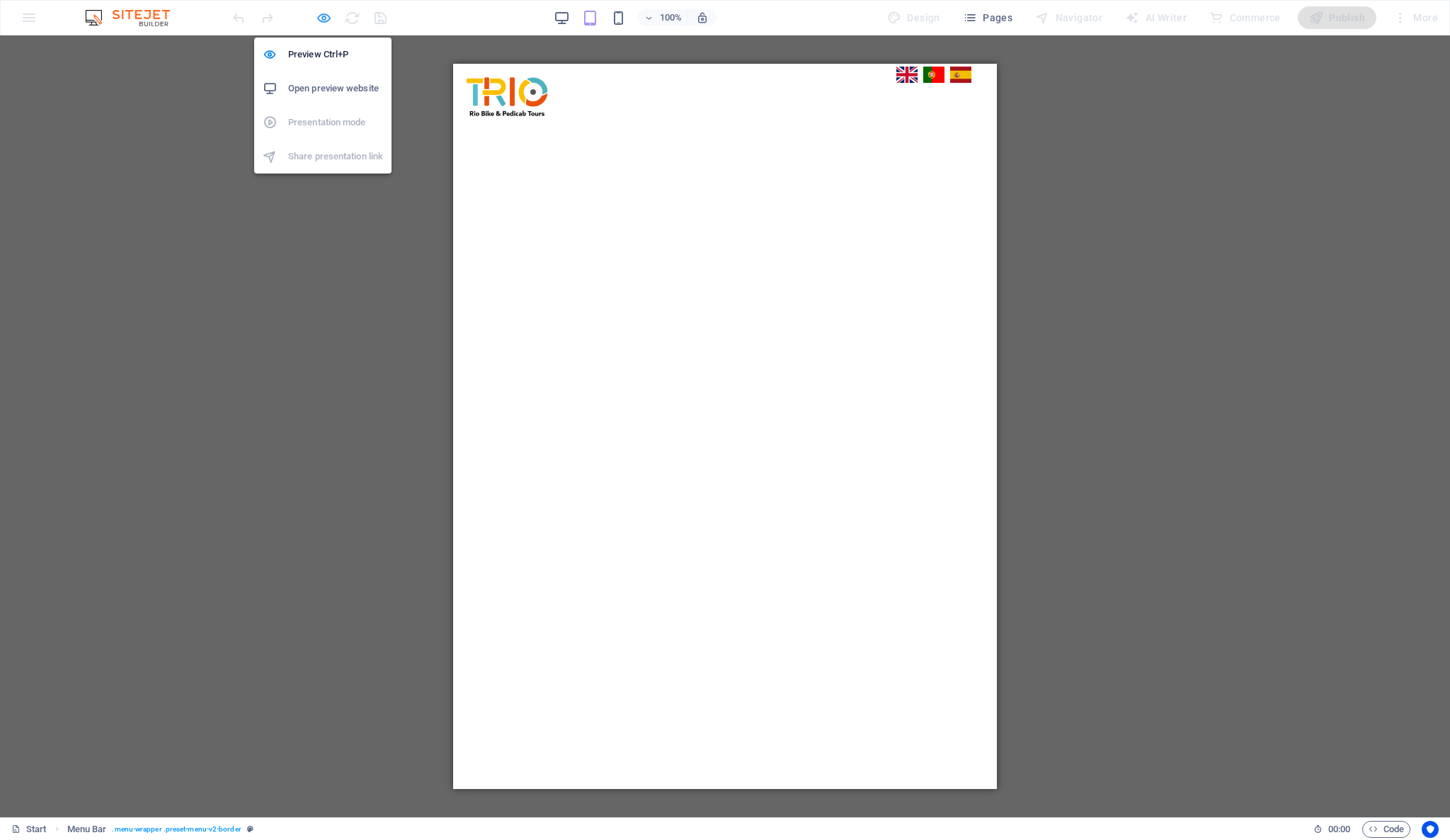
click at [318, 24] on icon "button" at bounding box center [323, 18] width 16 height 16
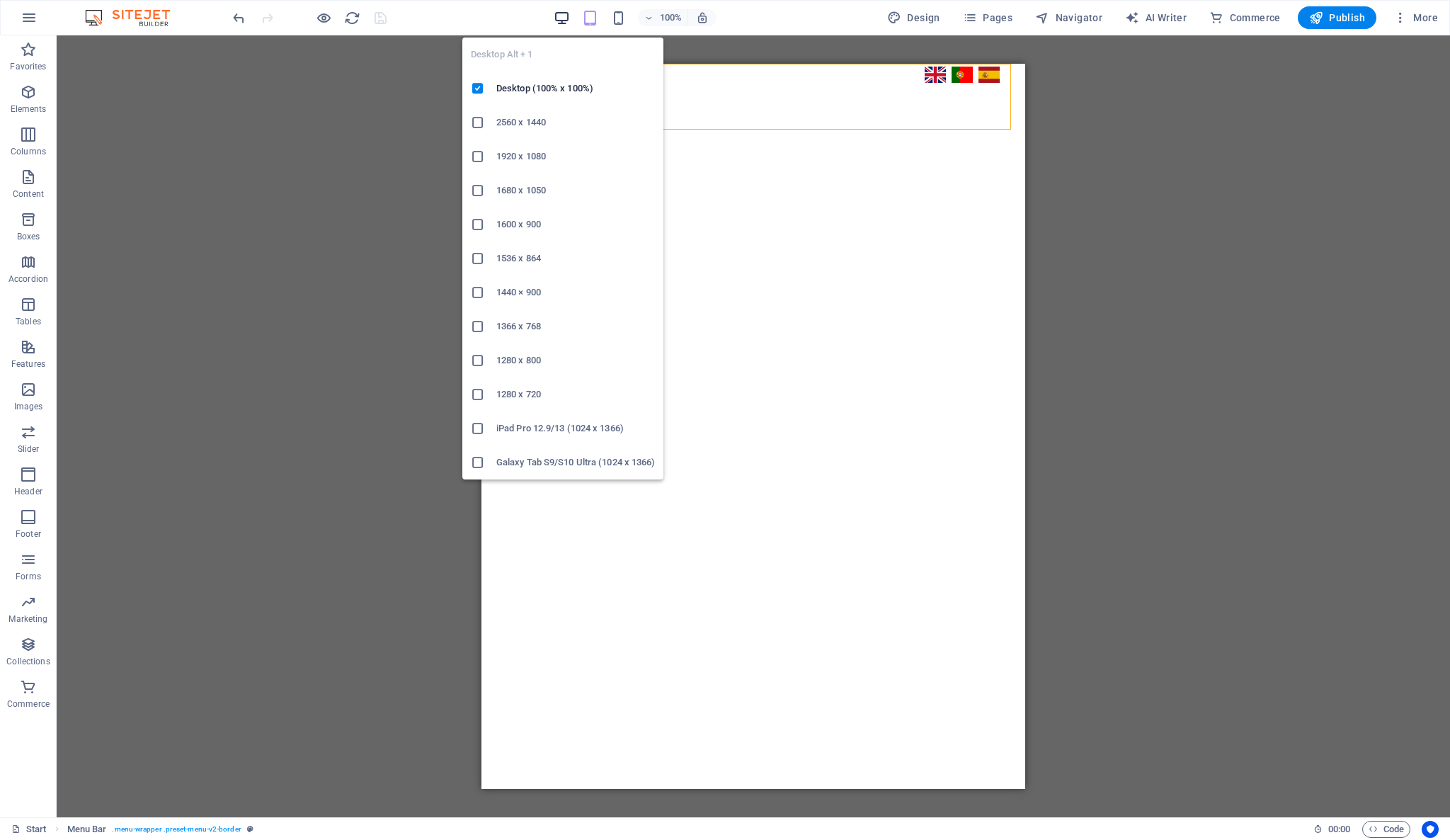
click at [565, 18] on icon "button" at bounding box center [561, 18] width 16 height 16
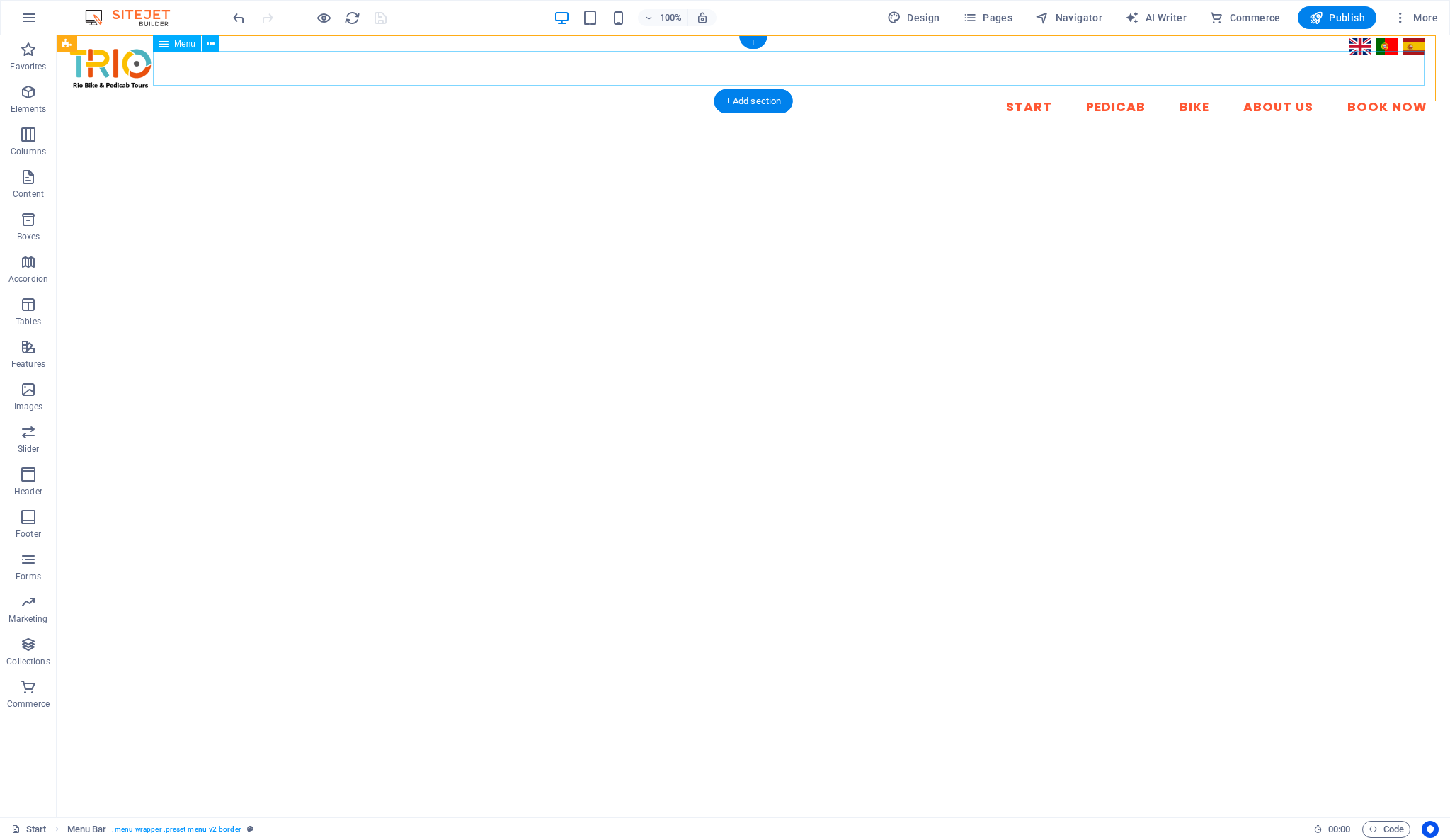
click at [368, 90] on nav "Start Pedicab Bike About Us Book Now" at bounding box center [753, 107] width 1370 height 35
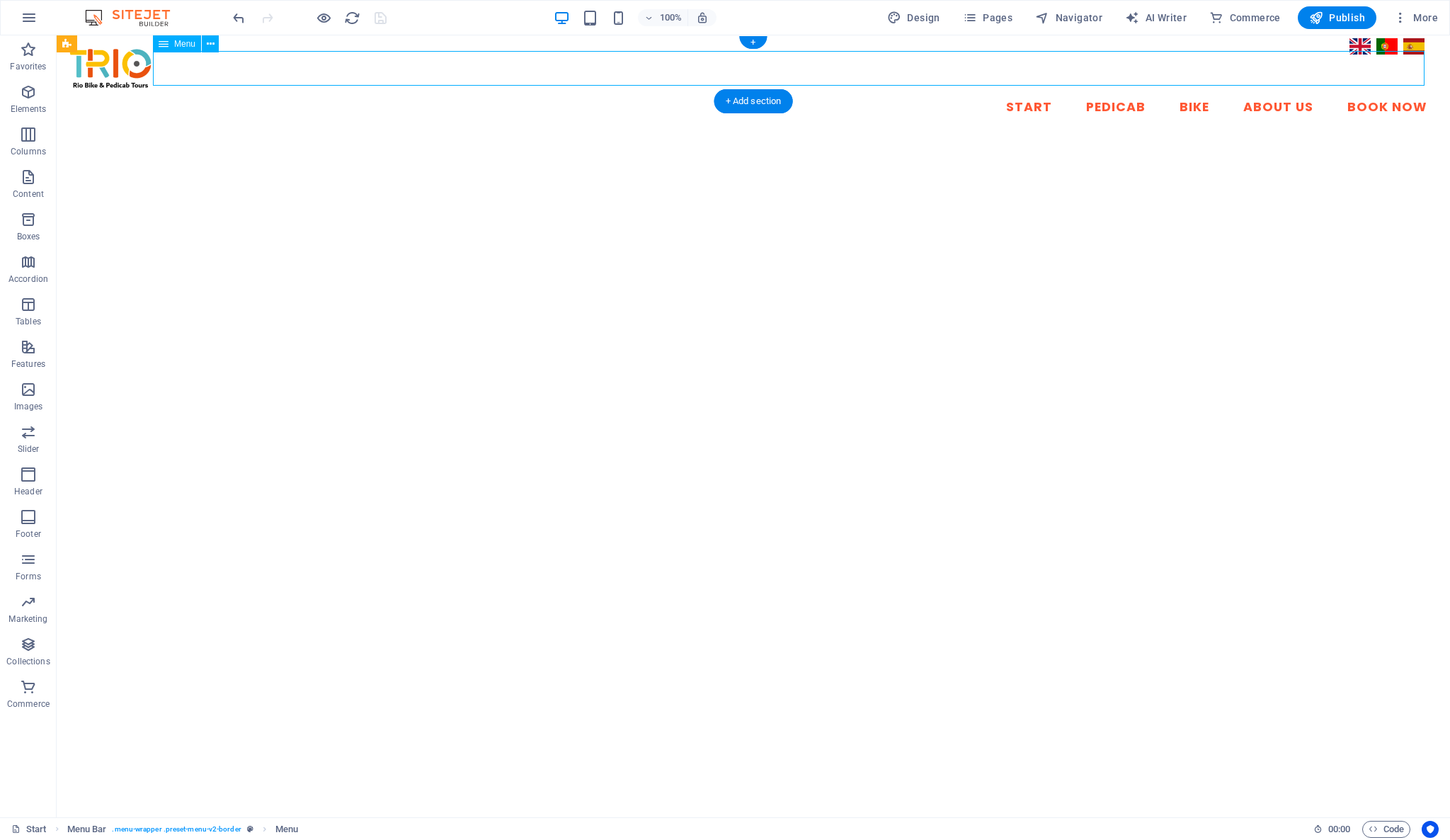
click at [368, 90] on nav "Start Pedicab Bike About Us Book Now" at bounding box center [753, 107] width 1370 height 35
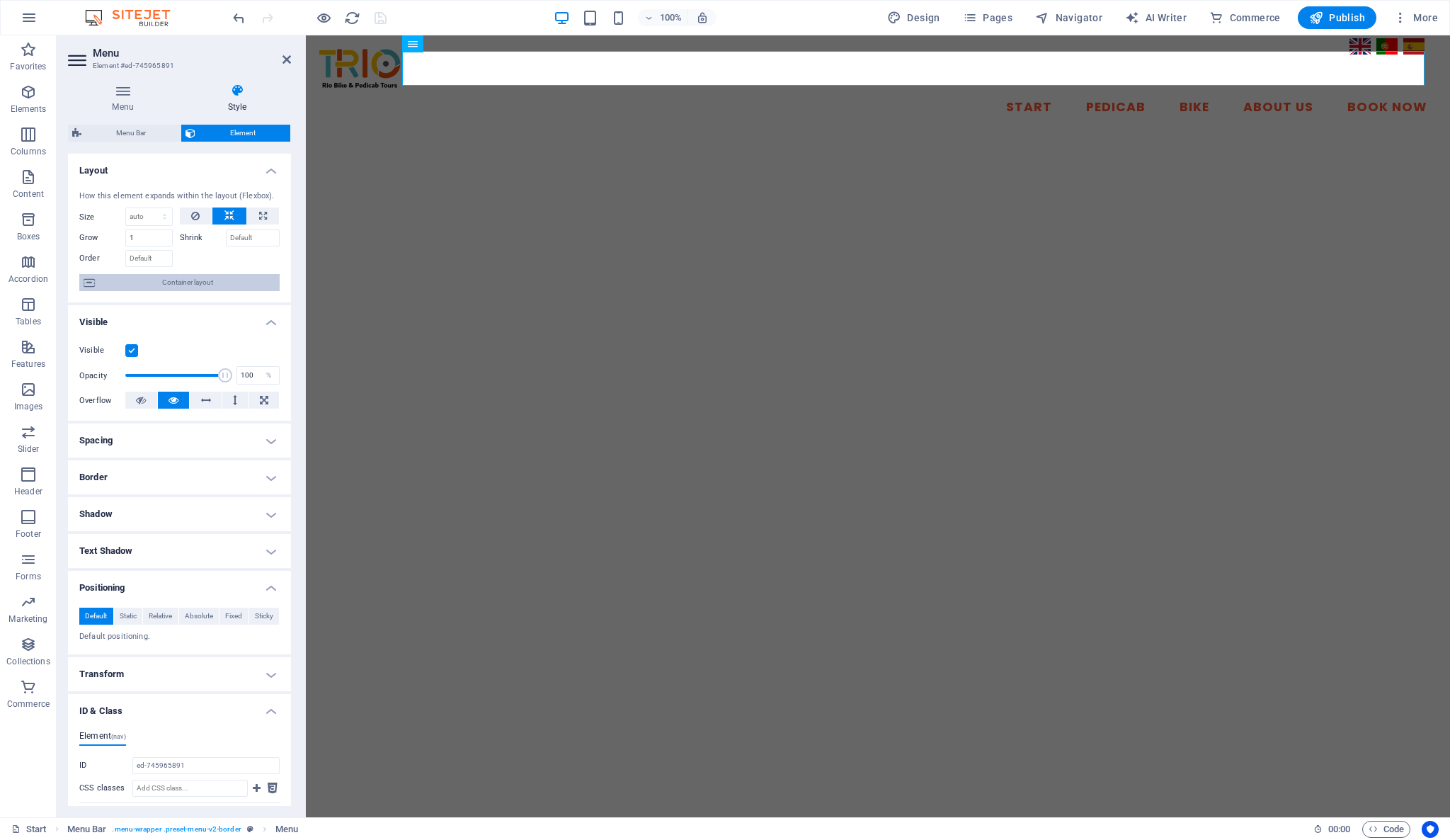
click at [136, 286] on span "Container layout" at bounding box center [187, 282] width 176 height 17
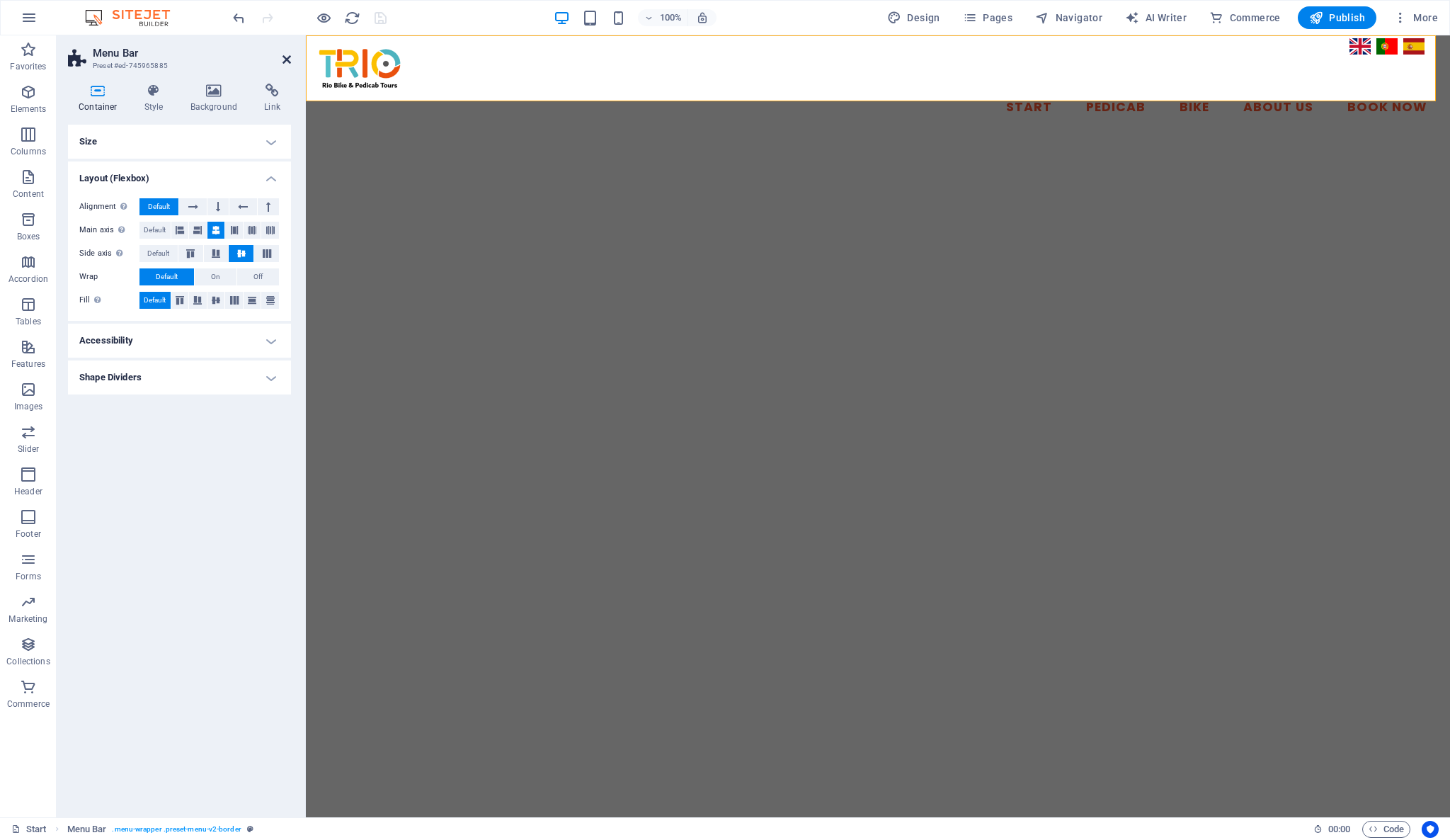
click at [285, 55] on icon at bounding box center [287, 59] width 9 height 11
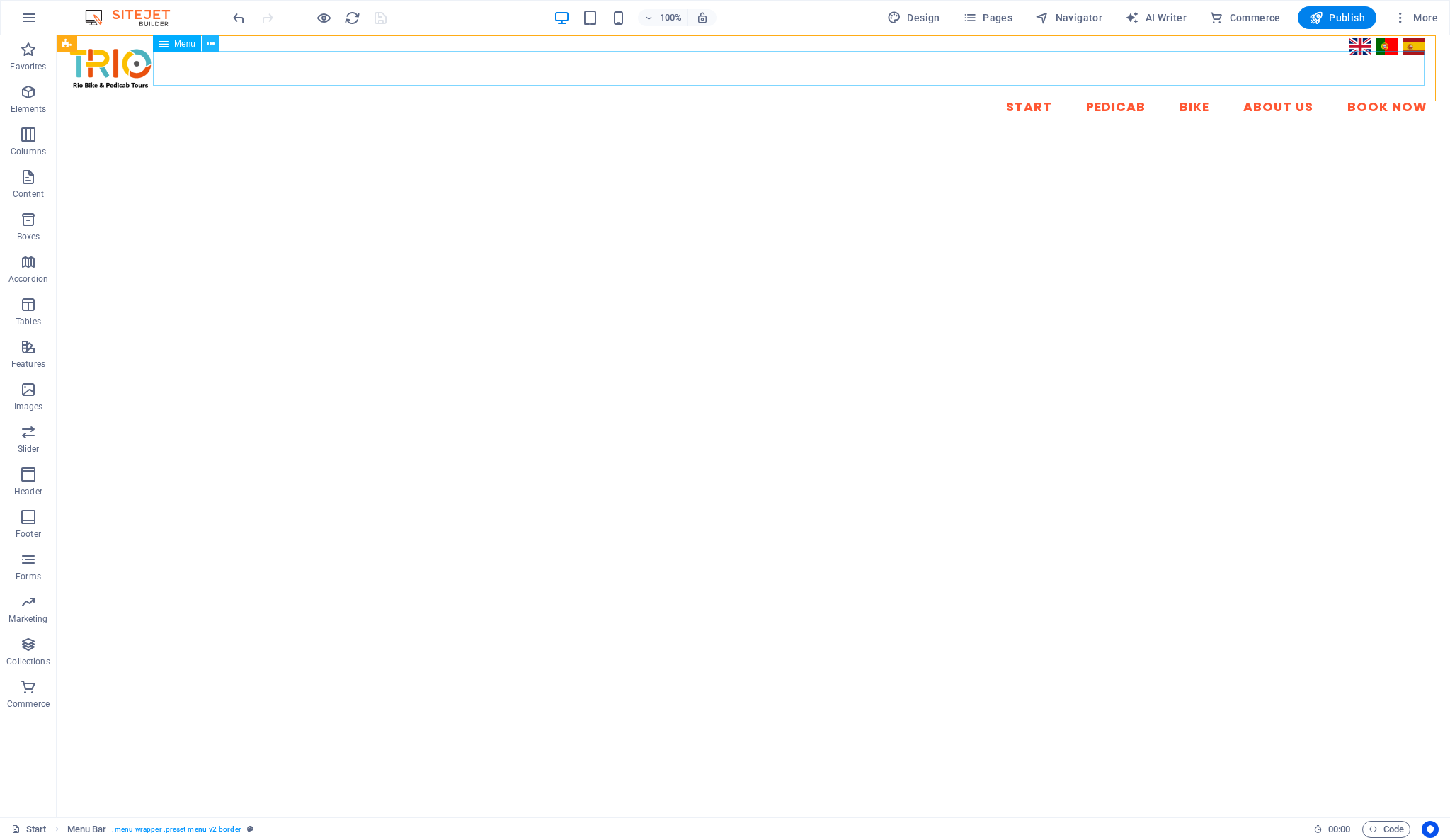
click at [210, 46] on icon at bounding box center [210, 44] width 8 height 15
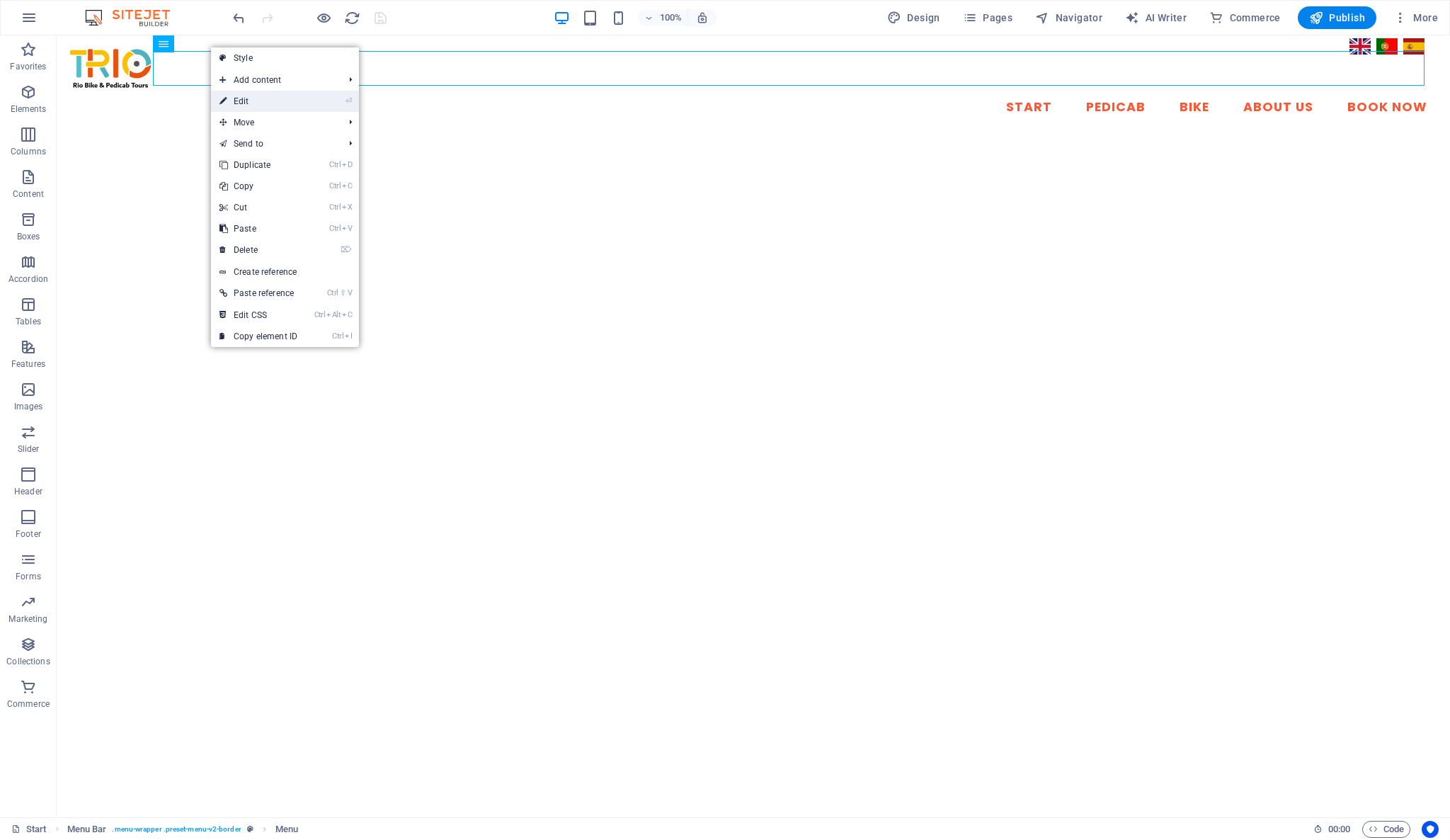
click at [228, 97] on link "⏎ Edit" at bounding box center [258, 101] width 95 height 21
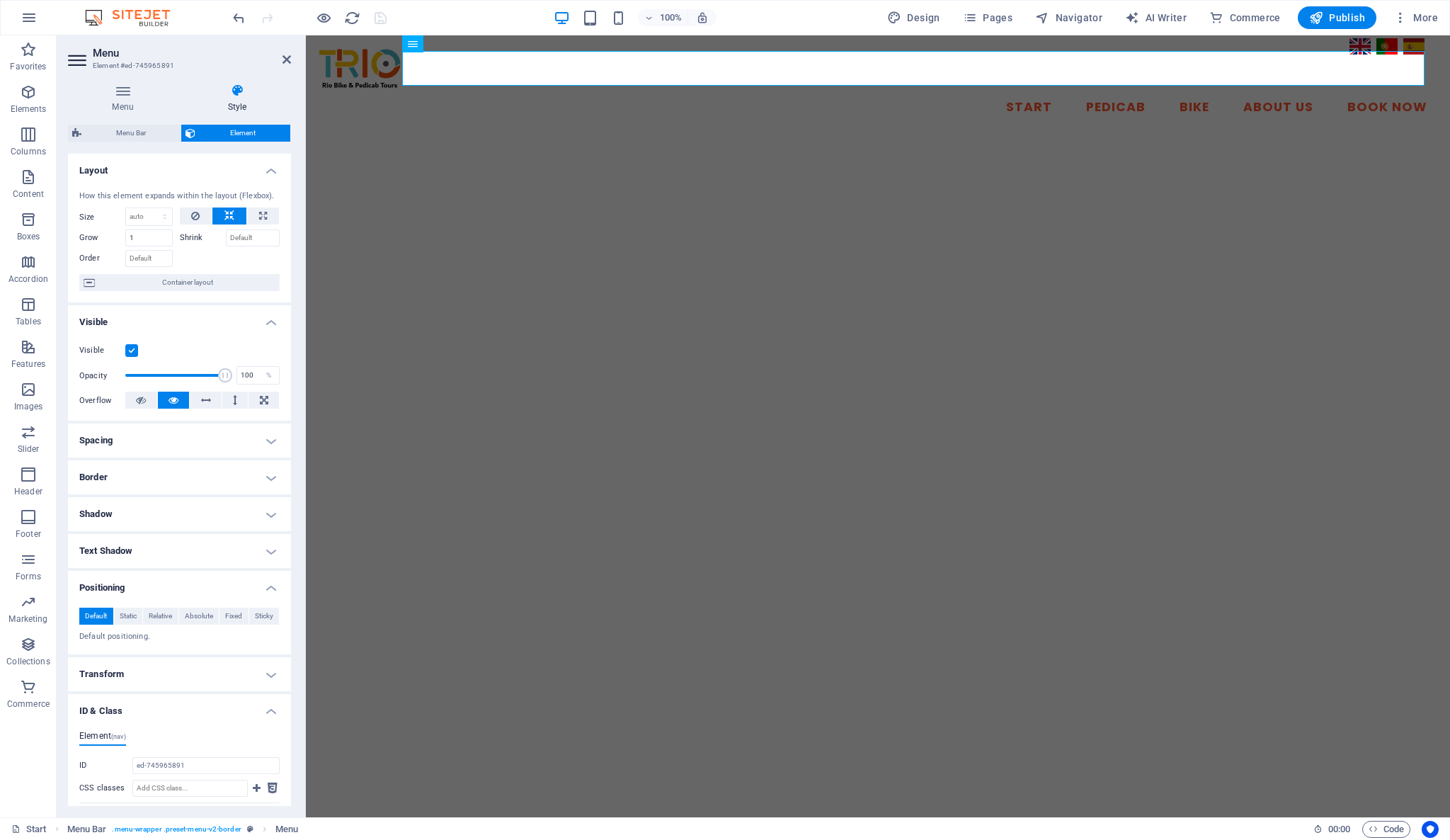
scroll to position [122, 0]
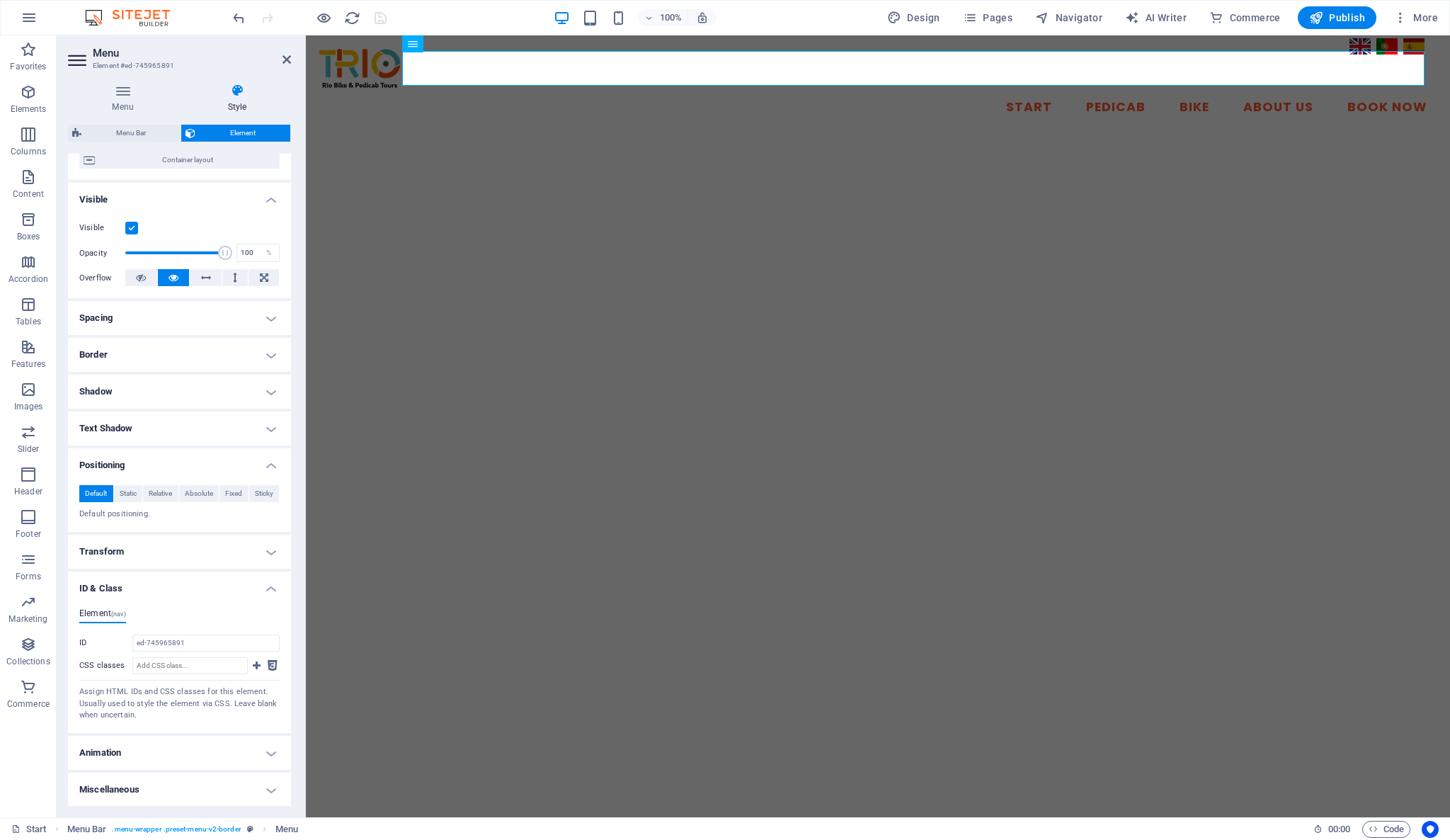
click at [248, 759] on h4 "Animation" at bounding box center [179, 753] width 223 height 34
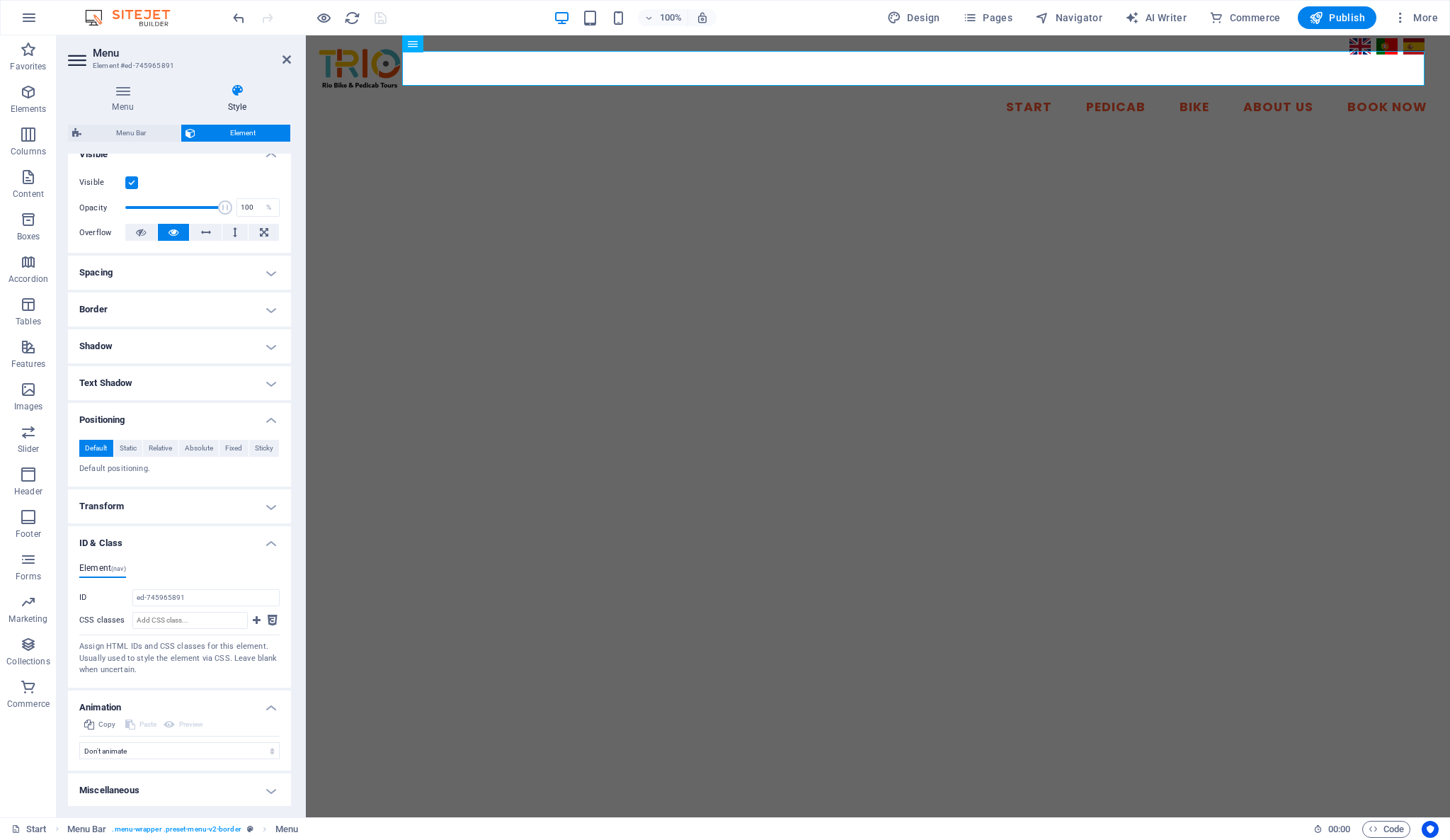
scroll to position [169, 0]
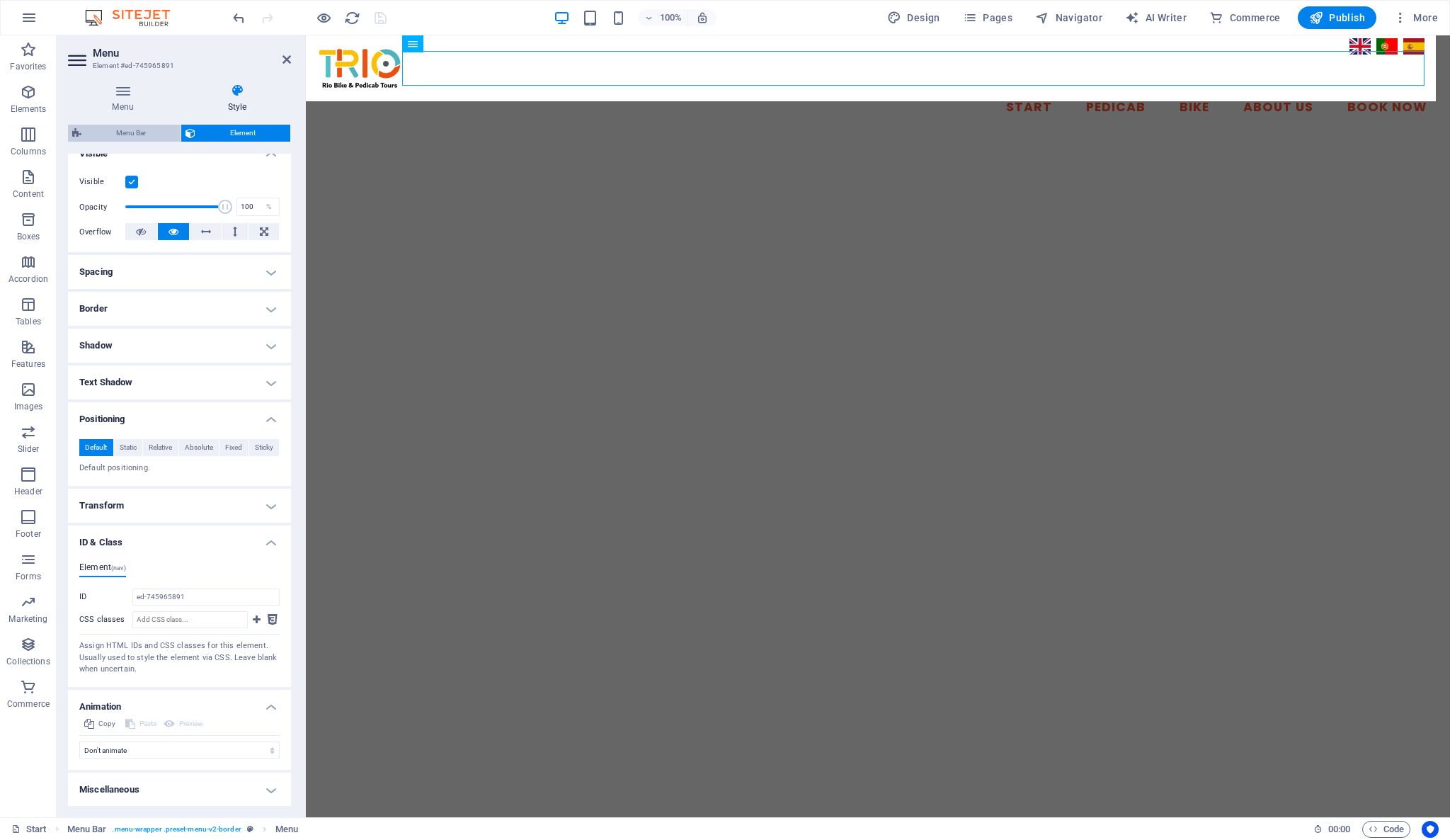
click at [163, 139] on span "Menu Bar" at bounding box center [131, 133] width 91 height 17
select select "rem"
select select "px"
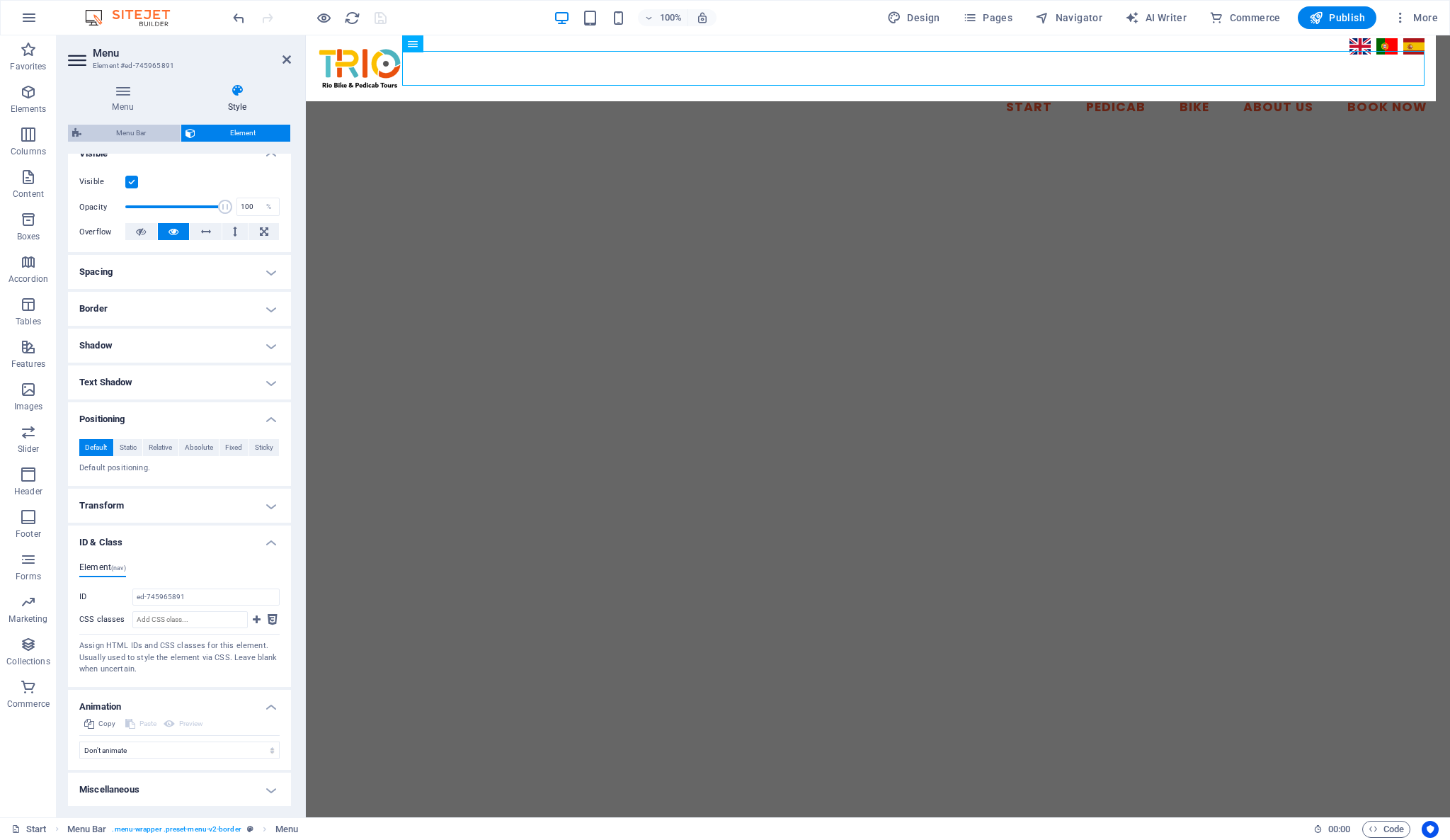
select select "px"
select select "rem"
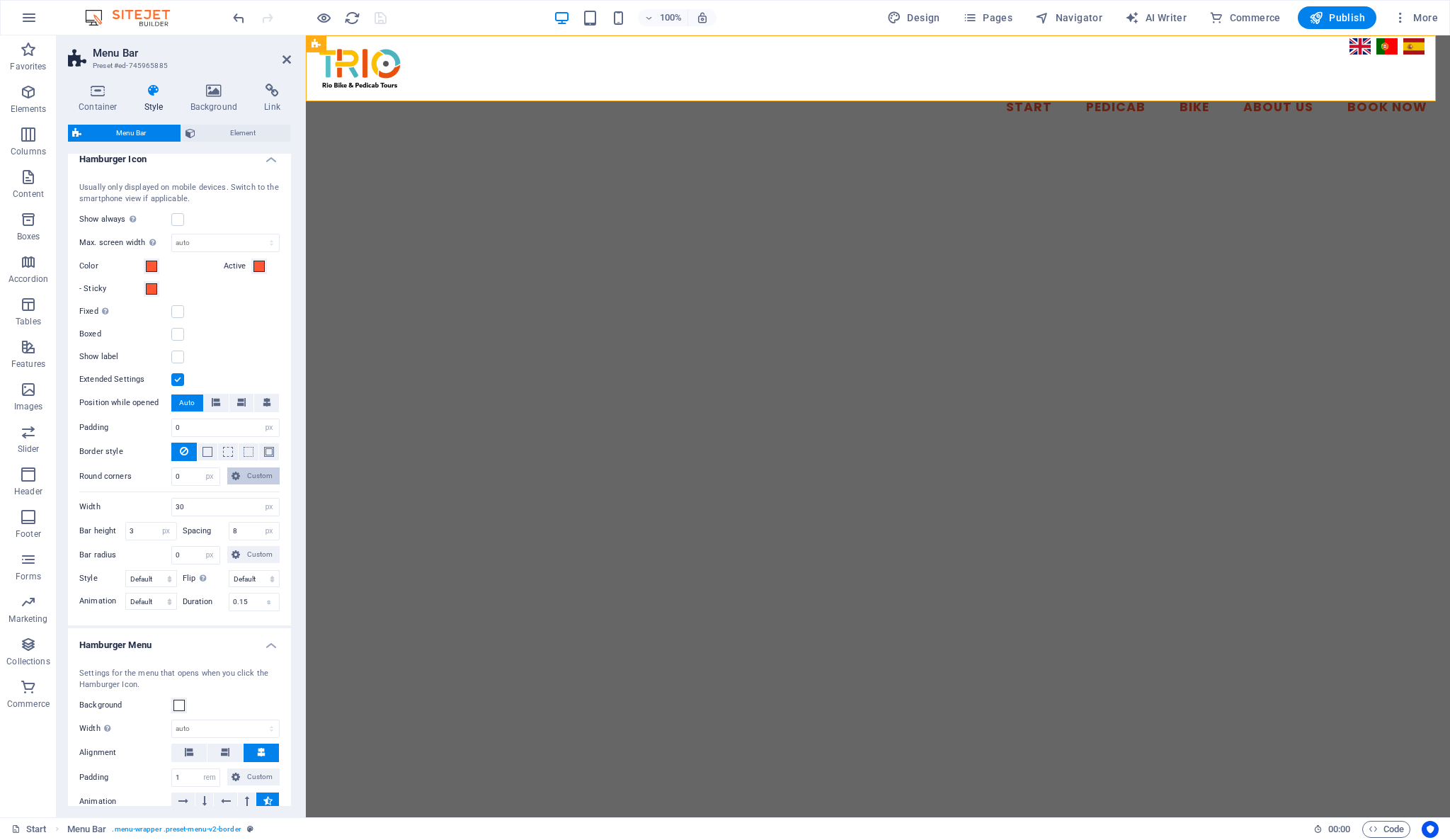
scroll to position [629, 0]
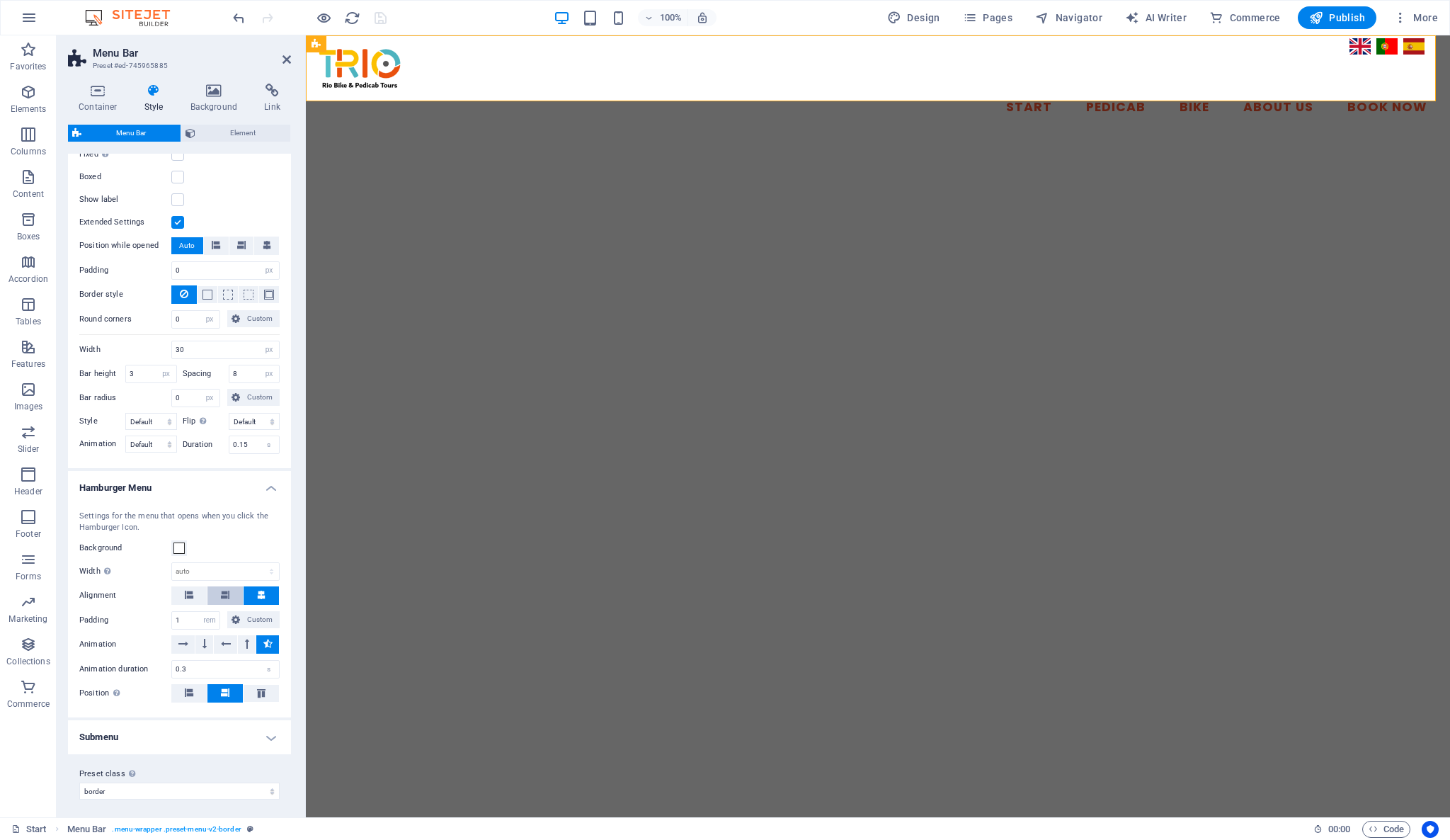
click at [228, 592] on button at bounding box center [225, 595] width 35 height 19
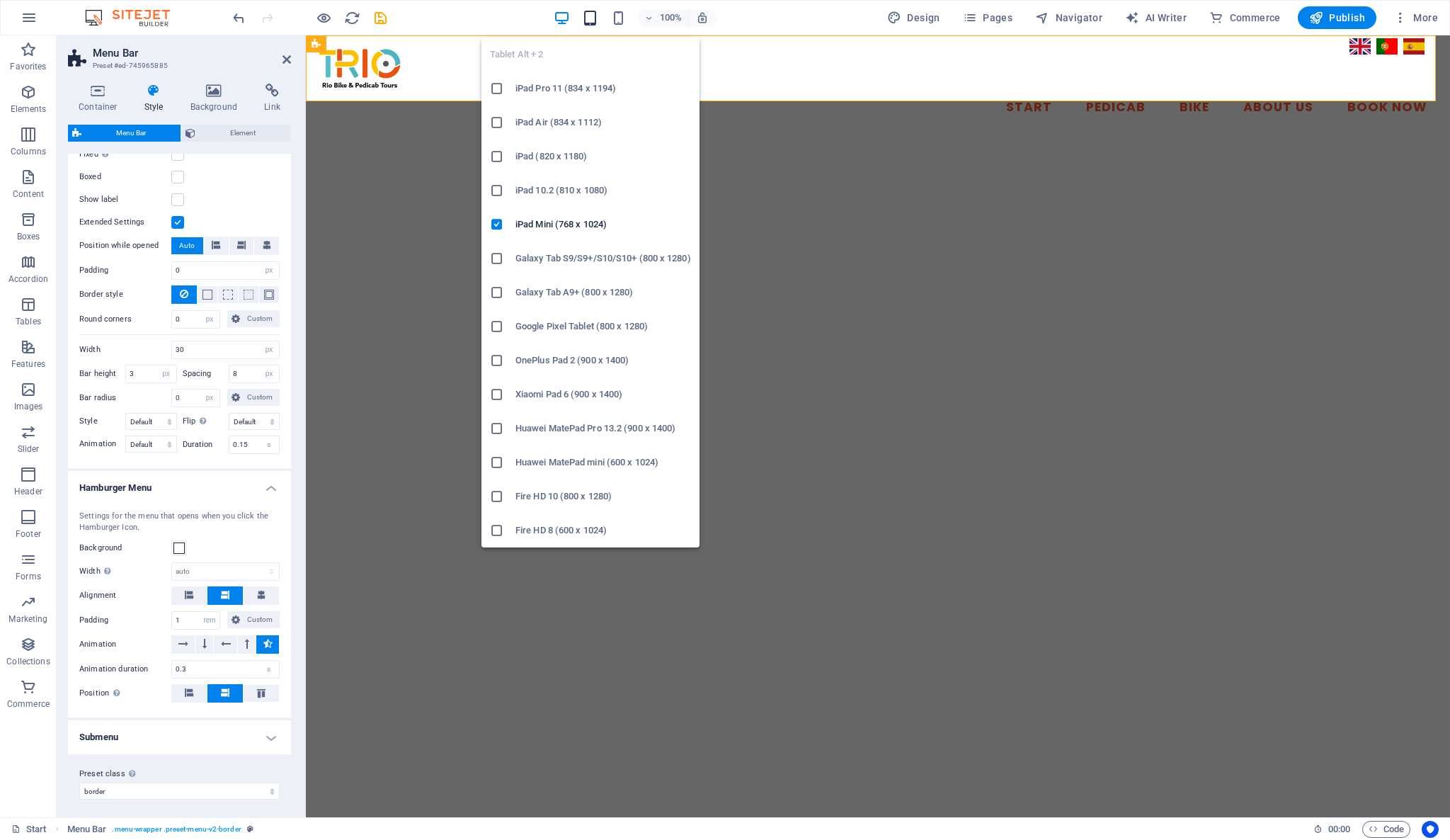
click at [598, 15] on icon "button" at bounding box center [589, 18] width 16 height 16
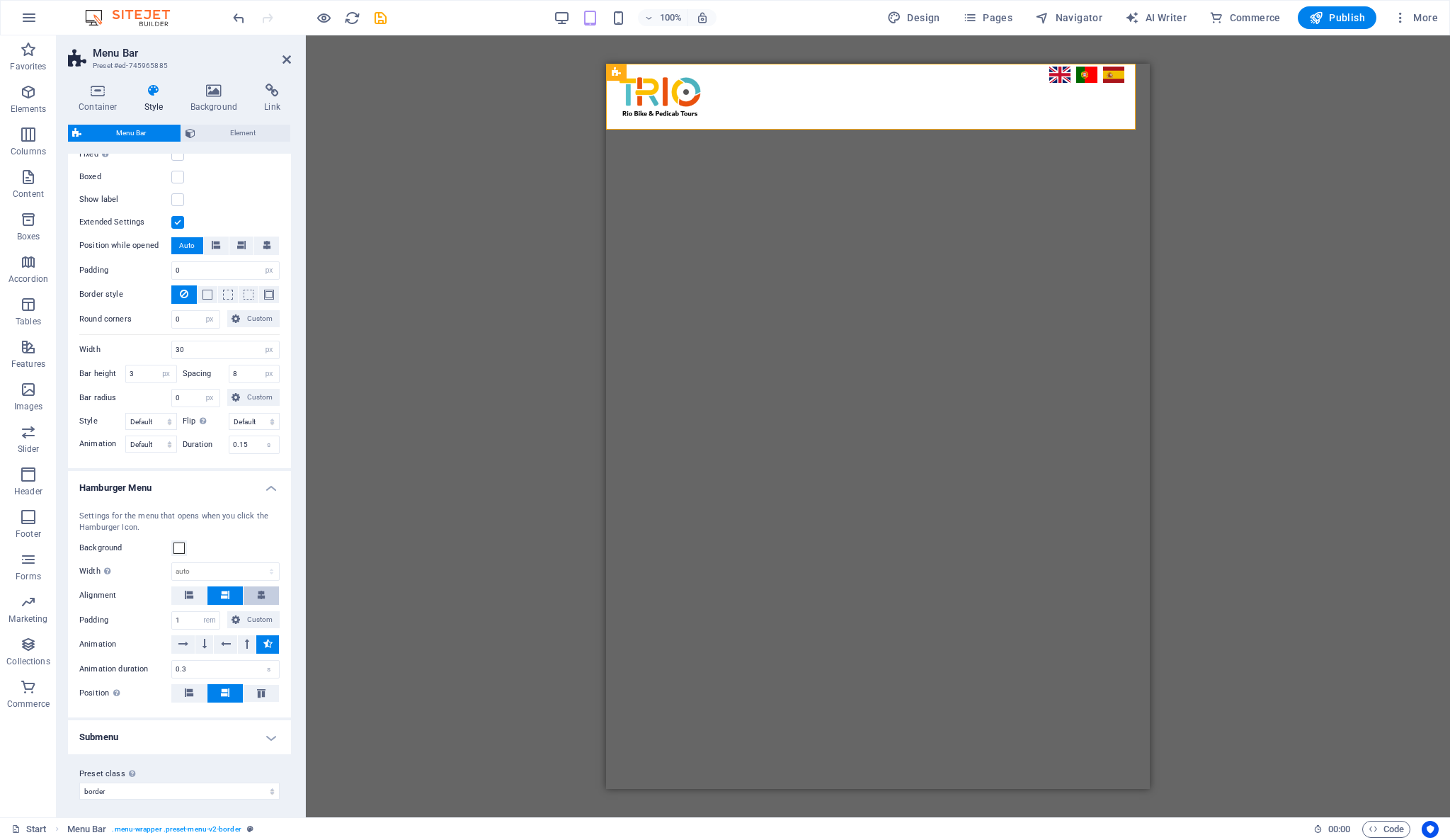
click at [263, 592] on button at bounding box center [261, 595] width 35 height 19
click at [265, 689] on icon at bounding box center [261, 693] width 17 height 9
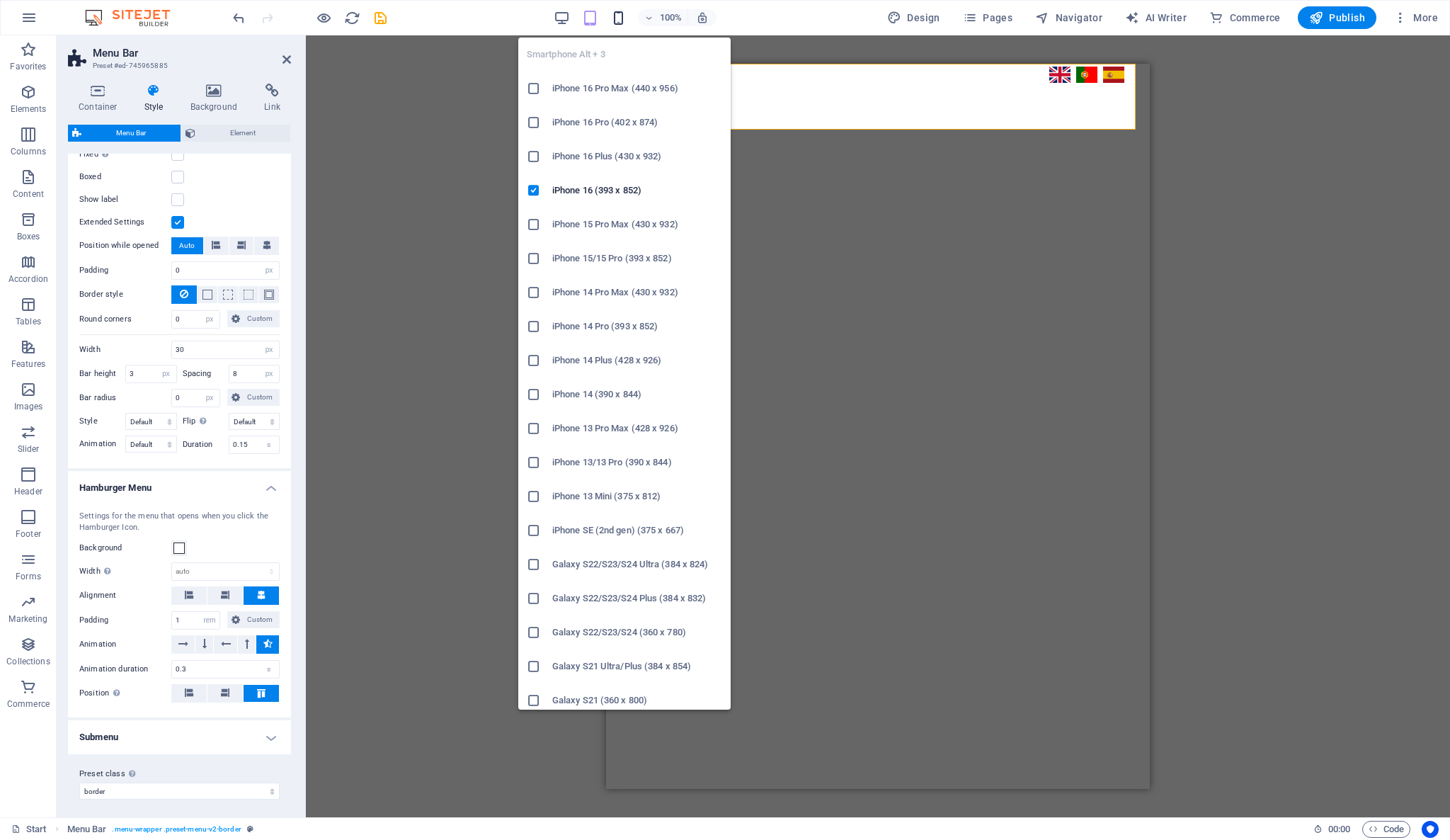
click at [618, 17] on icon "button" at bounding box center [618, 18] width 16 height 16
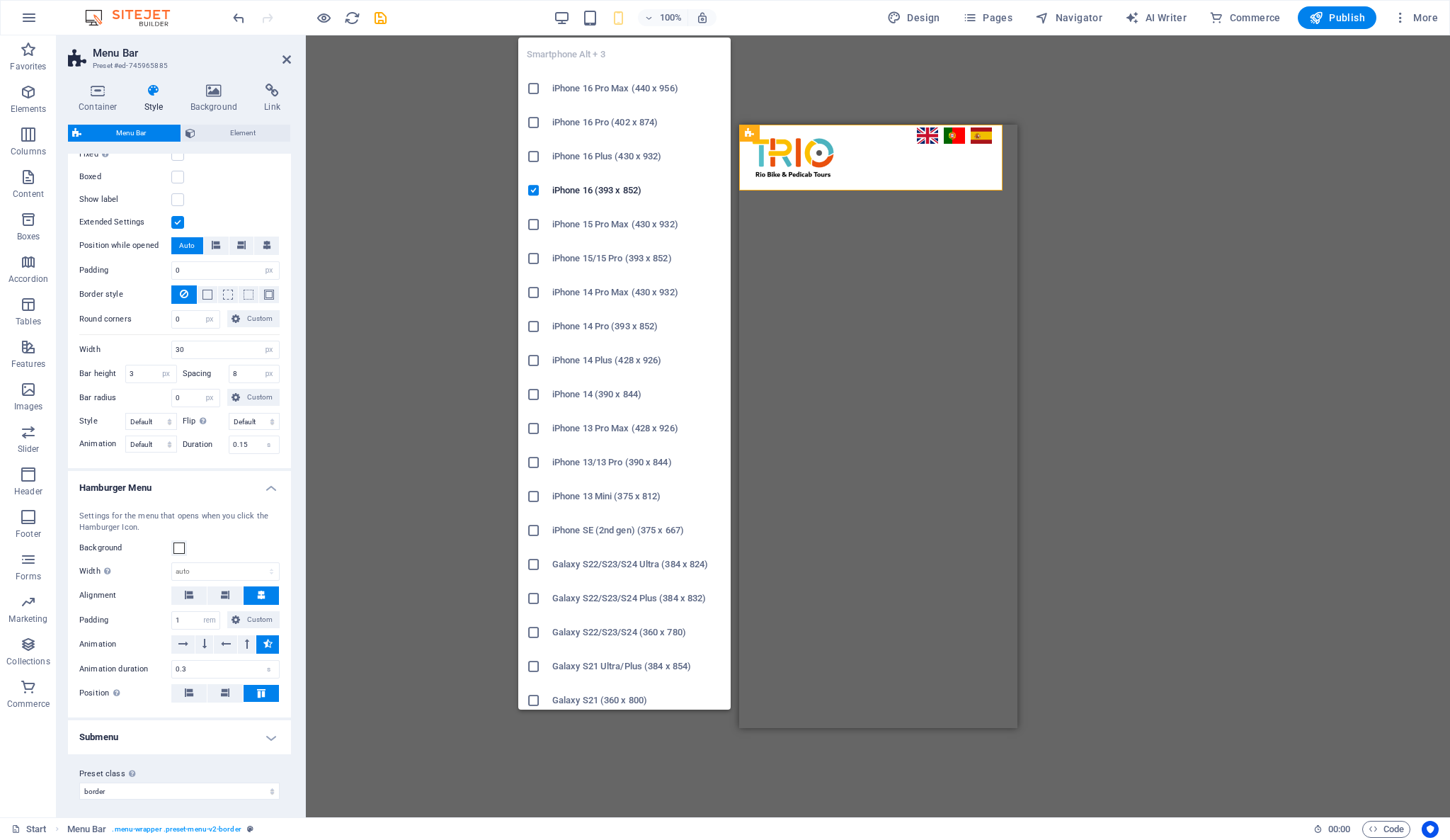
type input "100"
select select "%"
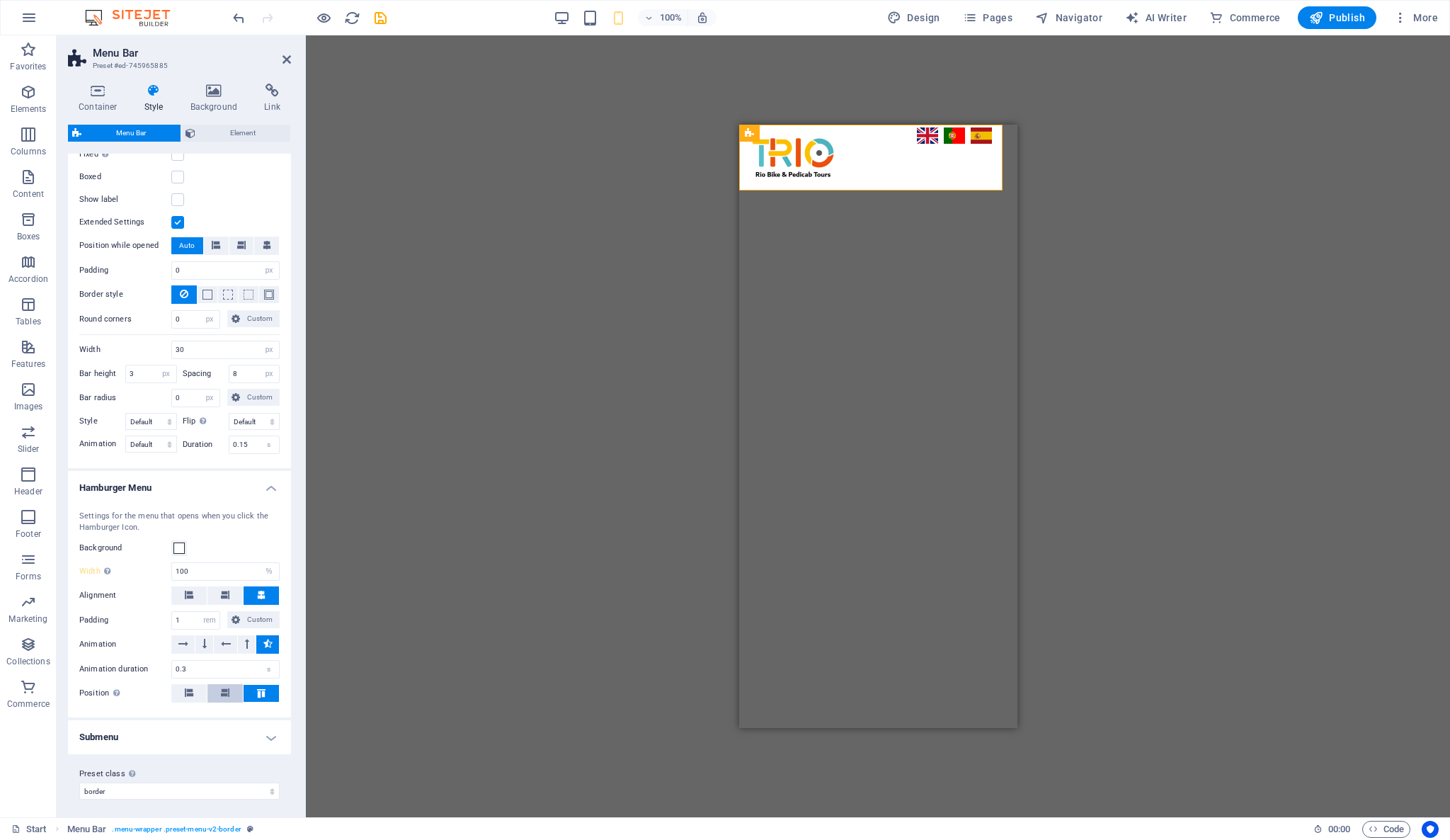
click at [221, 688] on icon at bounding box center [225, 692] width 9 height 9
click at [245, 736] on h4 "Submenu" at bounding box center [179, 736] width 223 height 34
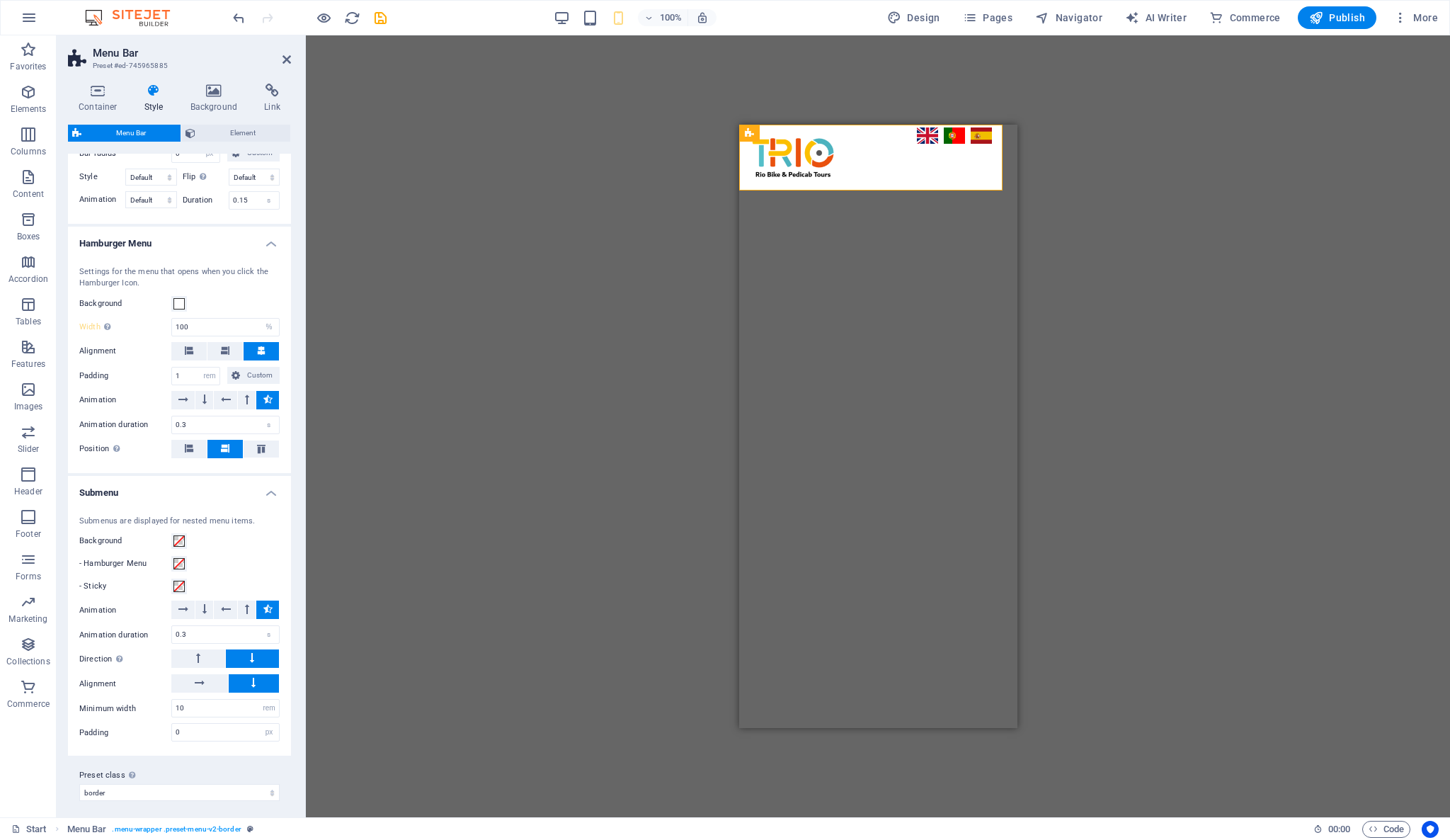
scroll to position [876, 0]
click at [269, 487] on h4 "Submenu" at bounding box center [179, 486] width 223 height 26
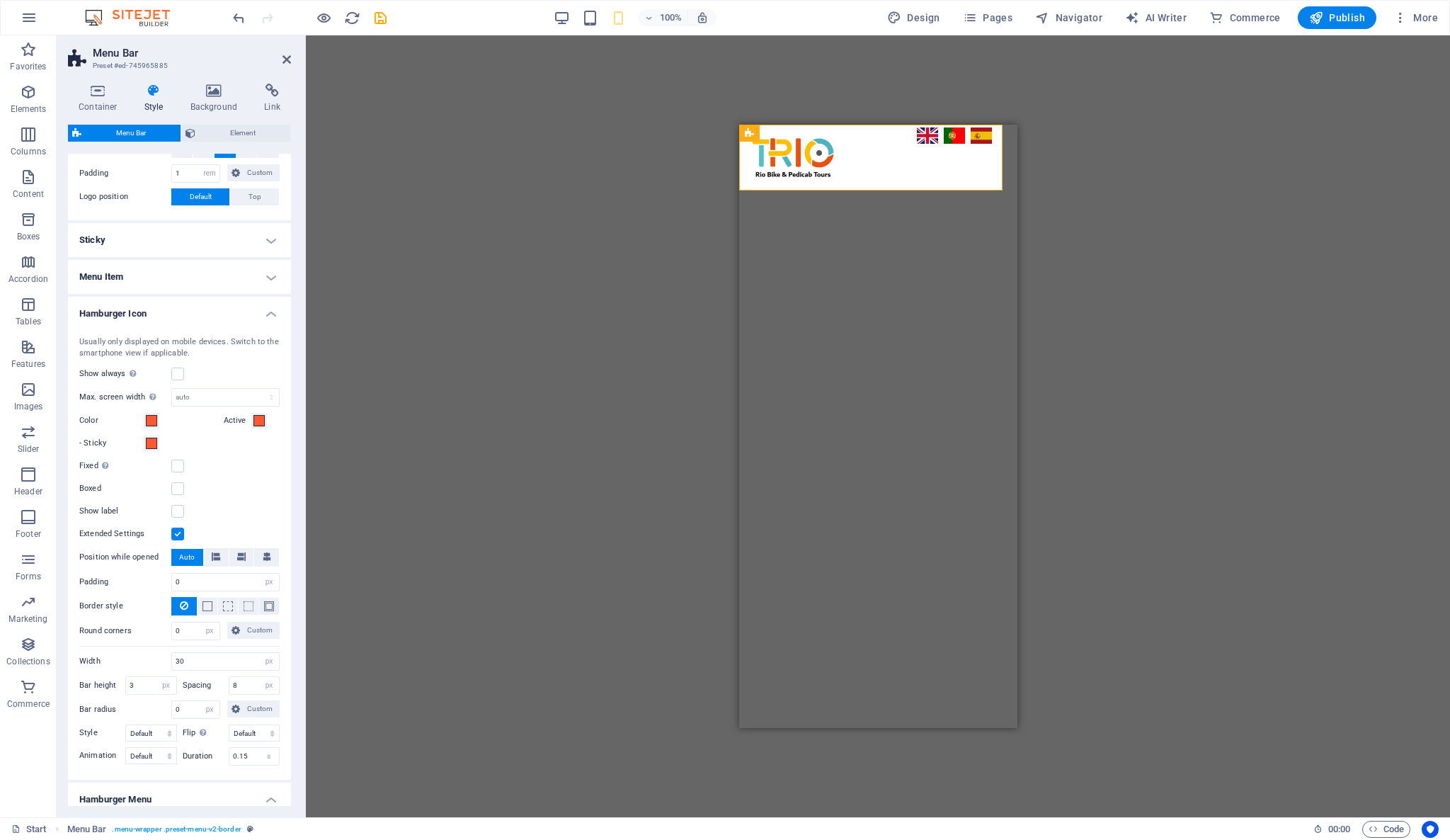
scroll to position [316, 0]
click at [179, 376] on label at bounding box center [177, 374] width 13 height 13
click at [0, 0] on input "Show always Shows the trigger for all viewports." at bounding box center [0, 0] width 0 height 0
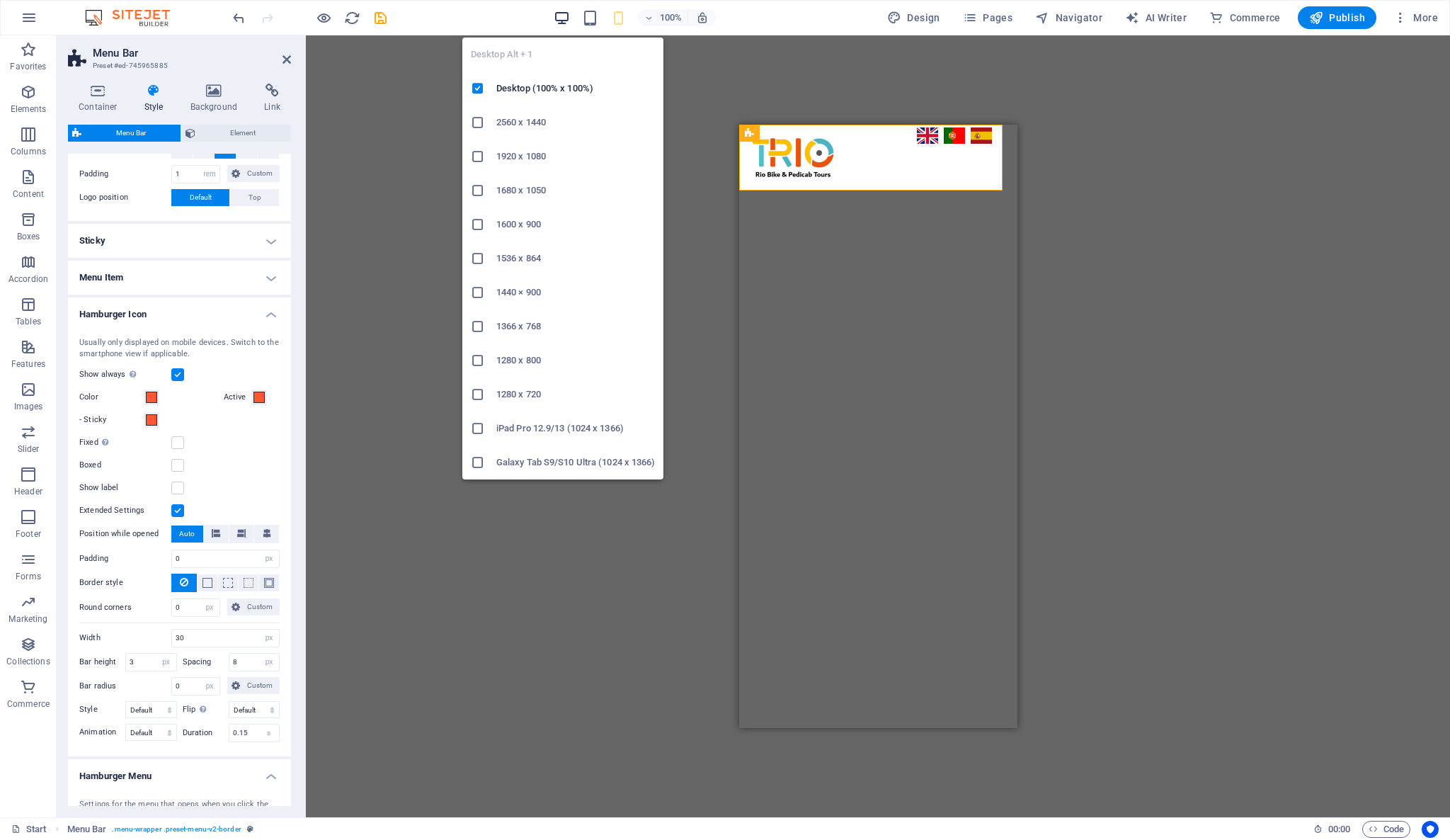
click at [563, 22] on icon "button" at bounding box center [561, 18] width 16 height 16
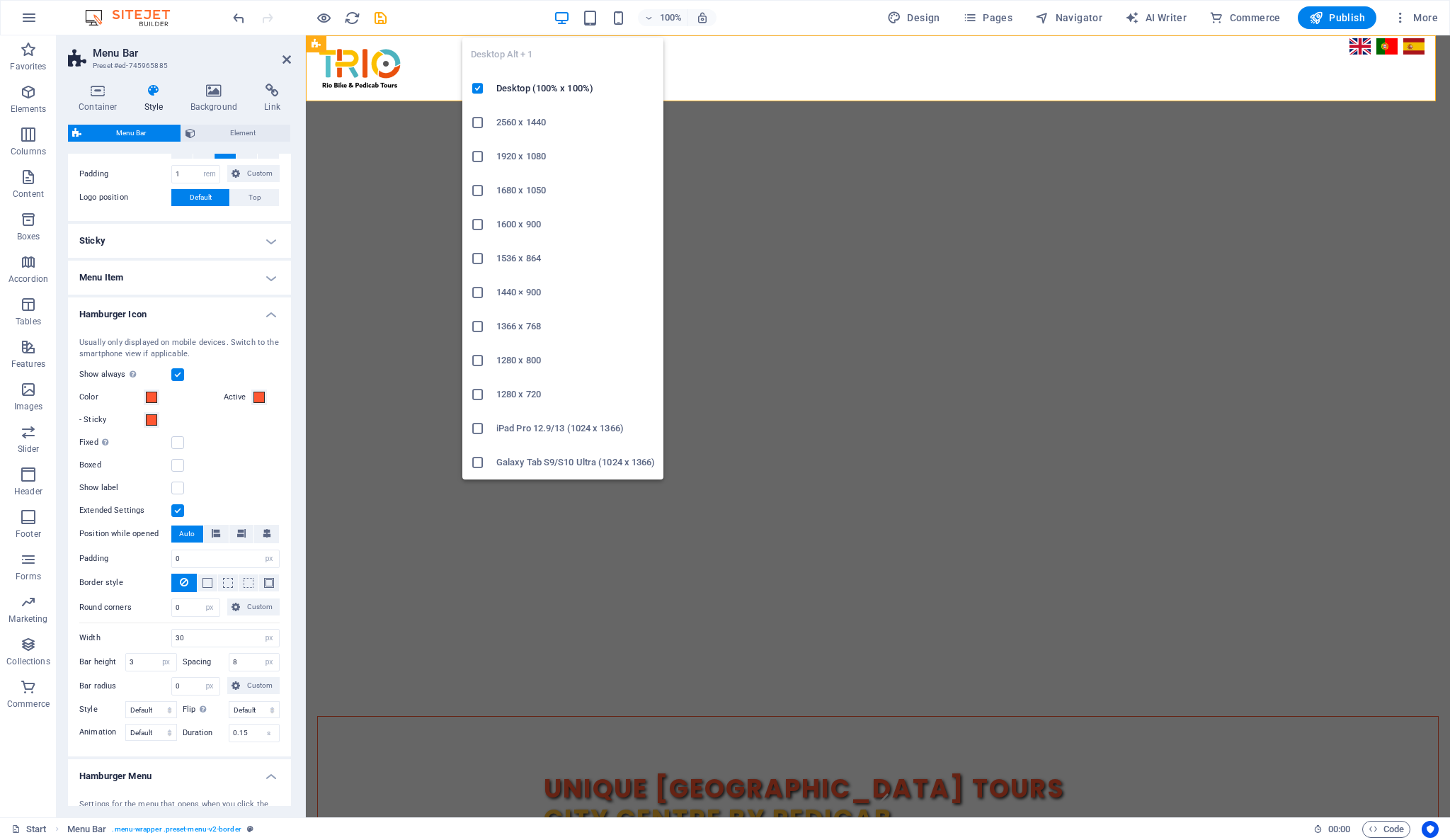
select select "DISABLED_OPTION_VALUE"
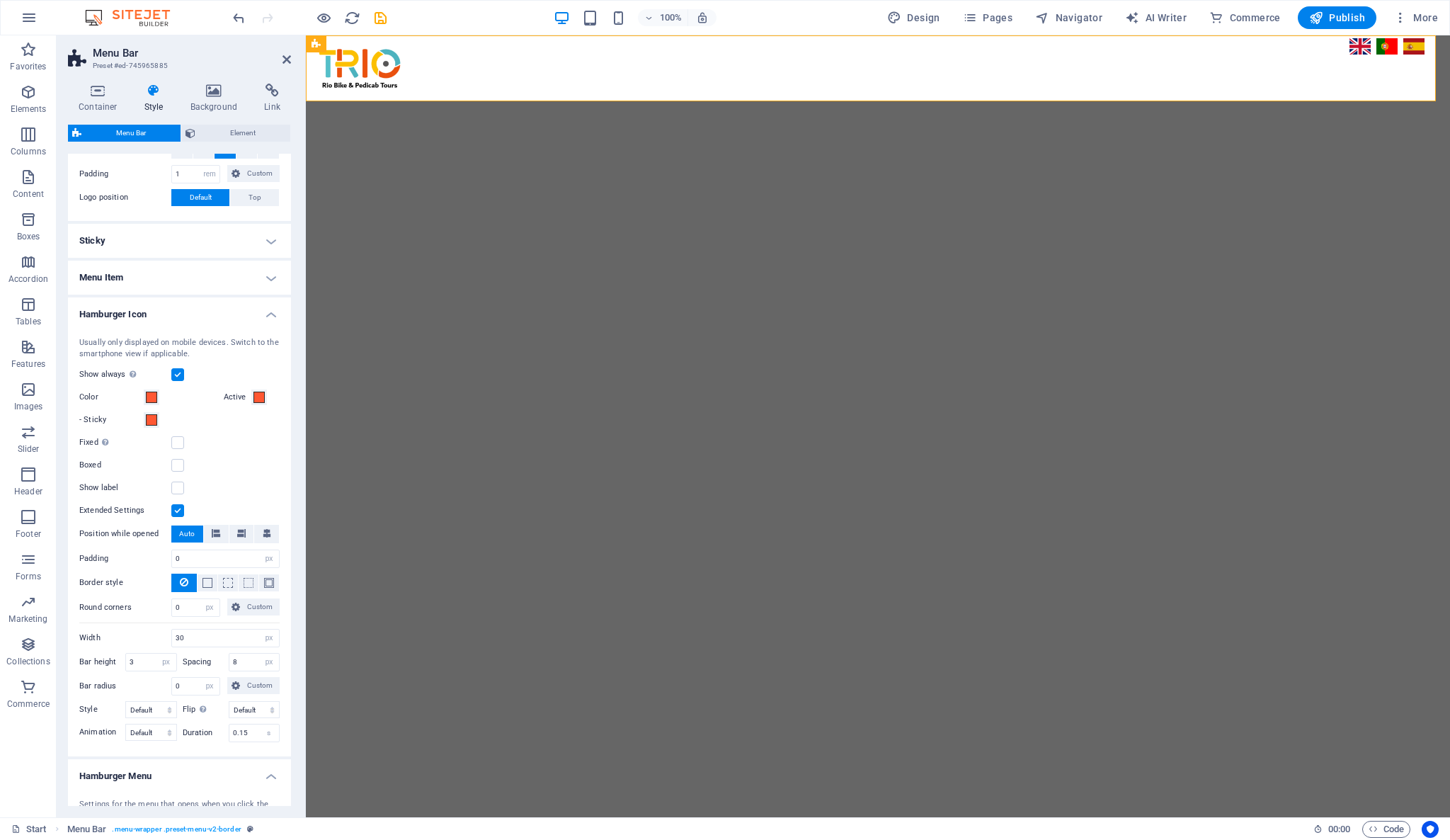
click at [176, 370] on label at bounding box center [177, 374] width 13 height 13
click at [0, 0] on input "Show always Shows the trigger for all viewports." at bounding box center [0, 0] width 0 height 0
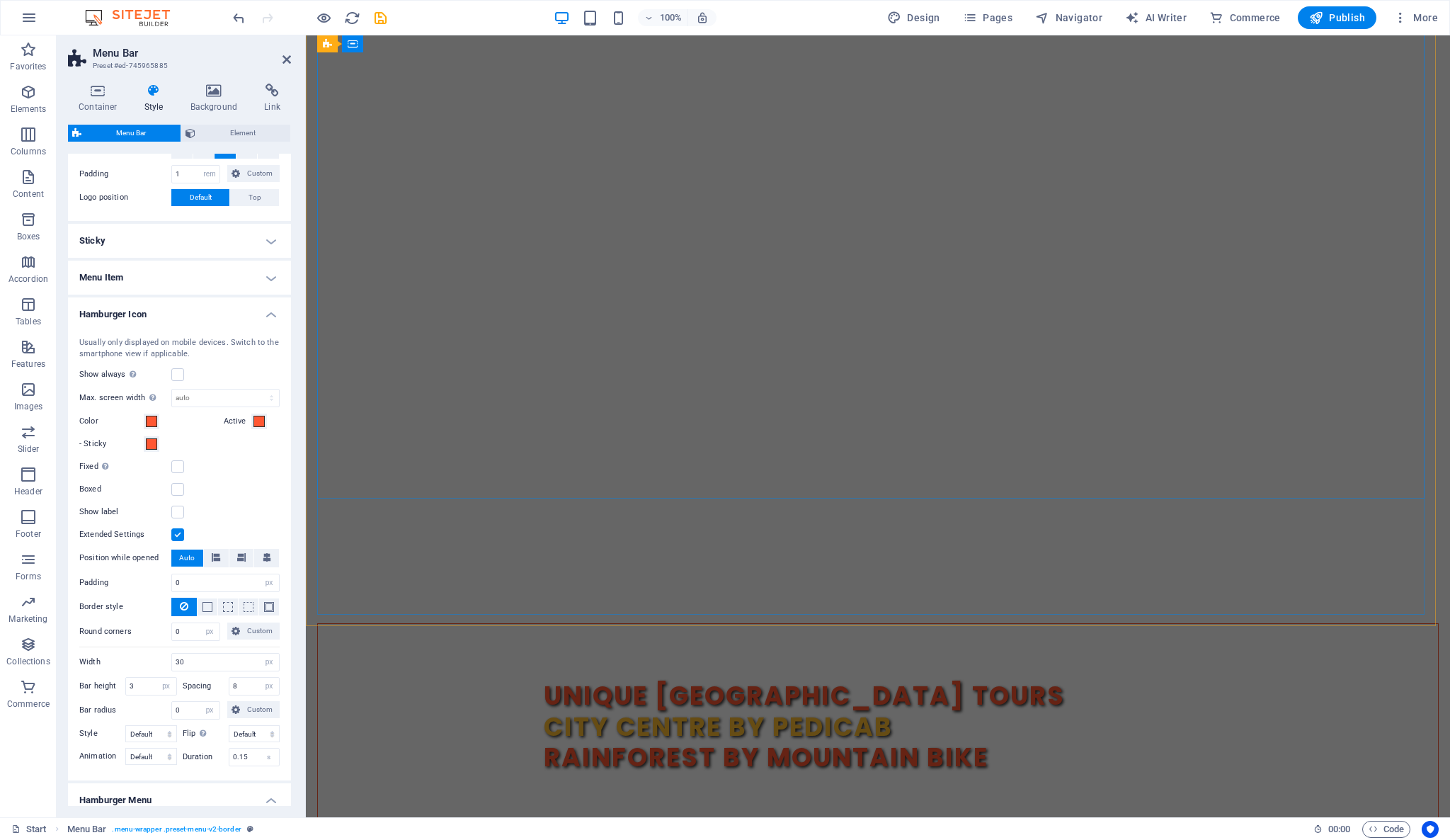
scroll to position [0, 0]
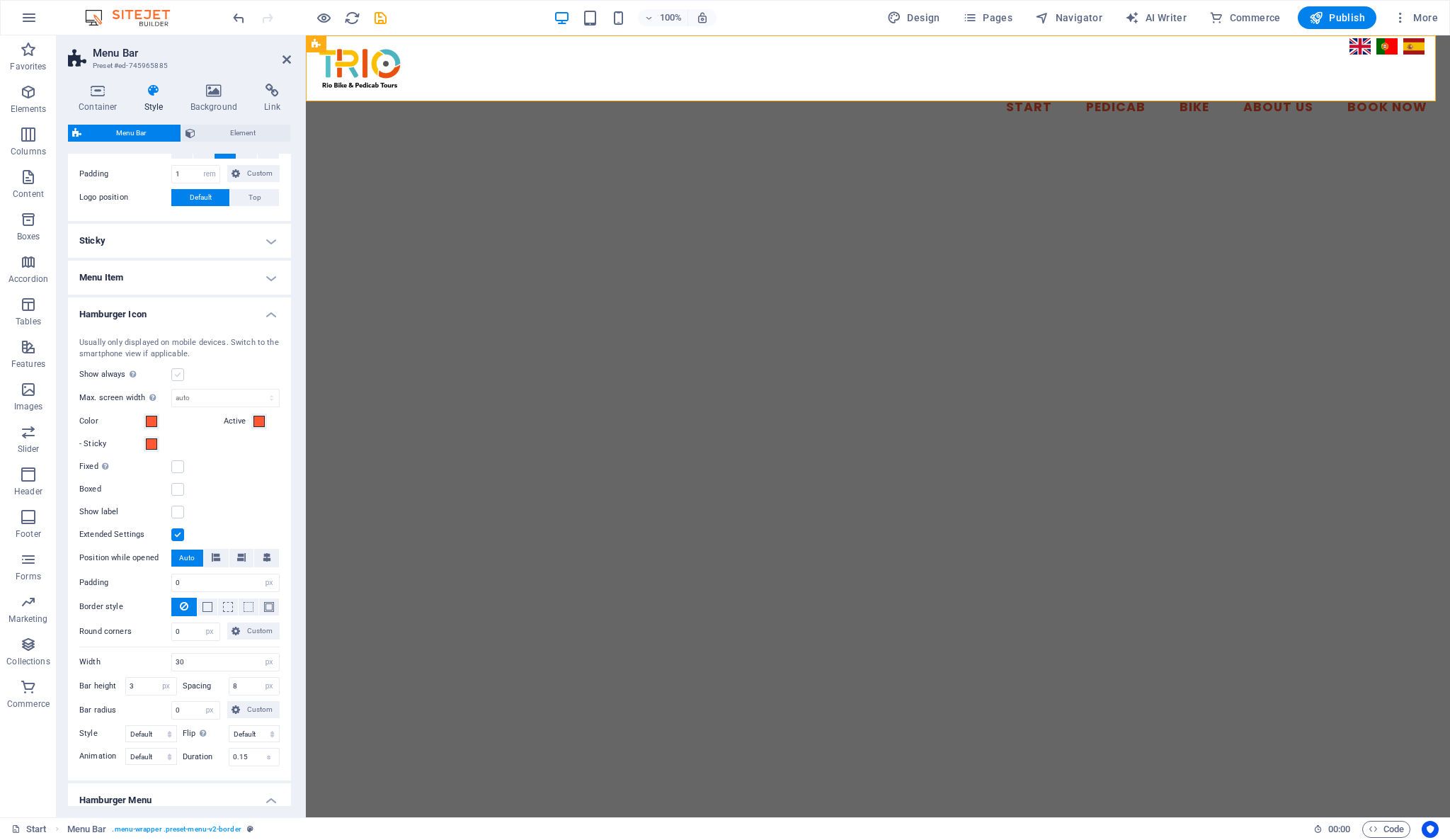
click at [176, 377] on label at bounding box center [177, 374] width 13 height 13
click at [0, 0] on input "Show always Shows the trigger for all viewports." at bounding box center [0, 0] width 0 height 0
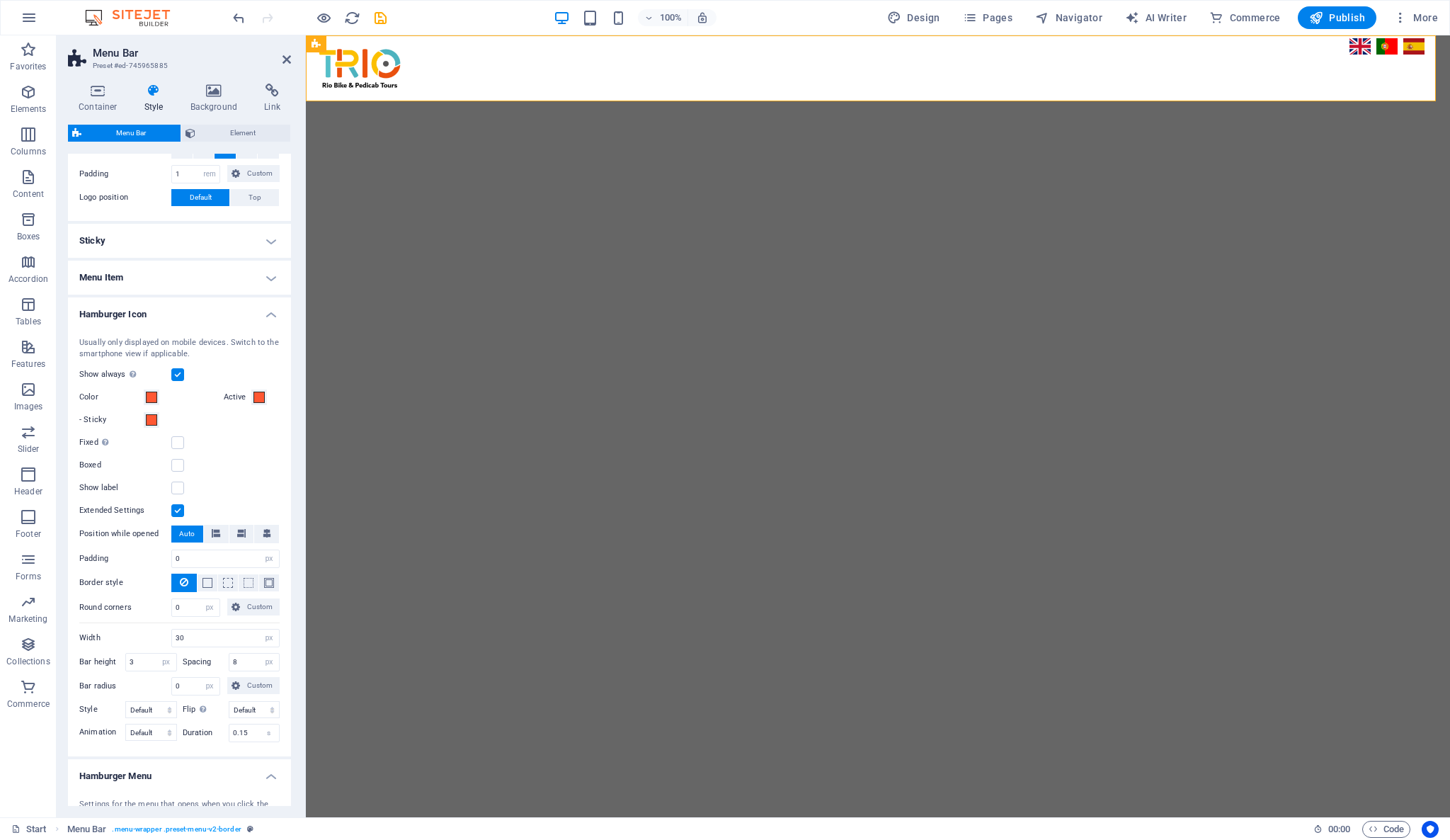
click at [172, 373] on label at bounding box center [177, 374] width 13 height 13
click at [0, 0] on input "Show always Shows the trigger for all viewports." at bounding box center [0, 0] width 0 height 0
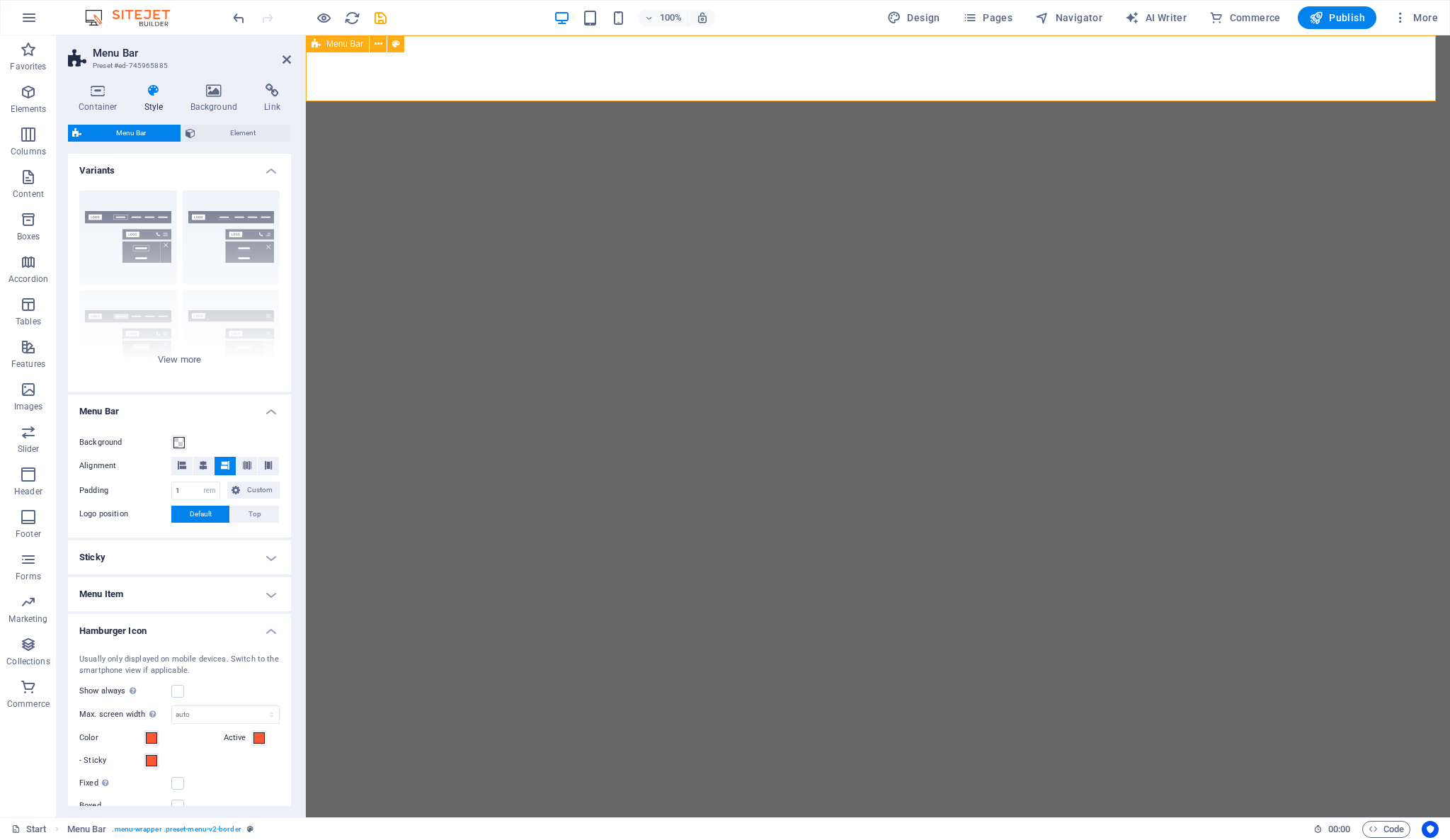
select select "rem"
select select "px"
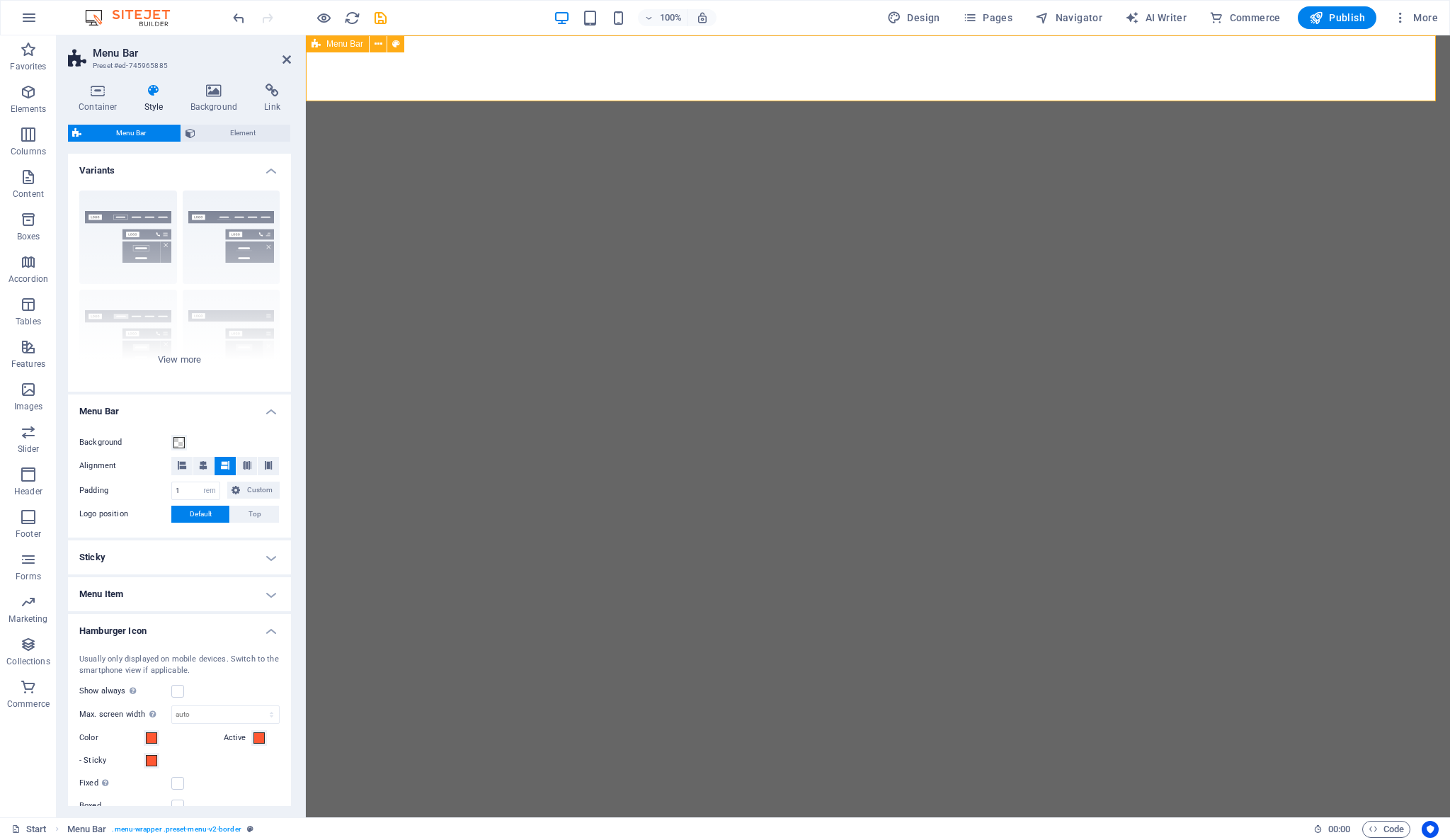
select select "px"
select select "rem"
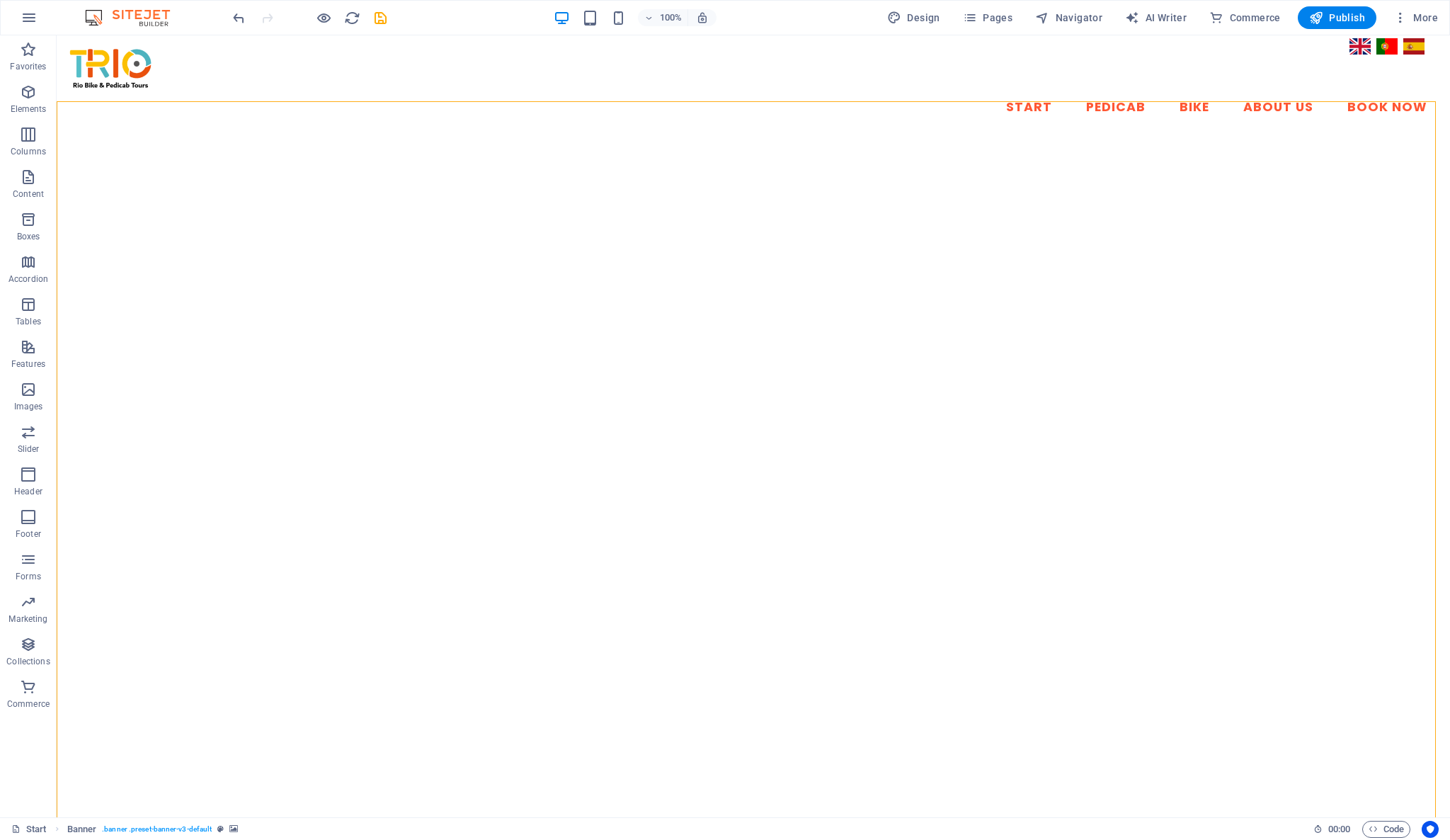
select select "vh"
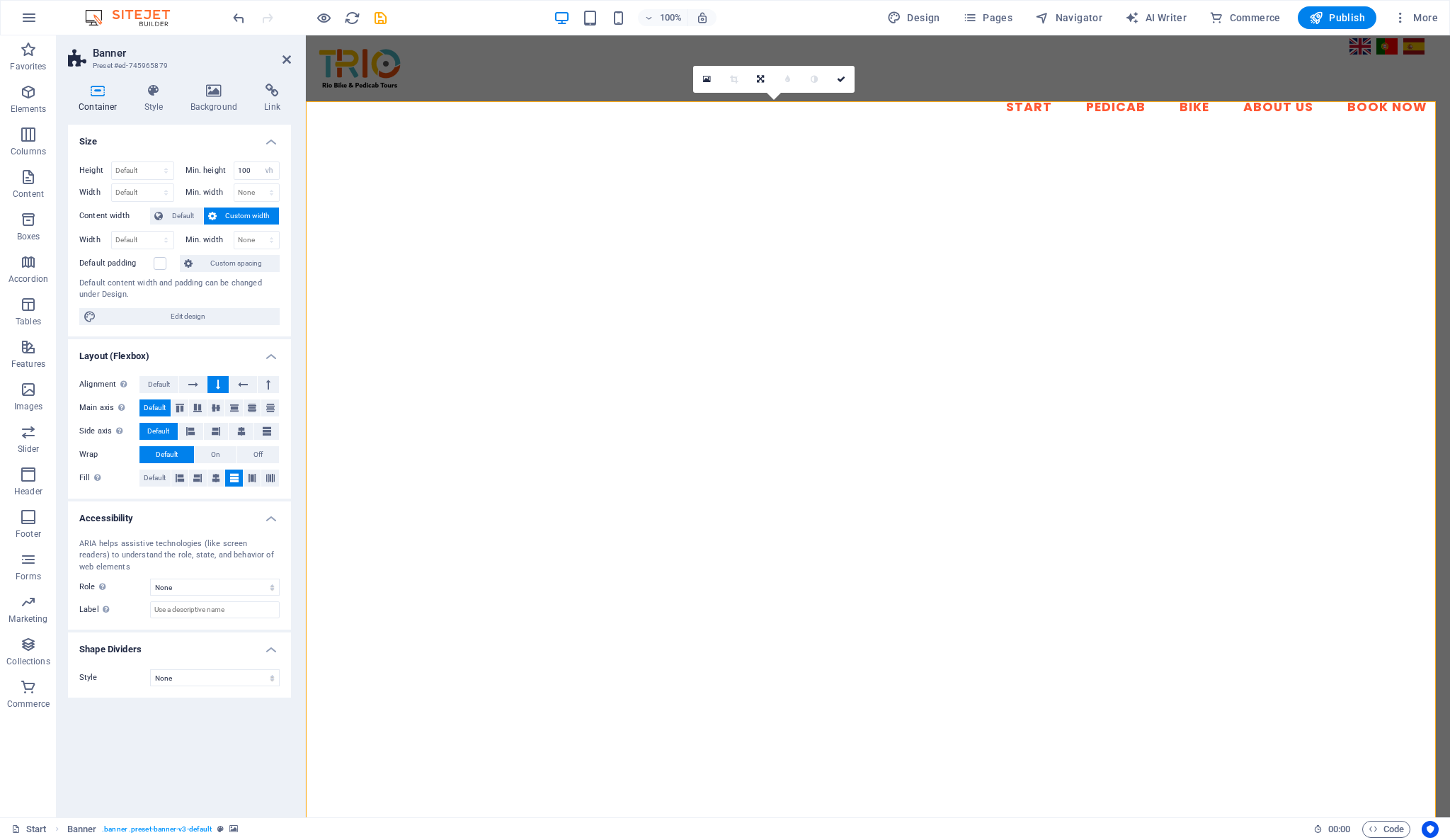
click at [255, 456] on span "Off" at bounding box center [257, 454] width 9 height 17
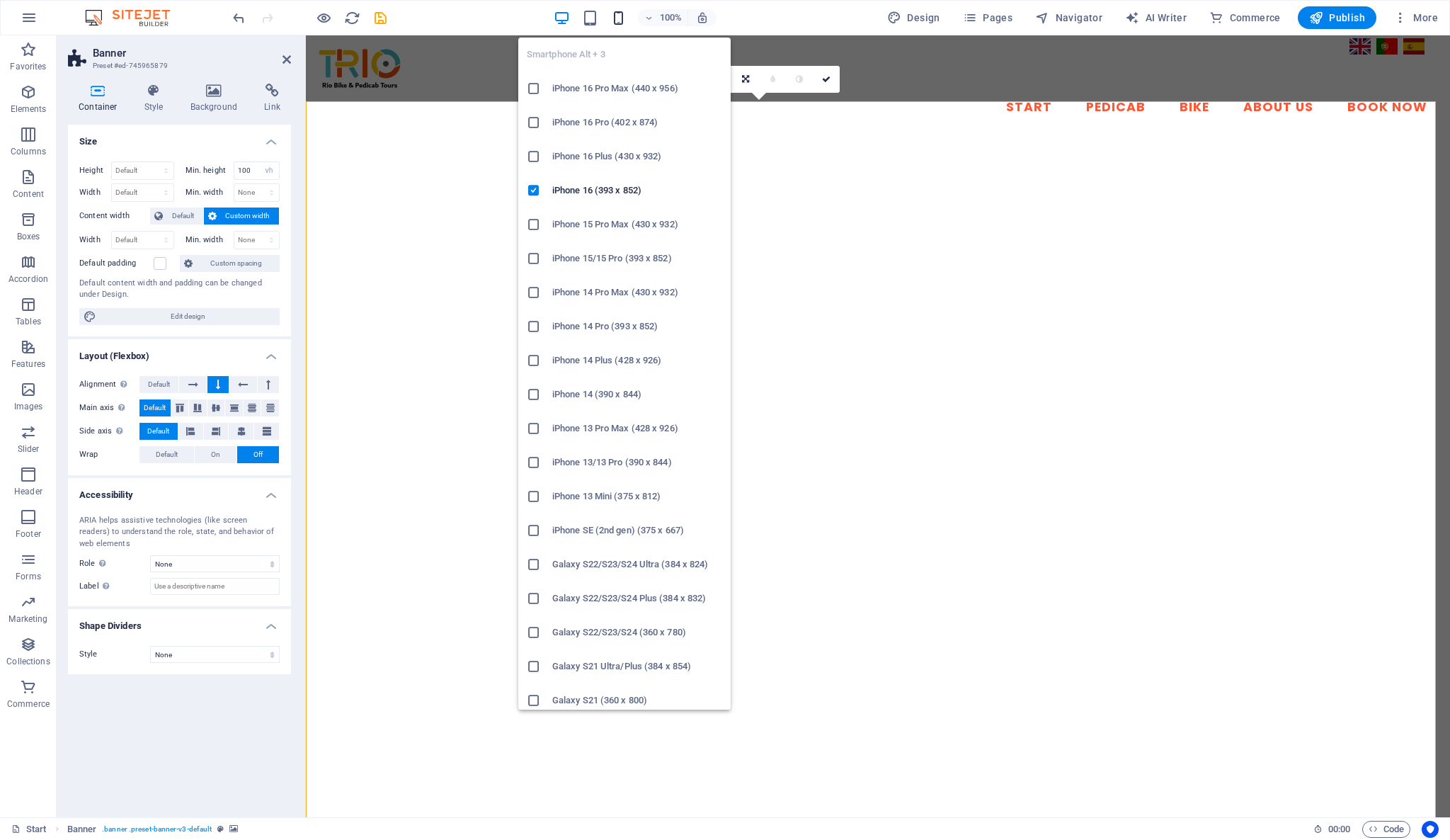
click at [623, 13] on icon "button" at bounding box center [618, 18] width 16 height 16
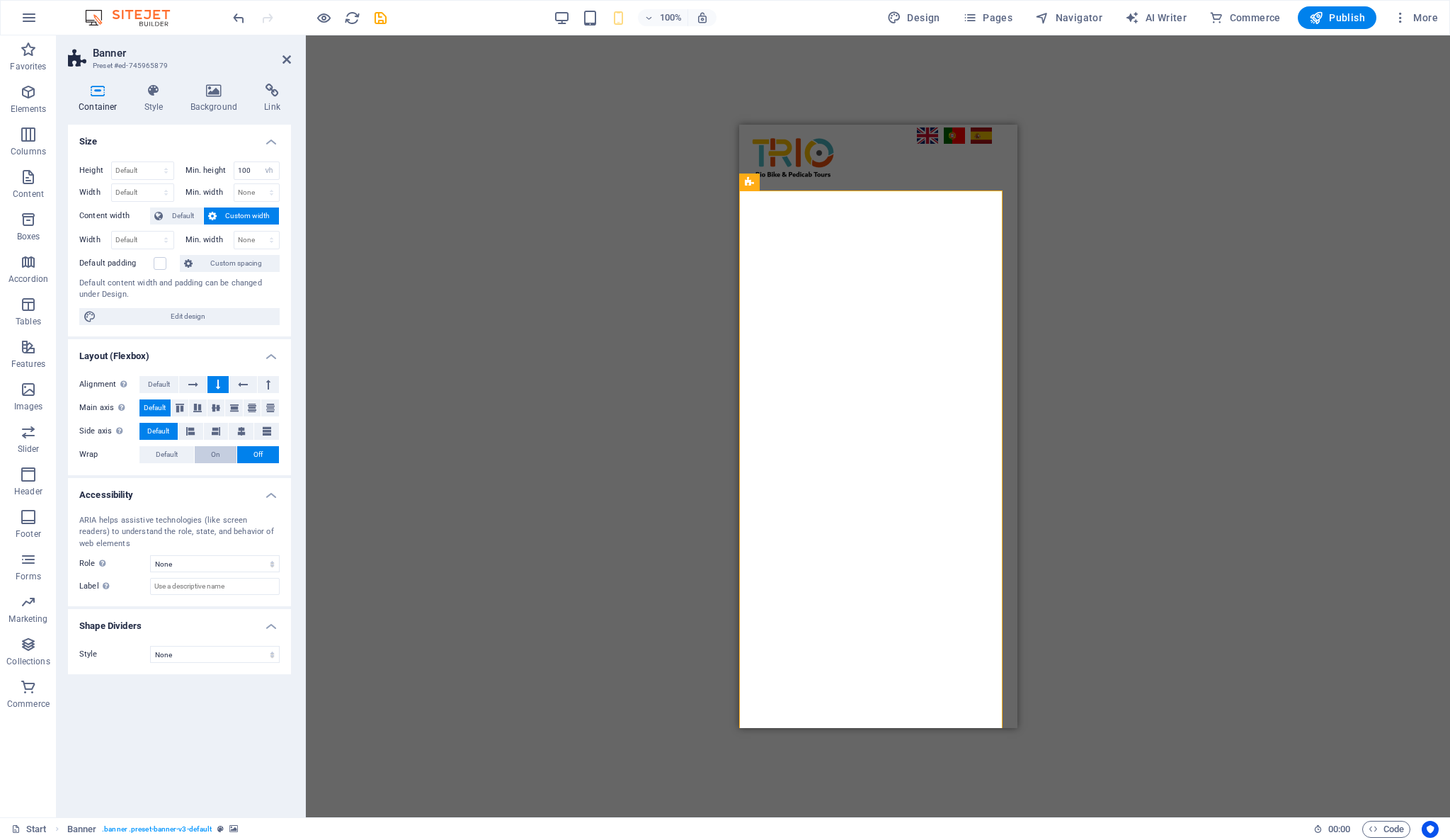
click at [217, 455] on span "On" at bounding box center [216, 454] width 9 height 17
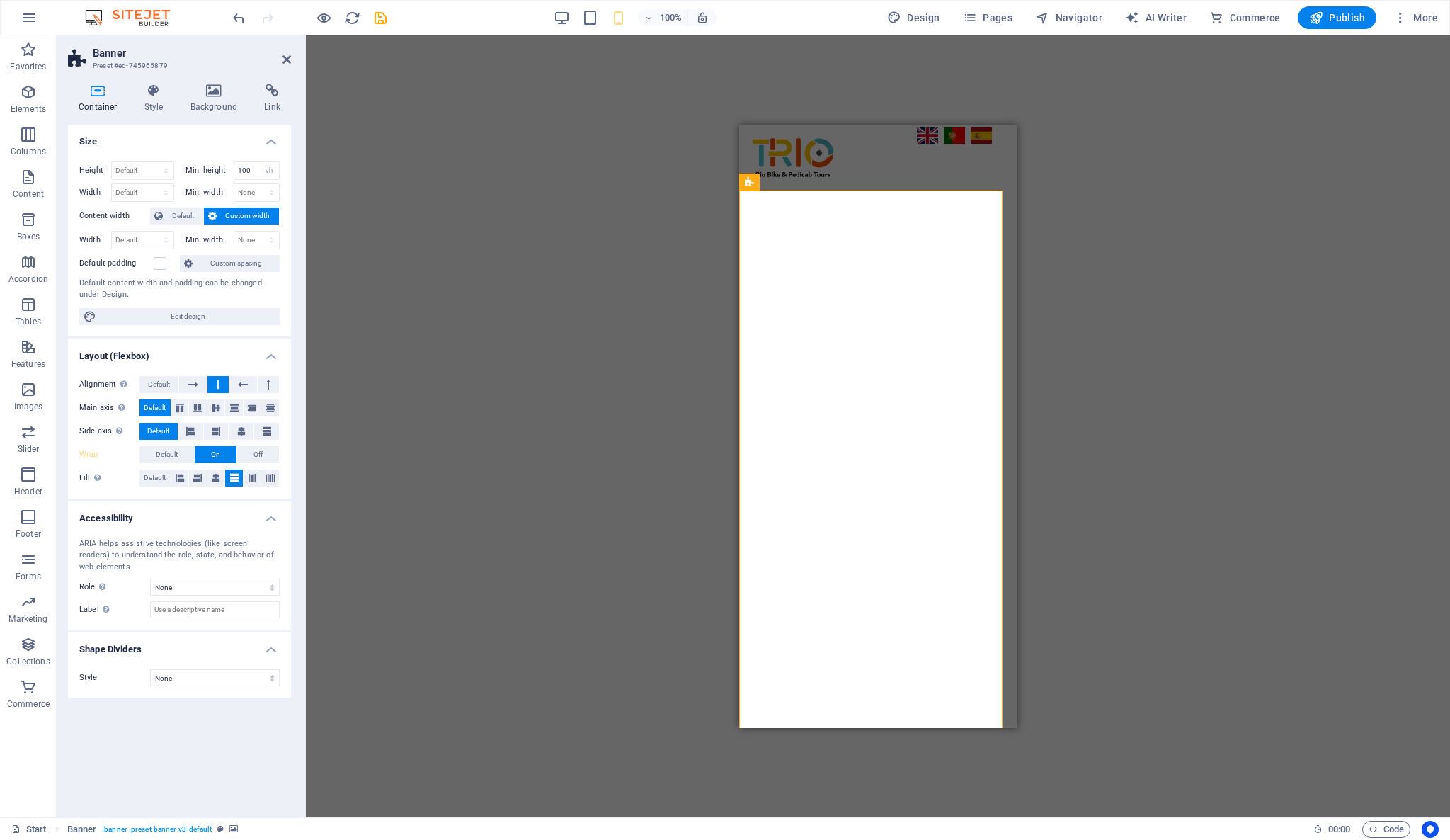
click at [192, 512] on h4 "Accessibility" at bounding box center [179, 514] width 223 height 26
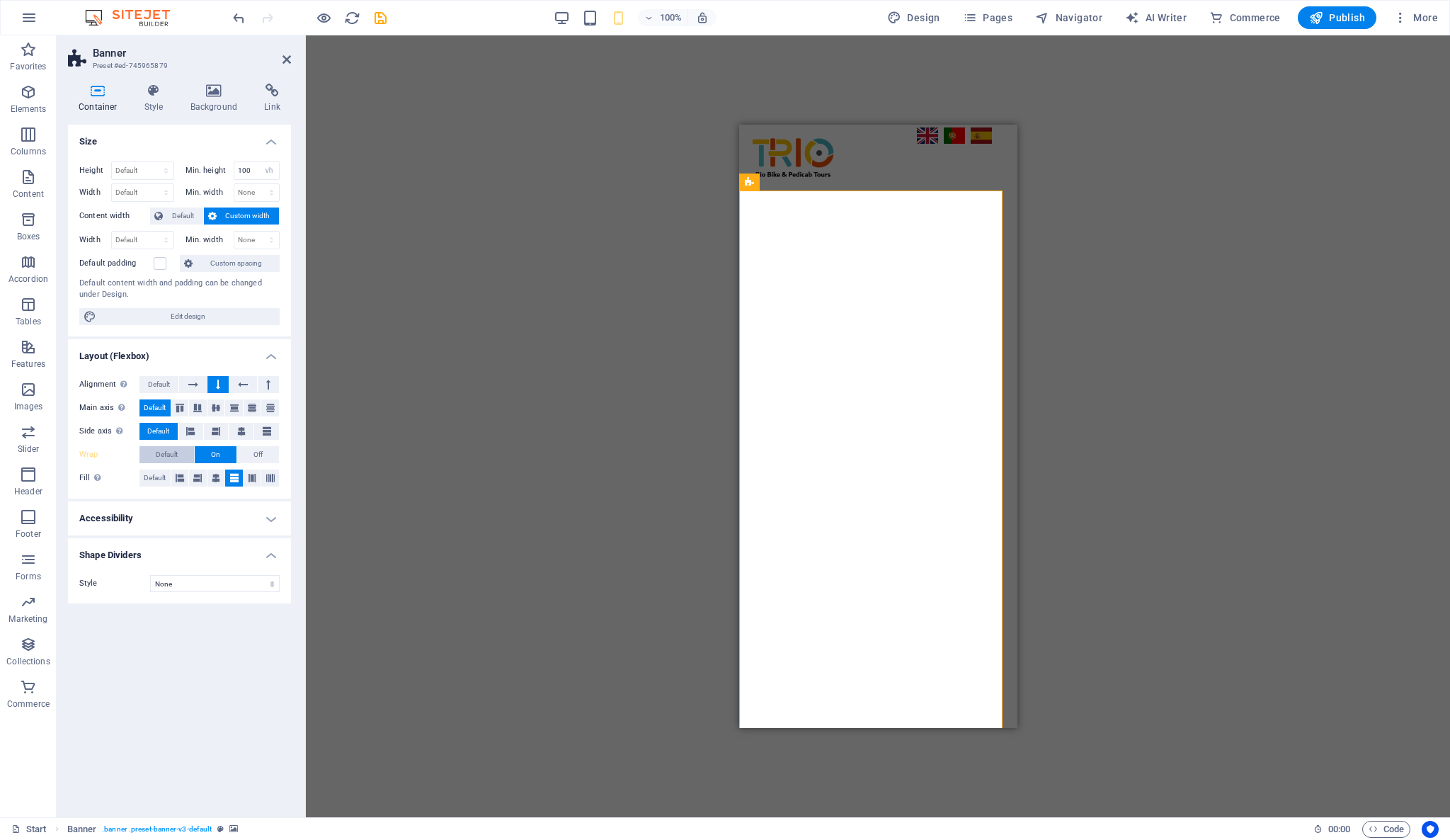
click at [177, 458] on span "Default" at bounding box center [167, 454] width 22 height 17
click at [167, 450] on span "Default" at bounding box center [167, 454] width 22 height 17
click at [216, 458] on span "On" at bounding box center [216, 454] width 9 height 17
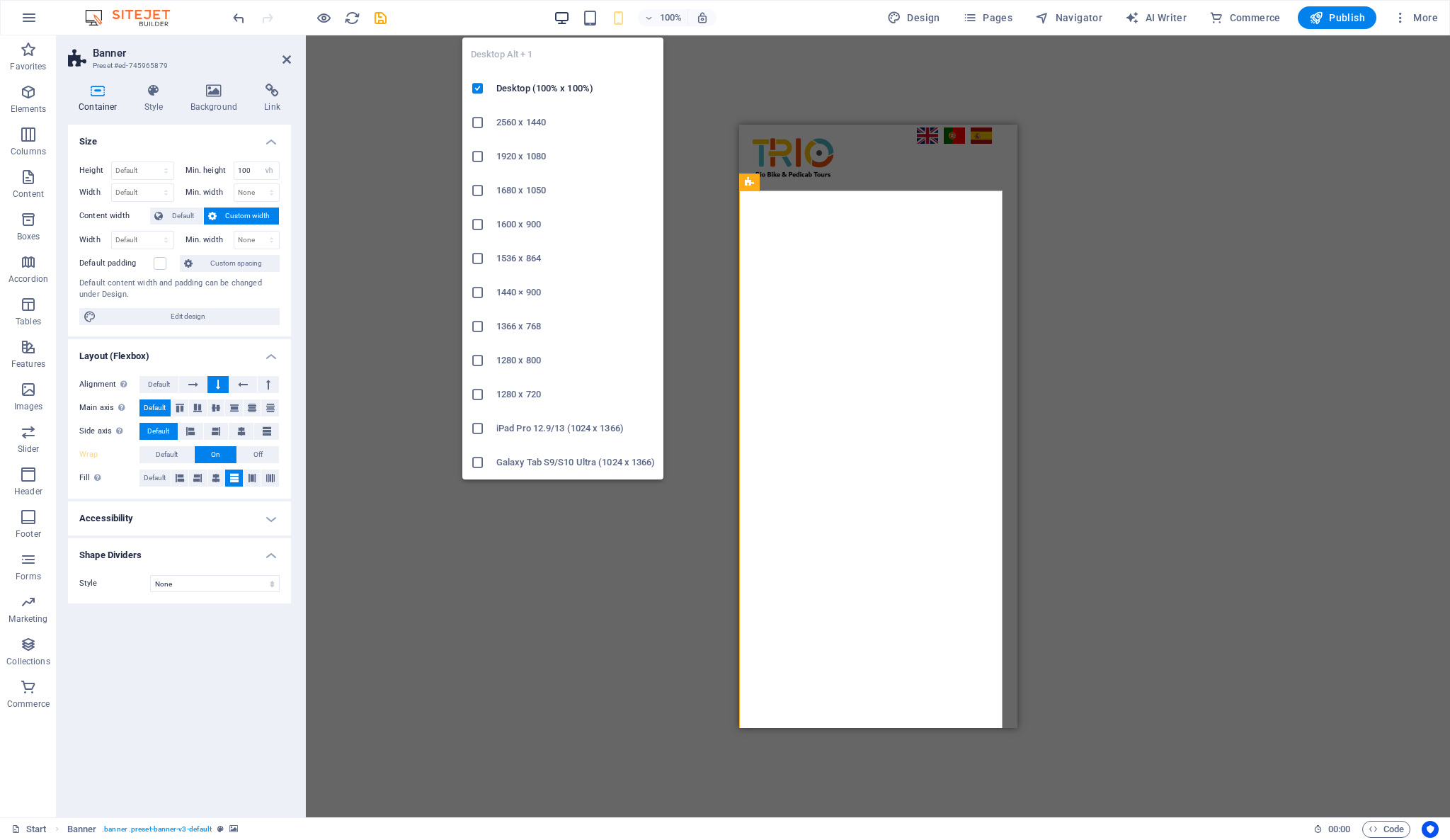
click at [569, 10] on icon "button" at bounding box center [561, 18] width 16 height 16
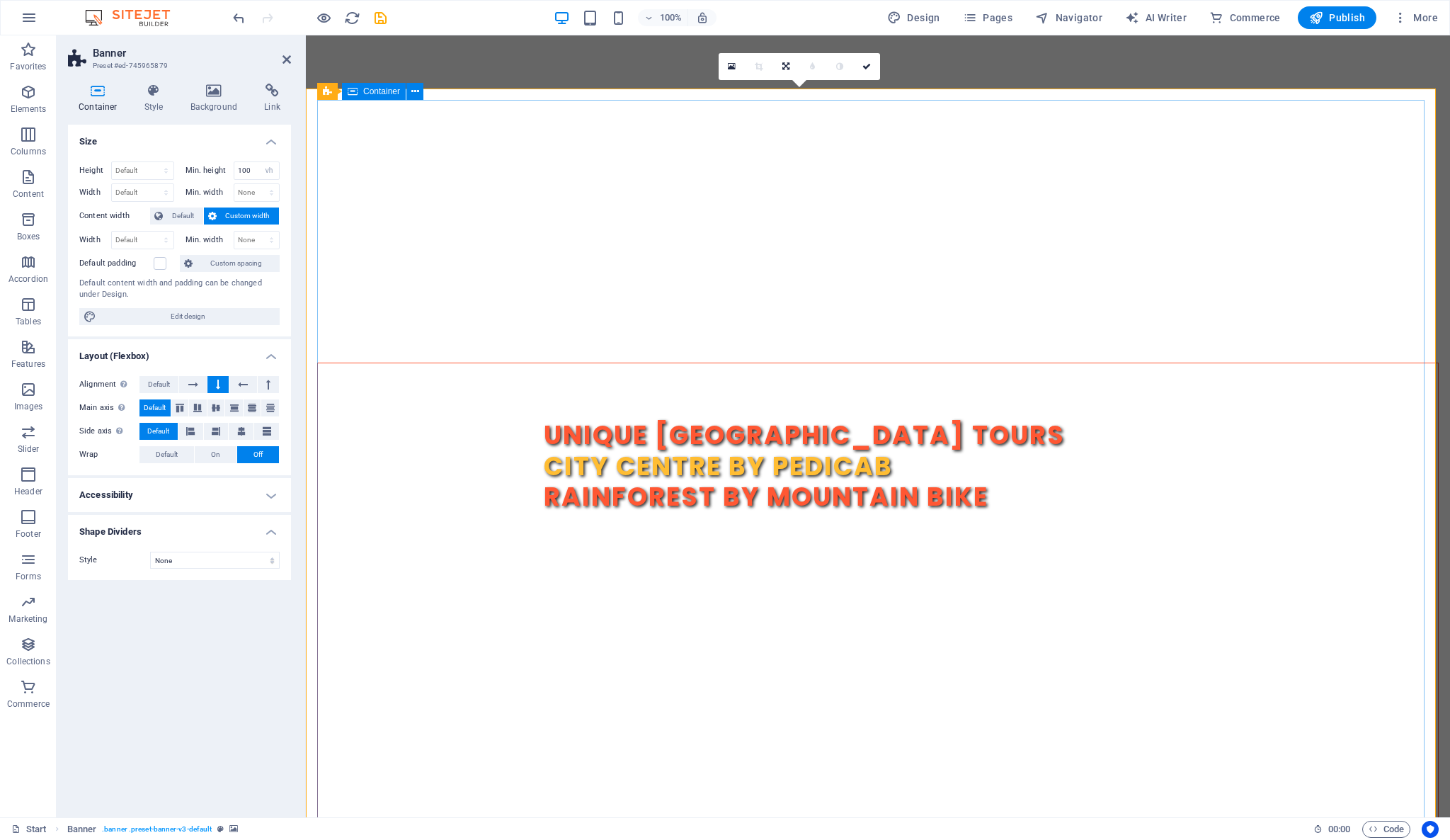
scroll to position [0, 0]
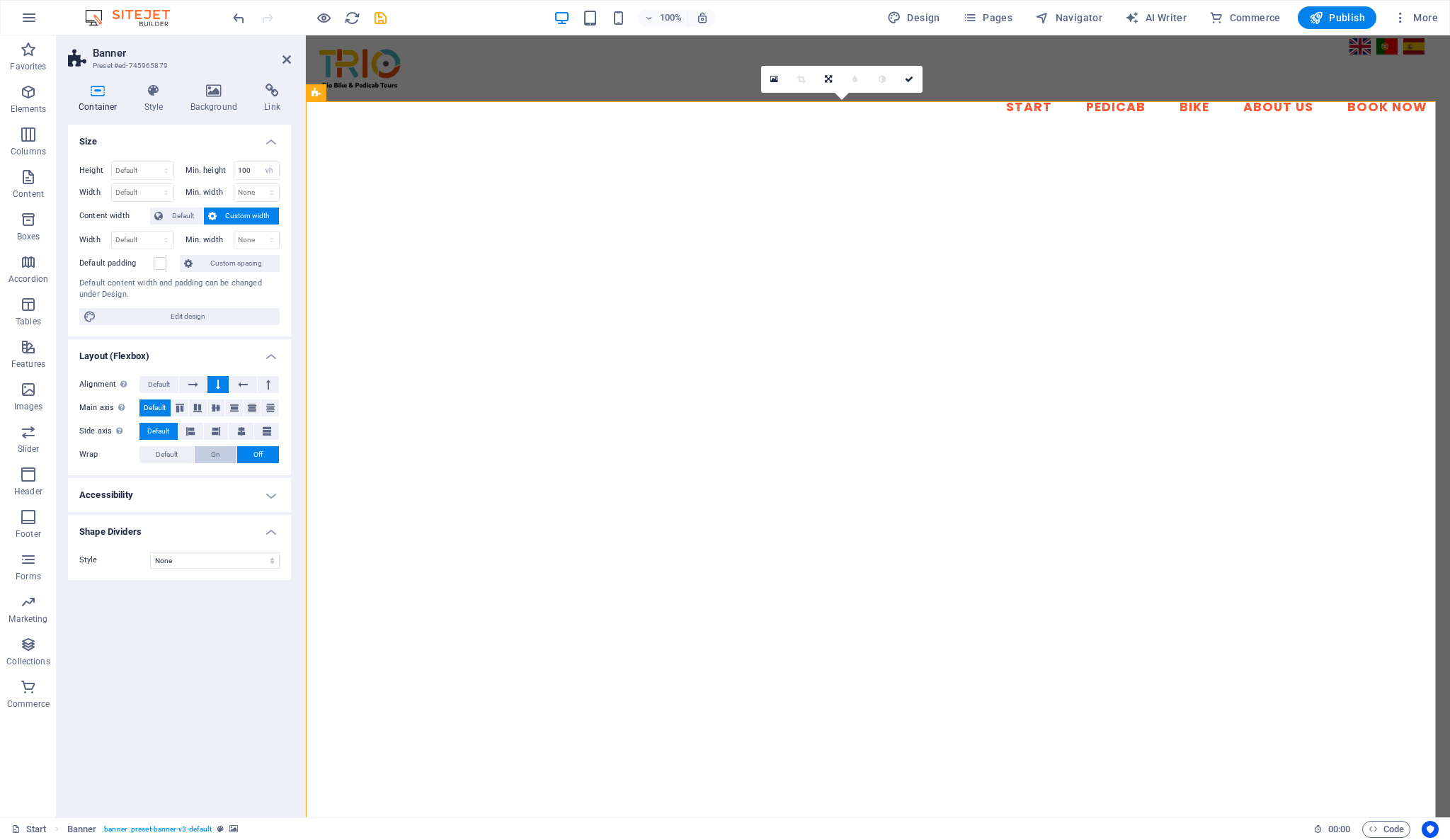
click at [218, 452] on span "On" at bounding box center [216, 454] width 9 height 17
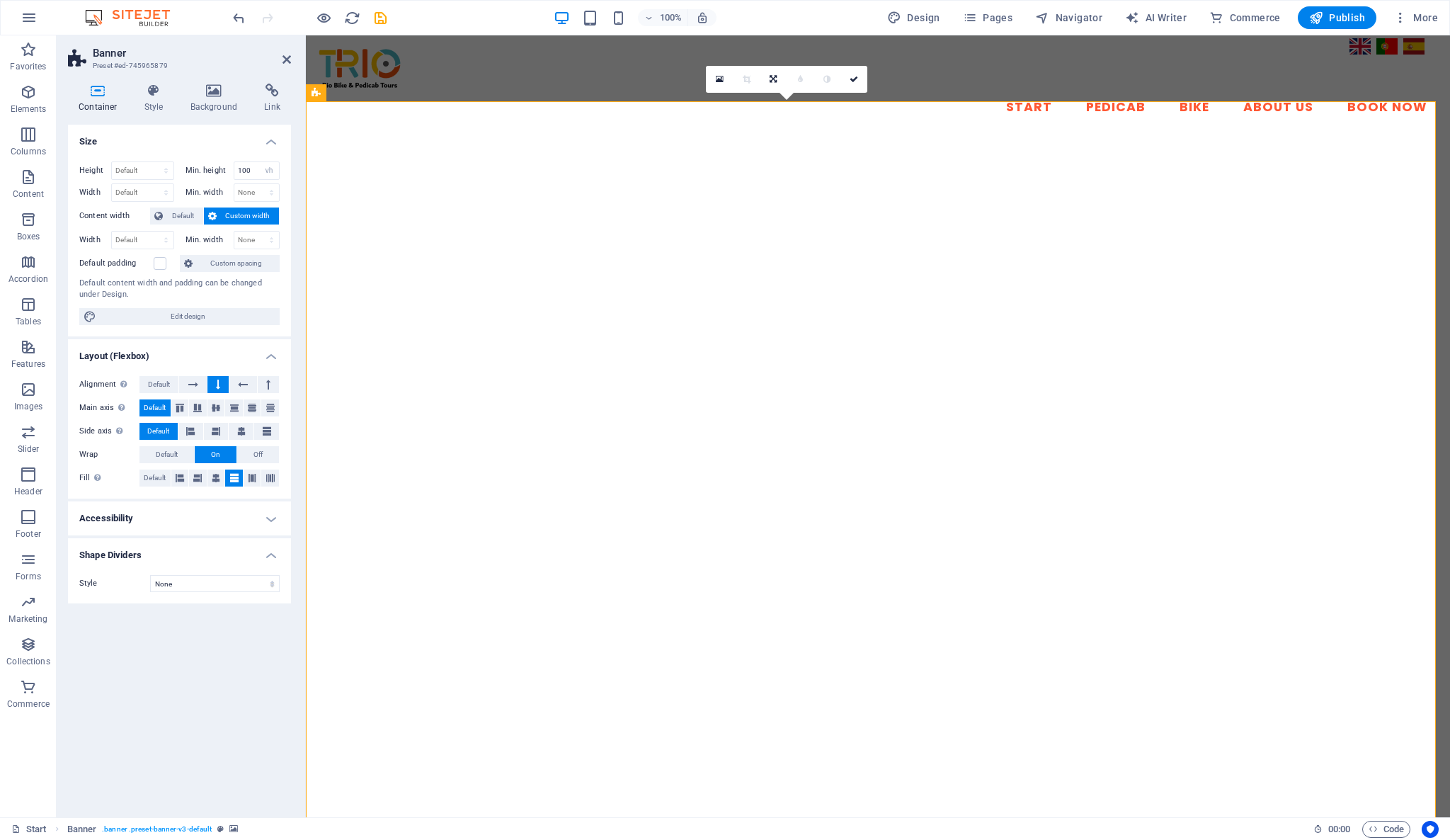
click at [207, 507] on h4 "Accessibility" at bounding box center [179, 518] width 223 height 34
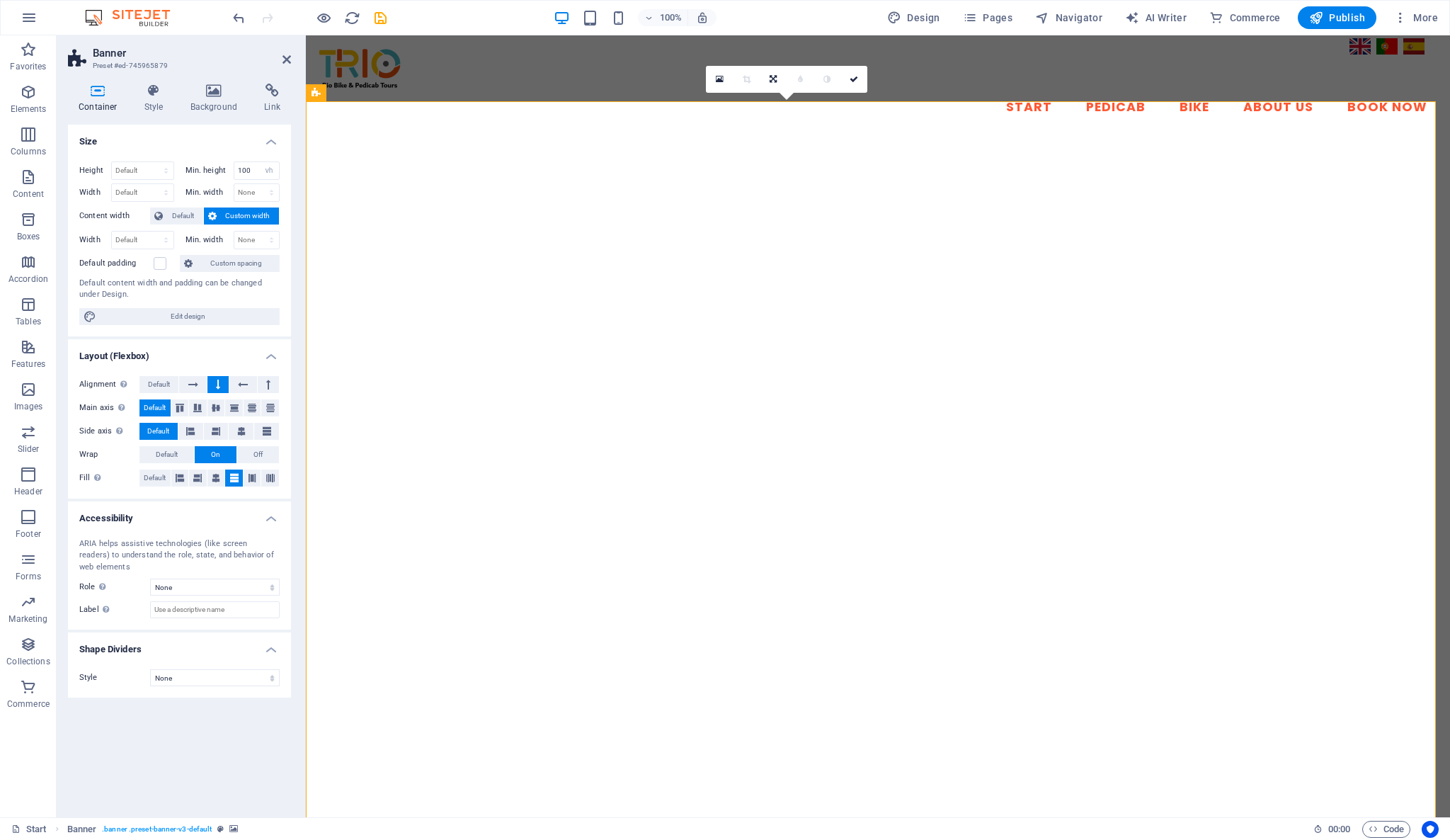
click at [198, 327] on div "Height Default px rem % vh vw Min. height 100 None px rem % vh vw Width Default…" at bounding box center [179, 243] width 223 height 186
click at [413, 108] on icon at bounding box center [415, 104] width 8 height 15
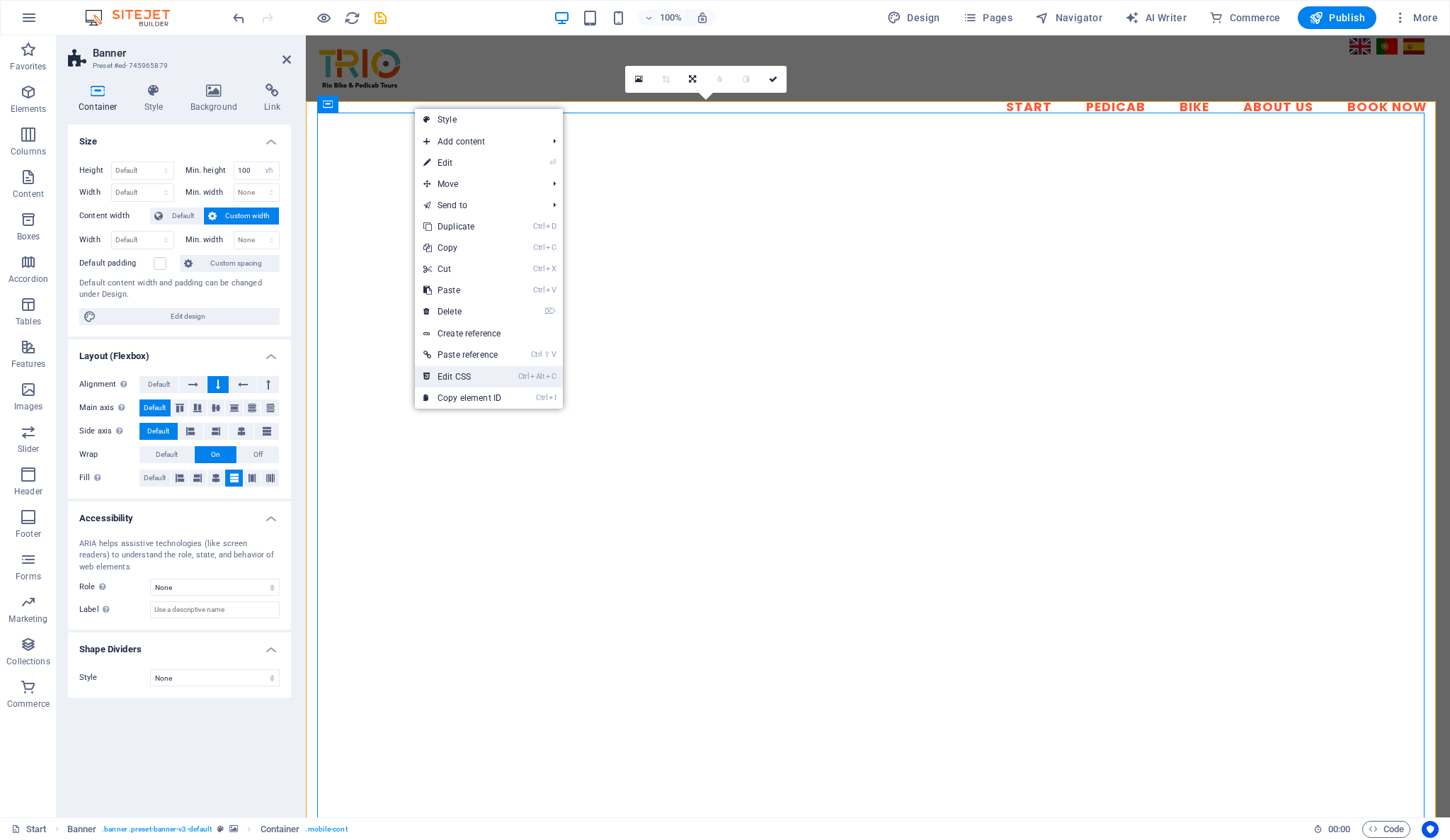
click at [454, 369] on link "Ctrl Alt C Edit CSS" at bounding box center [462, 376] width 95 height 21
